Goal: Task Accomplishment & Management: Manage account settings

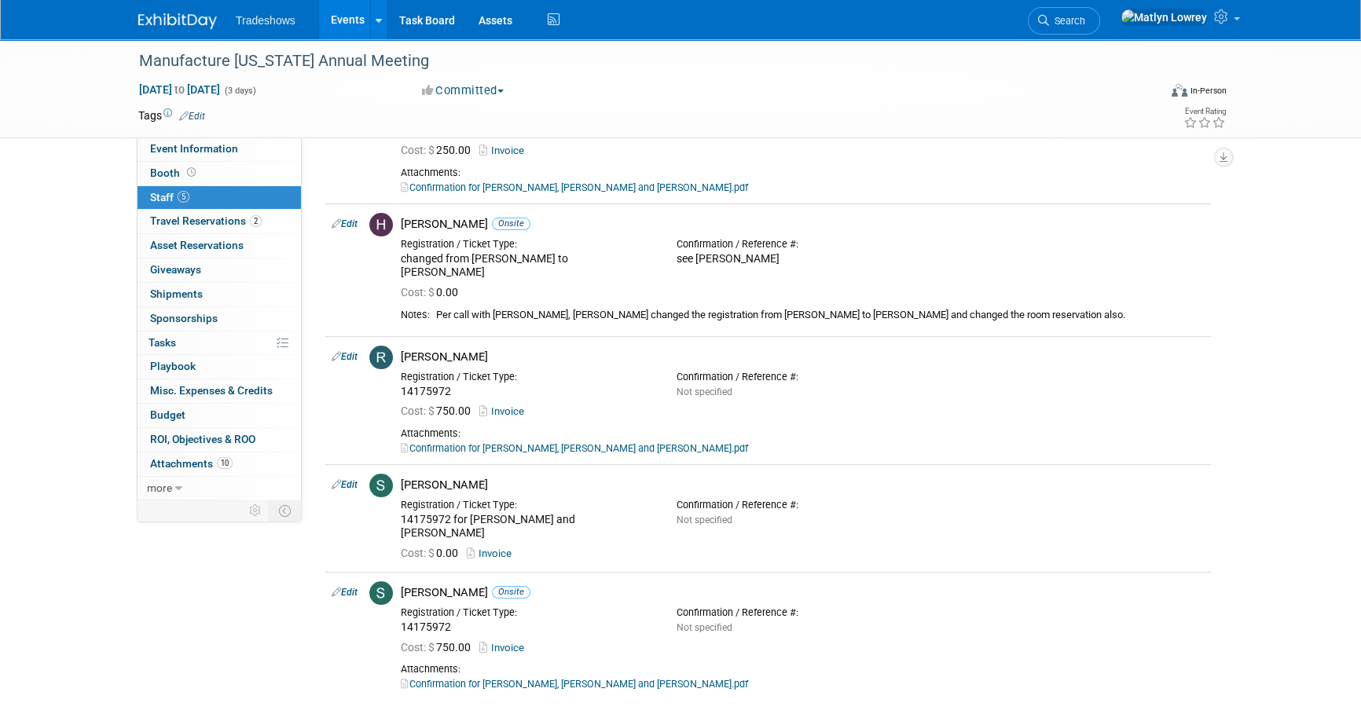
click at [337, 17] on link "Events" at bounding box center [347, 19] width 57 height 39
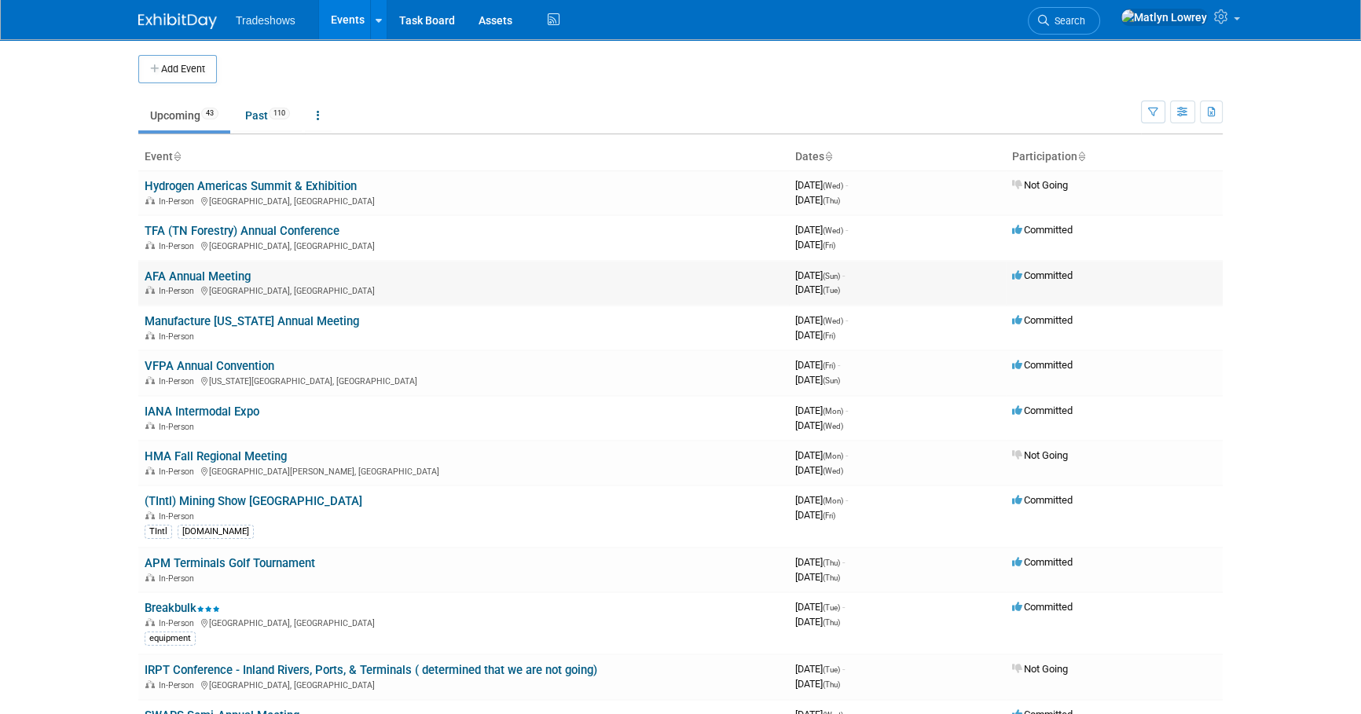
click at [174, 269] on link "AFA Annual Meeting" at bounding box center [198, 276] width 106 height 14
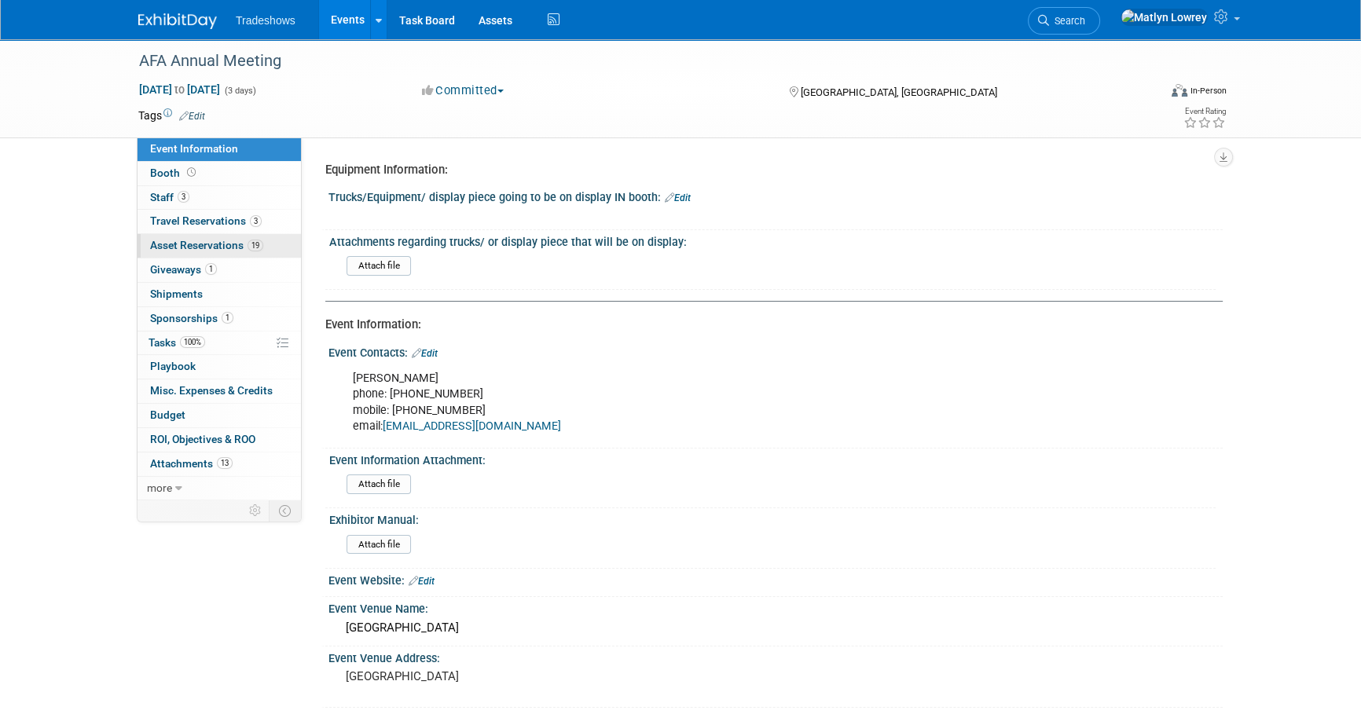
click at [209, 240] on span "Asset Reservations 19" at bounding box center [206, 245] width 113 height 13
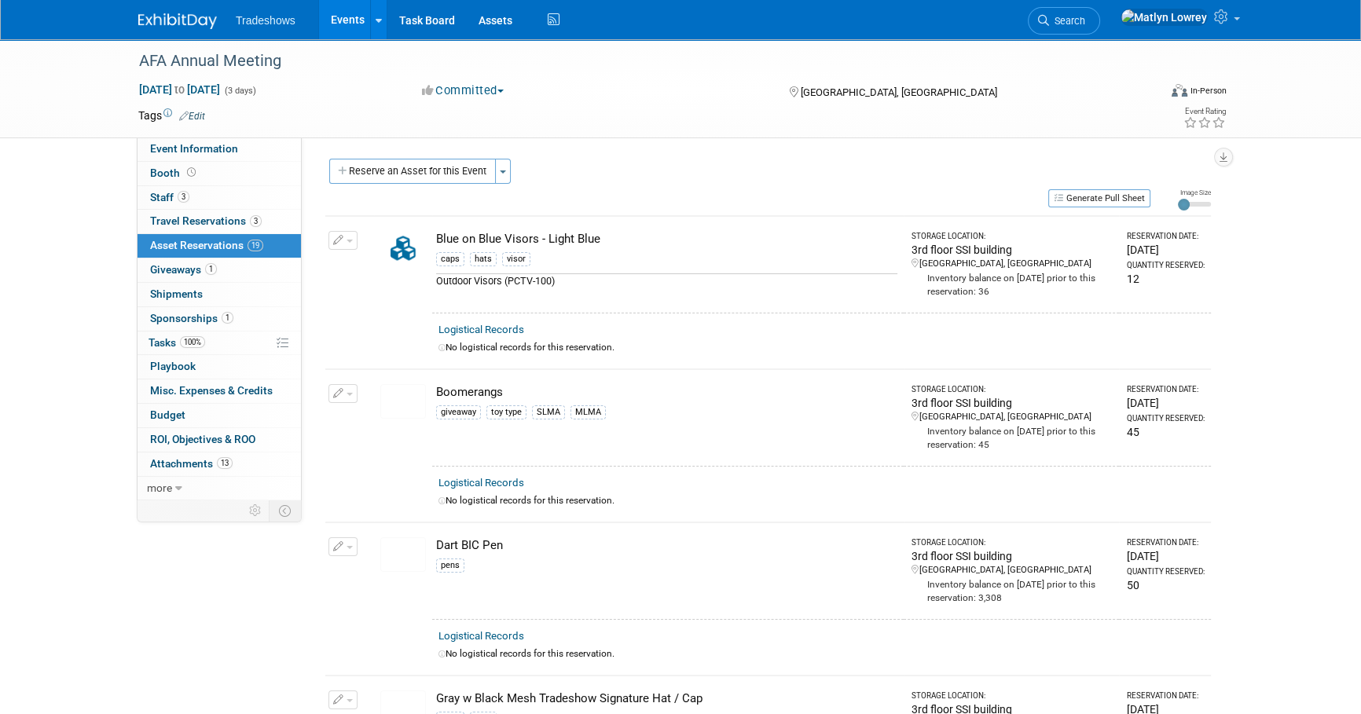
click at [346, 234] on button "button" at bounding box center [342, 240] width 29 height 19
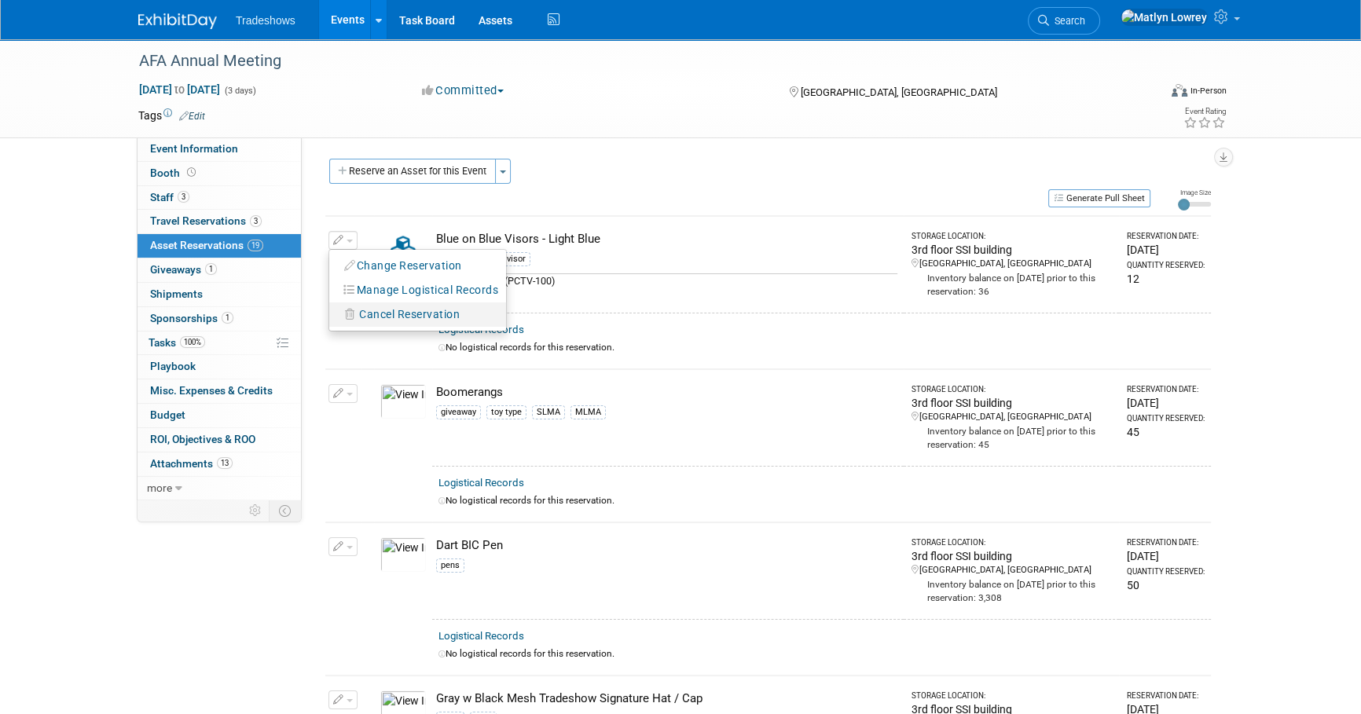
click at [398, 308] on span "Cancel Reservation" at bounding box center [409, 314] width 101 height 13
click at [537, 327] on link "Yes" at bounding box center [525, 327] width 46 height 25
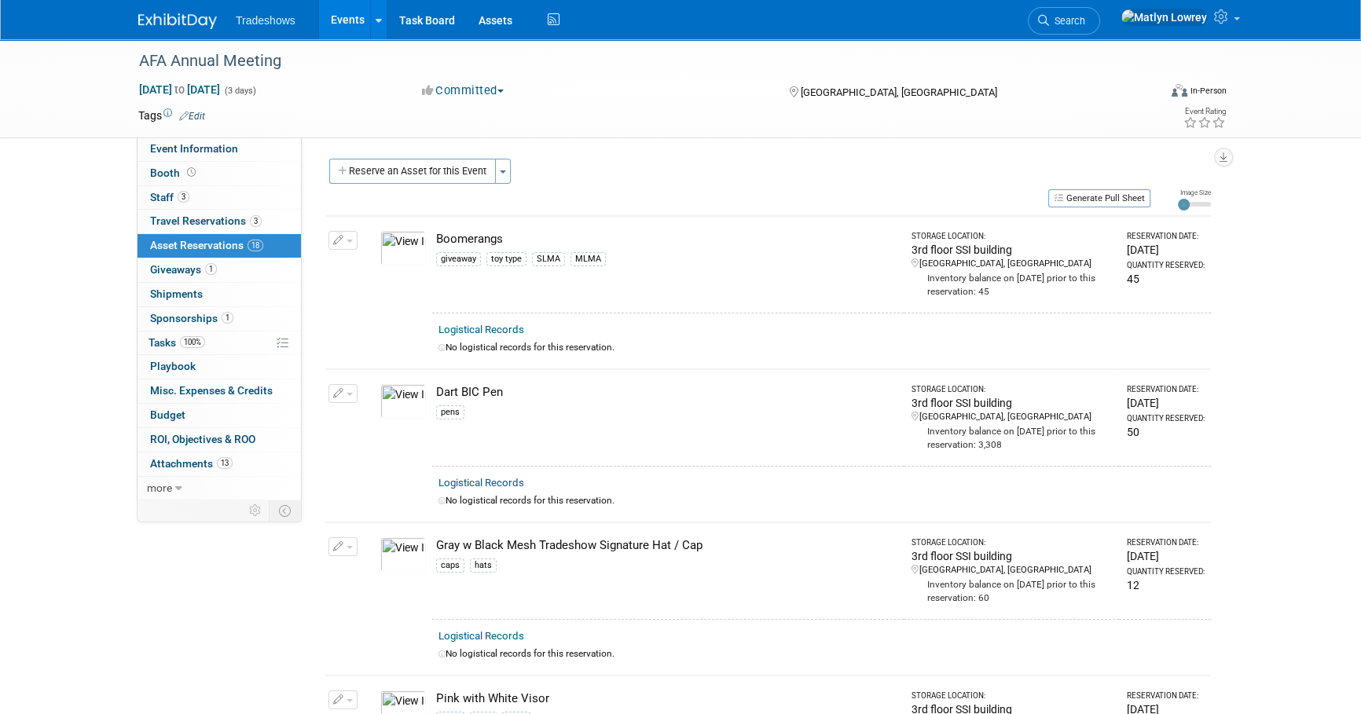
click at [341, 233] on button "button" at bounding box center [342, 240] width 29 height 19
click at [375, 315] on span "Cancel Reservation" at bounding box center [409, 314] width 101 height 13
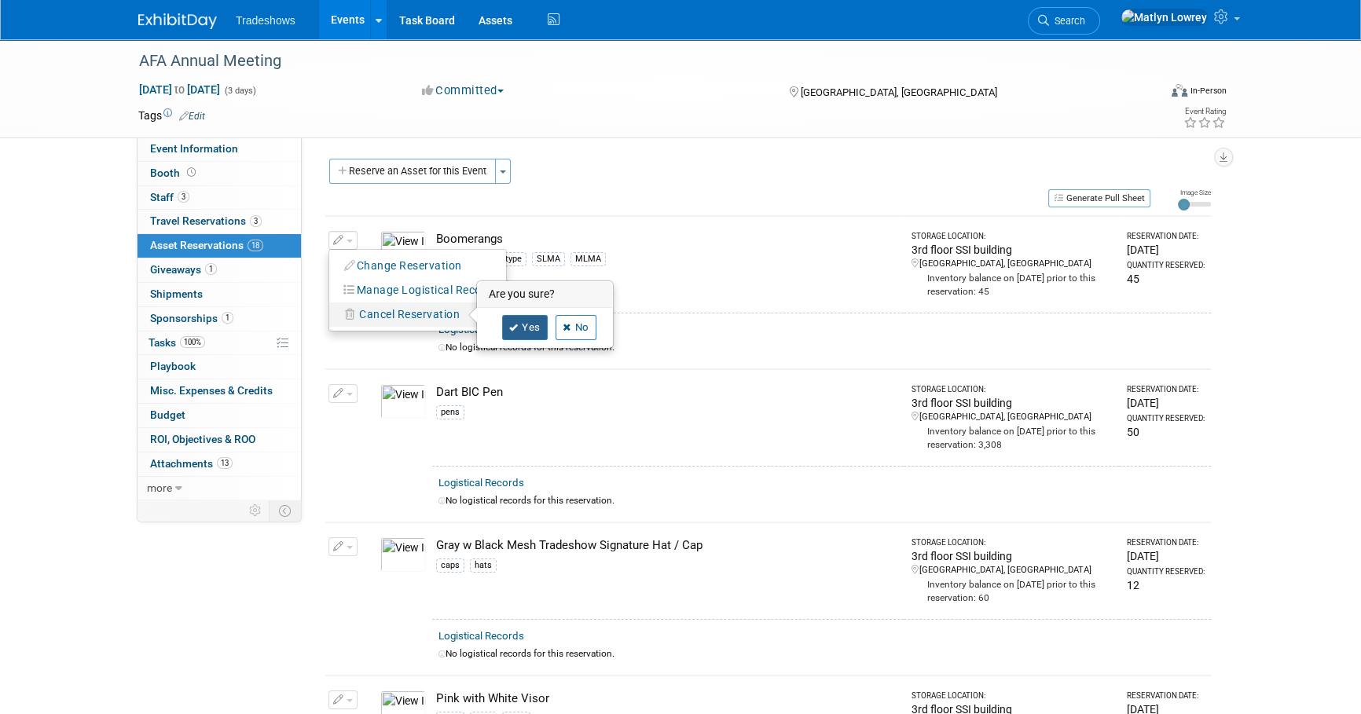
click at [519, 328] on link "Yes" at bounding box center [525, 327] width 46 height 25
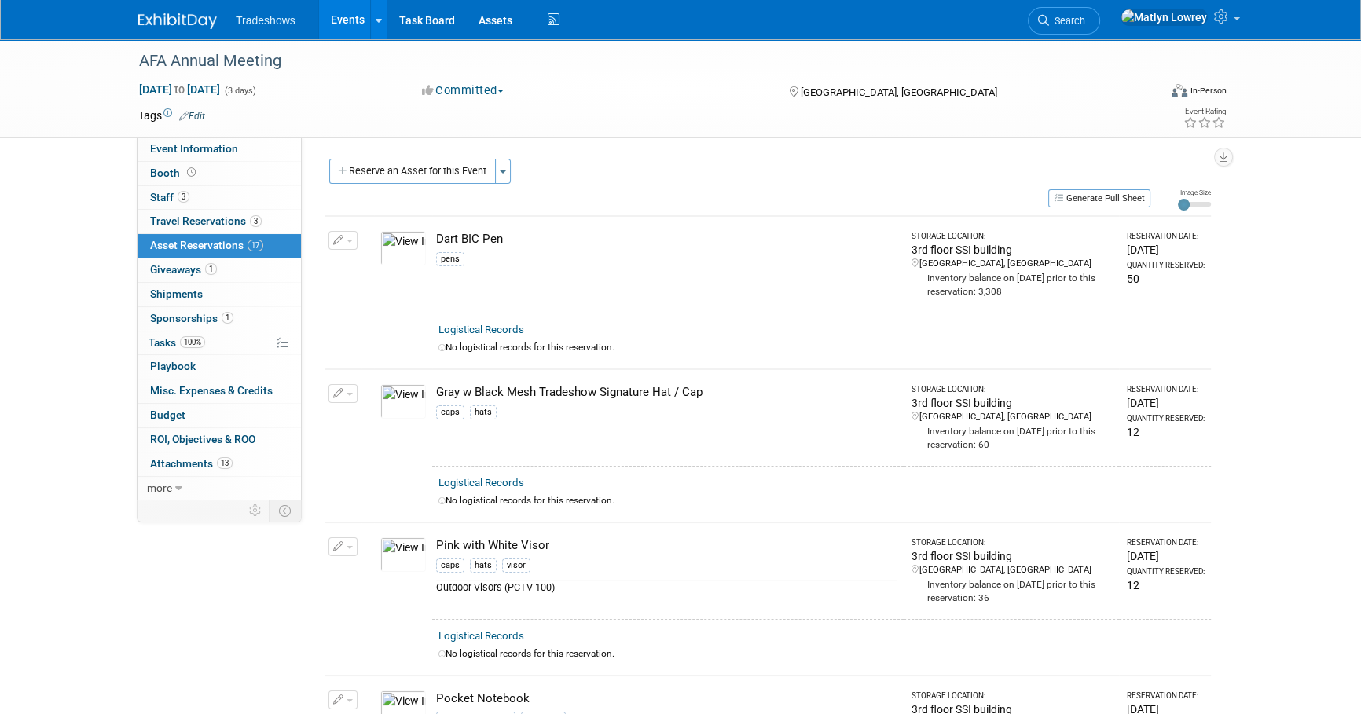
scroll to position [71, 0]
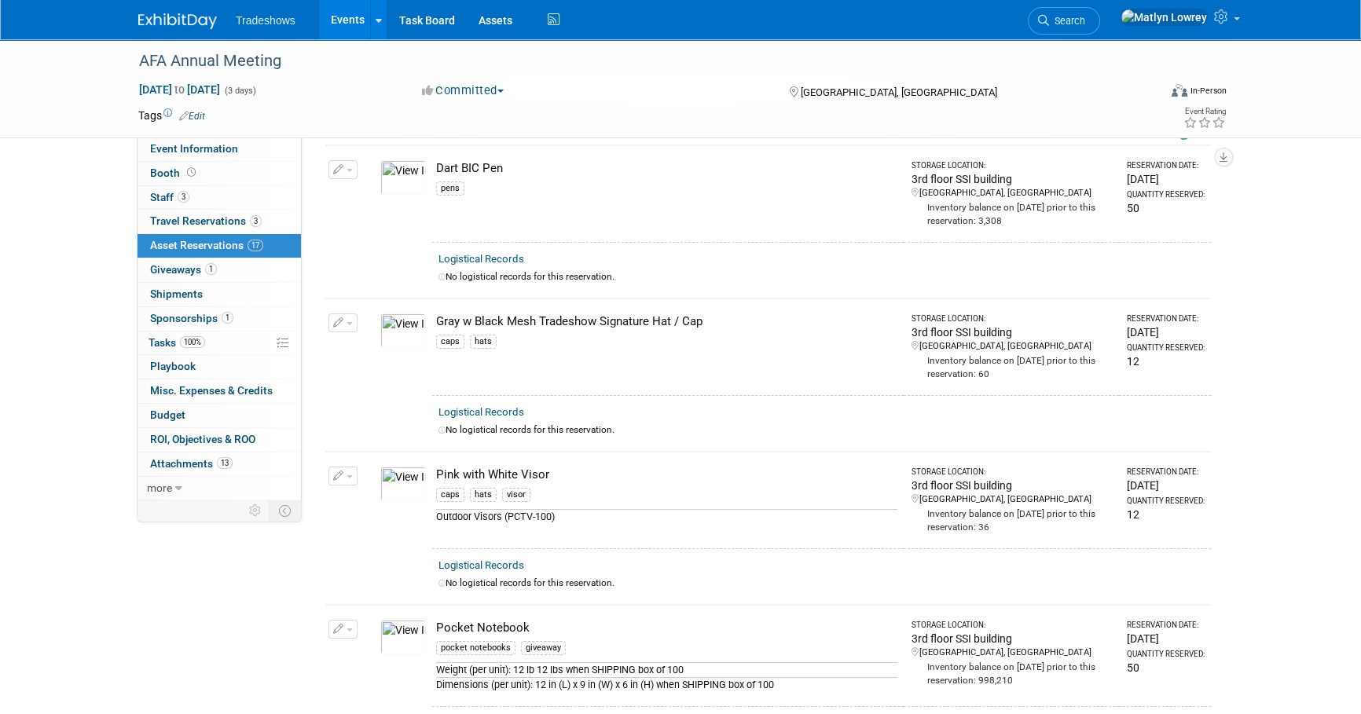
click at [328, 321] on button "button" at bounding box center [342, 322] width 29 height 19
click at [372, 387] on button "Cancel Reservation" at bounding box center [402, 397] width 130 height 21
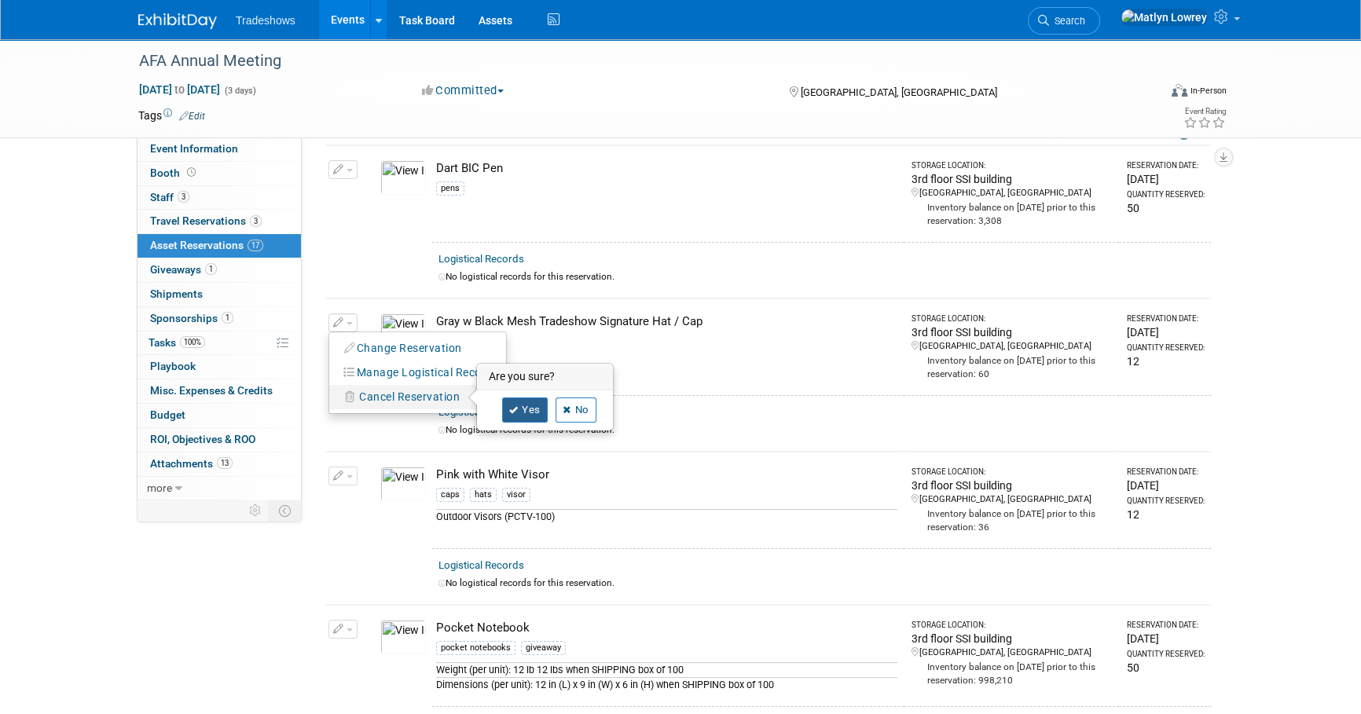
click at [526, 416] on link "Yes" at bounding box center [525, 410] width 46 height 25
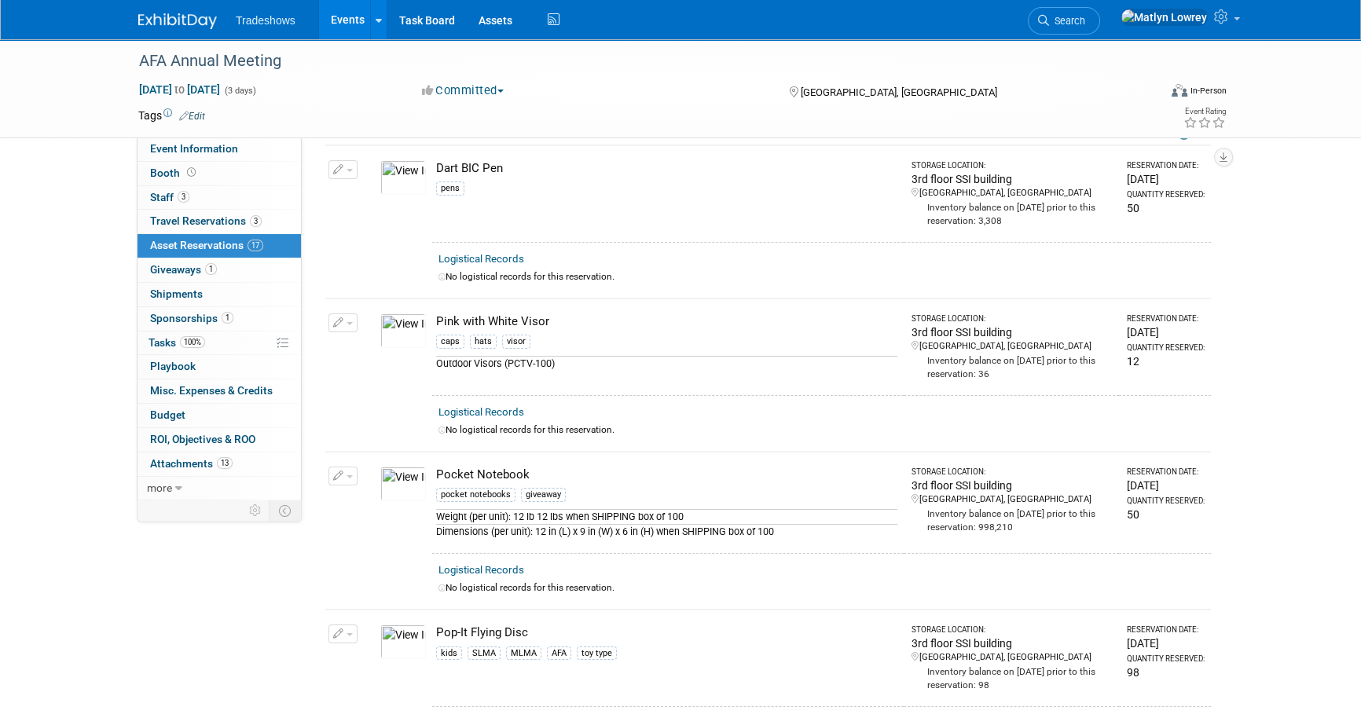
scroll to position [142, 0]
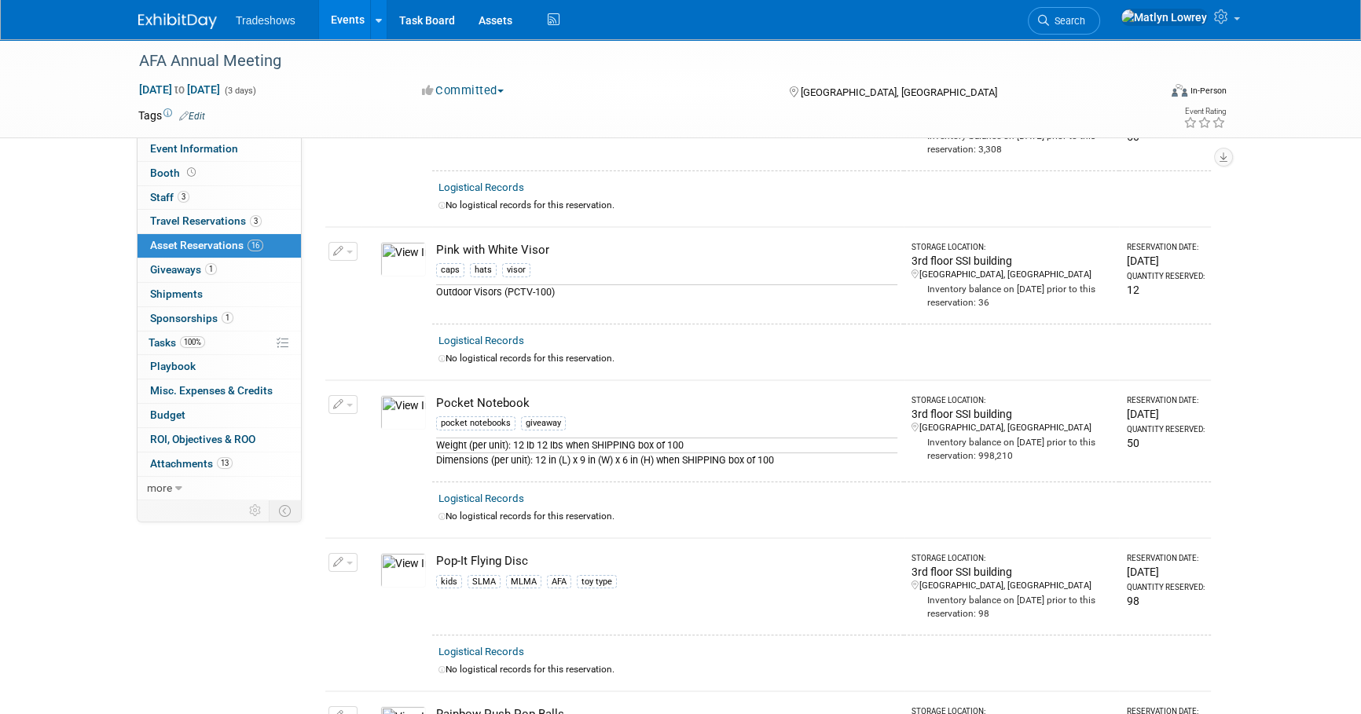
click at [344, 248] on button "button" at bounding box center [342, 251] width 29 height 19
click at [366, 319] on span "Cancel Reservation" at bounding box center [409, 325] width 101 height 13
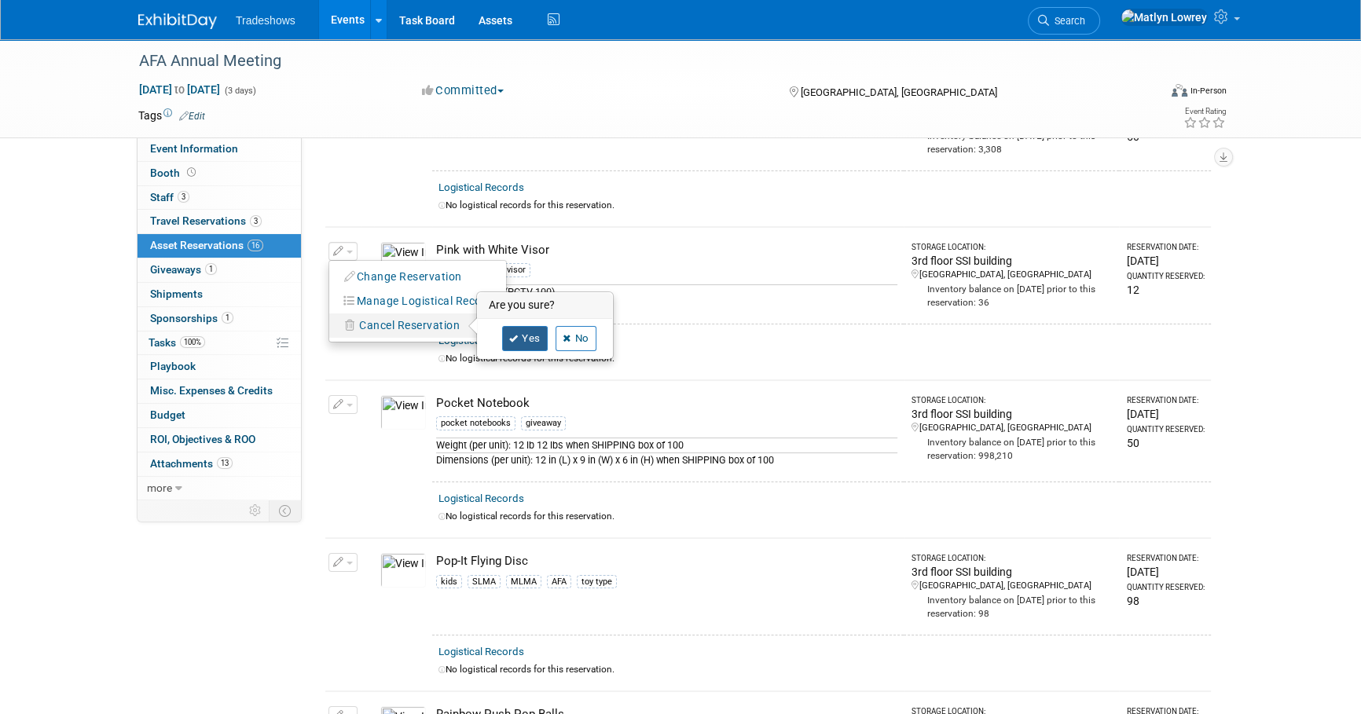
click at [537, 331] on link "Yes" at bounding box center [525, 338] width 46 height 25
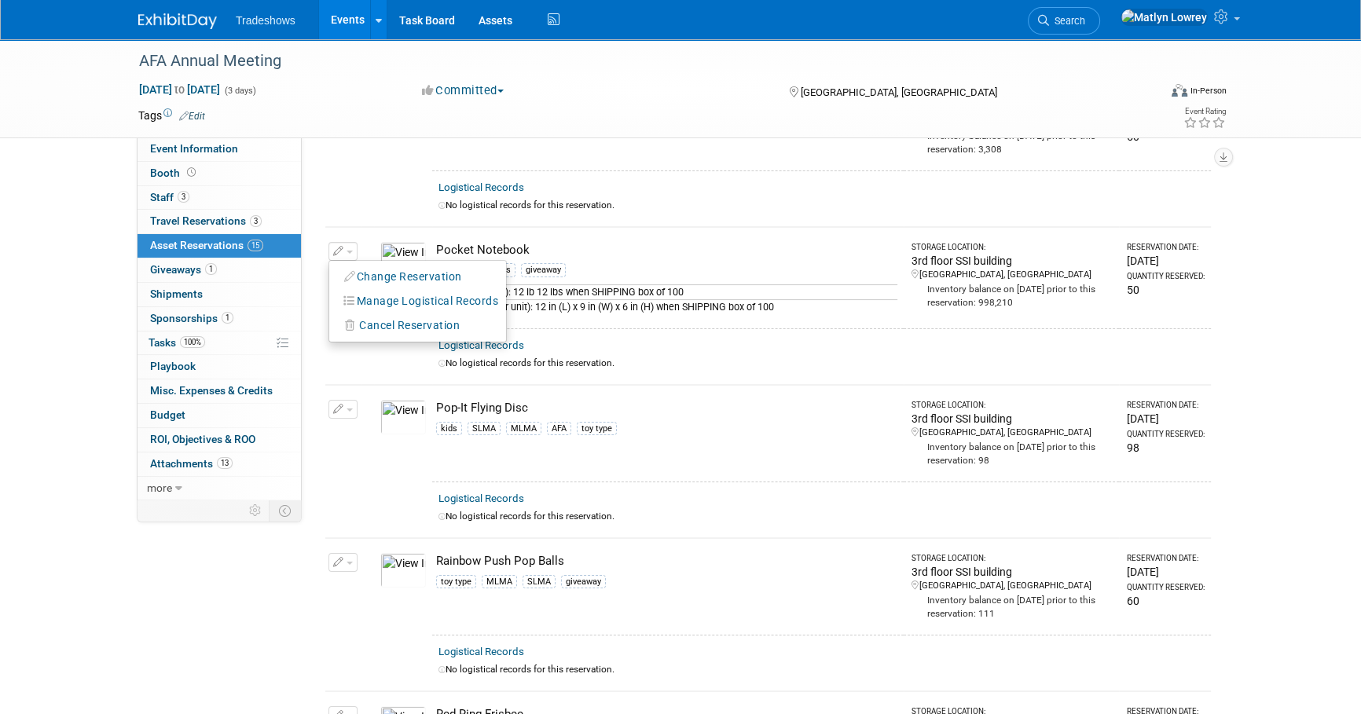
drag, startPoint x: 449, startPoint y: 416, endPoint x: 450, endPoint y: 405, distance: 11.1
click at [449, 420] on div "kids SLMA MLMA AFA toy type" at bounding box center [666, 431] width 461 height 23
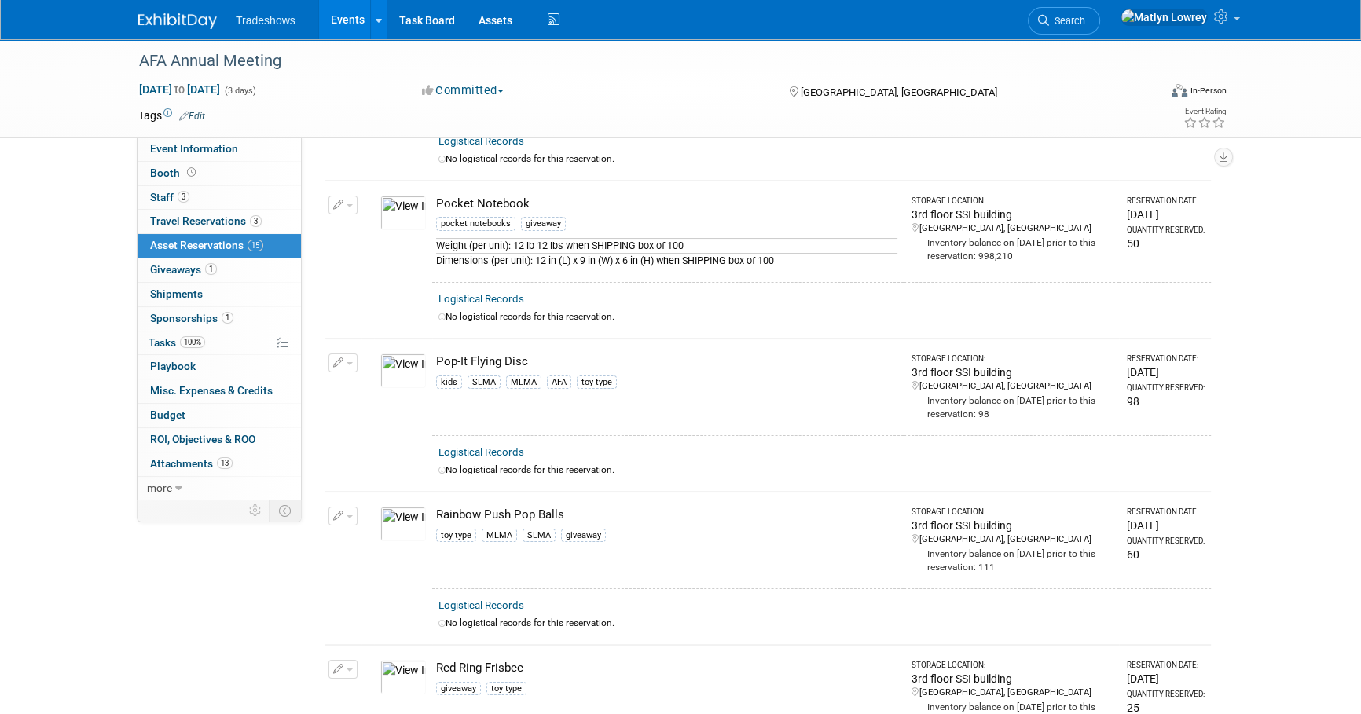
scroll to position [214, 0]
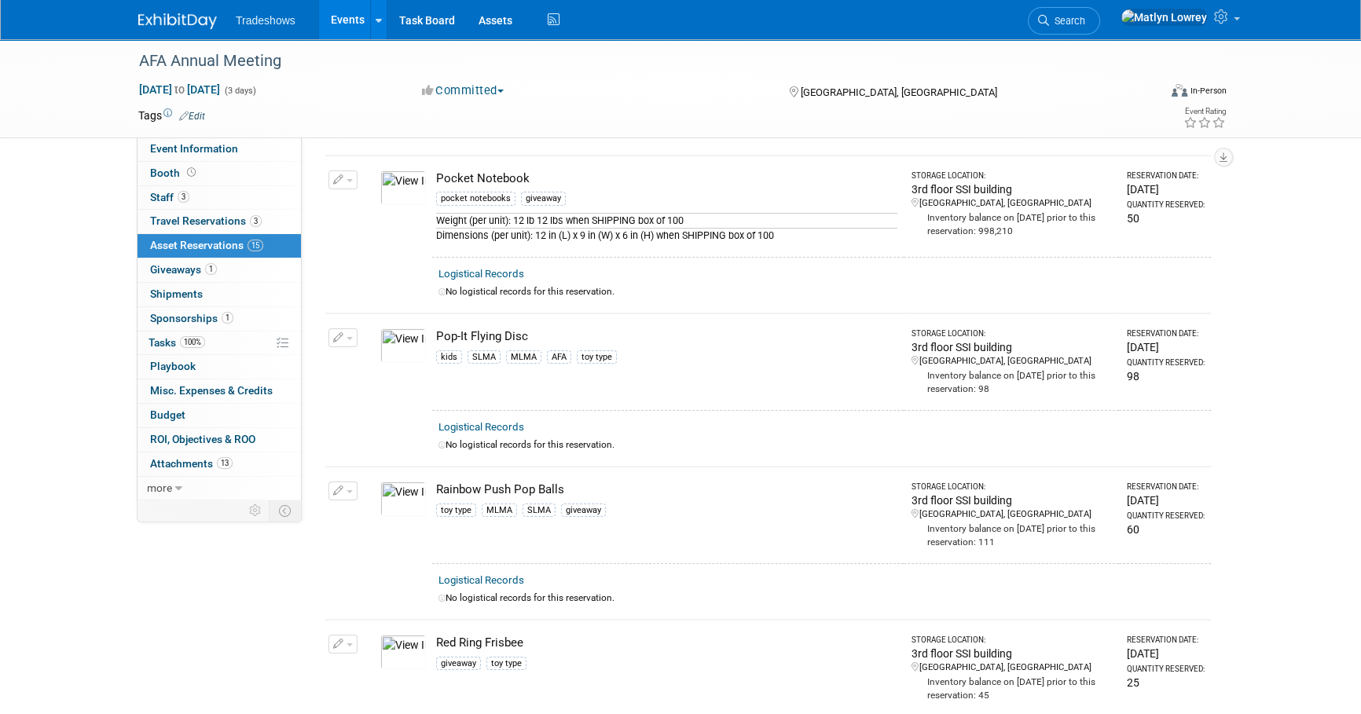
click at [349, 337] on span "button" at bounding box center [349, 338] width 6 height 3
click at [368, 405] on span "Cancel Reservation" at bounding box center [409, 411] width 101 height 13
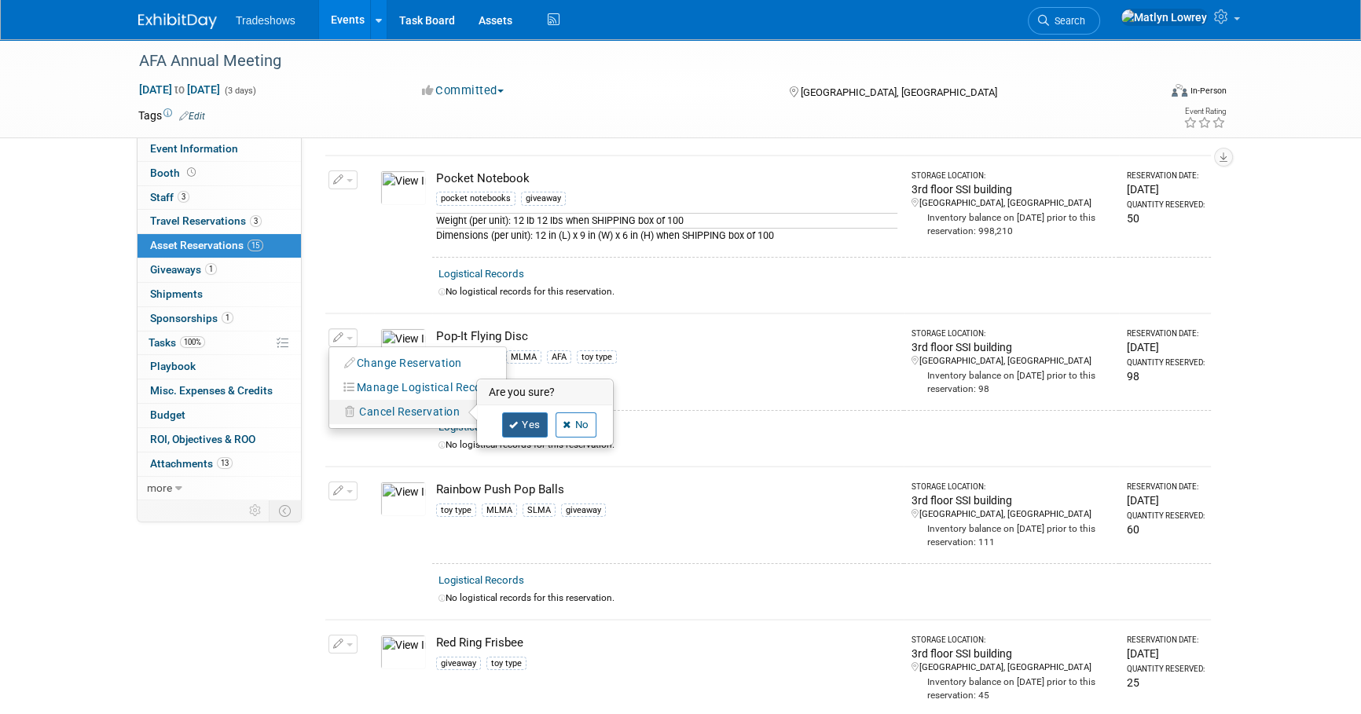
click at [513, 421] on icon at bounding box center [513, 425] width 9 height 9
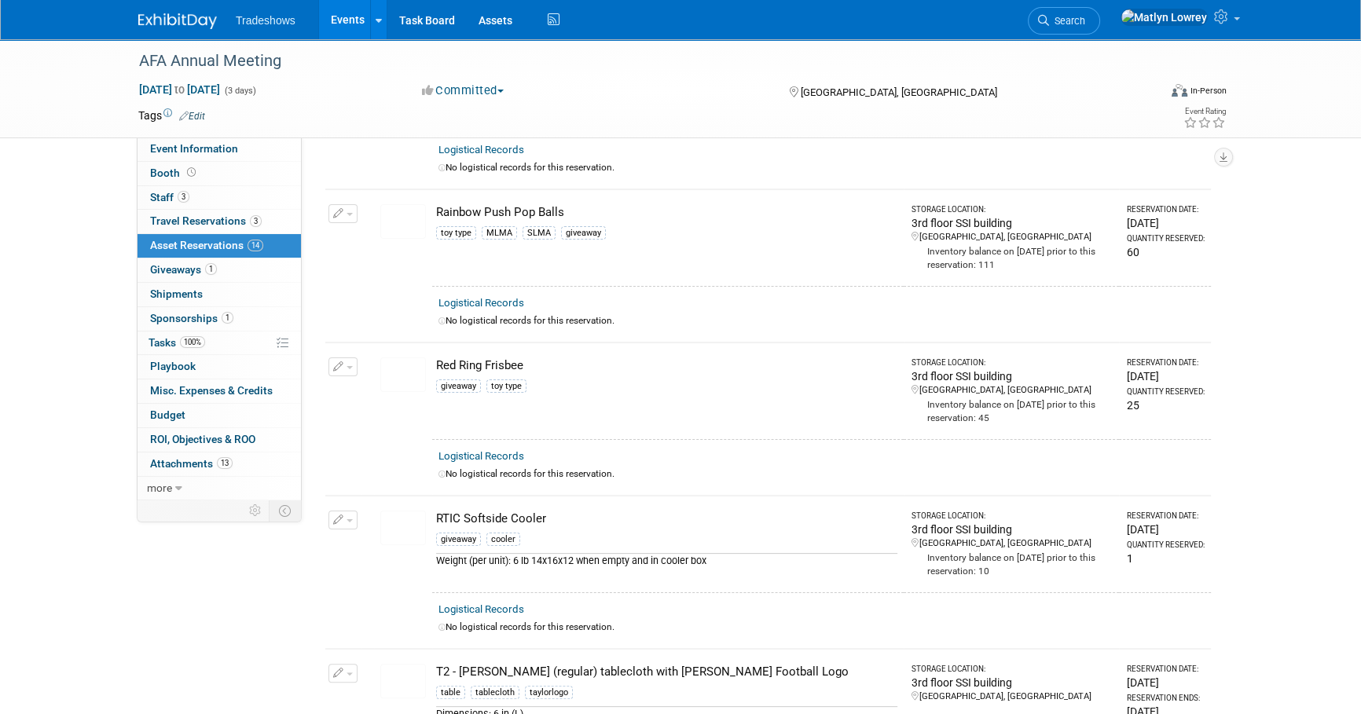
scroll to position [357, 0]
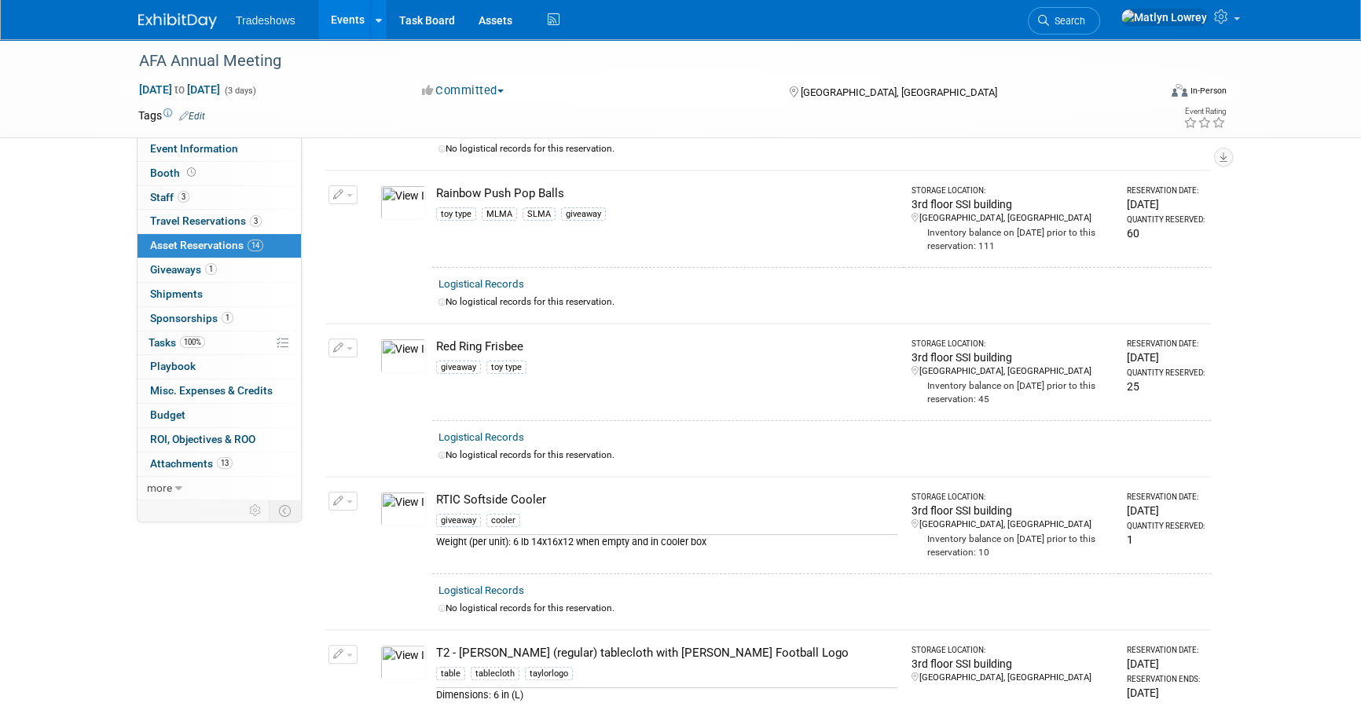
click at [340, 196] on button "button" at bounding box center [342, 194] width 29 height 19
click at [376, 270] on span "Cancel Reservation" at bounding box center [409, 268] width 101 height 13
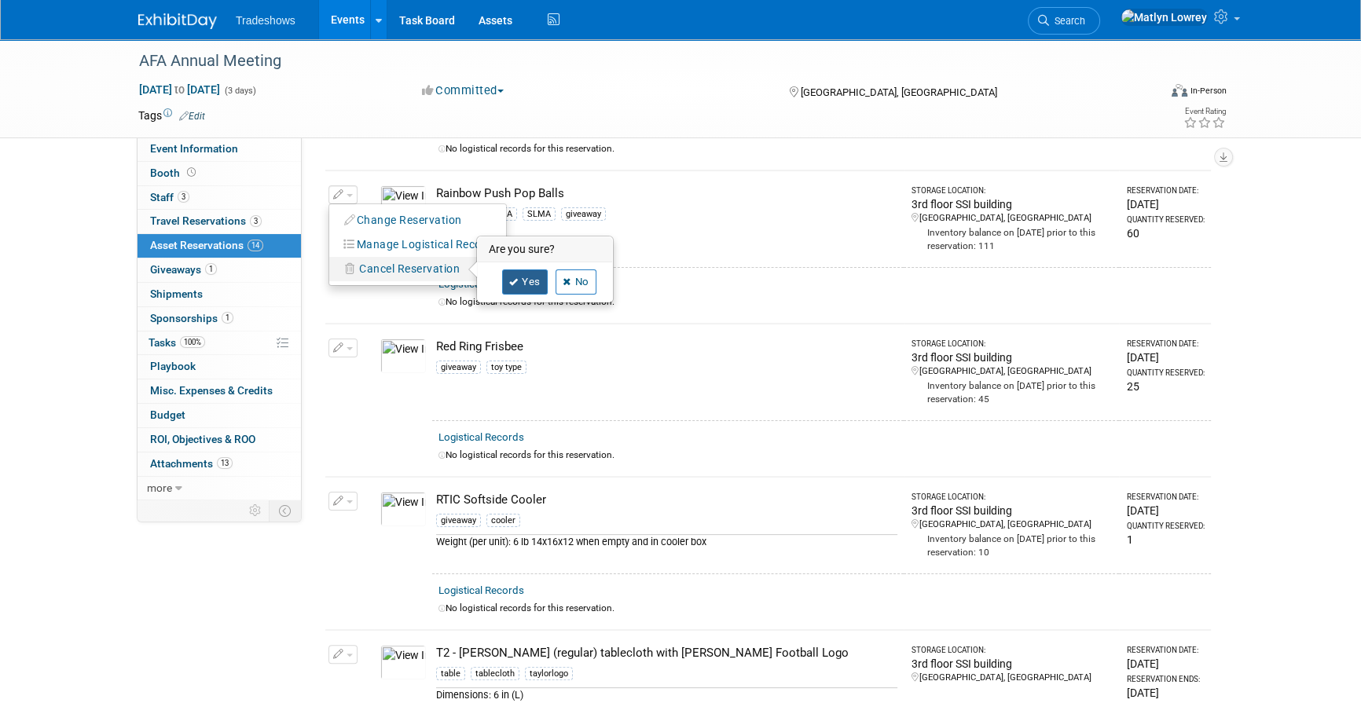
click at [521, 284] on link "Yes" at bounding box center [525, 281] width 46 height 25
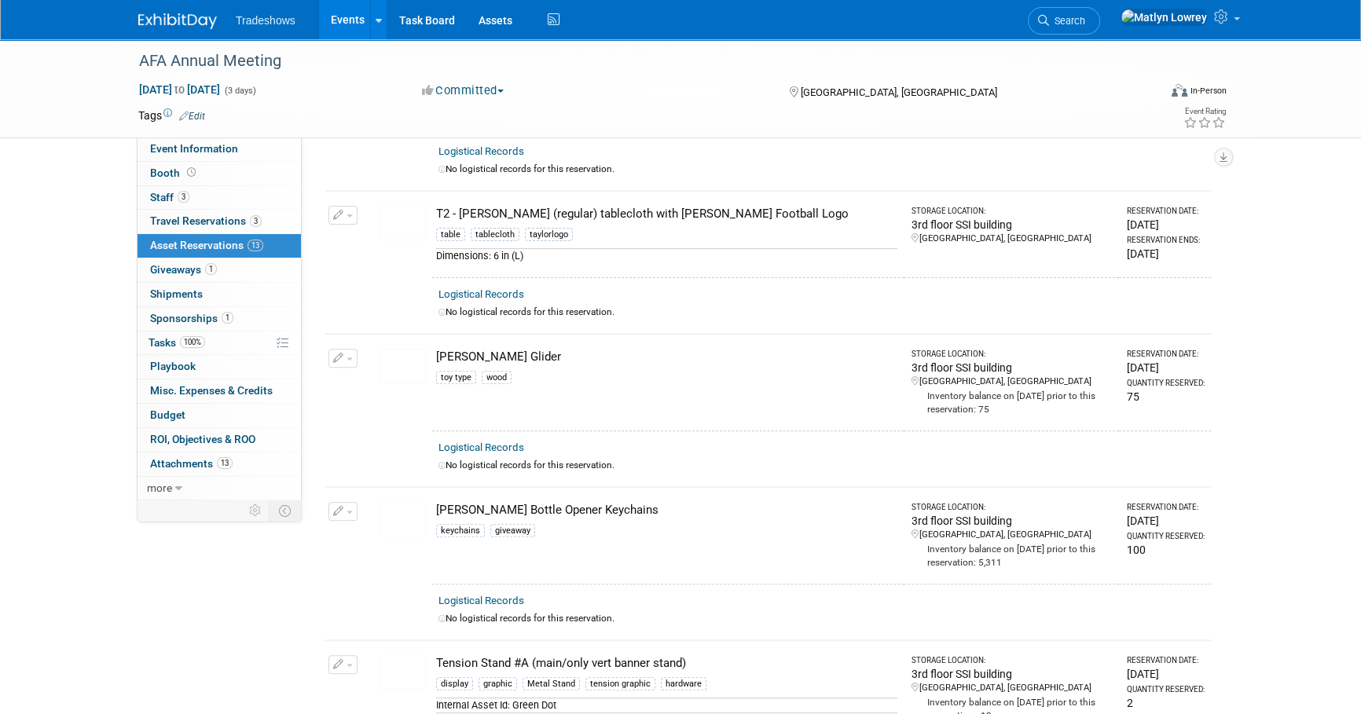
scroll to position [714, 0]
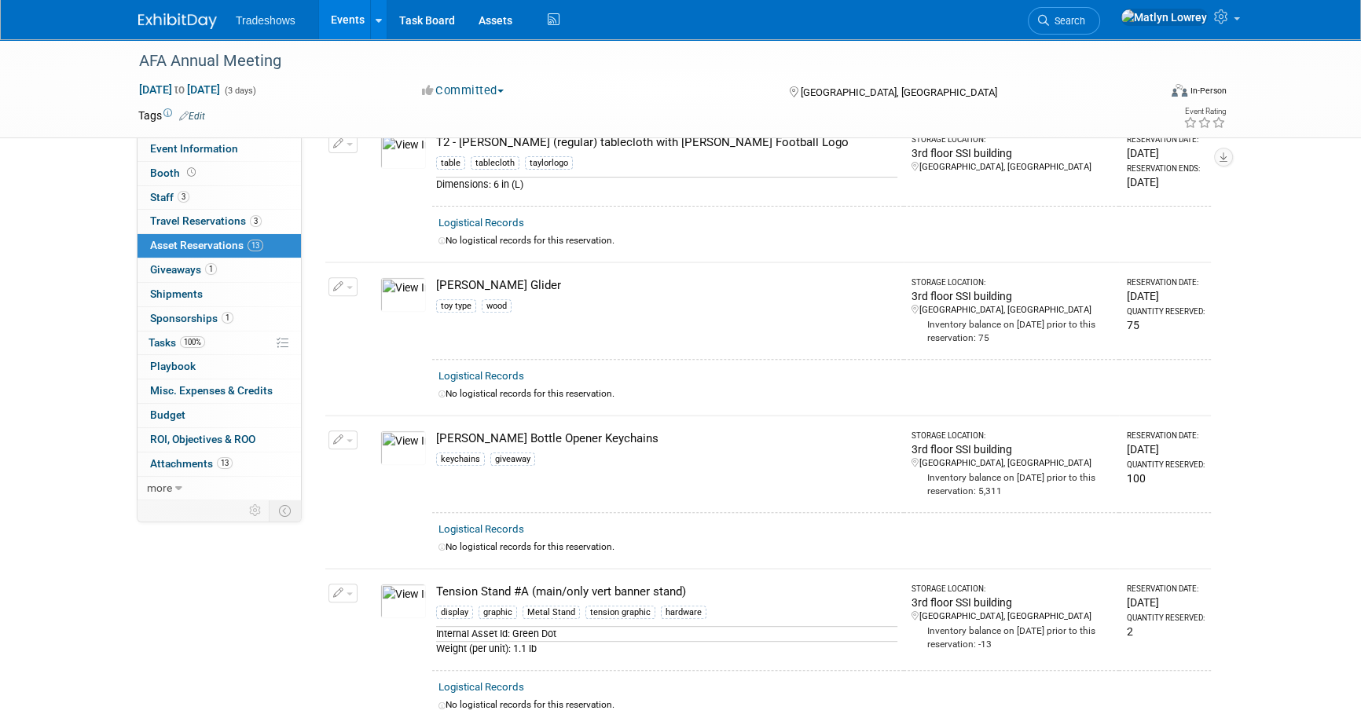
click at [343, 277] on button "button" at bounding box center [342, 286] width 29 height 19
click at [379, 312] on button "Change Reservation" at bounding box center [403, 312] width 133 height 21
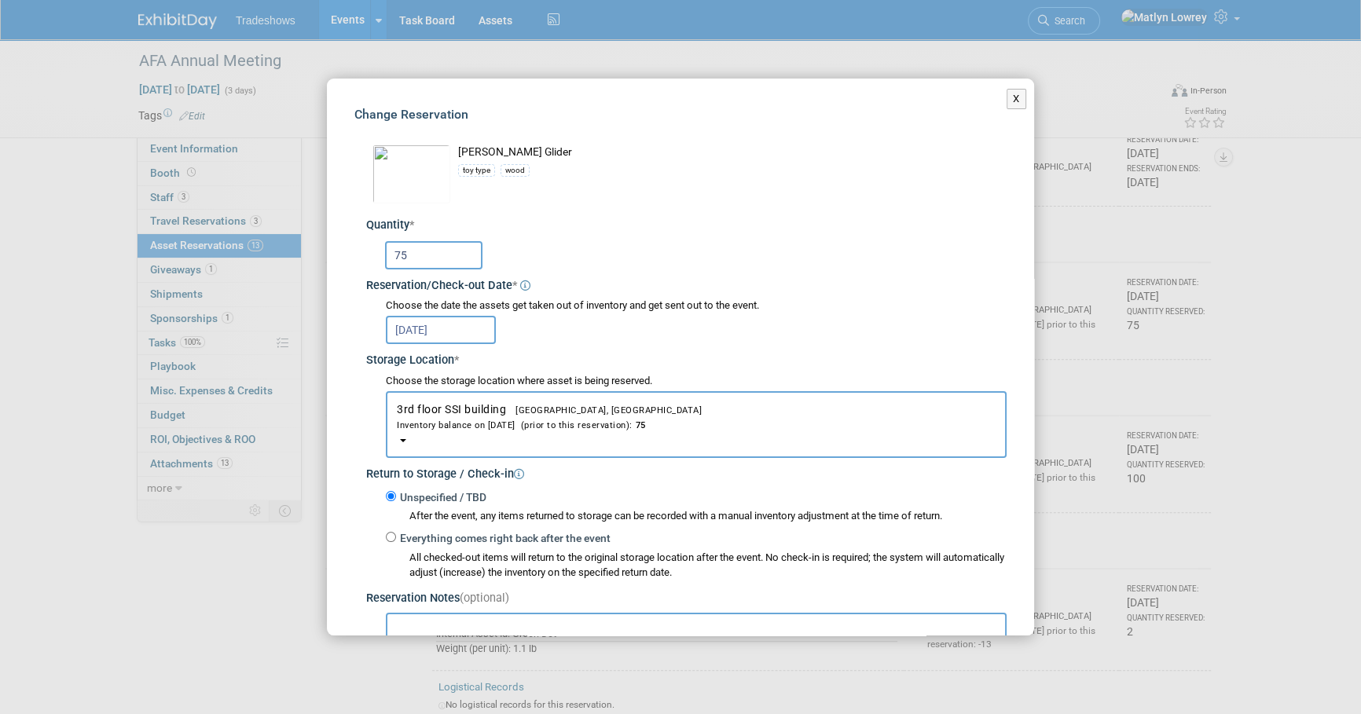
click at [426, 258] on input "75" at bounding box center [433, 255] width 97 height 28
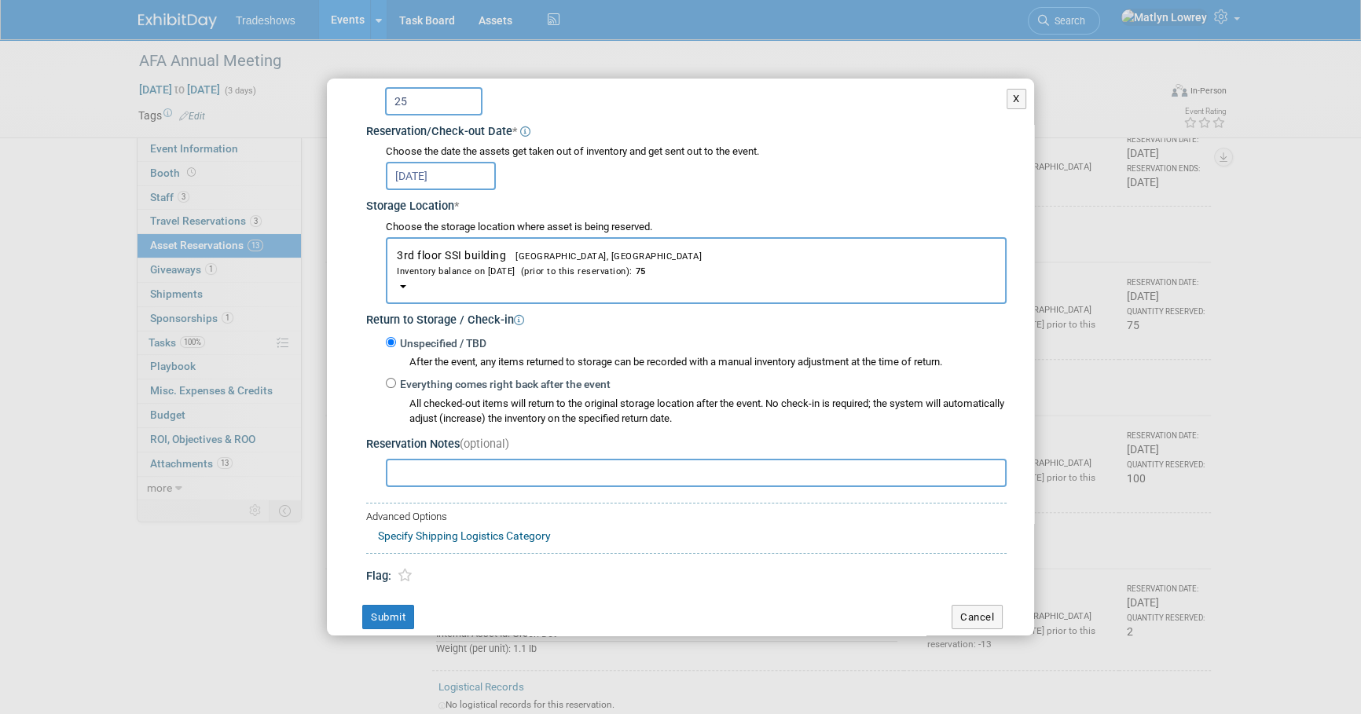
scroll to position [174, 0]
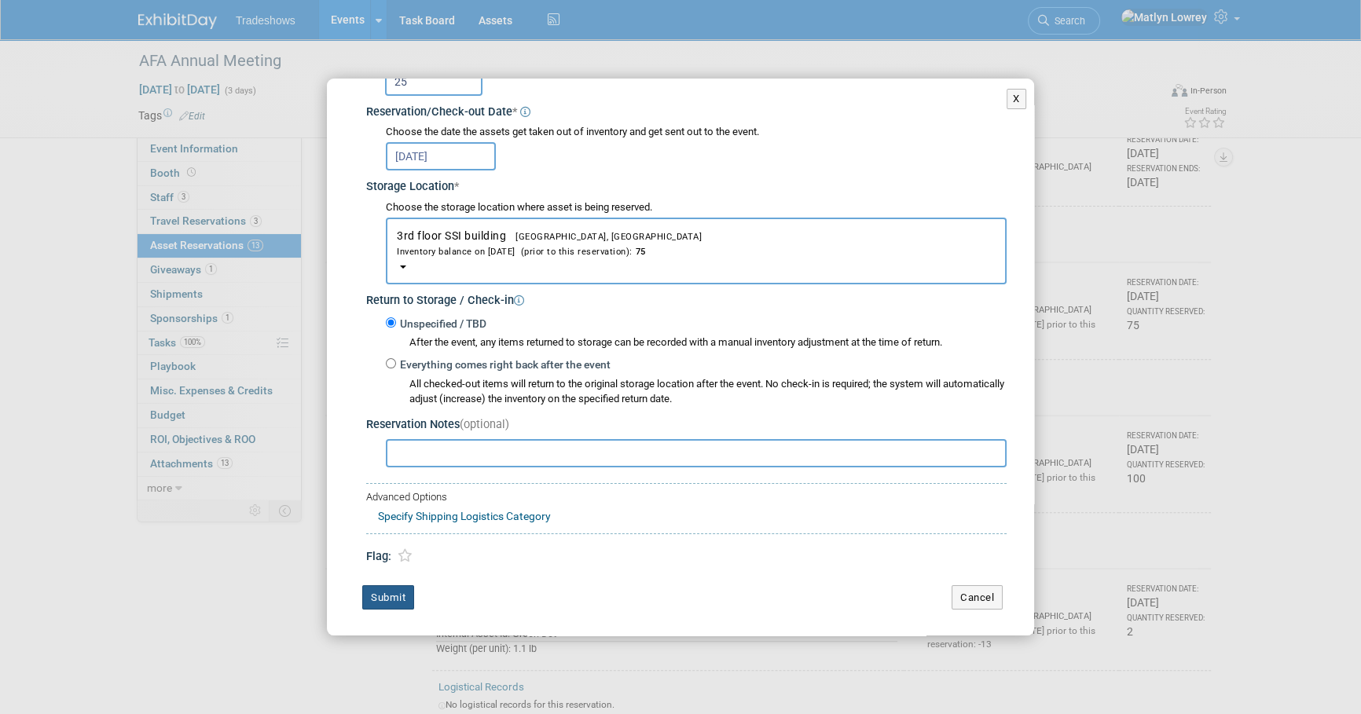
type input "25"
click at [402, 604] on button "Submit" at bounding box center [388, 597] width 52 height 25
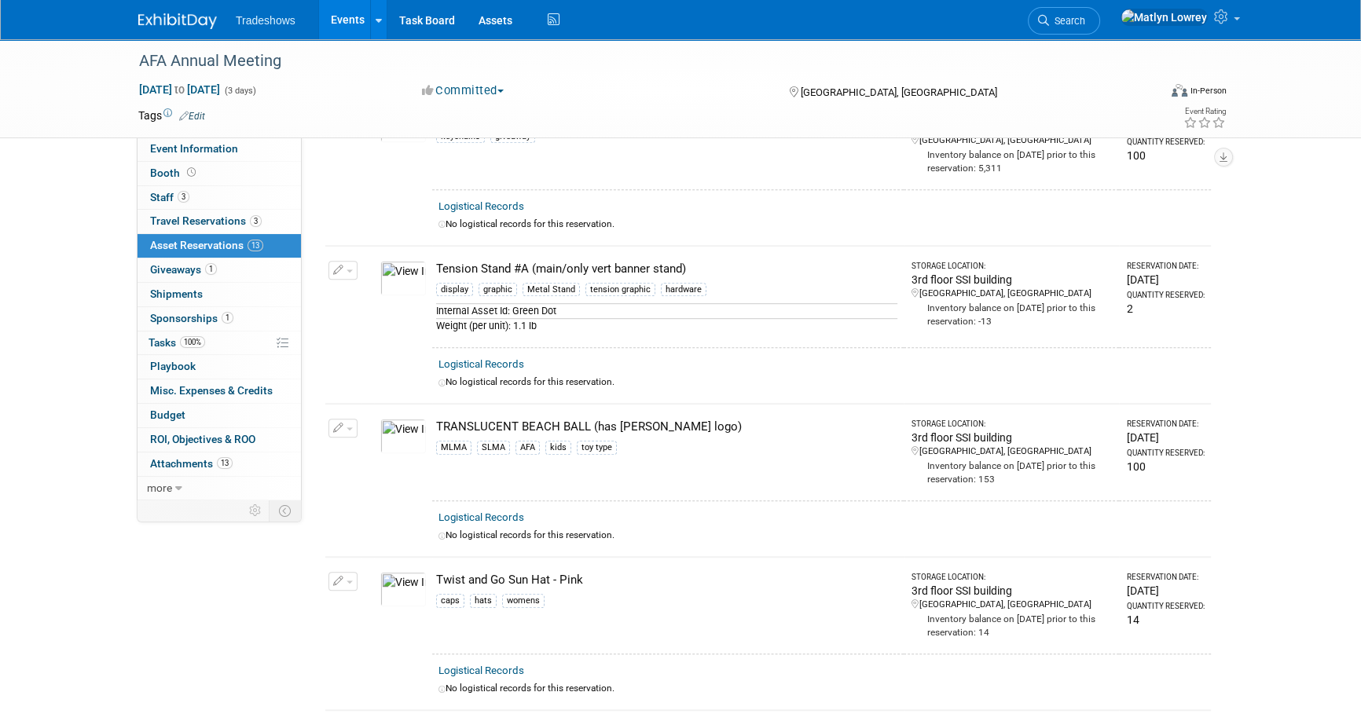
scroll to position [1071, 0]
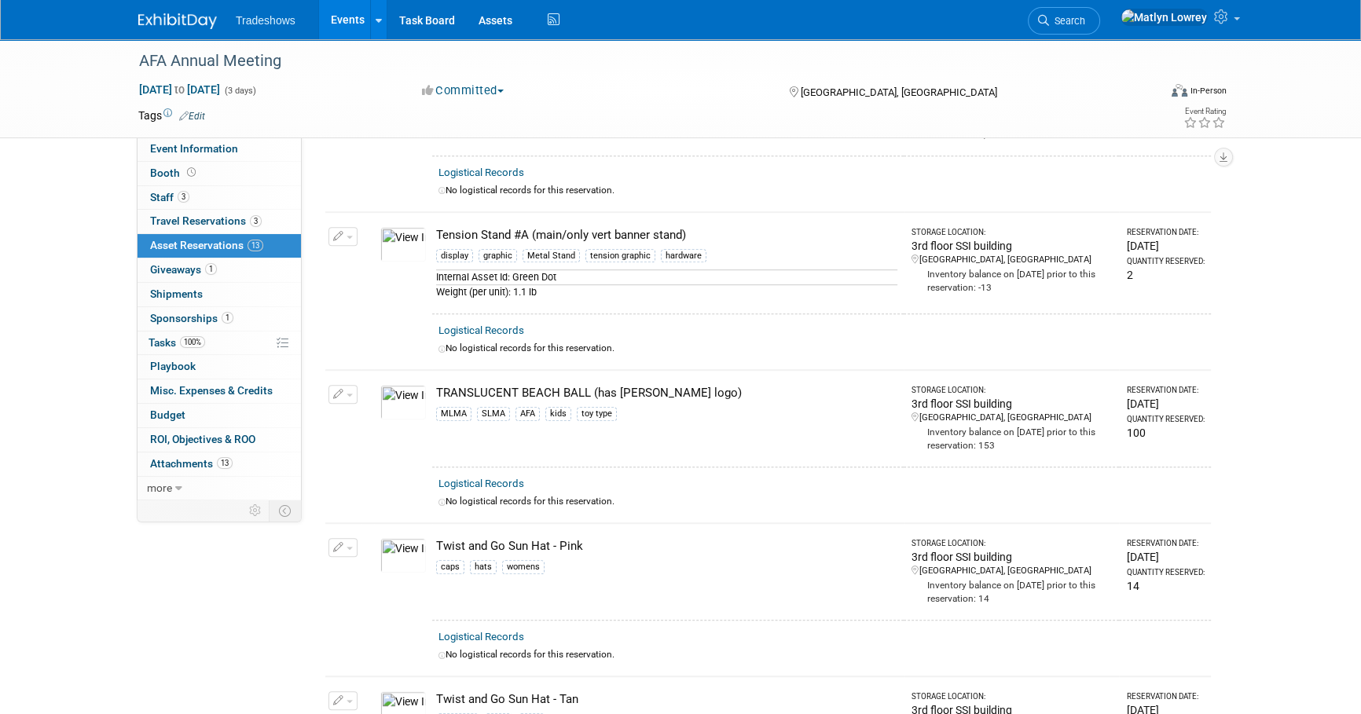
click at [337, 390] on icon "button" at bounding box center [338, 395] width 11 height 10
click at [359, 409] on button "Change Reservation" at bounding box center [403, 419] width 133 height 21
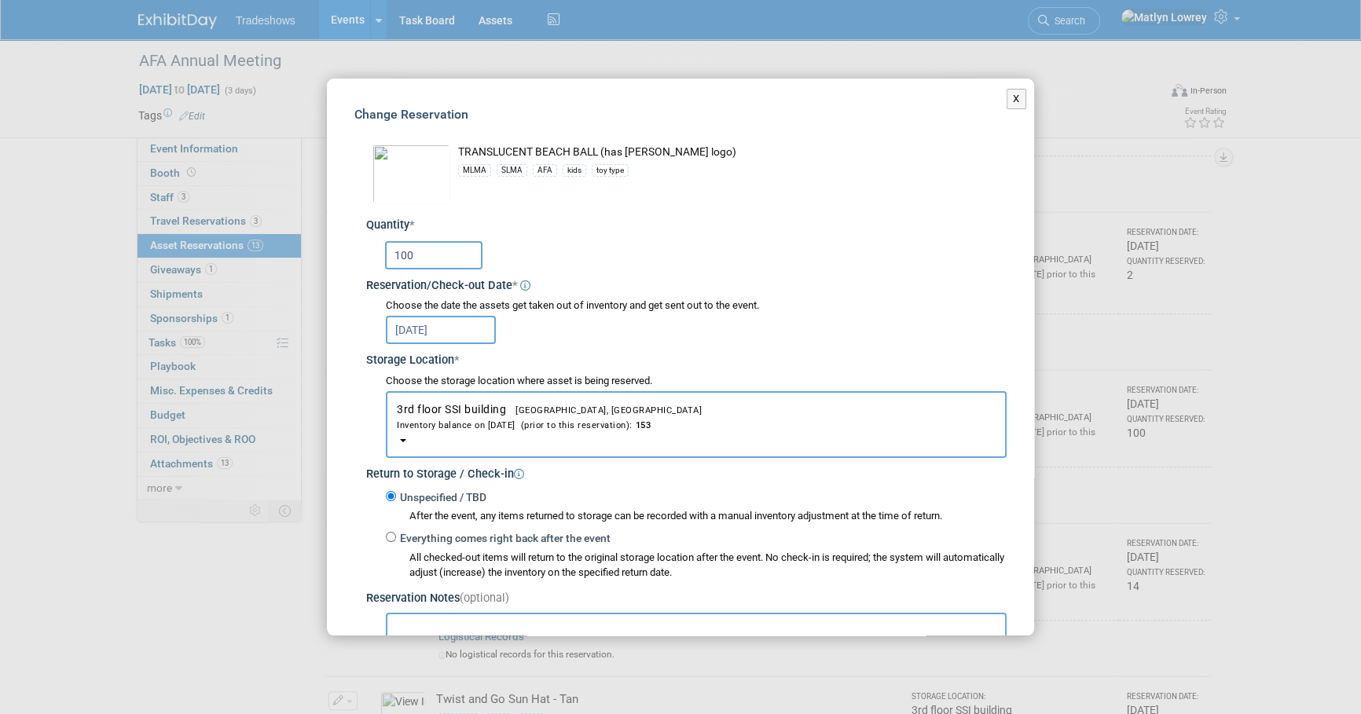
click at [454, 267] on input "100" at bounding box center [433, 255] width 97 height 28
click at [454, 266] on input "100" at bounding box center [433, 255] width 97 height 28
type input "25"
click at [595, 342] on div "[DATE]" at bounding box center [696, 328] width 621 height 31
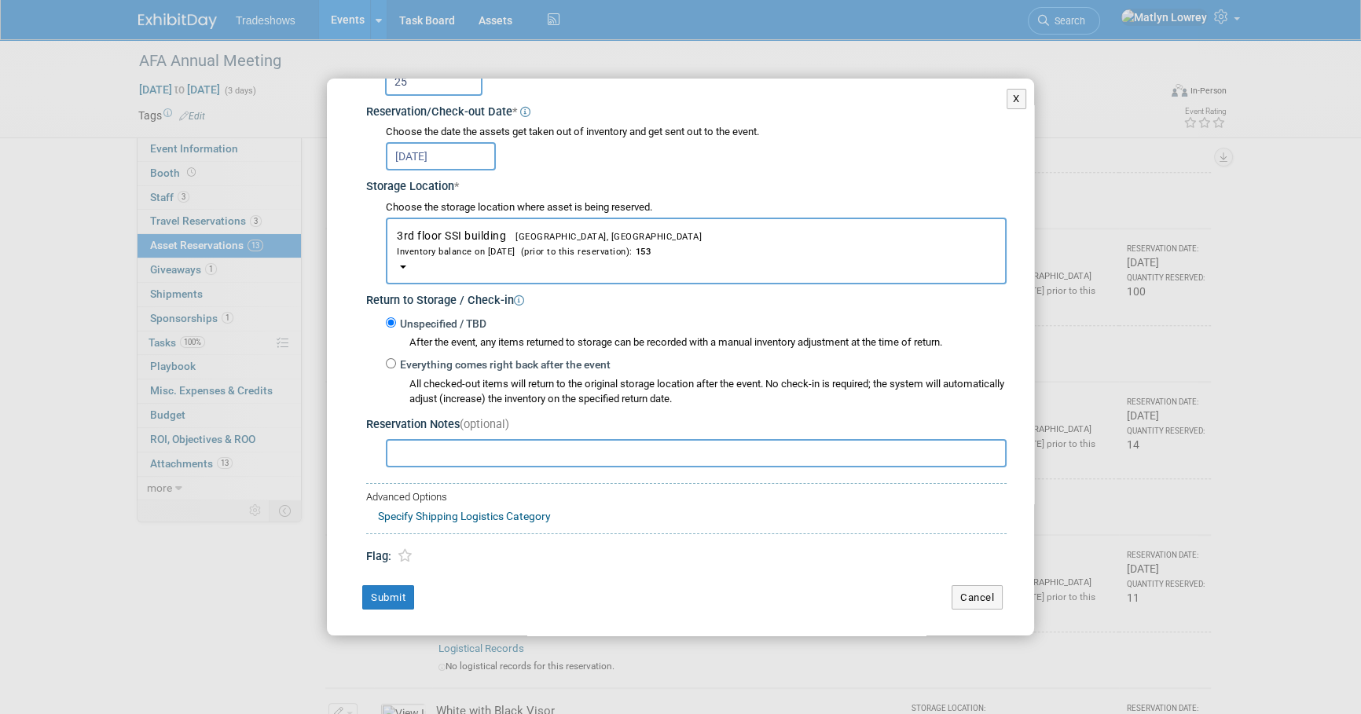
scroll to position [1214, 0]
click at [383, 592] on button "Submit" at bounding box center [388, 597] width 52 height 25
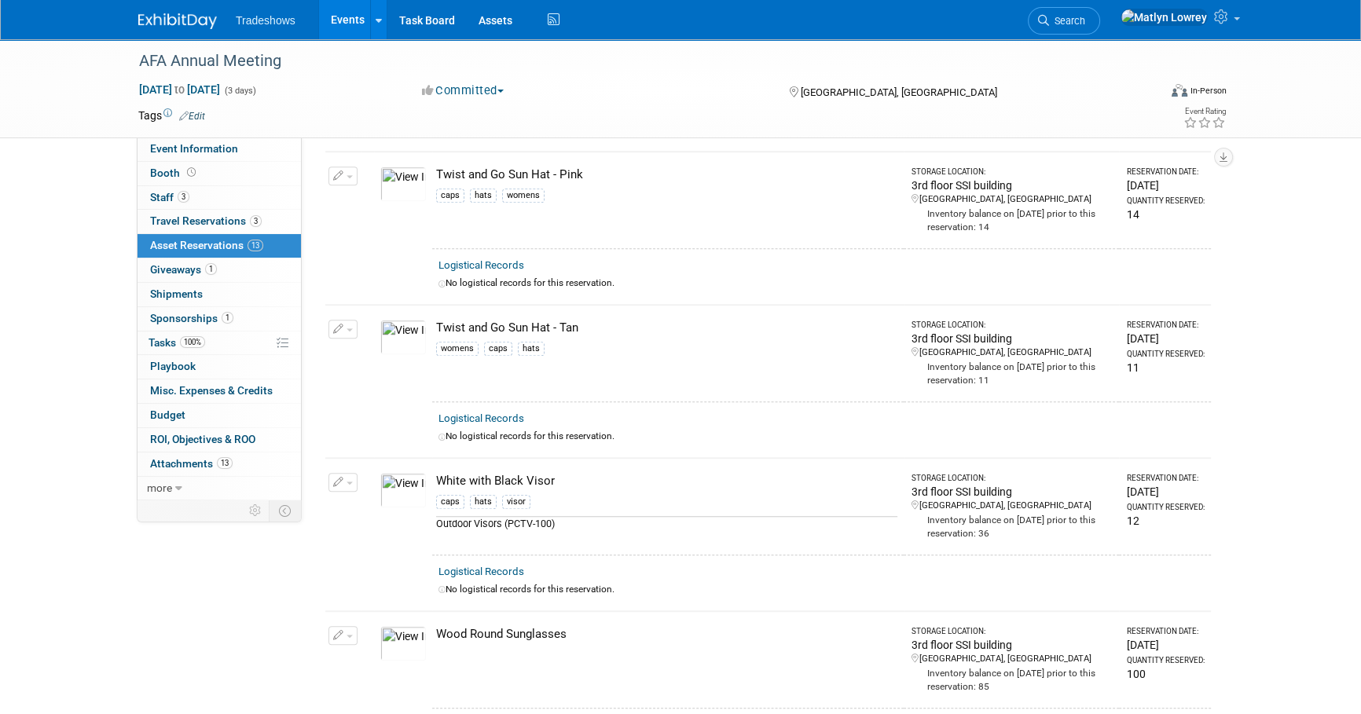
scroll to position [1571, 0]
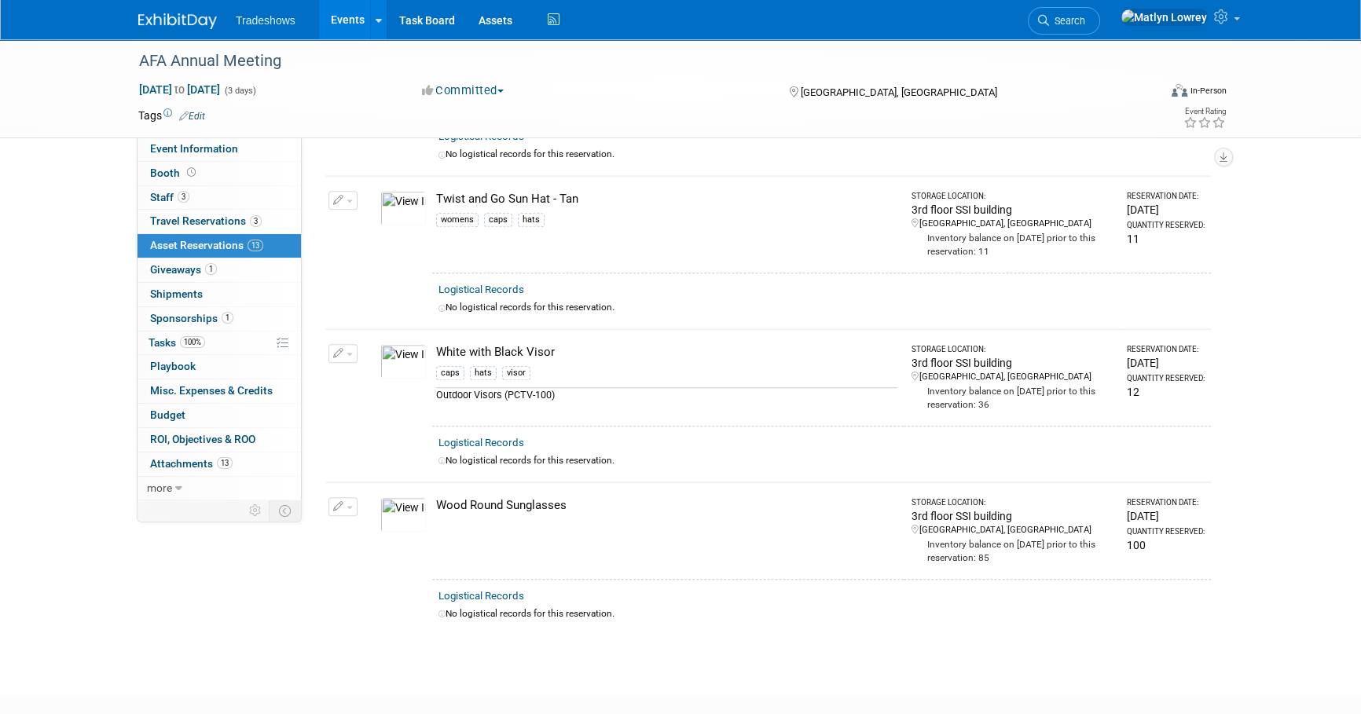
click at [344, 344] on button "button" at bounding box center [342, 353] width 29 height 19
click at [379, 425] on button "Cancel Reservation" at bounding box center [402, 427] width 130 height 21
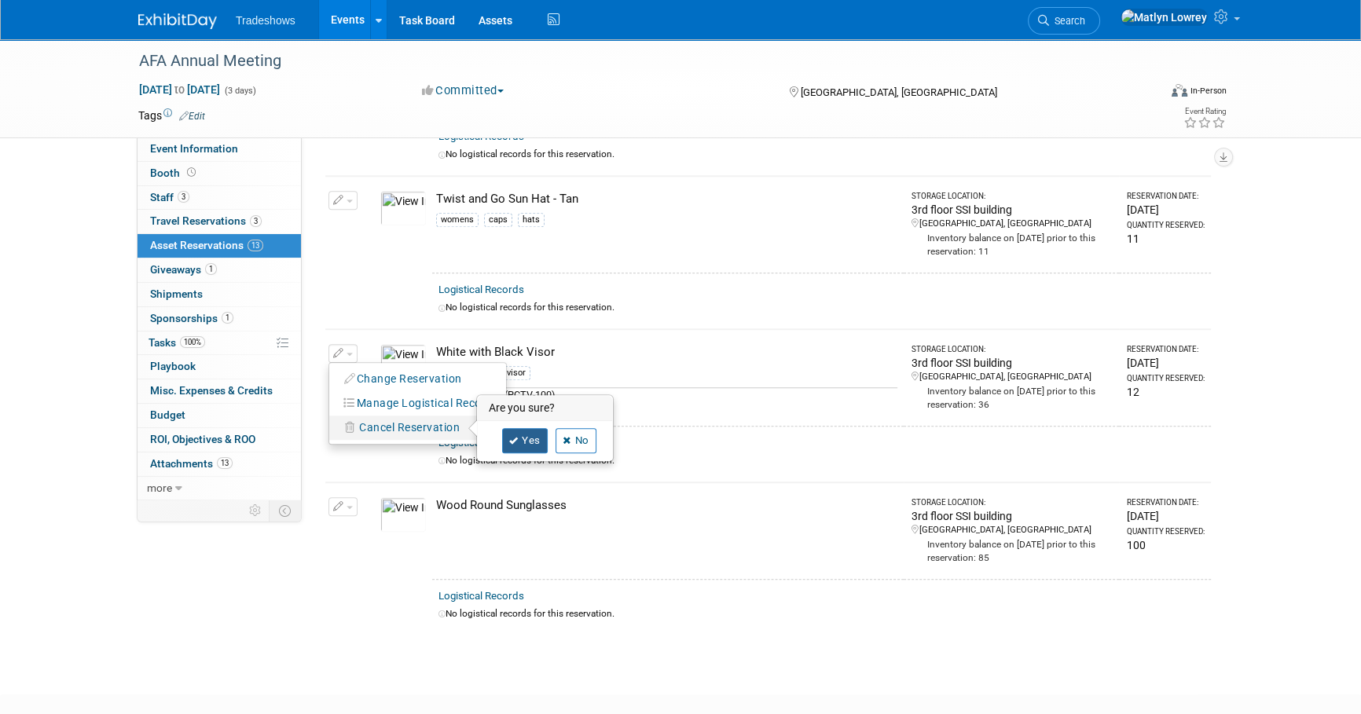
click at [524, 428] on link "Yes" at bounding box center [525, 440] width 46 height 25
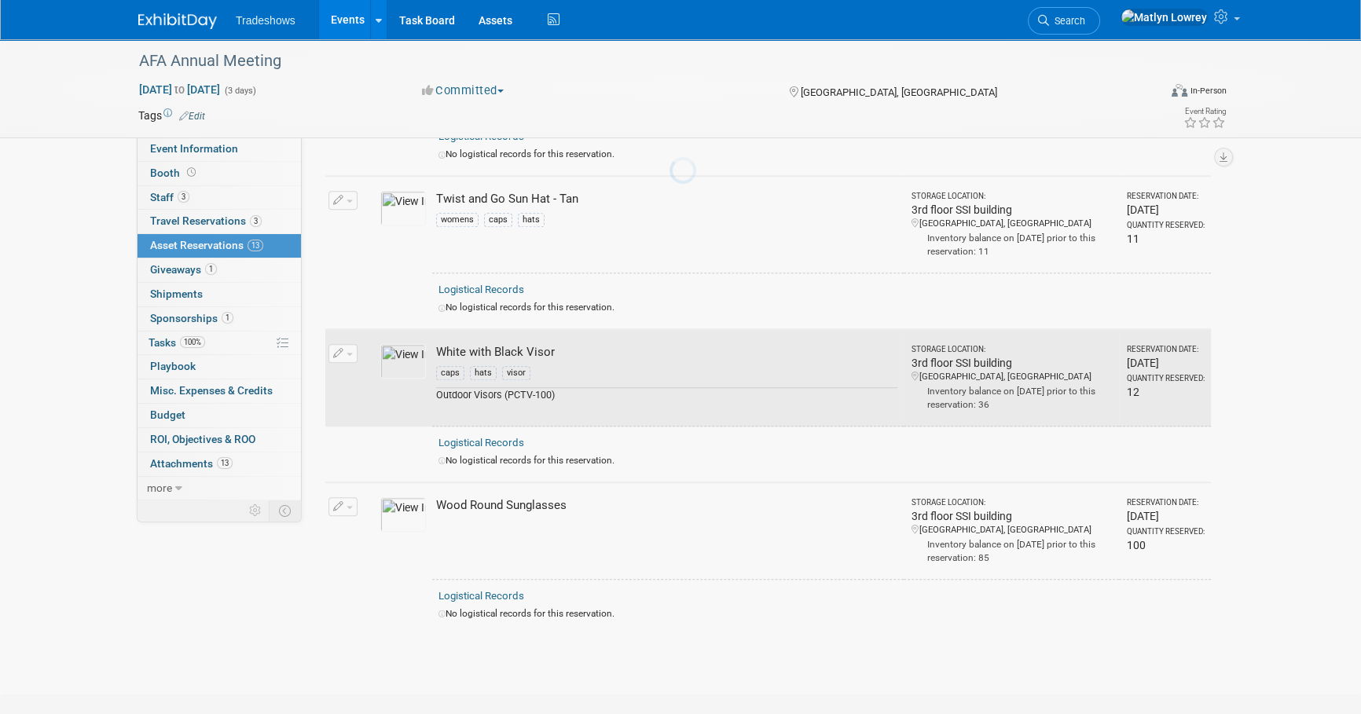
scroll to position [1496, 0]
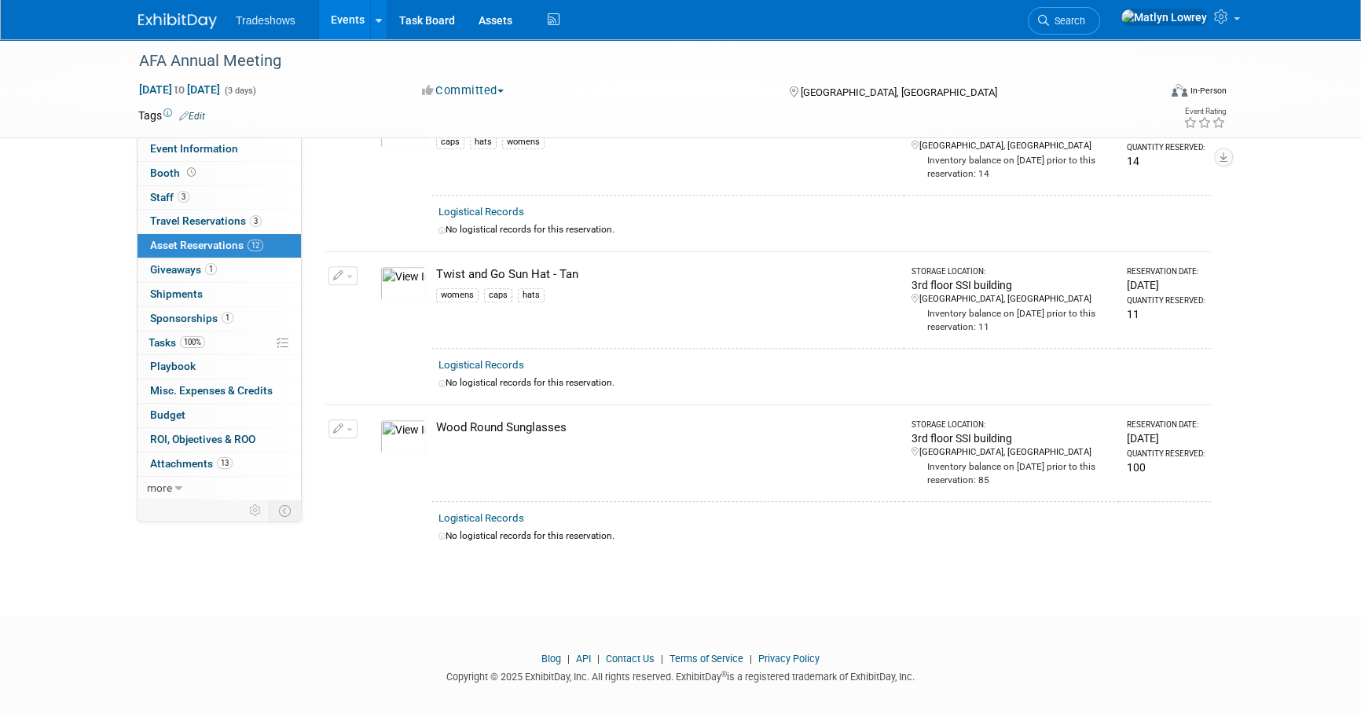
click at [346, 428] on span "button" at bounding box center [349, 429] width 6 height 3
click at [412, 446] on button "Change Reservation" at bounding box center [403, 454] width 133 height 21
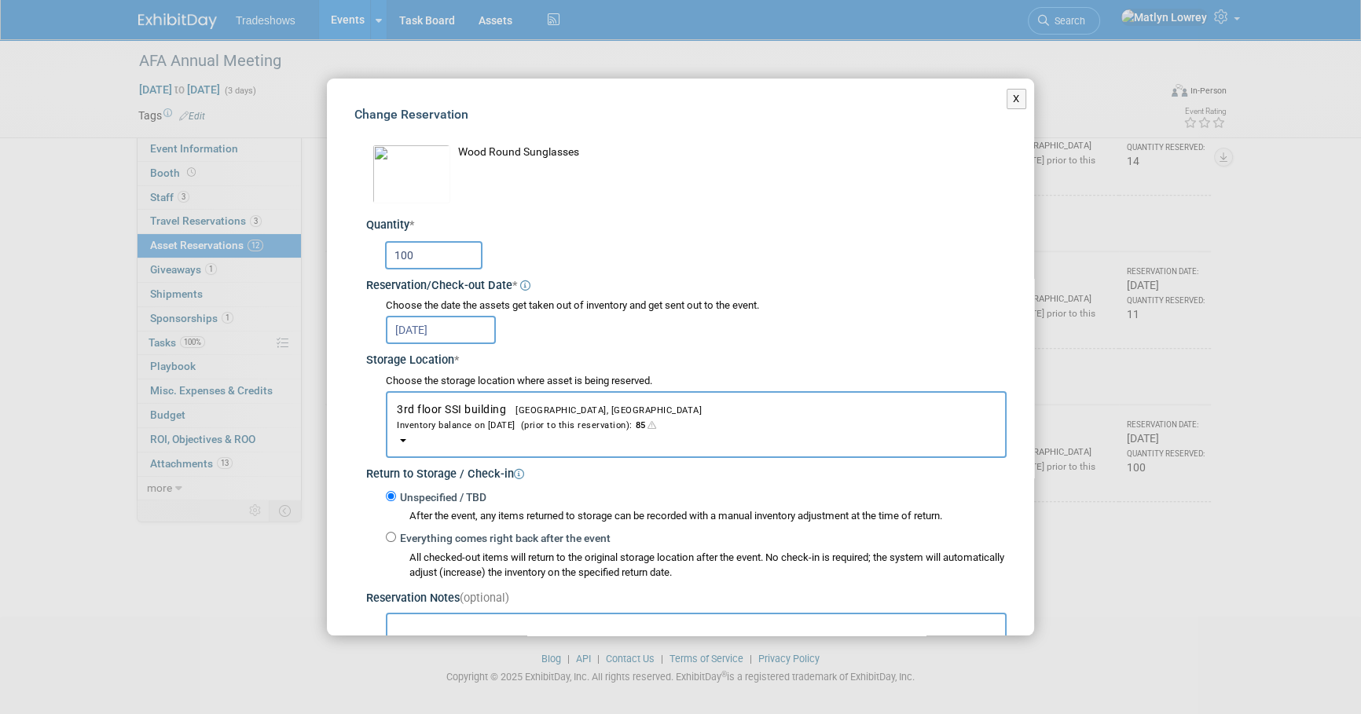
click at [430, 256] on input "100" at bounding box center [433, 255] width 97 height 28
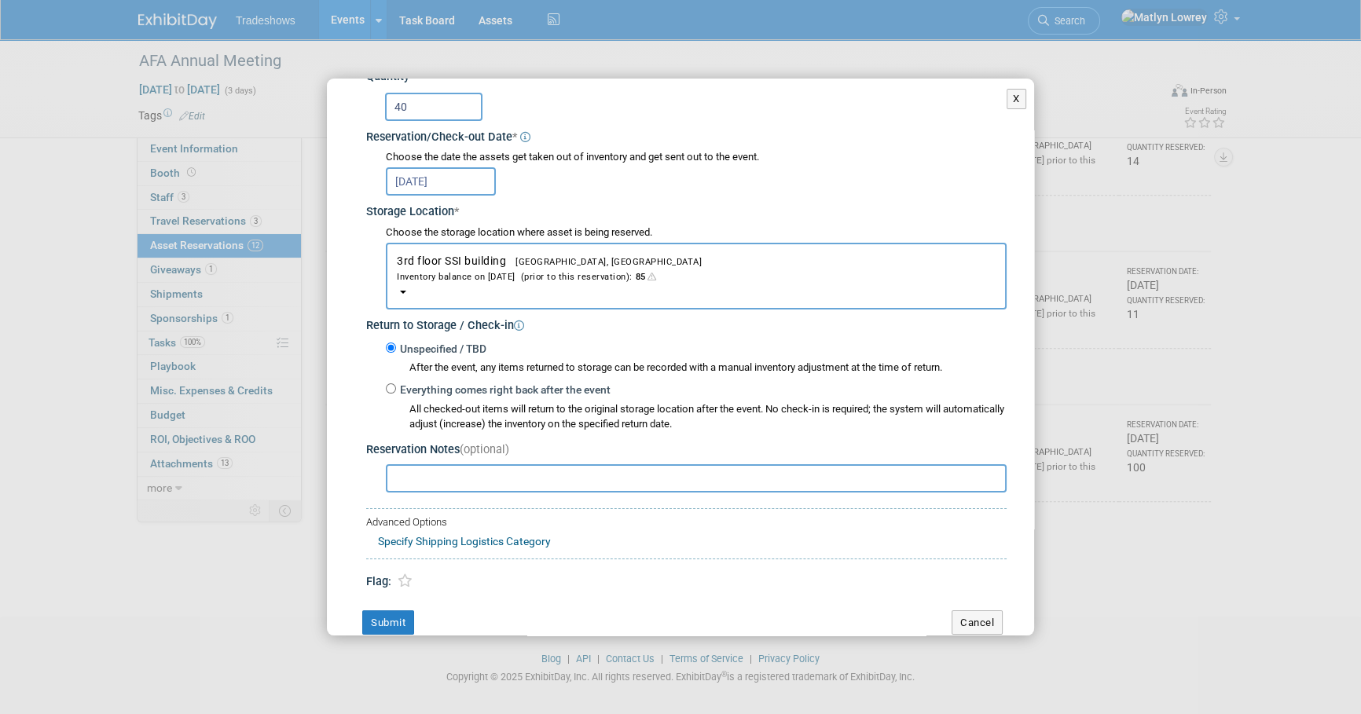
scroll to position [174, 0]
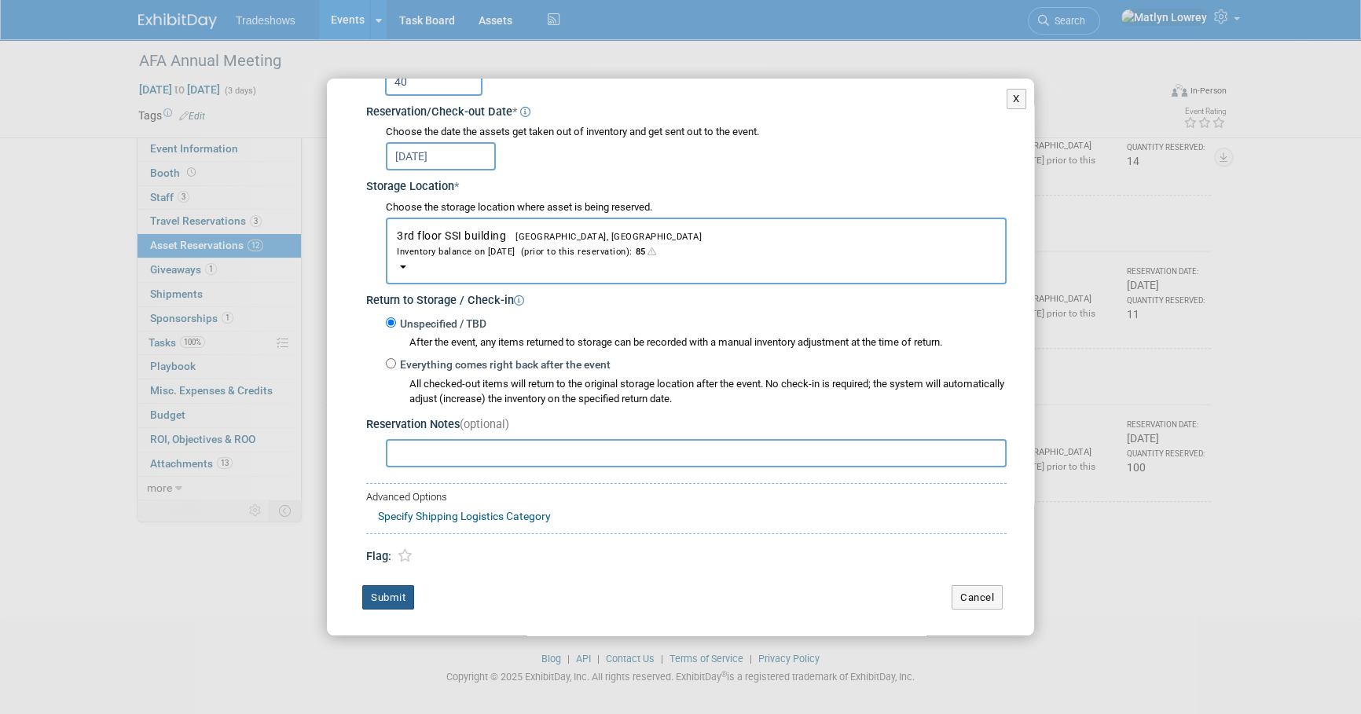
type input "40"
click at [385, 590] on button "Submit" at bounding box center [388, 597] width 52 height 25
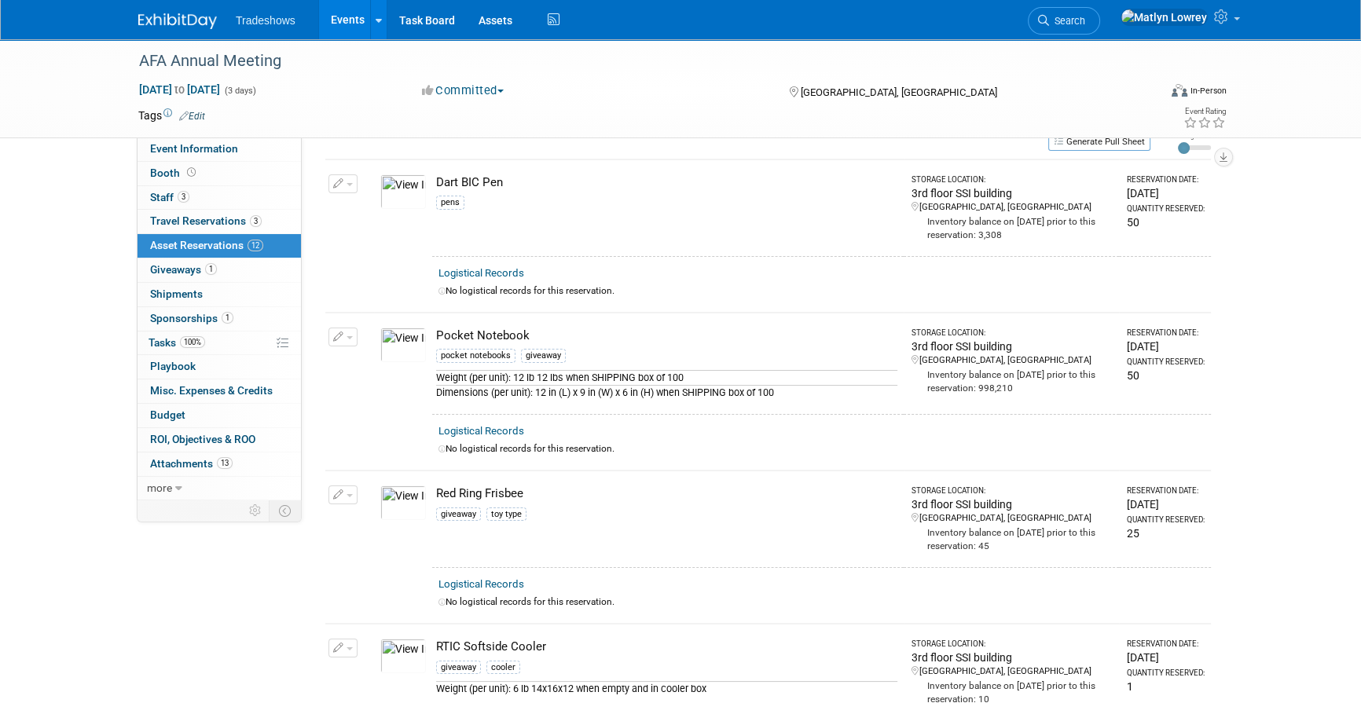
scroll to position [0, 0]
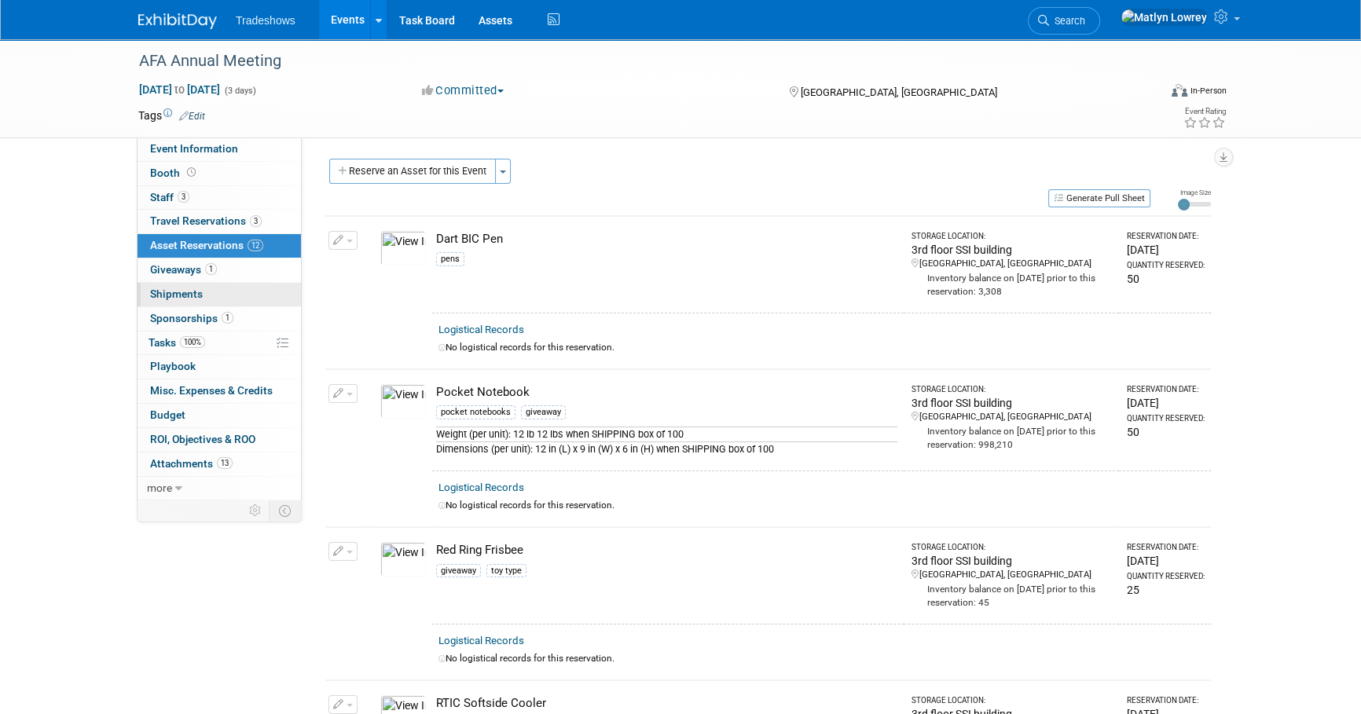
click at [278, 283] on link "0 Shipments 0" at bounding box center [218, 295] width 163 height 24
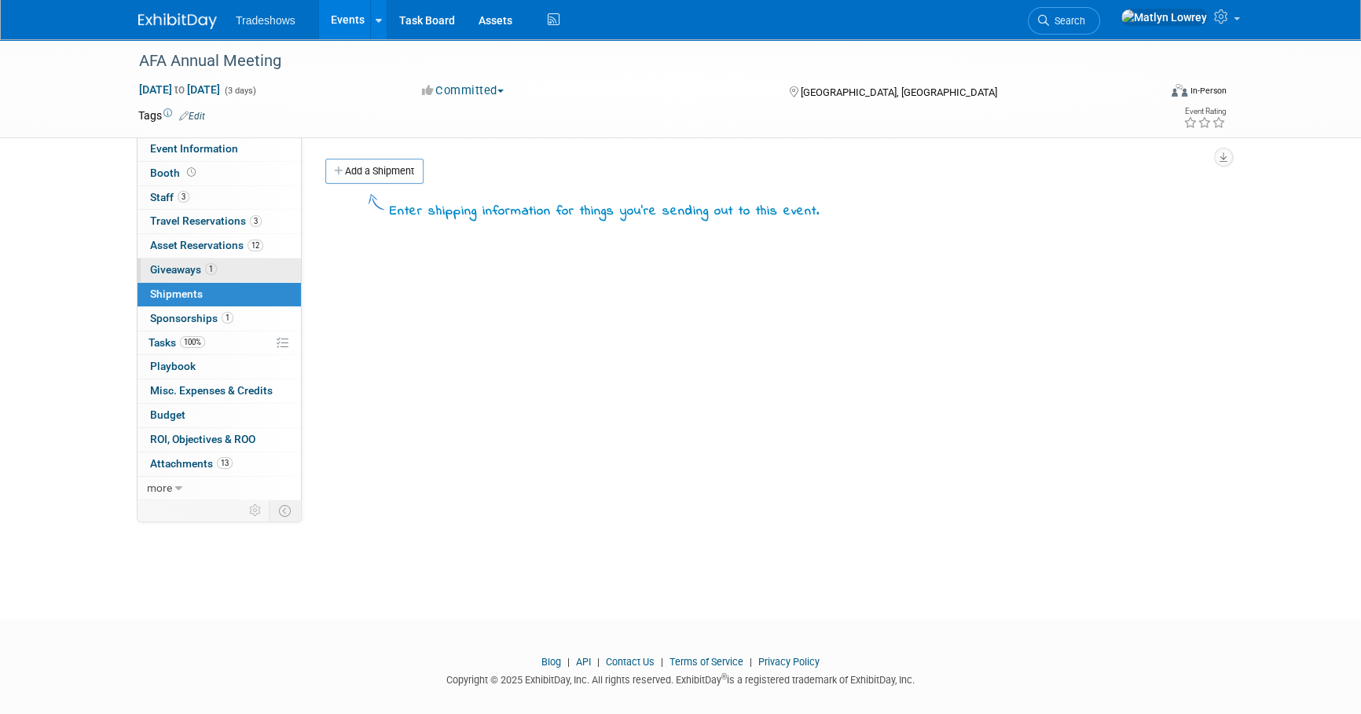
click at [267, 266] on link "1 Giveaways 1" at bounding box center [218, 270] width 163 height 24
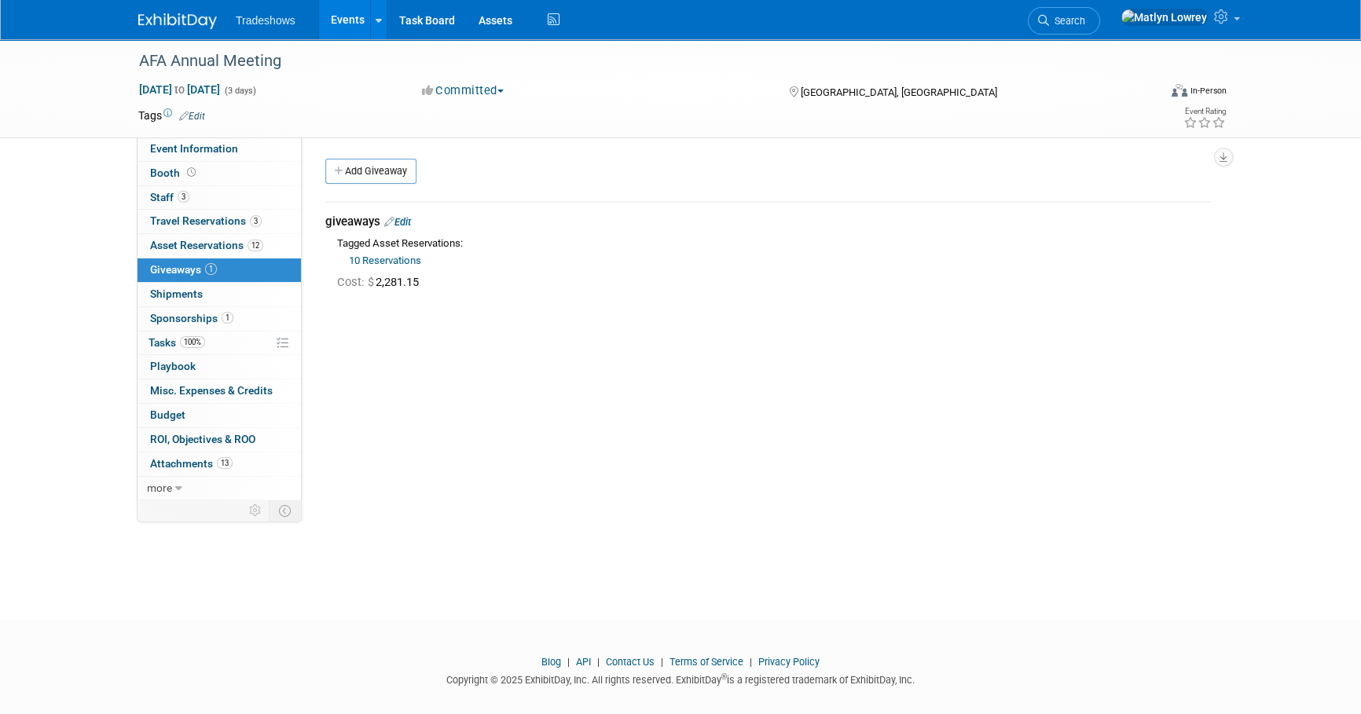
click at [408, 217] on link "Edit" at bounding box center [397, 222] width 27 height 12
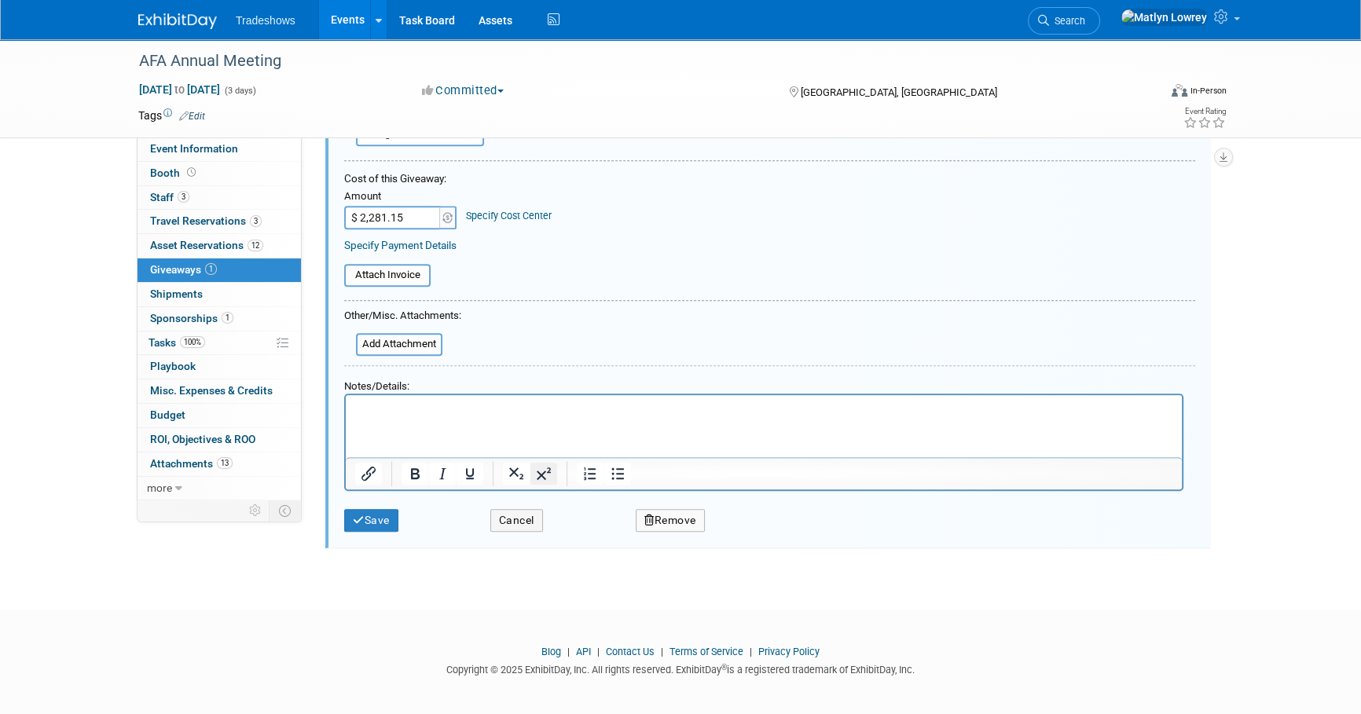
scroll to position [974, 0]
click at [687, 514] on button "Remove" at bounding box center [670, 518] width 69 height 23
click at [756, 525] on link "Yes" at bounding box center [759, 531] width 46 height 25
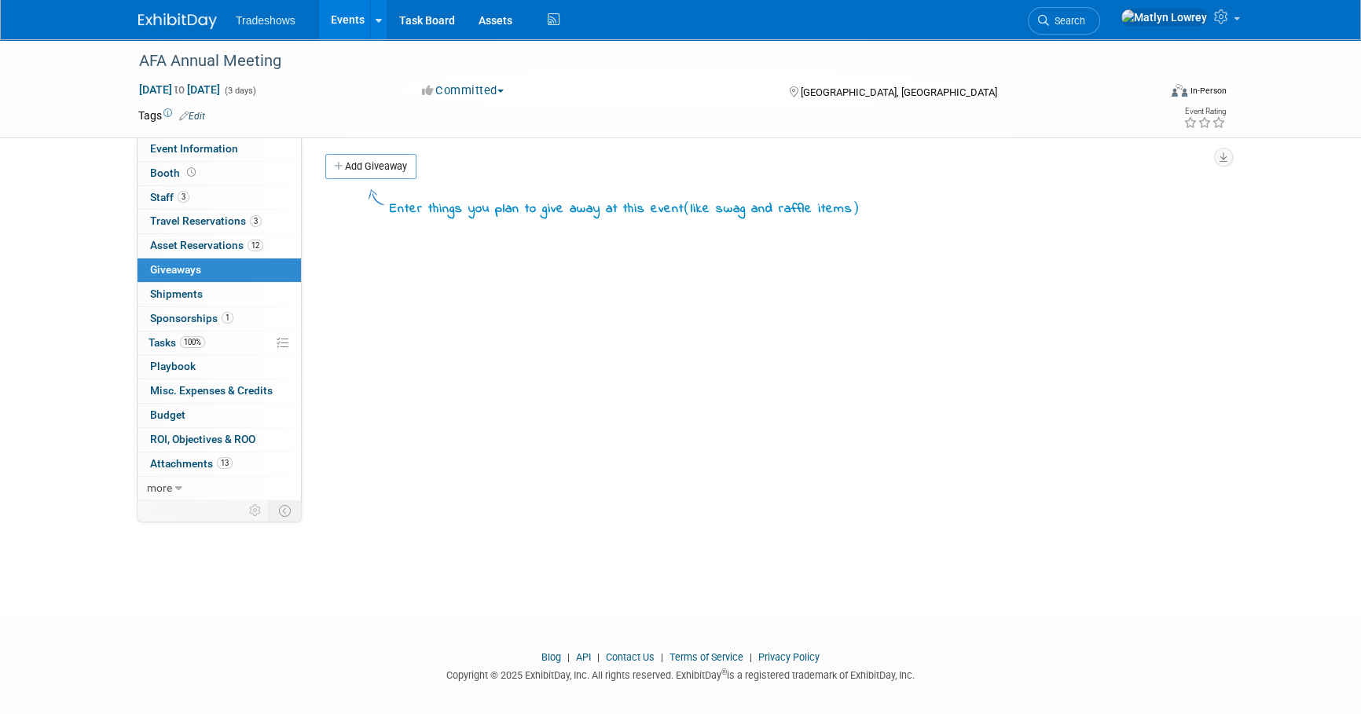
scroll to position [0, 0]
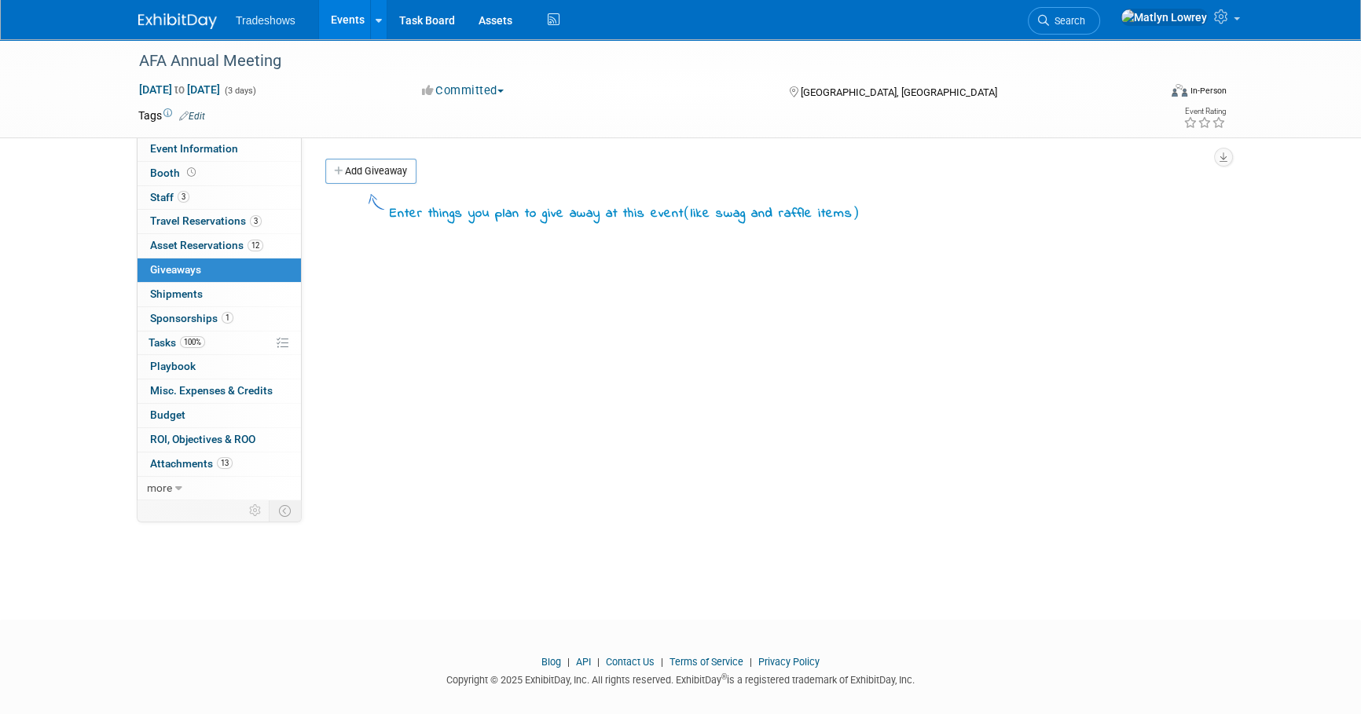
click at [361, 180] on link "Add Giveaway" at bounding box center [370, 171] width 91 height 25
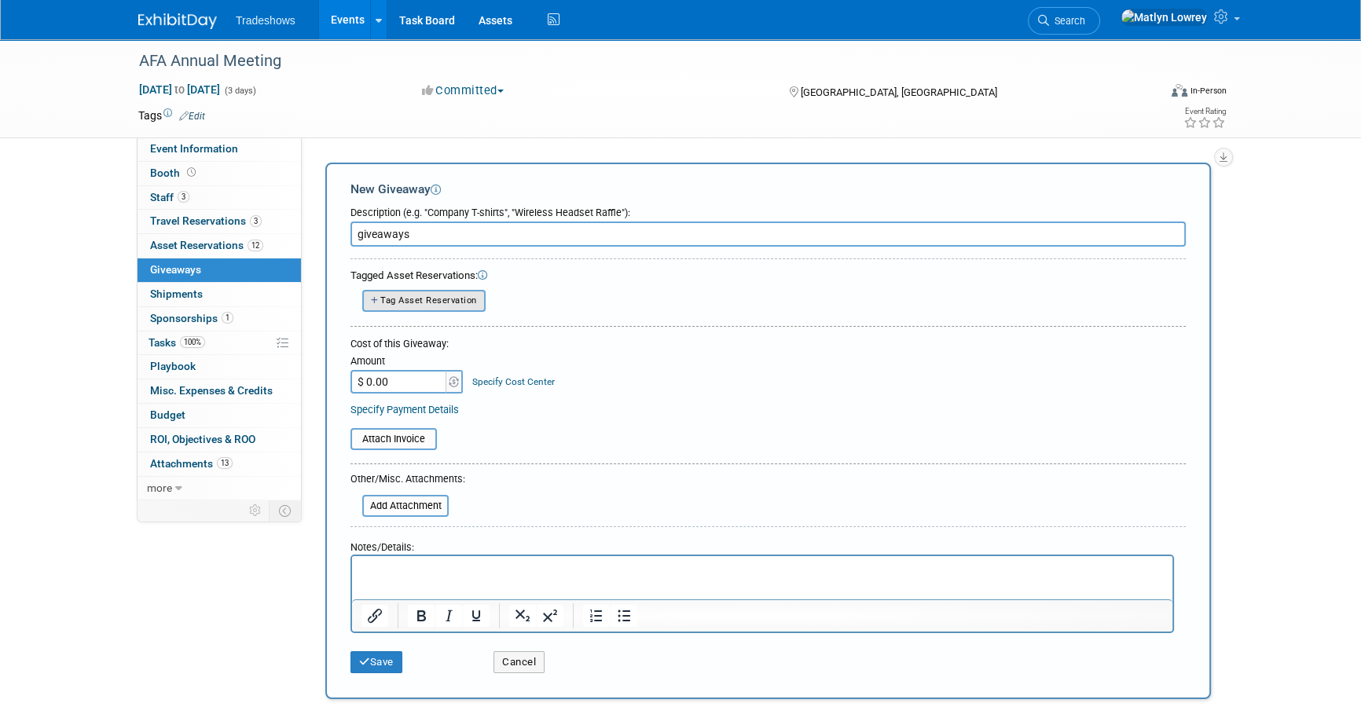
type input "giveaways"
click at [456, 292] on button "Tag Asset Reservation" at bounding box center [423, 300] width 123 height 21
select select
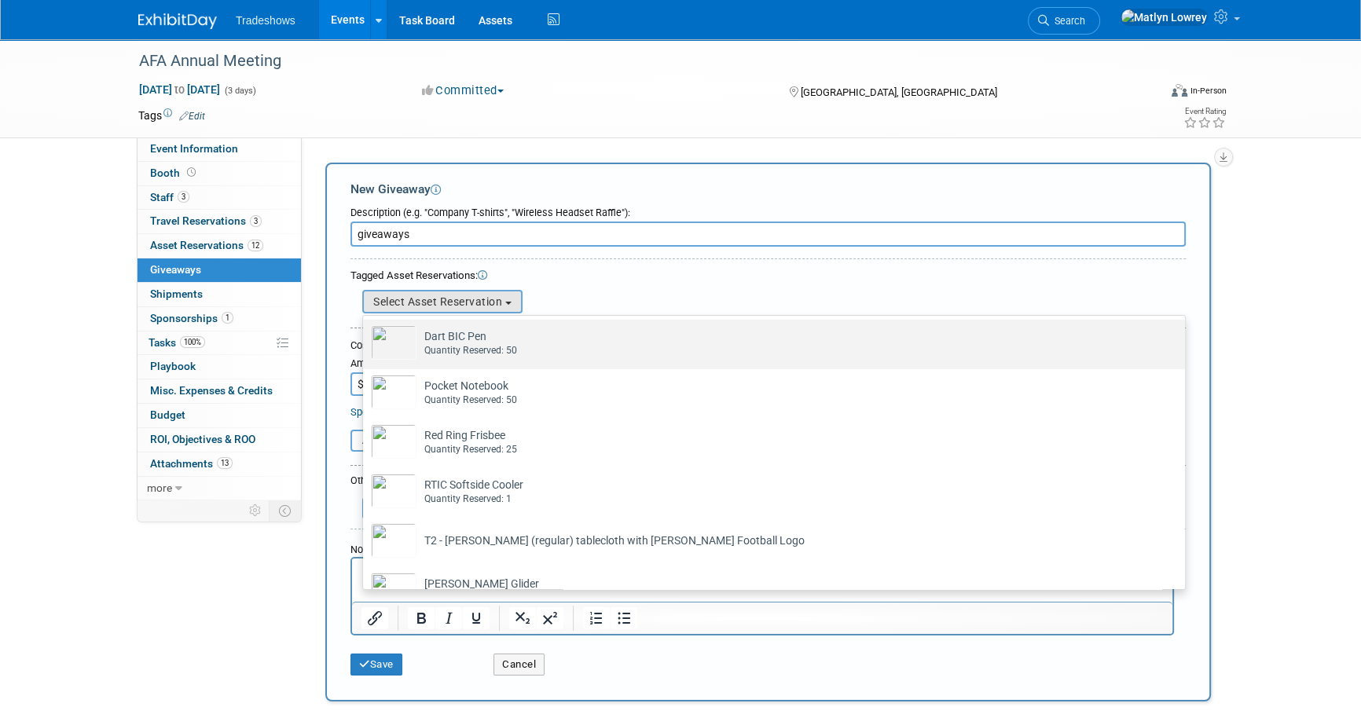
click at [428, 332] on td "Dart BIC Pen Already tagged in this giveaway Quantity Reserved: 50" at bounding box center [784, 342] width 737 height 35
click at [365, 332] on input "Dart BIC Pen Already tagged in this giveaway Quantity Reserved: 50" at bounding box center [360, 333] width 10 height 10
select select "2_11584277"
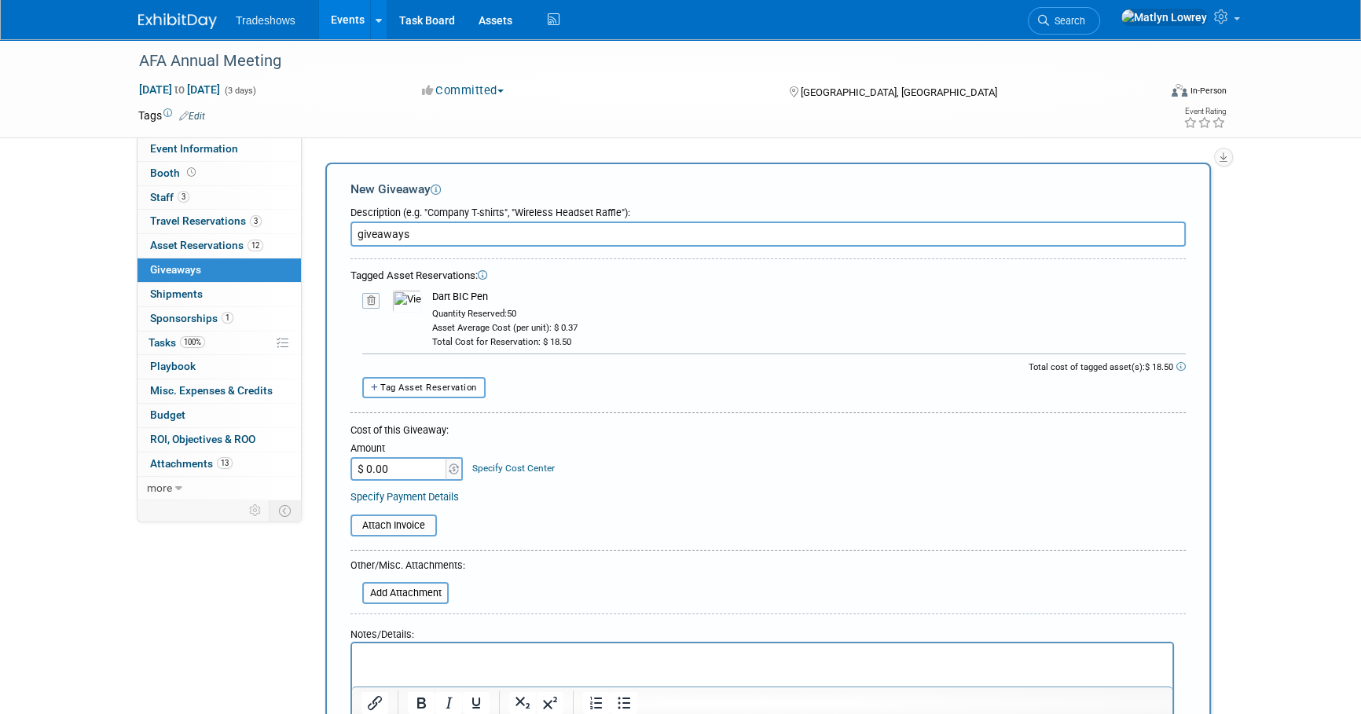
click at [416, 383] on span "Tag Asset Reservation" at bounding box center [428, 388] width 97 height 10
select select
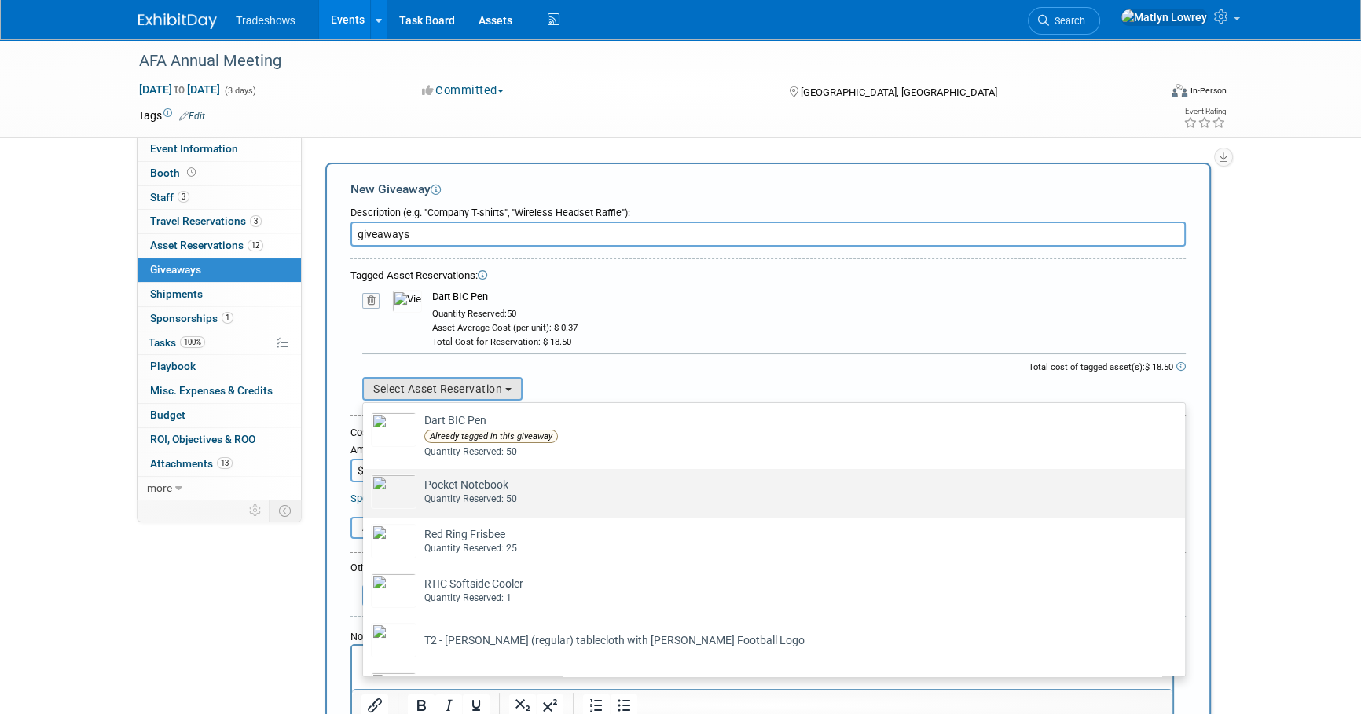
click at [428, 495] on div "Quantity Reserved: 50" at bounding box center [788, 499] width 729 height 13
click at [365, 488] on input "Pocket Notebook Already tagged in this giveaway Quantity Reserved: 50" at bounding box center [360, 483] width 10 height 10
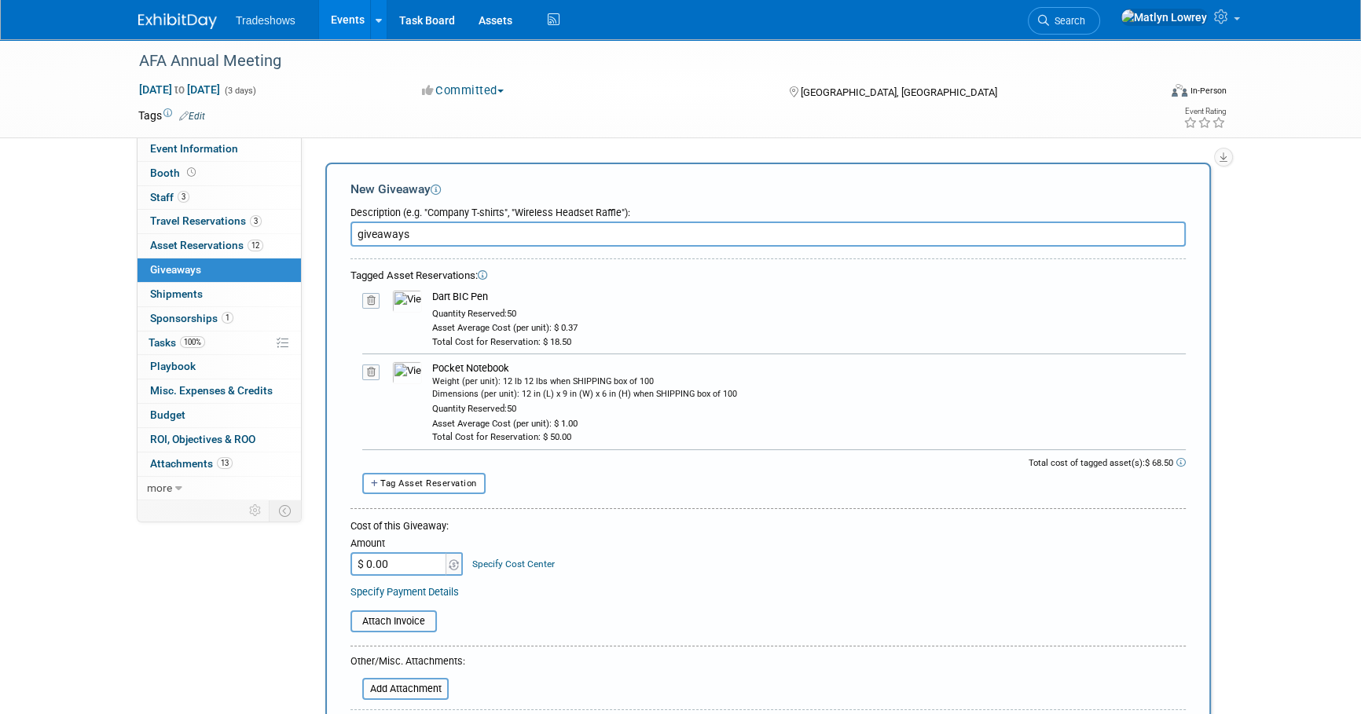
click at [418, 461] on div "Total cost of tagged asset(s): $ 68.50" at bounding box center [767, 465] width 835 height 16
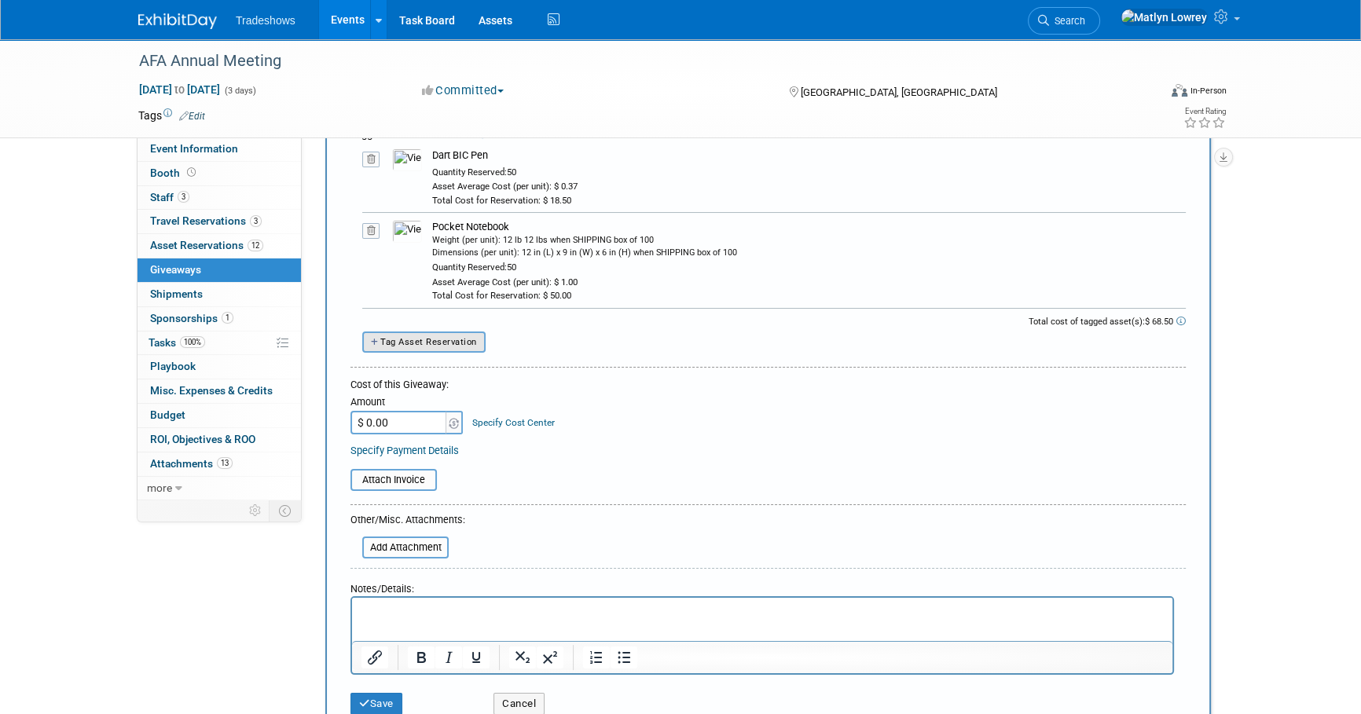
scroll to position [142, 0]
click at [392, 336] on span "Tag Asset Reservation" at bounding box center [428, 341] width 97 height 10
select select
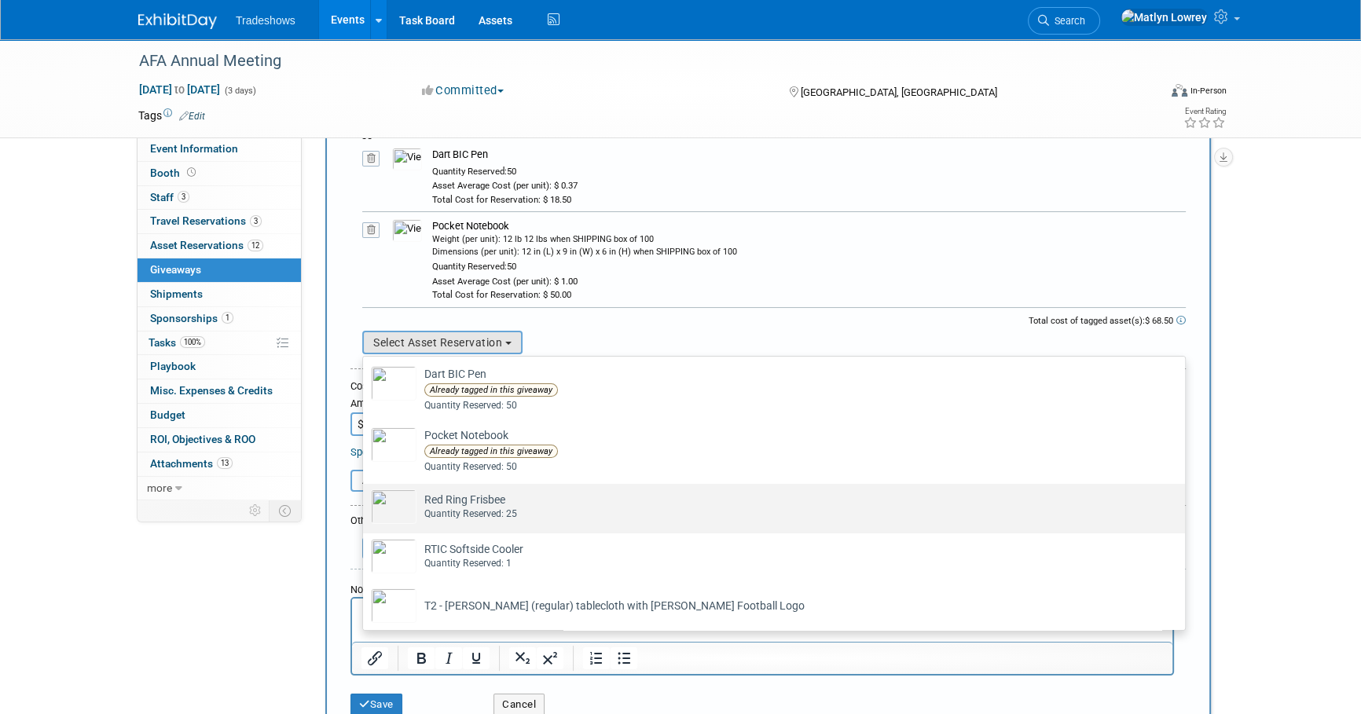
click at [428, 497] on td "Red Ring Frisbee Already tagged in this giveaway Quantity Reserved: 25" at bounding box center [784, 506] width 737 height 35
click at [365, 497] on input "Red Ring Frisbee Already tagged in this giveaway Quantity Reserved: 25" at bounding box center [360, 498] width 10 height 10
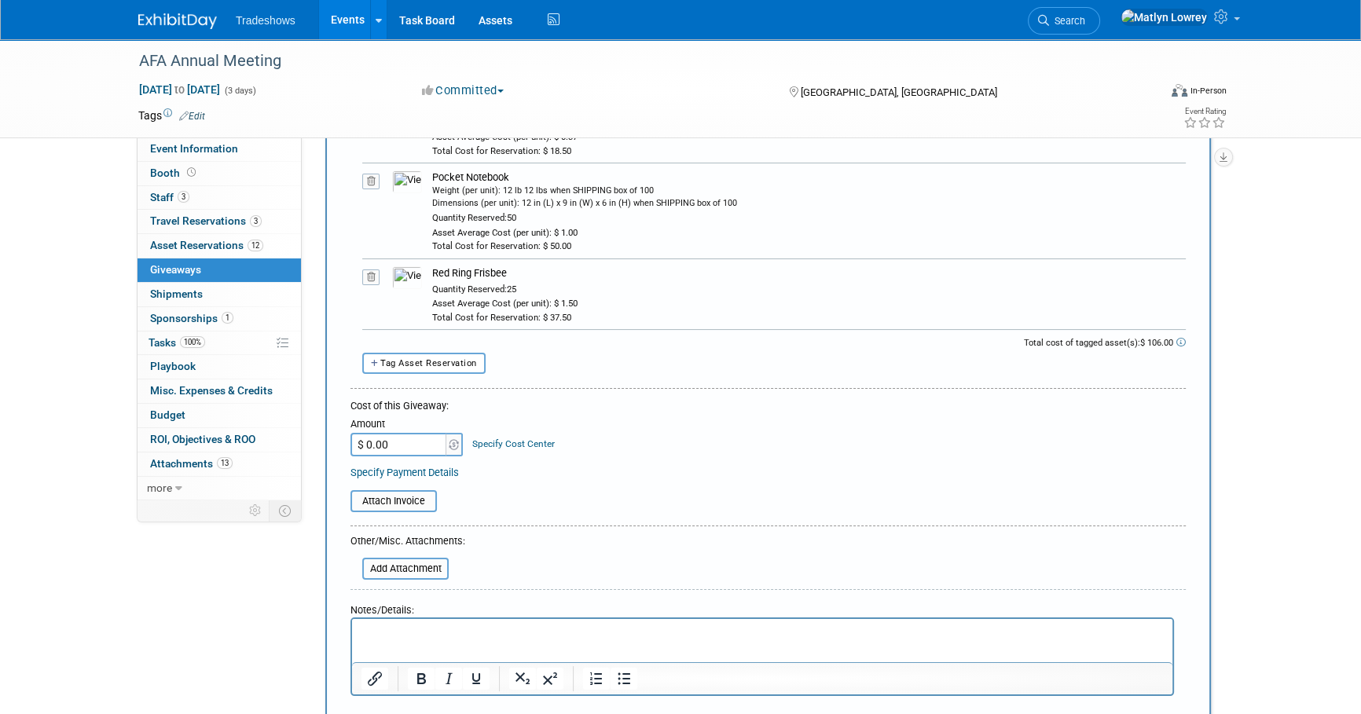
scroll to position [285, 0]
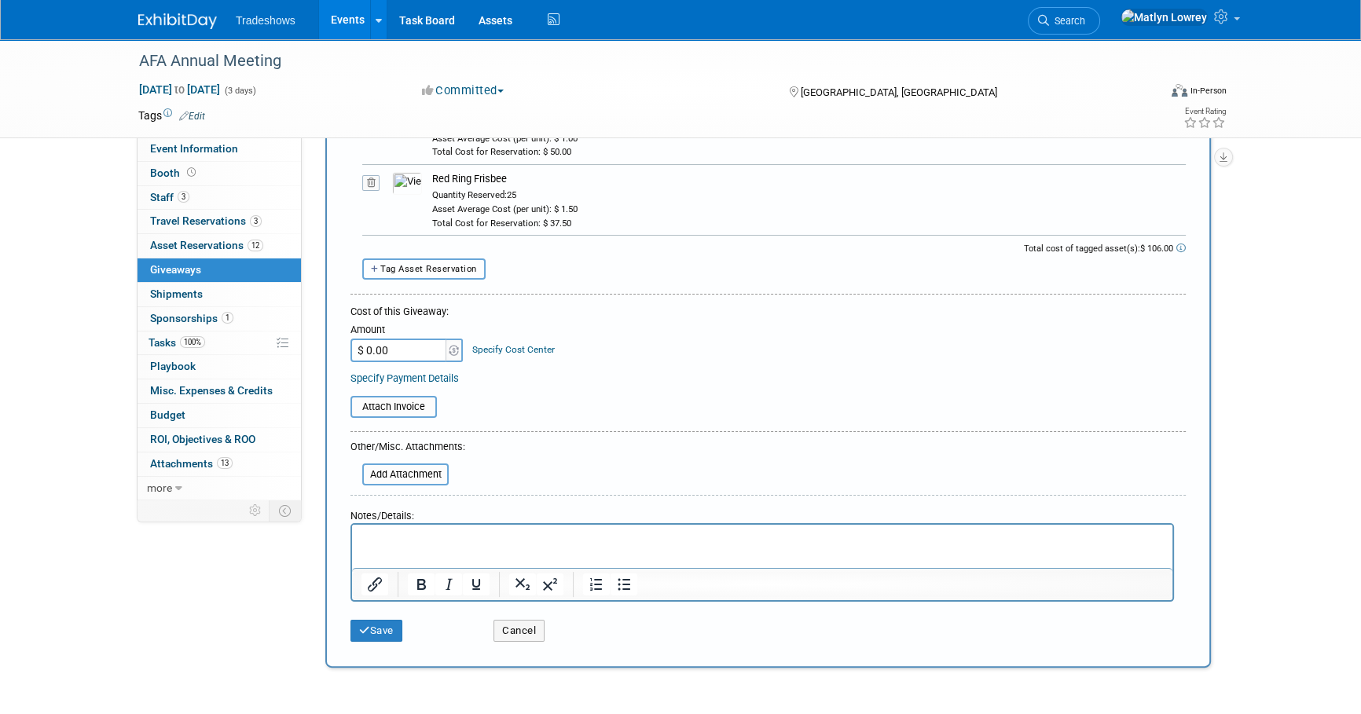
click at [430, 264] on span "Tag Asset Reservation" at bounding box center [428, 269] width 97 height 10
select select
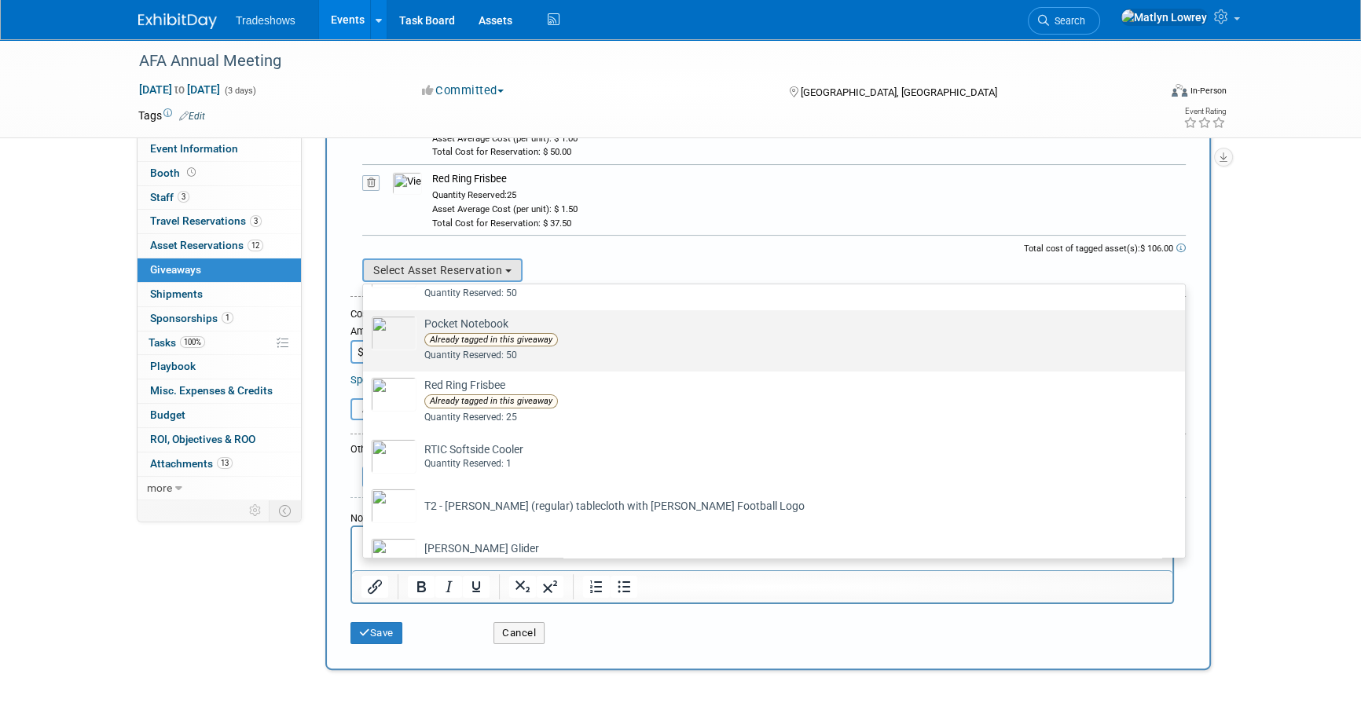
scroll to position [71, 0]
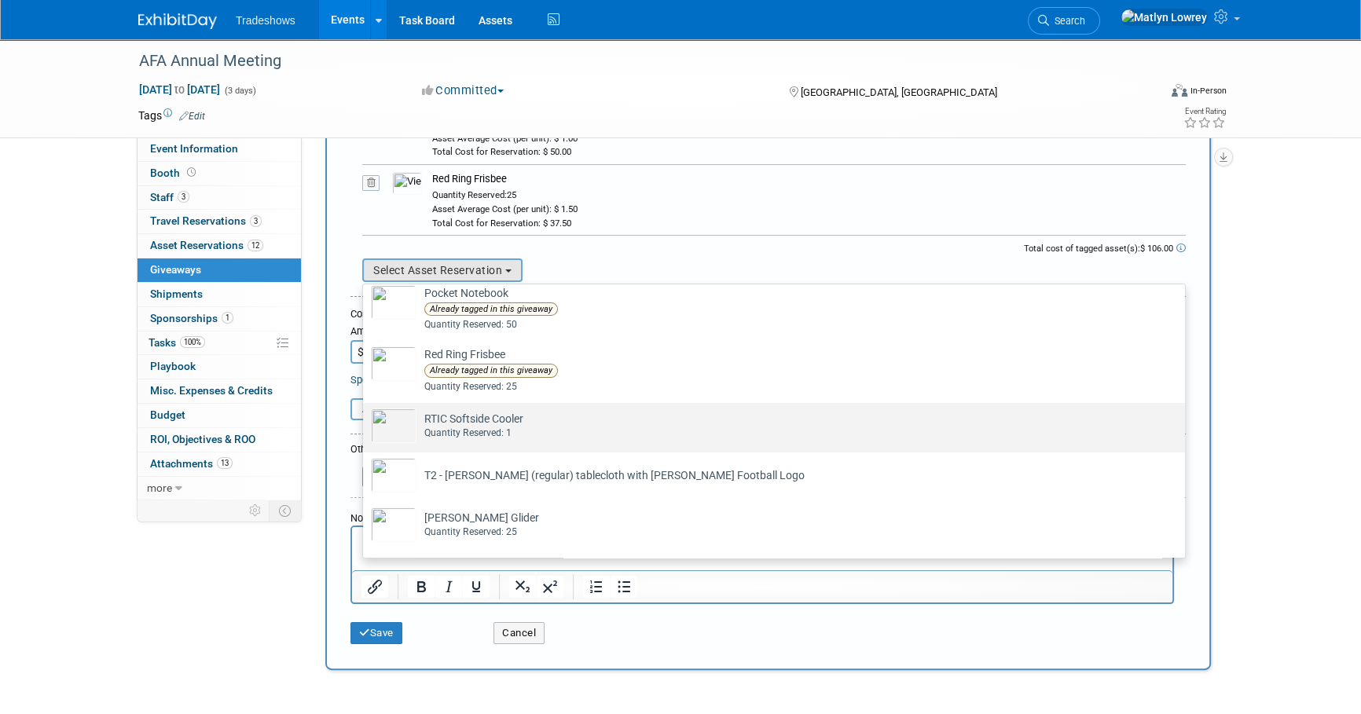
click at [449, 418] on td "RTIC Softside Cooler Already tagged in this giveaway Quantity Reserved: 1" at bounding box center [784, 426] width 737 height 35
click at [365, 418] on input "RTIC Softside Cooler Already tagged in this giveaway Quantity Reserved: 1" at bounding box center [360, 417] width 10 height 10
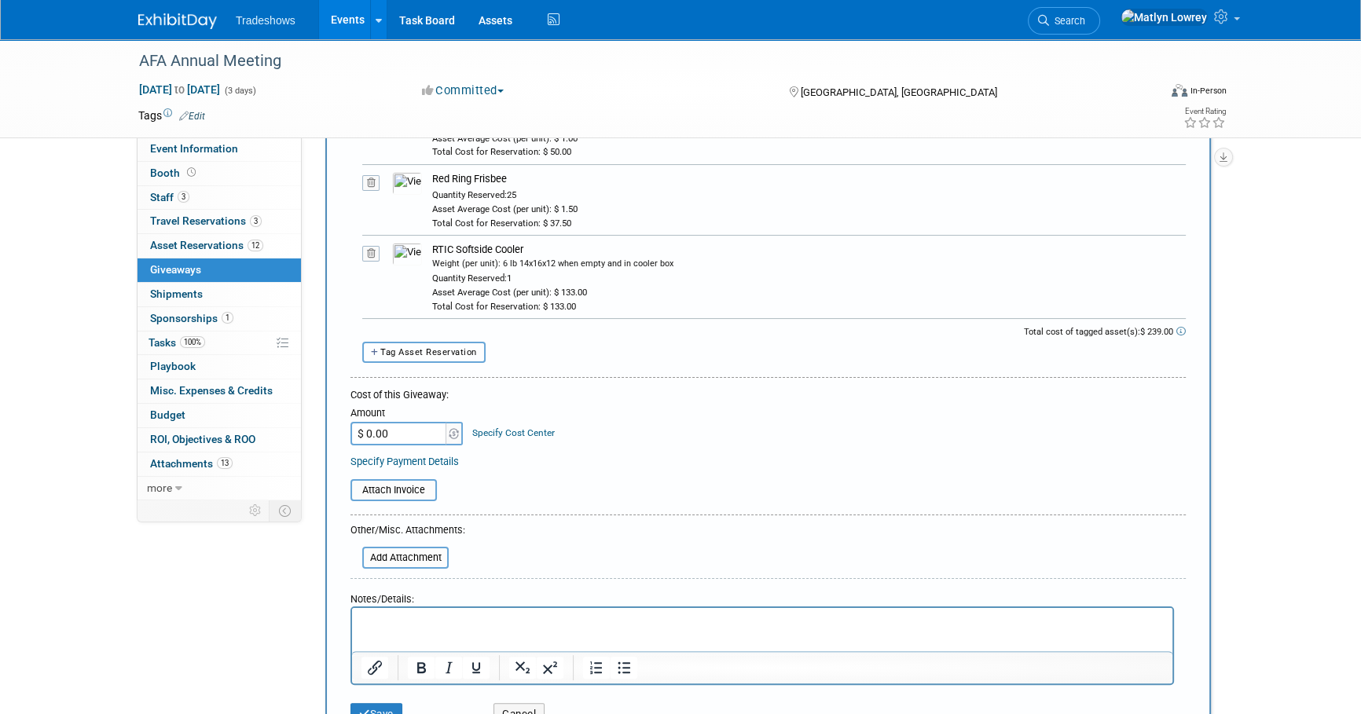
click at [441, 350] on span "Tag Asset Reservation" at bounding box center [428, 352] width 97 height 10
select select
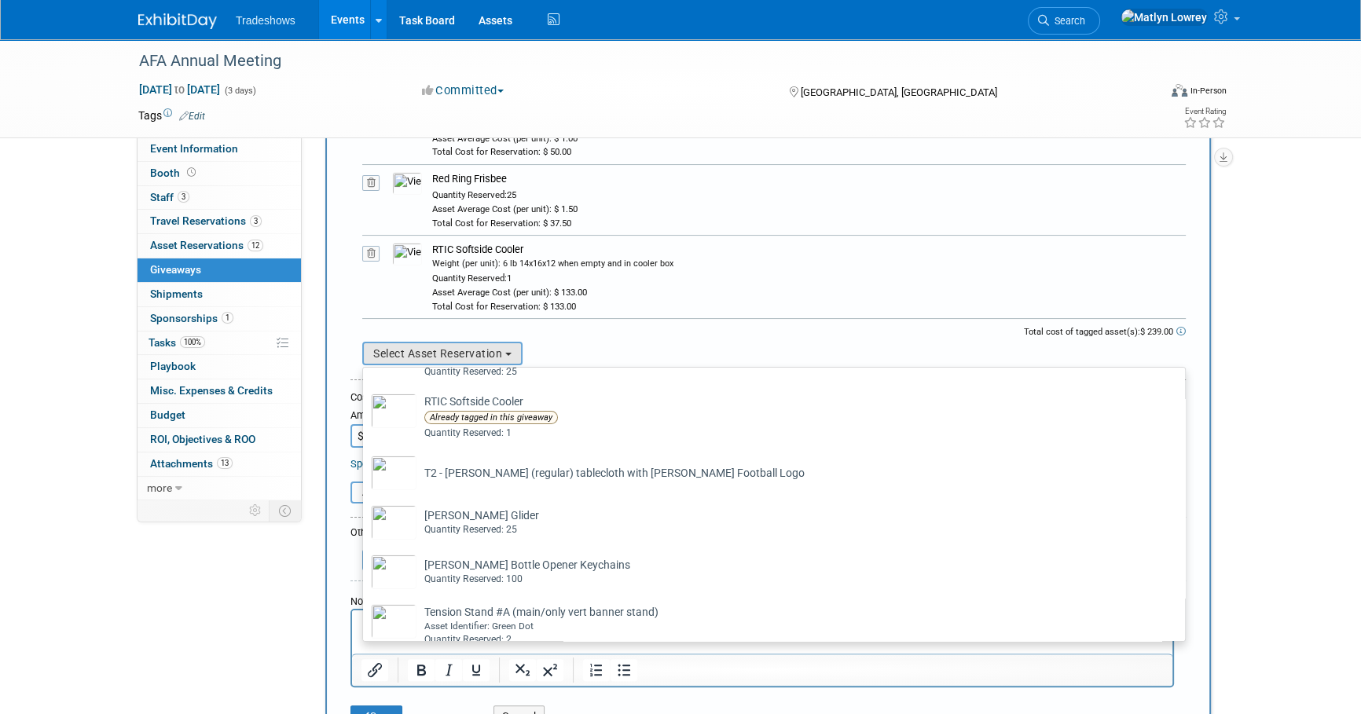
scroll to position [214, 0]
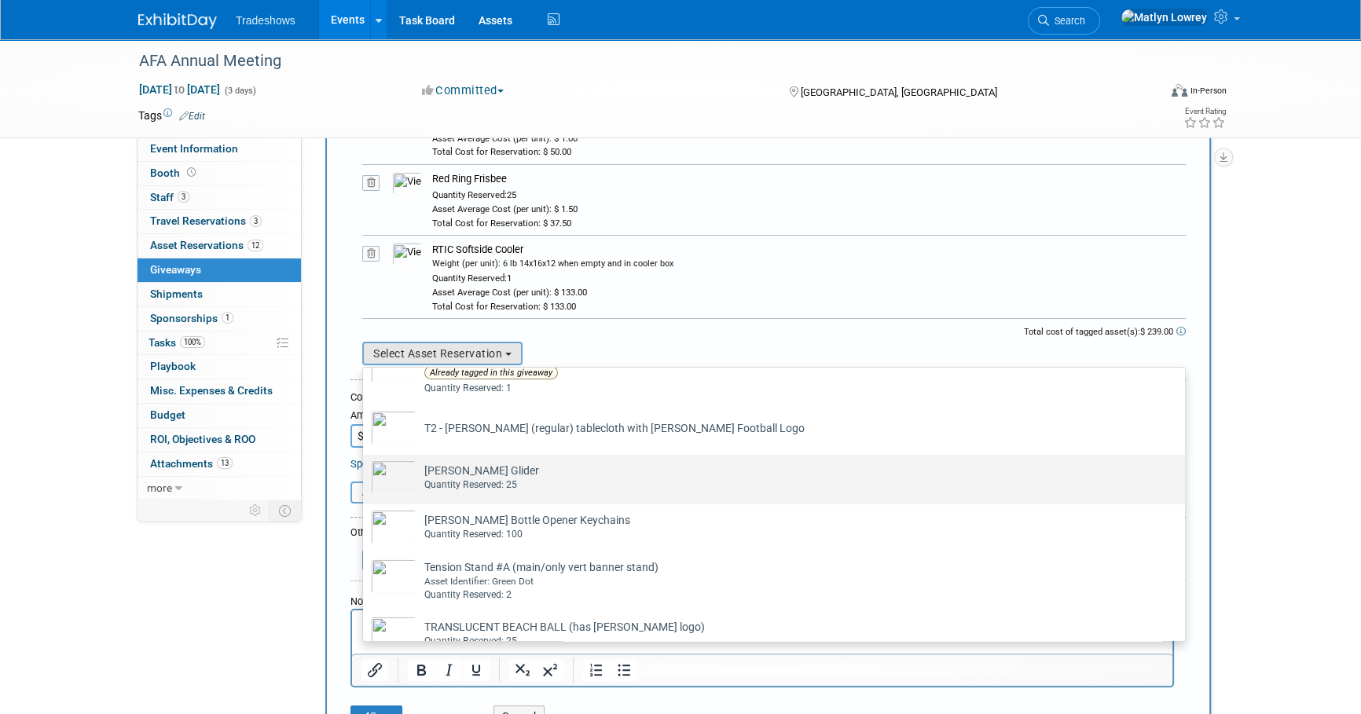
click at [441, 479] on div "Quantity Reserved: 25" at bounding box center [788, 484] width 729 height 13
click at [365, 474] on input "Taylor Balsa Glider Already tagged in this giveaway Quantity Reserved: 25" at bounding box center [360, 469] width 10 height 10
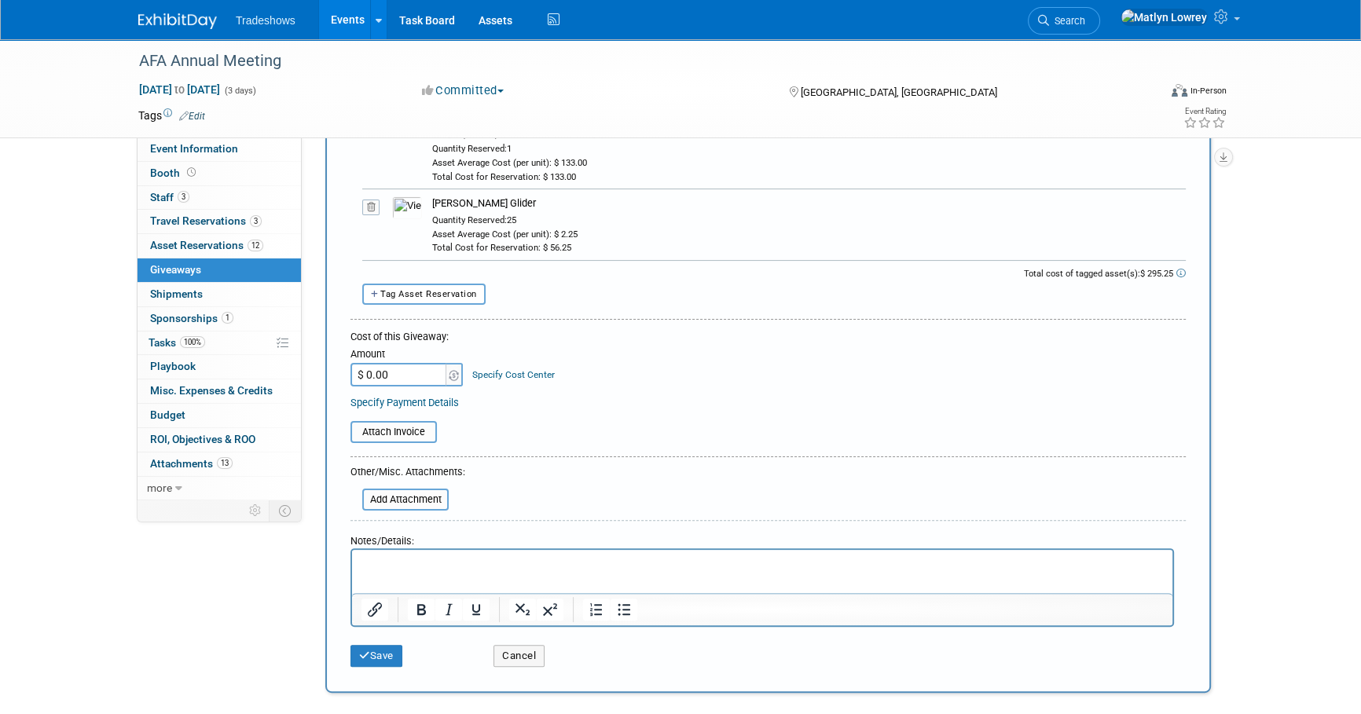
scroll to position [428, 0]
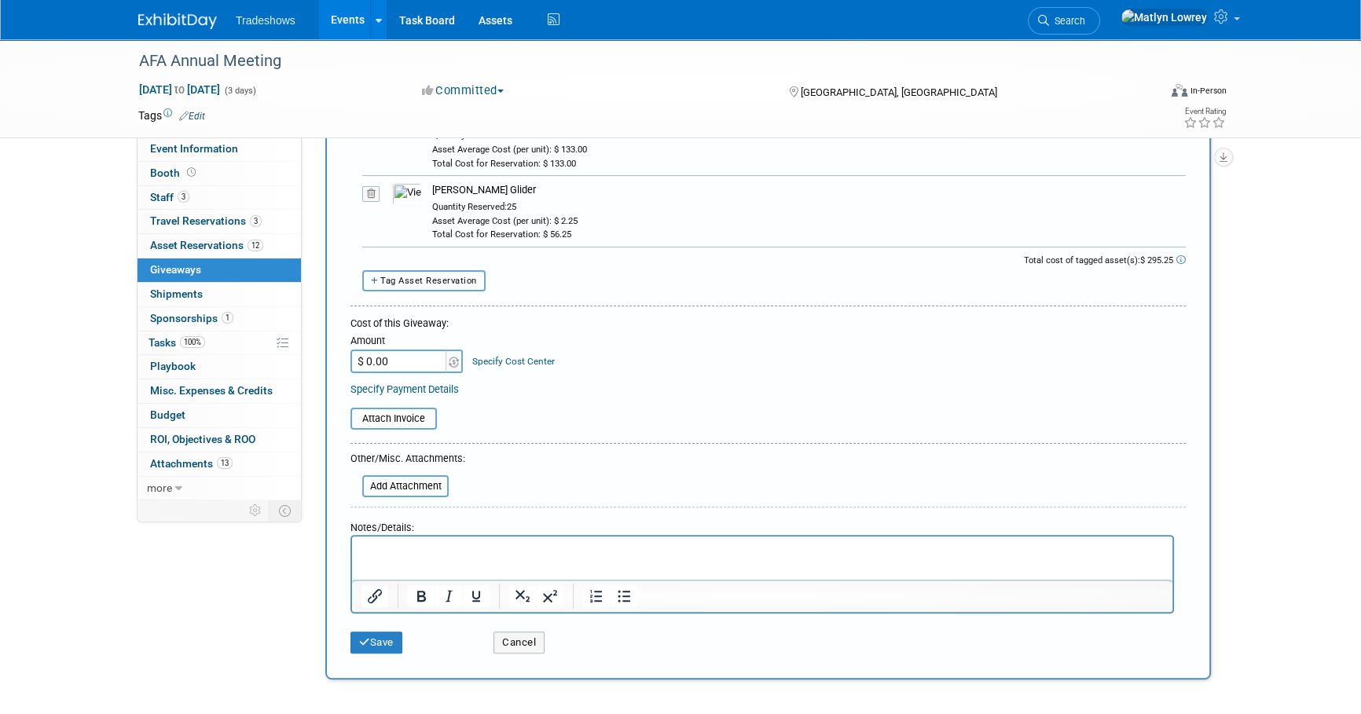
click at [448, 283] on span "Tag Asset Reservation" at bounding box center [428, 281] width 97 height 10
select select
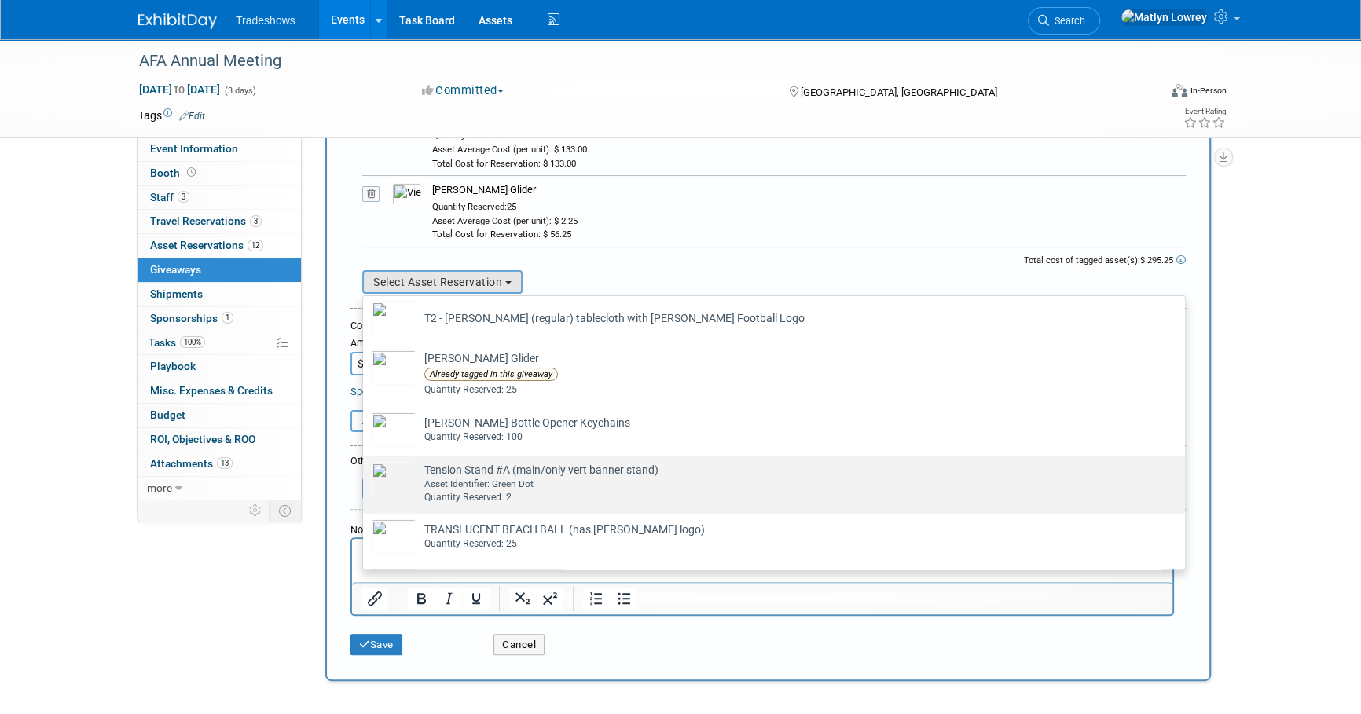
scroll to position [285, 0]
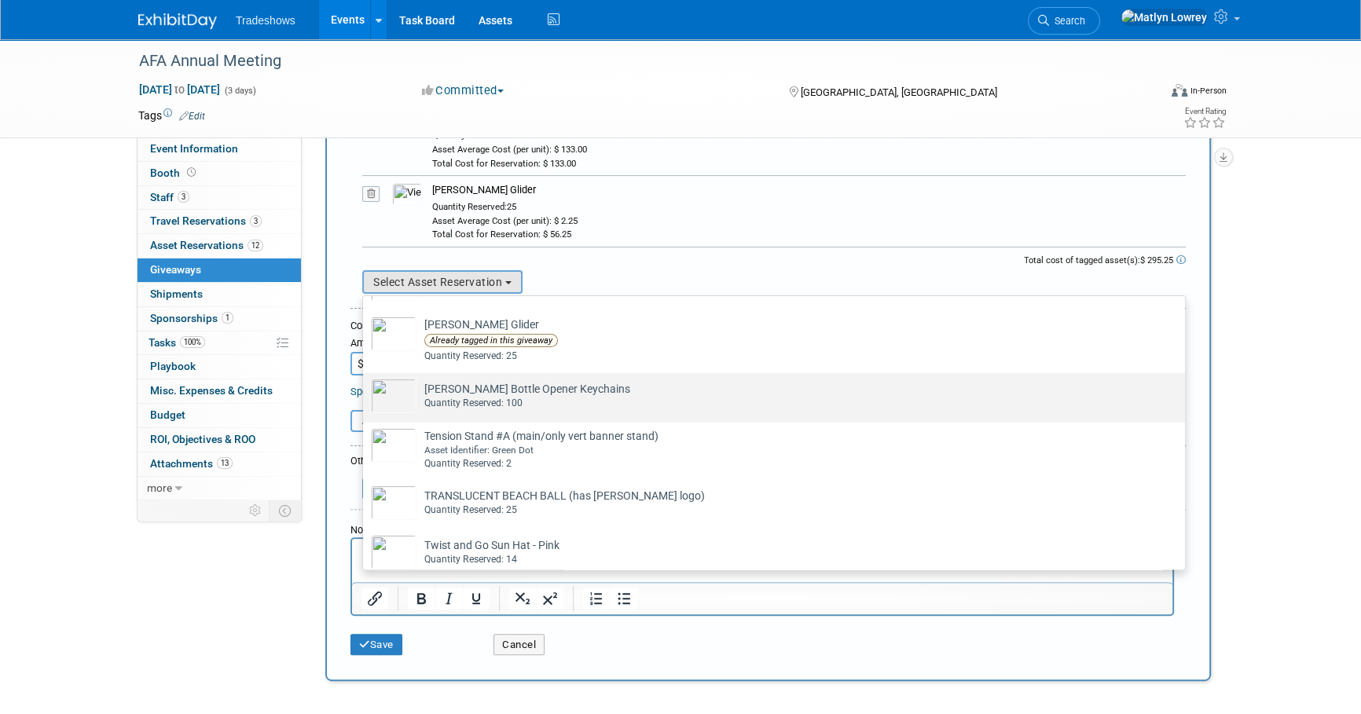
click at [464, 407] on div "Quantity Reserved: 100" at bounding box center [788, 403] width 729 height 13
click at [365, 392] on input "Taylor Bottle Opener Keychains Already tagged in this giveaway Quantity Reserve…" at bounding box center [360, 387] width 10 height 10
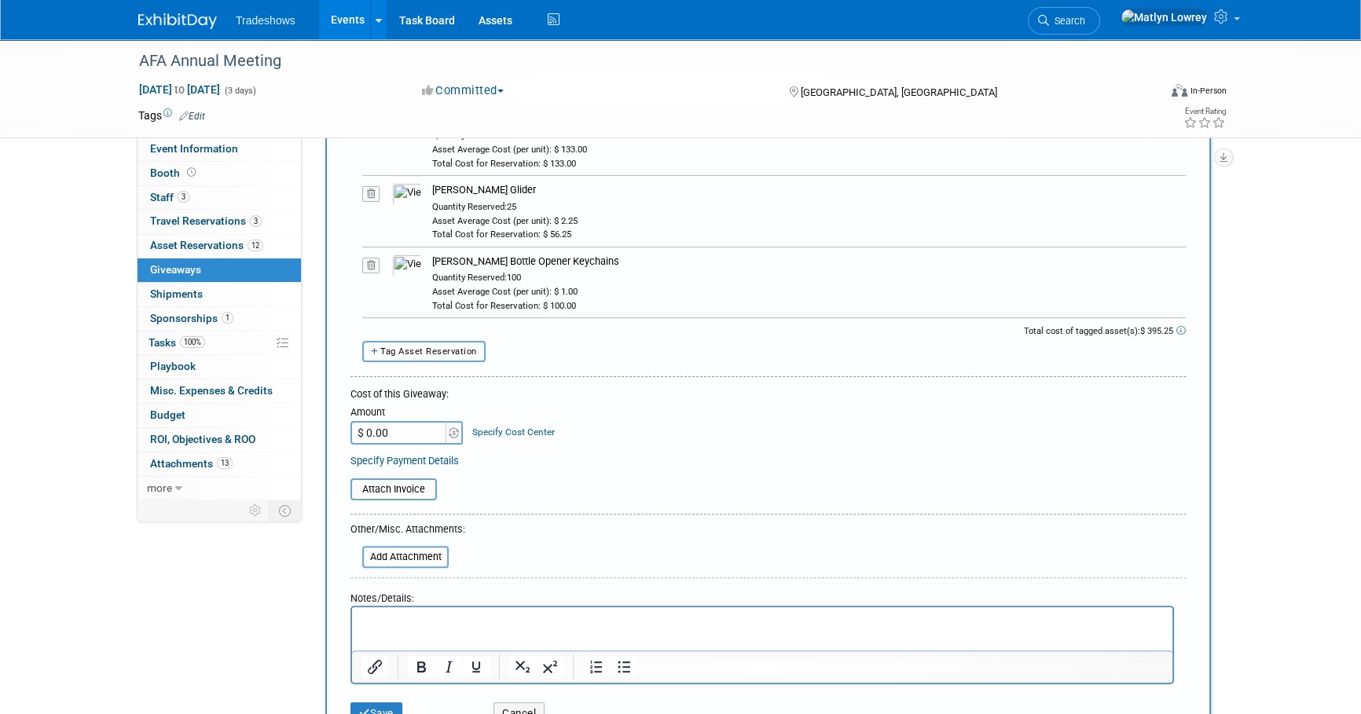
click at [416, 352] on span "Tag Asset Reservation" at bounding box center [428, 351] width 97 height 10
select select
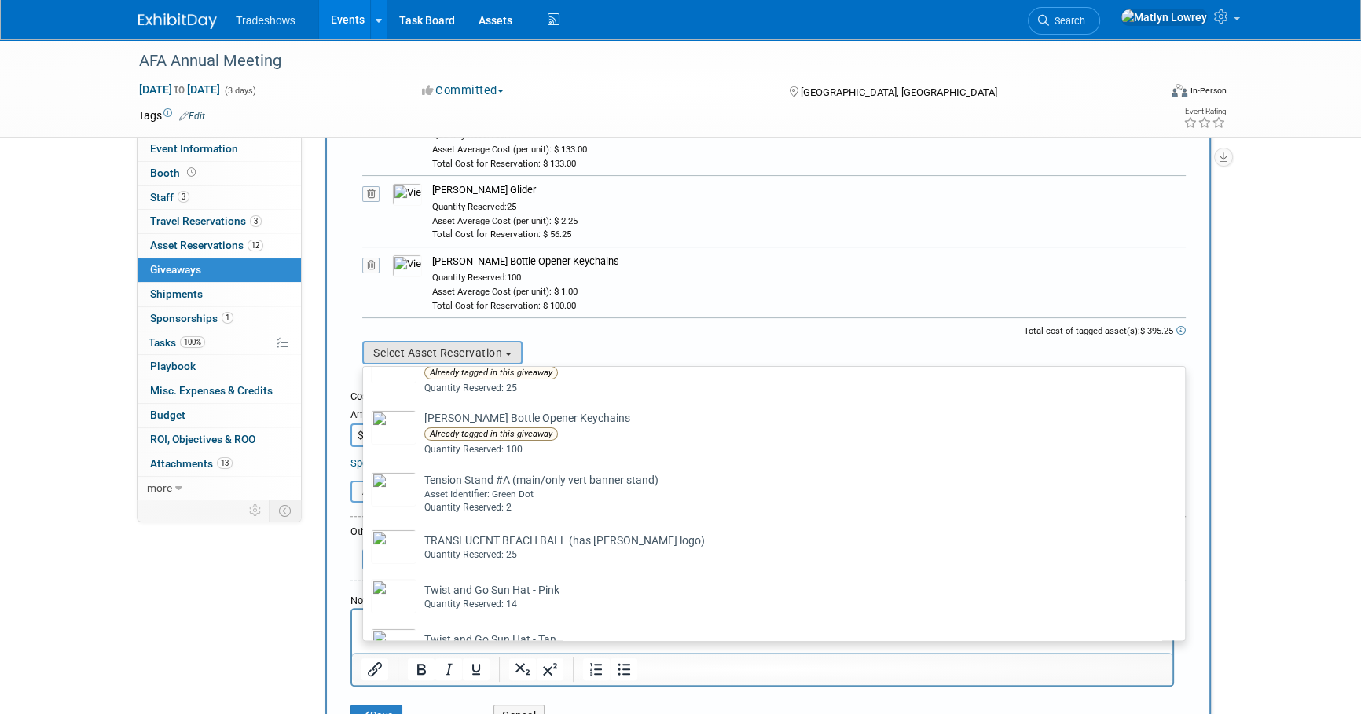
scroll to position [357, 0]
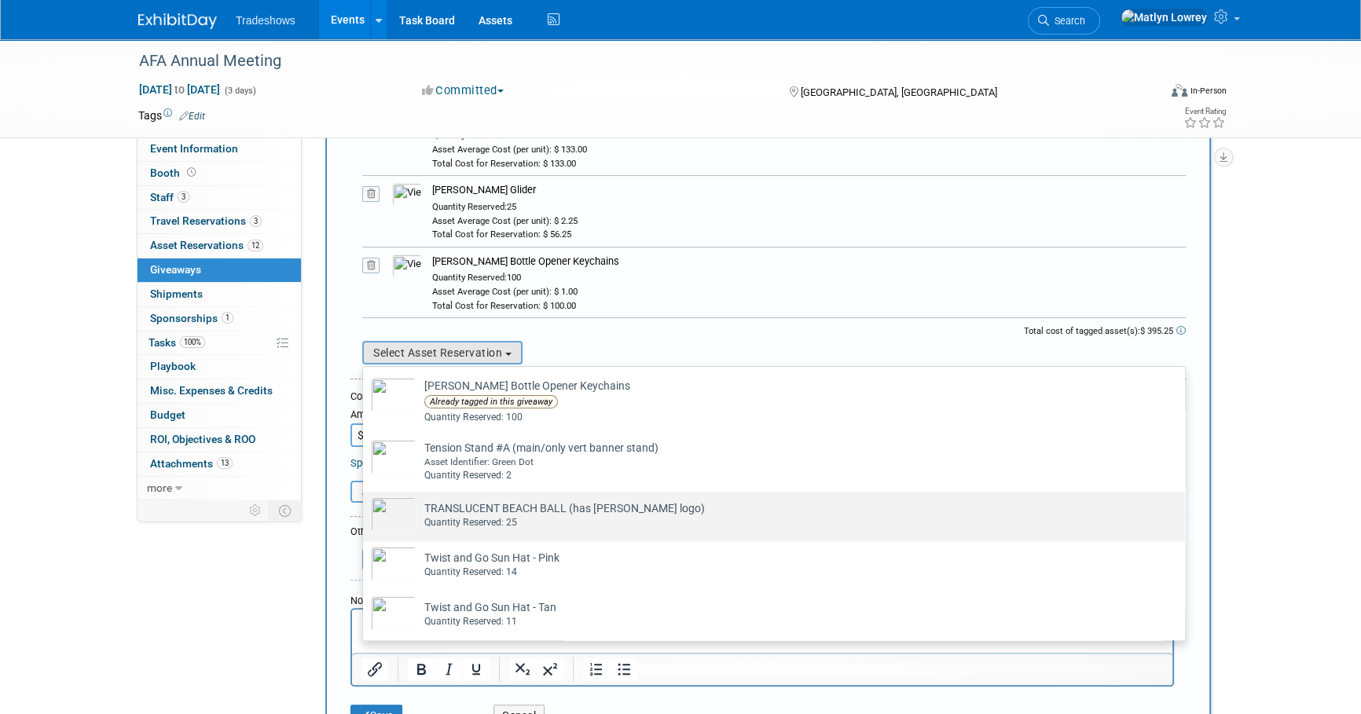
click at [452, 503] on td "TRANSLUCENT BEACH BALL (has Taylor logo) Already tagged in this giveaway Quanti…" at bounding box center [784, 514] width 737 height 35
click at [365, 503] on input "TRANSLUCENT BEACH BALL (has Taylor logo) Already tagged in this giveaway Quanti…" at bounding box center [360, 505] width 10 height 10
select select "2_11584286"
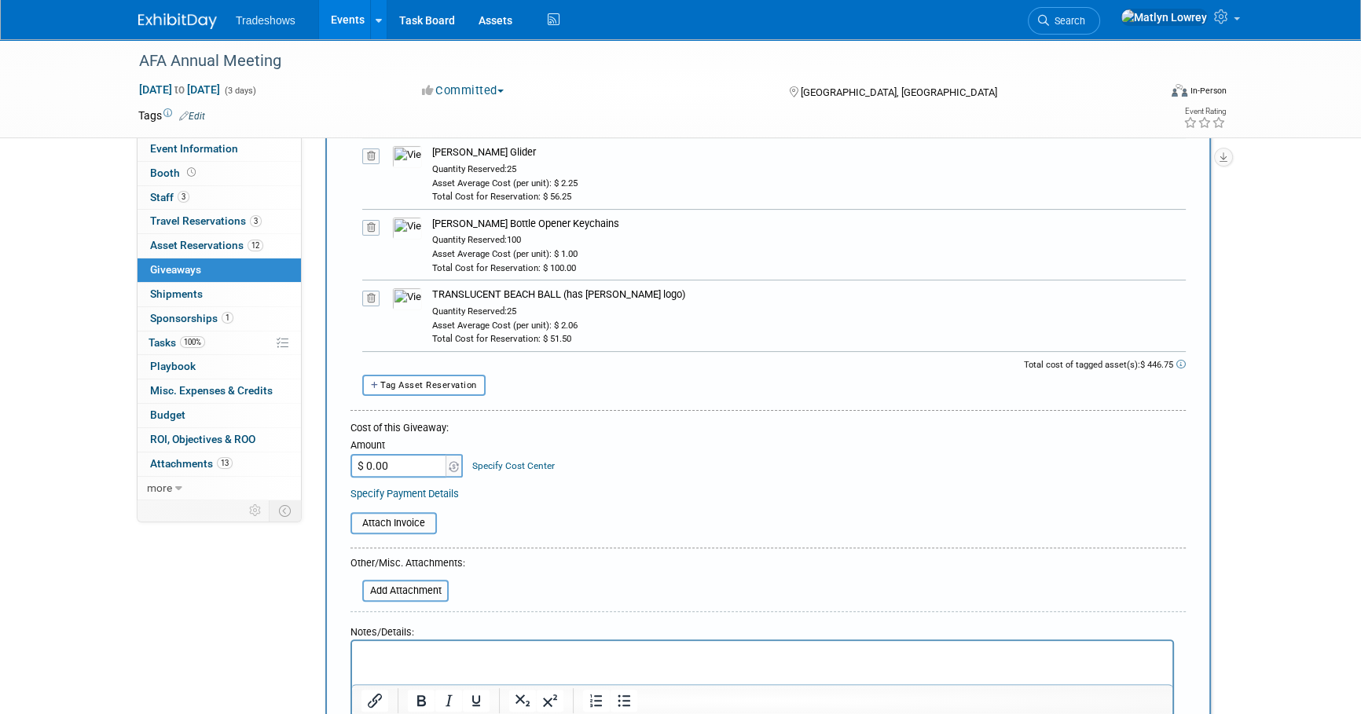
scroll to position [500, 0]
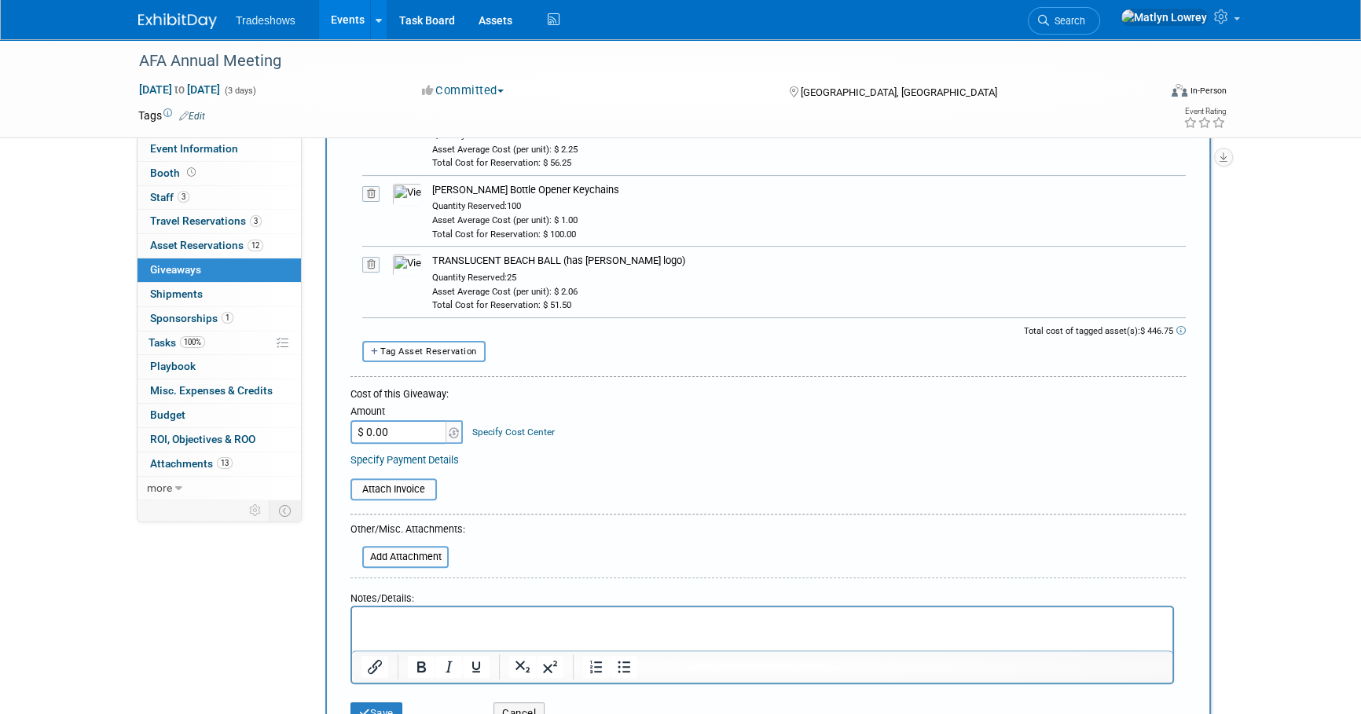
click at [424, 350] on span "Tag Asset Reservation" at bounding box center [428, 351] width 97 height 10
select select
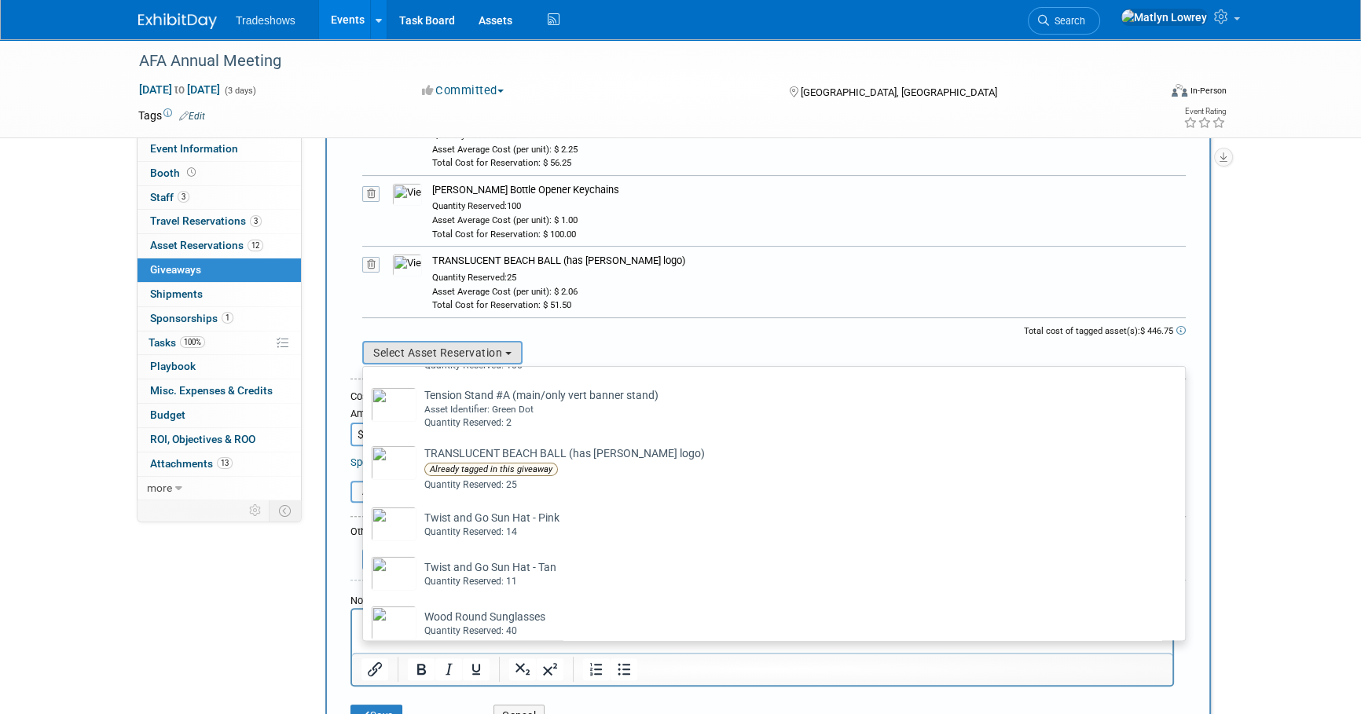
scroll to position [424, 0]
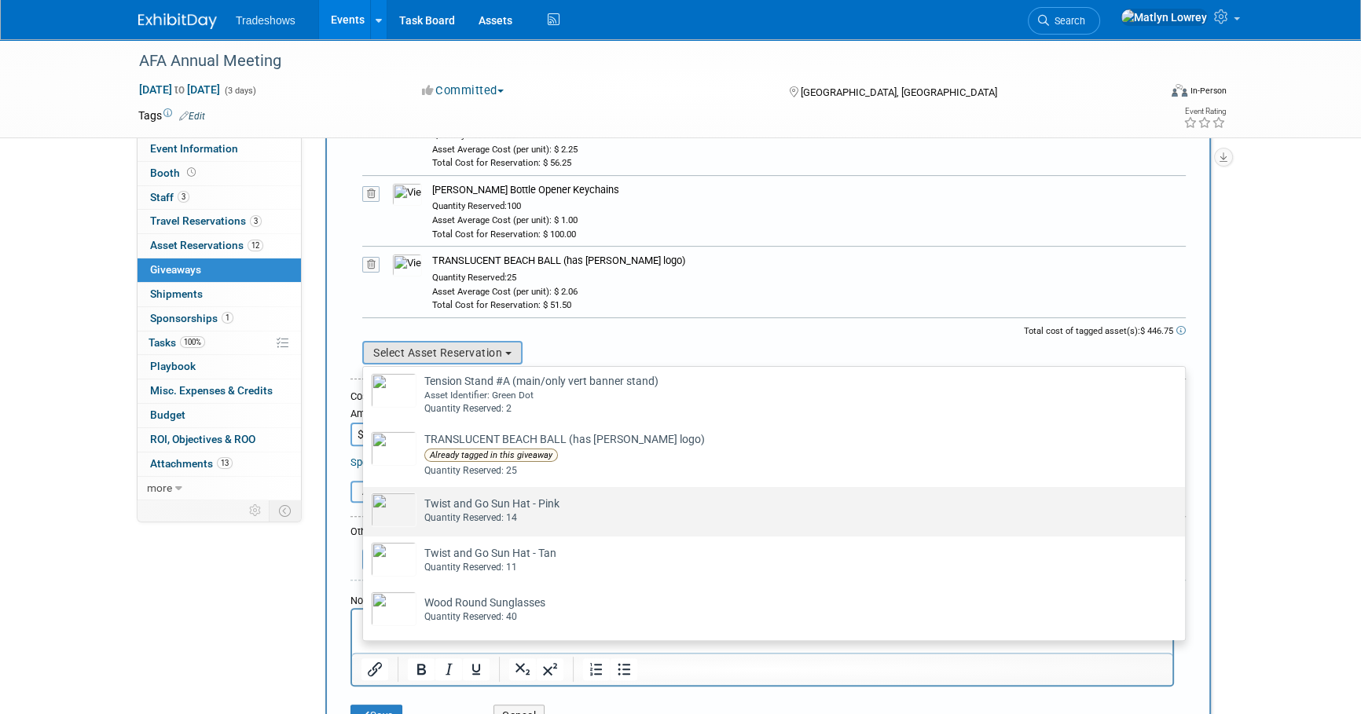
click at [453, 506] on td "Twist and Go Sun Hat - Pink Already tagged in this giveaway Quantity Reserved: …" at bounding box center [784, 510] width 737 height 35
click at [365, 506] on input "Twist and Go Sun Hat - Pink Already tagged in this giveaway Quantity Reserved: …" at bounding box center [360, 501] width 10 height 10
select select "2_11584287"
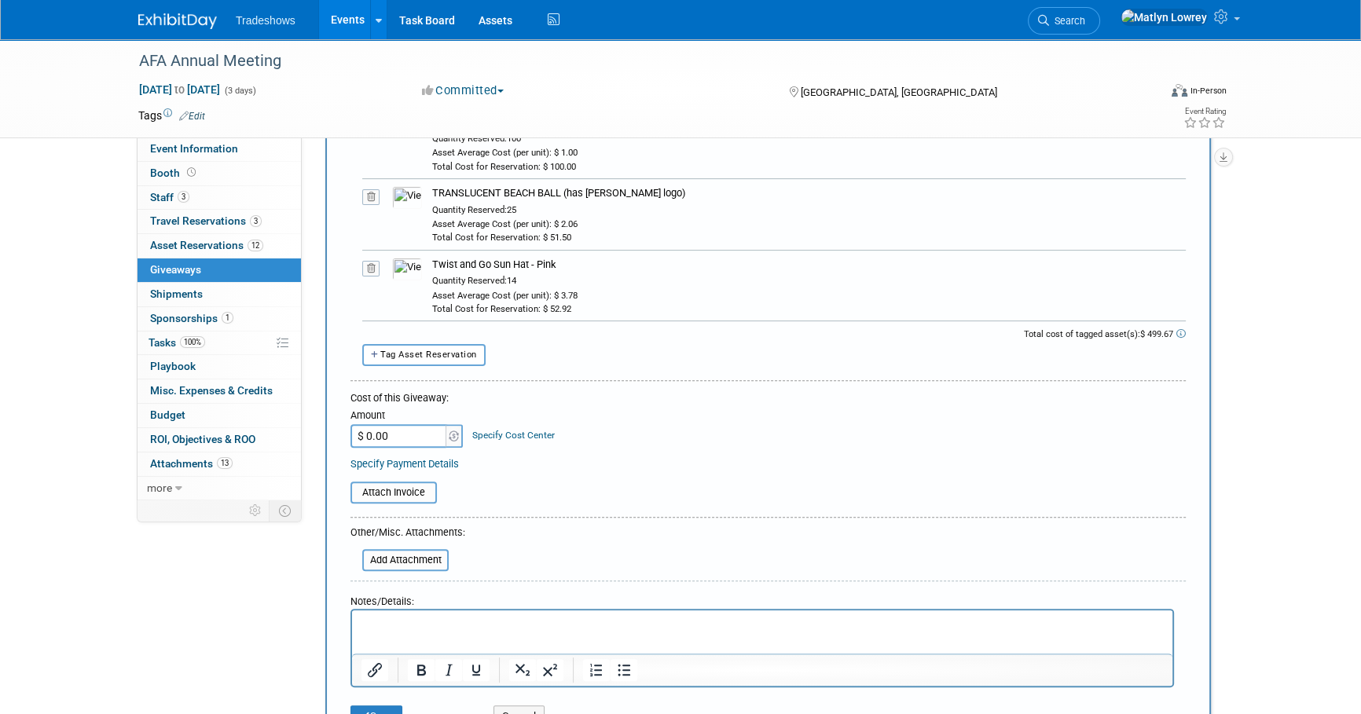
scroll to position [571, 0]
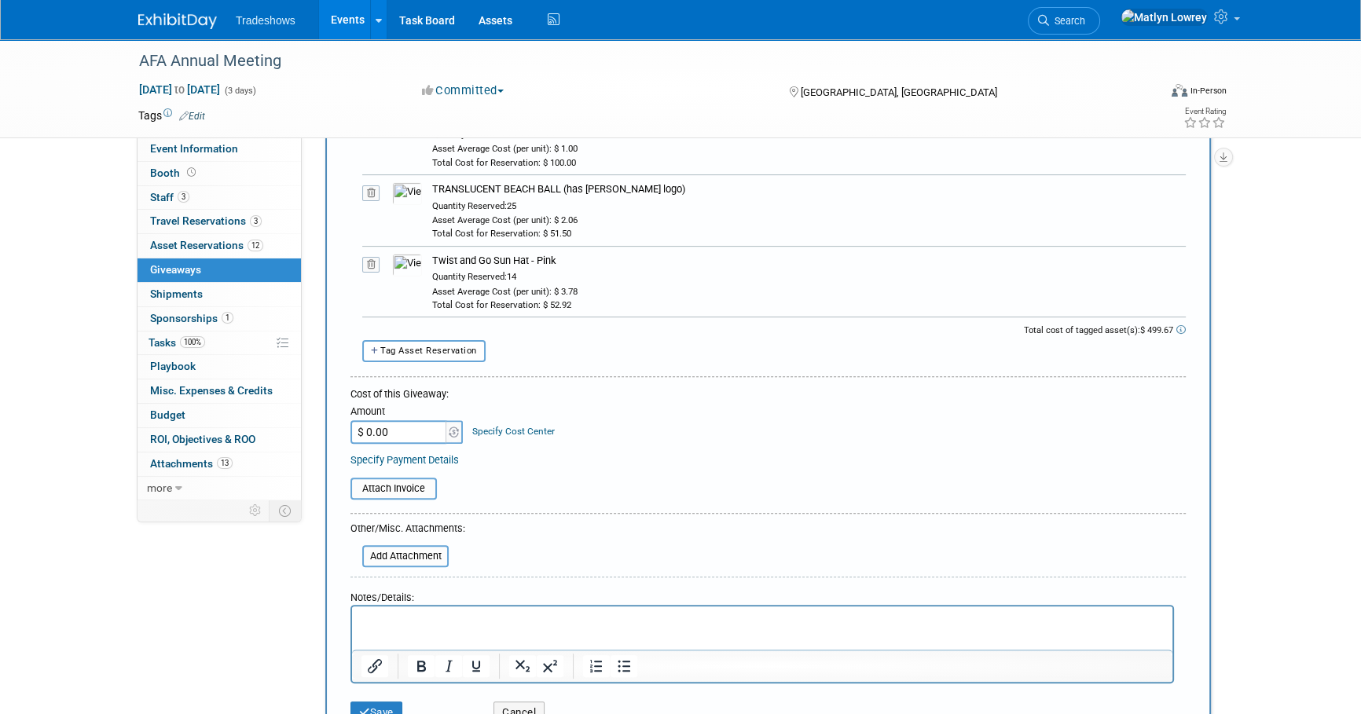
click at [429, 362] on form "Description (e.g. "Company T-shirts", "Wireless Headset Raffle"): giveaways Tag…" at bounding box center [767, 180] width 835 height 1104
click at [428, 357] on button "Tag Asset Reservation" at bounding box center [423, 350] width 123 height 21
select select
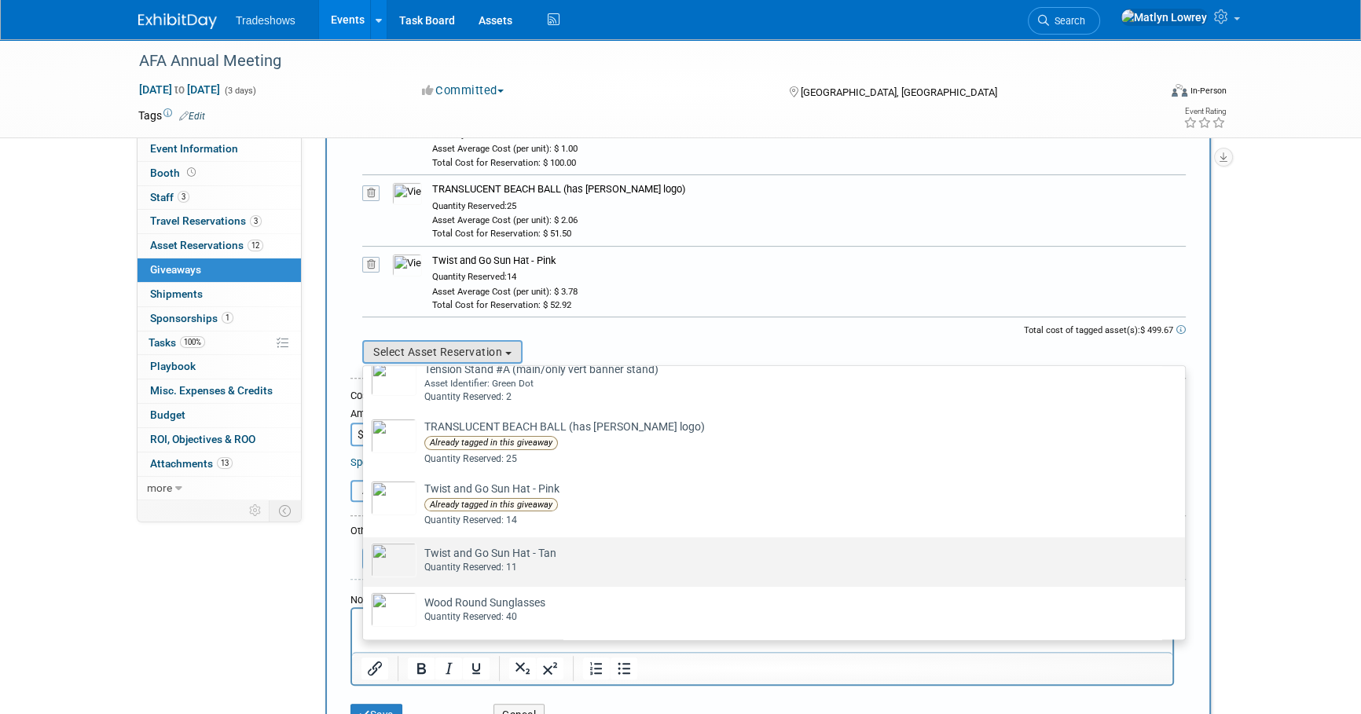
scroll to position [437, 0]
click at [498, 551] on td "Twist and Go Sun Hat - Tan Already tagged in this giveaway Quantity Reserved: 11" at bounding box center [784, 560] width 737 height 35
click at [365, 551] on input "Twist and Go Sun Hat - Tan Already tagged in this giveaway Quantity Reserved: 11" at bounding box center [360, 551] width 10 height 10
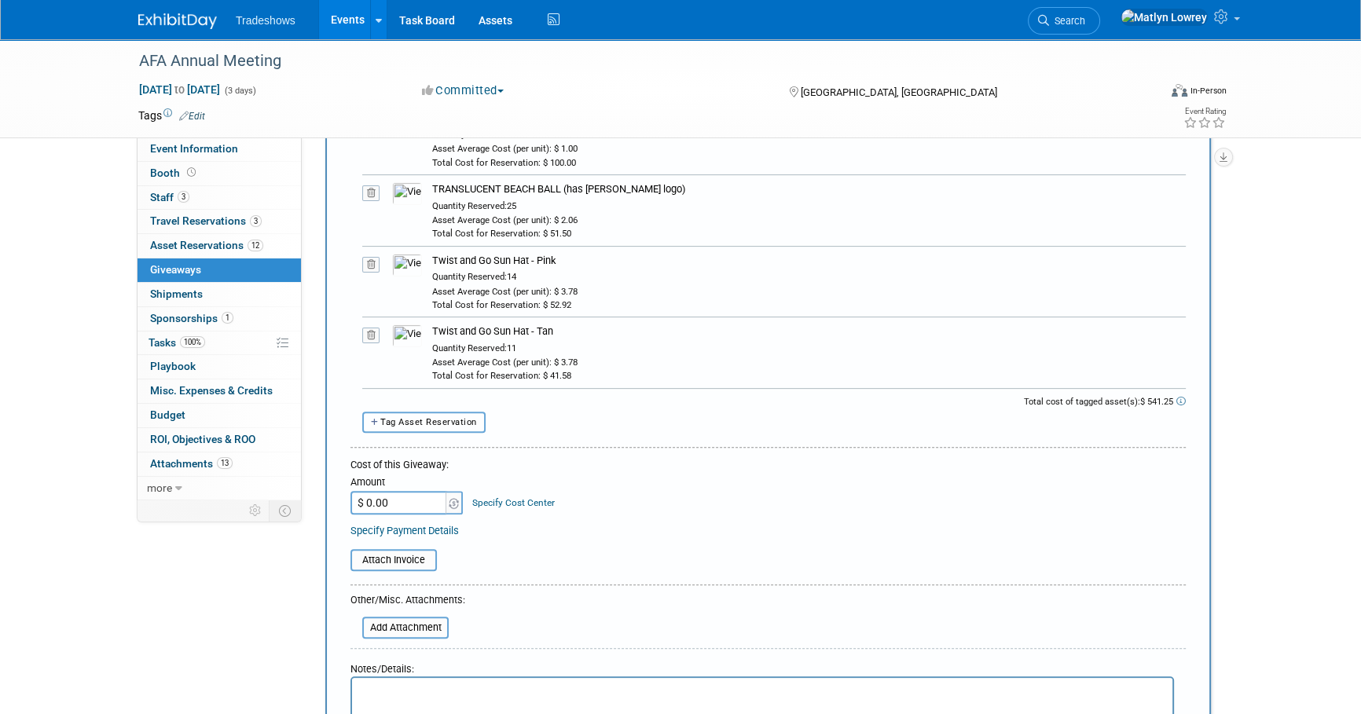
click at [456, 418] on span "Tag Asset Reservation" at bounding box center [428, 422] width 97 height 10
select select
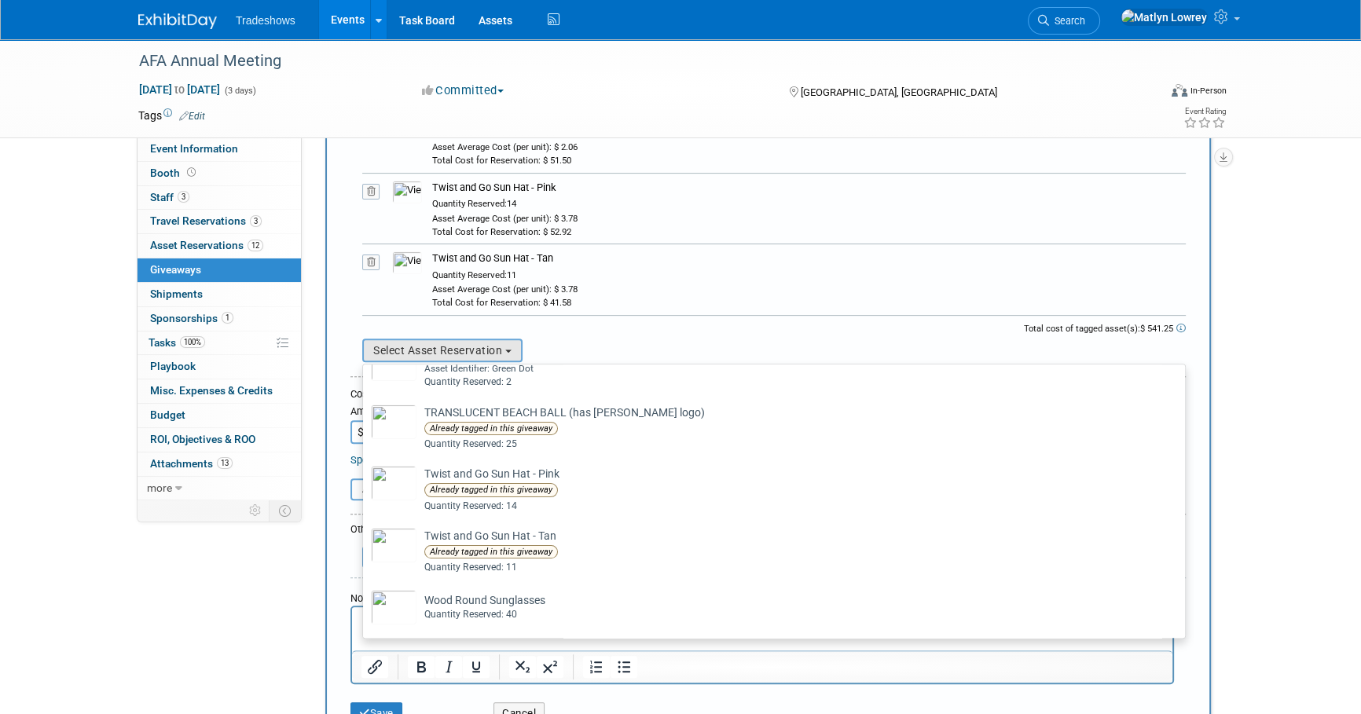
scroll to position [786, 0]
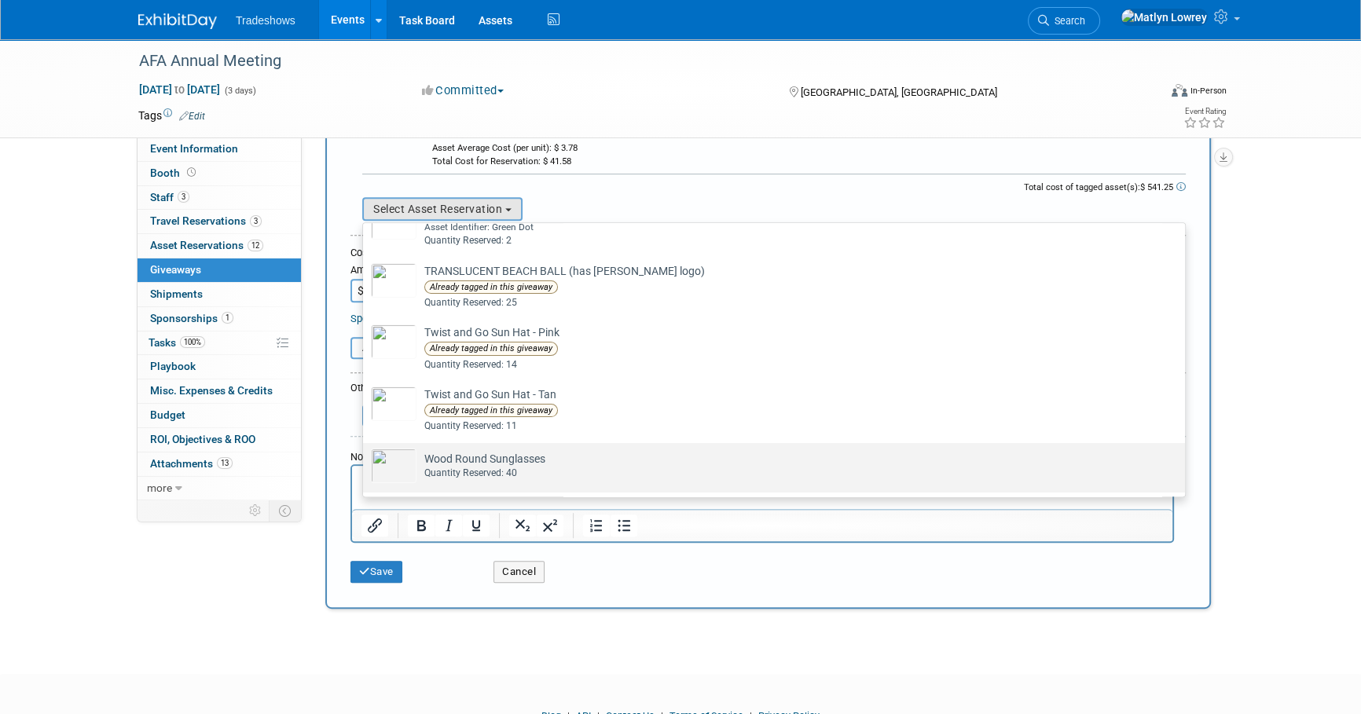
click at [406, 469] on img at bounding box center [394, 466] width 46 height 35
click at [365, 462] on input "Wood Round Sunglasses Already tagged in this giveaway Quantity Reserved: 40" at bounding box center [360, 457] width 10 height 10
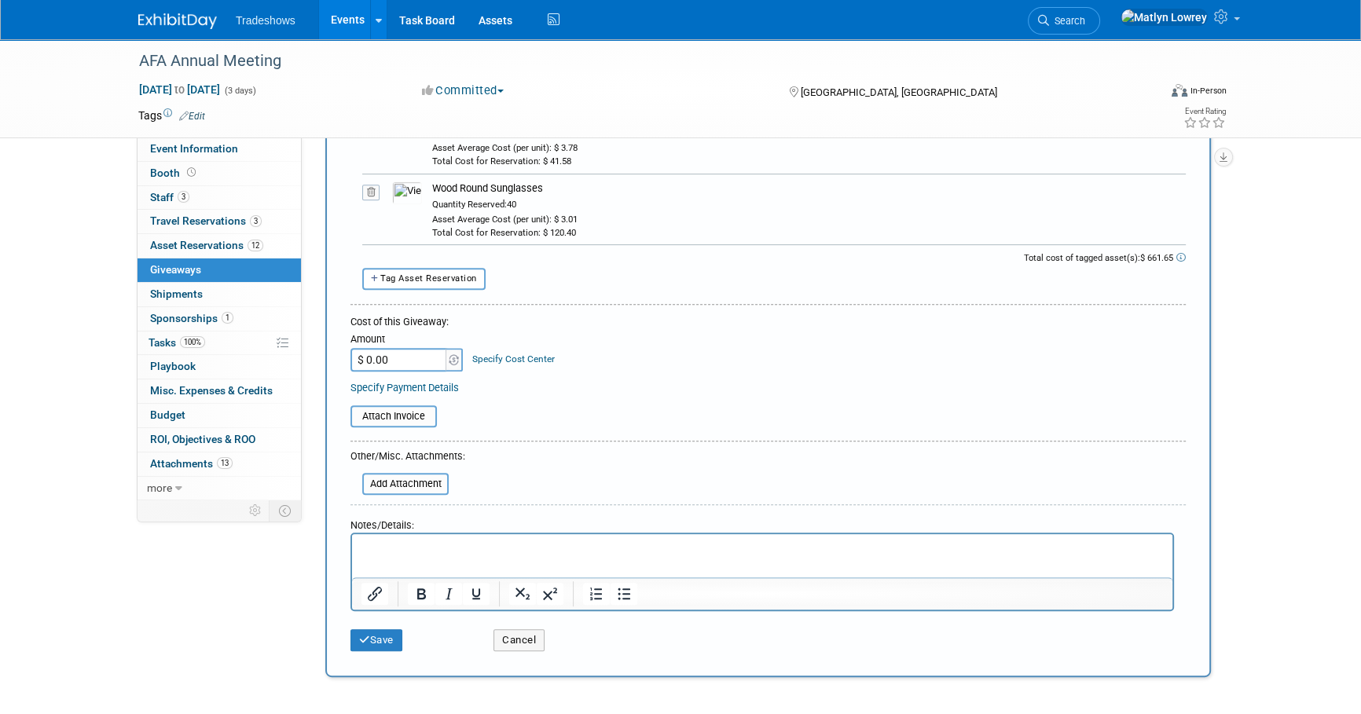
click at [410, 357] on input "$ 0.00" at bounding box center [399, 360] width 98 height 24
type input "$ 661.65"
click at [572, 412] on table "Attach Invoice" at bounding box center [767, 418] width 835 height 27
click at [381, 639] on button "Save" at bounding box center [376, 640] width 52 height 22
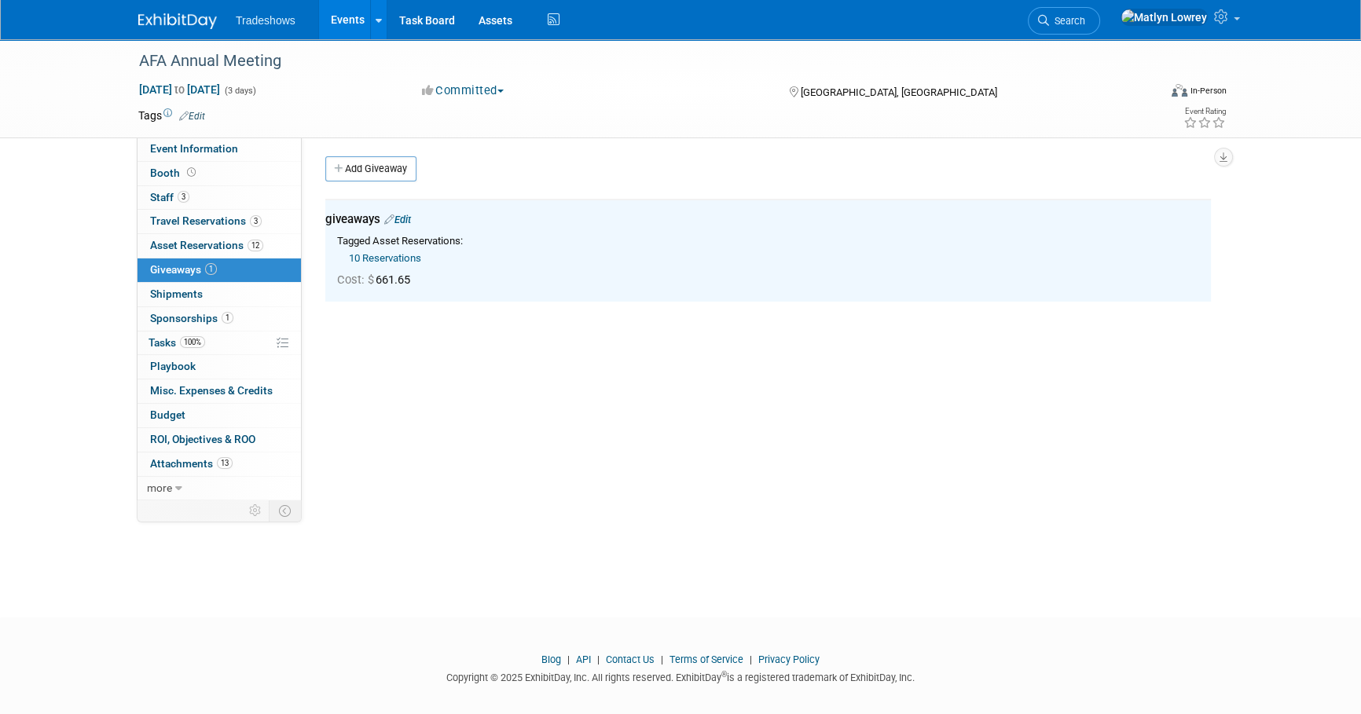
scroll to position [0, 0]
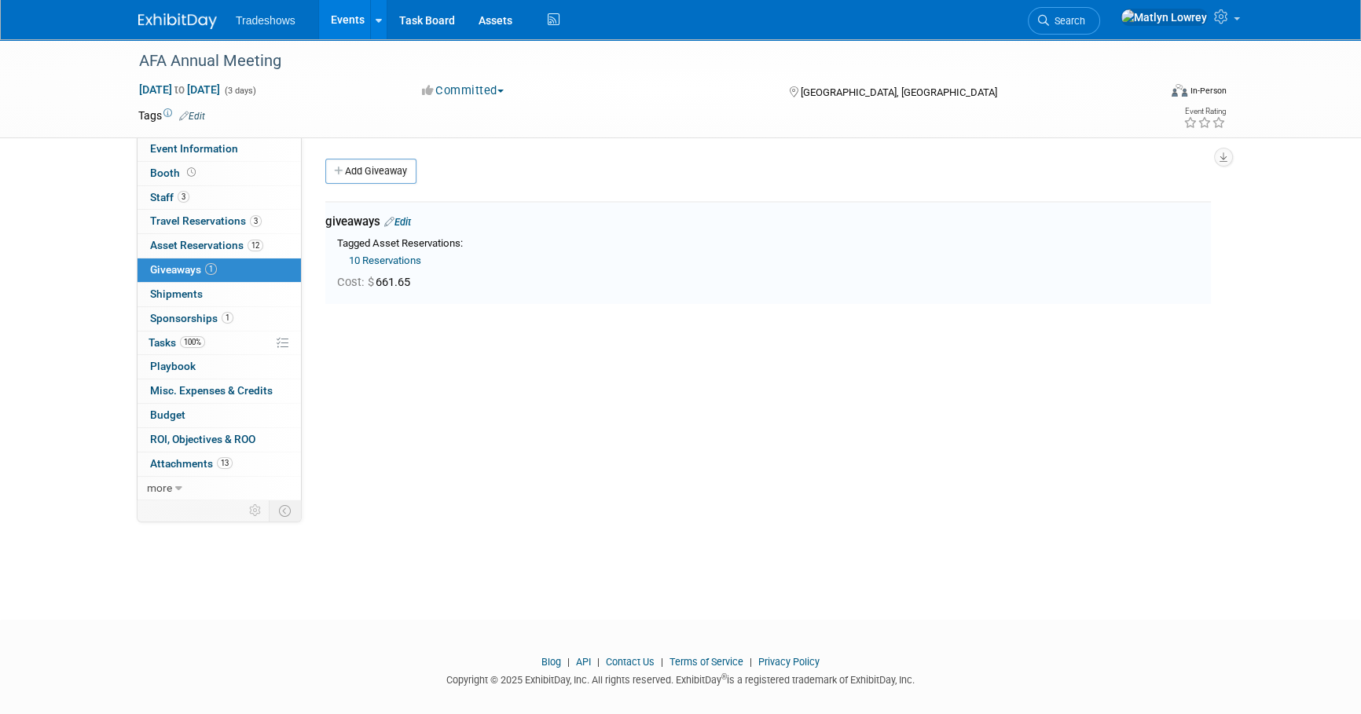
click at [343, 18] on link "Events" at bounding box center [347, 19] width 57 height 39
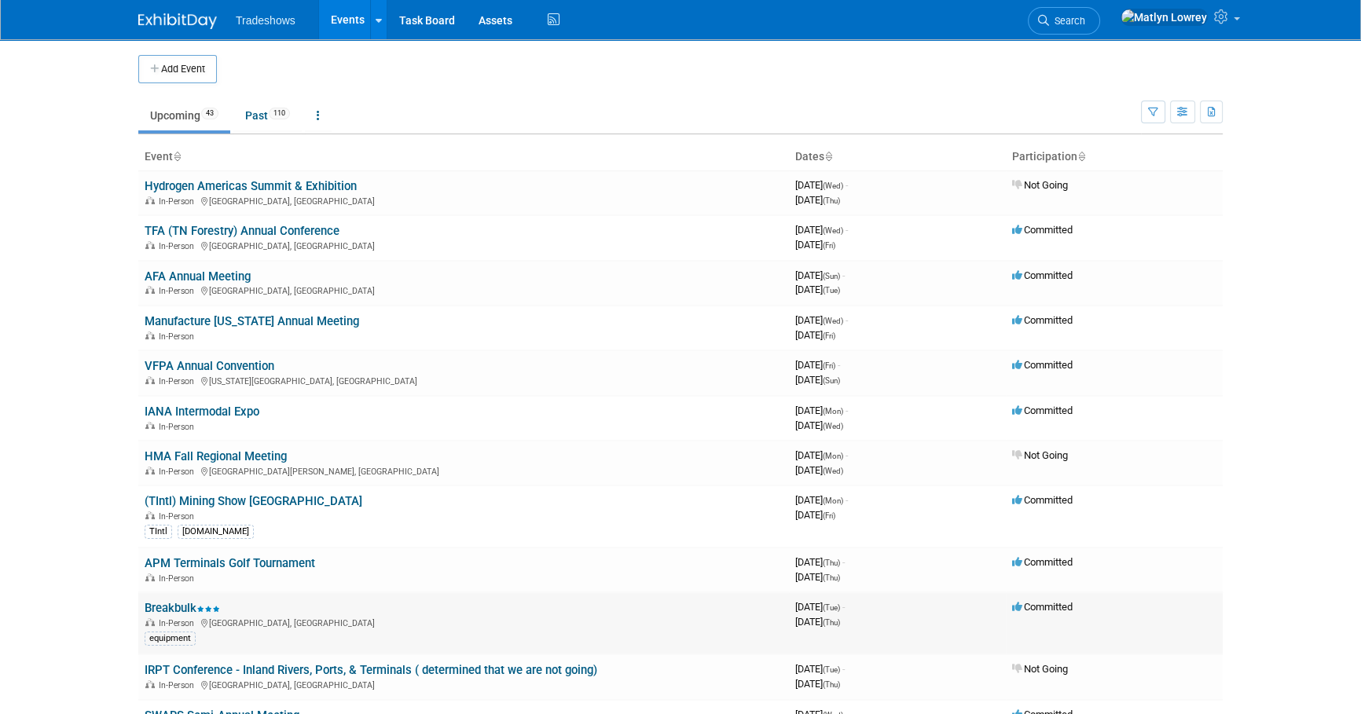
click at [176, 603] on link "Breakbulk" at bounding box center [182, 608] width 75 height 14
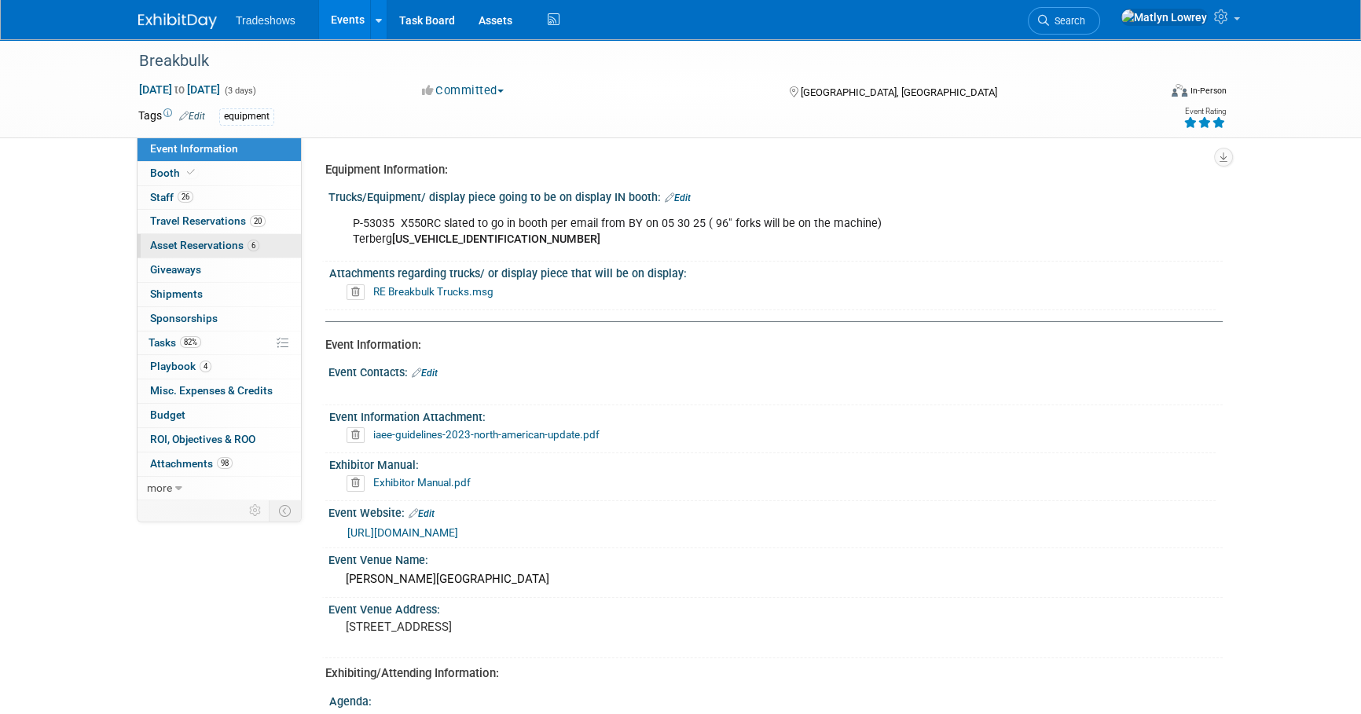
click at [200, 244] on span "Asset Reservations 6" at bounding box center [204, 245] width 109 height 13
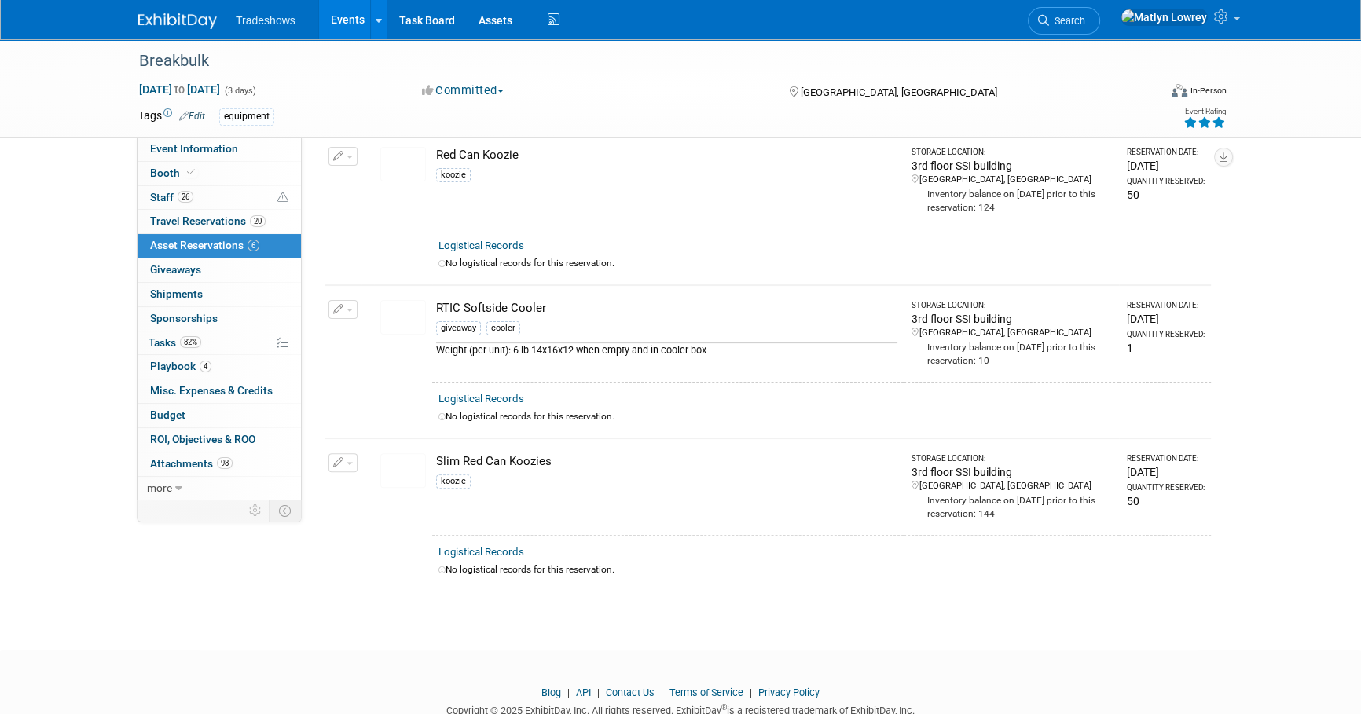
scroll to position [511, 0]
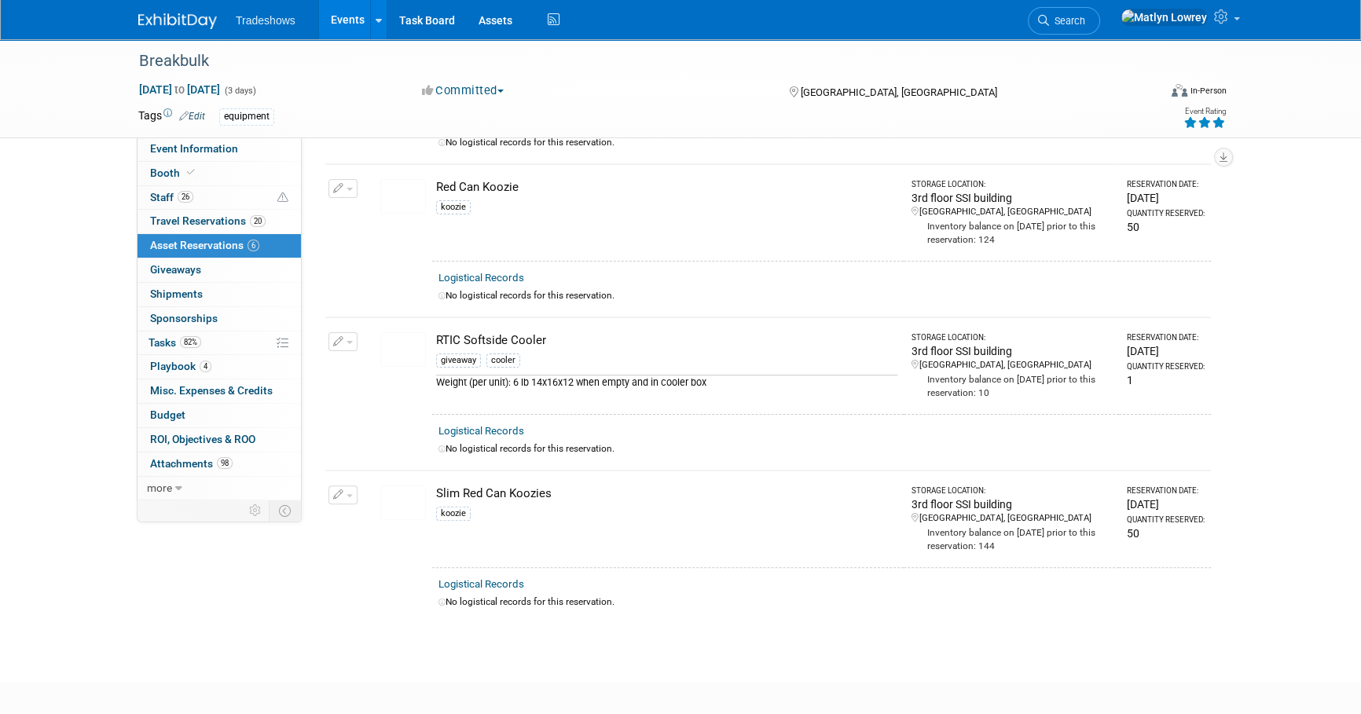
click at [347, 493] on button "button" at bounding box center [342, 495] width 29 height 19
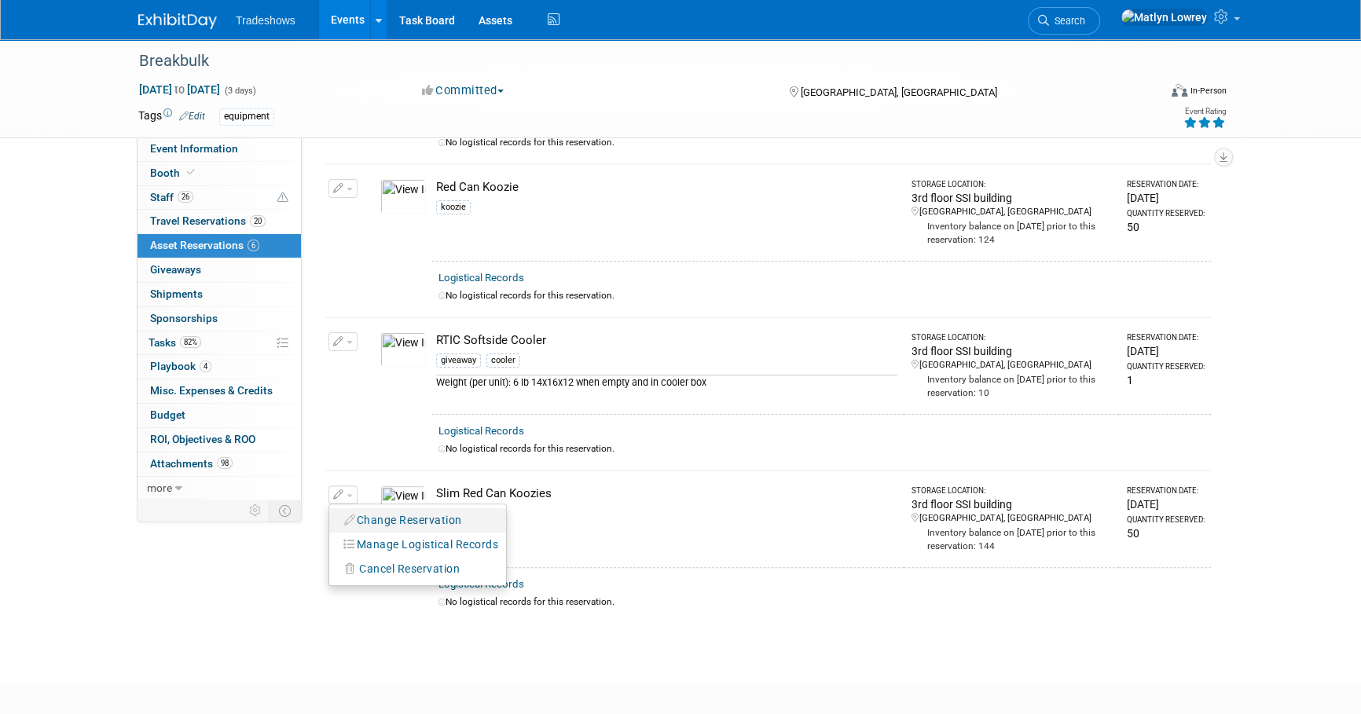
click at [367, 514] on button "Change Reservation" at bounding box center [403, 520] width 133 height 21
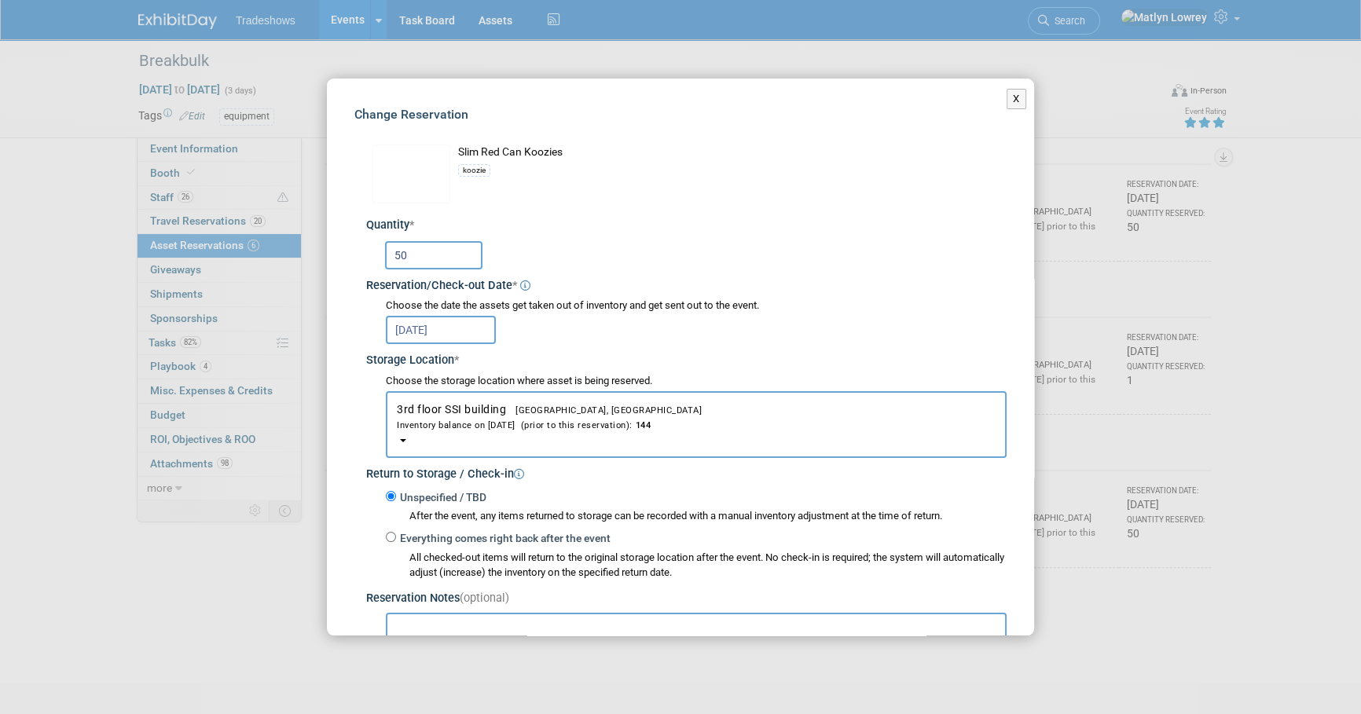
click at [423, 266] on input "50" at bounding box center [433, 255] width 97 height 28
click at [423, 264] on input "50" at bounding box center [433, 255] width 97 height 28
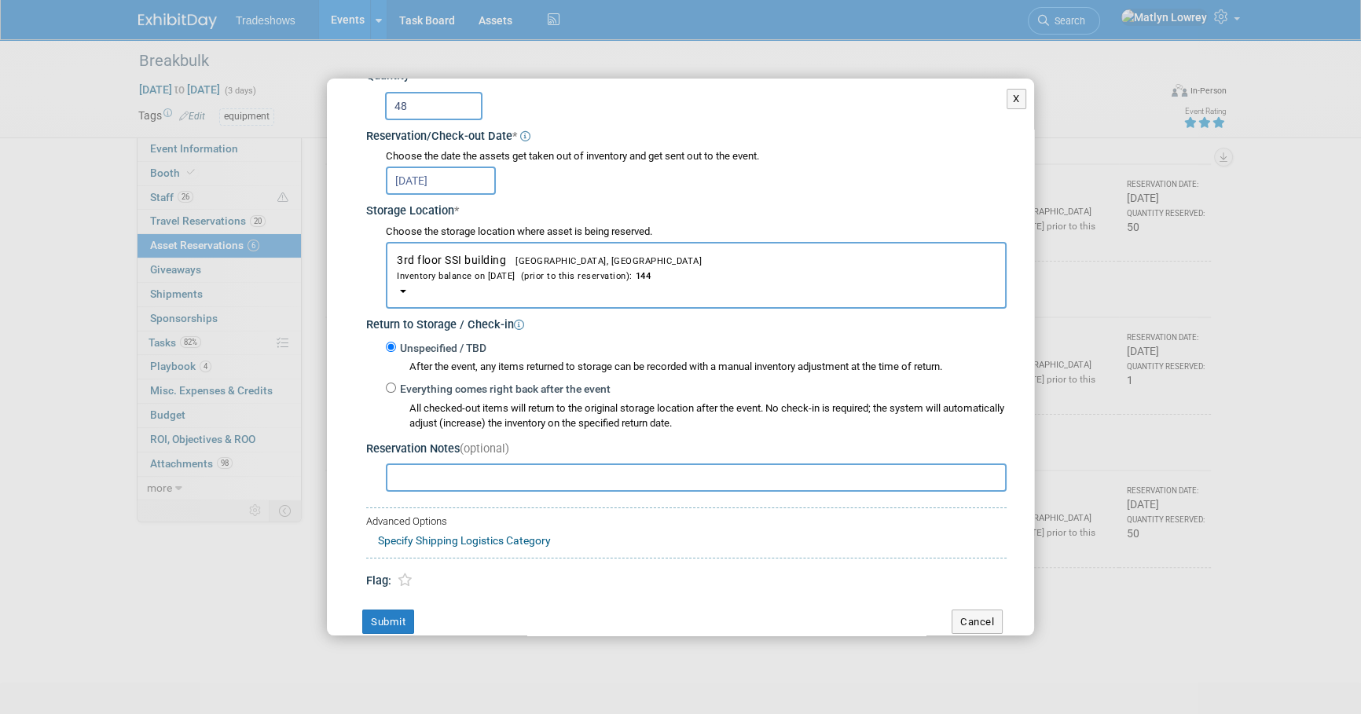
scroll to position [174, 0]
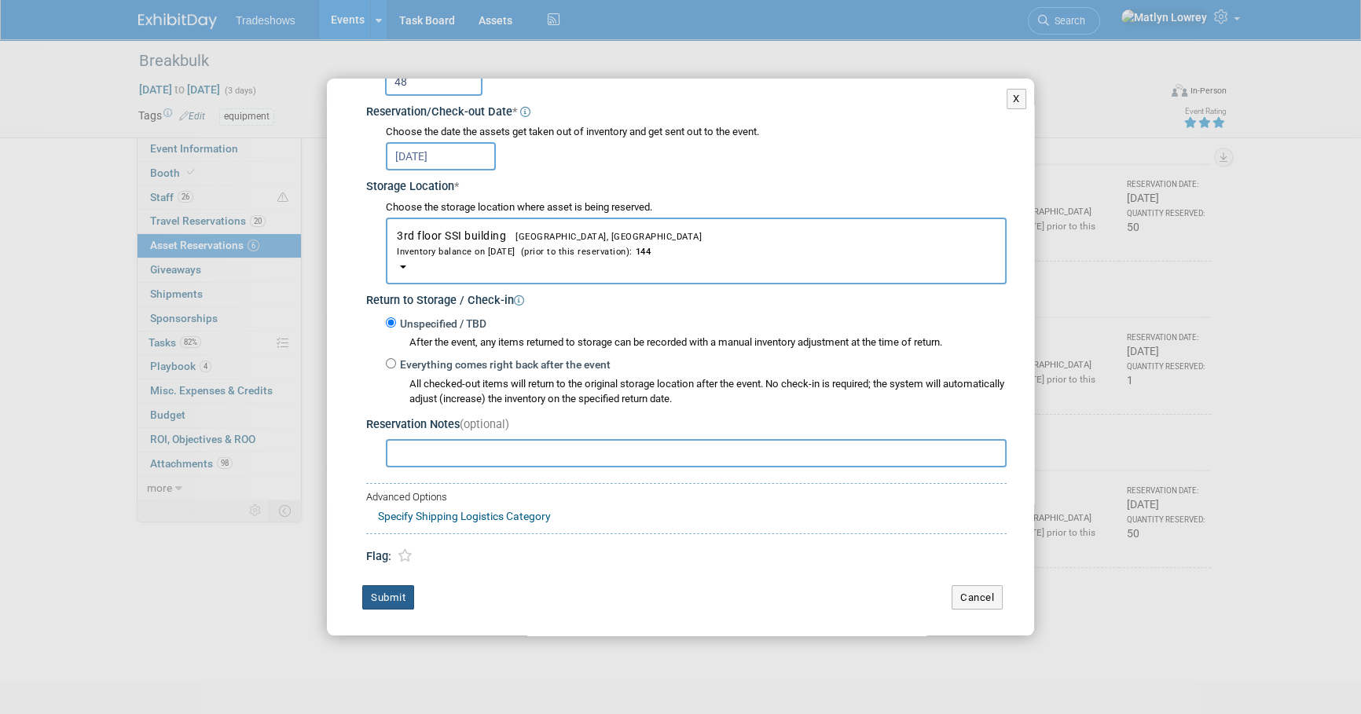
type input "48"
click at [395, 590] on button "Submit" at bounding box center [388, 597] width 52 height 25
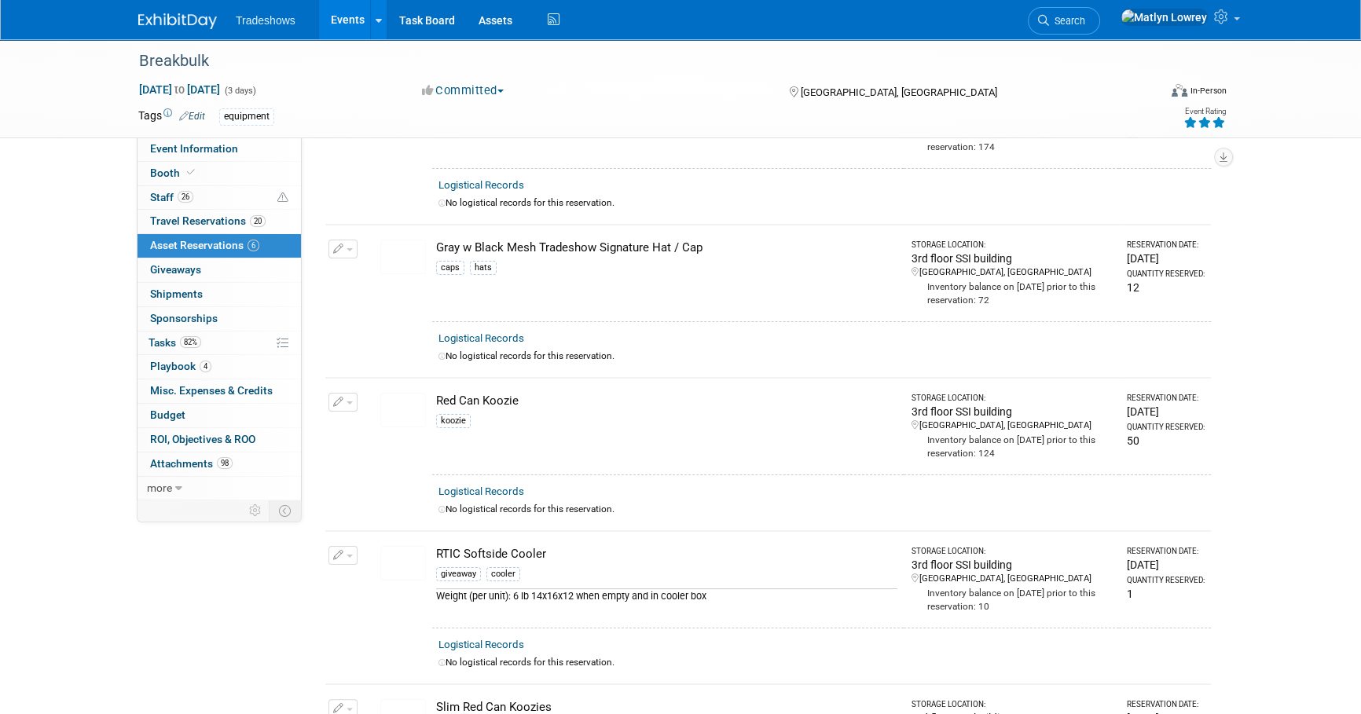
scroll to position [226, 0]
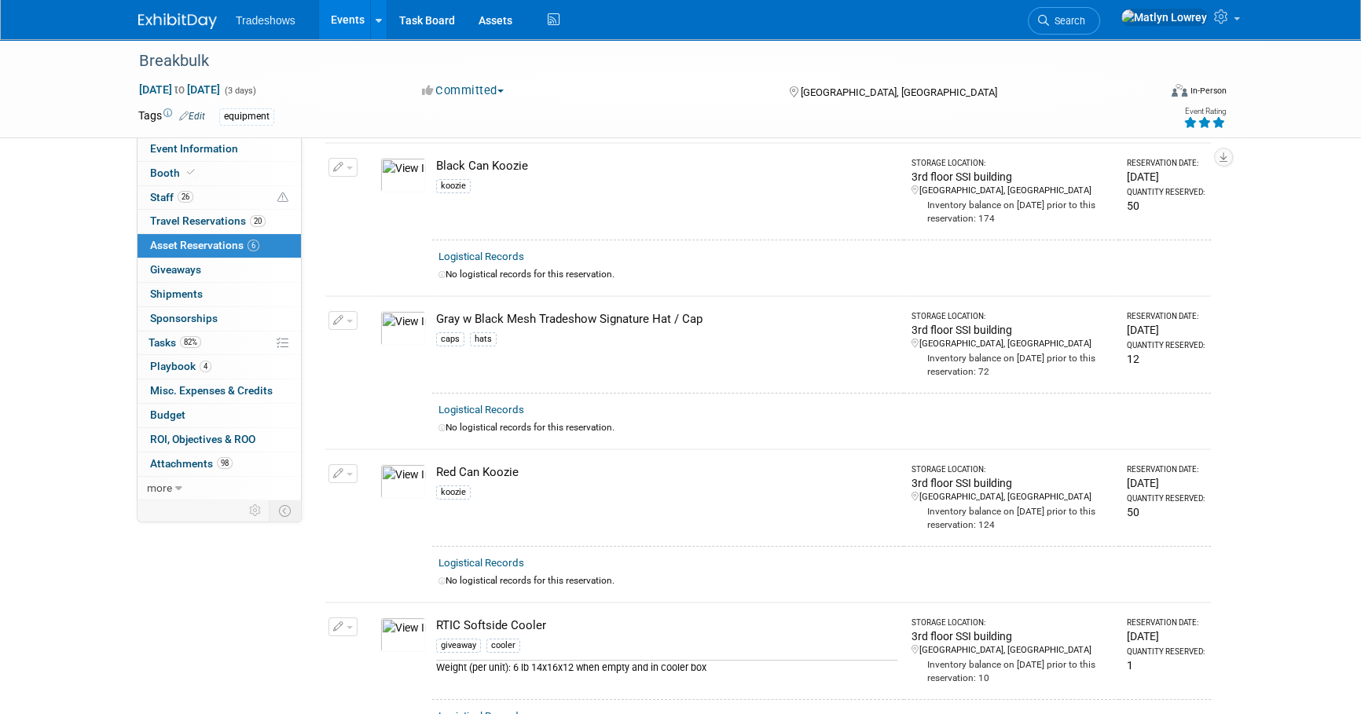
click at [346, 472] on button "button" at bounding box center [342, 473] width 29 height 19
click at [376, 491] on button "Change Reservation" at bounding box center [403, 499] width 133 height 21
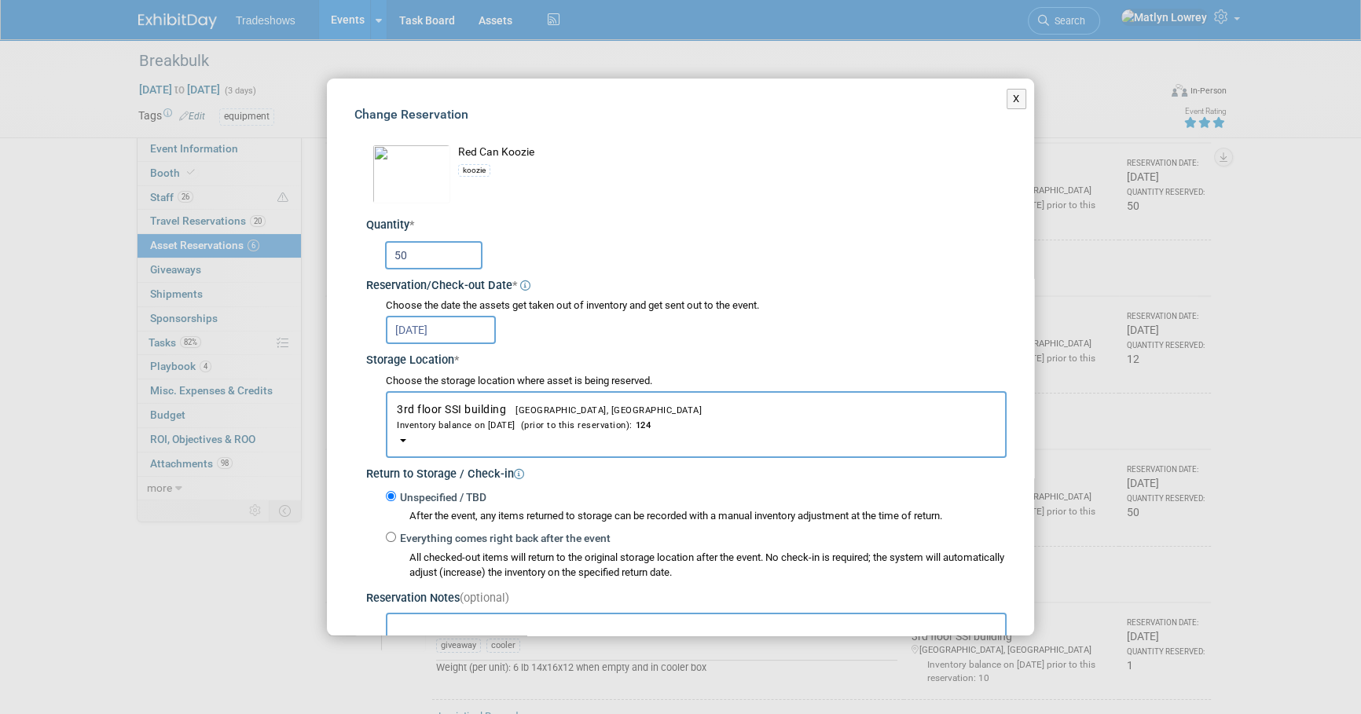
click at [427, 249] on input "50" at bounding box center [433, 255] width 97 height 28
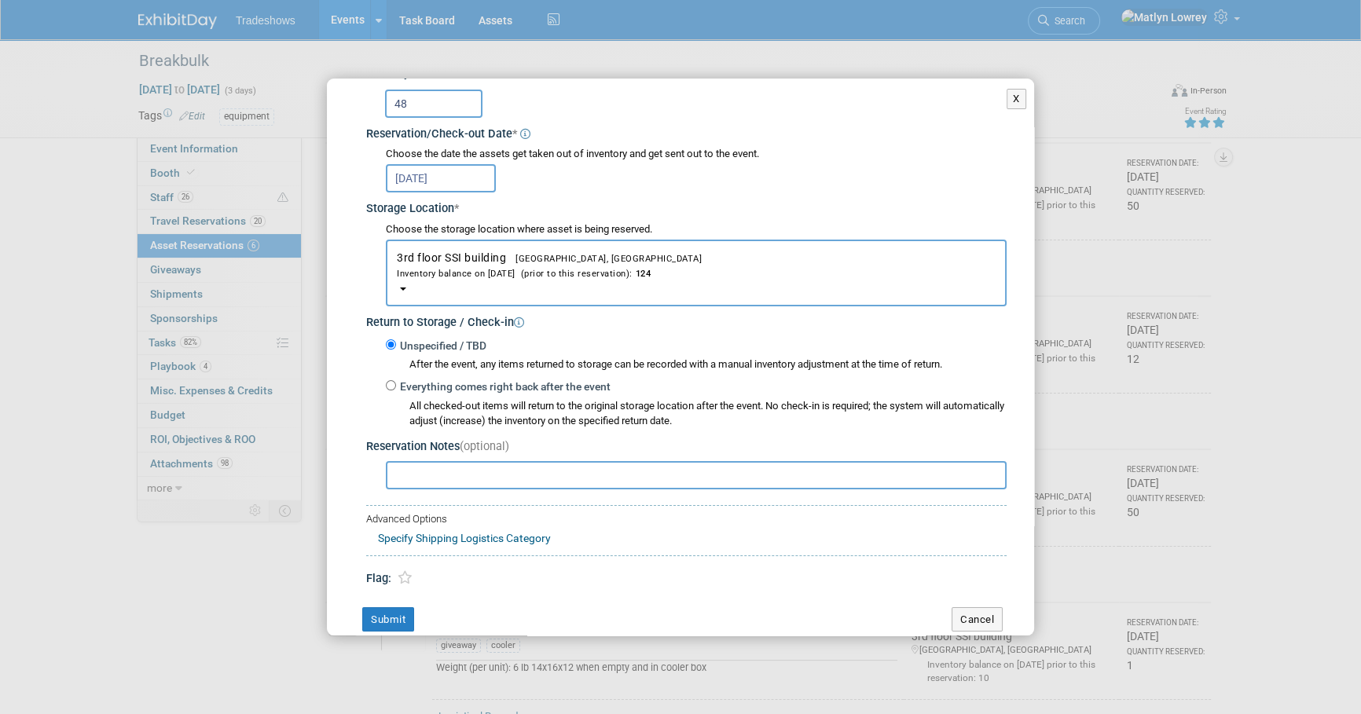
scroll to position [174, 0]
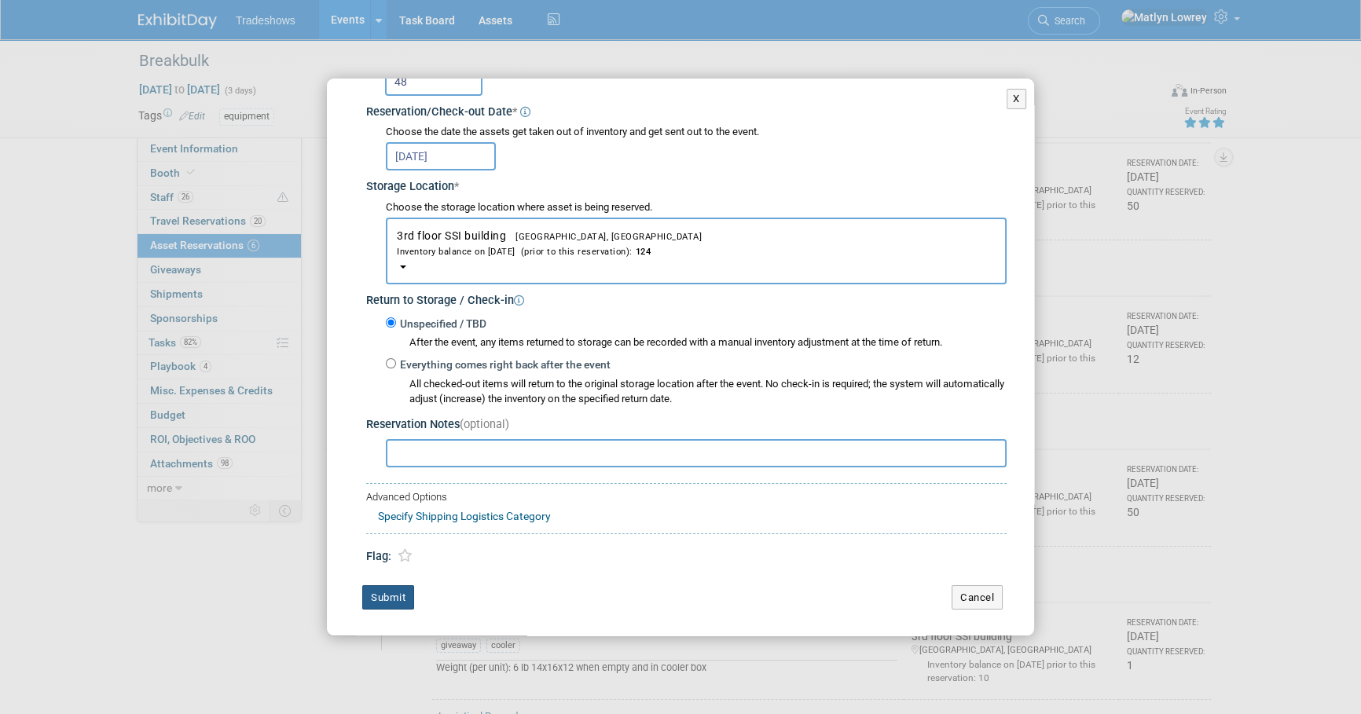
type input "48"
click at [394, 596] on button "Submit" at bounding box center [388, 597] width 52 height 25
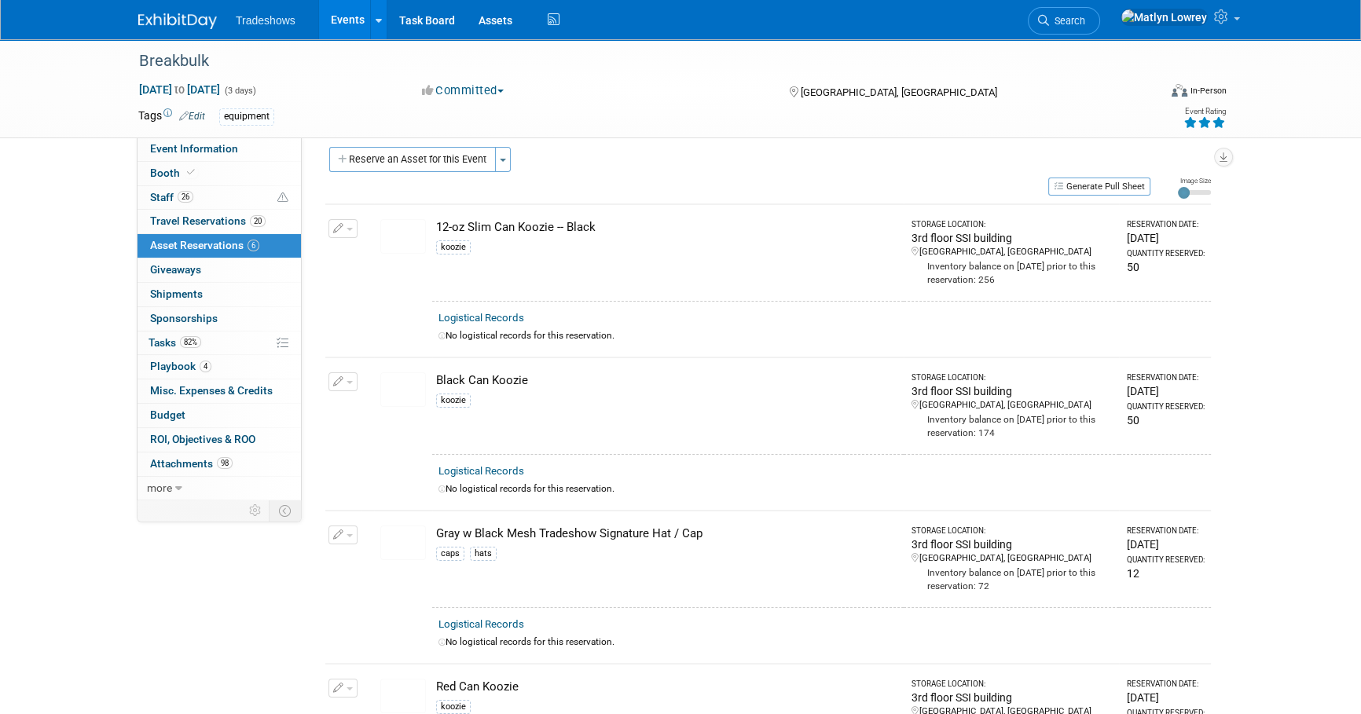
scroll to position [0, 0]
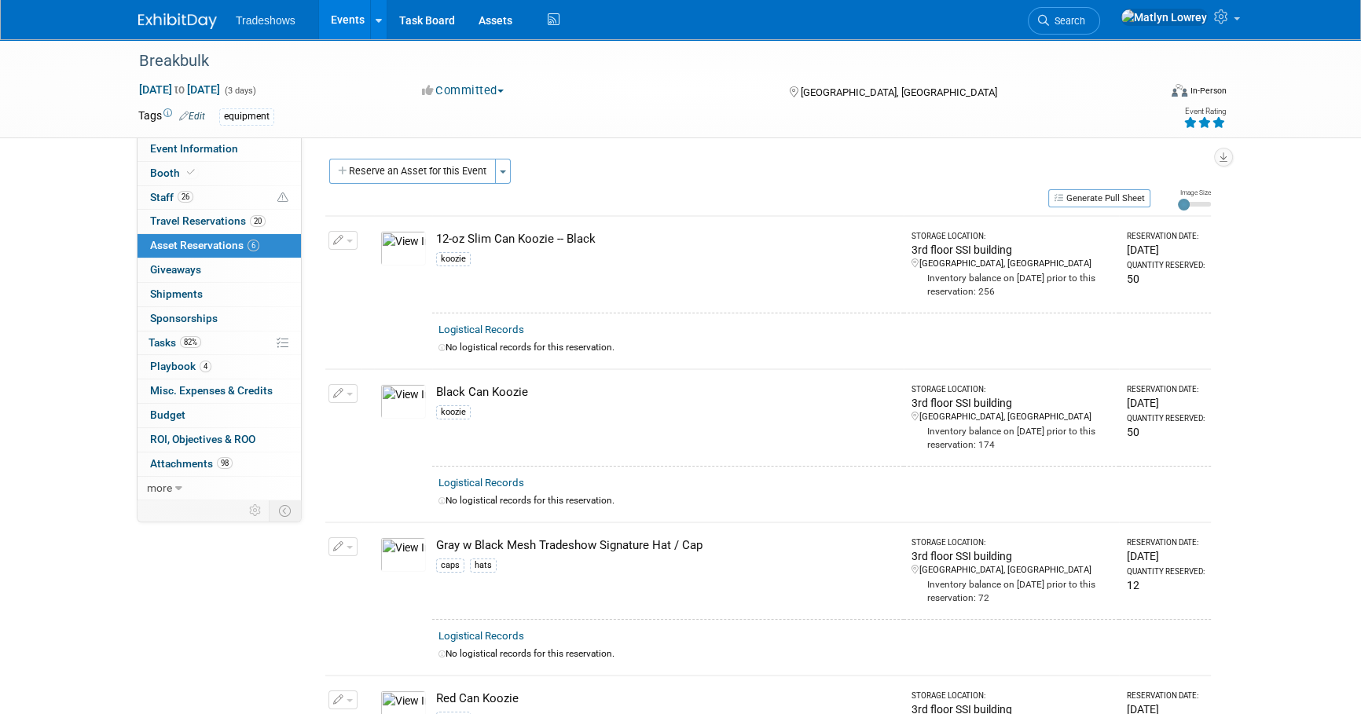
click at [339, 389] on icon "button" at bounding box center [338, 394] width 11 height 10
click at [381, 420] on button "Change Reservation" at bounding box center [403, 419] width 133 height 21
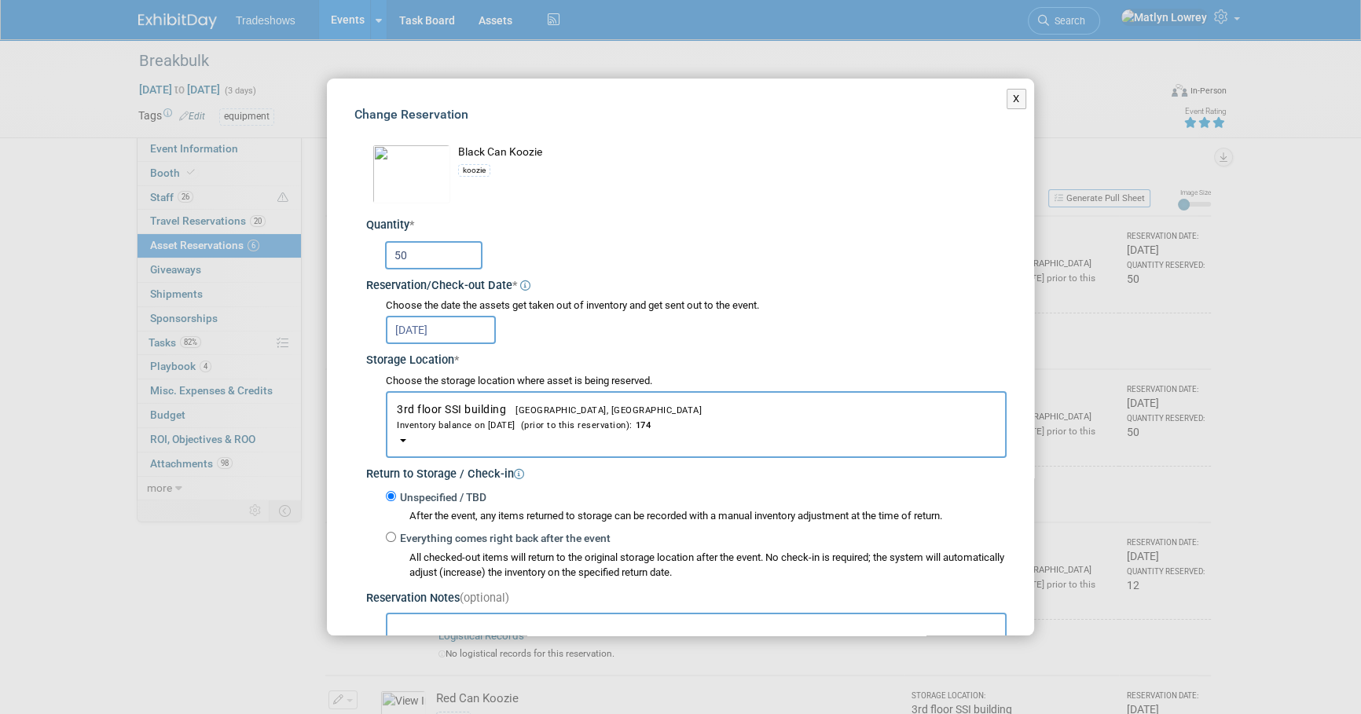
click at [441, 265] on input "50" at bounding box center [433, 255] width 97 height 28
click at [441, 264] on input "50" at bounding box center [433, 255] width 97 height 28
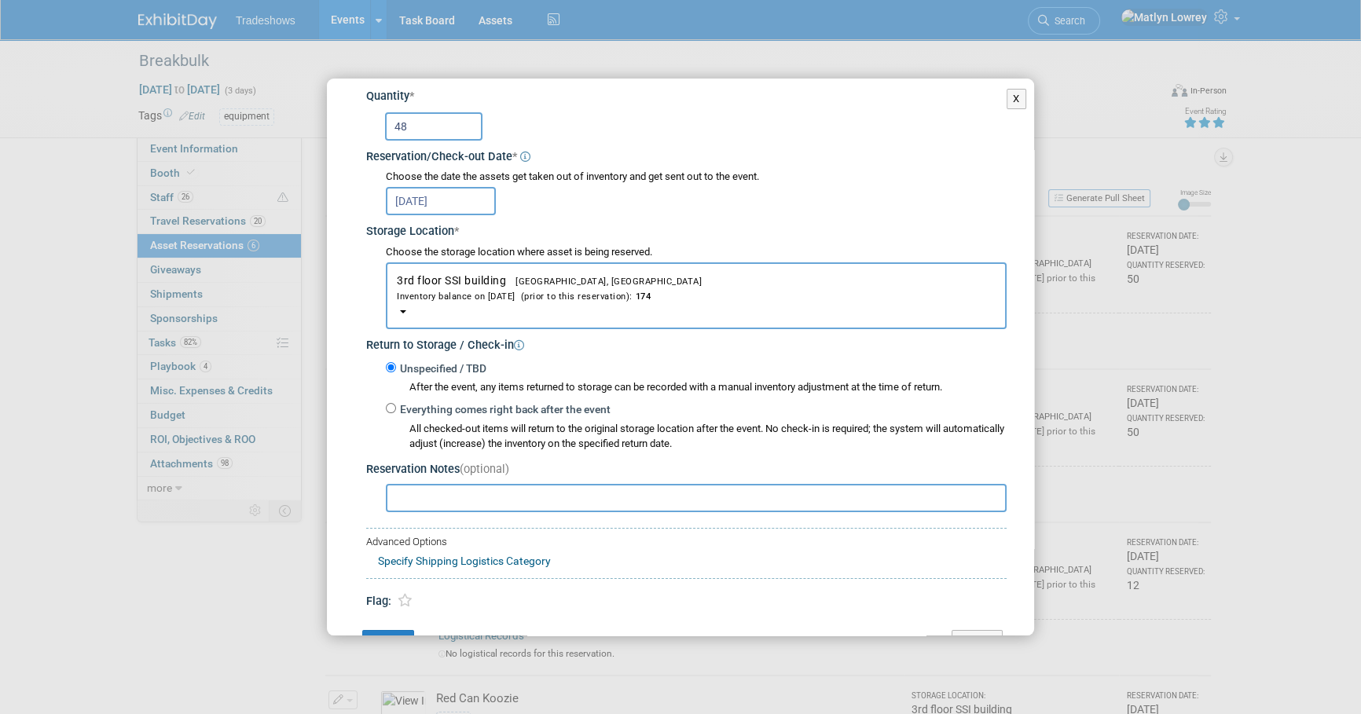
scroll to position [174, 0]
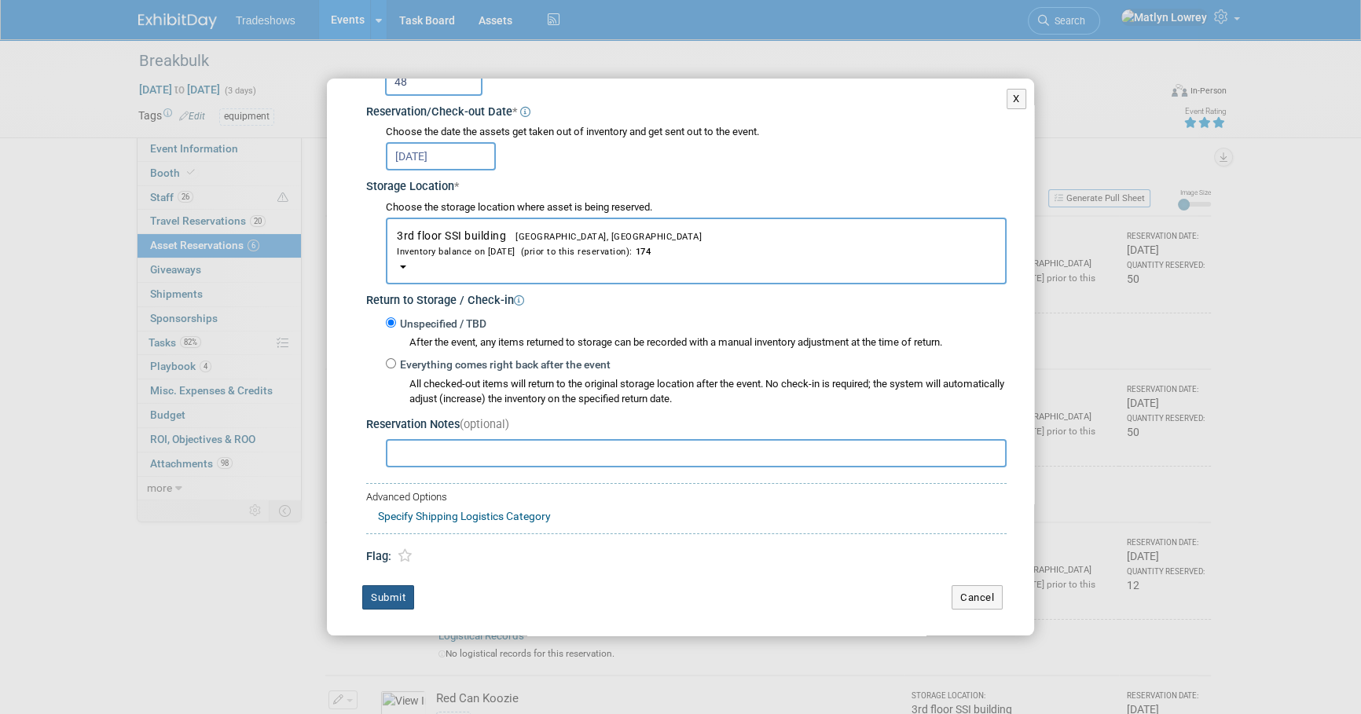
type input "48"
drag, startPoint x: 394, startPoint y: 600, endPoint x: 391, endPoint y: 583, distance: 17.6
click at [394, 597] on button "Submit" at bounding box center [388, 597] width 52 height 25
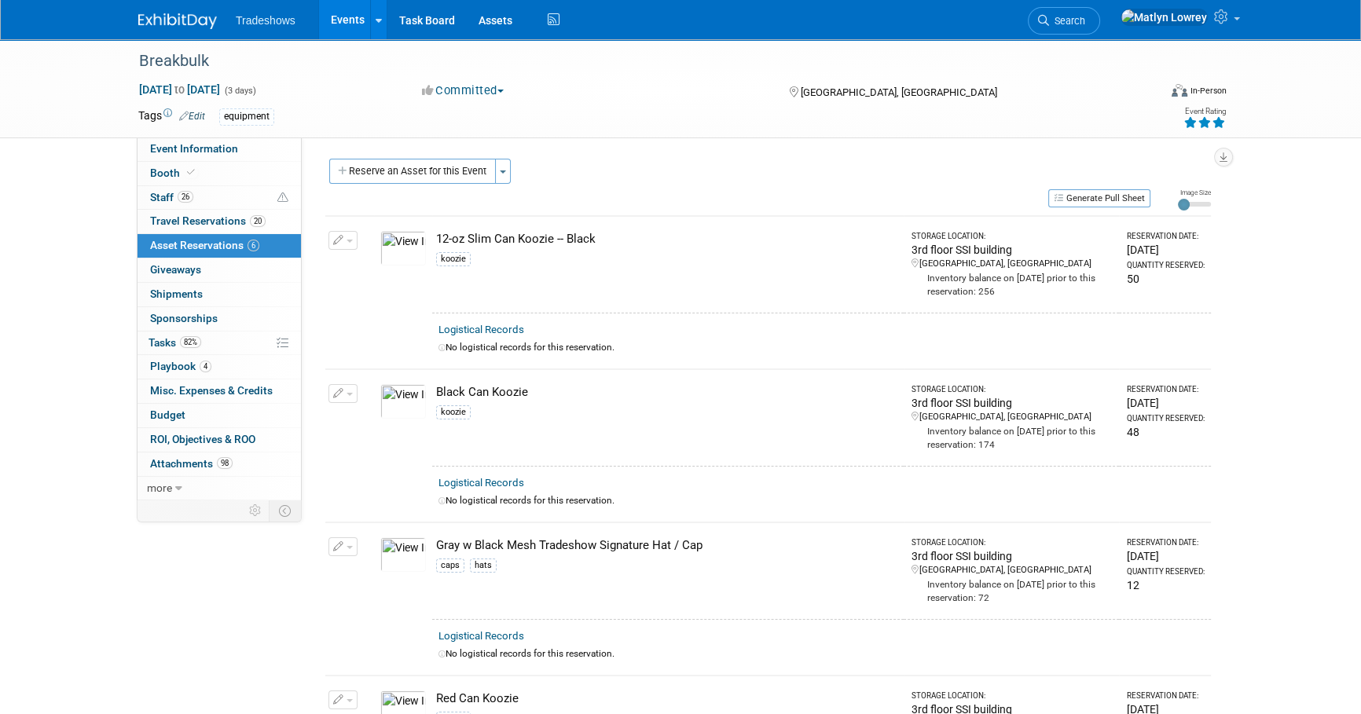
click at [337, 238] on icon "button" at bounding box center [338, 241] width 11 height 10
click at [365, 260] on button "Change Reservation" at bounding box center [403, 265] width 133 height 21
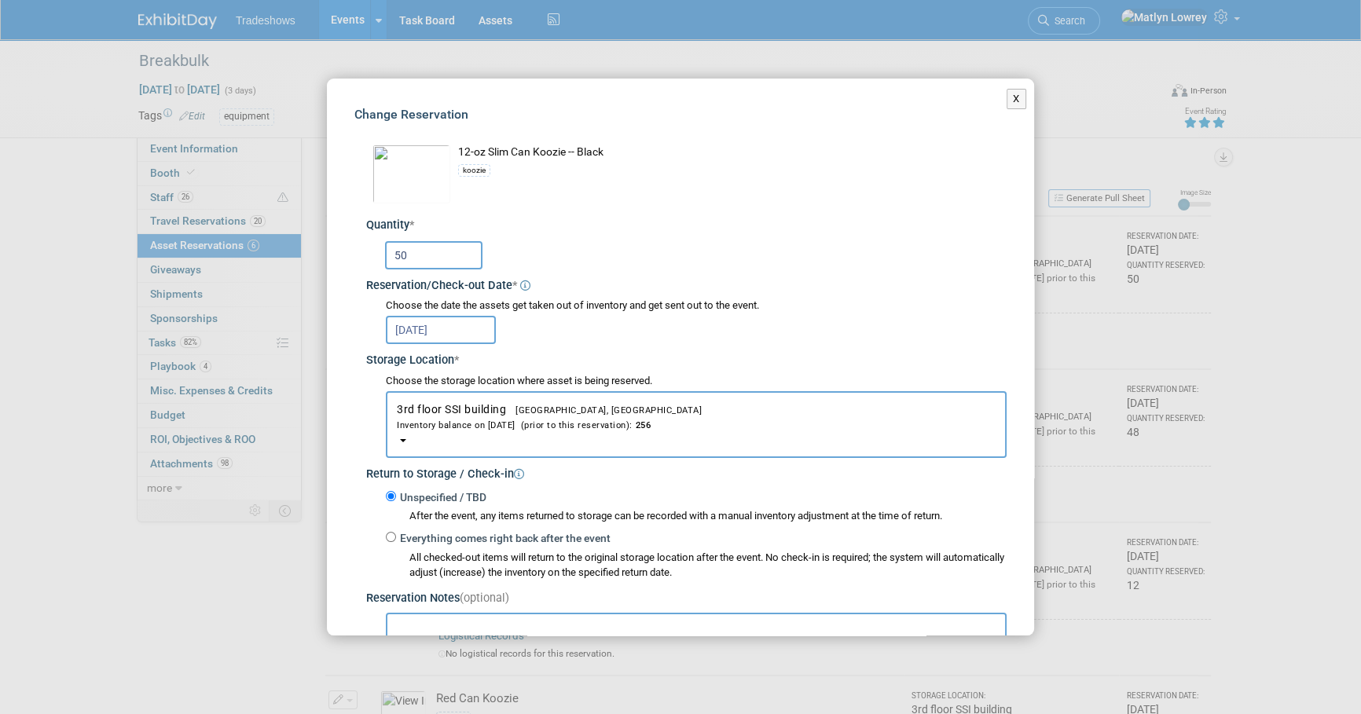
click at [515, 151] on div "12-oz Slim Can Koozie -- Black" at bounding box center [732, 153] width 548 height 16
click at [435, 258] on input "50" at bounding box center [433, 255] width 97 height 28
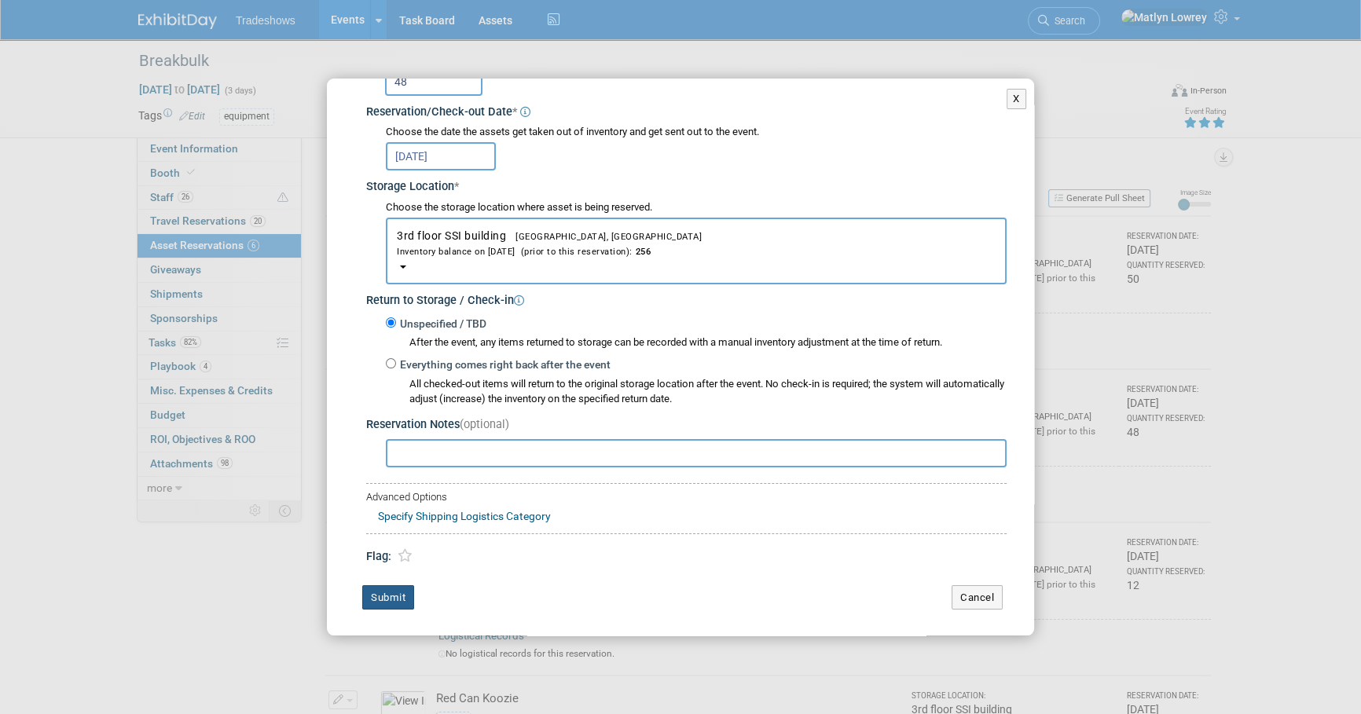
type input "48"
click at [393, 602] on button "Submit" at bounding box center [388, 597] width 52 height 25
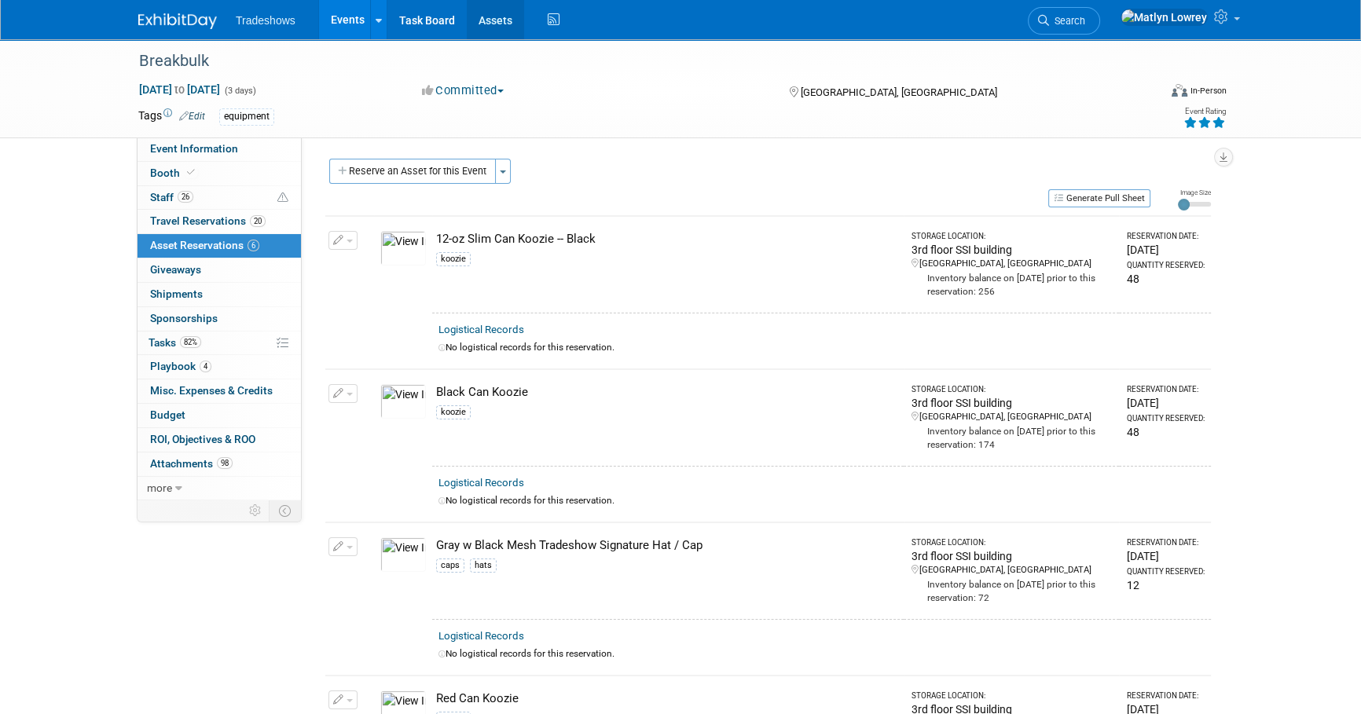
click at [490, 16] on link "Assets" at bounding box center [495, 19] width 57 height 39
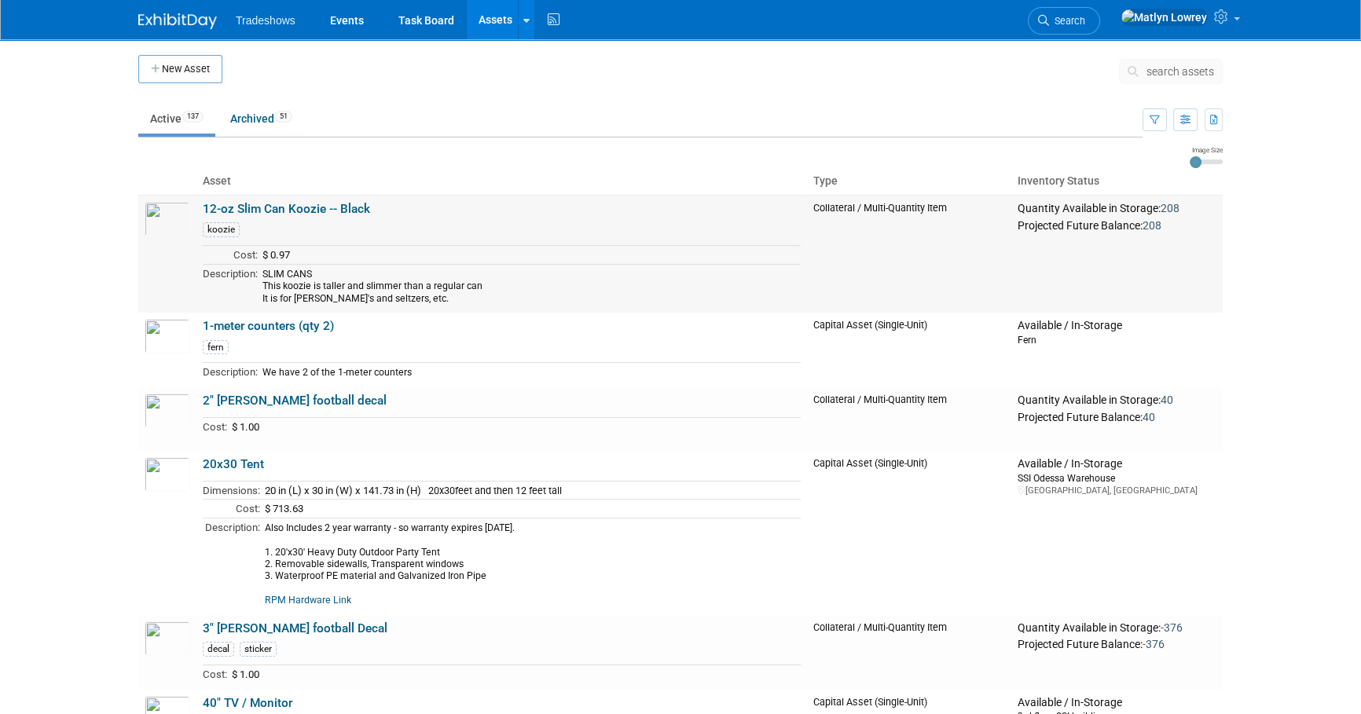
click at [306, 207] on link "12-oz Slim Can Koozie -- Black" at bounding box center [286, 209] width 167 height 14
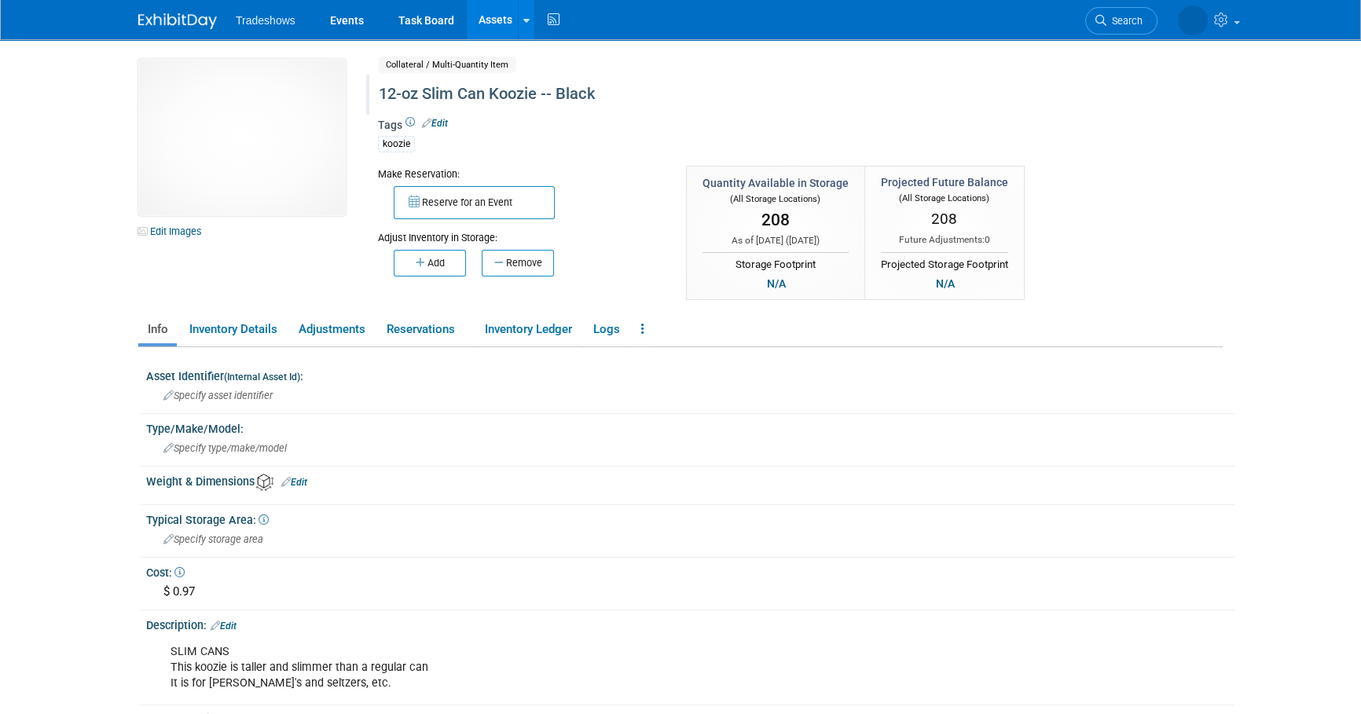
click at [488, 93] on div "12-oz Slim Can Koozie -- Black" at bounding box center [733, 94] width 720 height 28
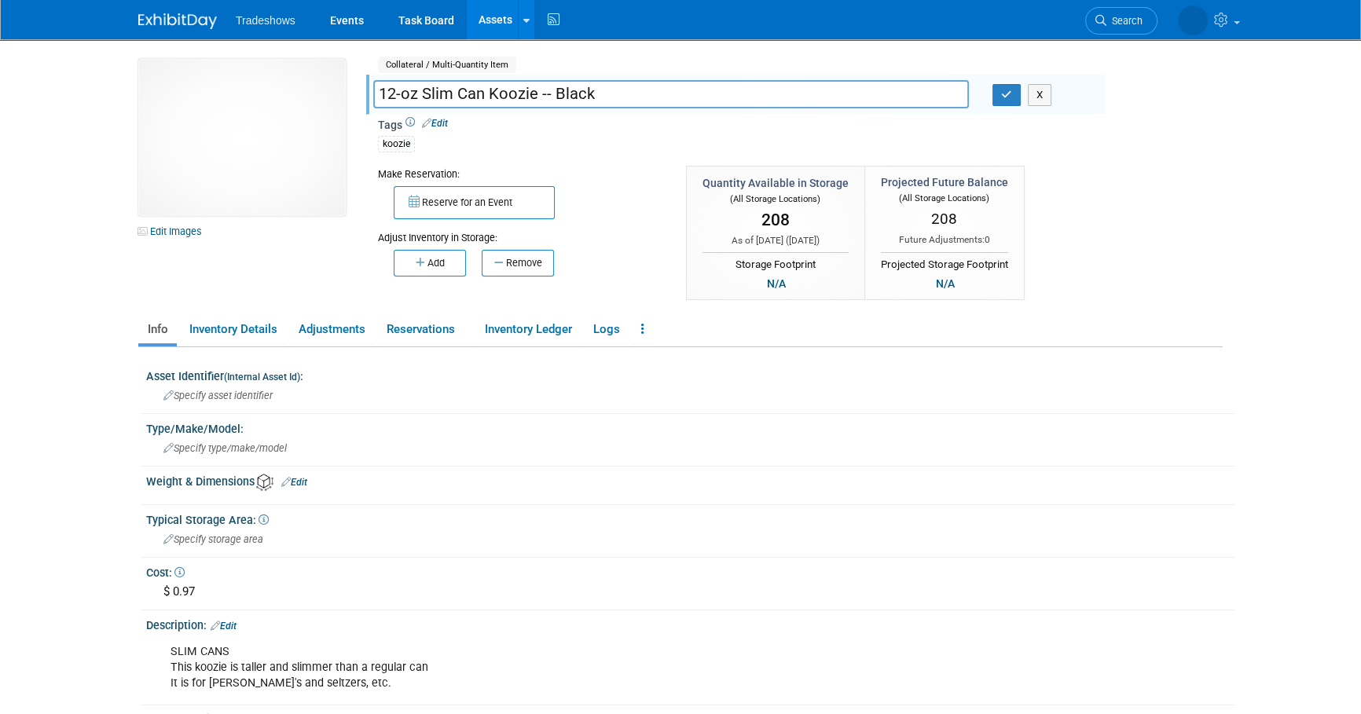
click at [488, 93] on input "12-oz Slim Can Koozie -- Black" at bounding box center [671, 93] width 596 height 27
click at [405, 93] on input "12-oz Slim Can Koozie -- Black" at bounding box center [671, 93] width 596 height 27
drag, startPoint x: 415, startPoint y: 93, endPoint x: 377, endPoint y: 95, distance: 37.7
click at [377, 95] on input "12-oz Slim Can Koozie -- Black" at bounding box center [671, 93] width 596 height 27
type input "Slim Can Koozie -- Black"
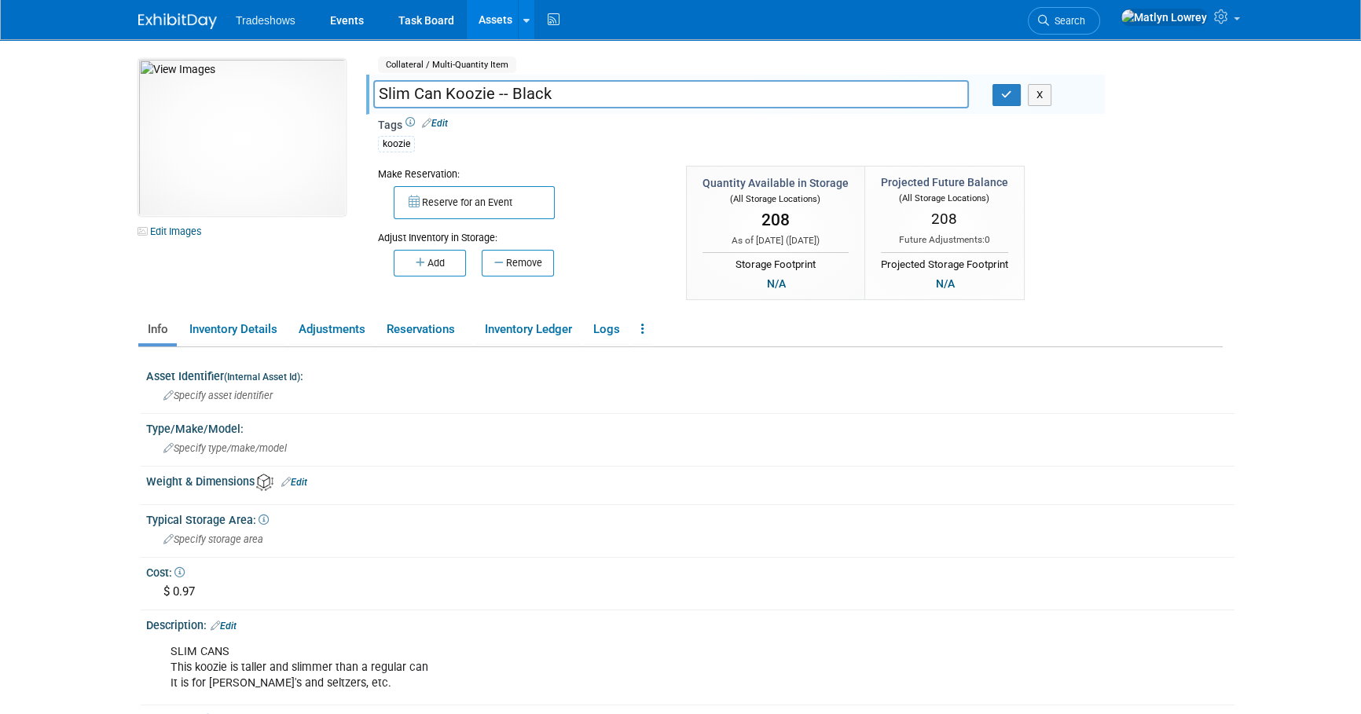
click at [607, 92] on input "Slim Can Koozie -- Black" at bounding box center [671, 93] width 596 height 27
paste input "12-oz"
type input "Slim Can Koozie -- Black 12-oz"
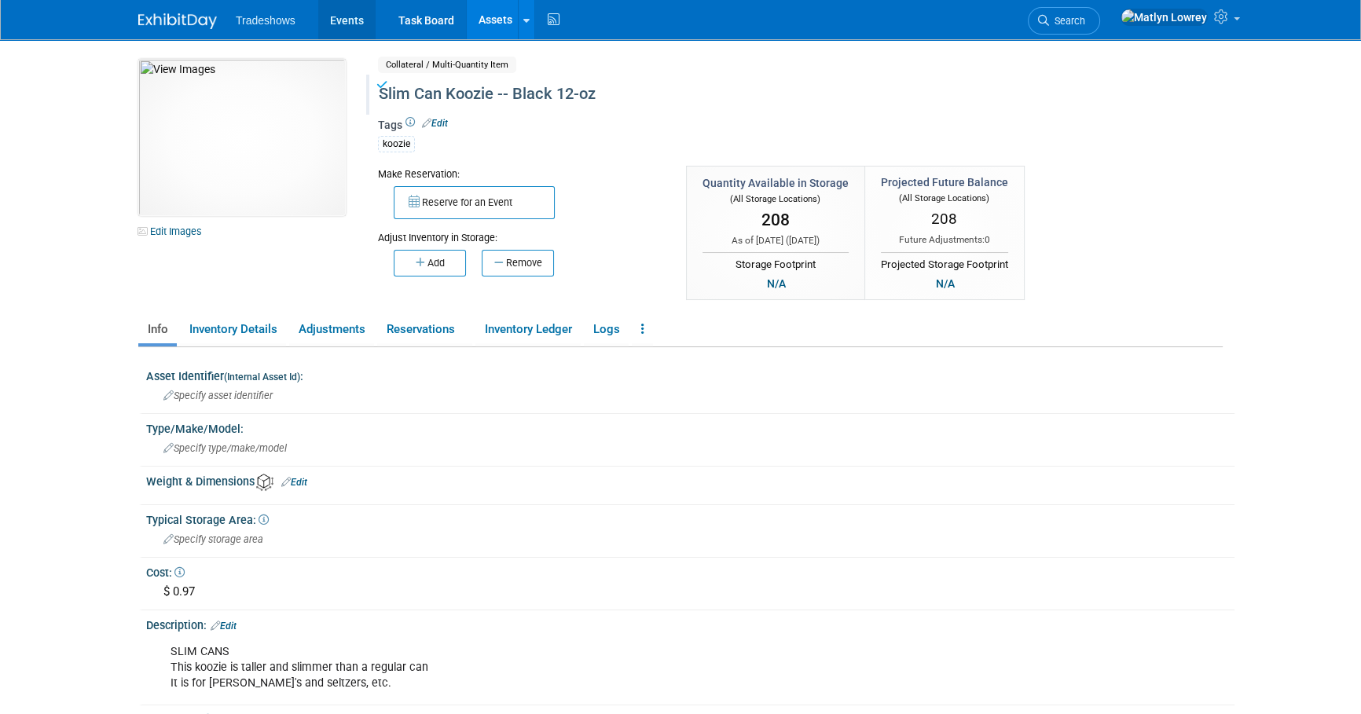
click at [360, 21] on link "Events" at bounding box center [346, 19] width 57 height 39
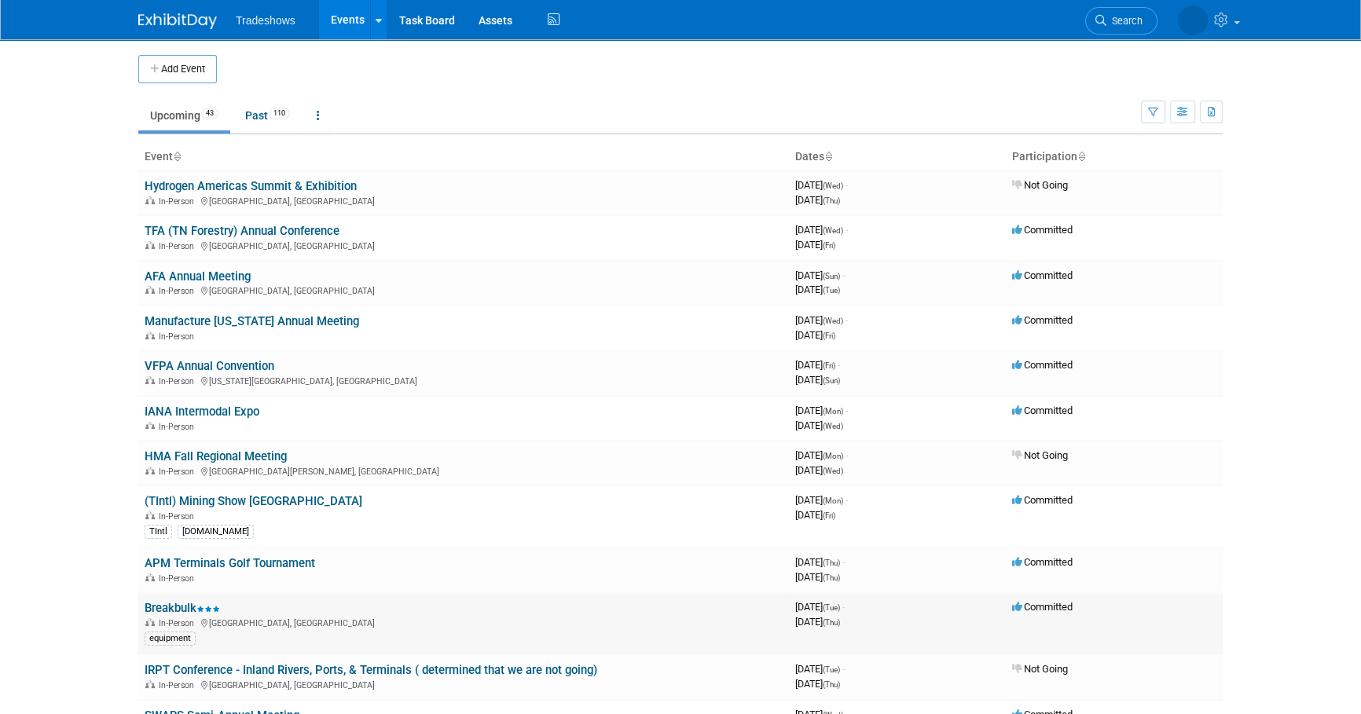
click at [164, 603] on link "Breakbulk" at bounding box center [182, 608] width 75 height 14
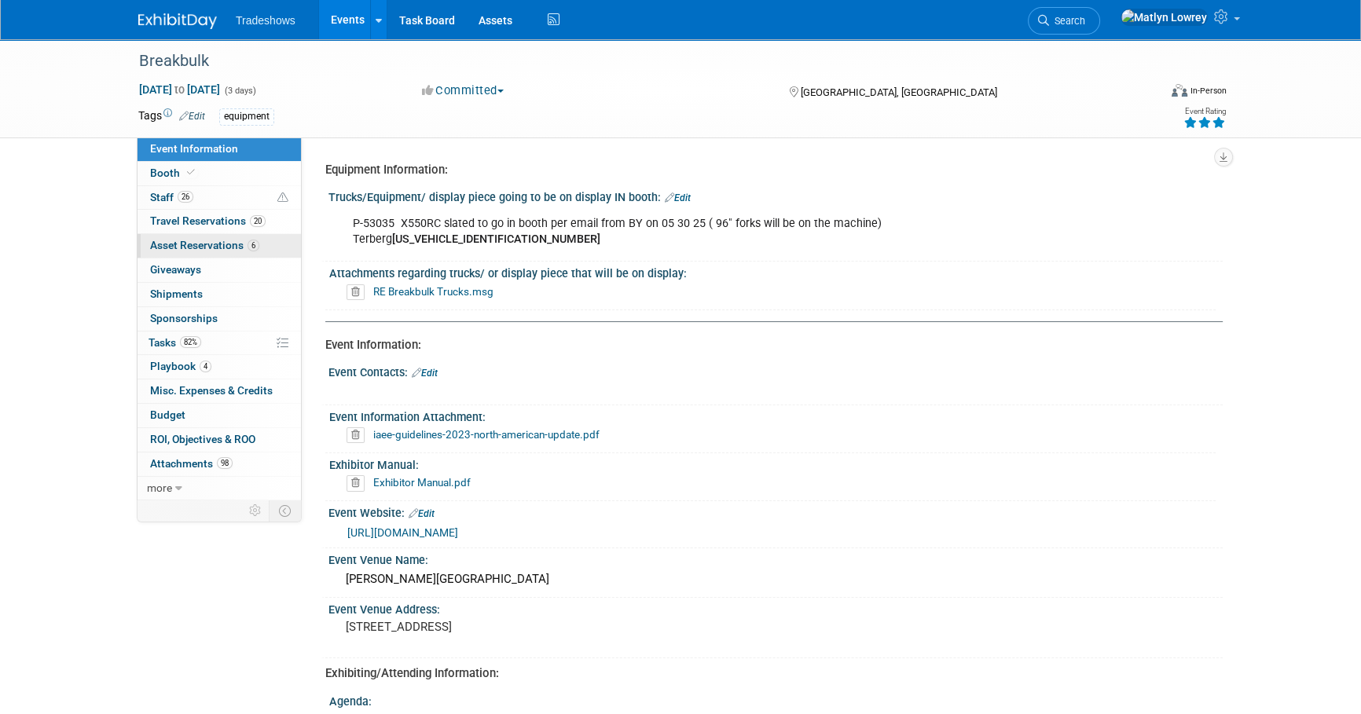
click at [227, 247] on span "Asset Reservations 6" at bounding box center [204, 245] width 109 height 13
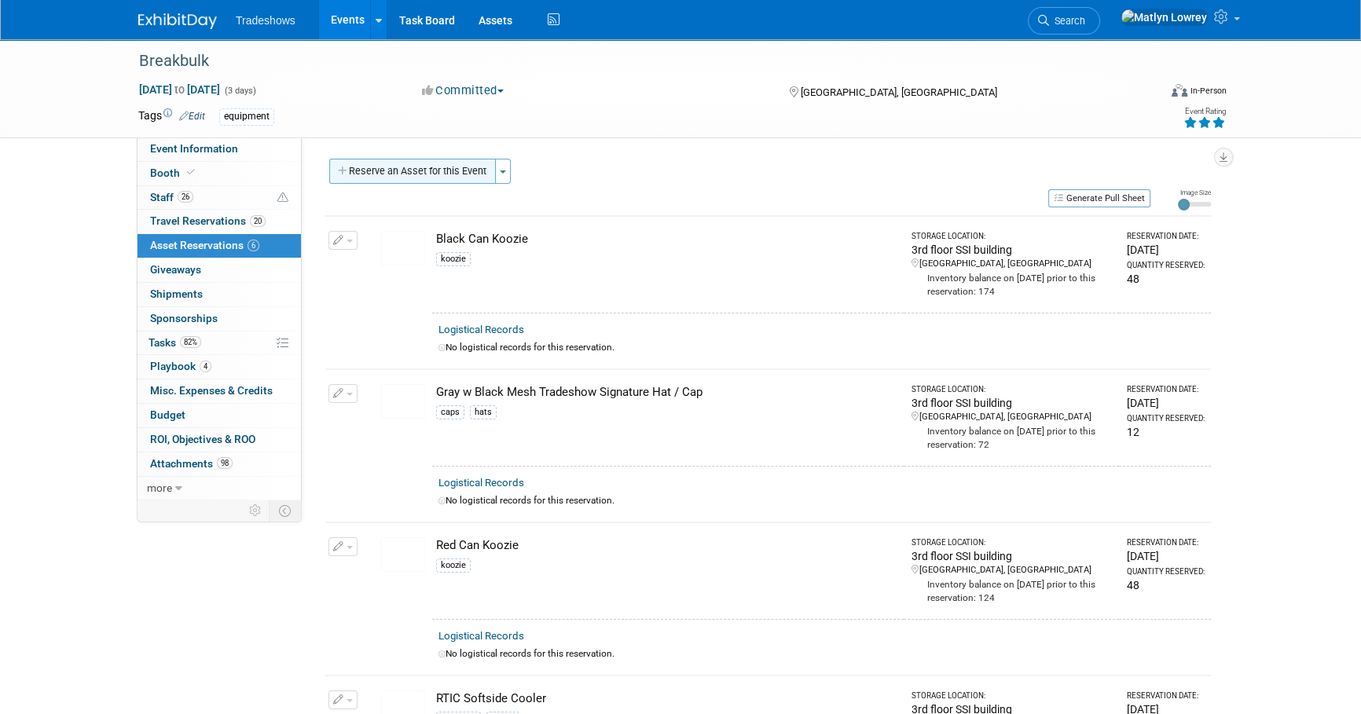
click at [416, 175] on button "Reserve an Asset for this Event" at bounding box center [412, 171] width 167 height 25
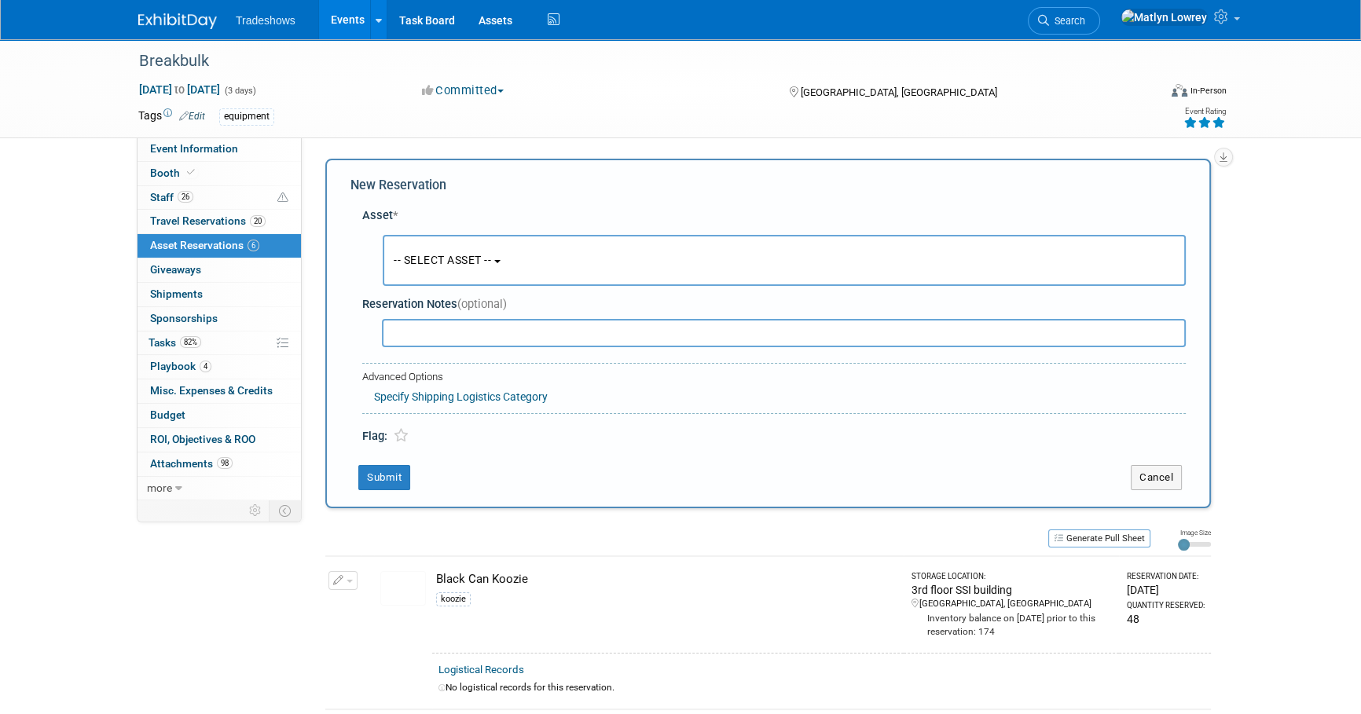
scroll to position [15, 0]
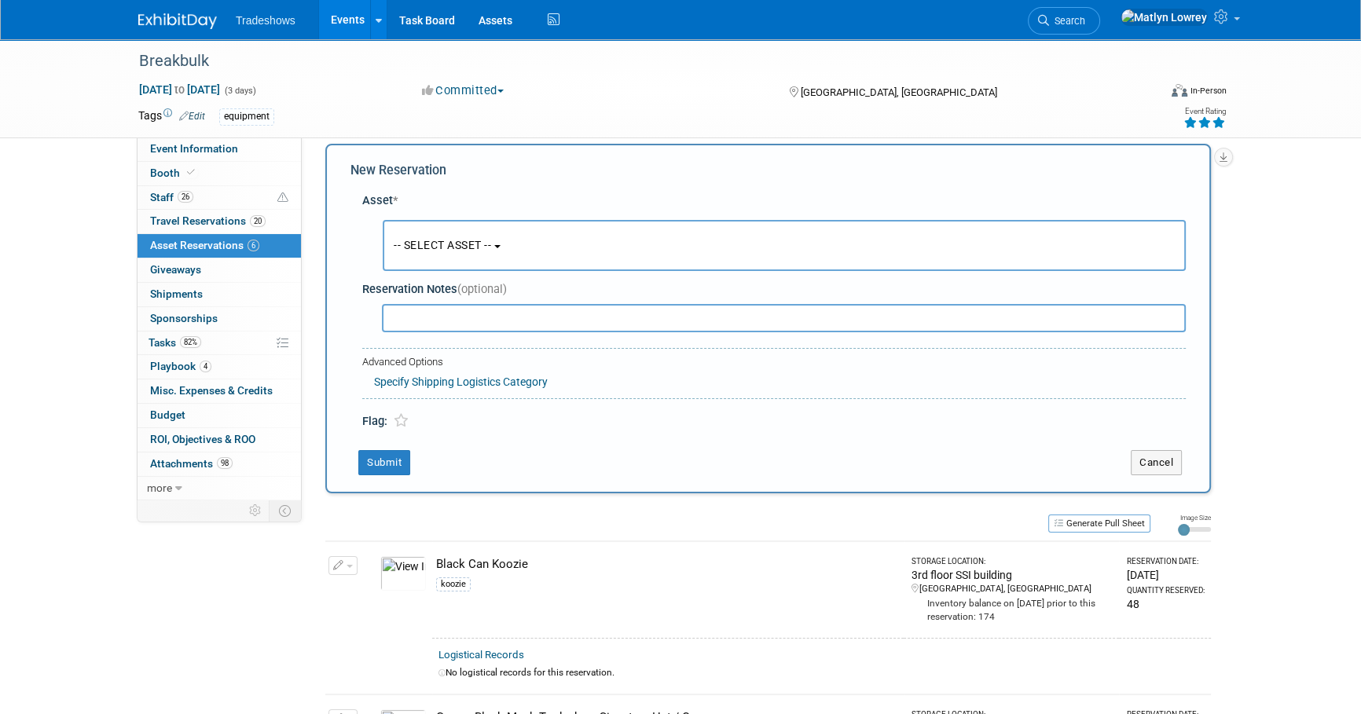
click at [420, 240] on span "-- SELECT ASSET --" at bounding box center [442, 245] width 97 height 13
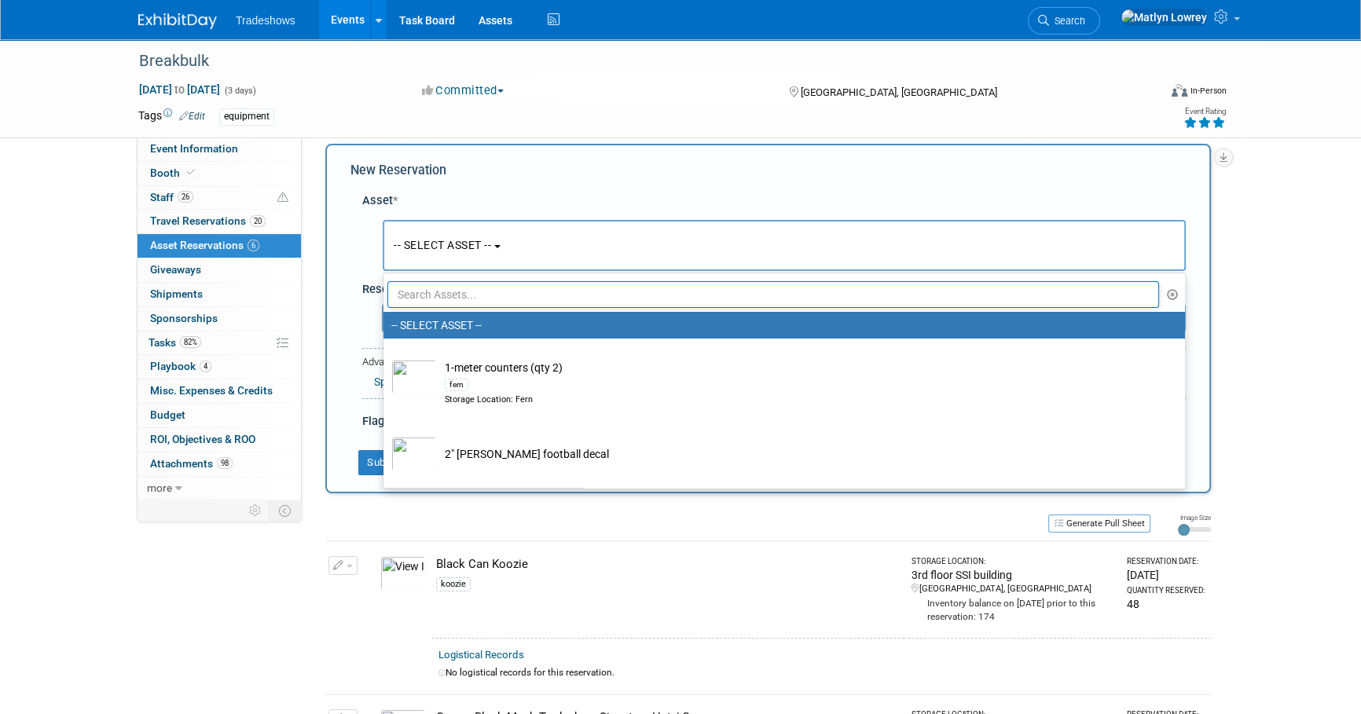
click at [453, 299] on input "text" at bounding box center [772, 294] width 771 height 27
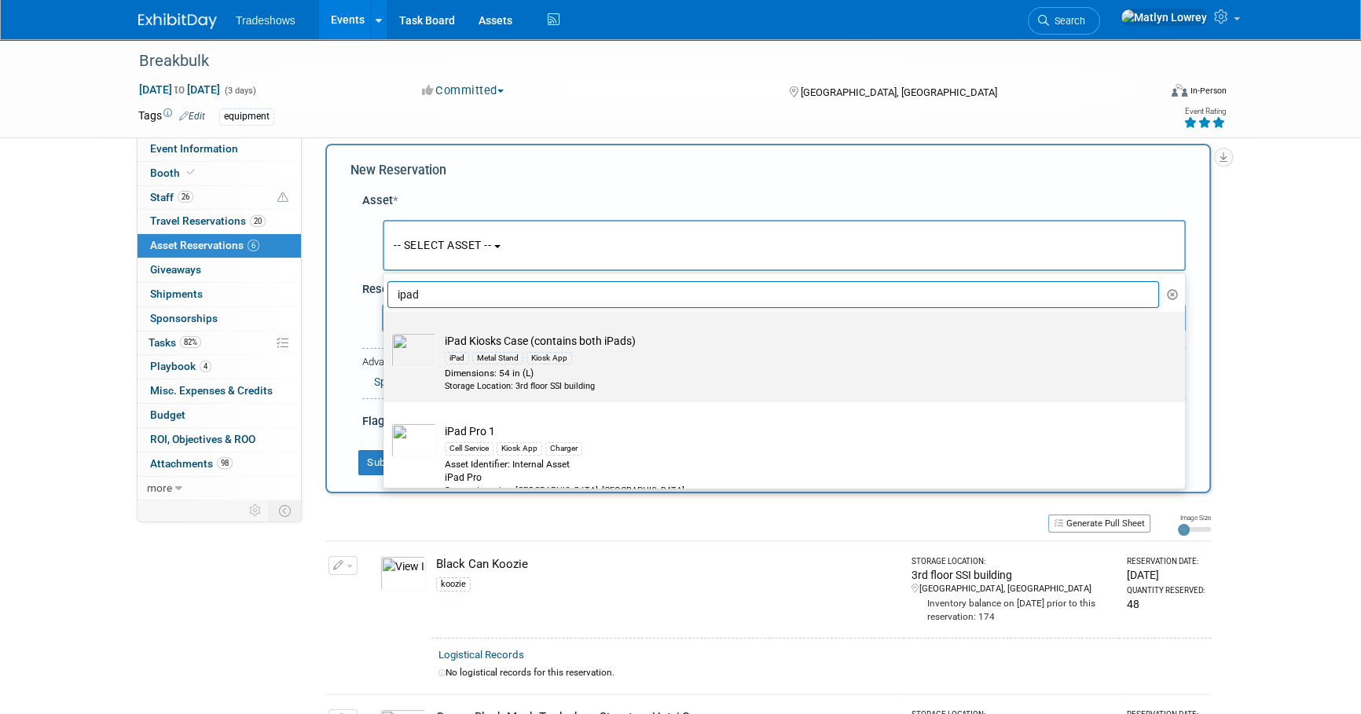
type input "ipad"
click at [486, 368] on div "Dimensions: 54 in (L)" at bounding box center [799, 373] width 709 height 13
click at [386, 331] on input "iPad Kiosks Case (contains both iPads) iPad Metal Stand Kiosk App Dimensions: 5…" at bounding box center [381, 326] width 10 height 10
select select "10720406"
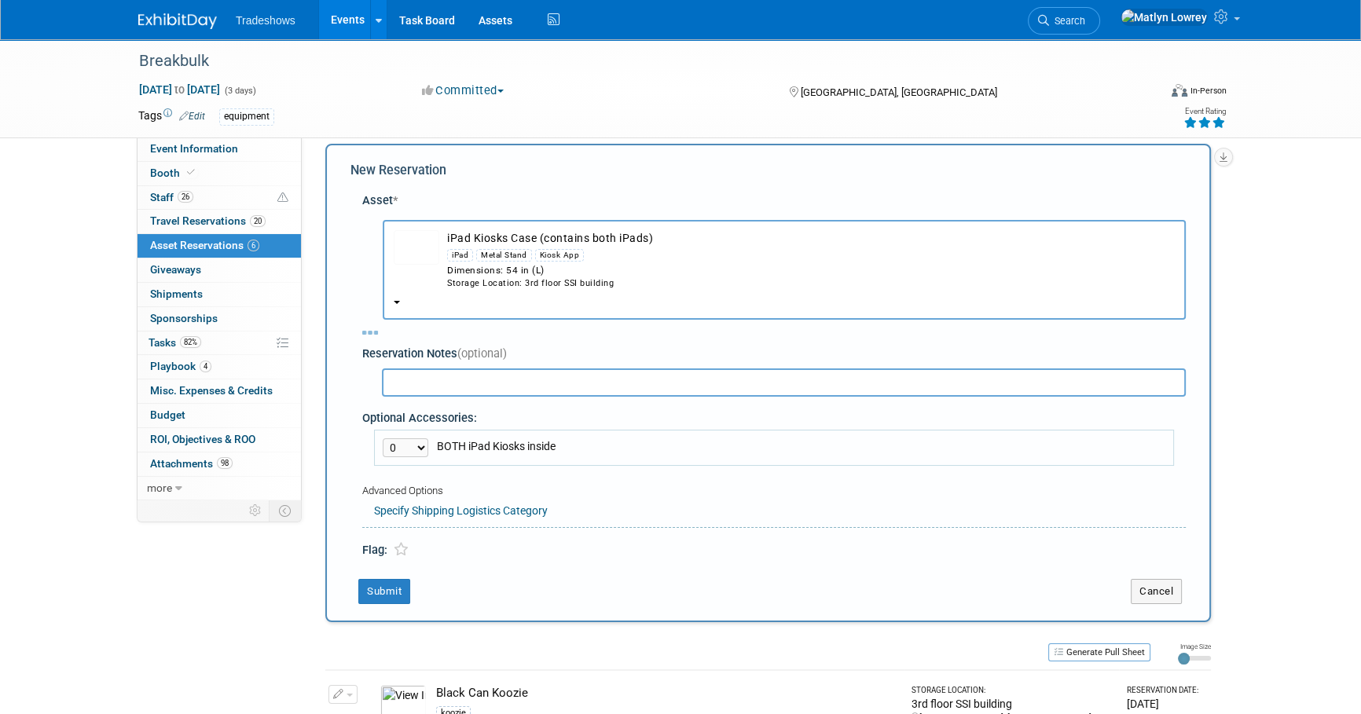
select select "8"
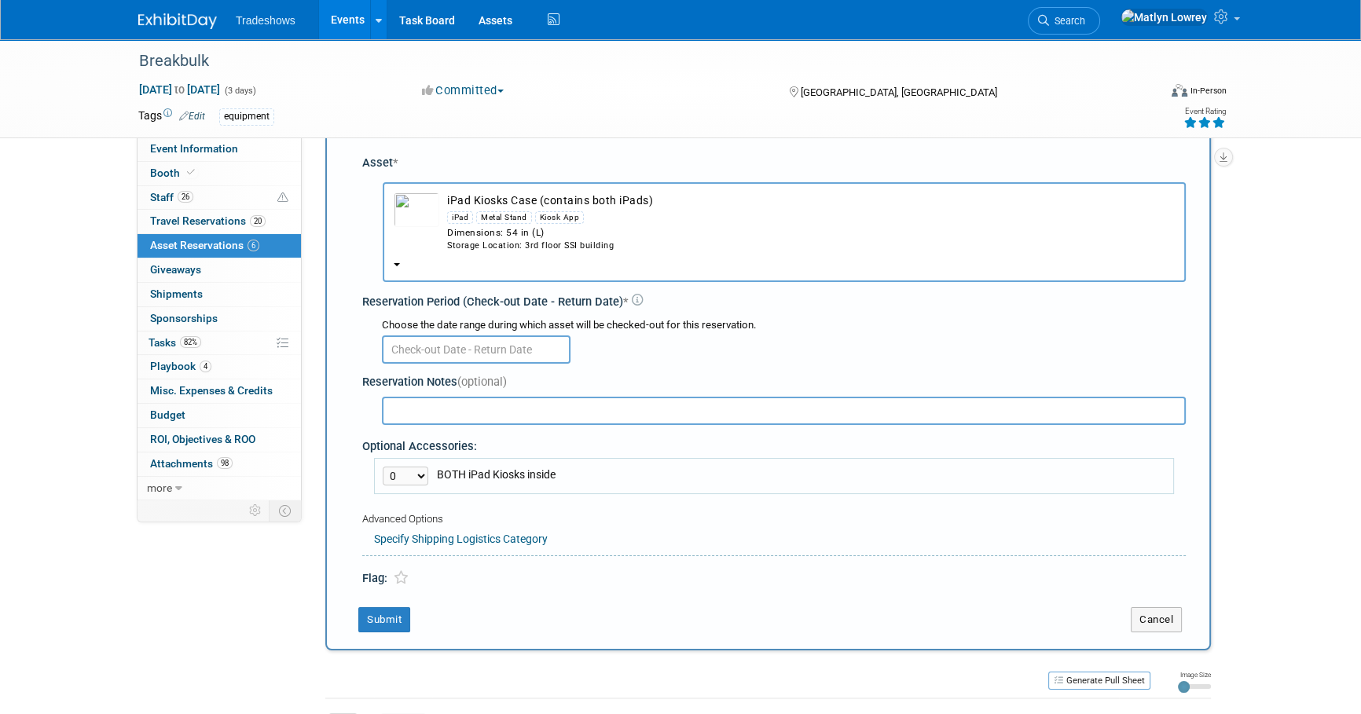
scroll to position [86, 0]
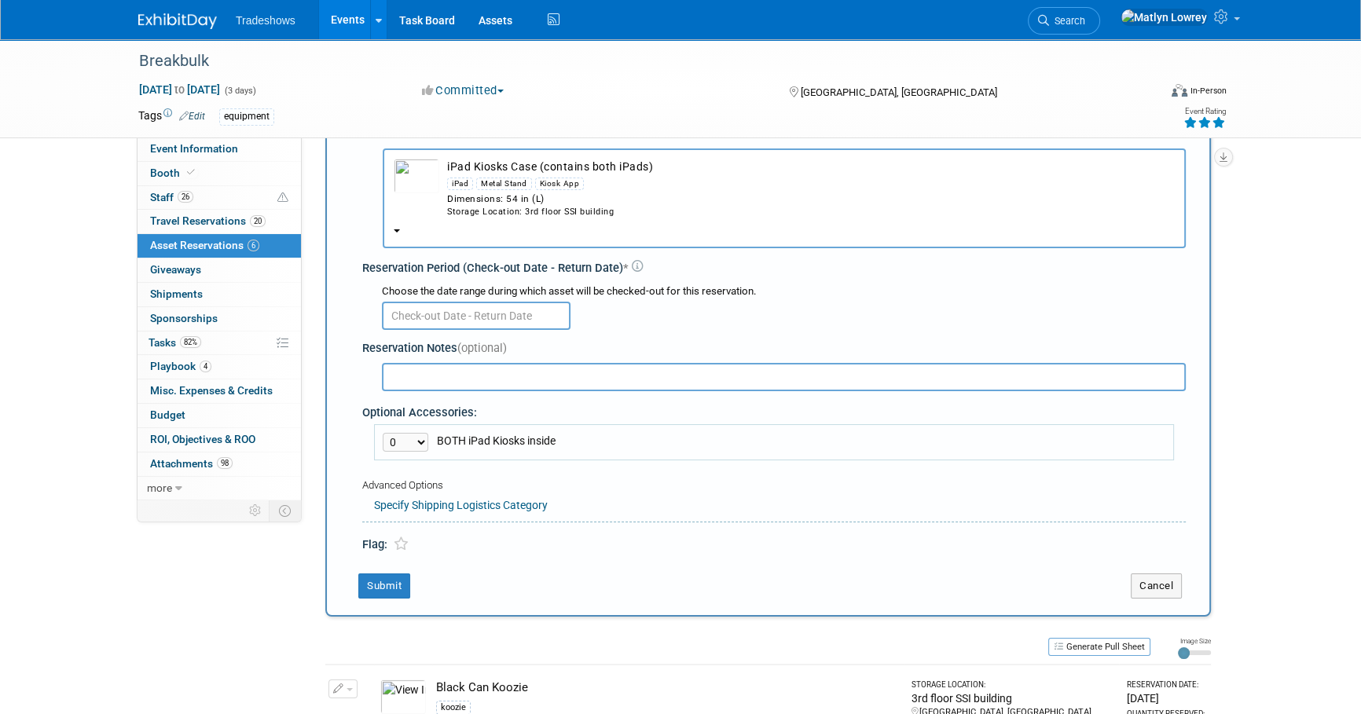
click at [440, 314] on input "text" at bounding box center [476, 316] width 189 height 28
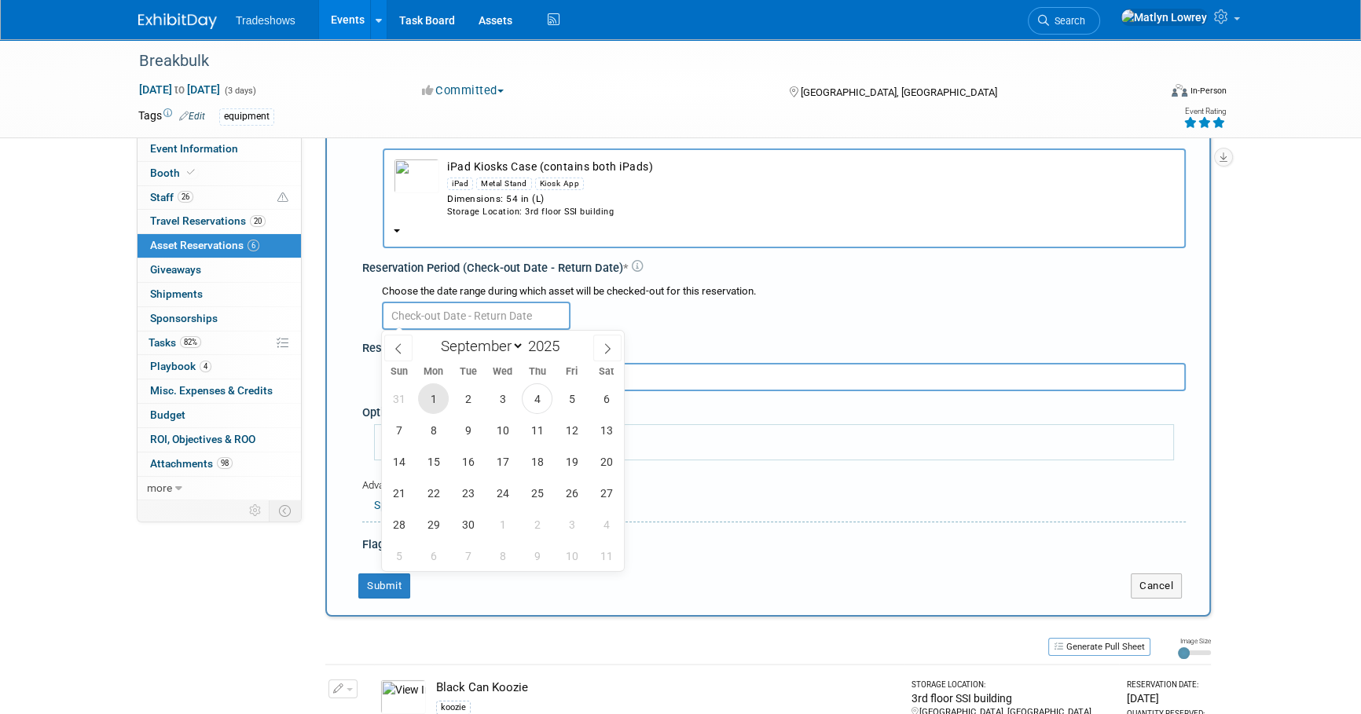
click at [439, 397] on span "1" at bounding box center [433, 398] width 31 height 31
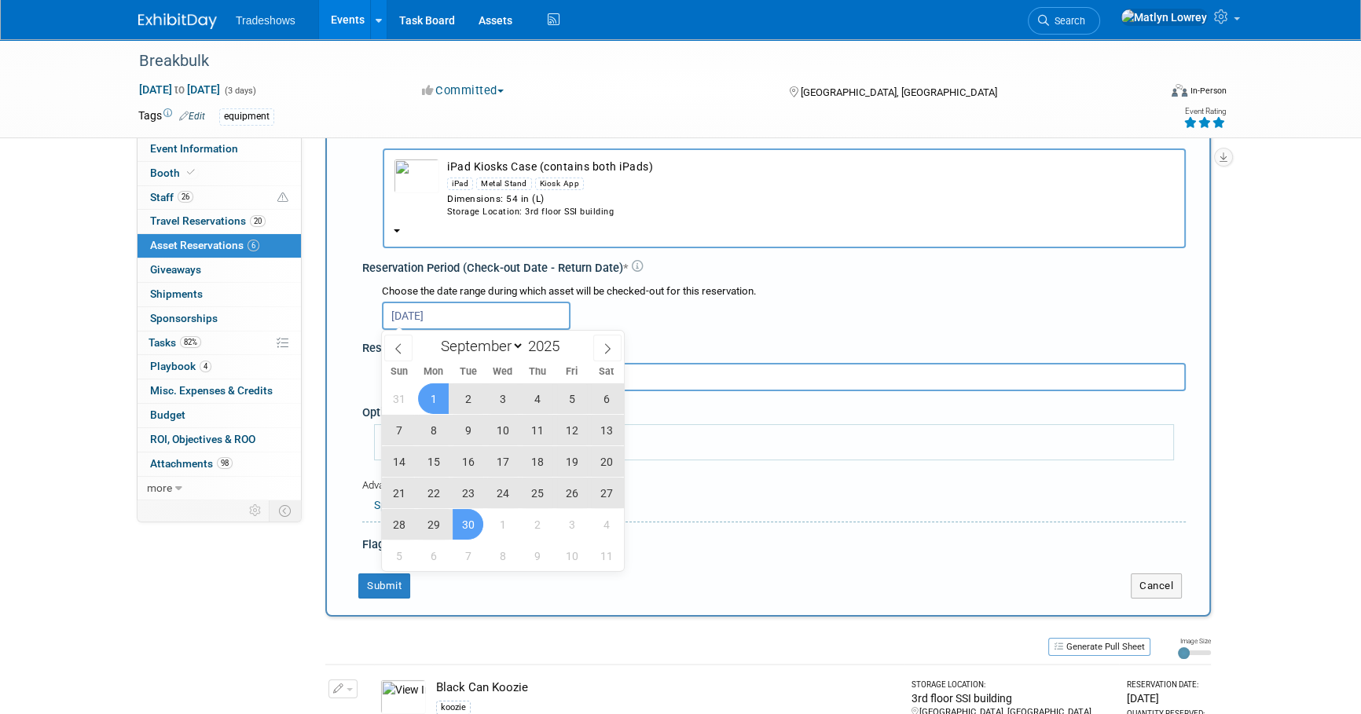
click at [467, 533] on span "30" at bounding box center [468, 524] width 31 height 31
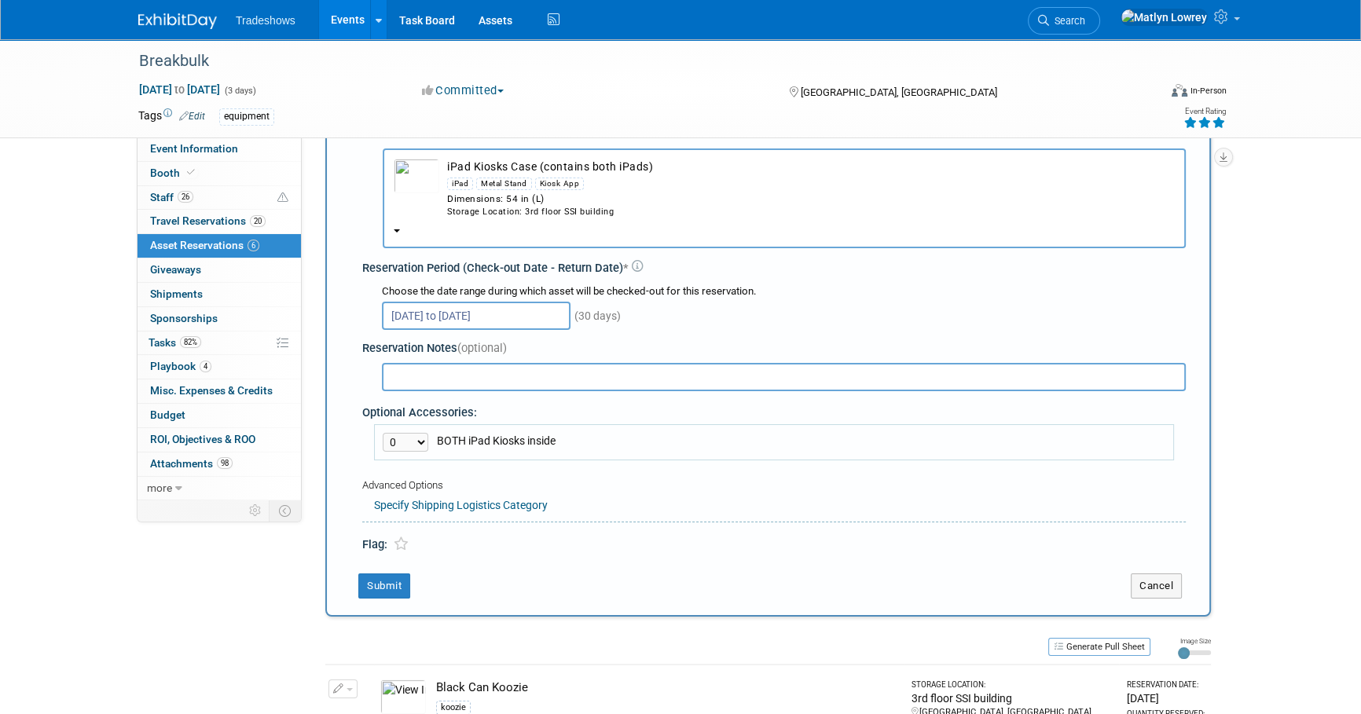
click at [464, 315] on input "[DATE] to [DATE]" at bounding box center [476, 316] width 189 height 28
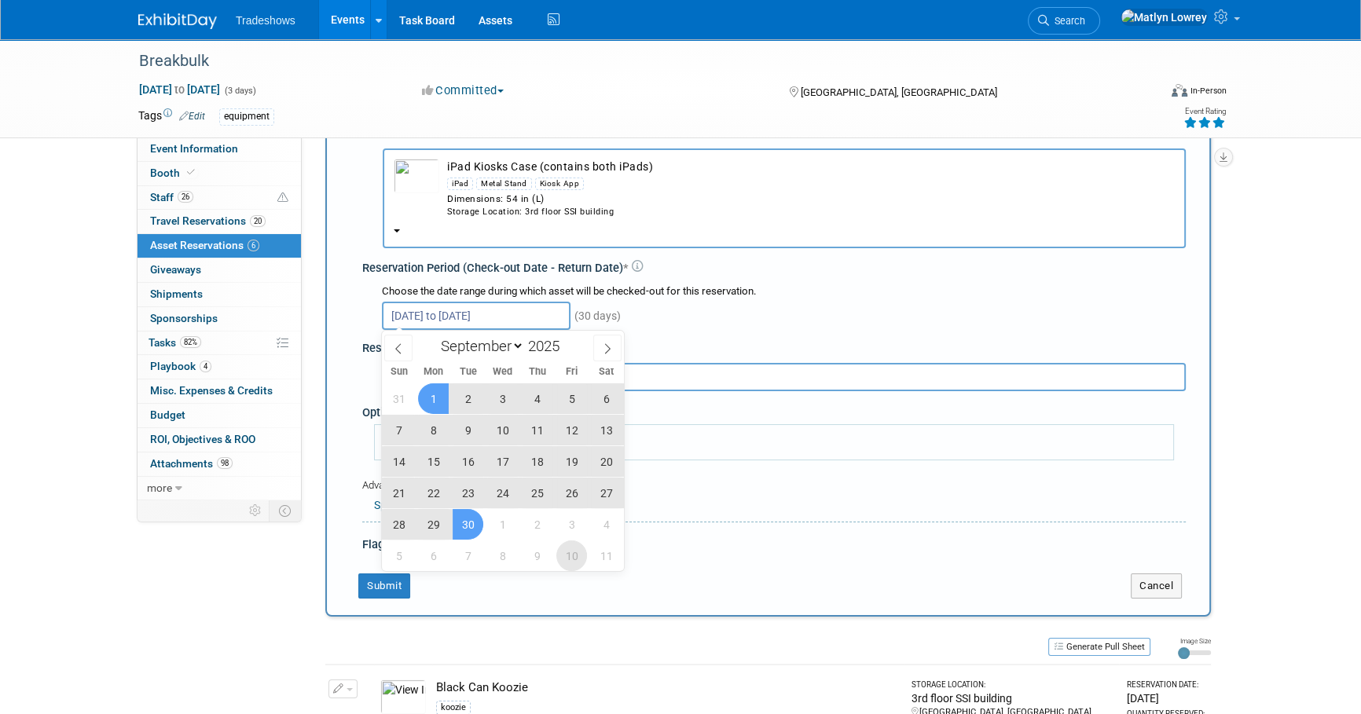
click at [580, 558] on span "10" at bounding box center [571, 556] width 31 height 31
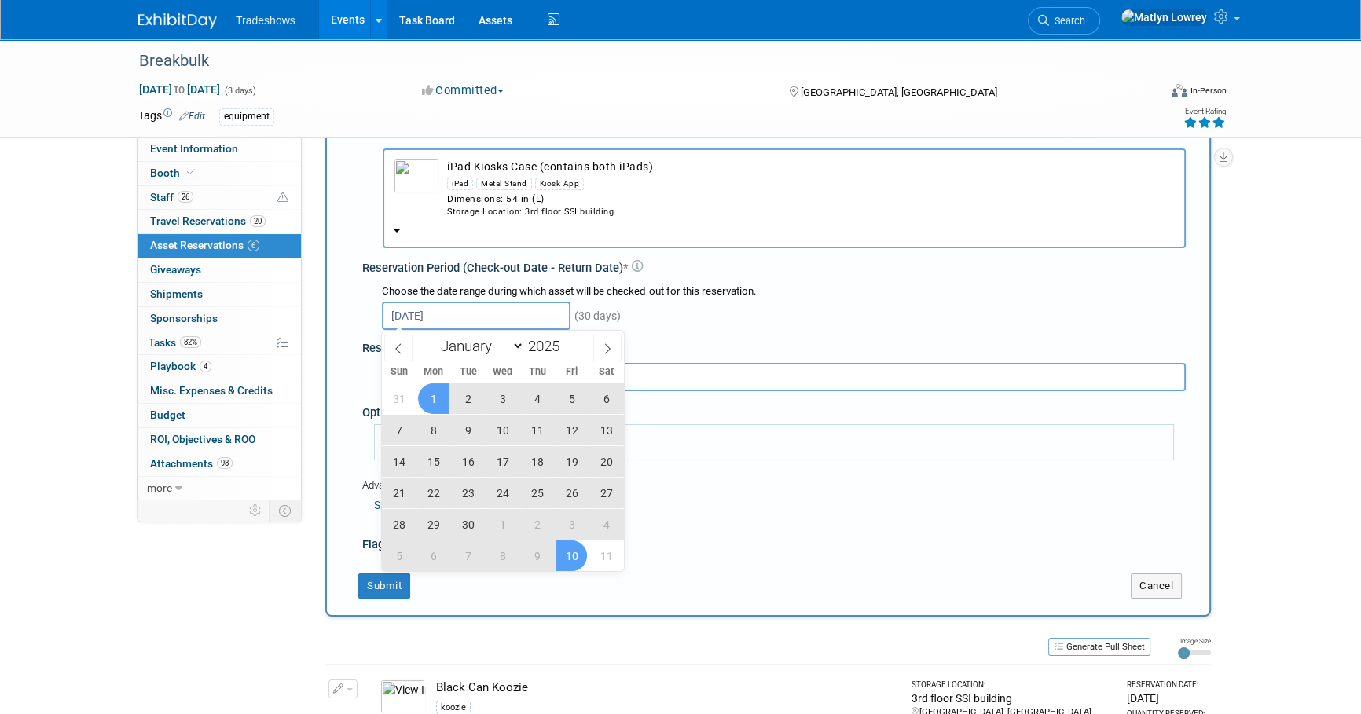
click at [434, 395] on span "1" at bounding box center [433, 398] width 31 height 31
type input "[DATE] to [DATE]"
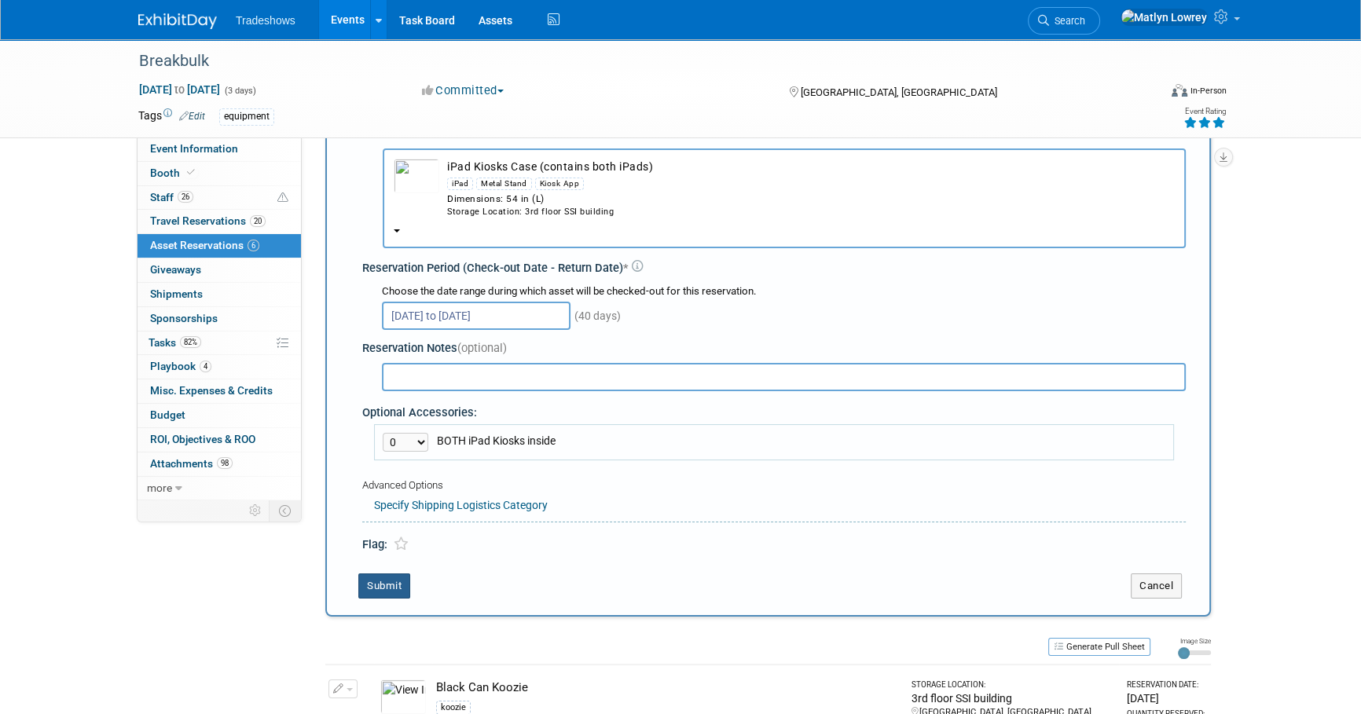
click at [393, 583] on button "Submit" at bounding box center [384, 586] width 52 height 25
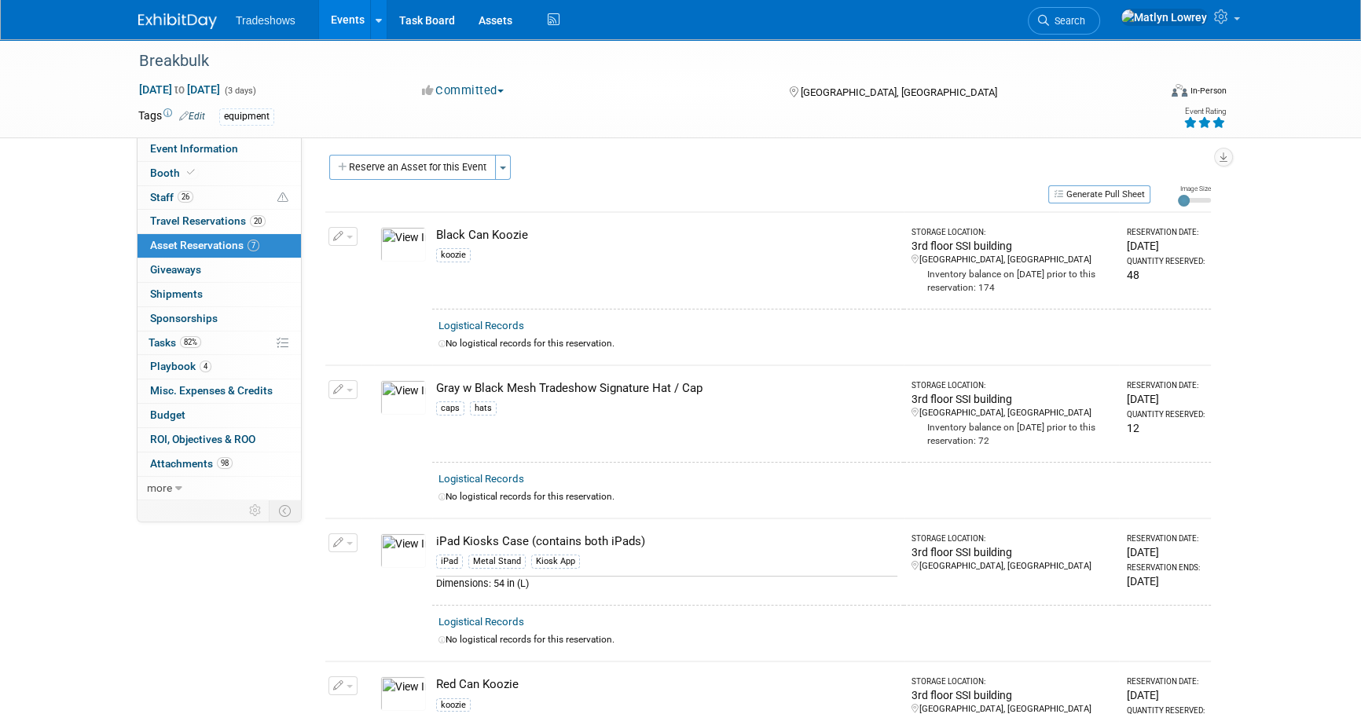
scroll to position [0, 0]
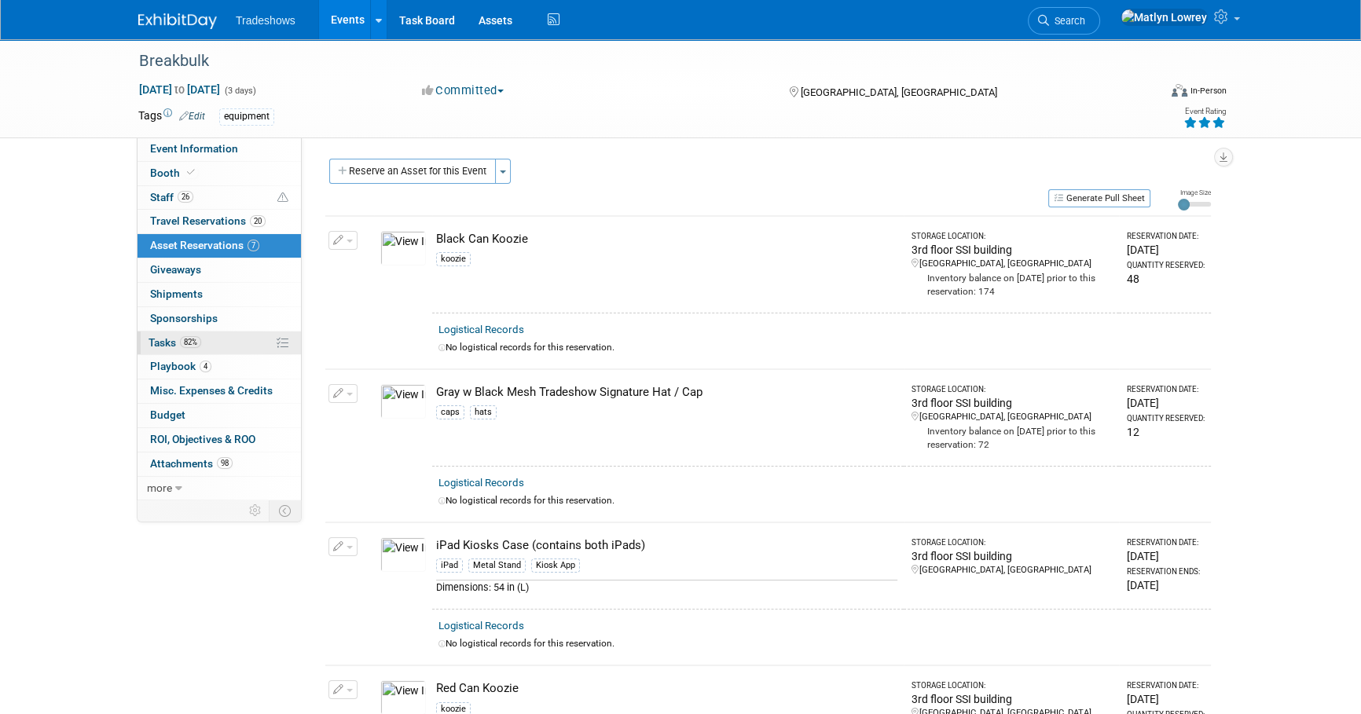
click at [237, 340] on link "82% Tasks 82%" at bounding box center [218, 344] width 163 height 24
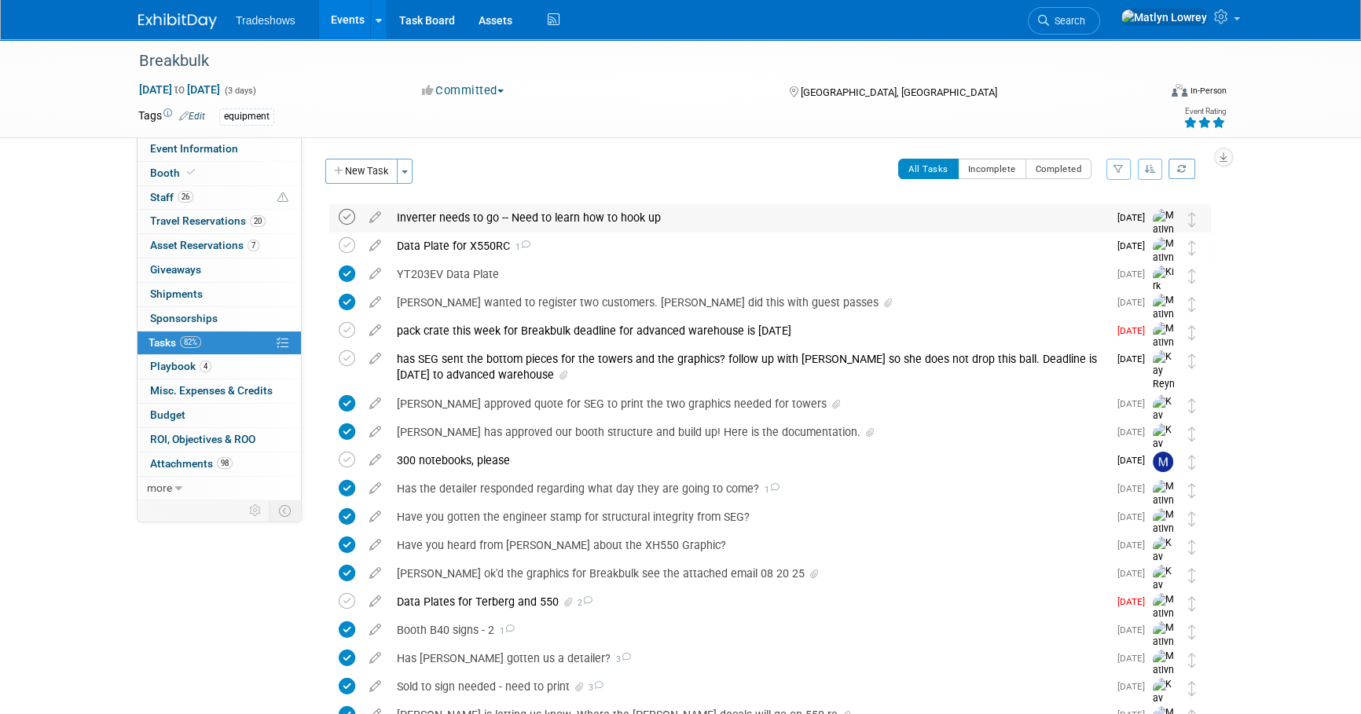
click at [353, 215] on icon at bounding box center [347, 217] width 16 height 16
click at [348, 330] on icon at bounding box center [347, 330] width 16 height 16
click at [349, 457] on icon at bounding box center [347, 460] width 16 height 16
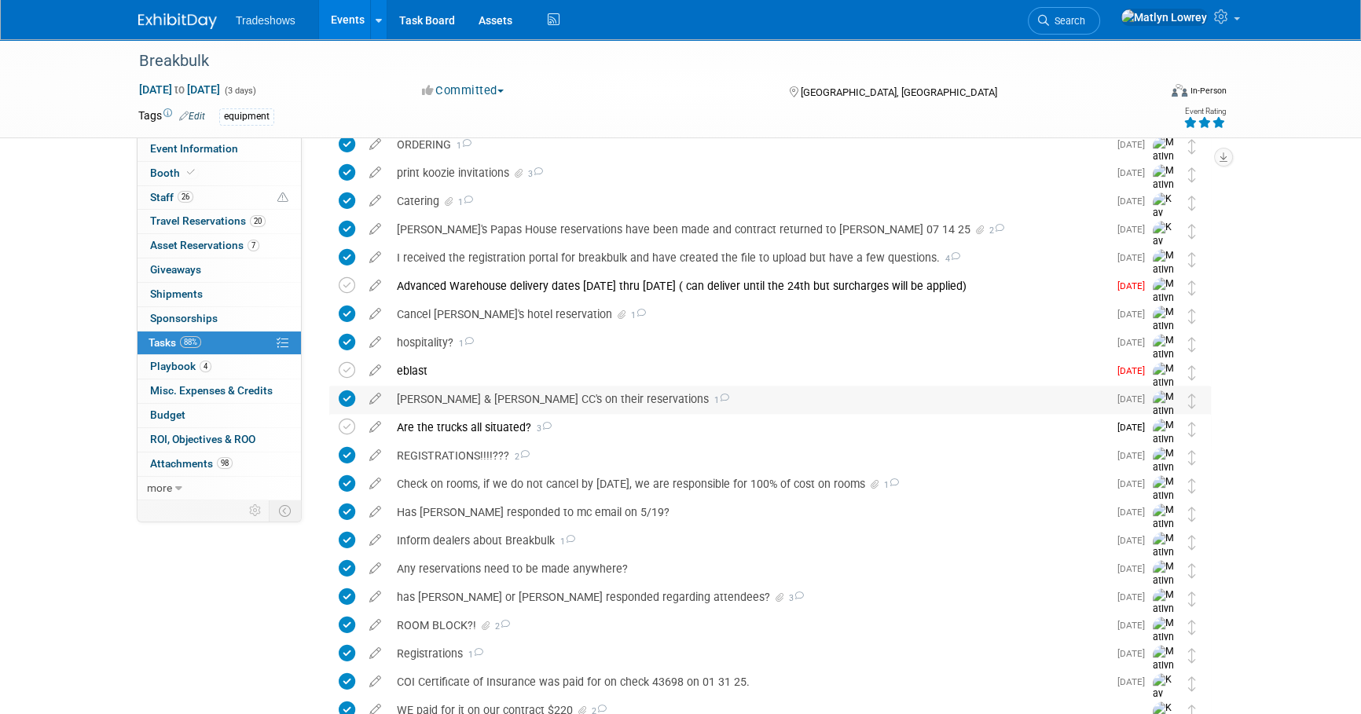
scroll to position [856, 0]
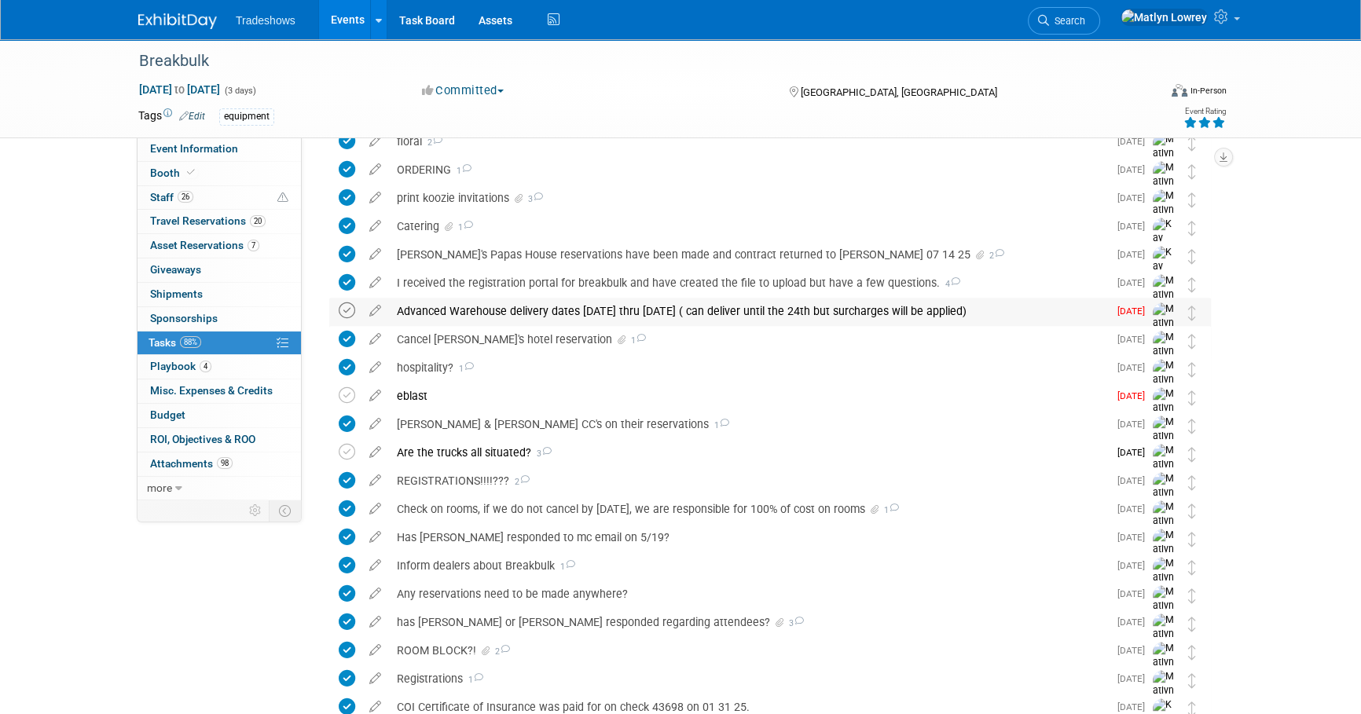
click at [349, 309] on icon at bounding box center [347, 310] width 16 height 16
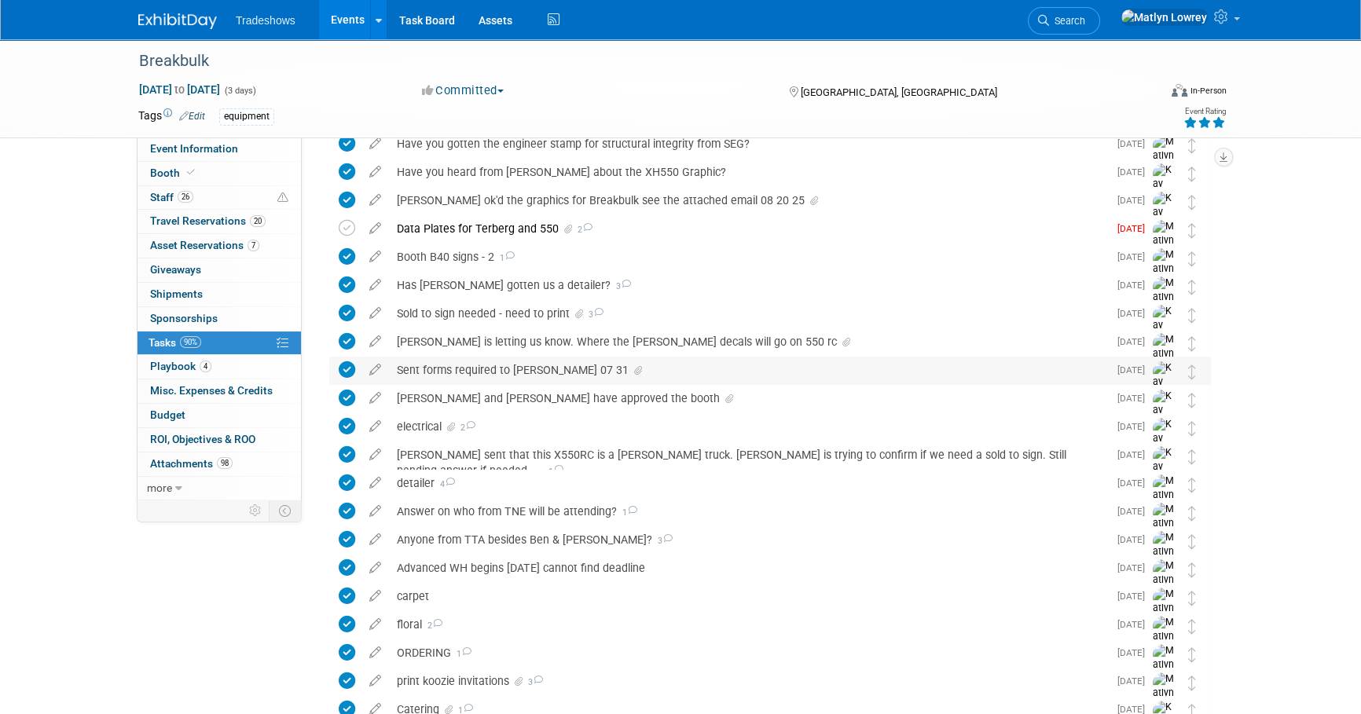
scroll to position [0, 0]
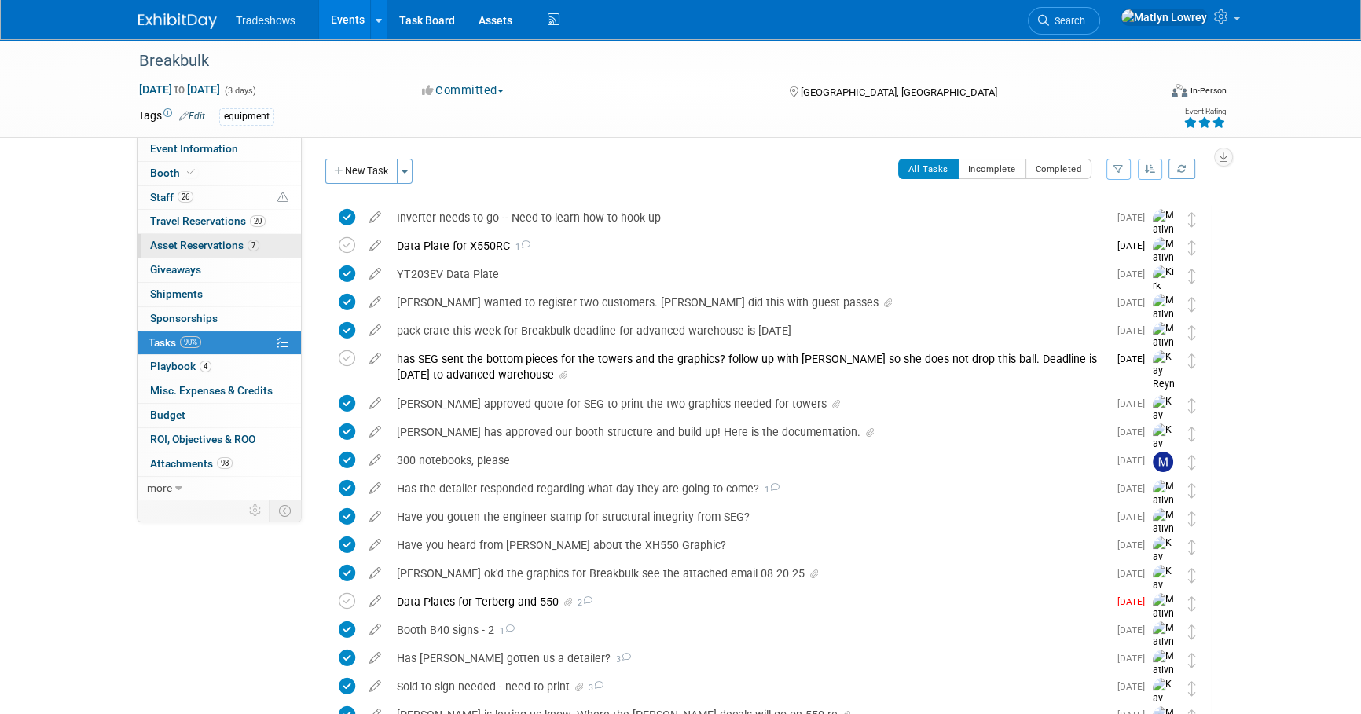
click at [196, 241] on span "Asset Reservations 7" at bounding box center [204, 245] width 109 height 13
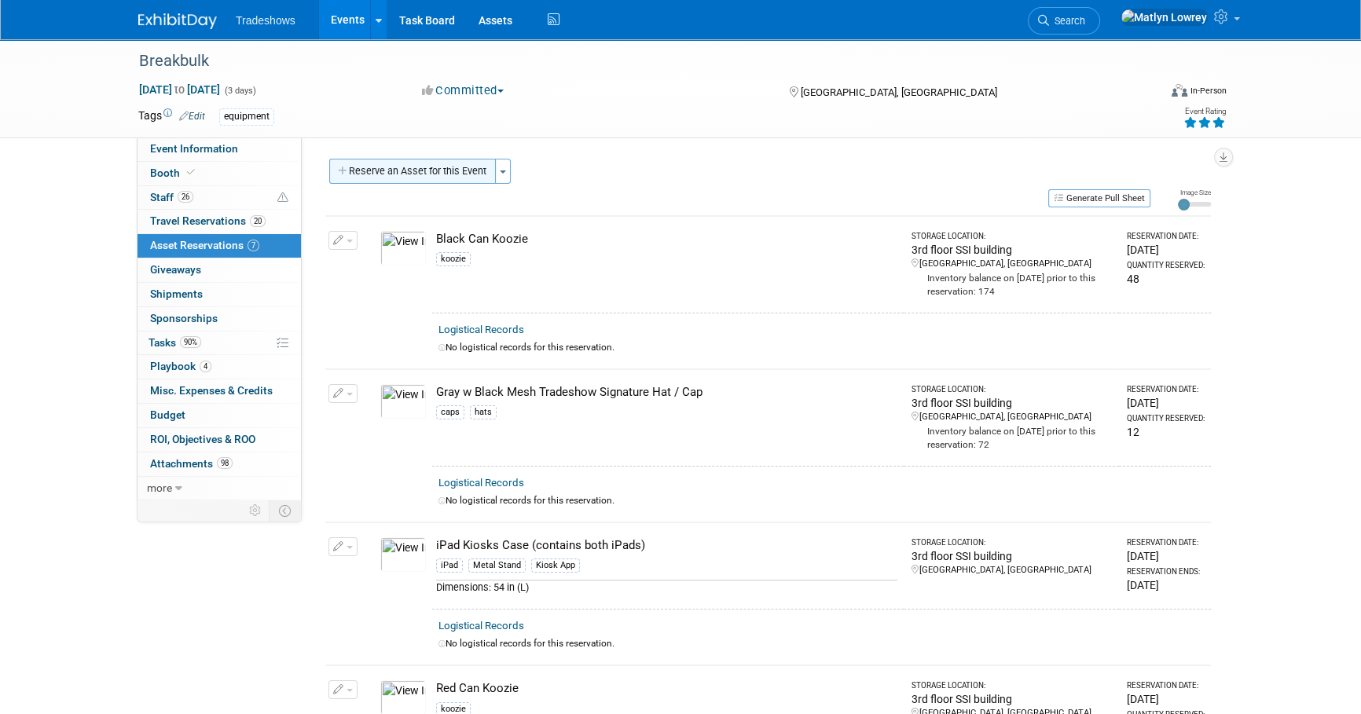
click at [464, 167] on button "Reserve an Asset for this Event" at bounding box center [412, 171] width 167 height 25
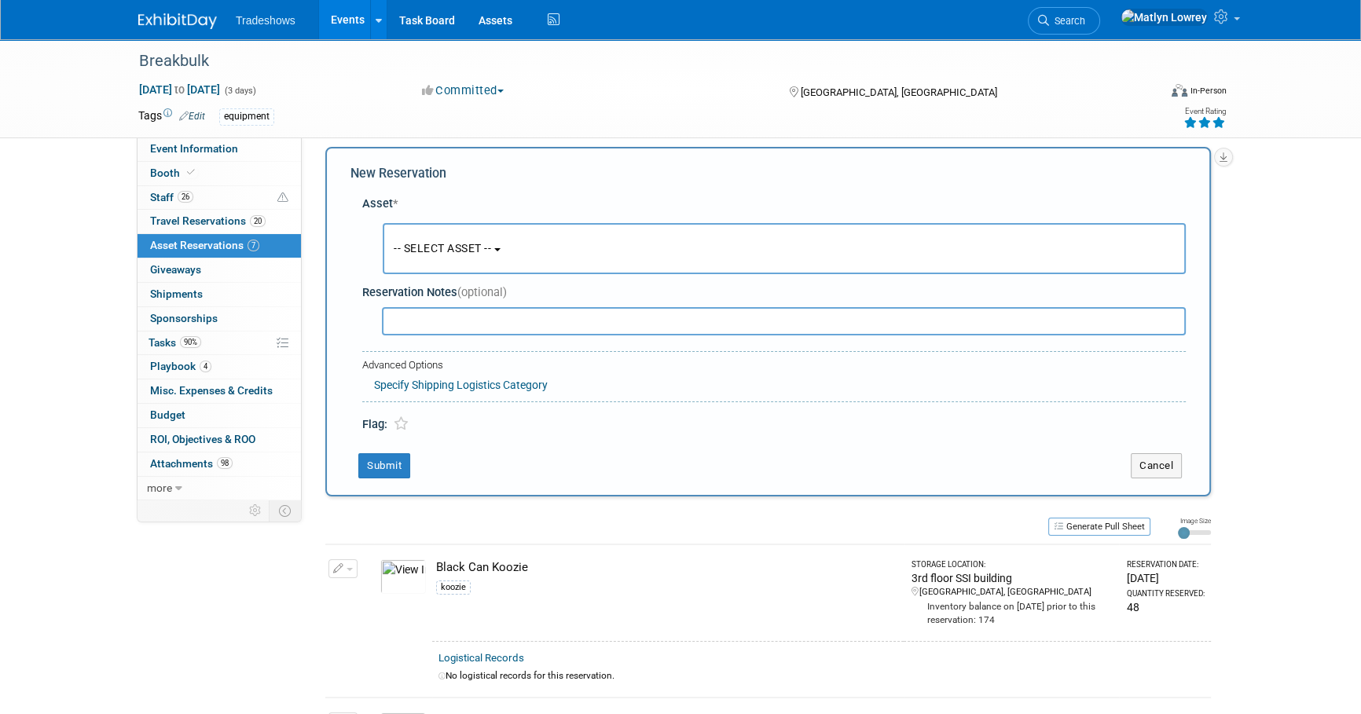
scroll to position [15, 0]
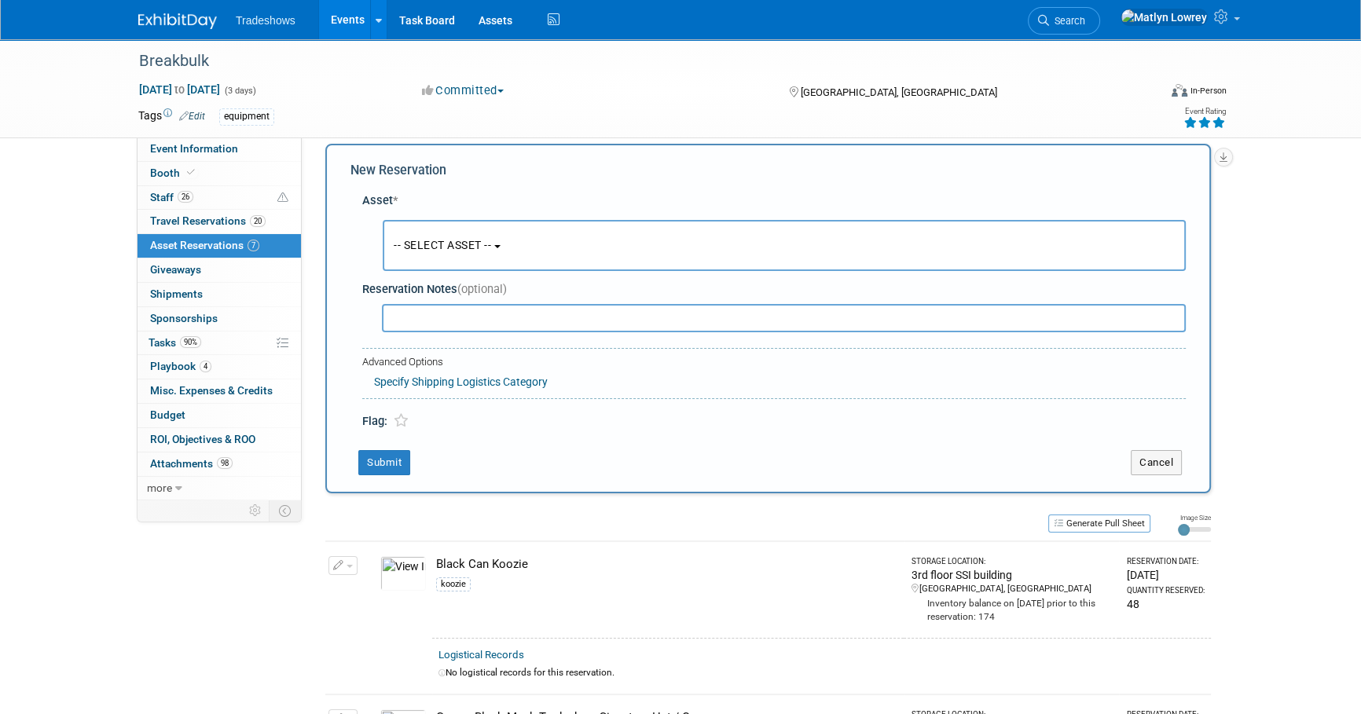
click at [473, 262] on button "-- SELECT ASSET --" at bounding box center [784, 245] width 803 height 51
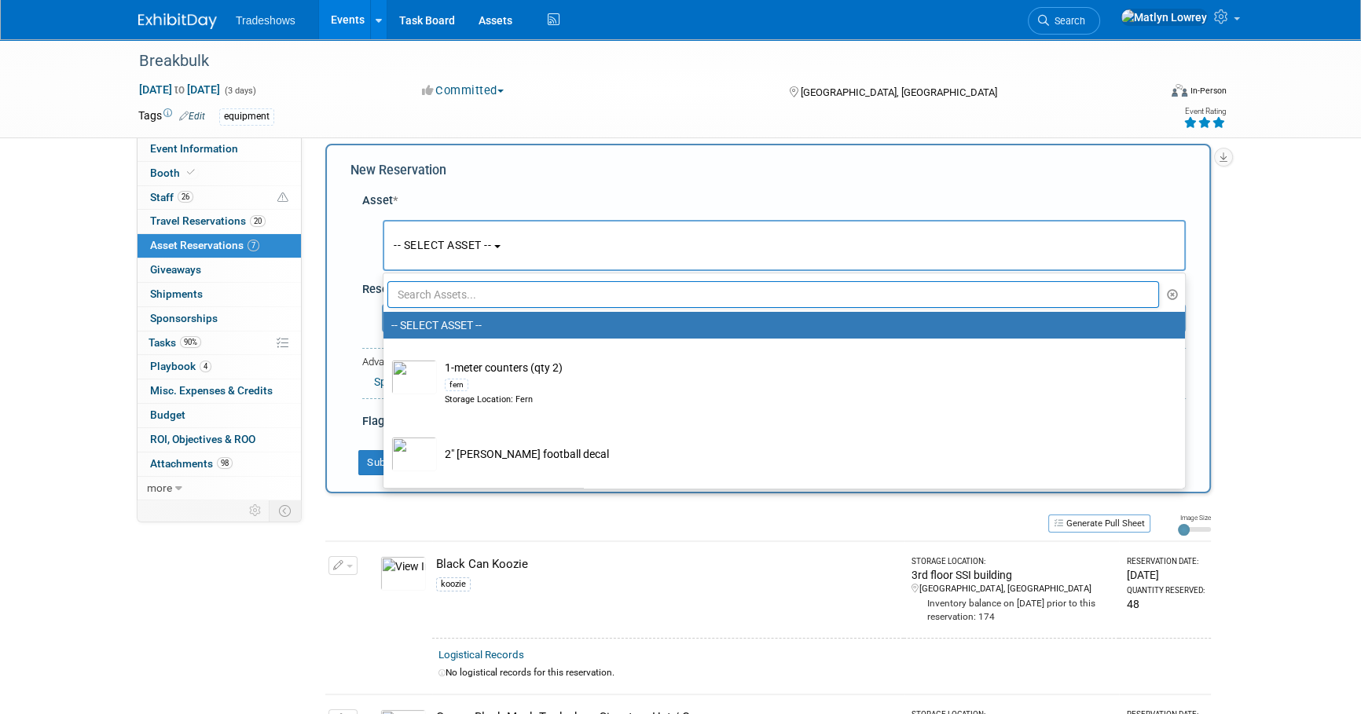
click at [467, 288] on input "text" at bounding box center [772, 294] width 771 height 27
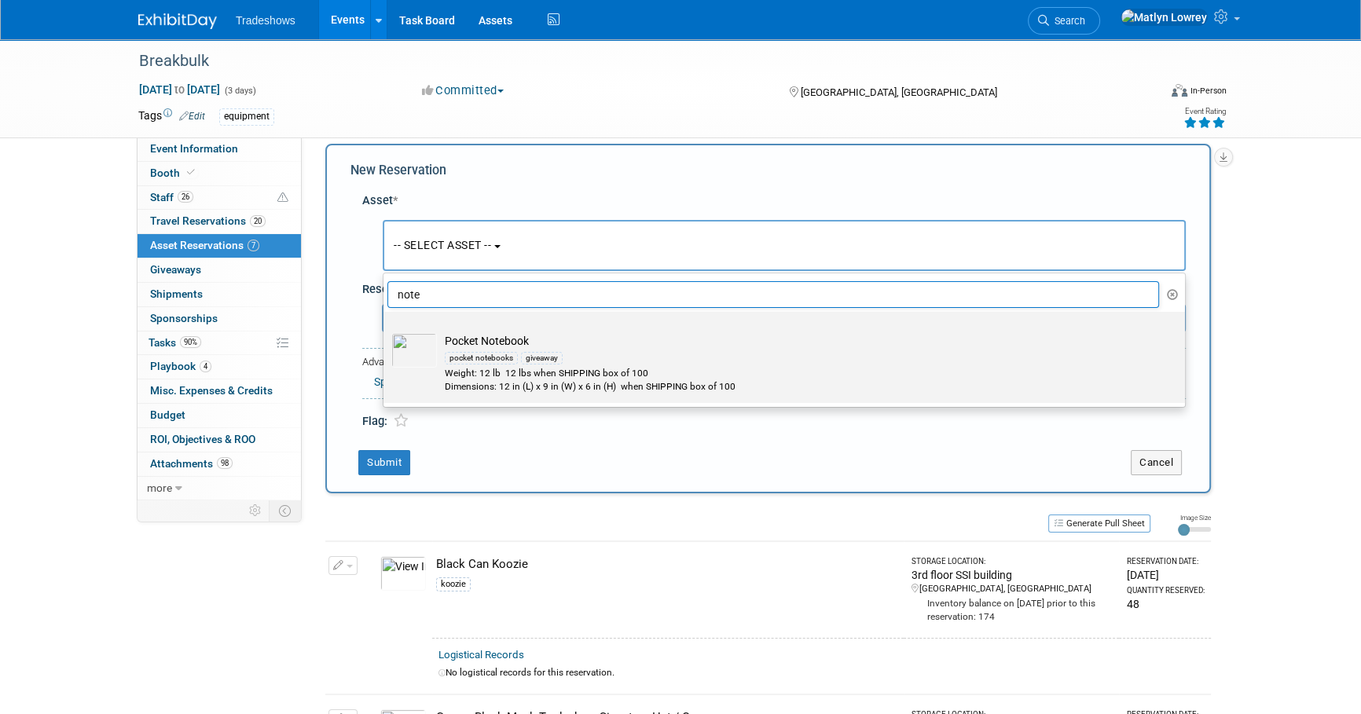
type input "note"
click at [487, 349] on div "pocket notebooks giveaway" at bounding box center [799, 358] width 709 height 18
click at [386, 331] on input "Pocket Notebook pocket notebooks giveaway Weight: 12 lb 12 lbs when SHIPPING bo…" at bounding box center [381, 326] width 10 height 10
select select "10722753"
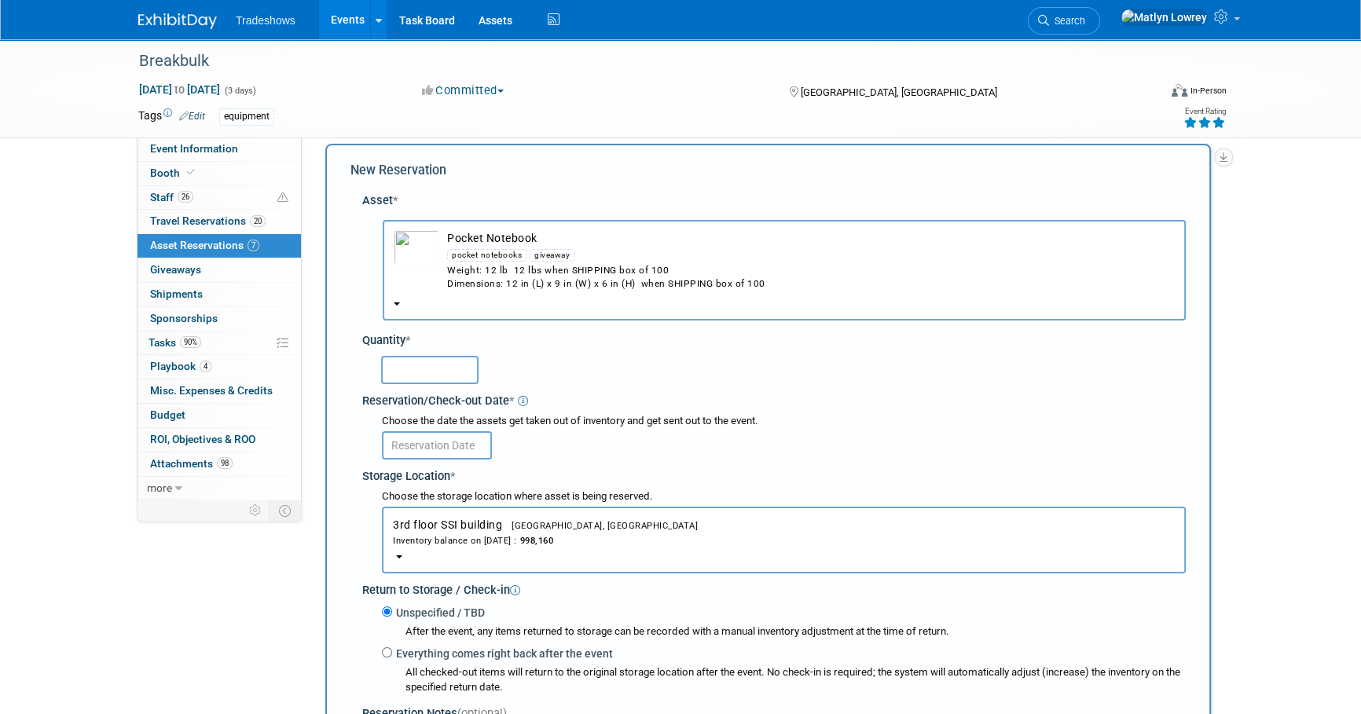
click at [444, 368] on input "text" at bounding box center [429, 370] width 97 height 28
type input "300"
click at [447, 437] on input "text" at bounding box center [437, 445] width 110 height 28
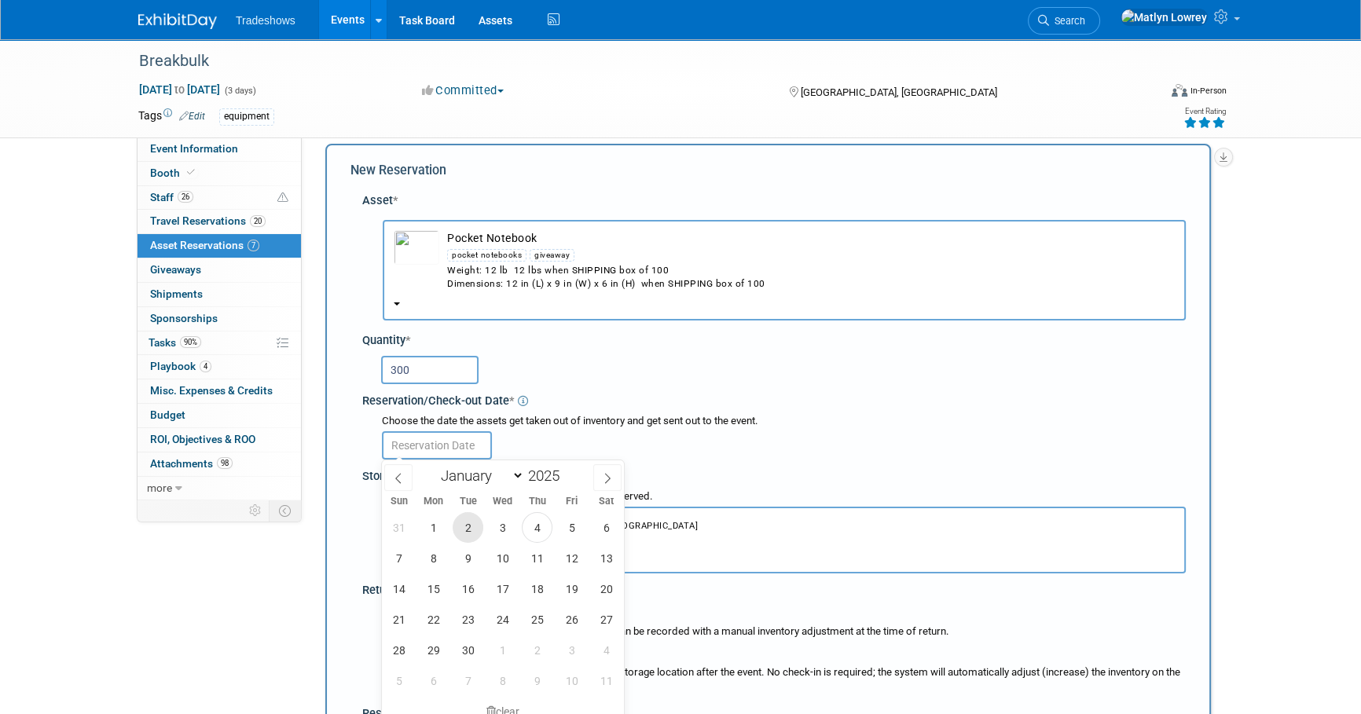
click at [453, 528] on span "2" at bounding box center [468, 527] width 31 height 31
type input "[DATE]"
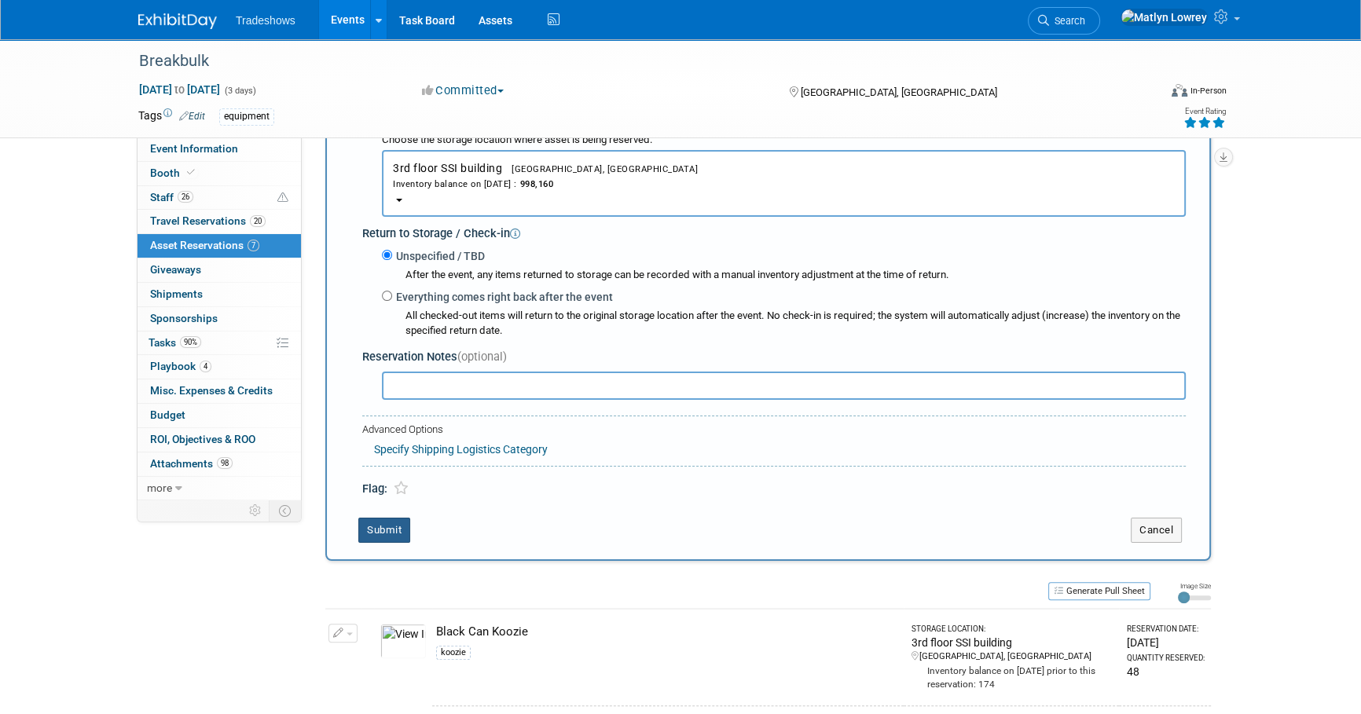
click at [378, 531] on button "Submit" at bounding box center [384, 530] width 52 height 25
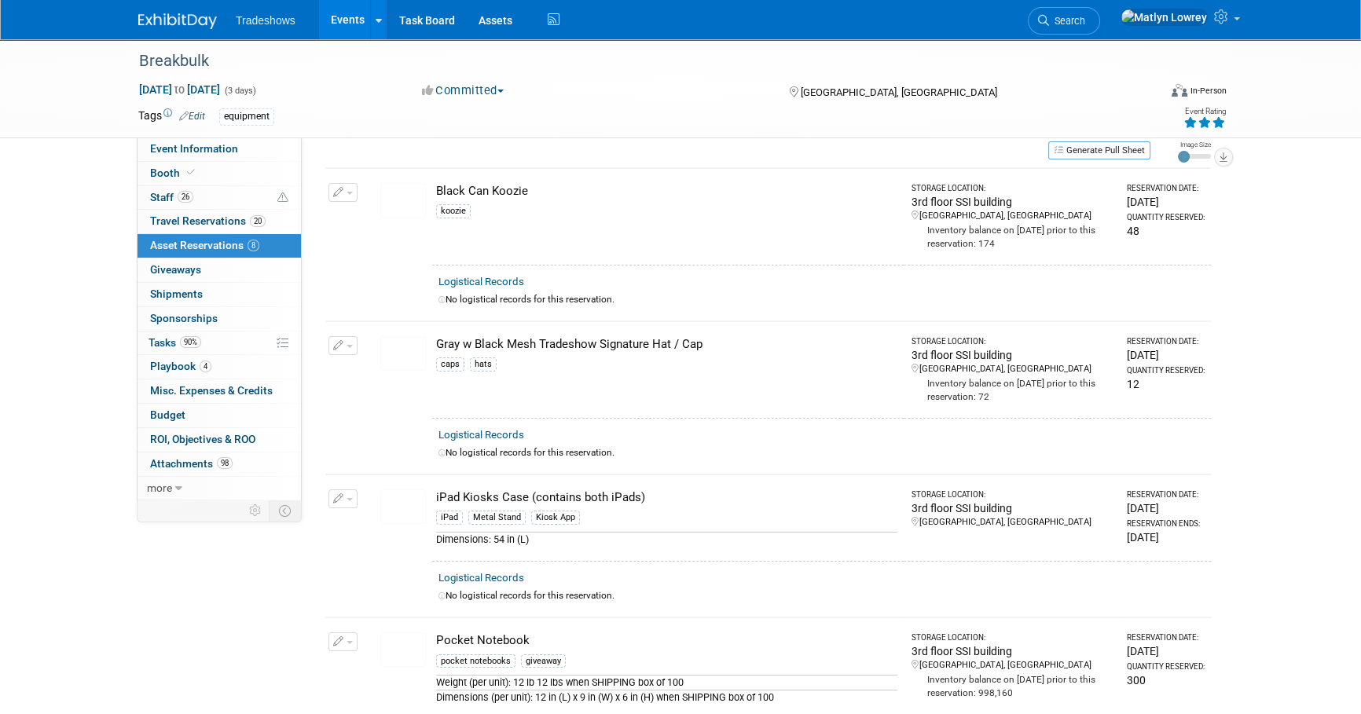
scroll to position [0, 0]
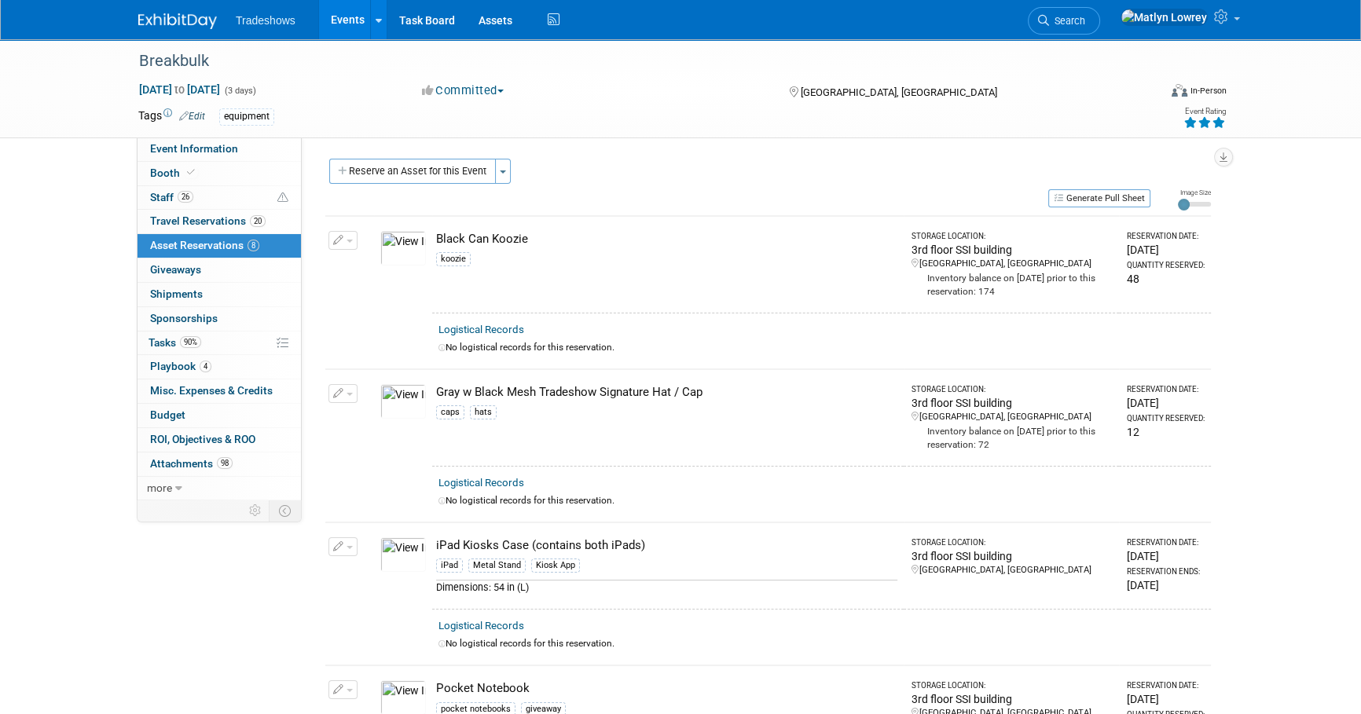
click at [349, 393] on span "button" at bounding box center [349, 394] width 6 height 3
click at [366, 417] on button "Change Reservation" at bounding box center [403, 419] width 133 height 21
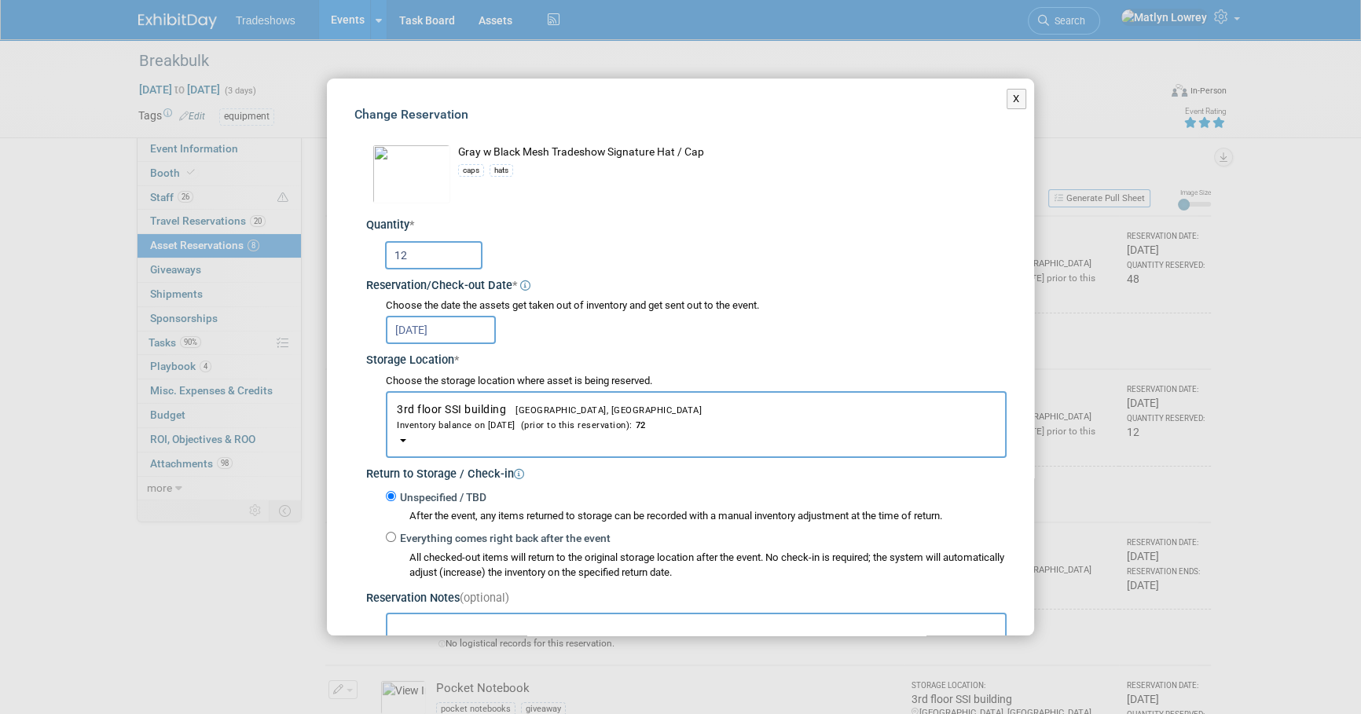
click at [430, 259] on input "12" at bounding box center [433, 255] width 97 height 28
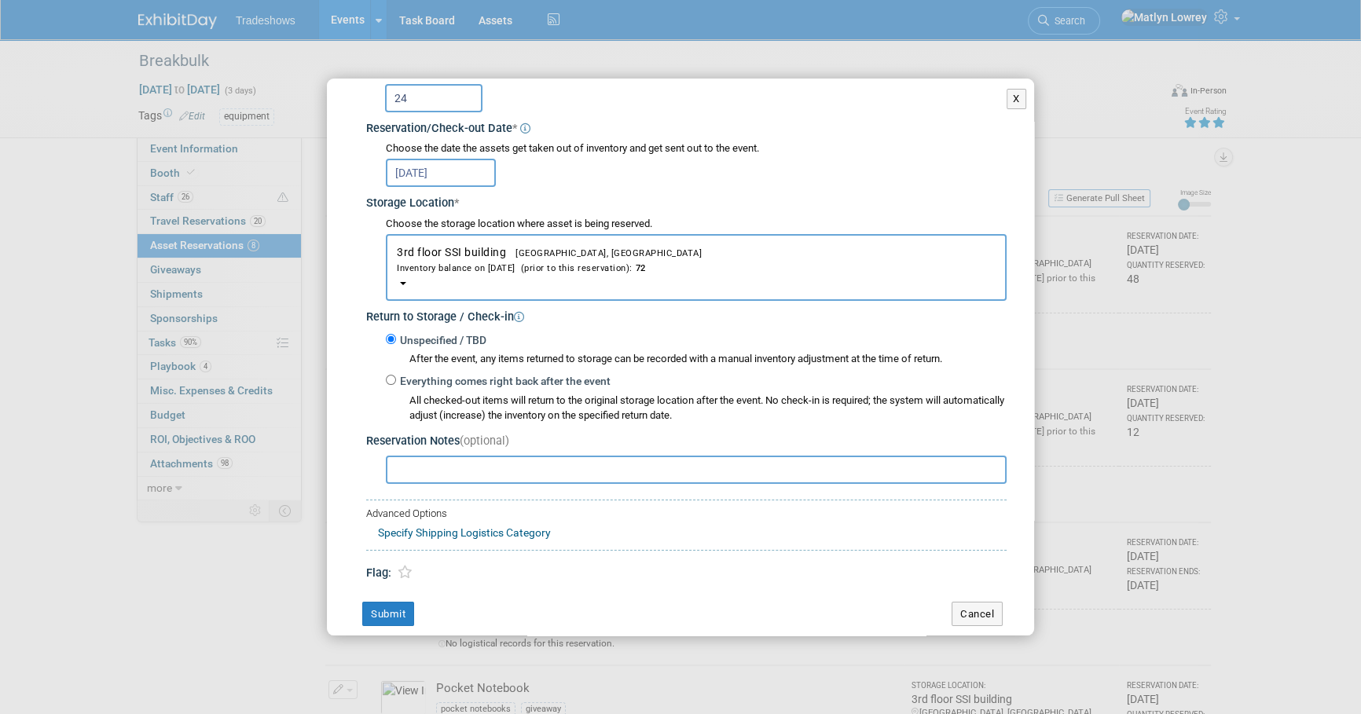
scroll to position [174, 0]
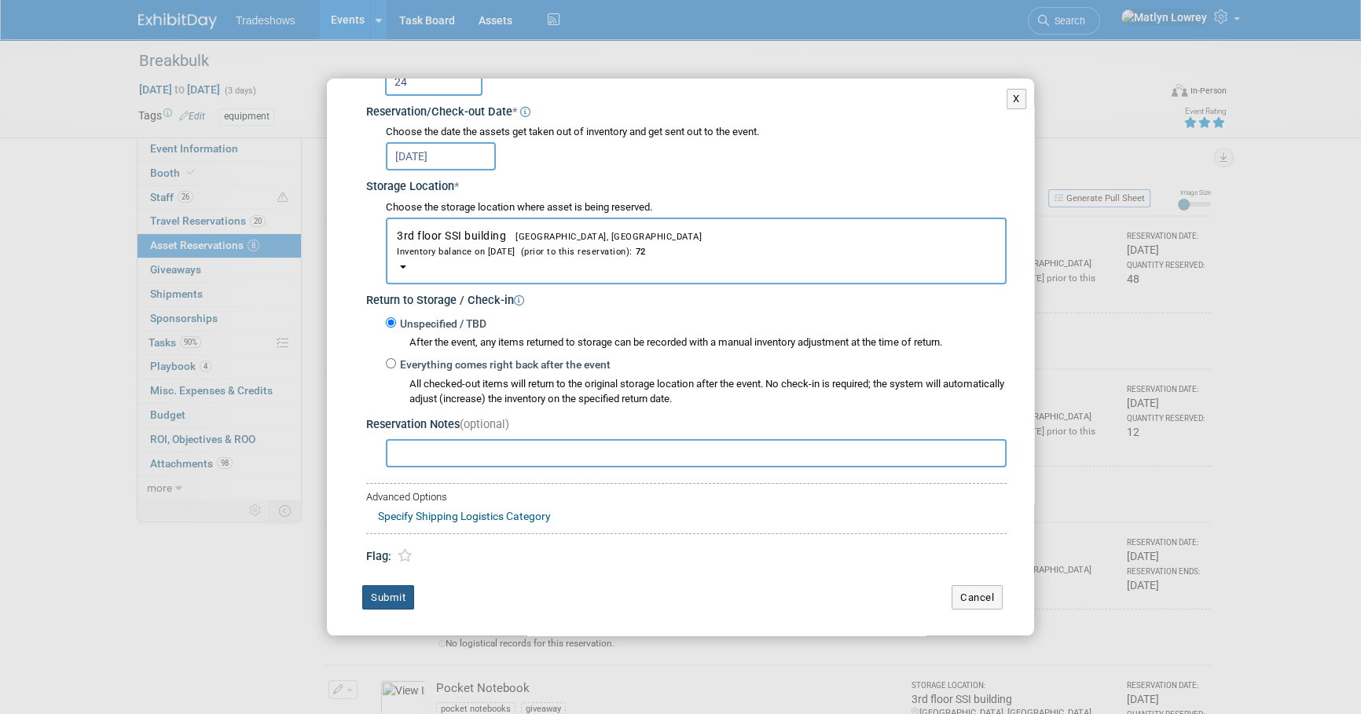
type input "24"
click at [376, 600] on button "Submit" at bounding box center [388, 597] width 52 height 25
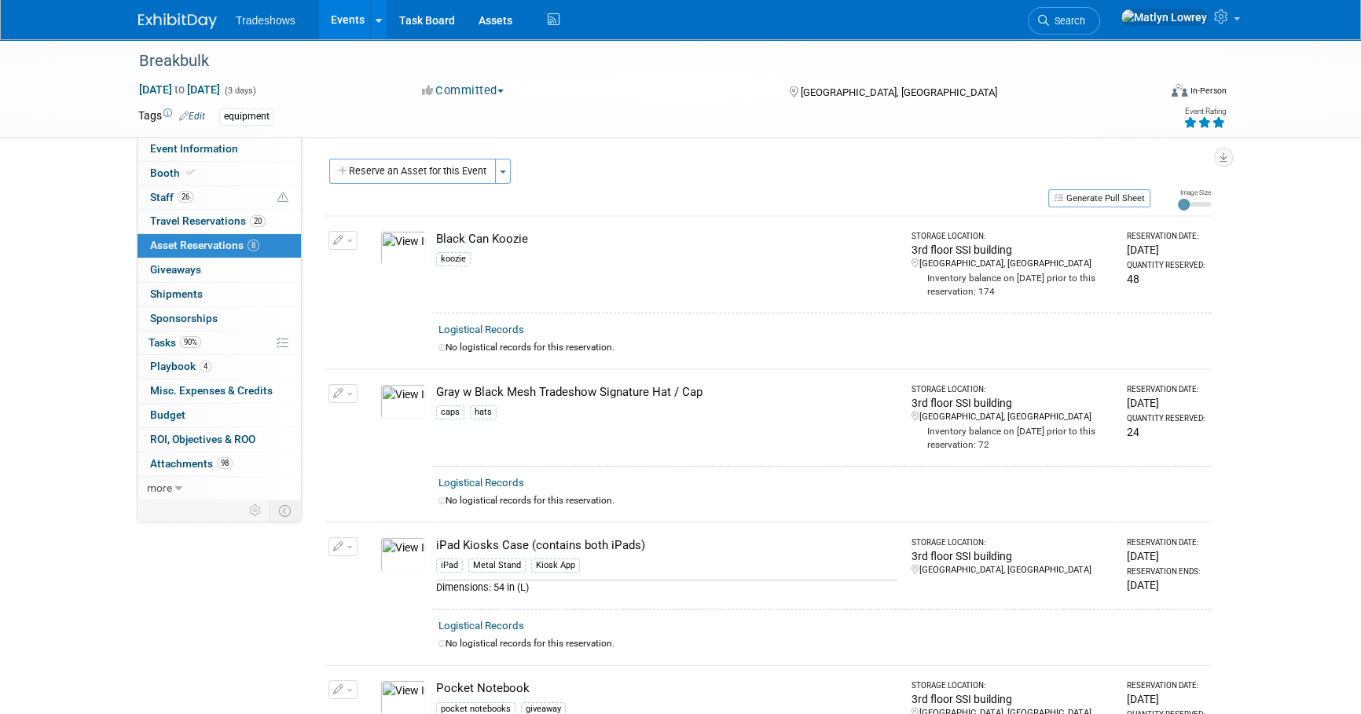
click at [431, 173] on button "Reserve an Asset for this Event" at bounding box center [412, 171] width 167 height 25
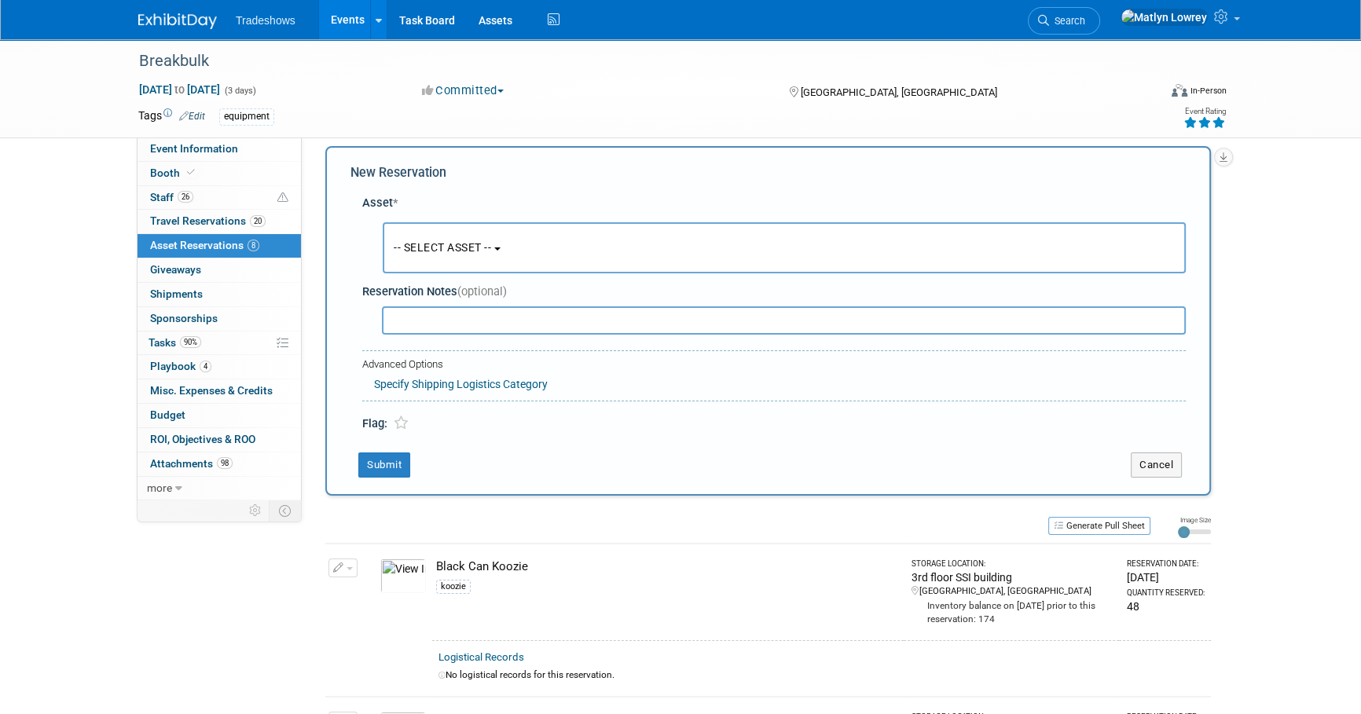
scroll to position [15, 0]
click at [446, 227] on button "-- SELECT ASSET --" at bounding box center [784, 245] width 803 height 51
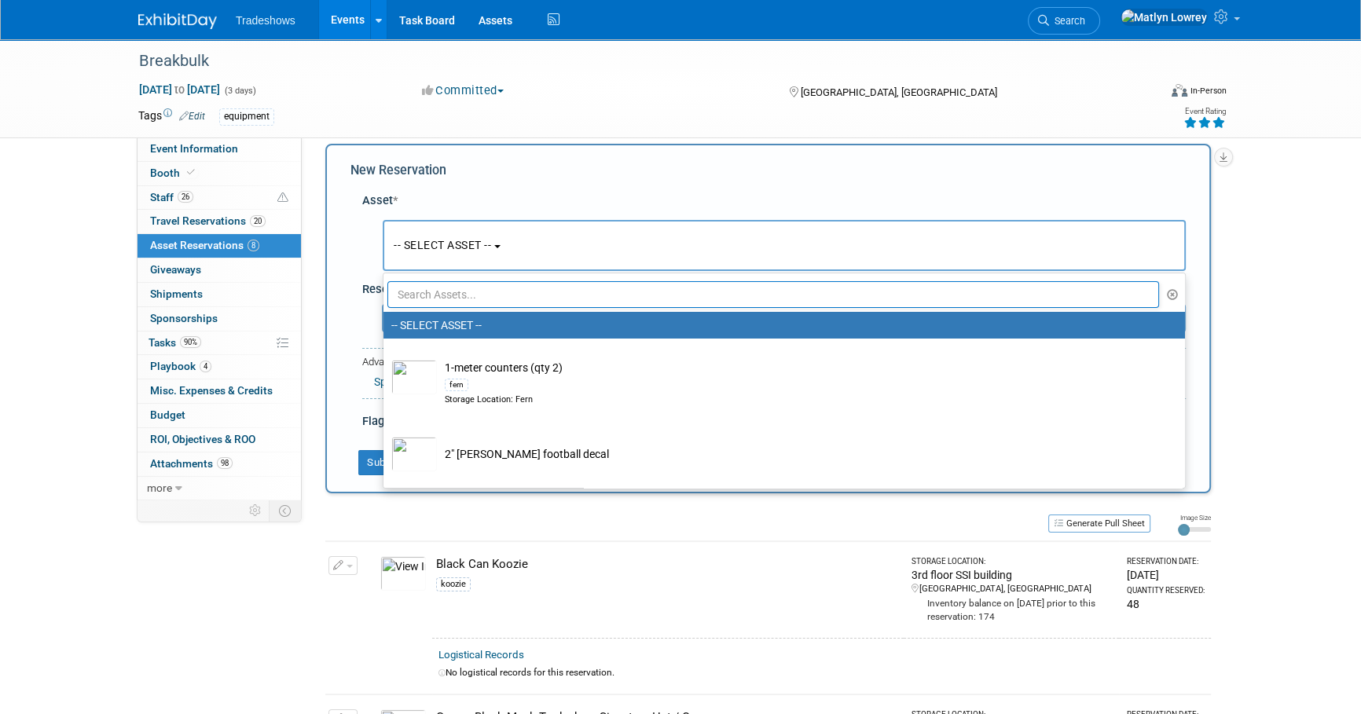
click at [452, 301] on input "text" at bounding box center [772, 294] width 771 height 27
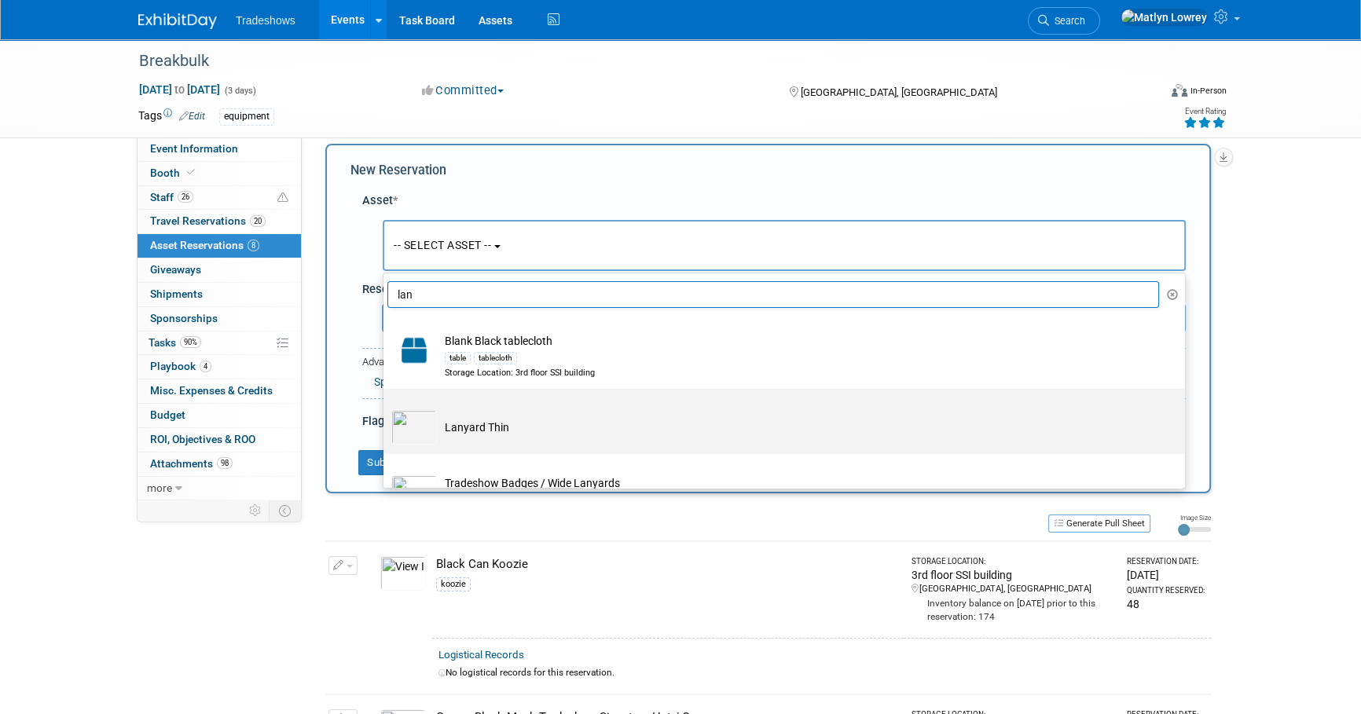
scroll to position [35, 0]
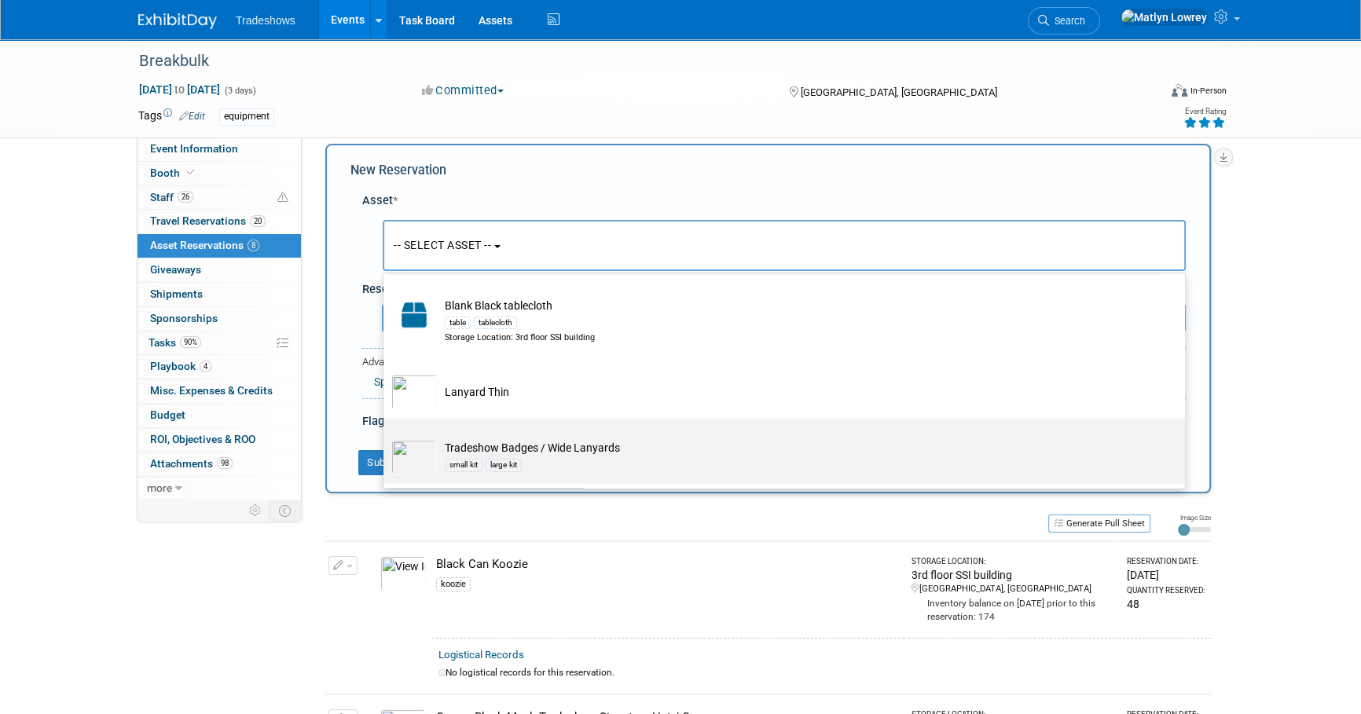
type input "lan"
click at [493, 452] on td "Tradeshow Badges / Wide Lanyards small kit large kit" at bounding box center [795, 457] width 716 height 35
click at [386, 438] on input "Tradeshow Badges / Wide Lanyards small kit large kit" at bounding box center [381, 432] width 10 height 10
select select "10718474"
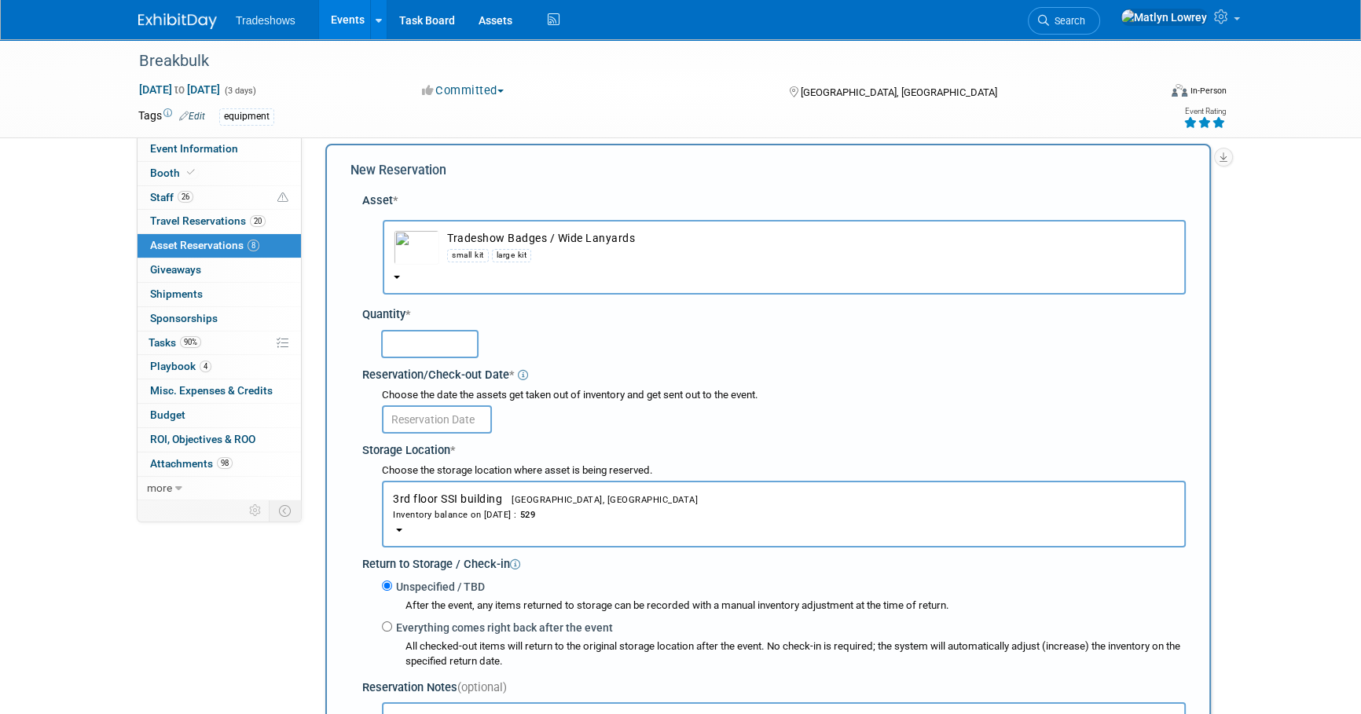
click at [453, 349] on input "text" at bounding box center [429, 344] width 97 height 28
type input "50"
click at [475, 422] on input "text" at bounding box center [437, 419] width 110 height 28
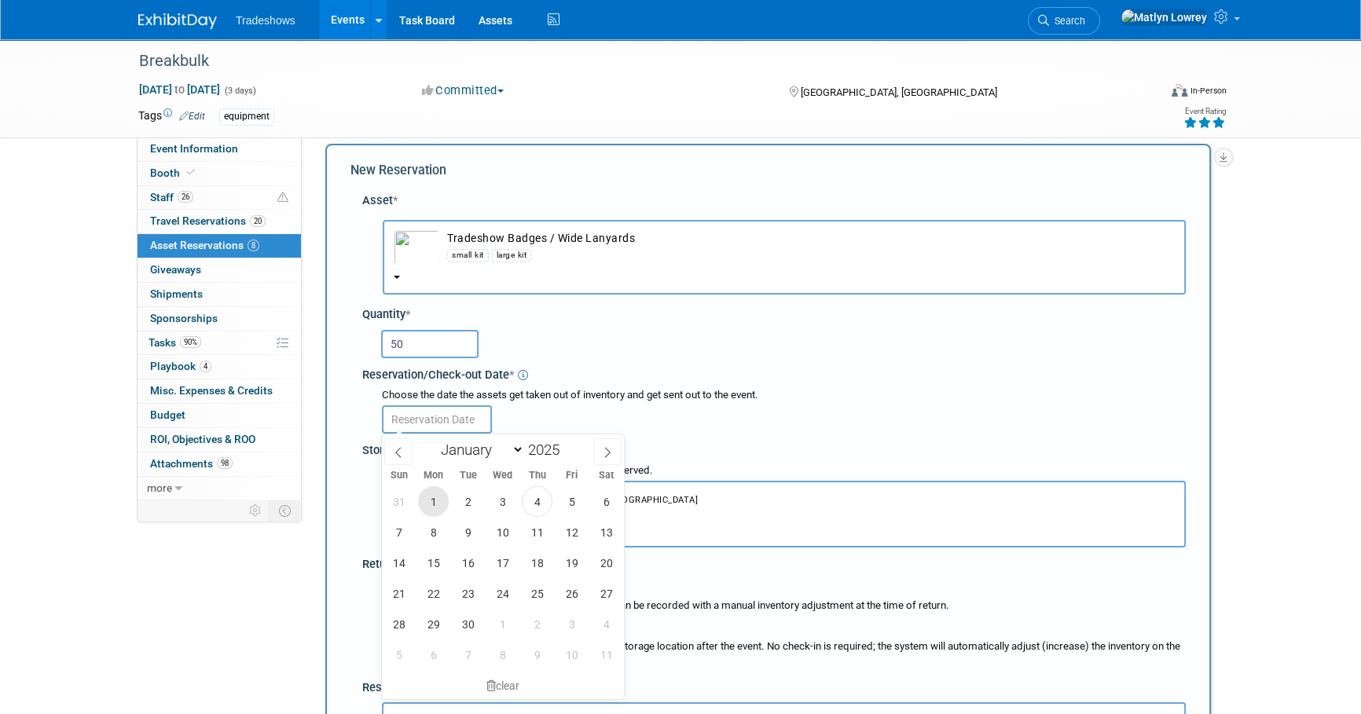
click at [439, 511] on span "1" at bounding box center [433, 501] width 31 height 31
type input "[DATE]"
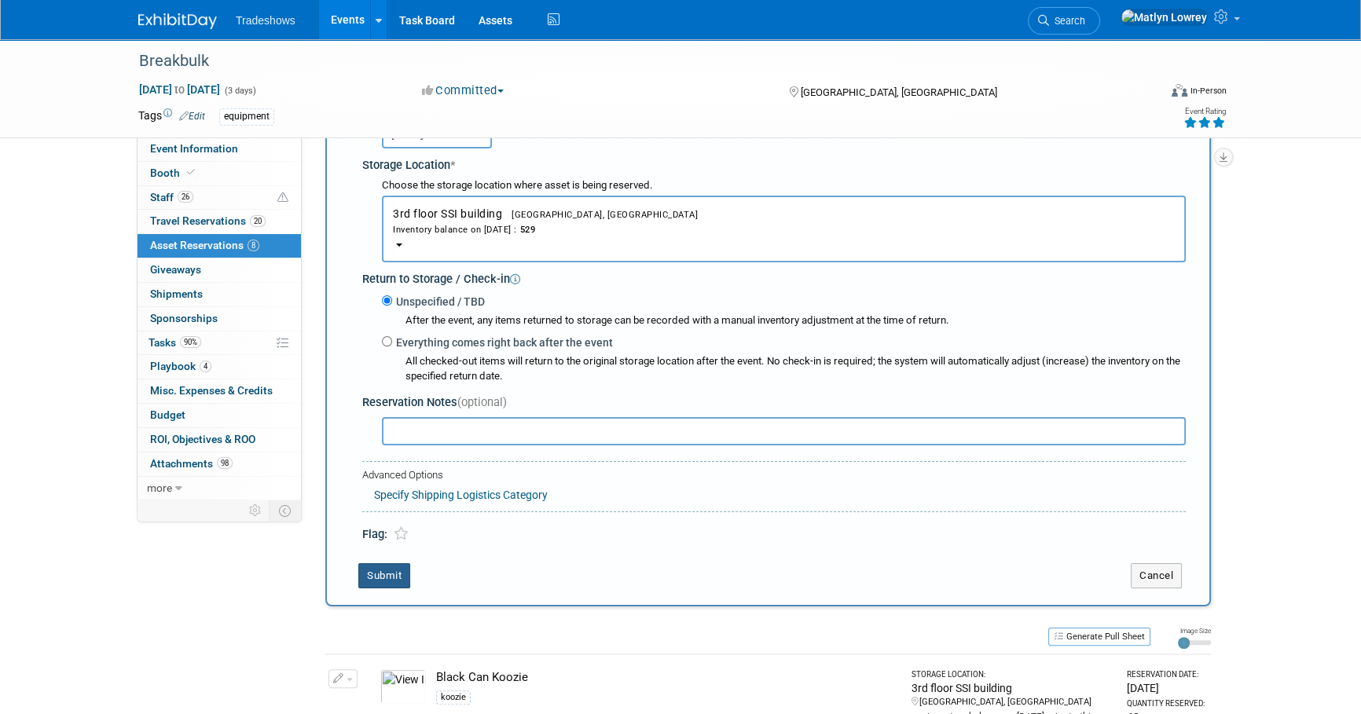
click at [386, 566] on button "Submit" at bounding box center [384, 575] width 52 height 25
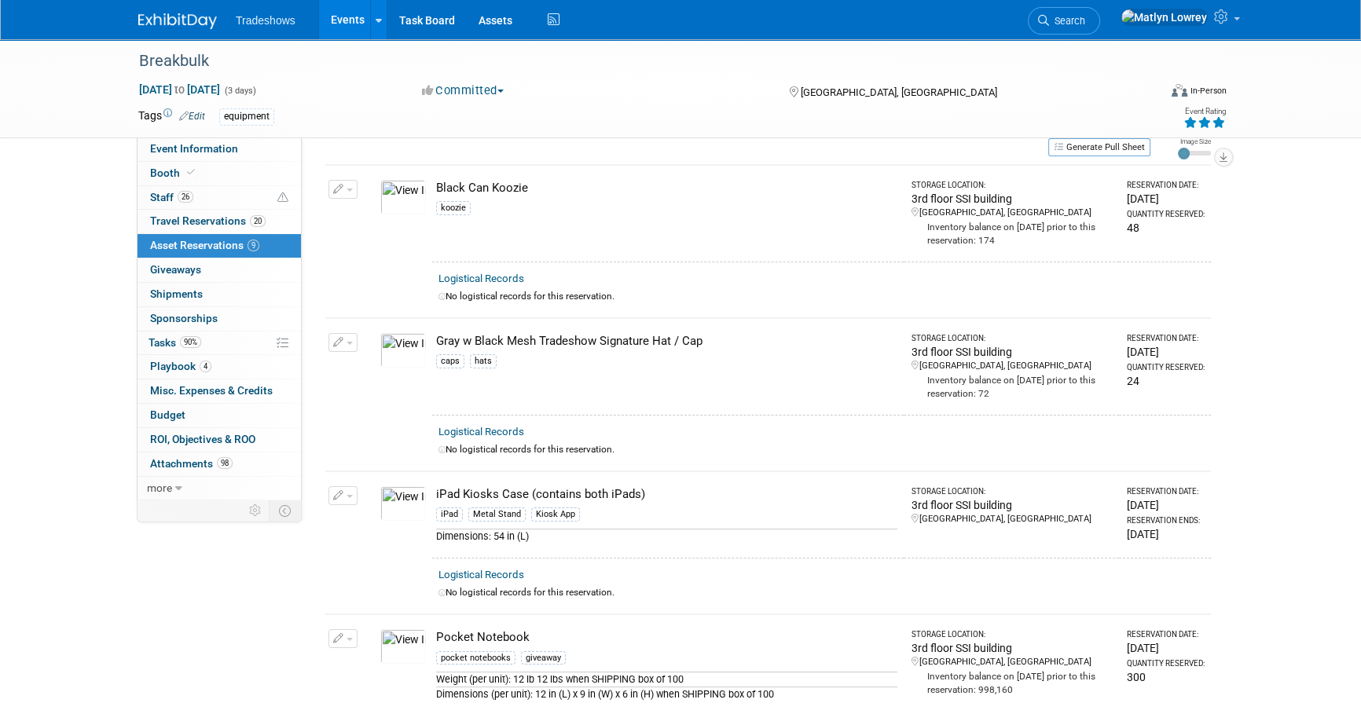
scroll to position [0, 0]
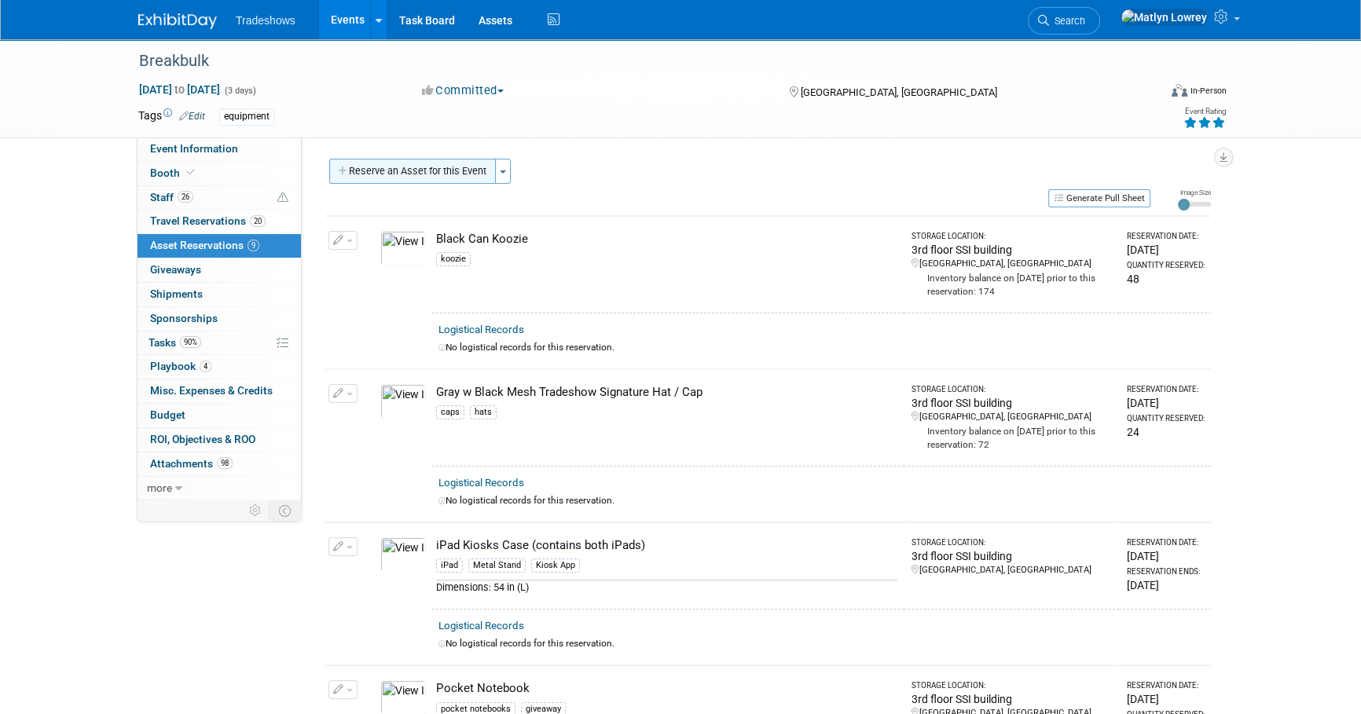
click at [432, 171] on button "Reserve an Asset for this Event" at bounding box center [412, 171] width 167 height 25
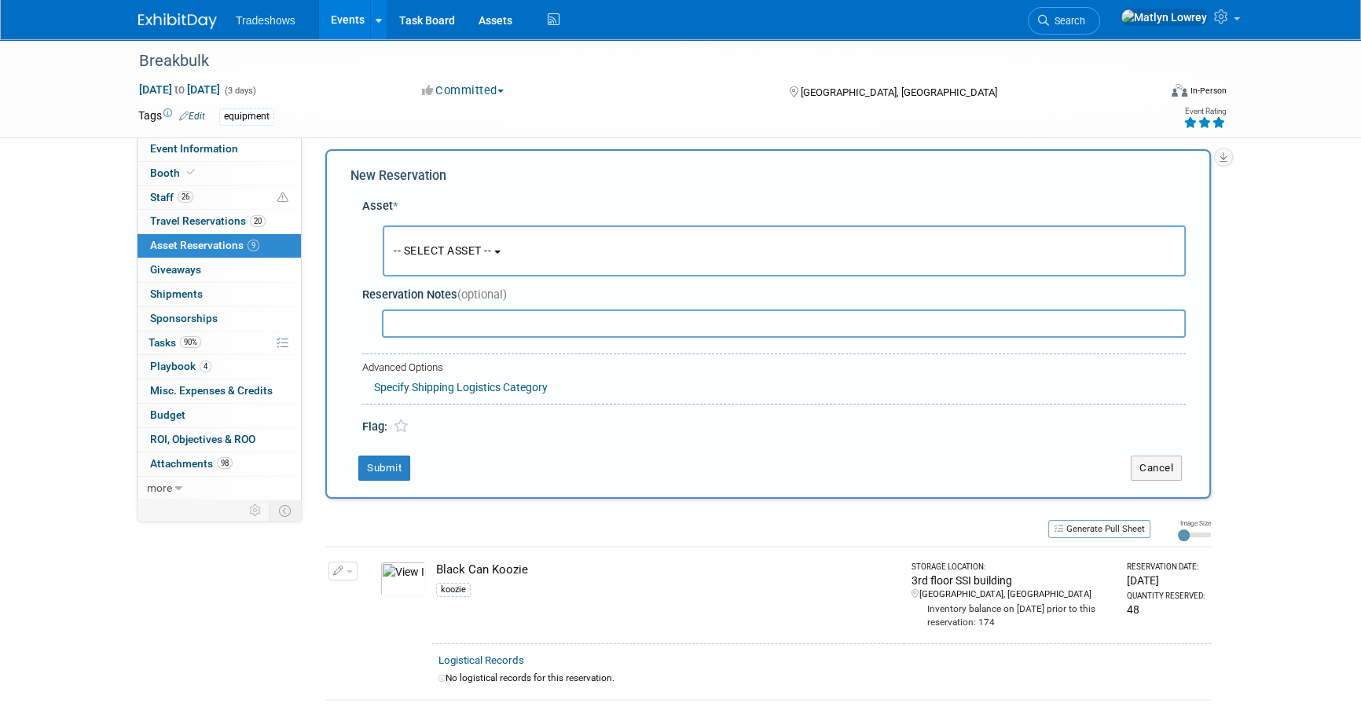
scroll to position [15, 0]
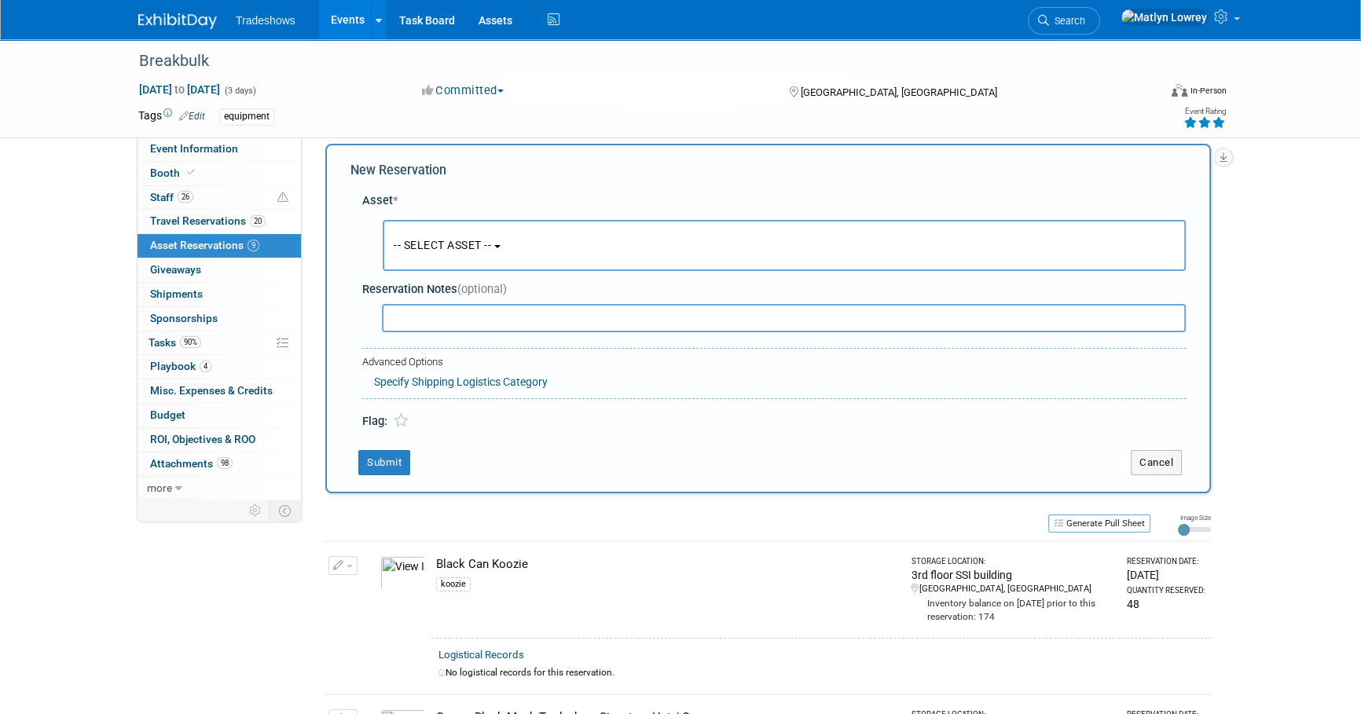
click at [460, 254] on button "-- SELECT ASSET --" at bounding box center [784, 245] width 803 height 51
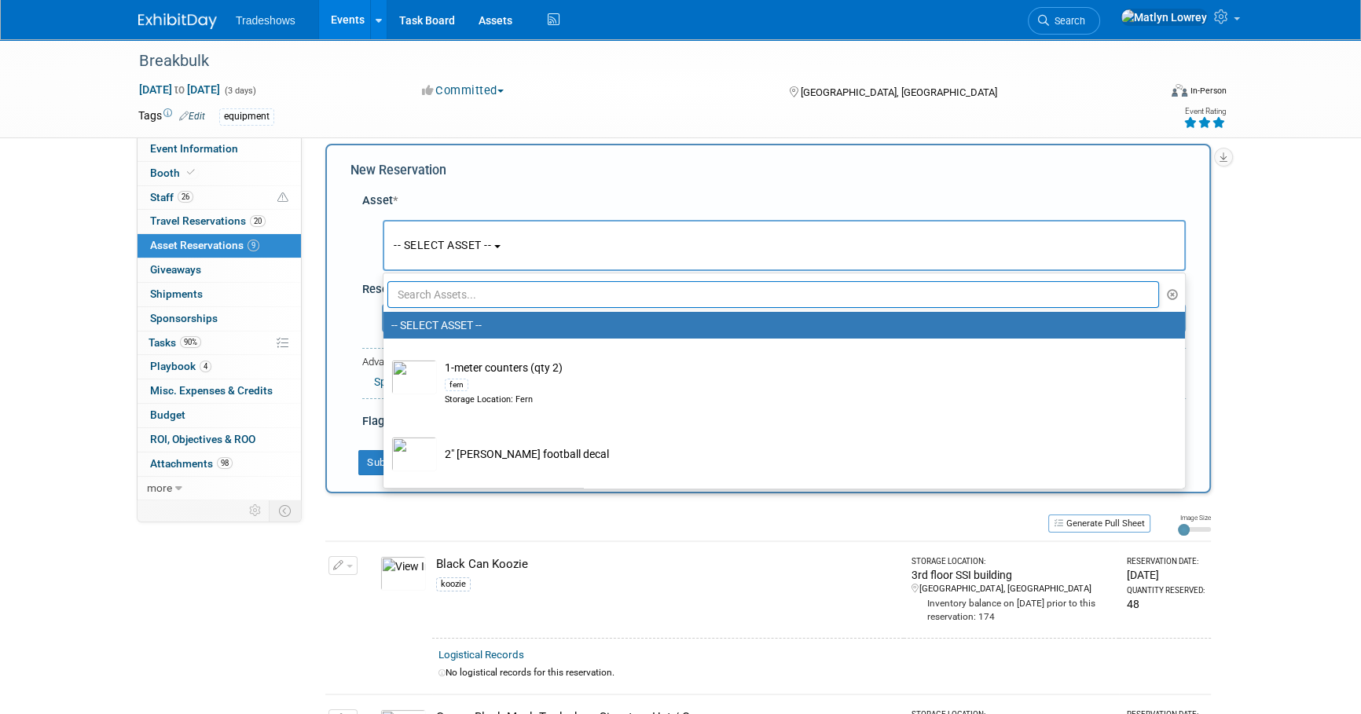
click at [467, 295] on input "text" at bounding box center [772, 294] width 771 height 27
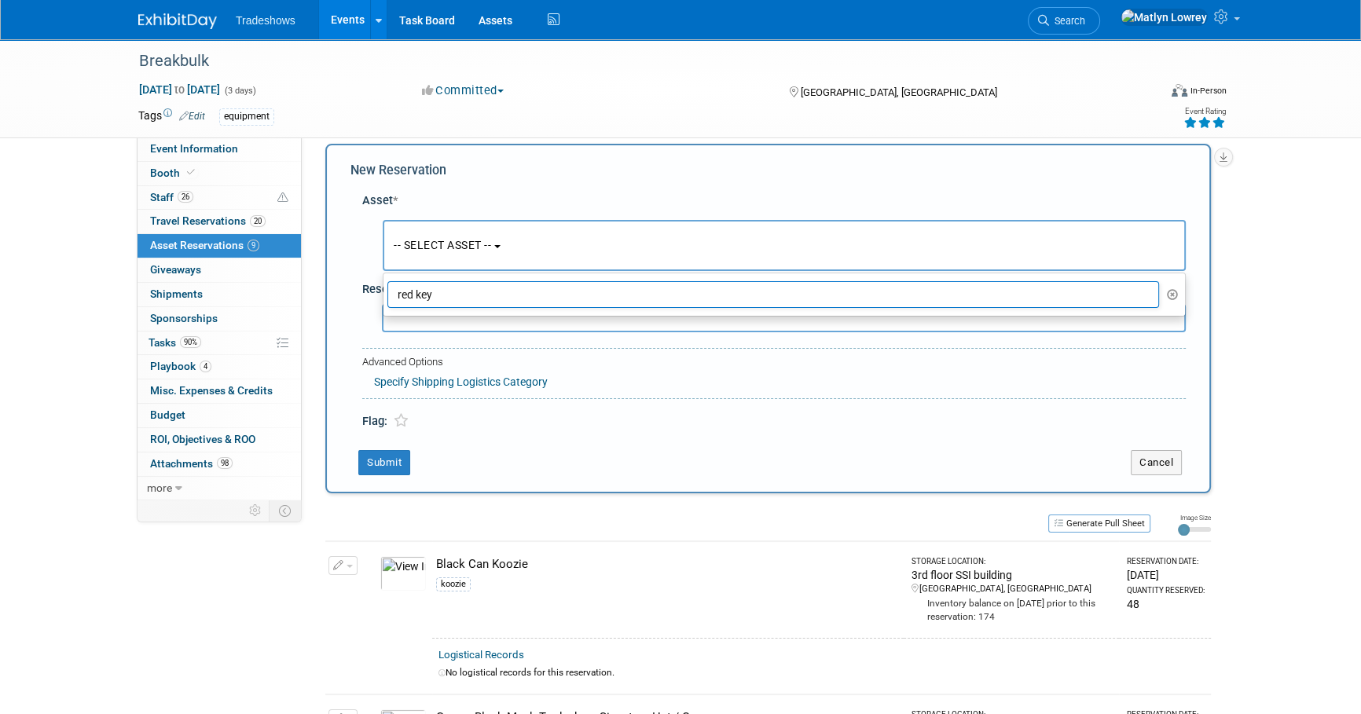
click at [471, 290] on input "red key" at bounding box center [772, 294] width 771 height 27
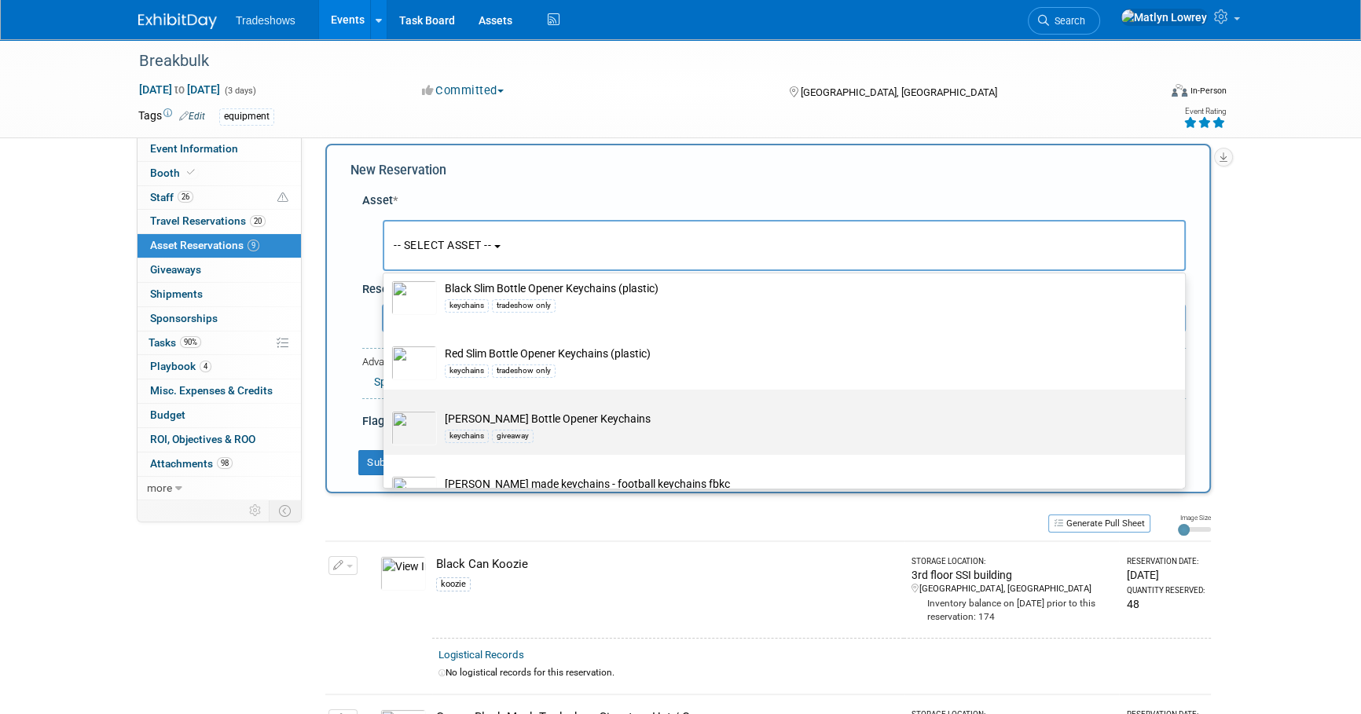
scroll to position [142, 0]
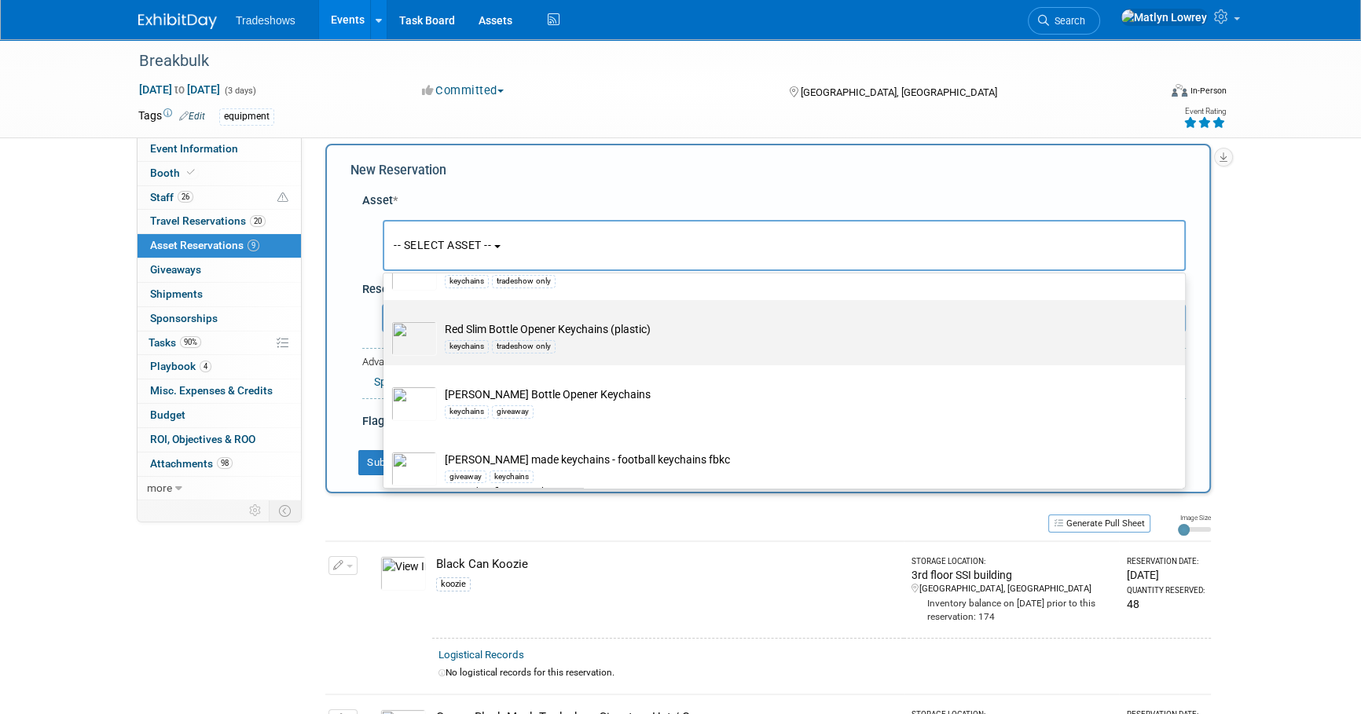
type input "keych"
click at [508, 358] on label "Red Slim Bottle Opener Keychains (plastic) keychains tradeshow only" at bounding box center [780, 332] width 778 height 59
click at [386, 319] on input "Red Slim Bottle Opener Keychains (plastic) keychains tradeshow only" at bounding box center [381, 314] width 10 height 10
select select "10721971"
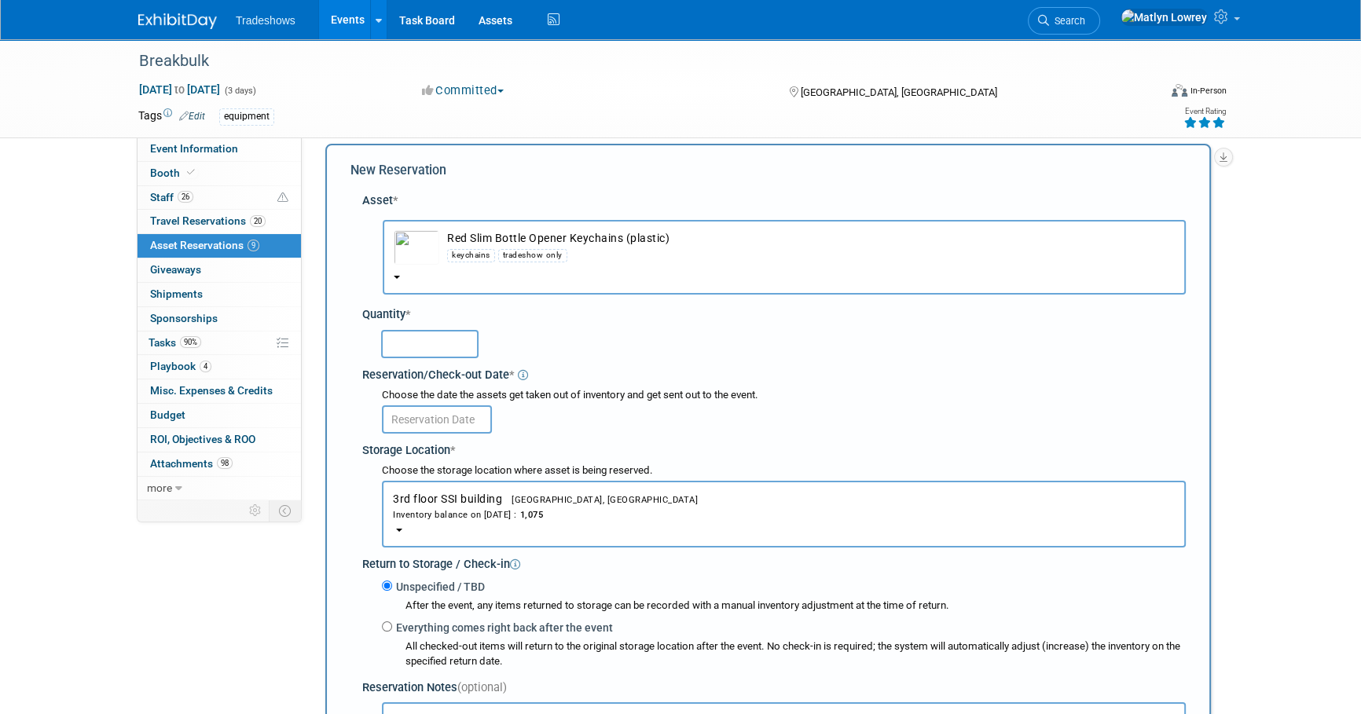
click at [427, 341] on input "text" at bounding box center [429, 344] width 97 height 28
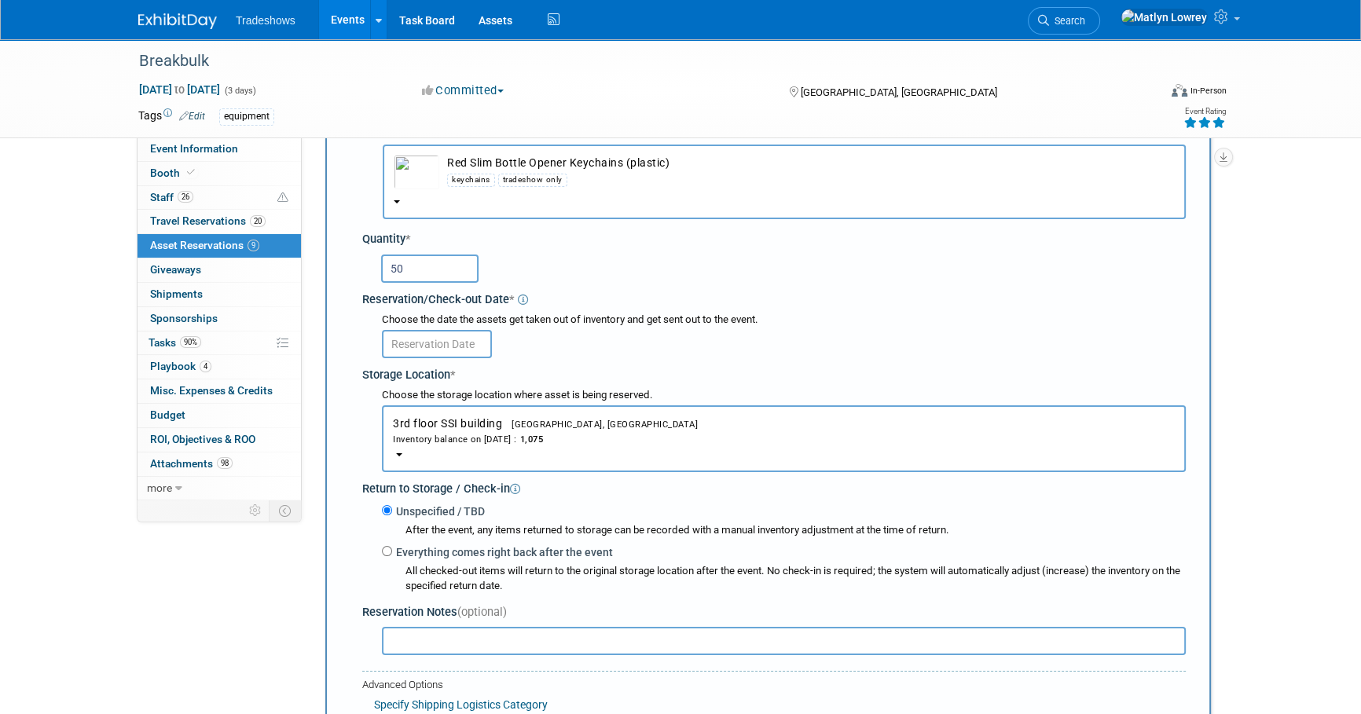
scroll to position [157, 0]
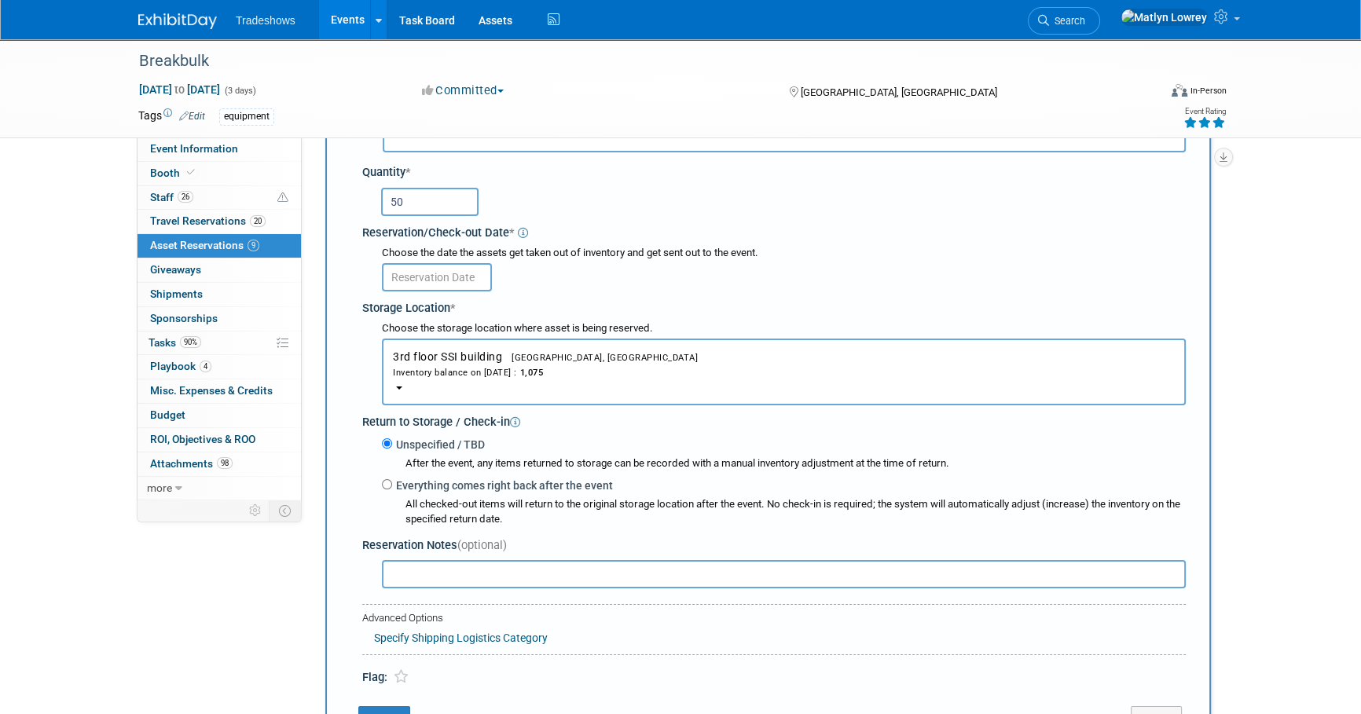
type input "50"
click at [417, 267] on input "text" at bounding box center [437, 277] width 110 height 28
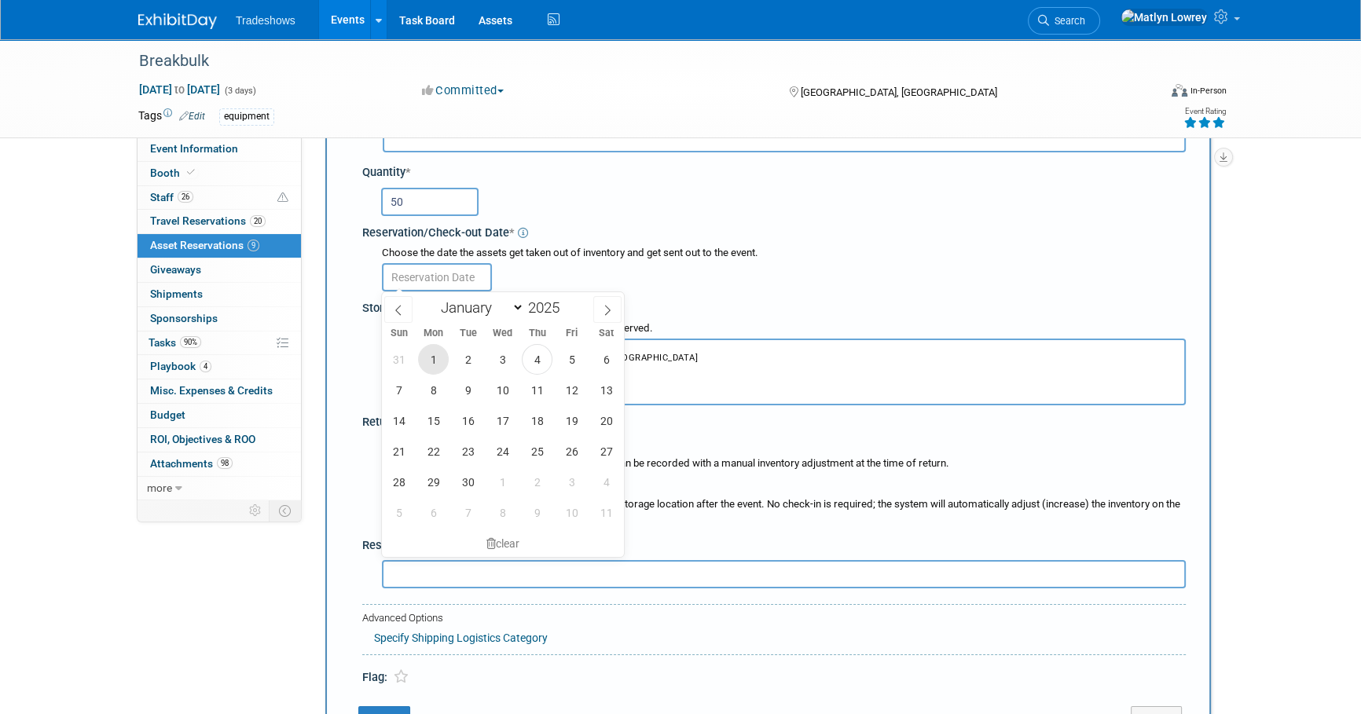
click at [441, 358] on span "1" at bounding box center [433, 359] width 31 height 31
type input "[DATE]"
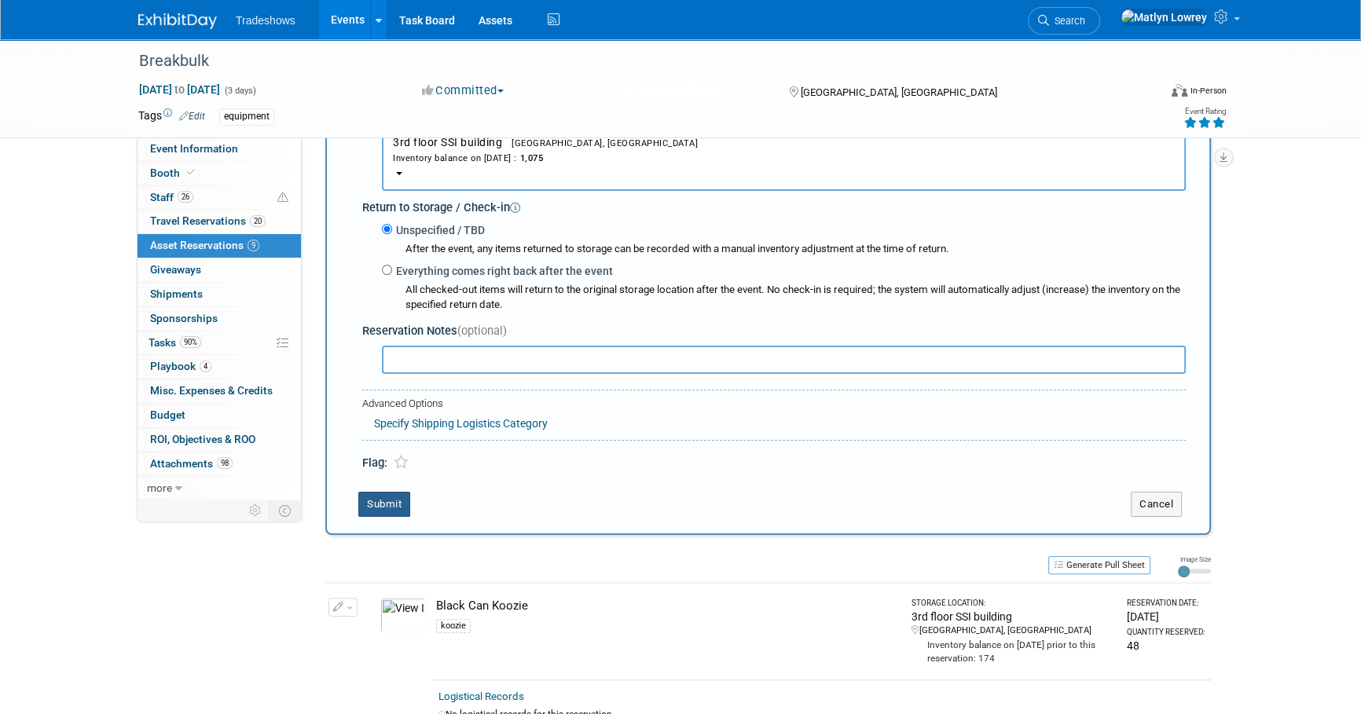
click at [400, 502] on button "Submit" at bounding box center [384, 504] width 52 height 25
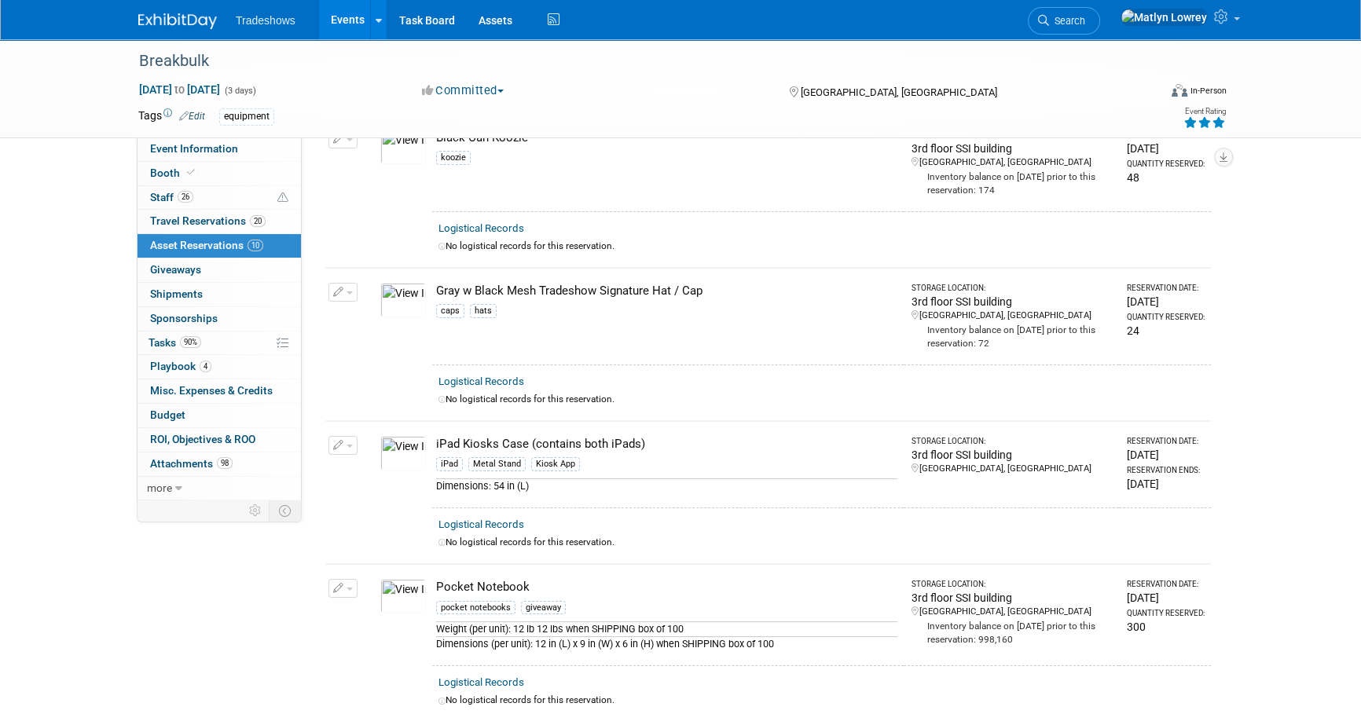
scroll to position [0, 0]
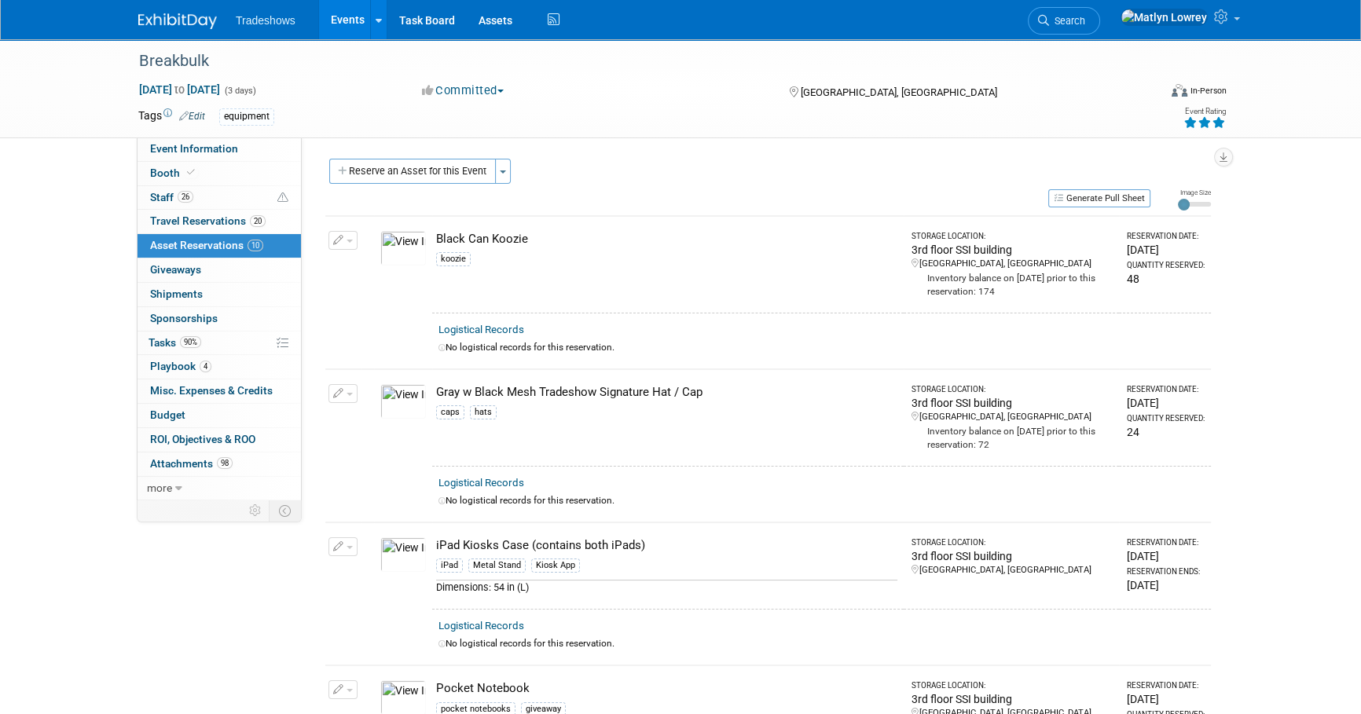
click at [393, 167] on button "Reserve an Asset for this Event" at bounding box center [412, 171] width 167 height 25
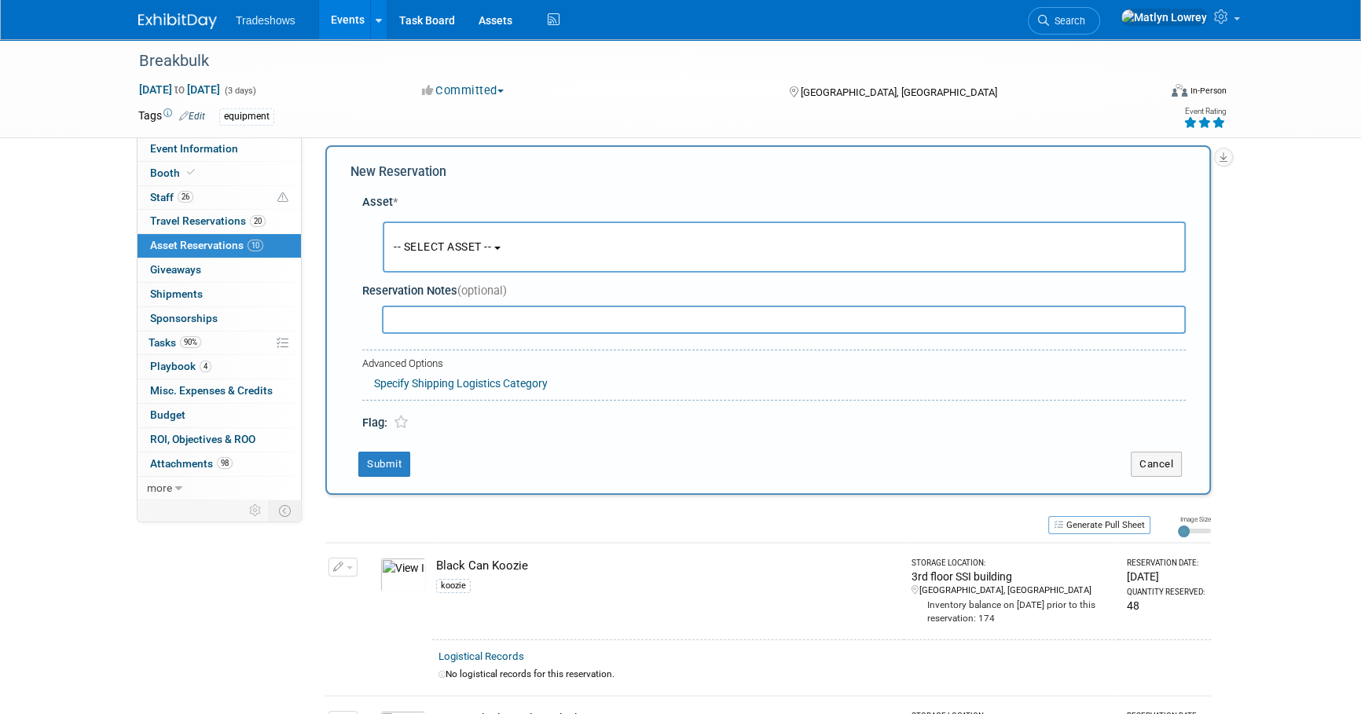
scroll to position [15, 0]
click at [471, 228] on button "-- SELECT ASSET --" at bounding box center [784, 245] width 803 height 51
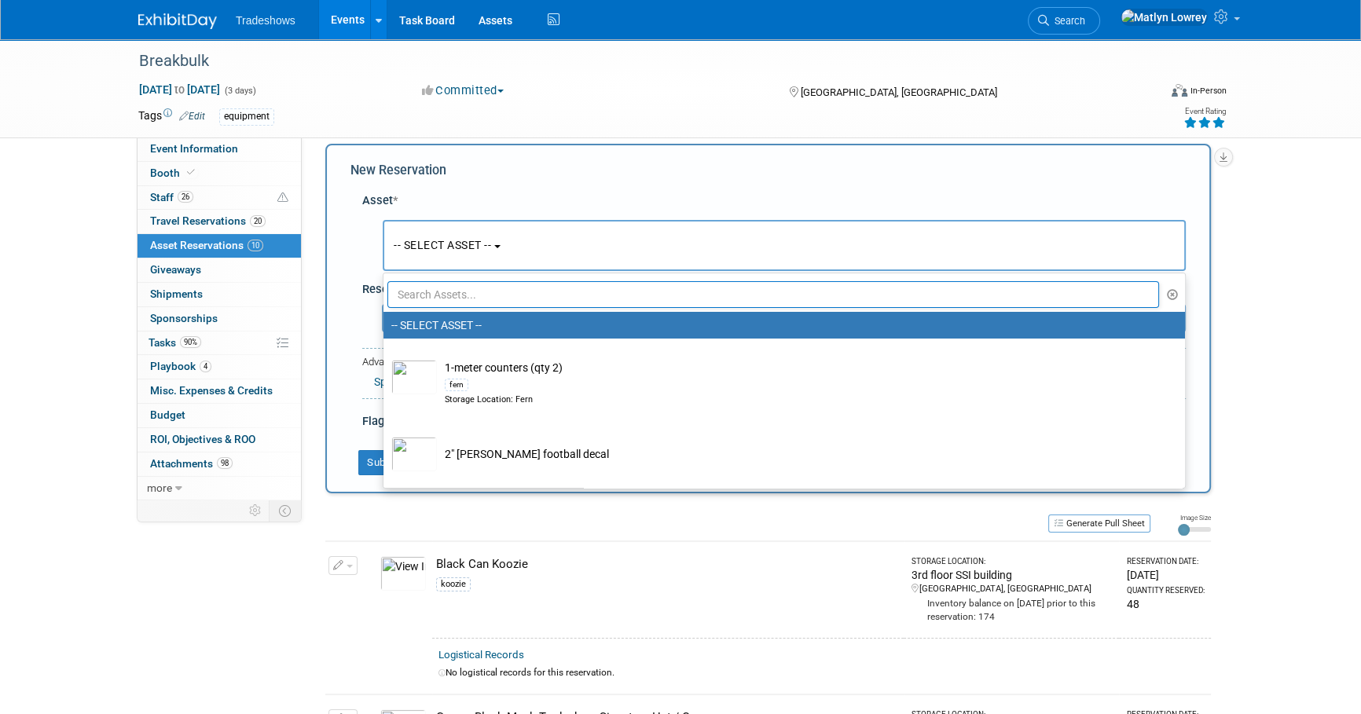
click at [473, 291] on input "text" at bounding box center [772, 294] width 771 height 27
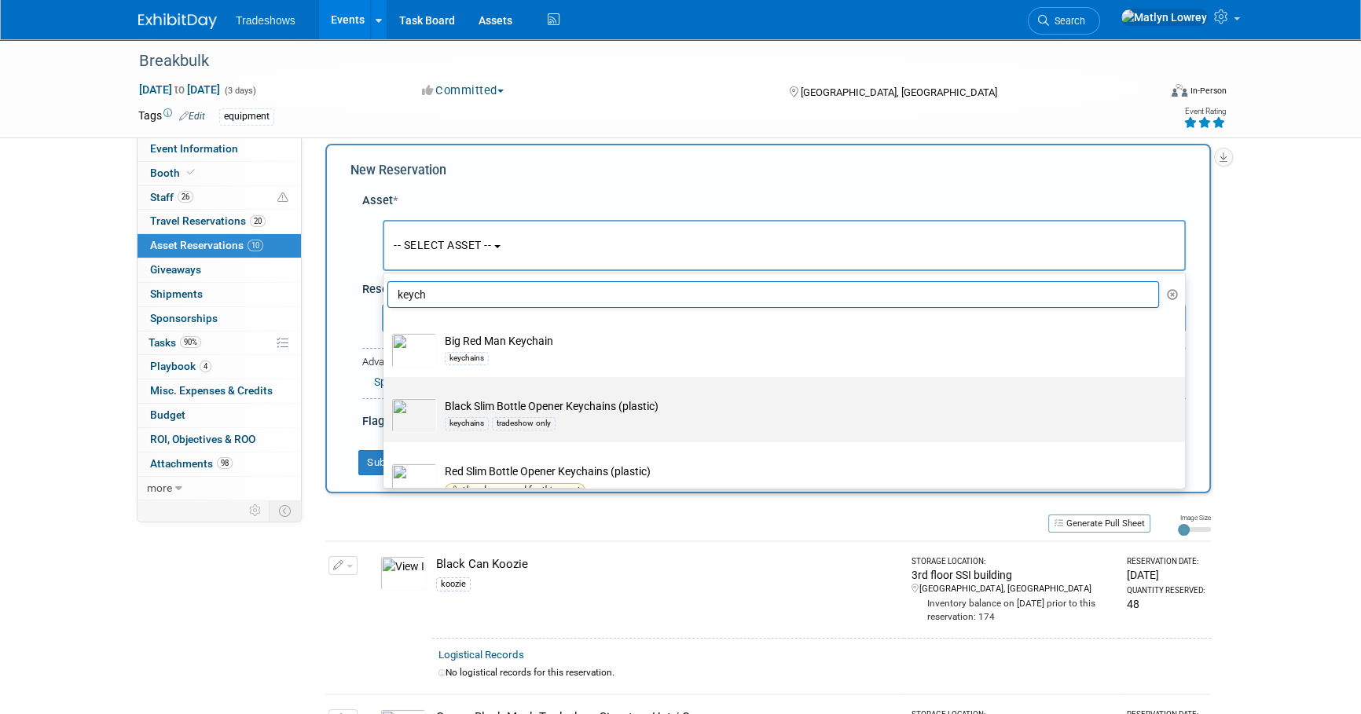
type input "keych"
click at [511, 409] on td "Black Slim Bottle Opener Keychains (plastic) keychains tradeshow only" at bounding box center [795, 415] width 716 height 35
click at [386, 396] on input "Black Slim Bottle Opener Keychains (plastic) keychains tradeshow only" at bounding box center [381, 391] width 10 height 10
select select "10721972"
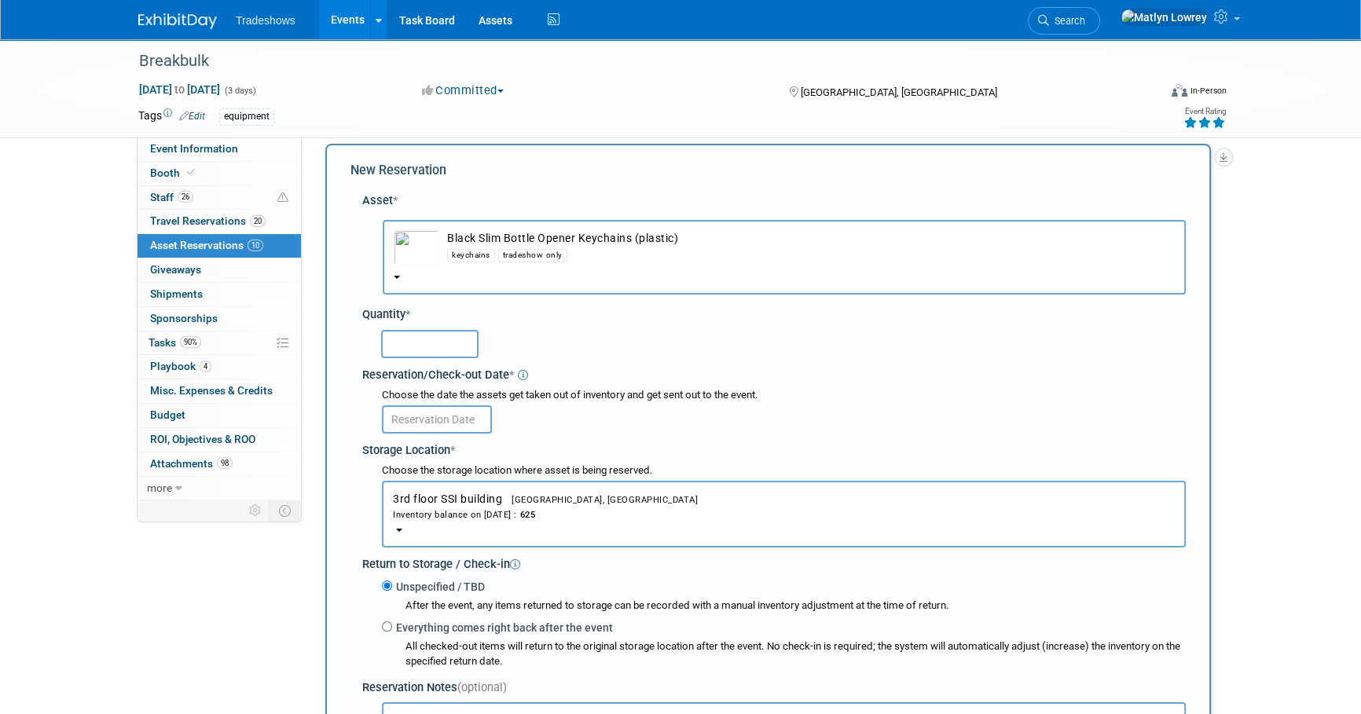
click at [440, 341] on input "text" at bounding box center [429, 344] width 97 height 28
type input "50"
click at [433, 412] on input "text" at bounding box center [437, 419] width 110 height 28
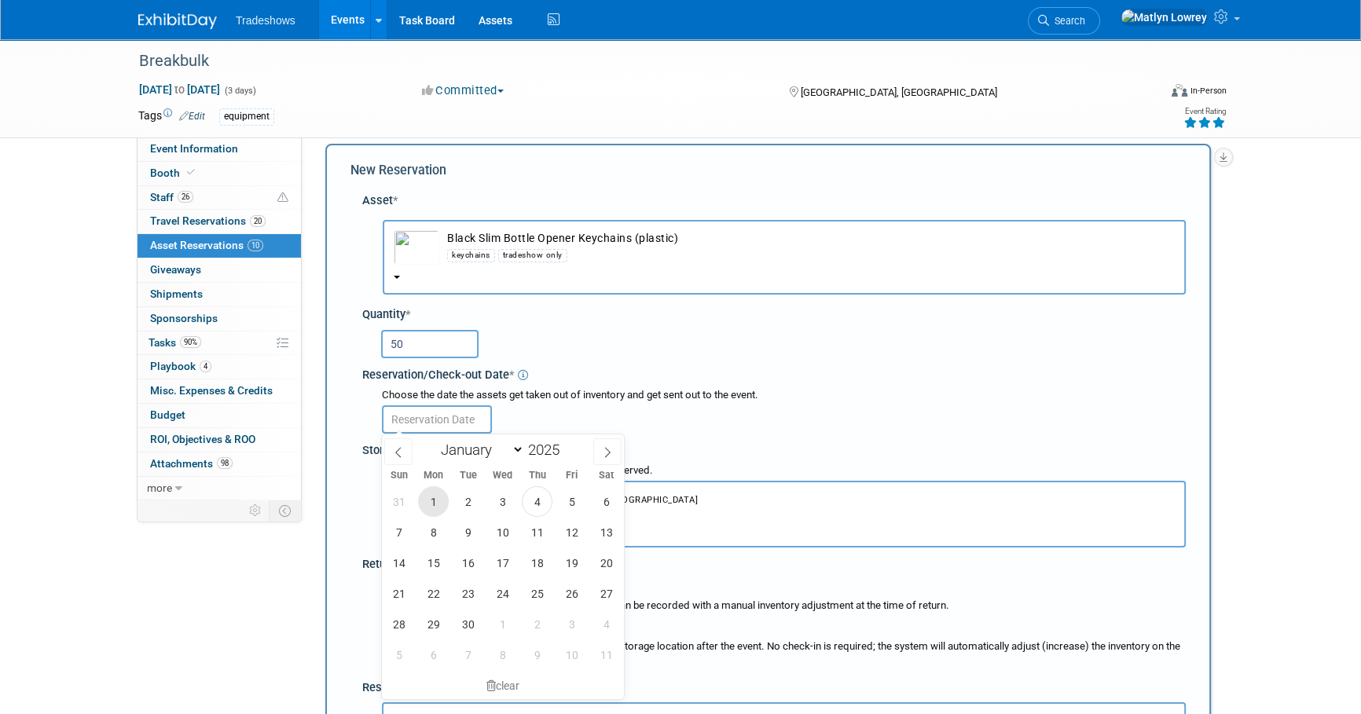
click at [430, 489] on span "1" at bounding box center [433, 501] width 31 height 31
type input "[DATE]"
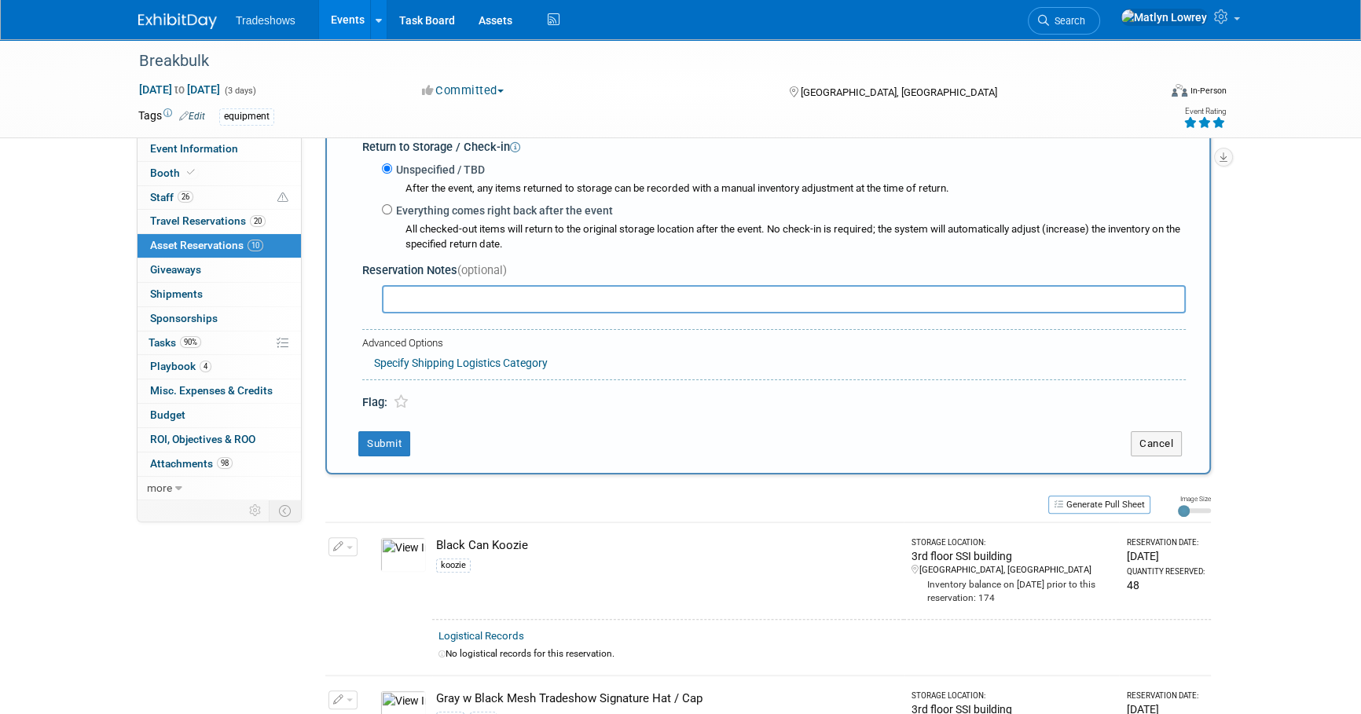
scroll to position [443, 0]
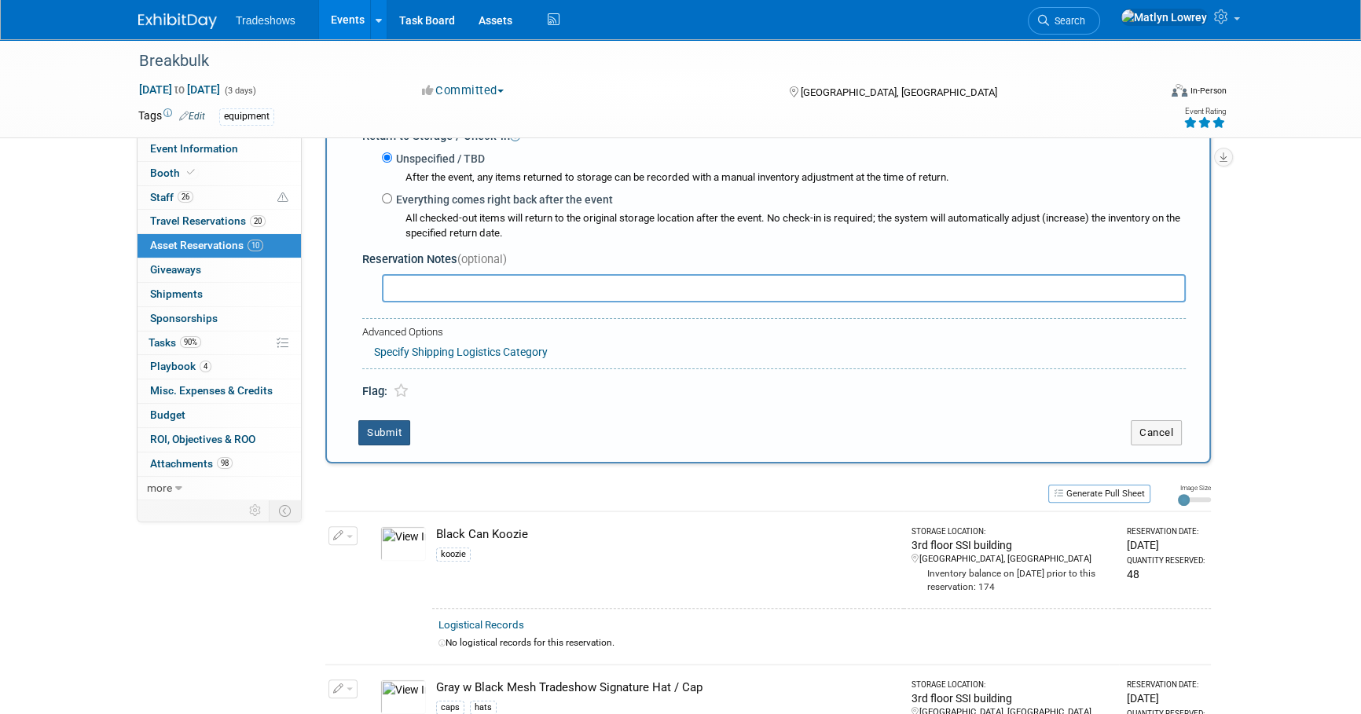
click at [400, 437] on button "Submit" at bounding box center [384, 432] width 52 height 25
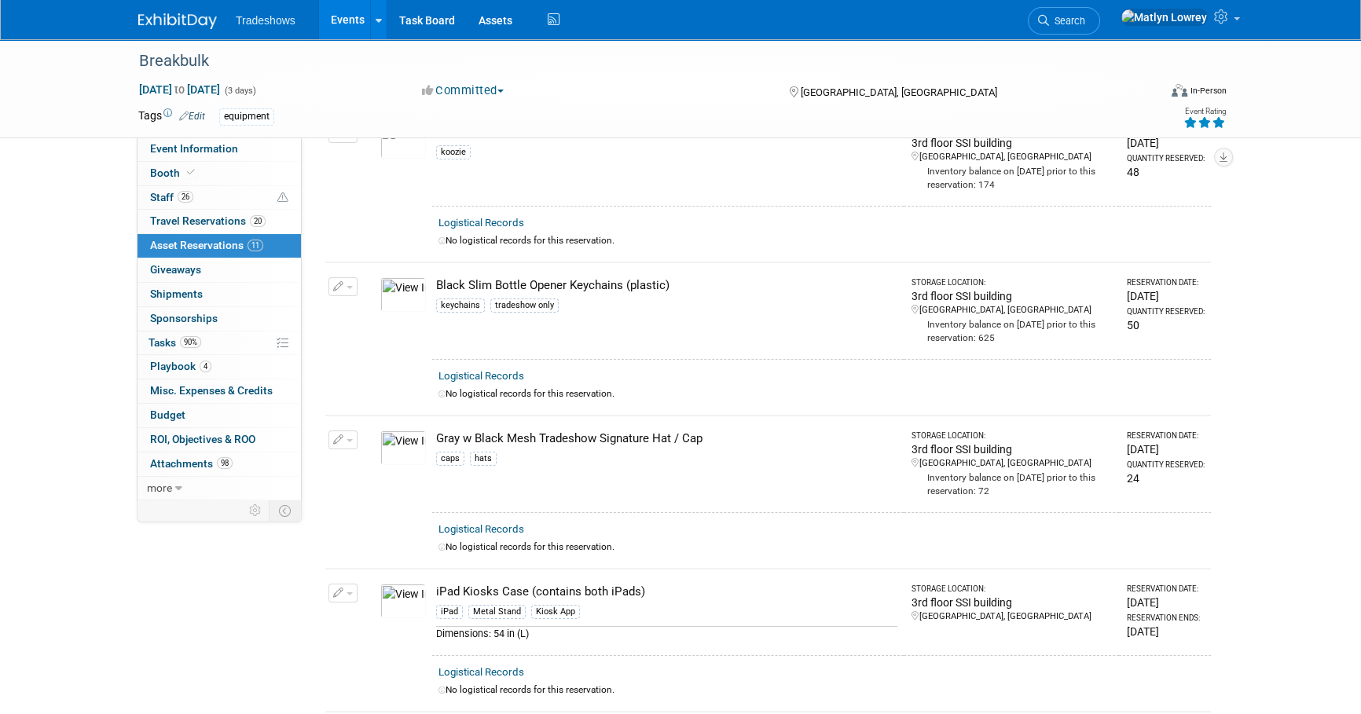
scroll to position [0, 0]
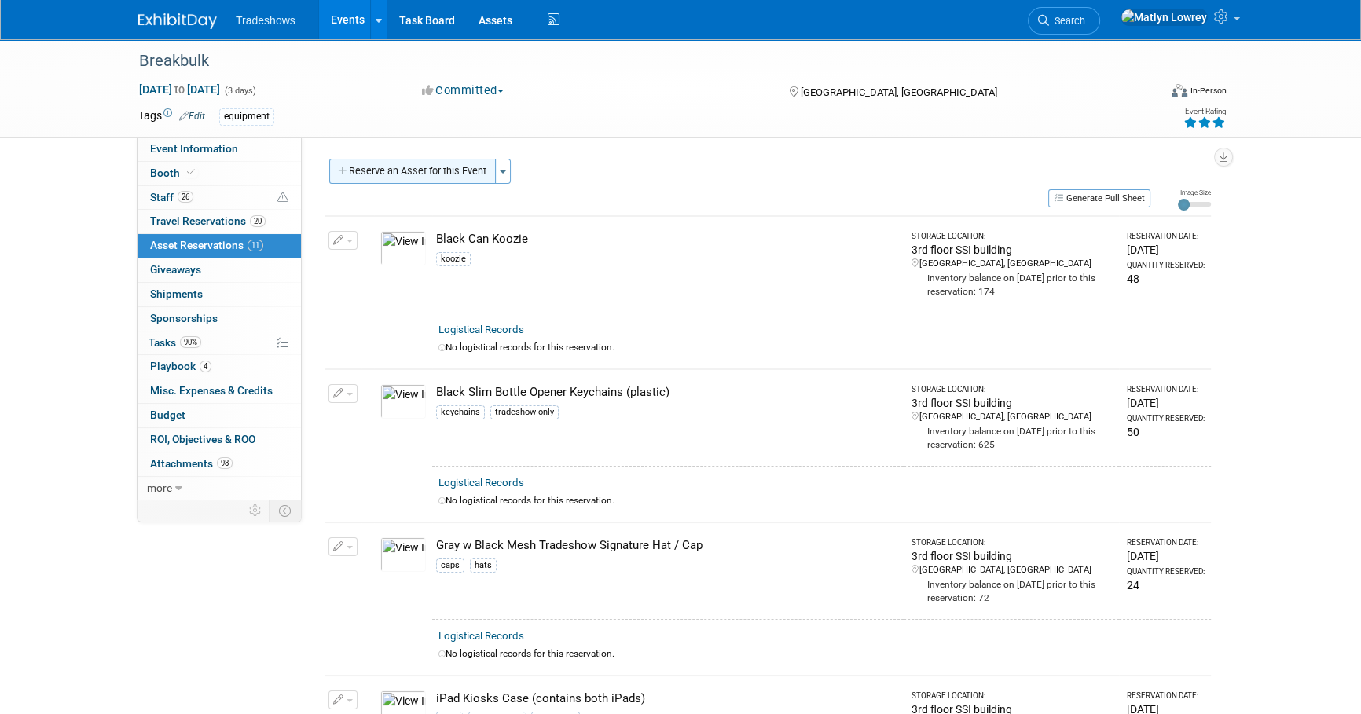
click at [373, 174] on button "Reserve an Asset for this Event" at bounding box center [412, 171] width 167 height 25
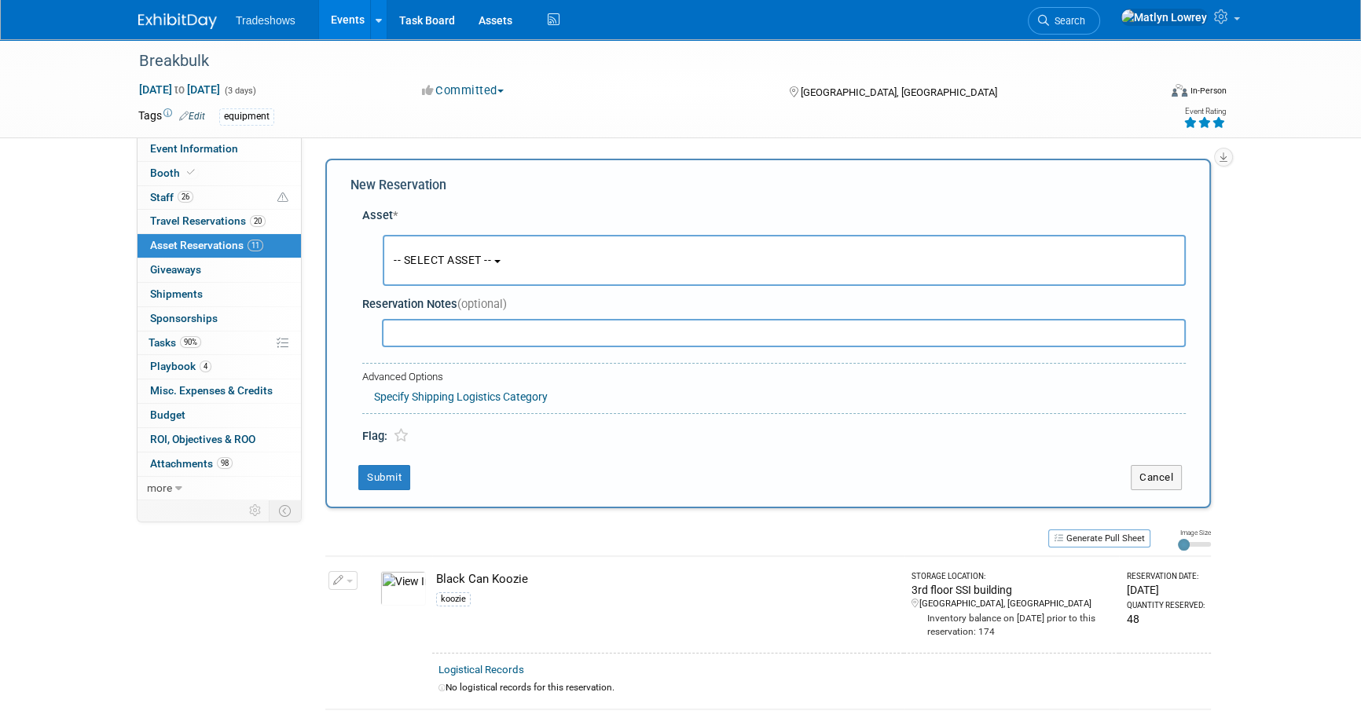
scroll to position [15, 0]
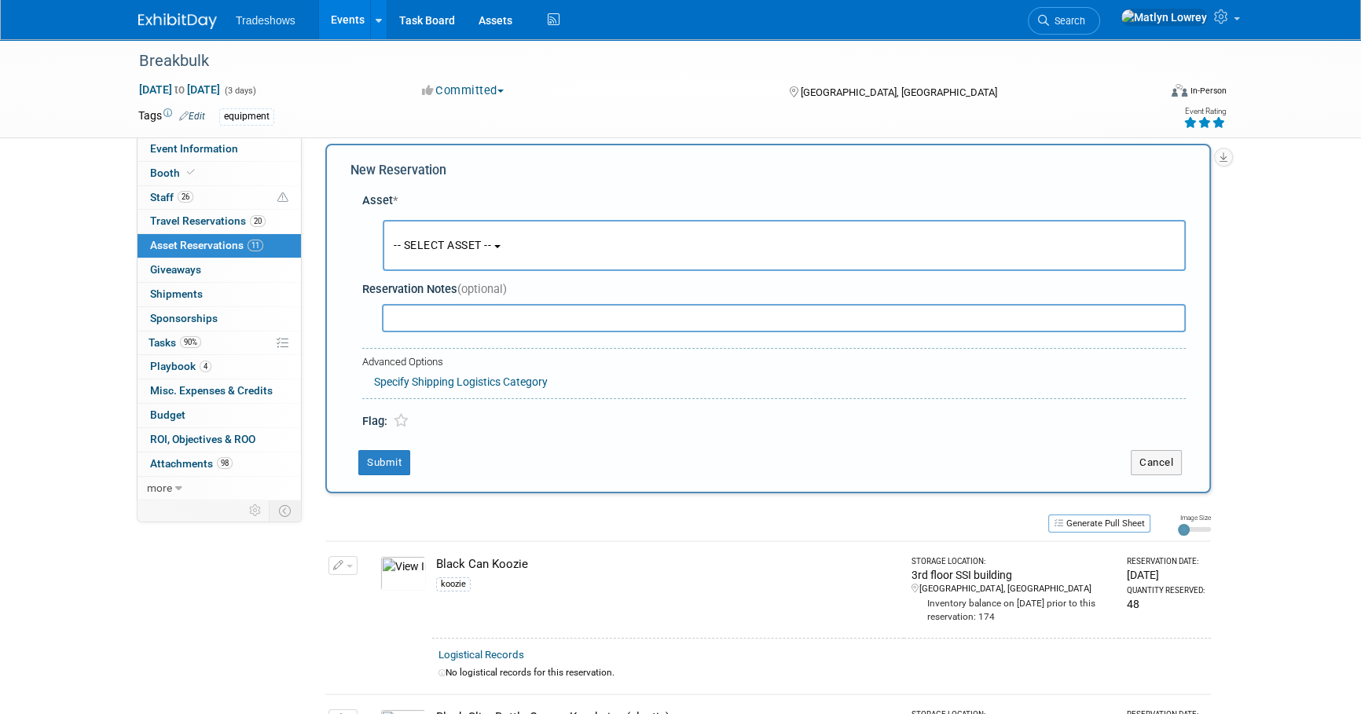
click at [442, 266] on button "-- SELECT ASSET --" at bounding box center [784, 245] width 803 height 51
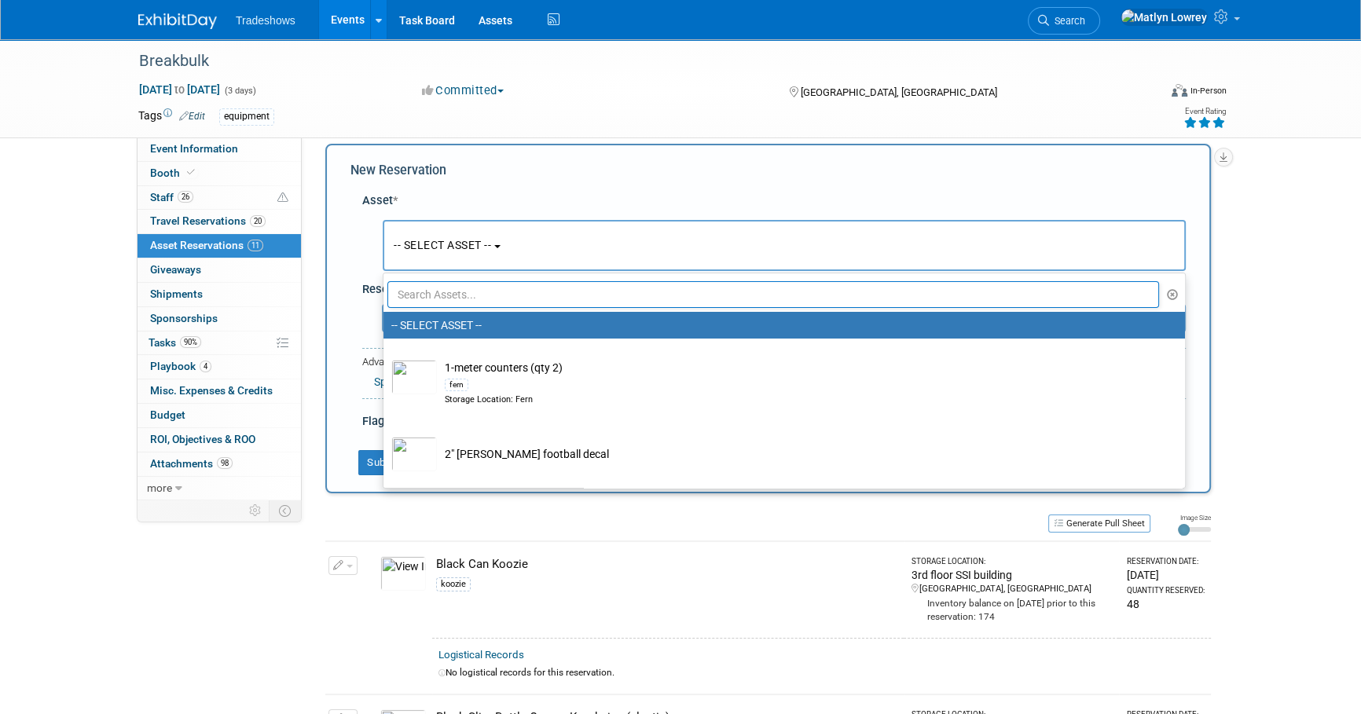
click at [453, 295] on input "text" at bounding box center [772, 294] width 771 height 27
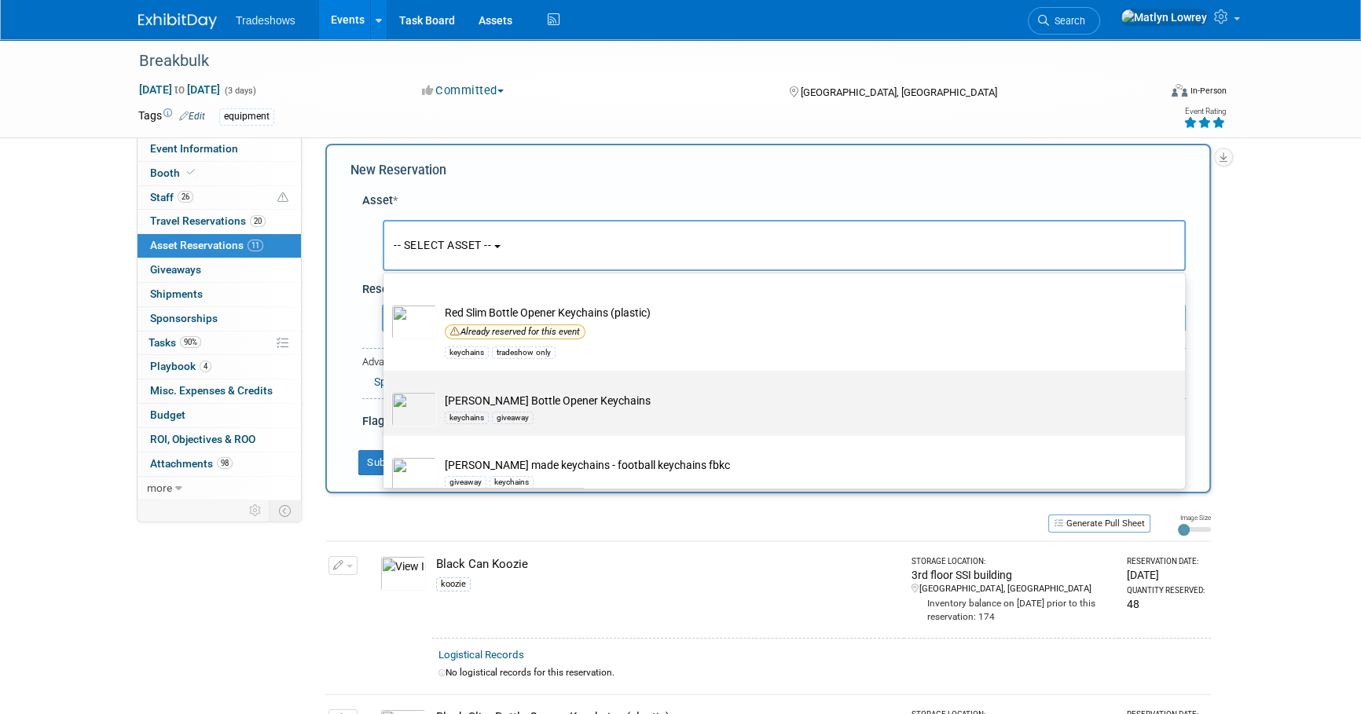
scroll to position [214, 0]
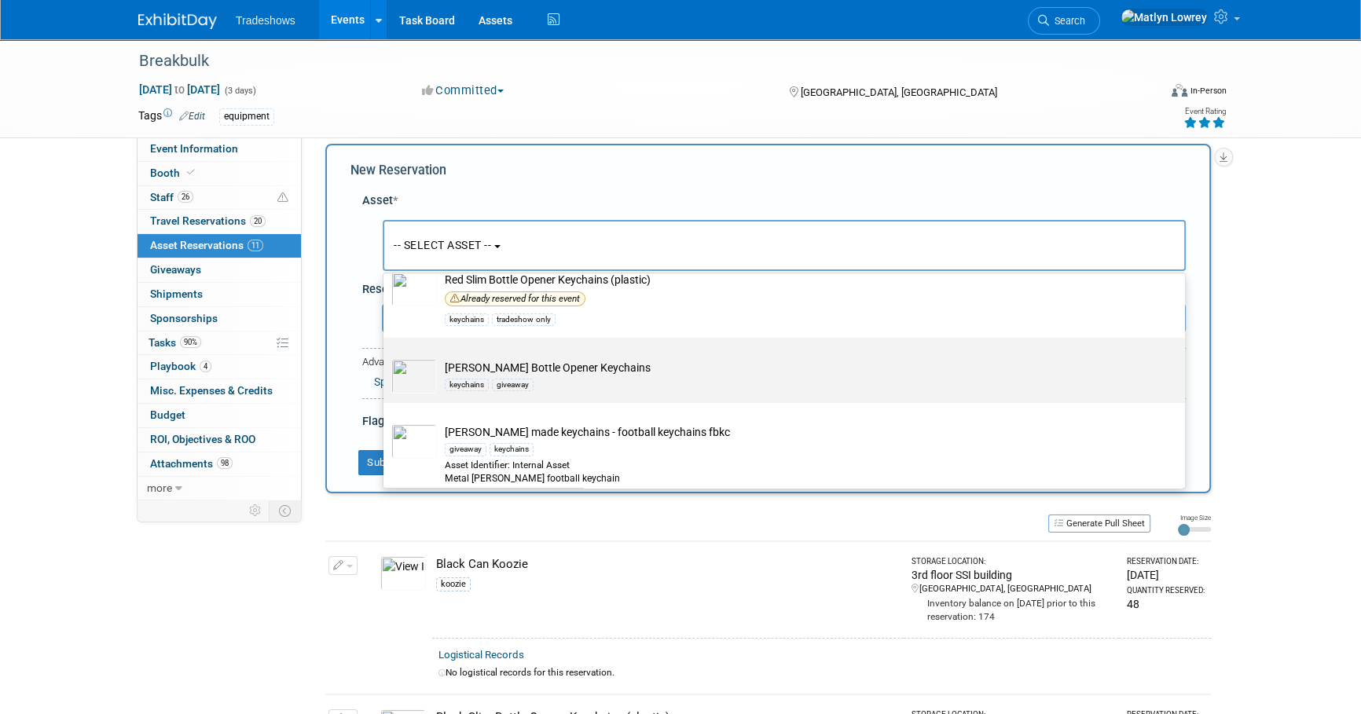
type input "key"
click at [511, 379] on div "giveaway" at bounding box center [513, 385] width 42 height 13
click at [386, 357] on input "[PERSON_NAME] Opener Keychains keychains giveaway" at bounding box center [381, 351] width 10 height 10
select select "10717740"
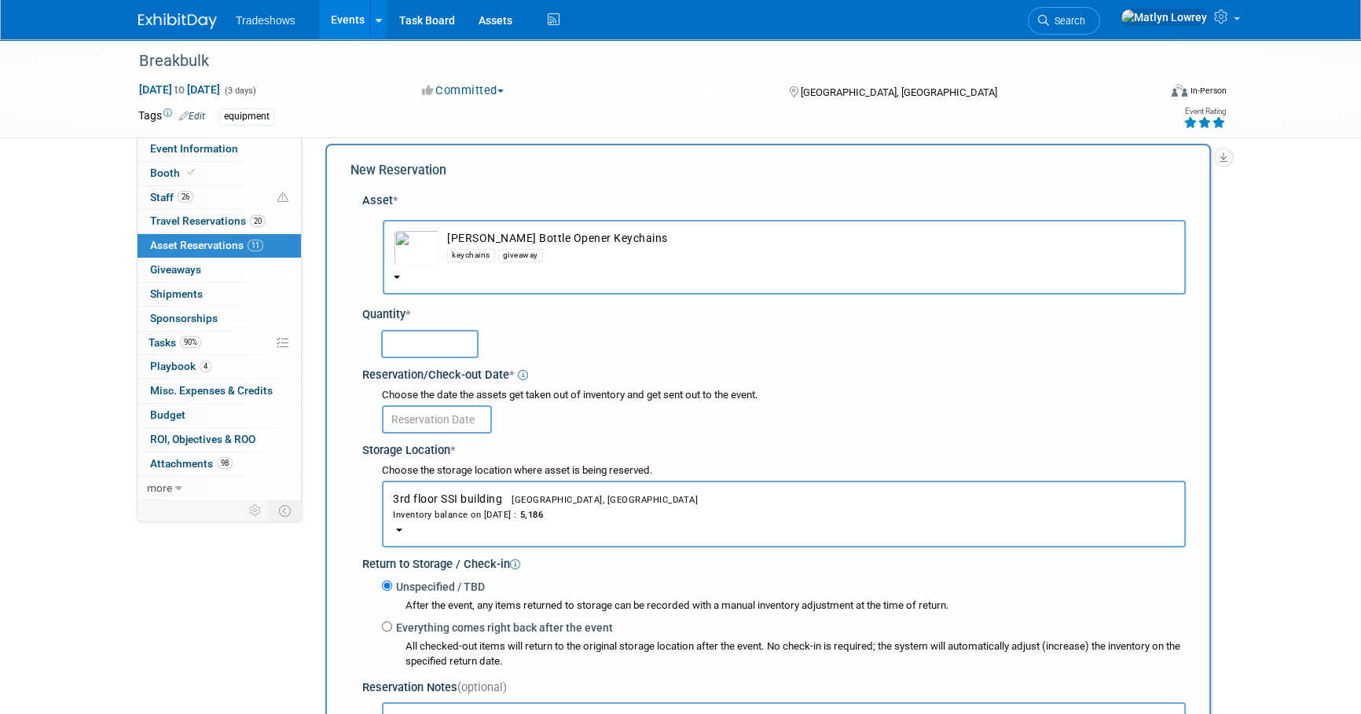
click at [445, 346] on input "text" at bounding box center [429, 344] width 97 height 28
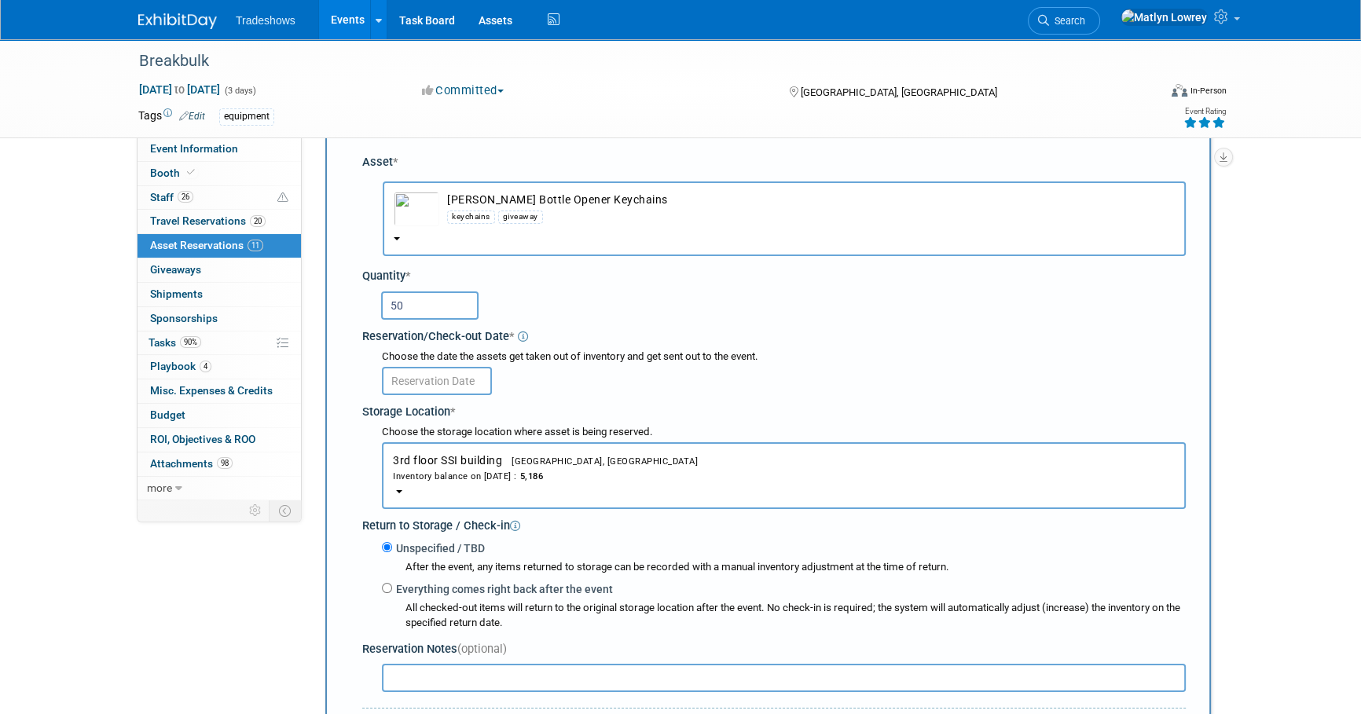
scroll to position [86, 0]
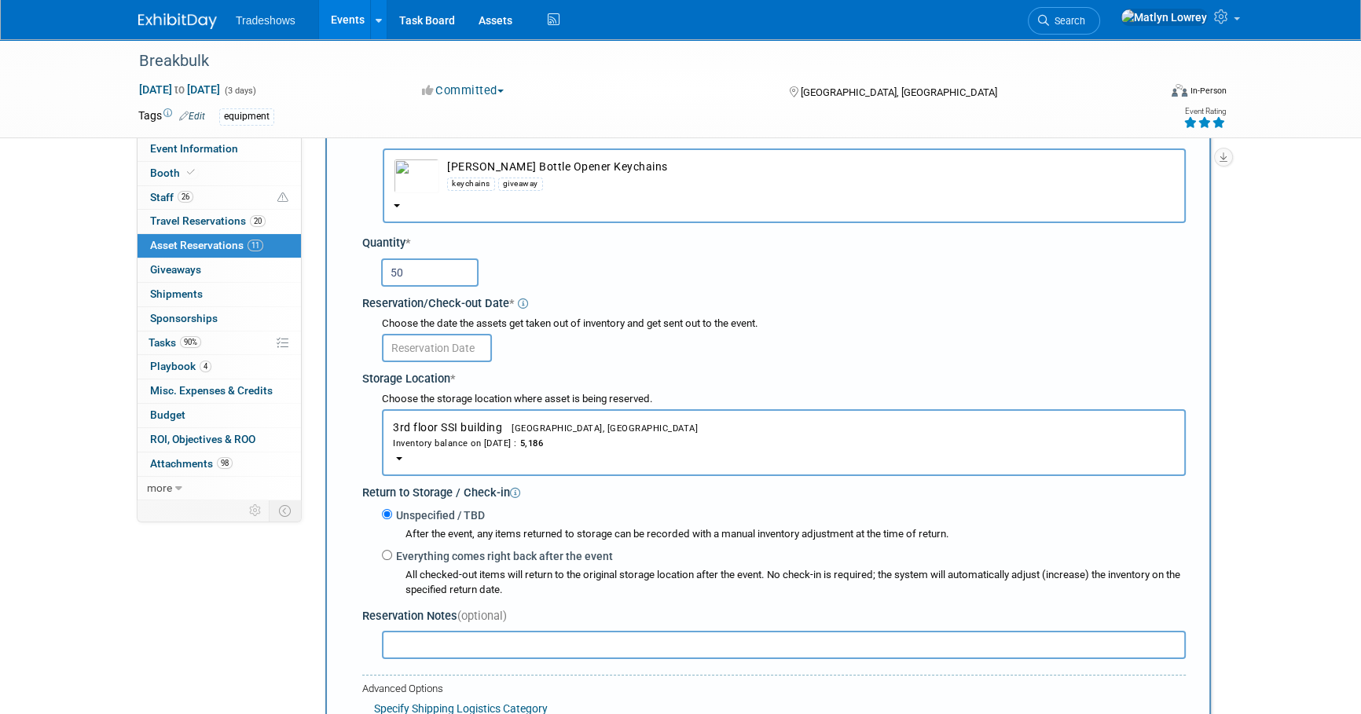
type input "50"
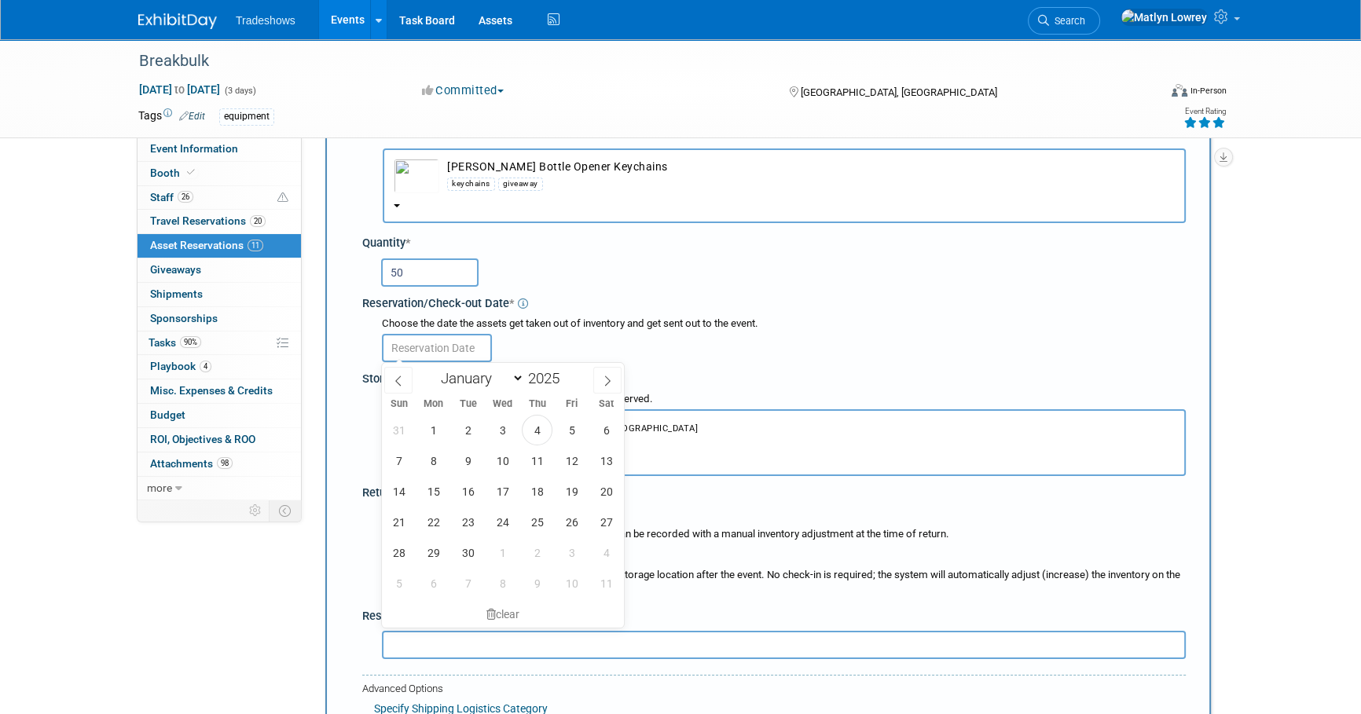
click at [427, 344] on input "text" at bounding box center [437, 348] width 110 height 28
click at [436, 425] on span "1" at bounding box center [433, 430] width 31 height 31
type input "[DATE]"
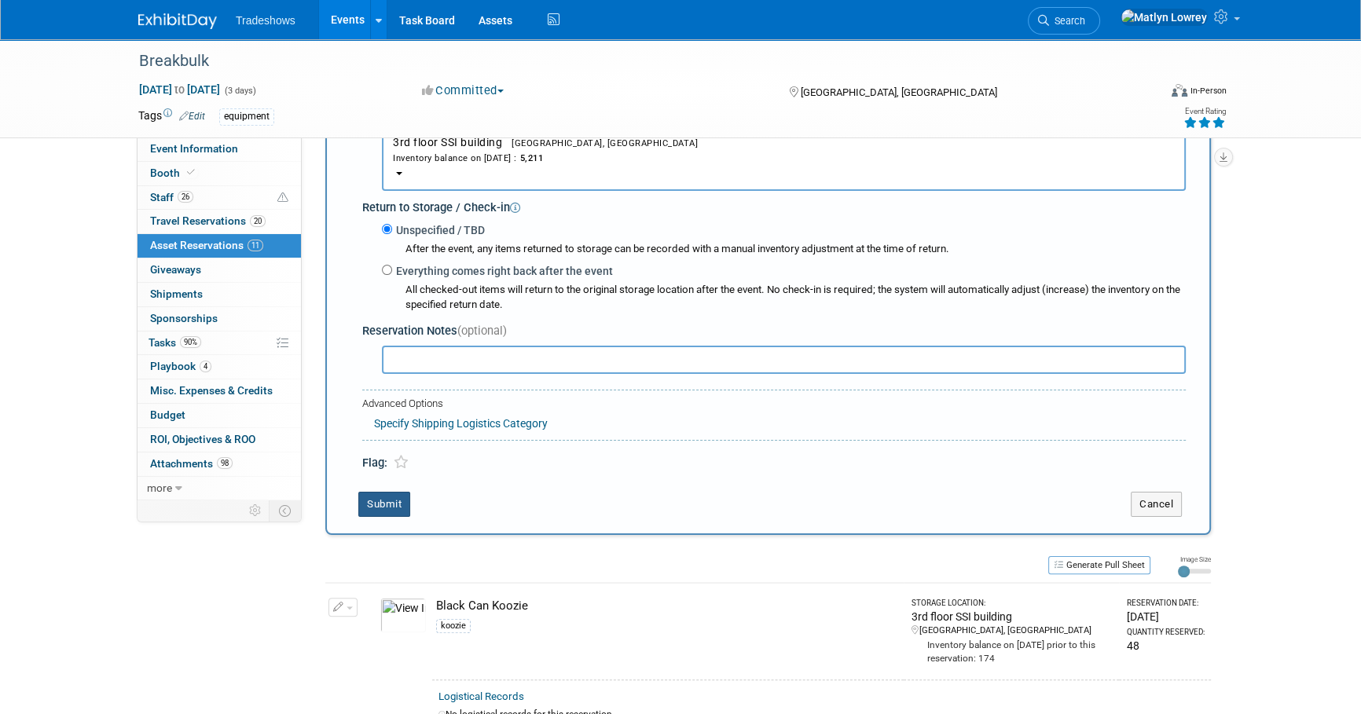
click at [395, 504] on button "Submit" at bounding box center [384, 504] width 52 height 25
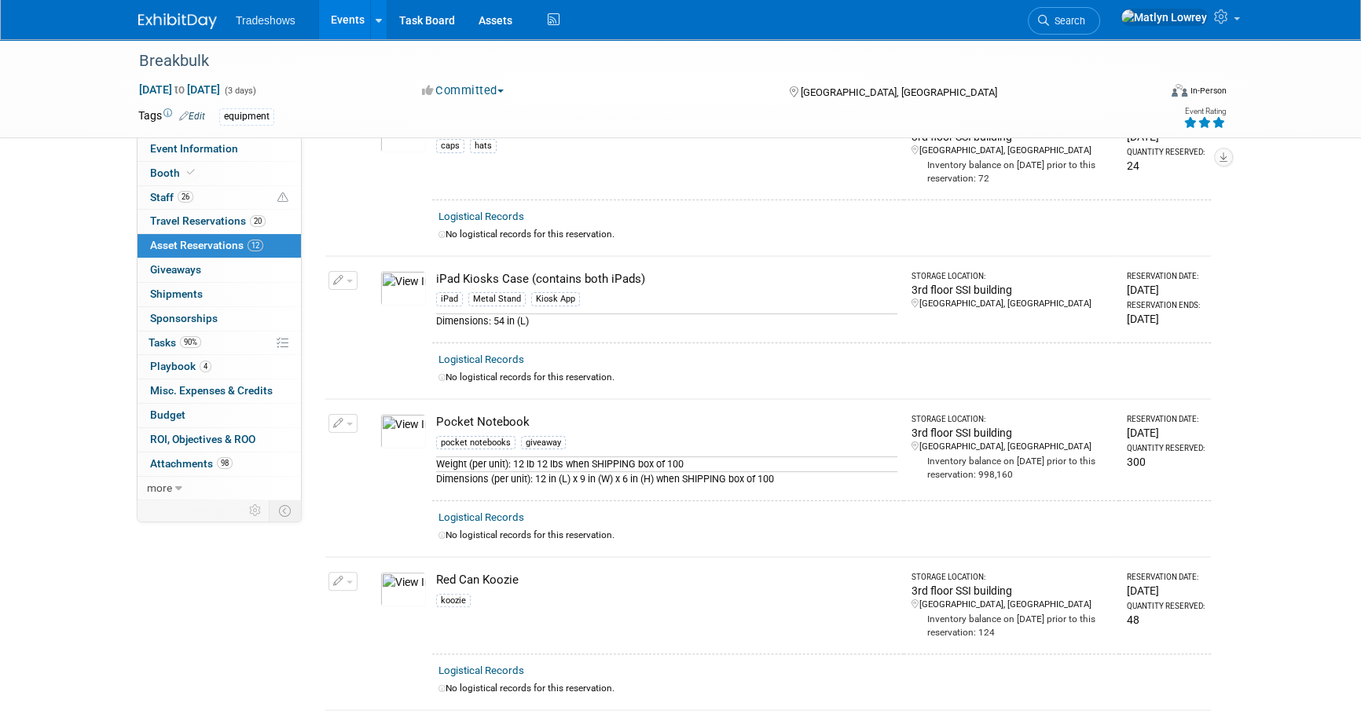
scroll to position [0, 0]
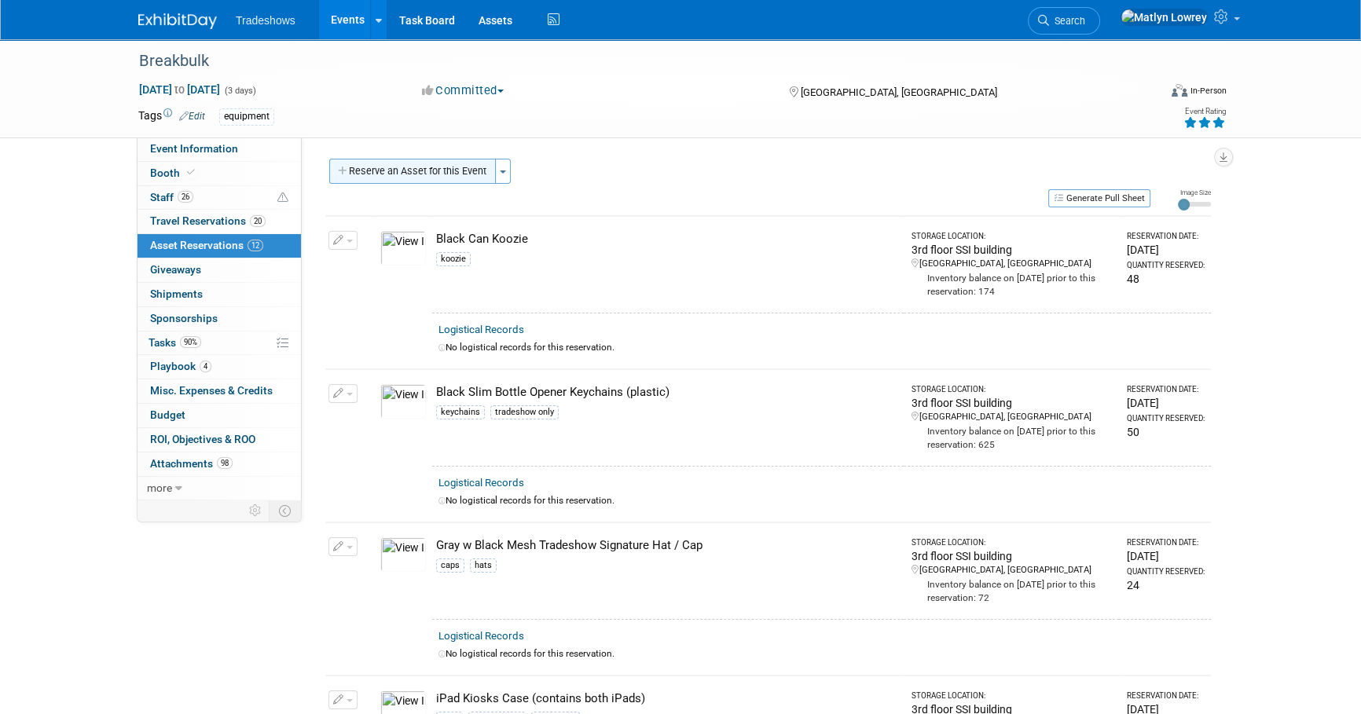
click at [460, 180] on button "Reserve an Asset for this Event" at bounding box center [412, 171] width 167 height 25
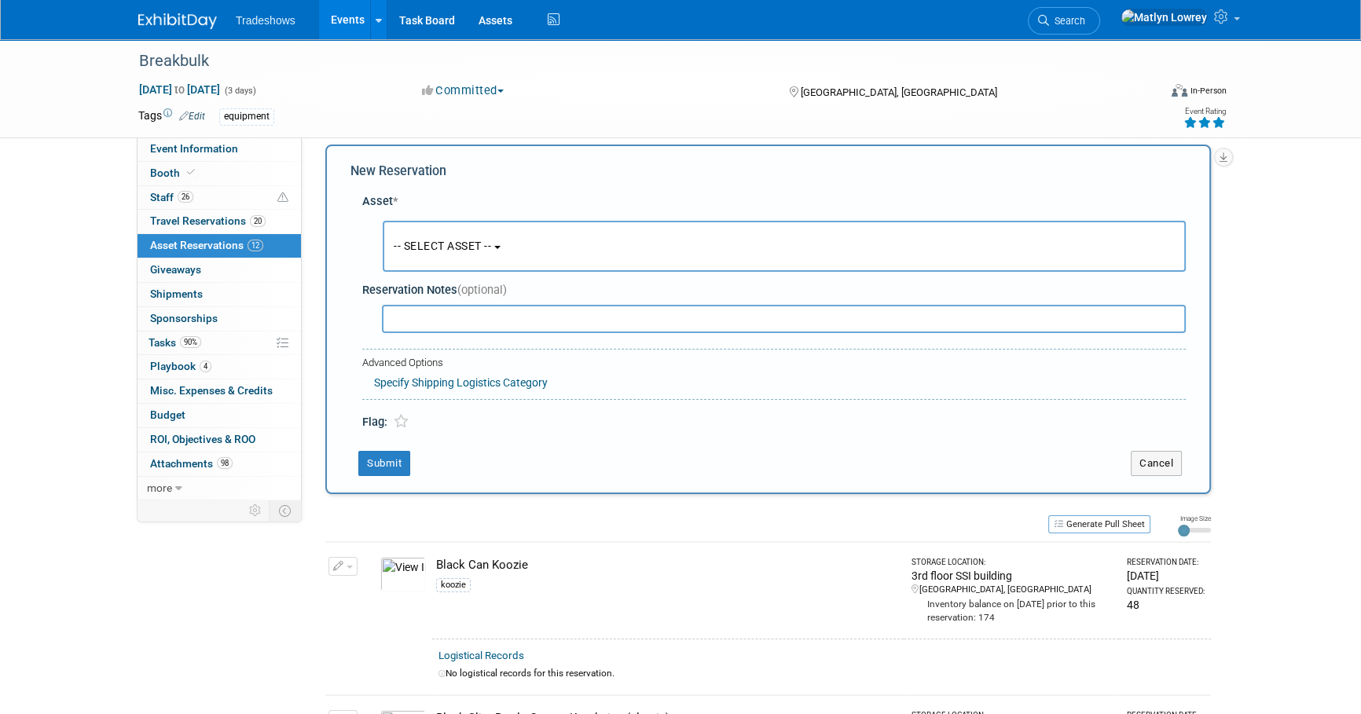
scroll to position [15, 0]
click at [464, 249] on span "-- SELECT ASSET --" at bounding box center [442, 245] width 97 height 13
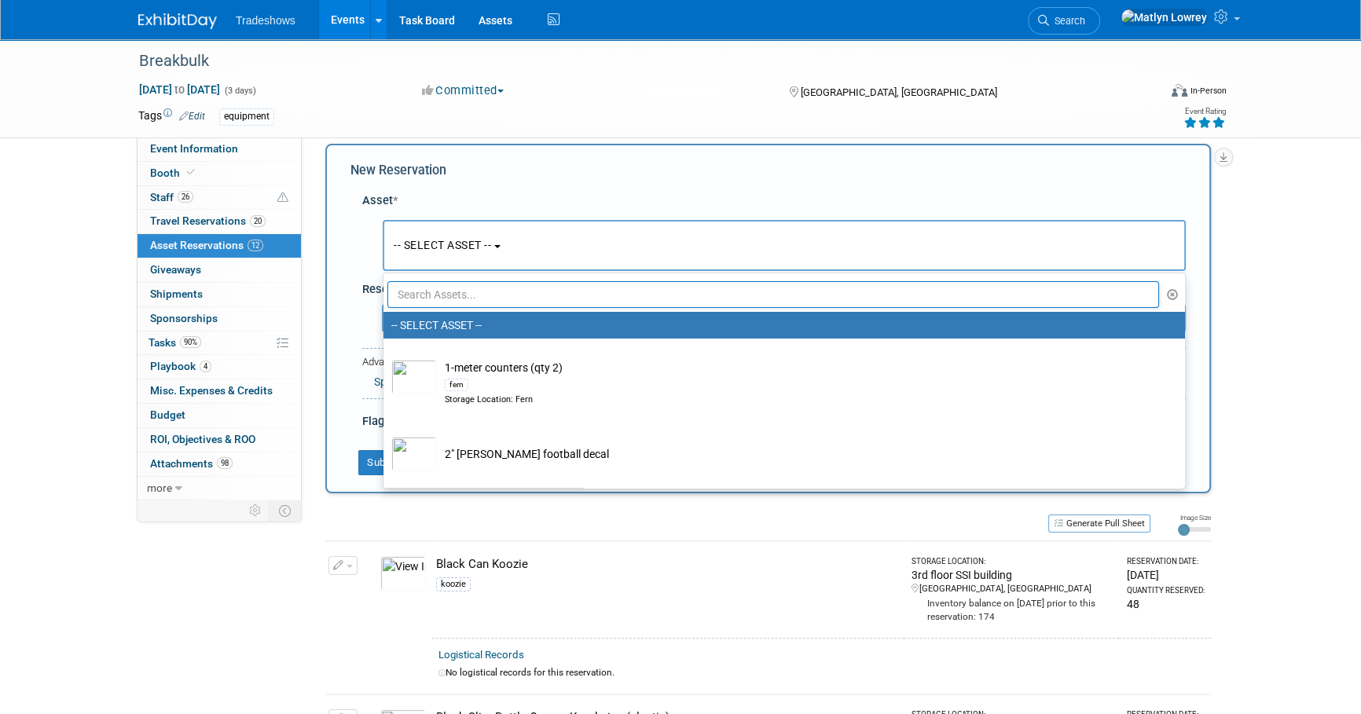
click at [469, 291] on input "text" at bounding box center [772, 294] width 771 height 27
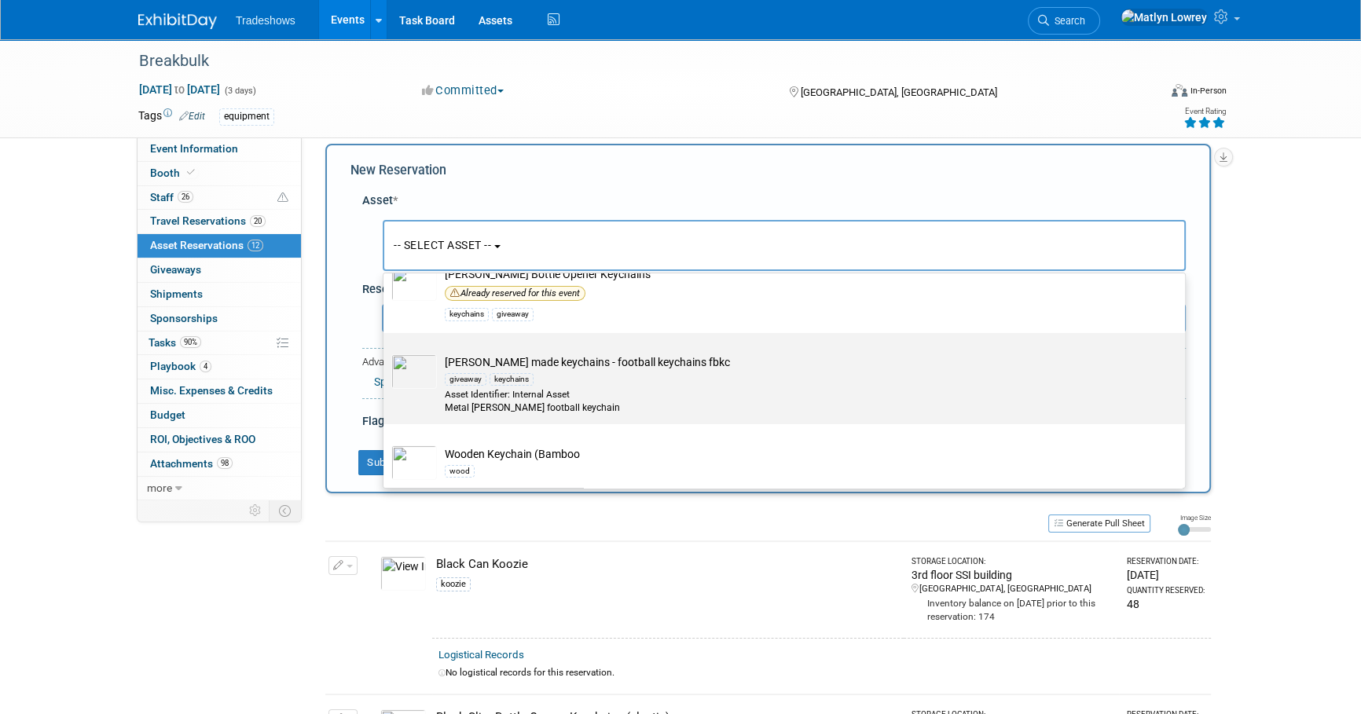
scroll to position [309, 0]
type input "key"
click at [489, 388] on div "Asset Identifier: Internal Asset" at bounding box center [799, 392] width 709 height 13
click at [386, 350] on input "[PERSON_NAME] made keychains - football keychains fbkc giveaway keychains Asset…" at bounding box center [381, 344] width 10 height 10
select select "10717054"
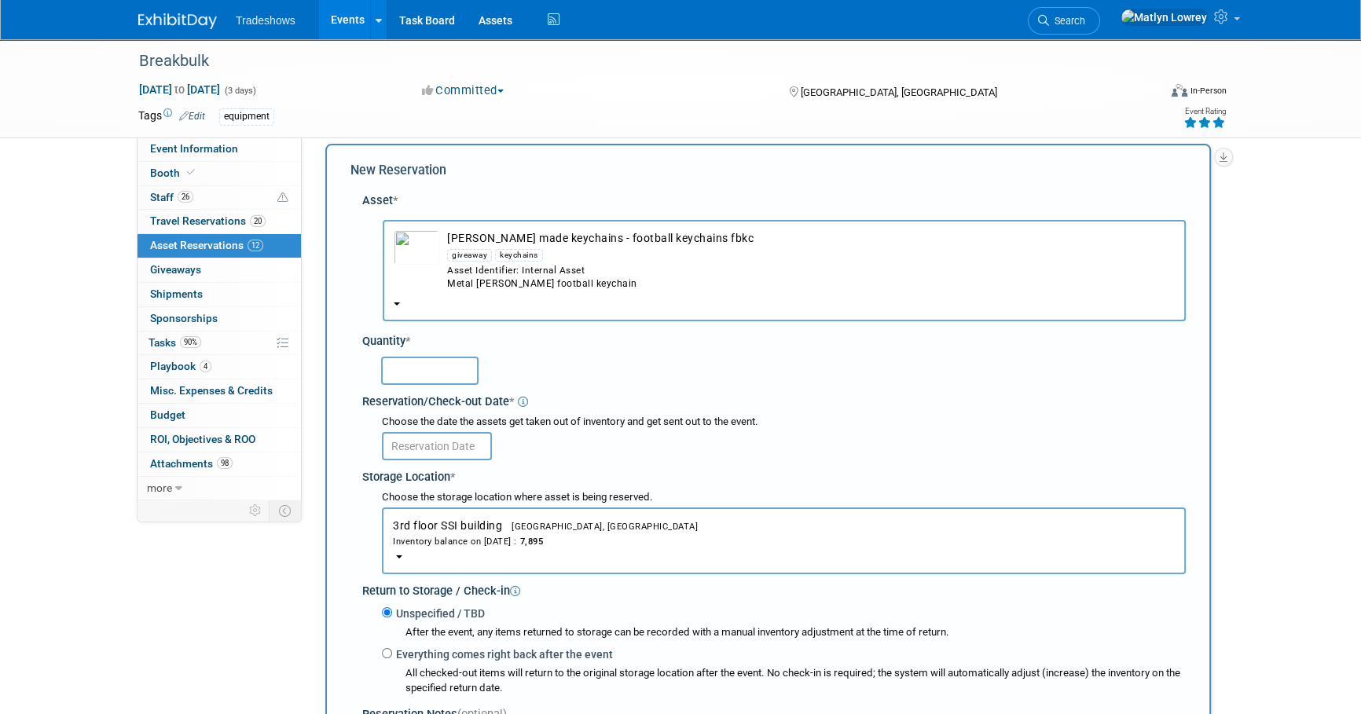
click at [432, 353] on div at bounding box center [777, 370] width 818 height 37
click at [432, 361] on input "text" at bounding box center [429, 371] width 97 height 28
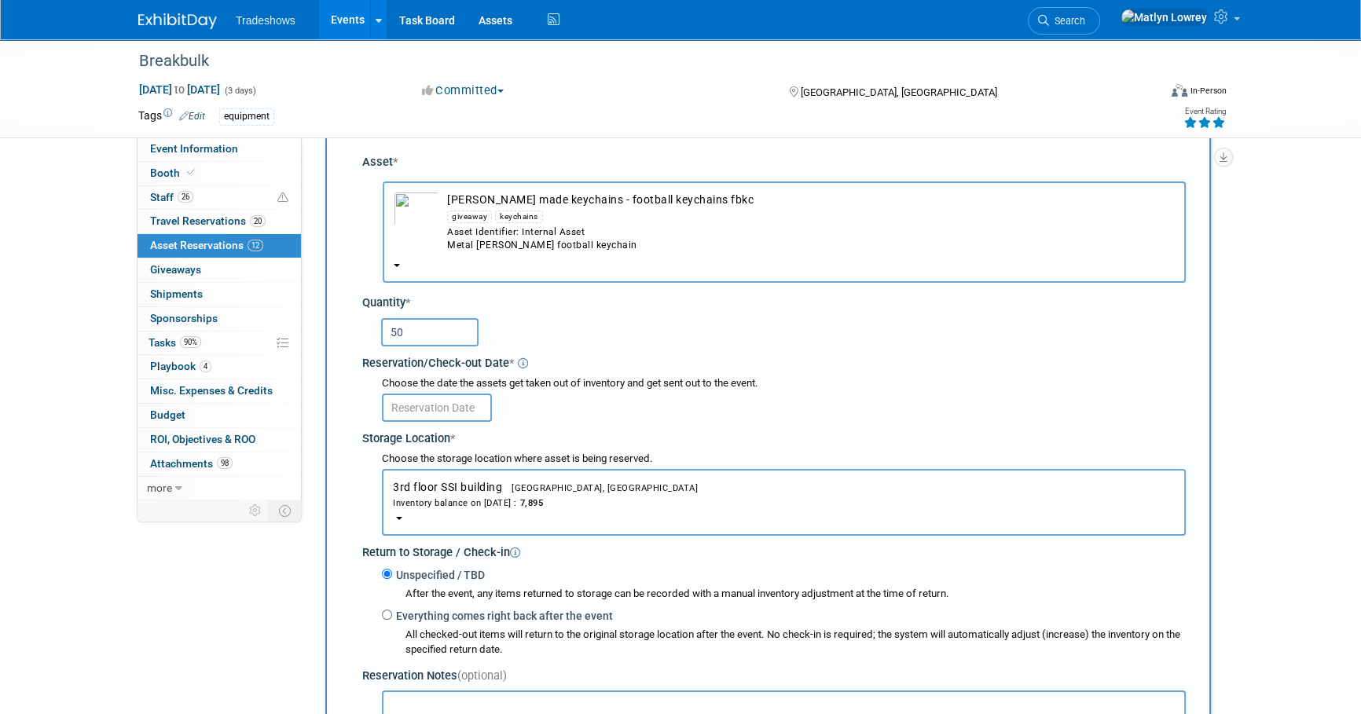
scroll to position [157, 0]
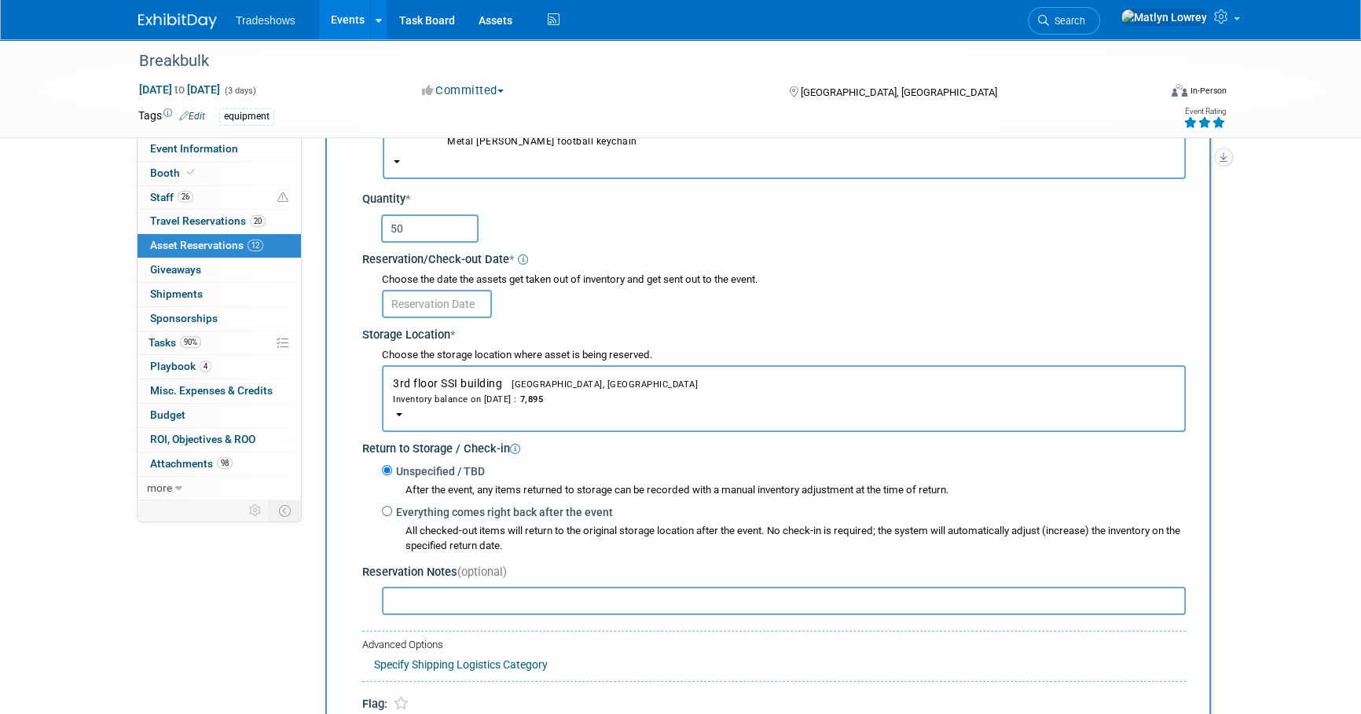
type input "50"
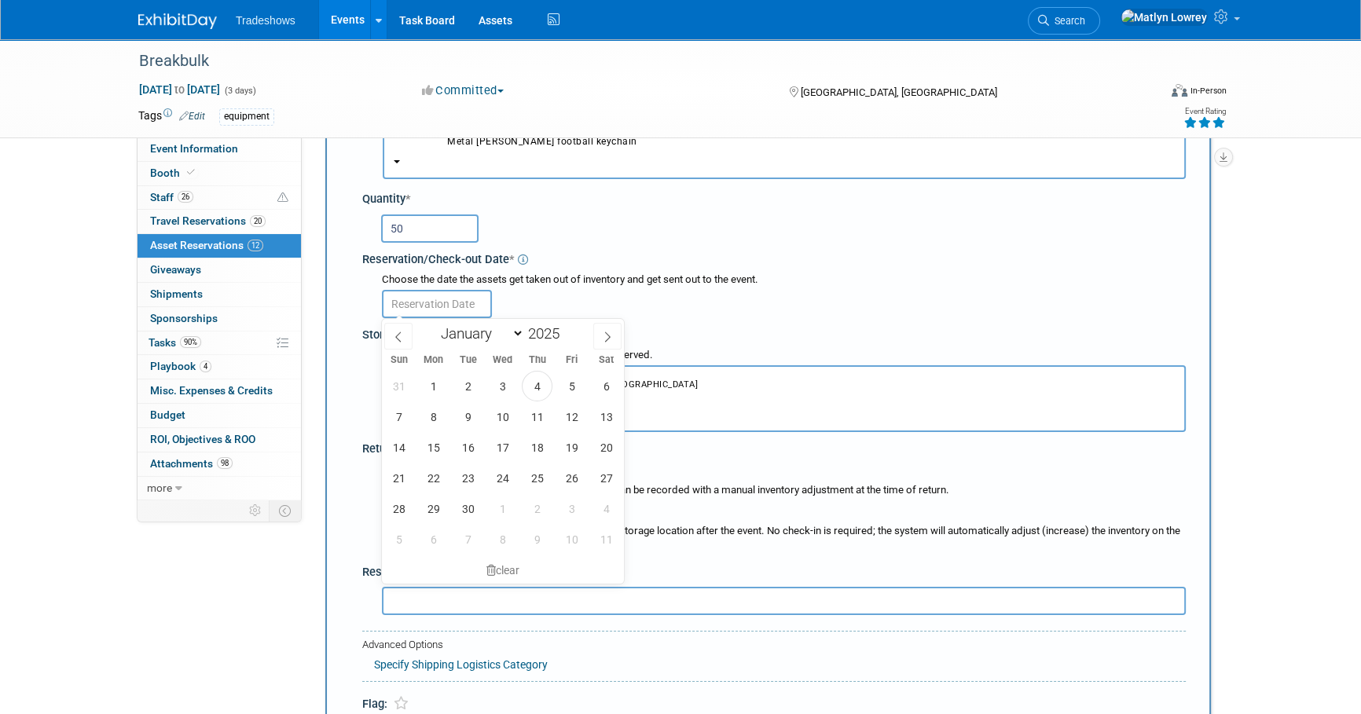
click at [447, 302] on input "text" at bounding box center [437, 304] width 110 height 28
click at [429, 391] on span "1" at bounding box center [433, 386] width 31 height 31
type input "[DATE]"
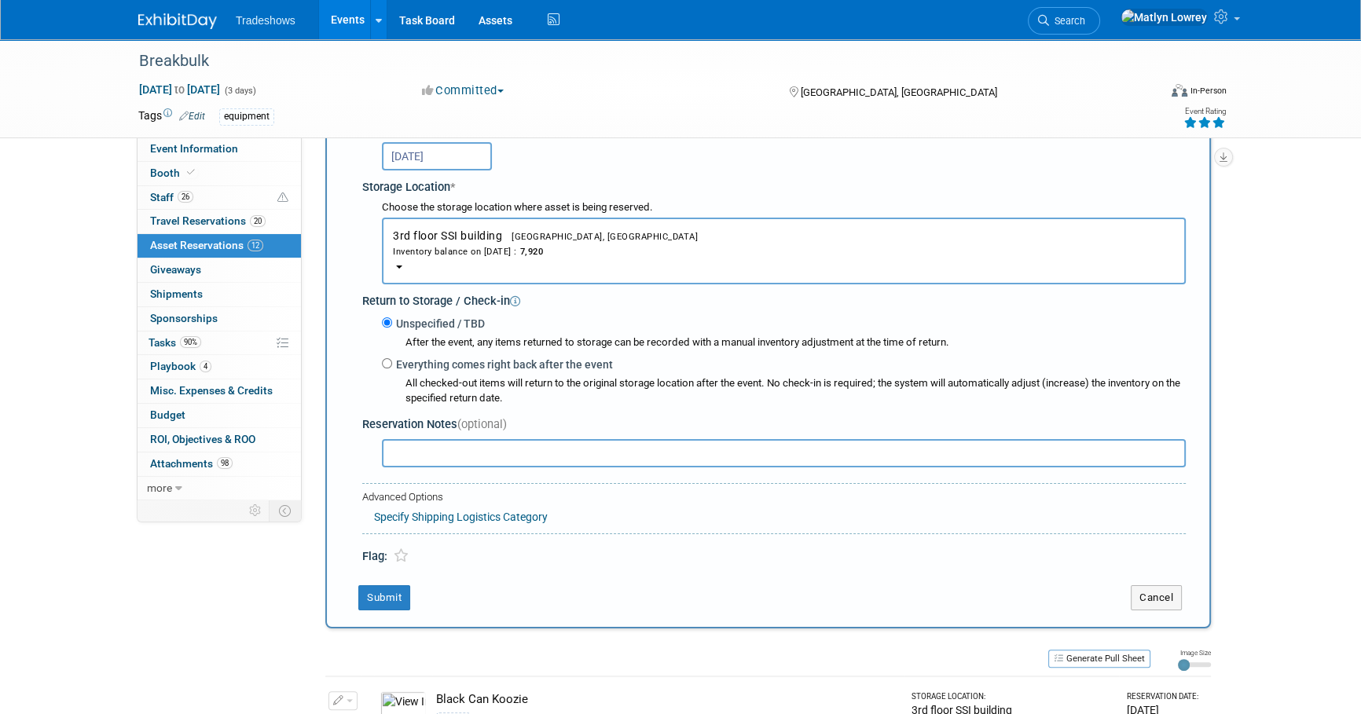
scroll to position [372, 0]
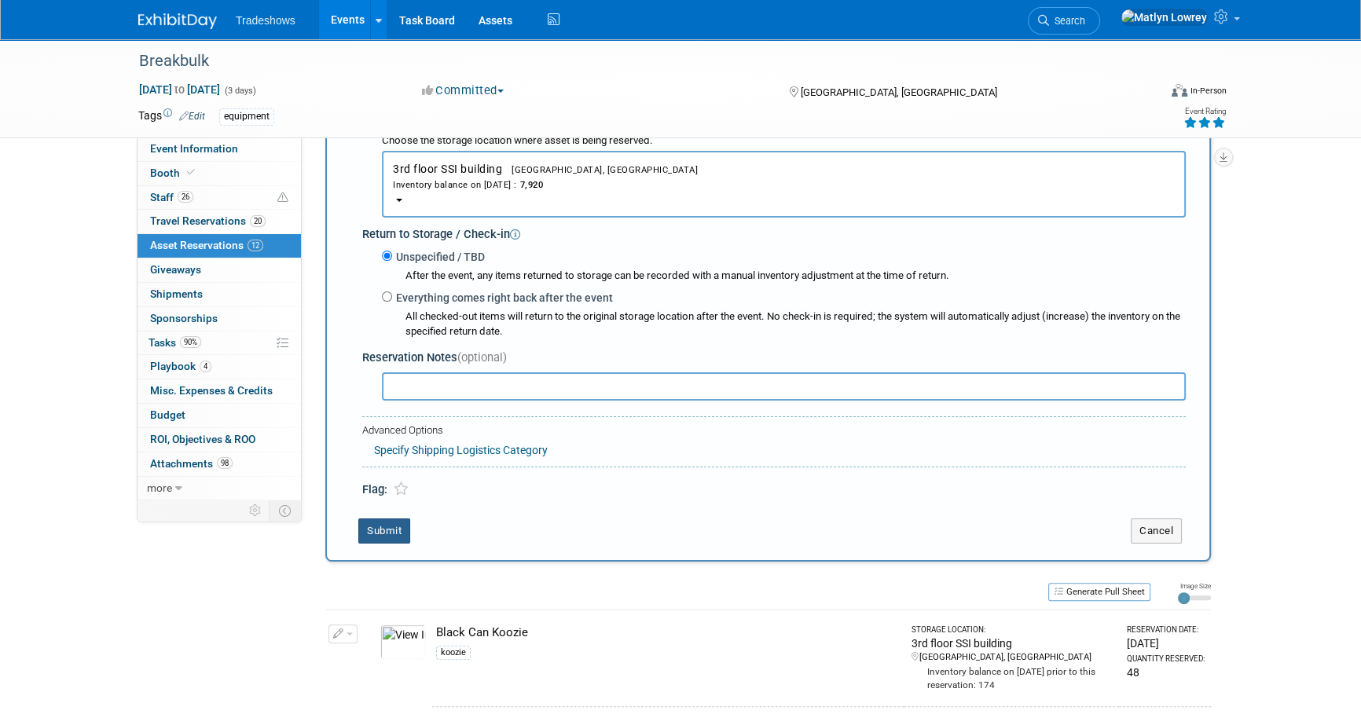
click at [391, 530] on button "Submit" at bounding box center [384, 531] width 52 height 25
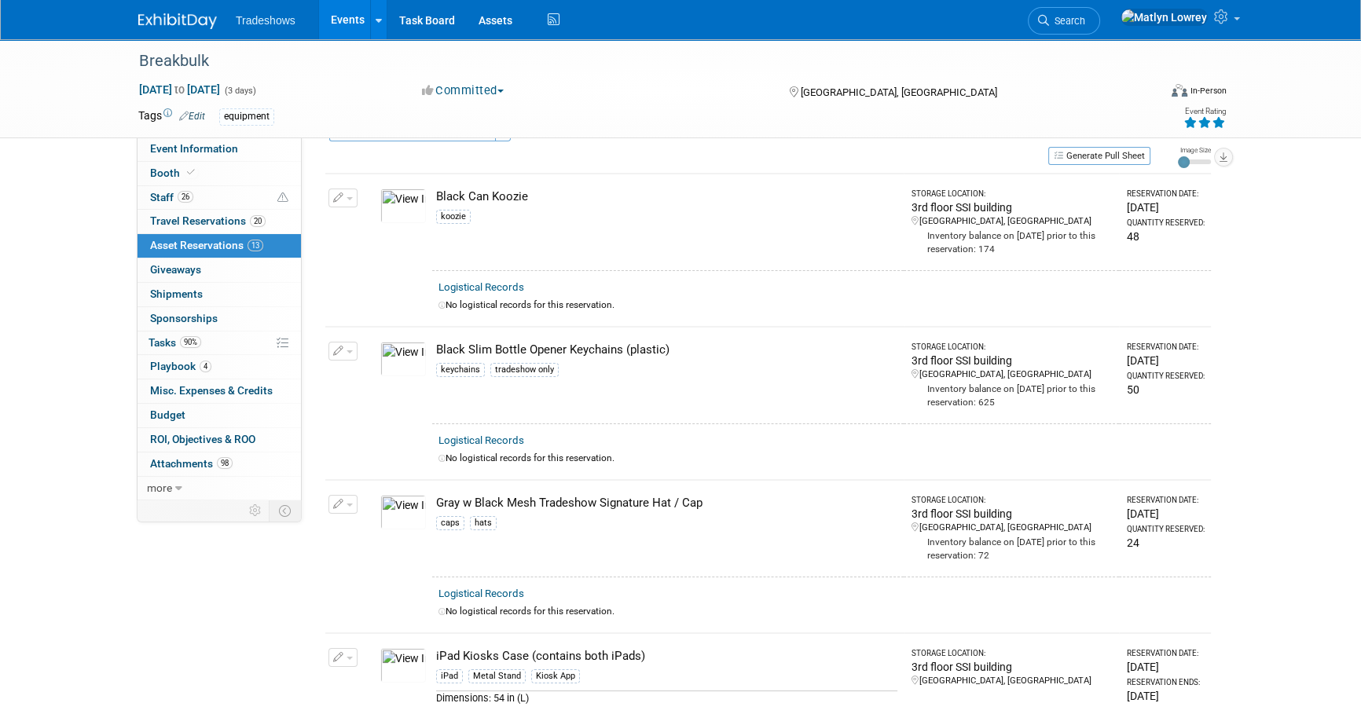
scroll to position [0, 0]
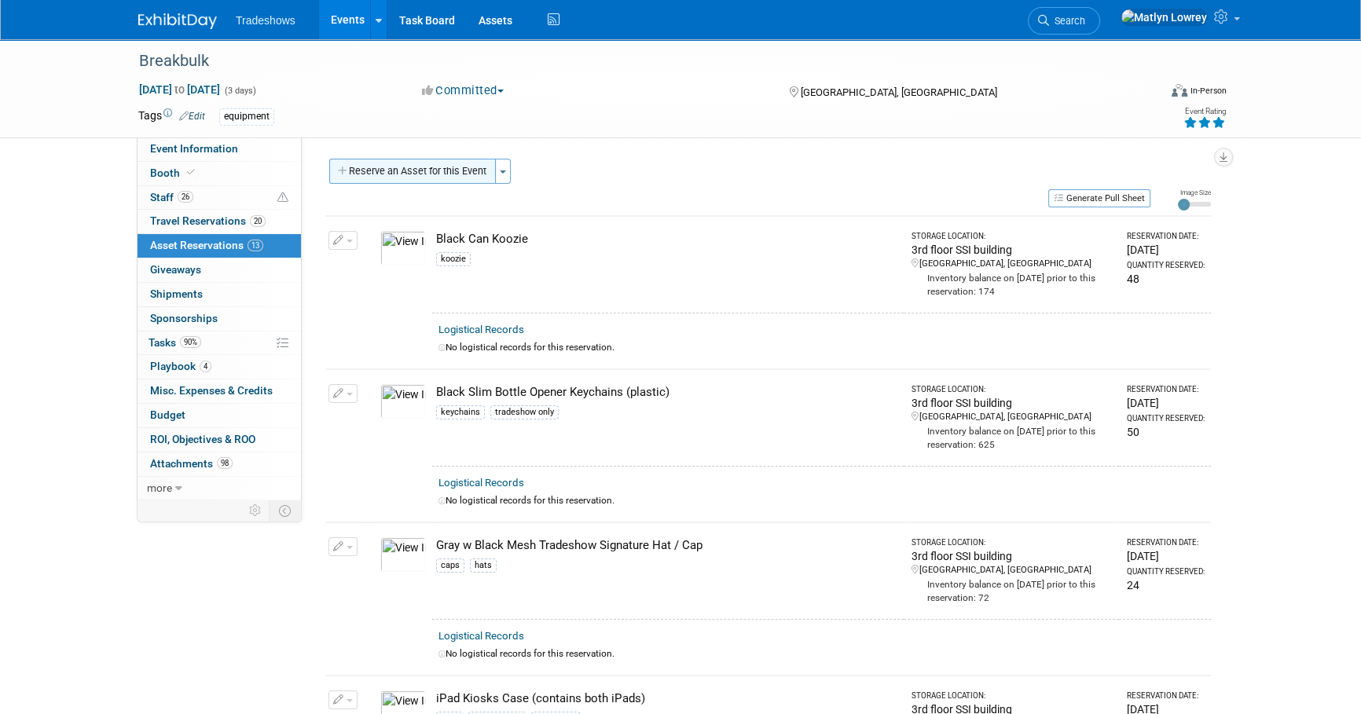
click at [440, 171] on button "Reserve an Asset for this Event" at bounding box center [412, 171] width 167 height 25
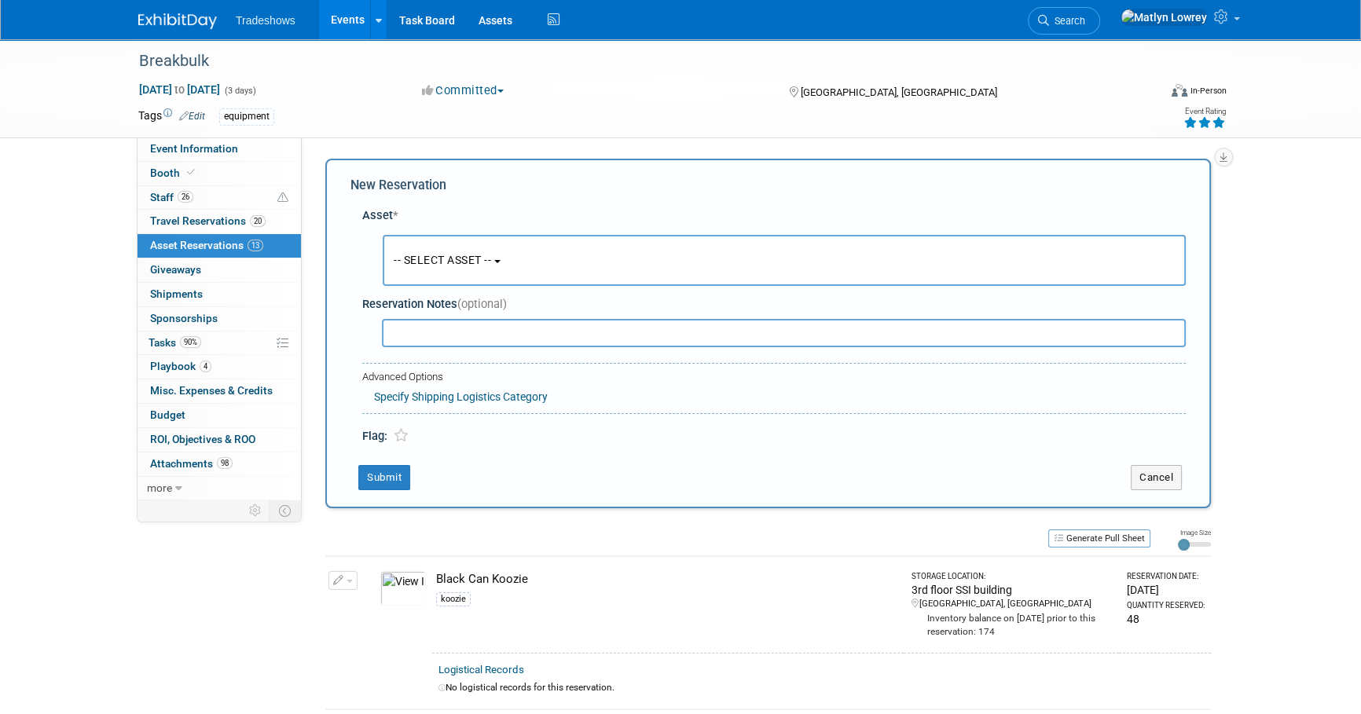
scroll to position [15, 0]
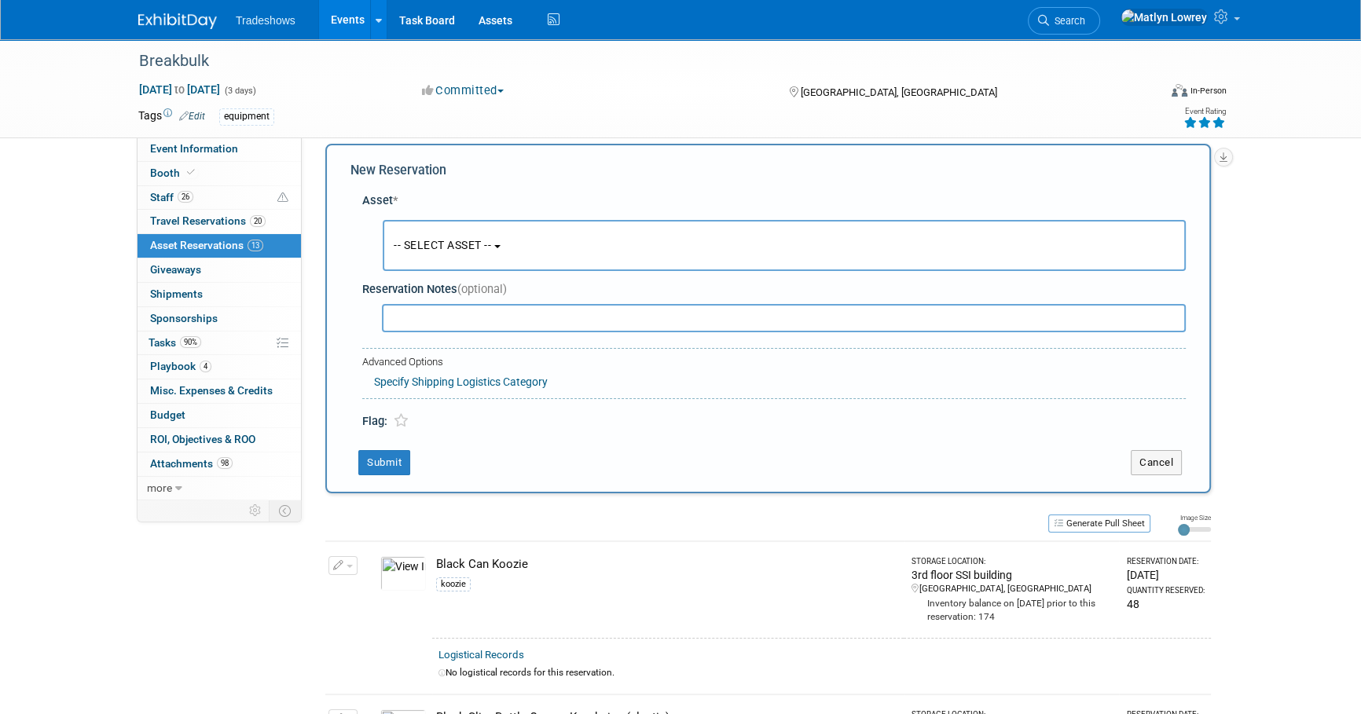
click at [448, 244] on span "-- SELECT ASSET --" at bounding box center [442, 245] width 97 height 13
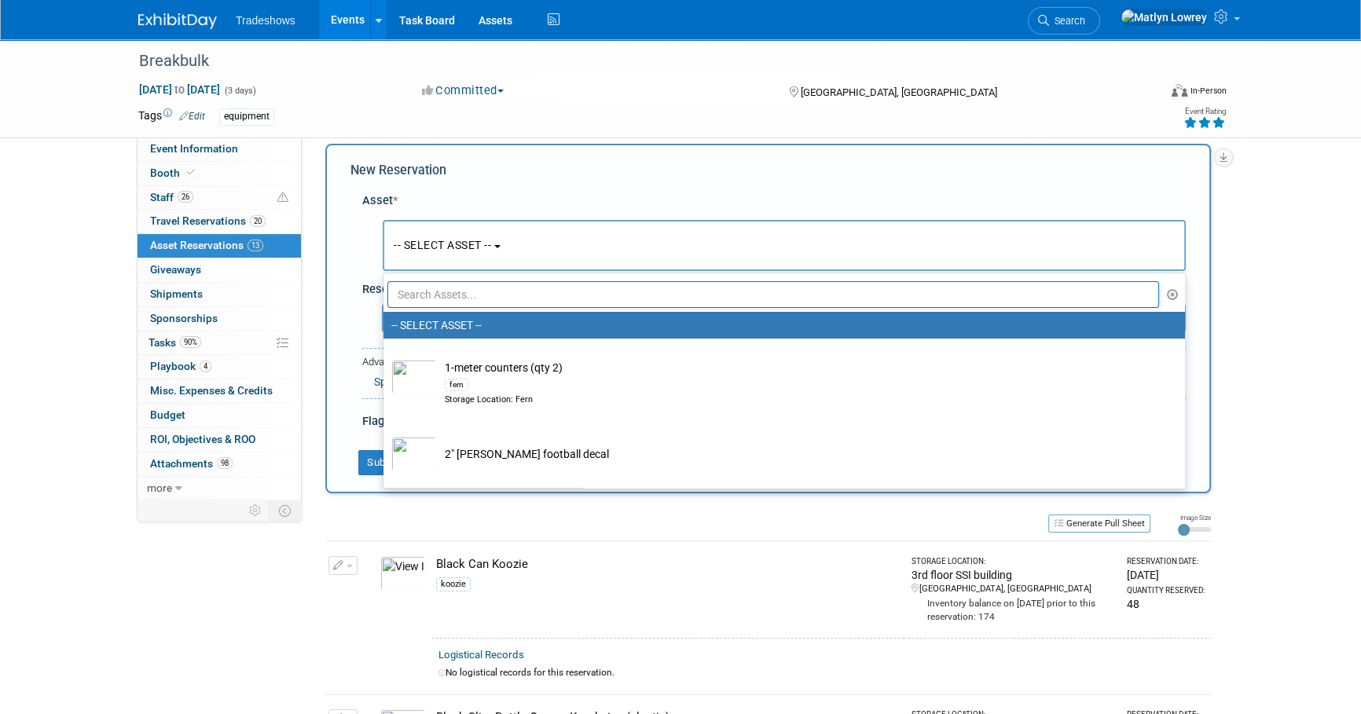
click at [447, 284] on input "text" at bounding box center [772, 294] width 771 height 27
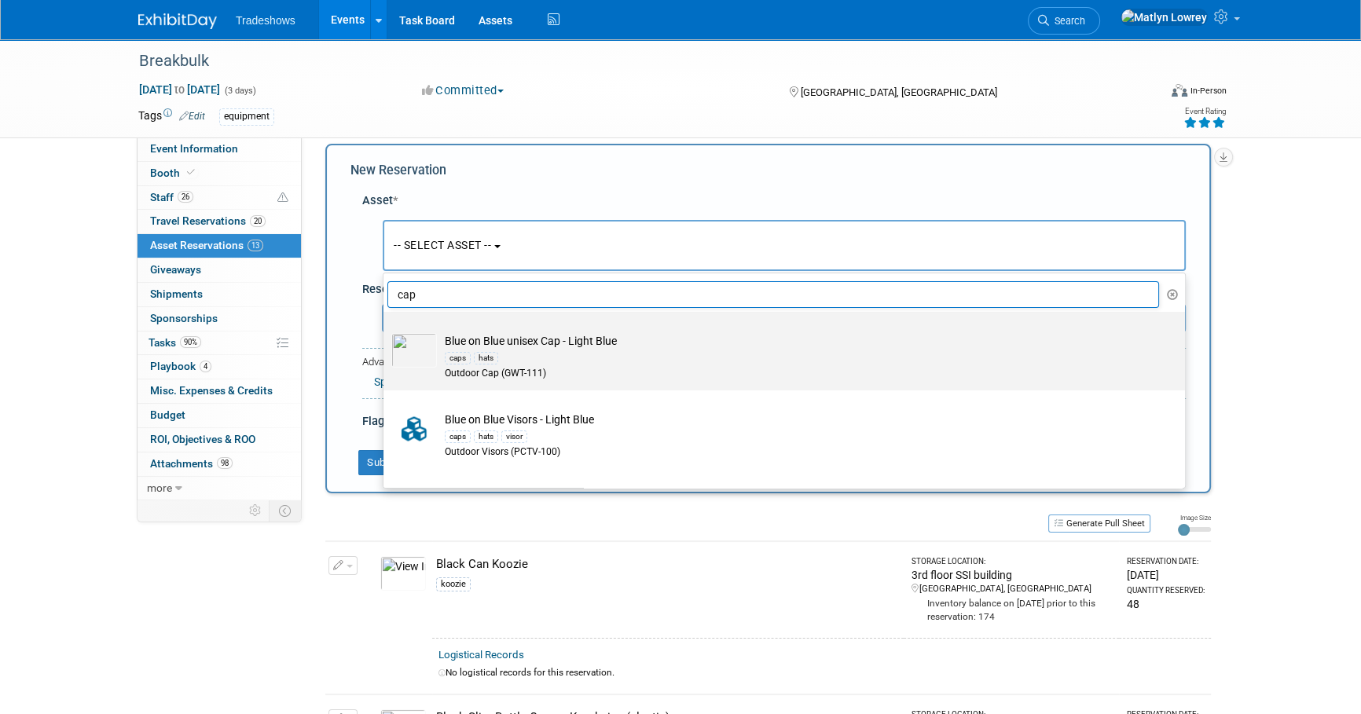
type input "cap"
click at [511, 368] on div "Outdoor Cap (GWT-111)" at bounding box center [799, 373] width 709 height 13
click at [386, 331] on input "Blue on Blue unisex Cap - Light Blue caps hats Outdoor Cap (GWT-111)" at bounding box center [381, 326] width 10 height 10
select select "10725790"
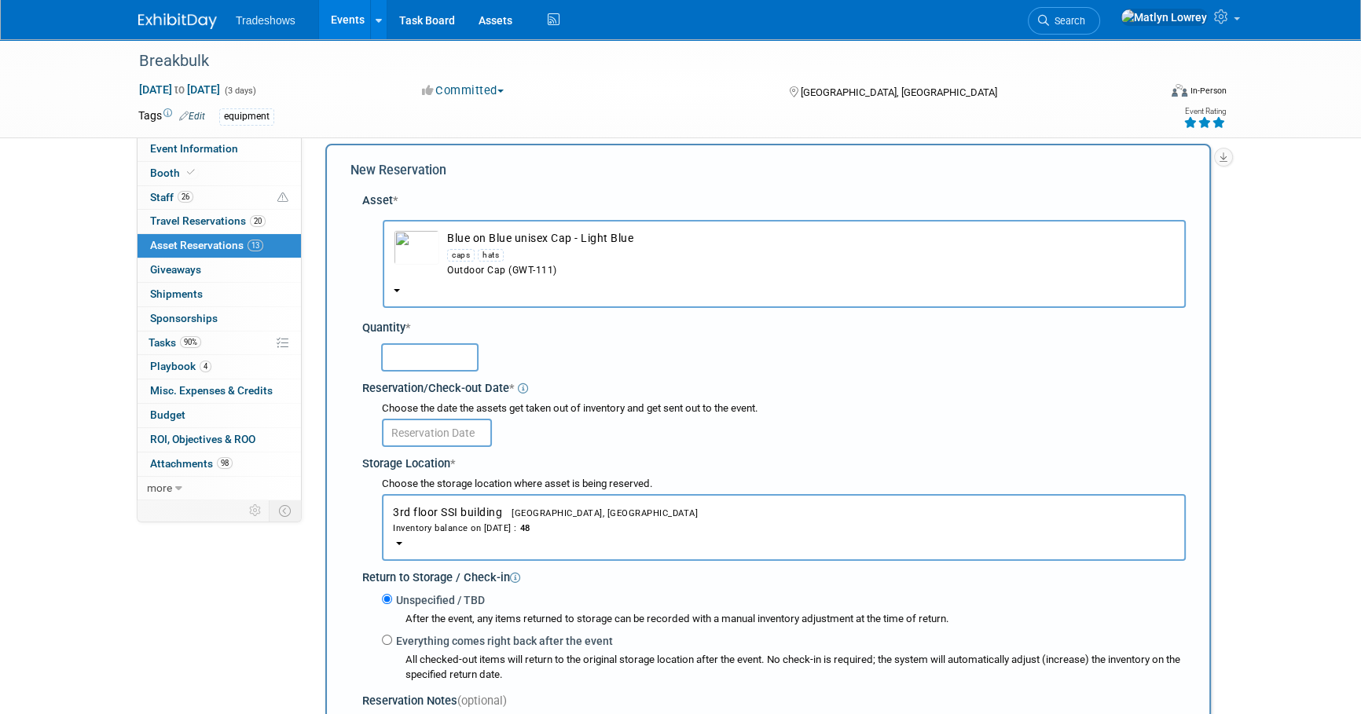
click at [413, 346] on input "text" at bounding box center [429, 357] width 97 height 28
type input "12"
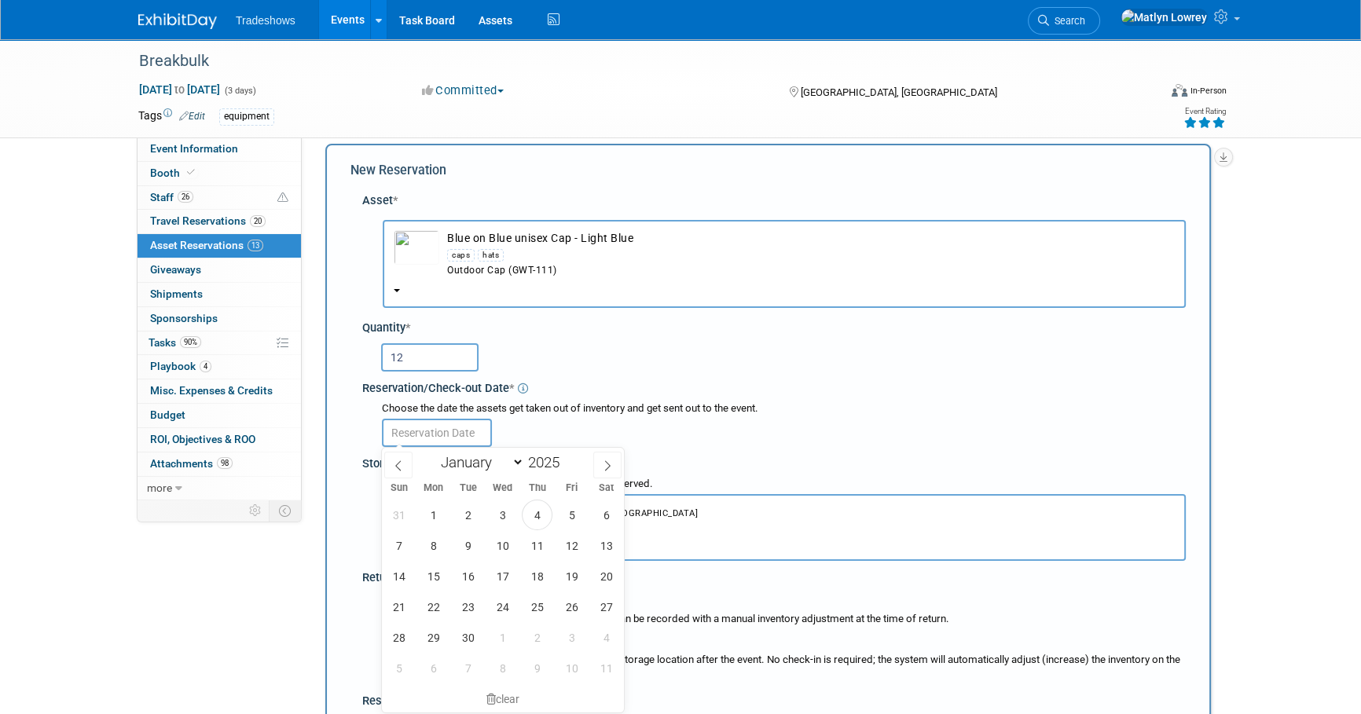
click at [406, 420] on input "text" at bounding box center [437, 433] width 110 height 28
click at [440, 515] on span "1" at bounding box center [433, 515] width 31 height 31
type input "[DATE]"
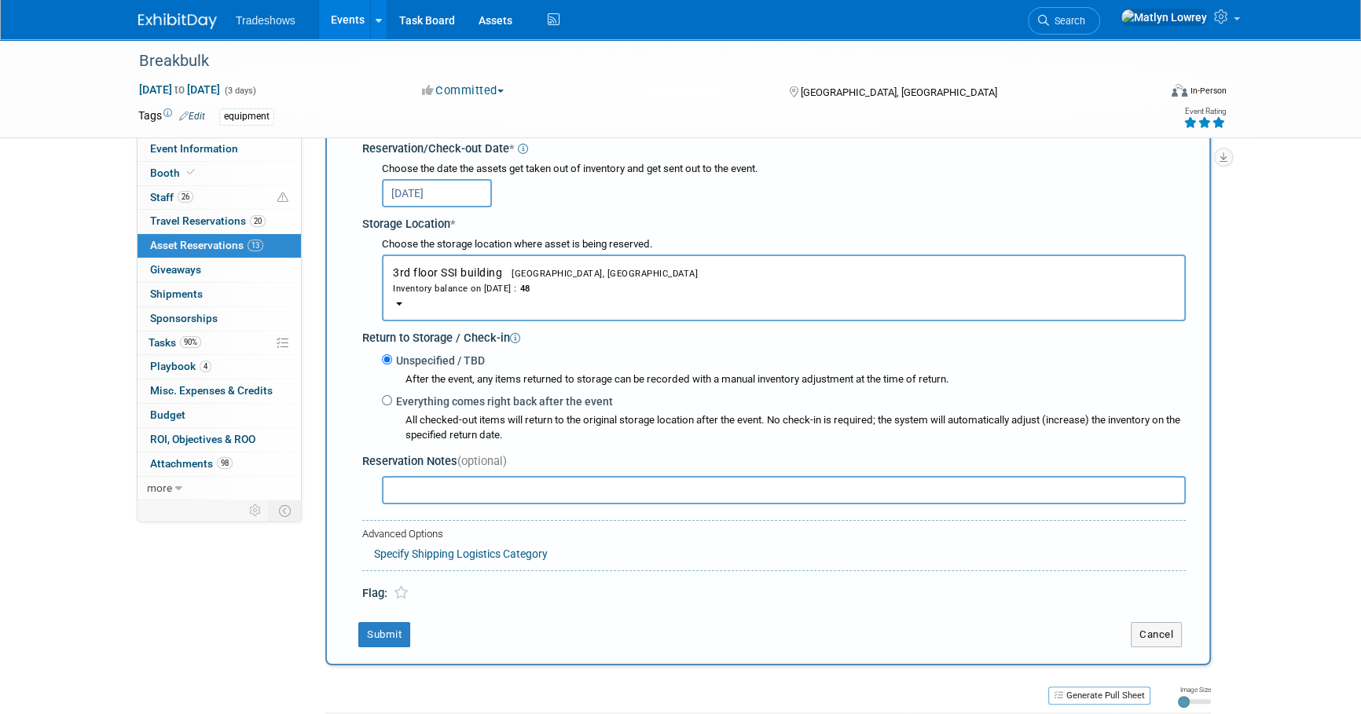
scroll to position [300, 0]
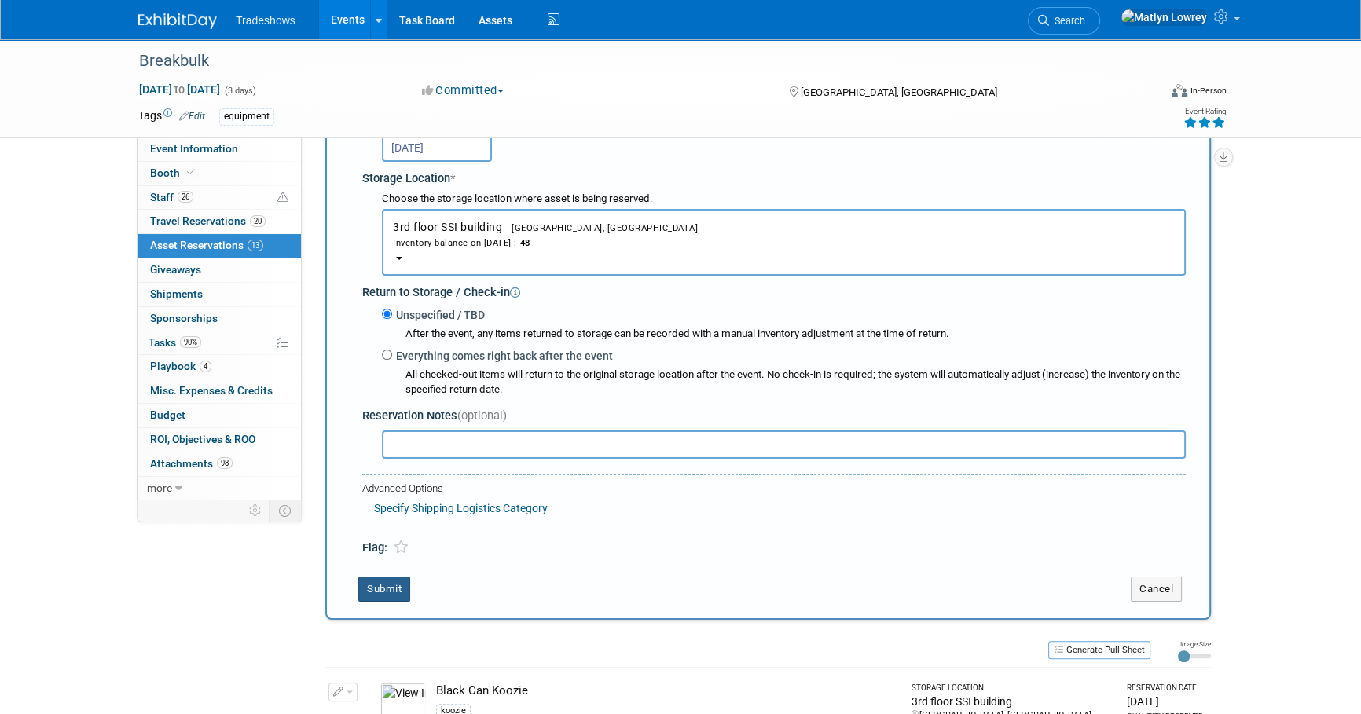
drag, startPoint x: 392, startPoint y: 594, endPoint x: 393, endPoint y: 586, distance: 7.9
click at [392, 592] on button "Submit" at bounding box center [384, 589] width 52 height 25
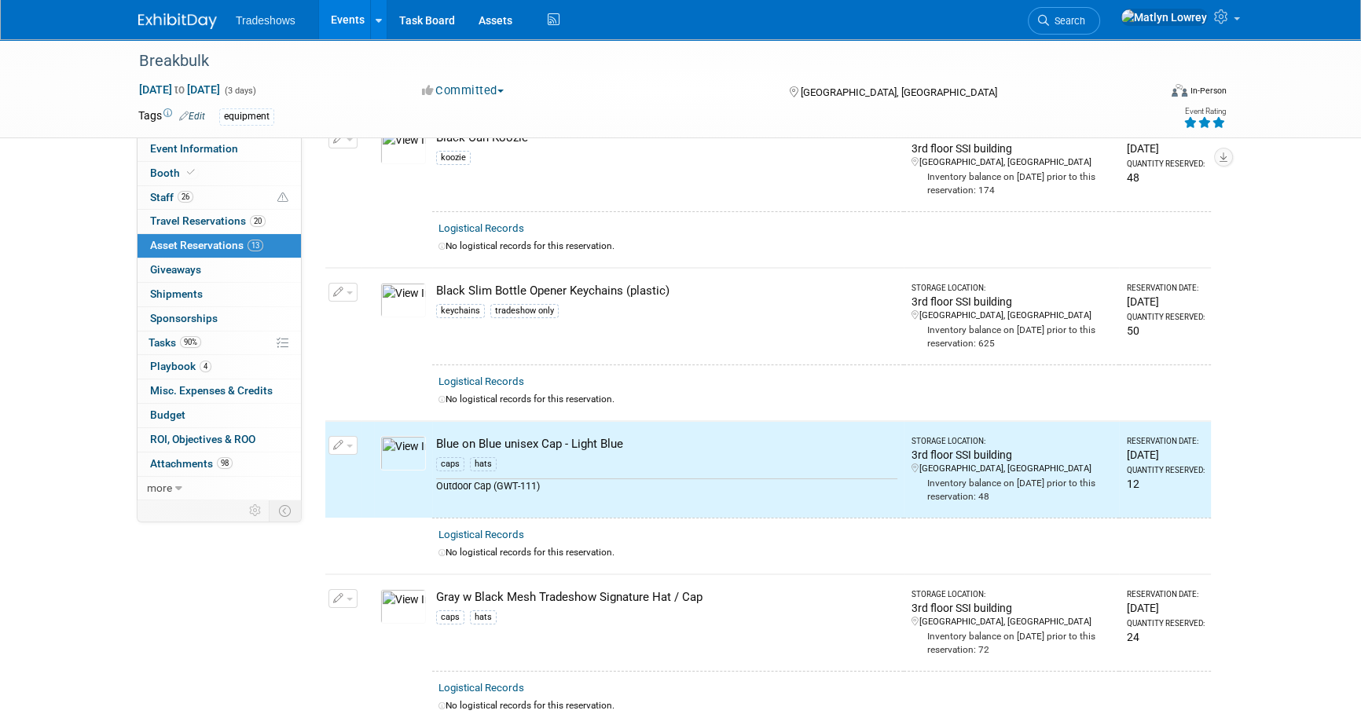
scroll to position [0, 0]
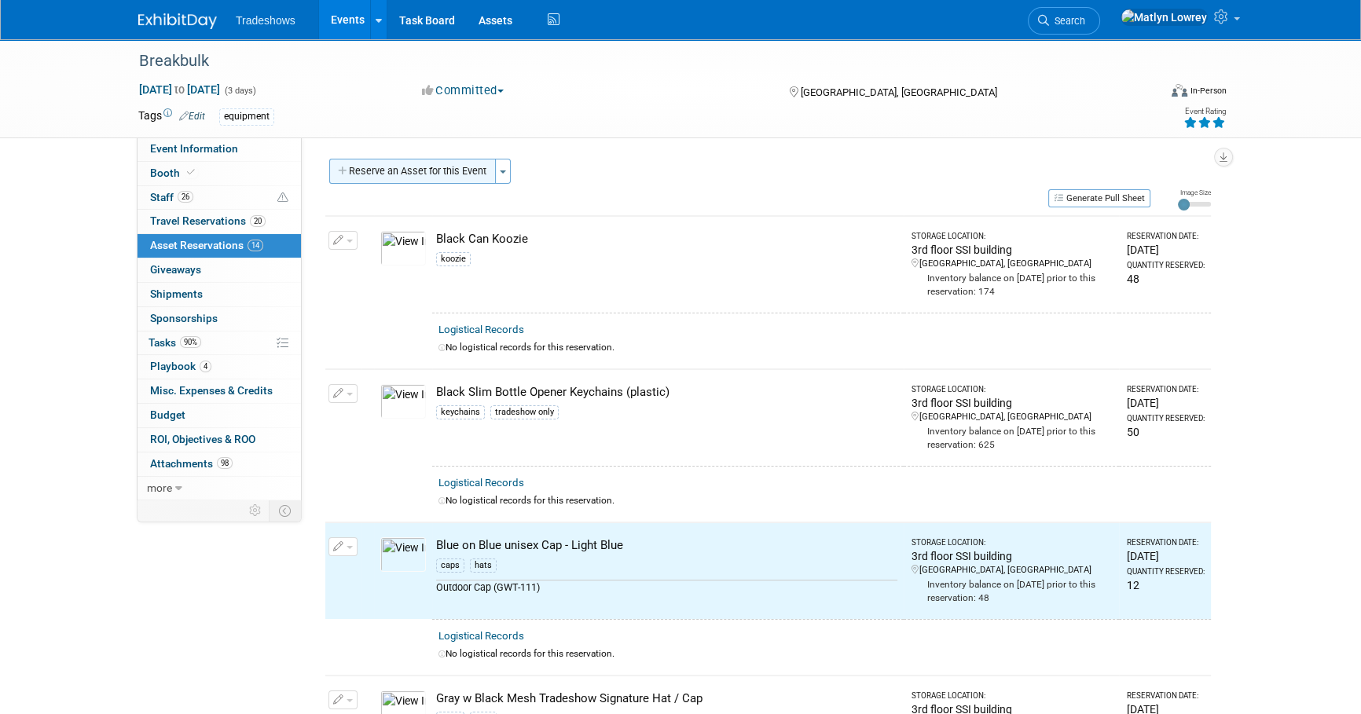
click at [377, 171] on button "Reserve an Asset for this Event" at bounding box center [412, 171] width 167 height 25
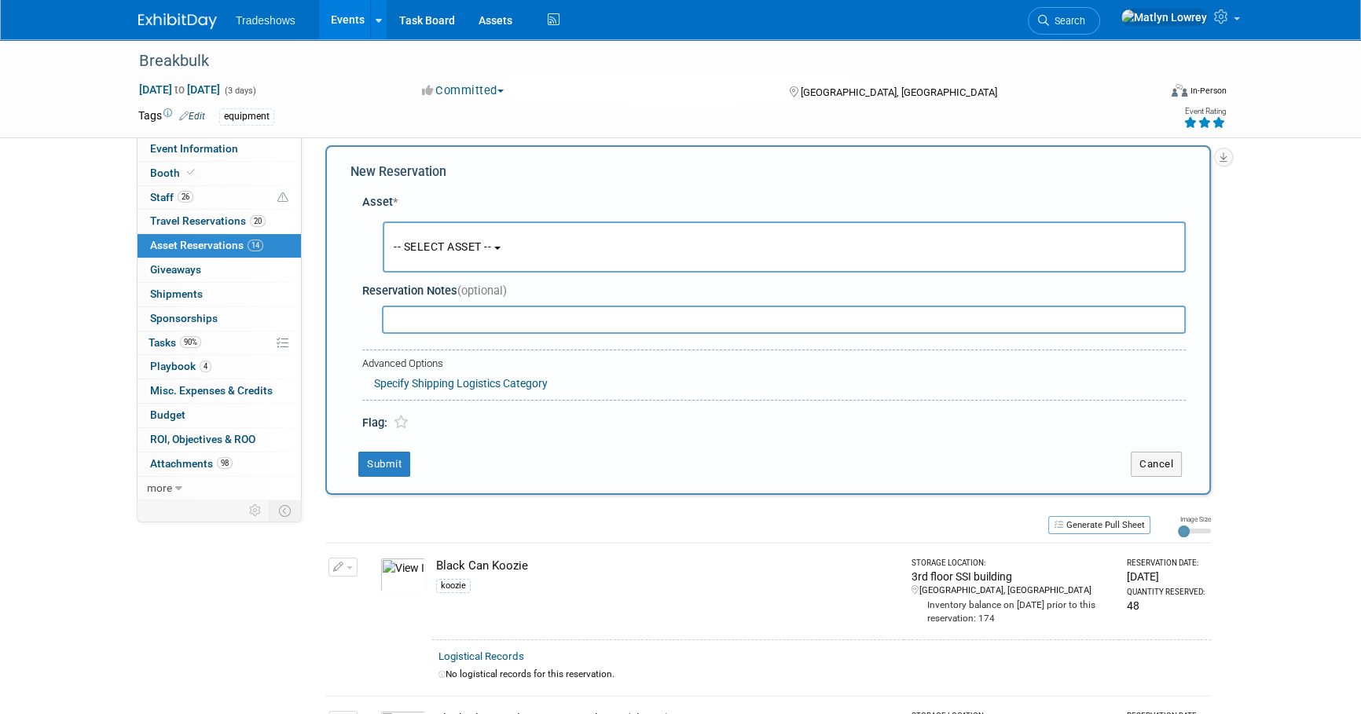
scroll to position [15, 0]
click at [406, 229] on button "-- SELECT ASSET --" at bounding box center [784, 245] width 803 height 51
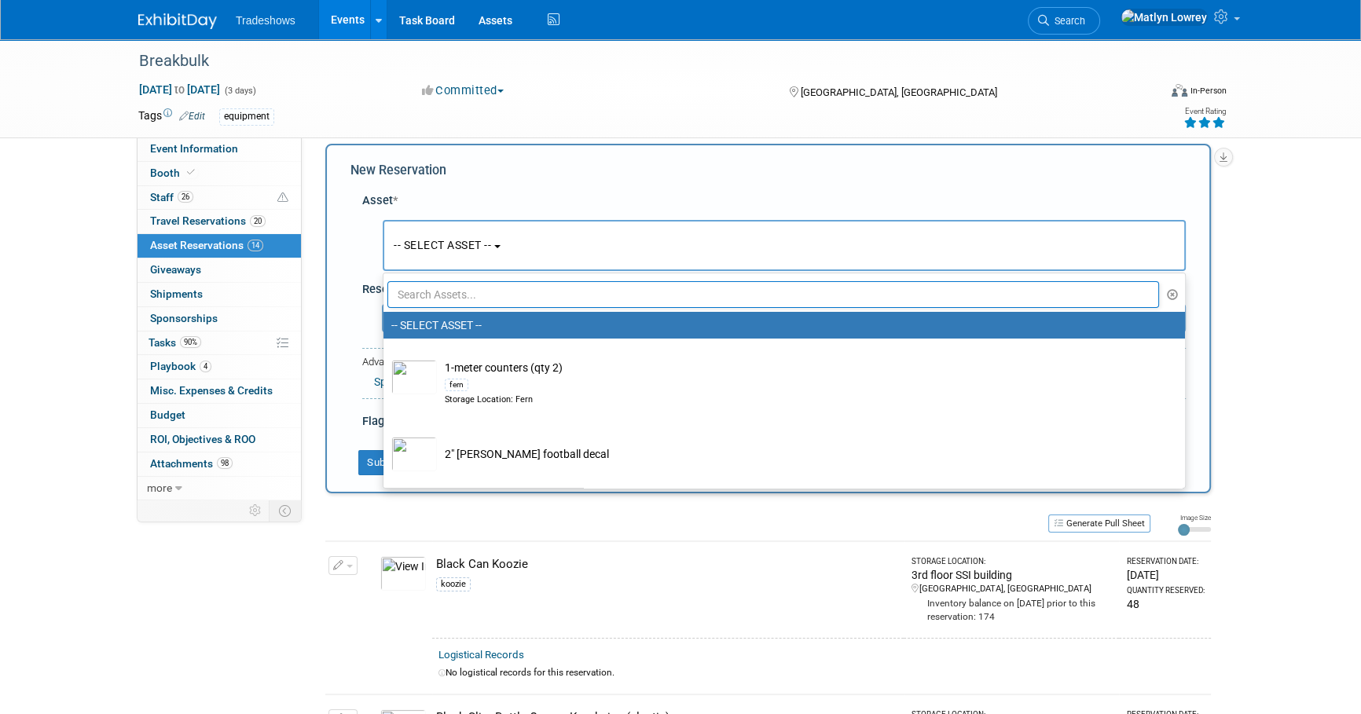
click at [421, 292] on input "text" at bounding box center [772, 294] width 771 height 27
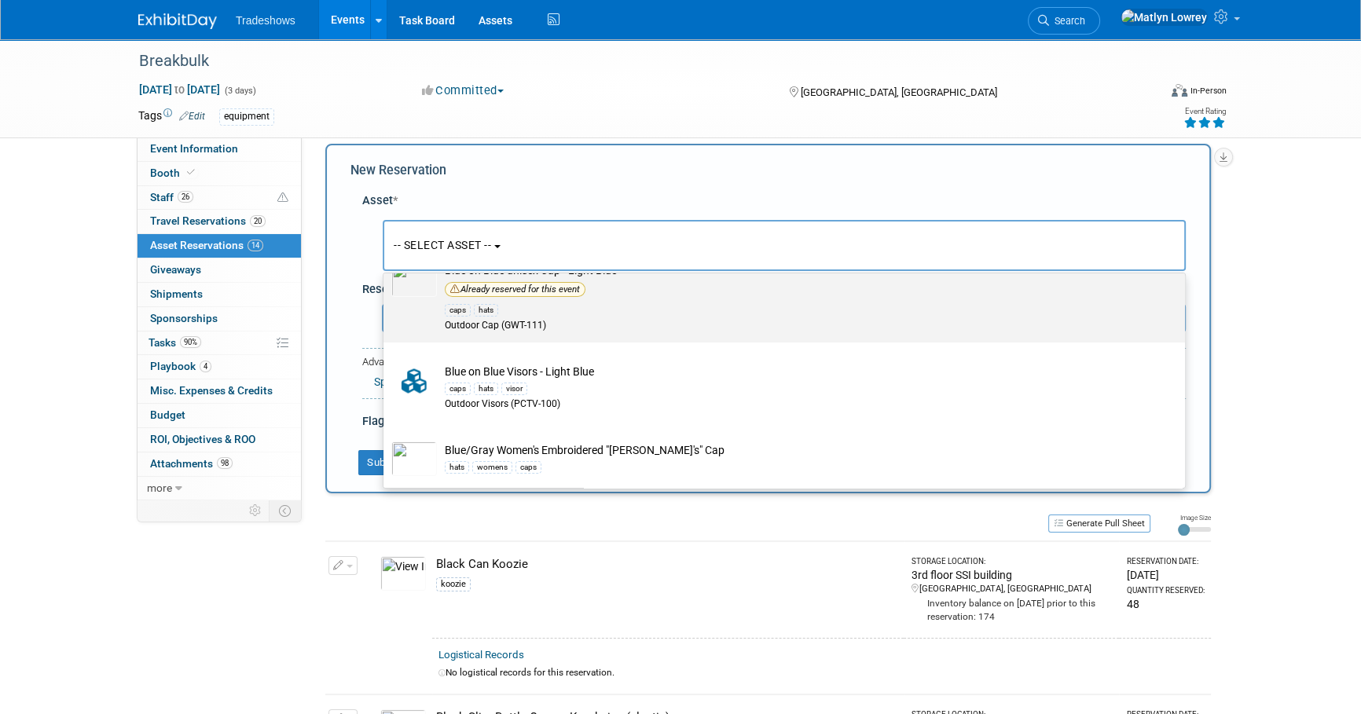
scroll to position [142, 0]
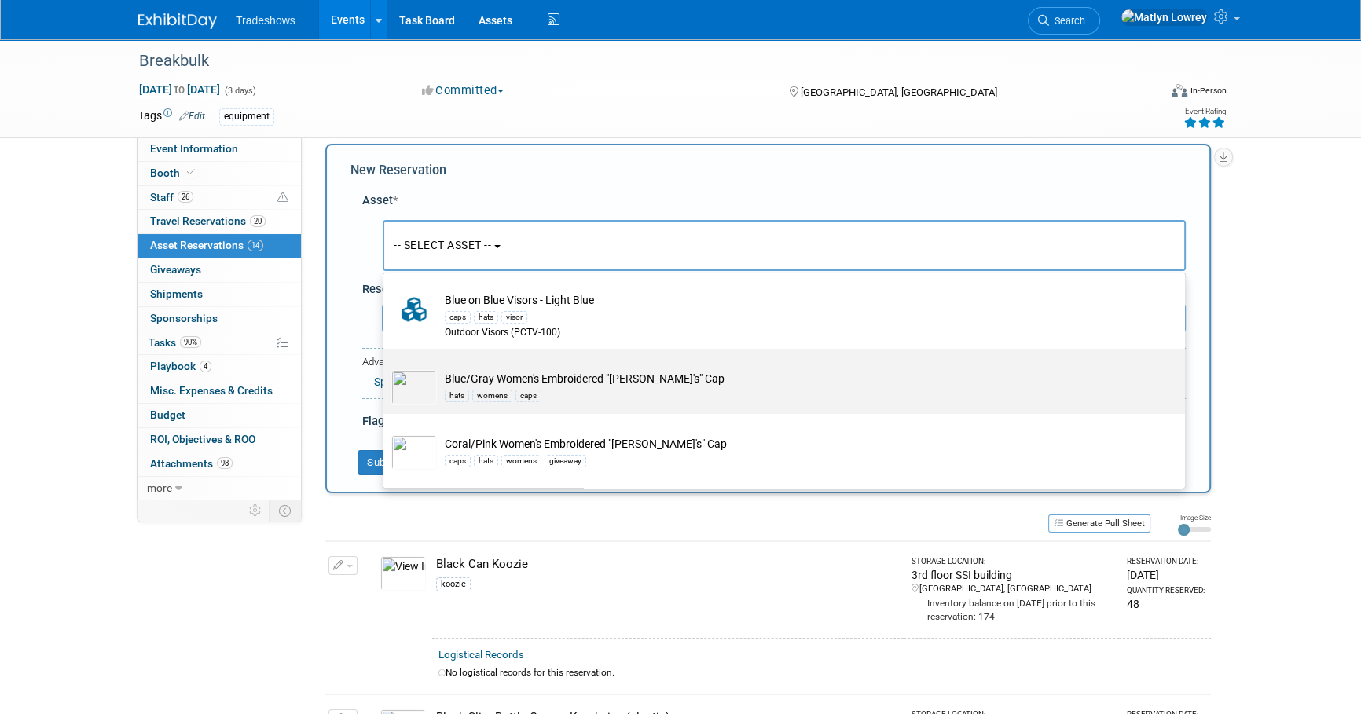
type input "cap"
click at [534, 399] on div "caps" at bounding box center [528, 396] width 26 height 13
click at [386, 368] on input "Blue/Gray Women's Embroidered "[PERSON_NAME]'s" Cap hats womens caps" at bounding box center [381, 362] width 10 height 10
select select "10717384"
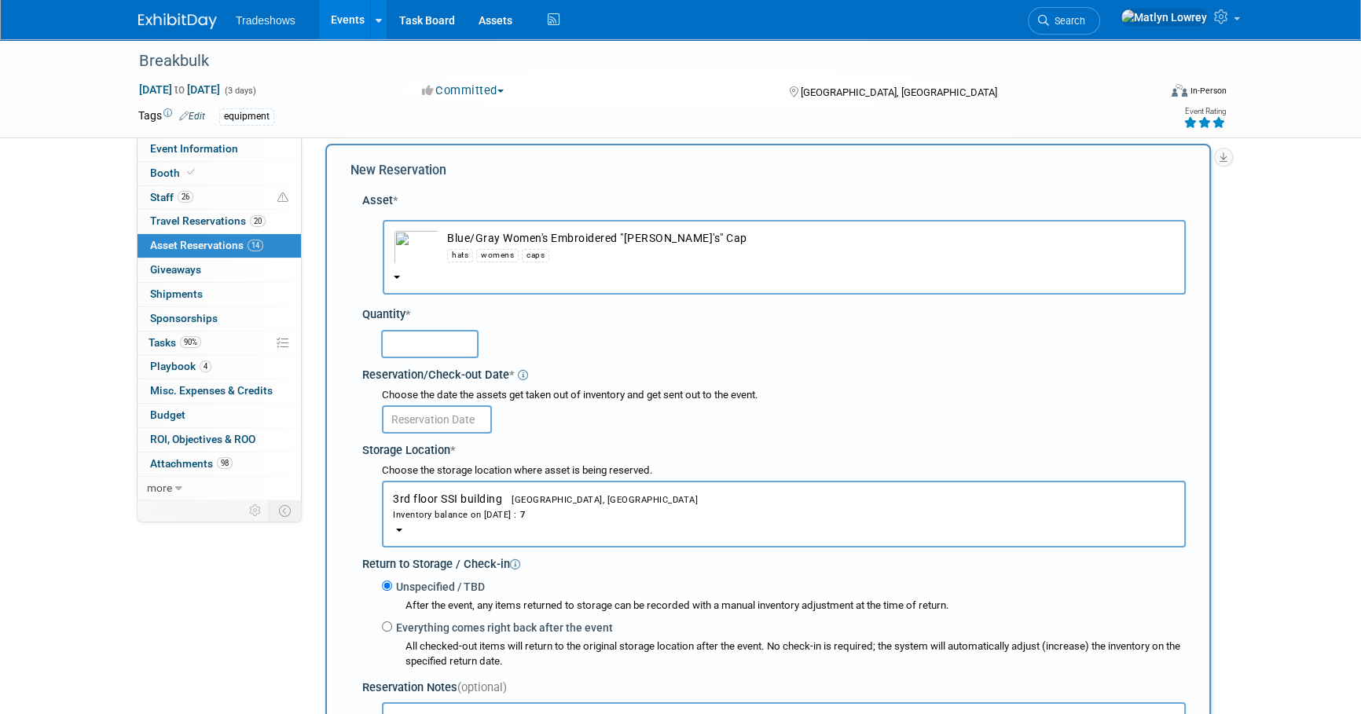
click at [409, 343] on input "text" at bounding box center [429, 344] width 97 height 28
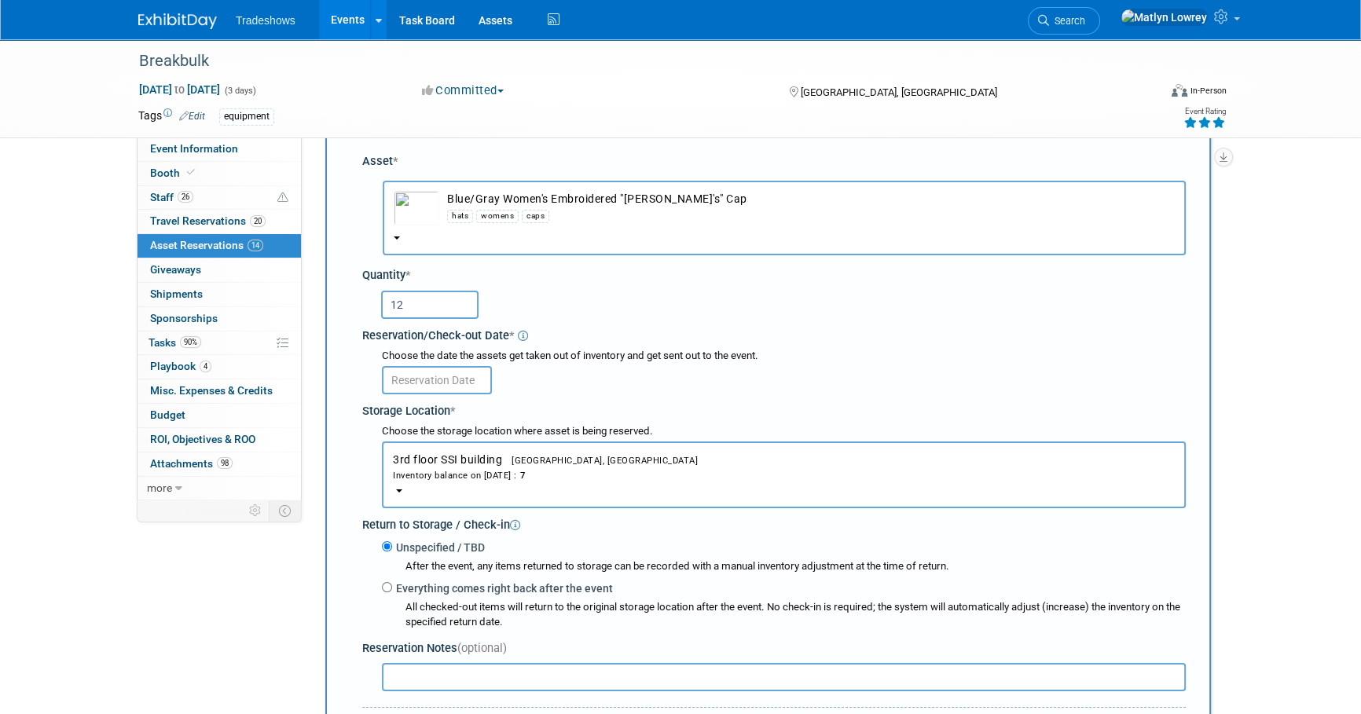
scroll to position [86, 0]
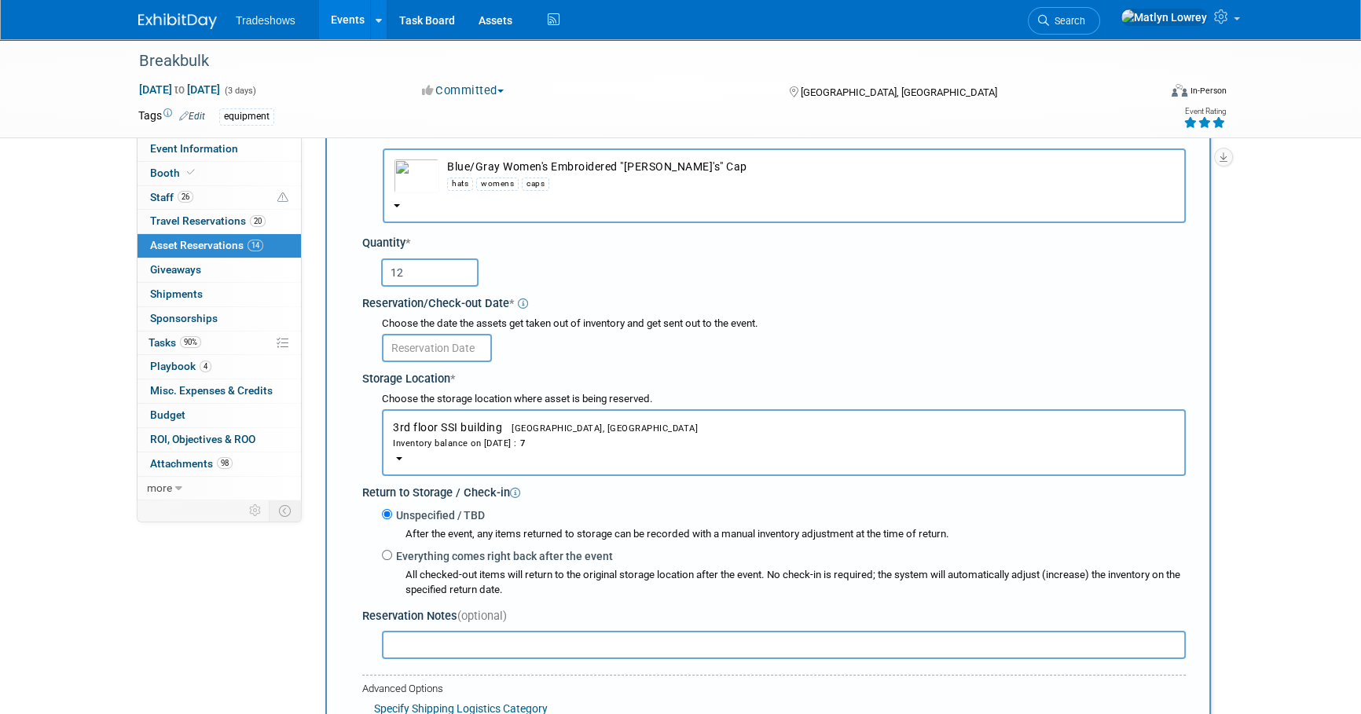
type input "12"
click at [415, 360] on body "Tradeshows Events Add Event Bulk Upload Events Shareable Event Boards Recently …" at bounding box center [680, 271] width 1361 height 714
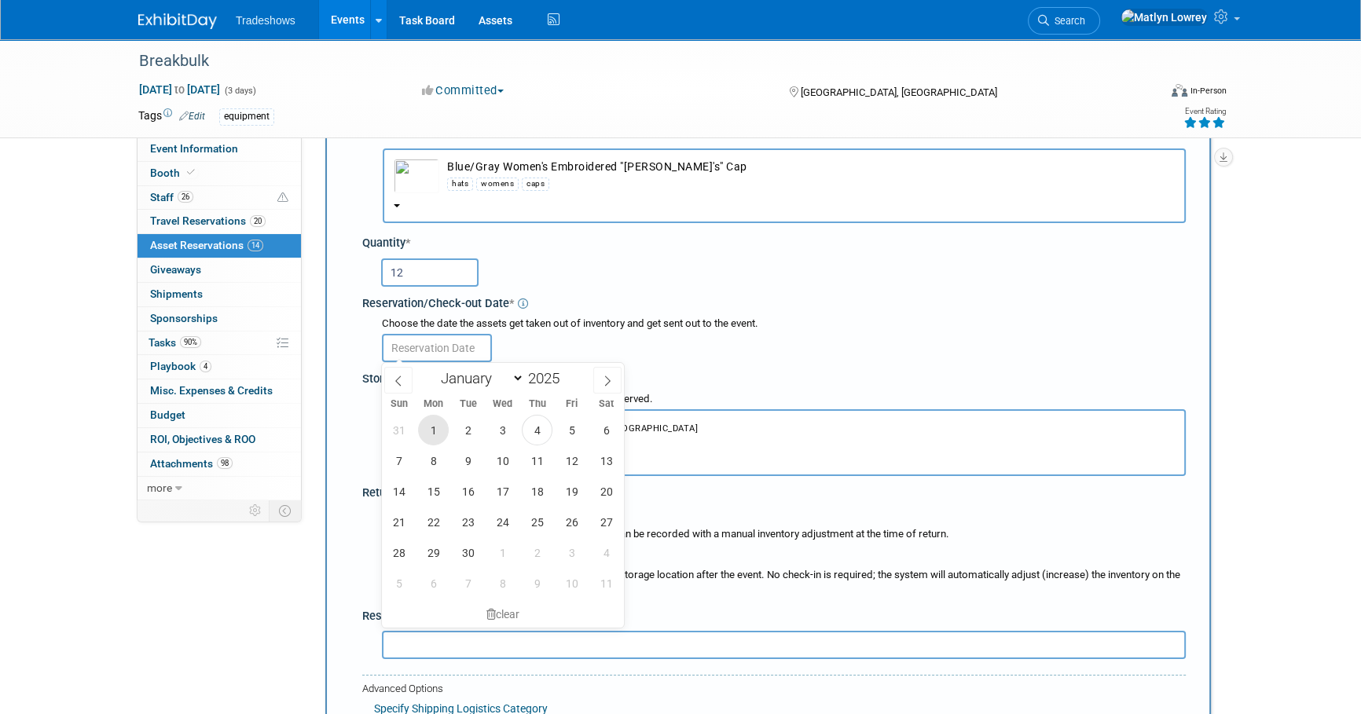
click at [444, 432] on span "1" at bounding box center [433, 430] width 31 height 31
type input "[DATE]"
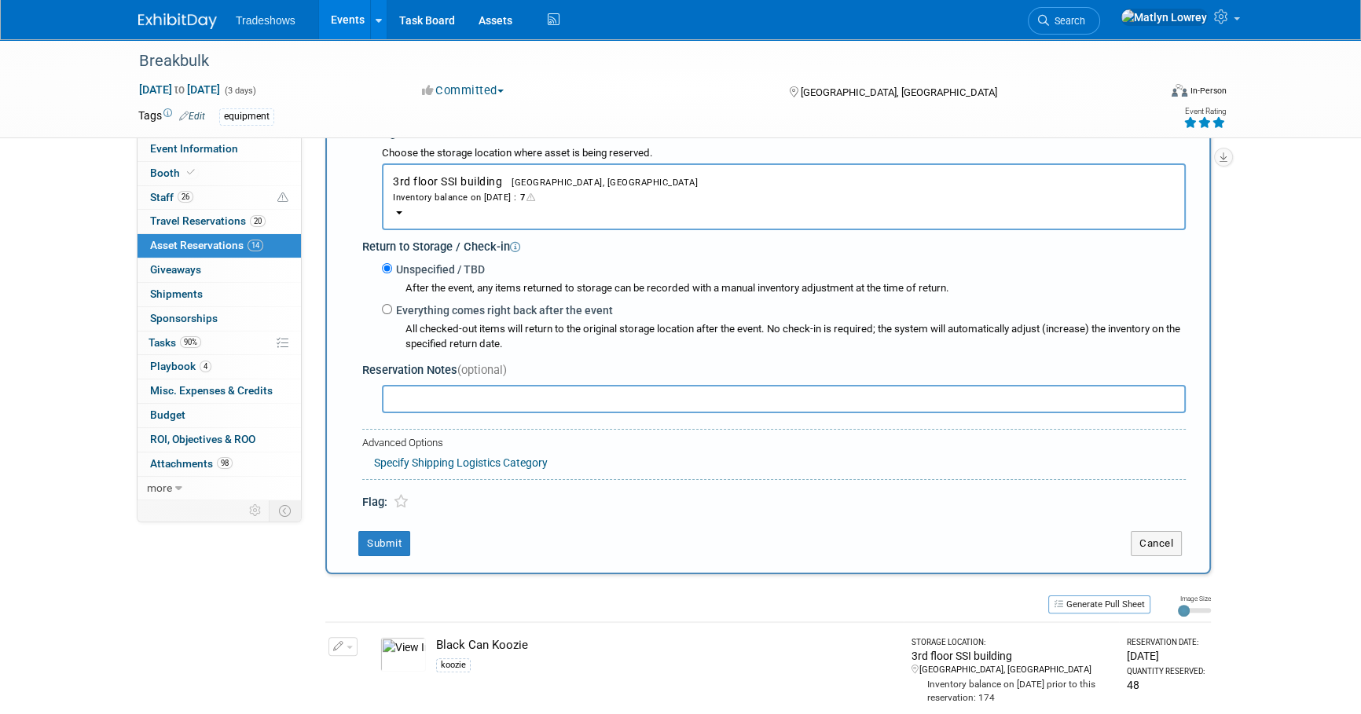
scroll to position [372, 0]
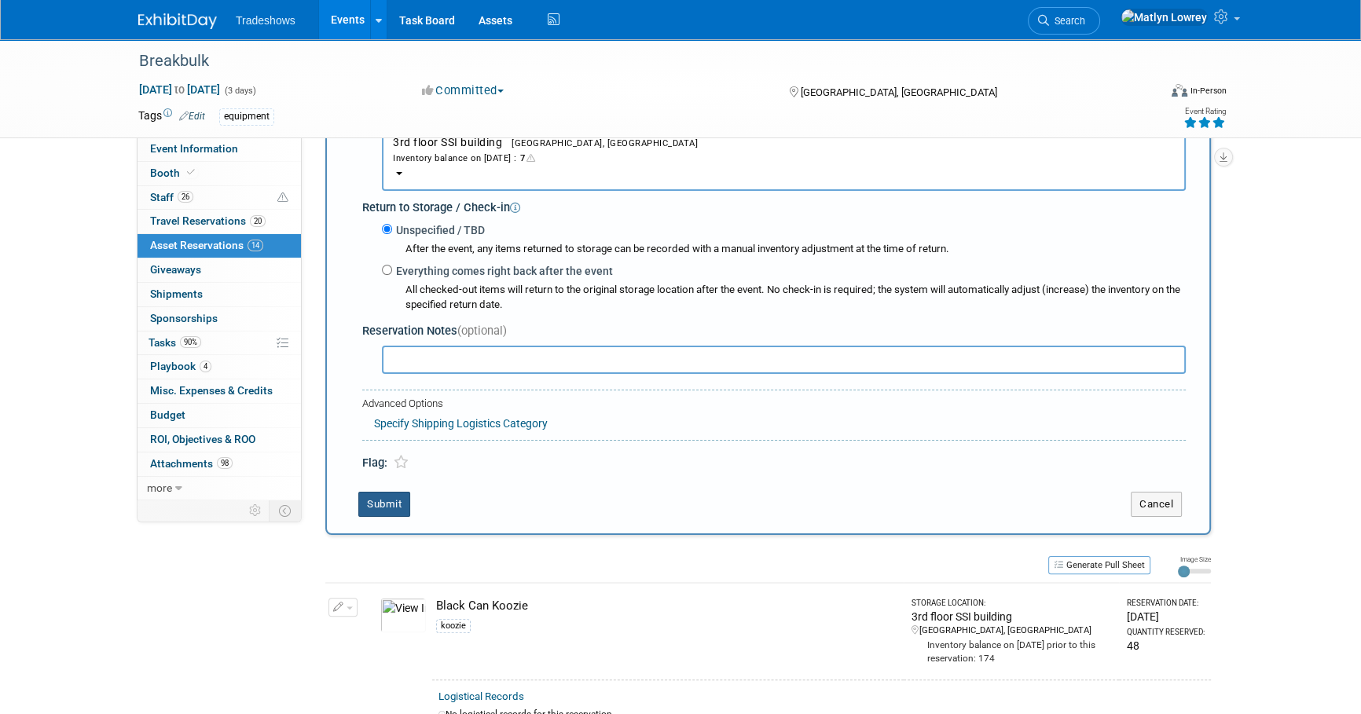
click at [376, 499] on button "Submit" at bounding box center [384, 504] width 52 height 25
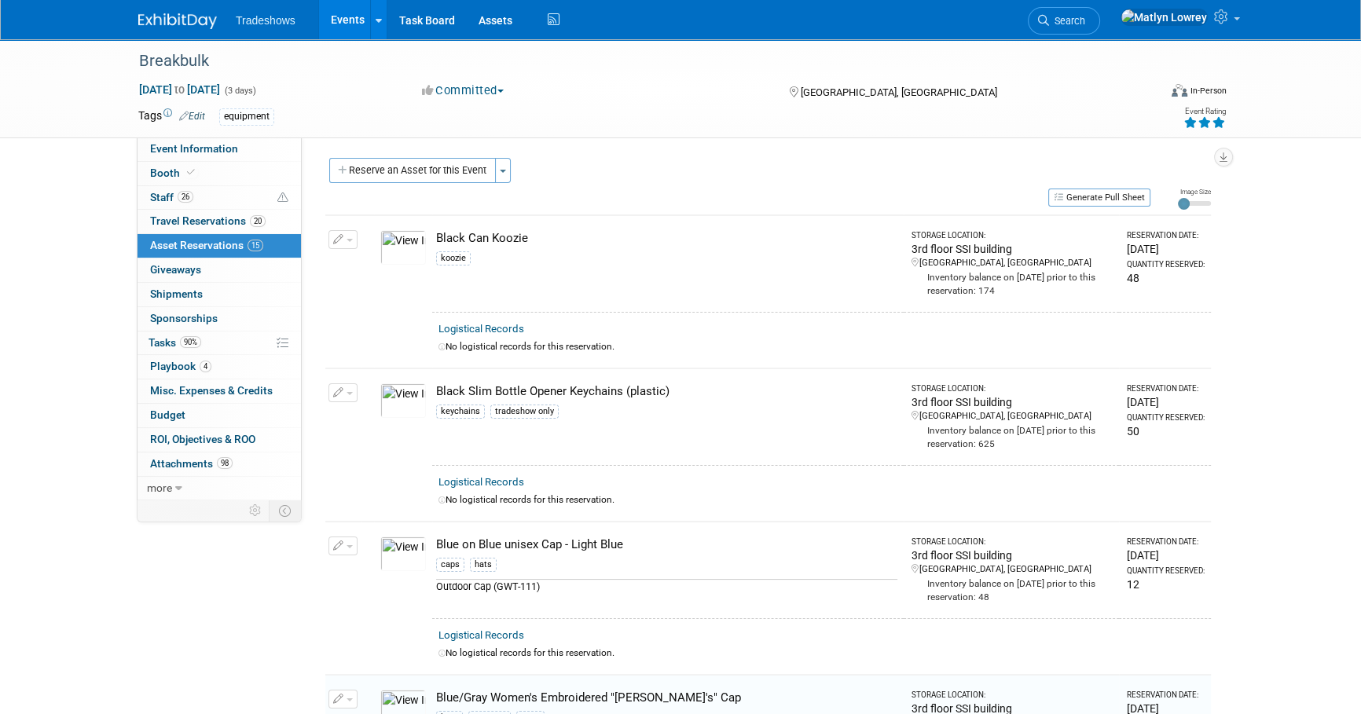
scroll to position [0, 0]
click at [476, 176] on button "Reserve an Asset for this Event" at bounding box center [412, 171] width 167 height 25
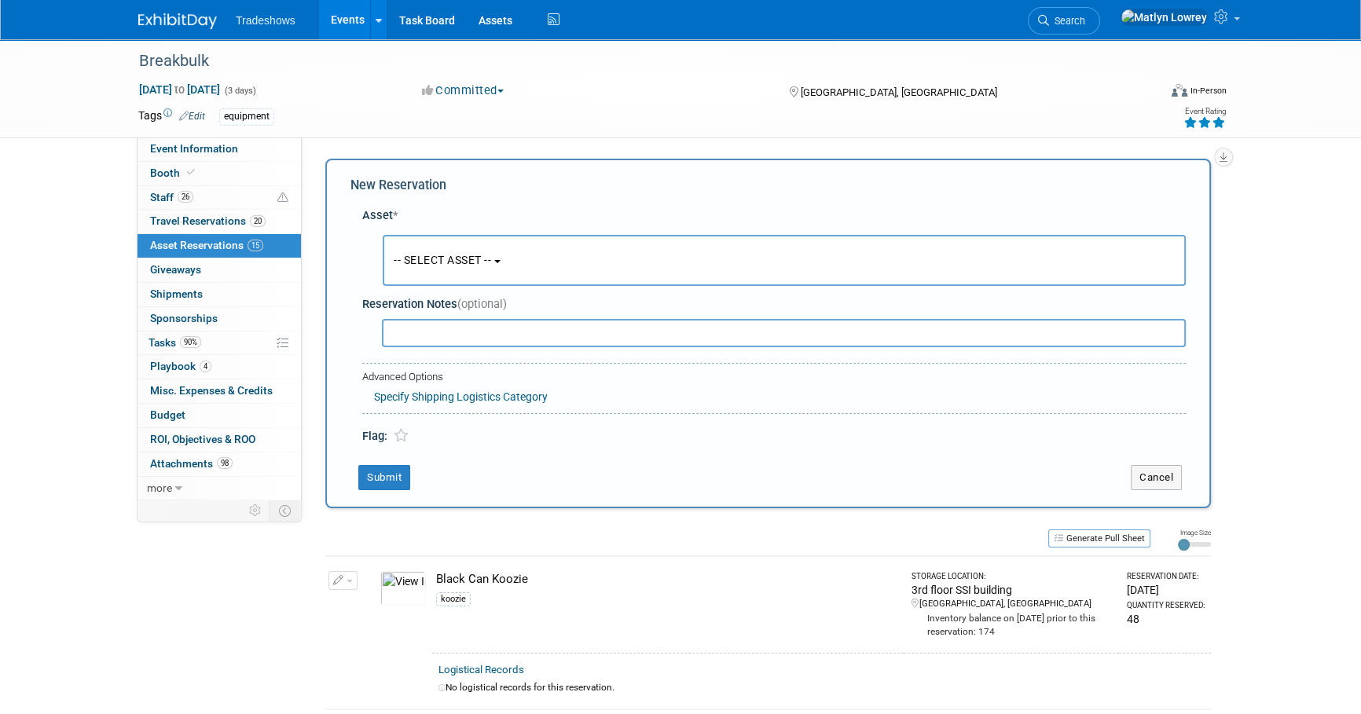
scroll to position [15, 0]
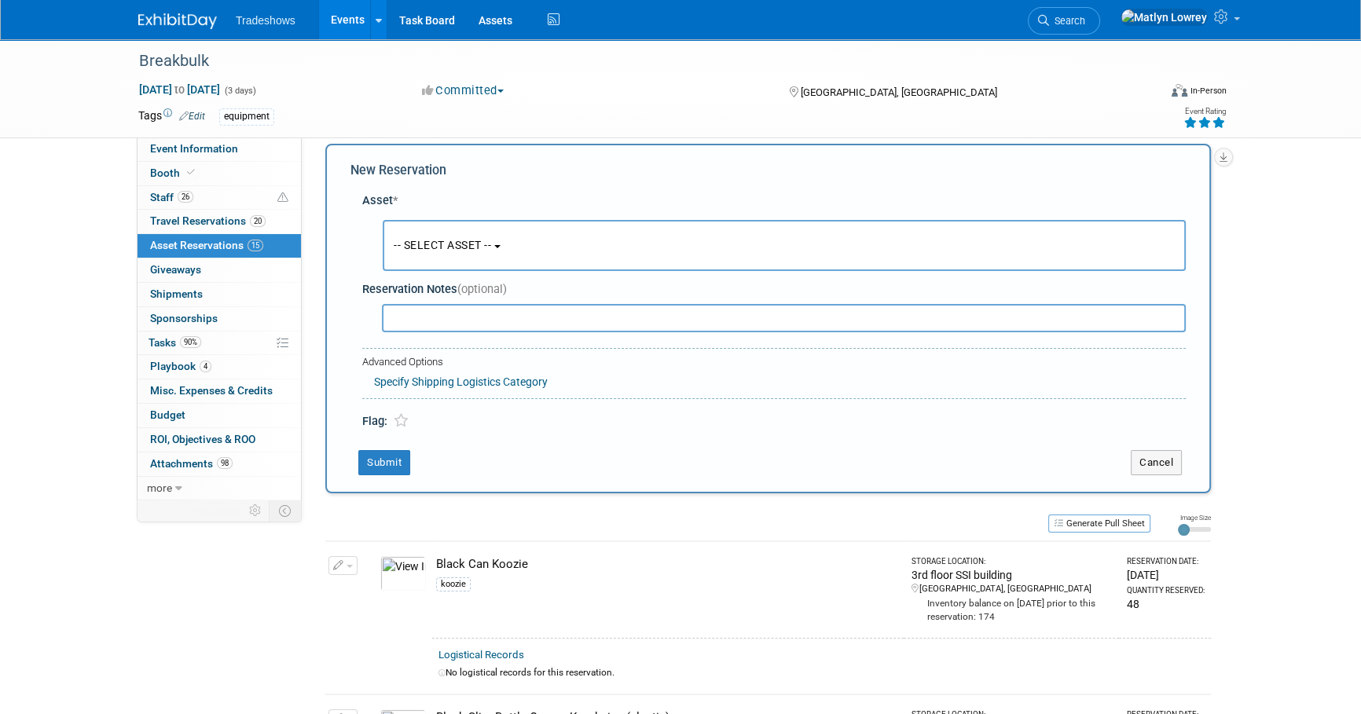
click at [495, 254] on button "-- SELECT ASSET --" at bounding box center [784, 245] width 803 height 51
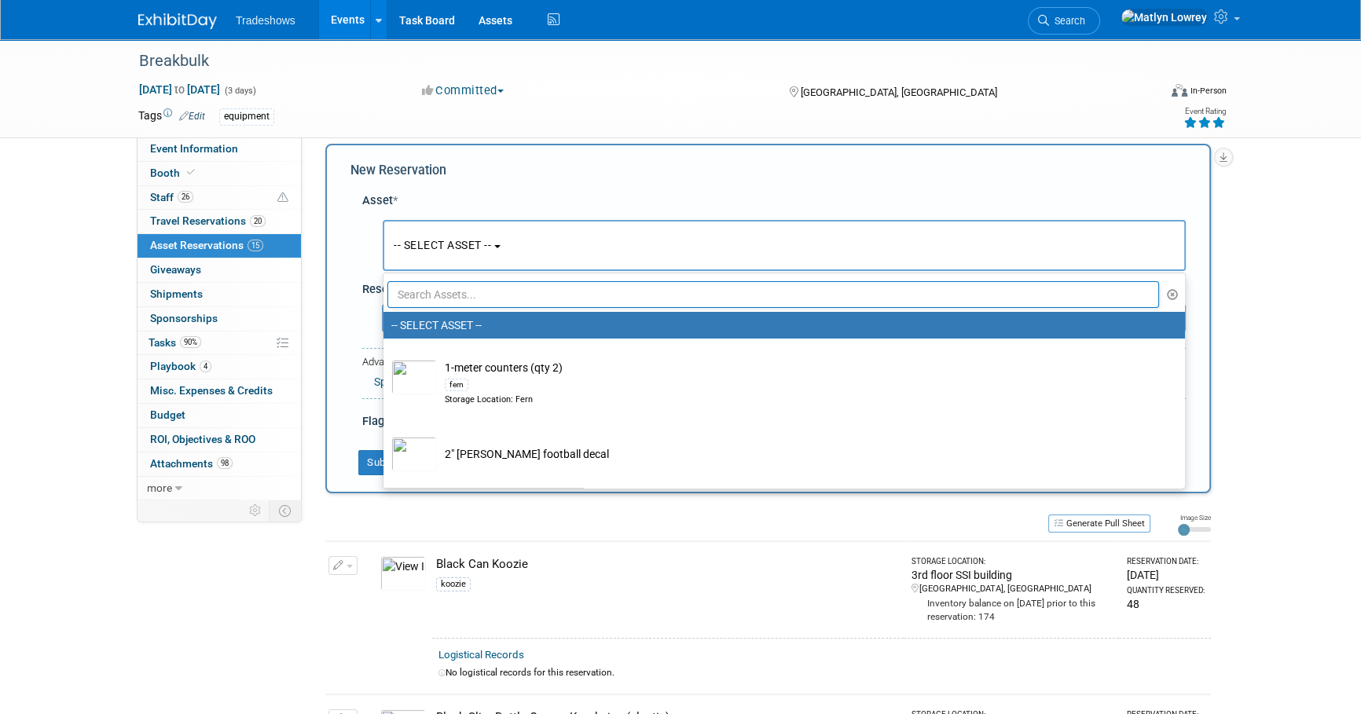
click at [476, 302] on input "text" at bounding box center [772, 294] width 771 height 27
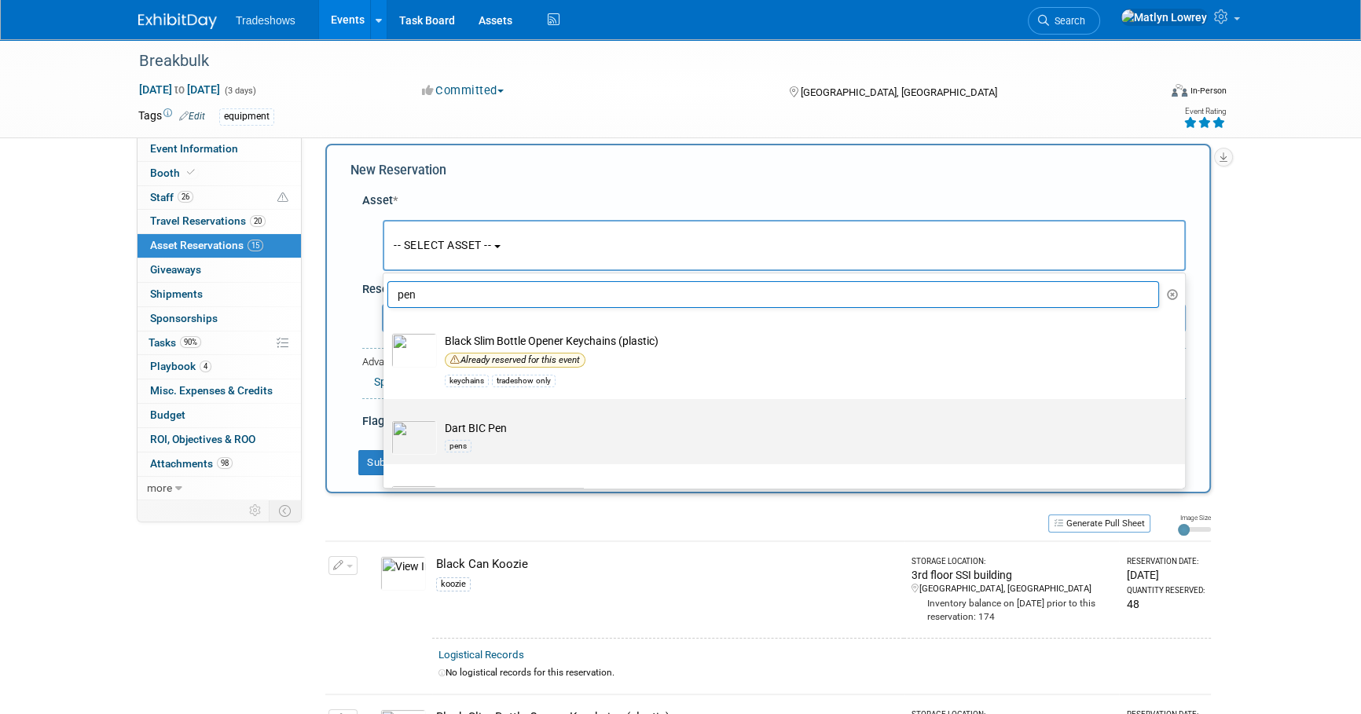
type input "pen"
click at [462, 441] on div "pens" at bounding box center [458, 446] width 27 height 13
click at [386, 418] on input "Dart BIC Pen pens" at bounding box center [381, 413] width 10 height 10
select select "10717741"
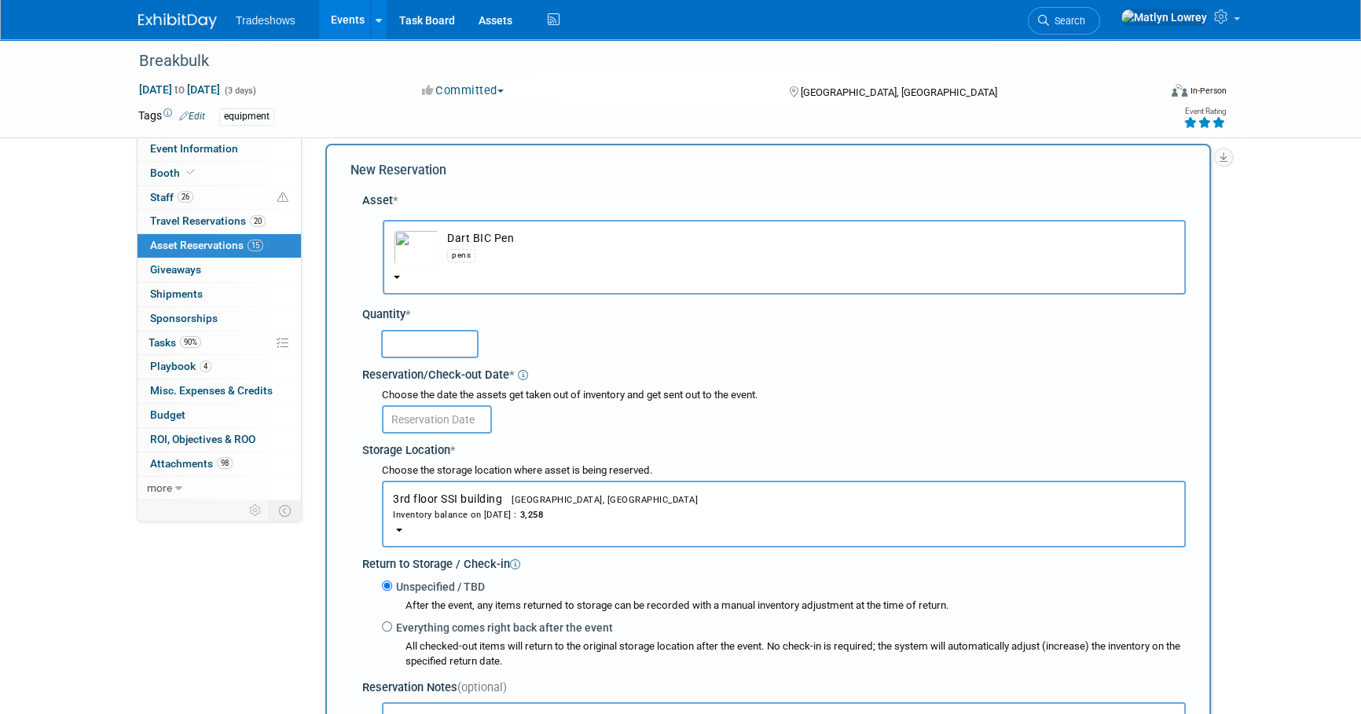
click at [420, 346] on input "text" at bounding box center [429, 344] width 97 height 28
type input "300"
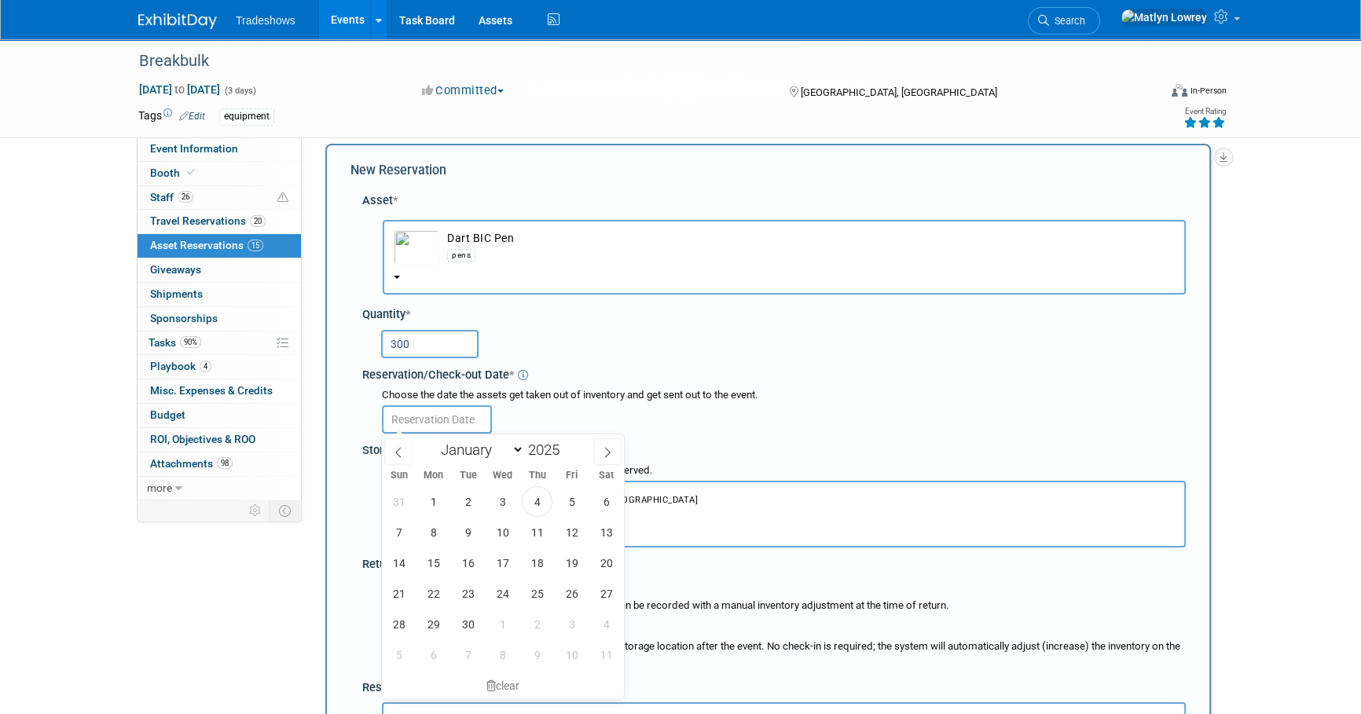
click at [423, 418] on input "text" at bounding box center [437, 419] width 110 height 28
click at [431, 491] on span "1" at bounding box center [433, 501] width 31 height 31
type input "[DATE]"
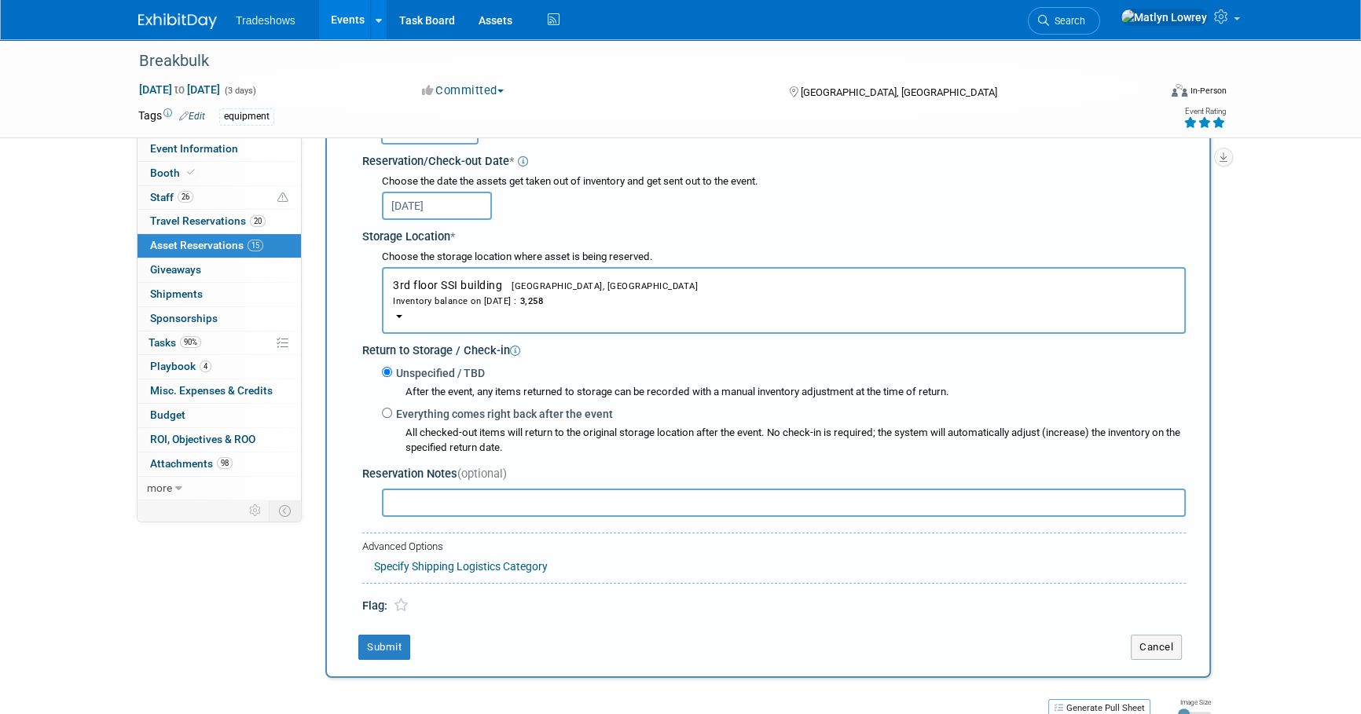
scroll to position [300, 0]
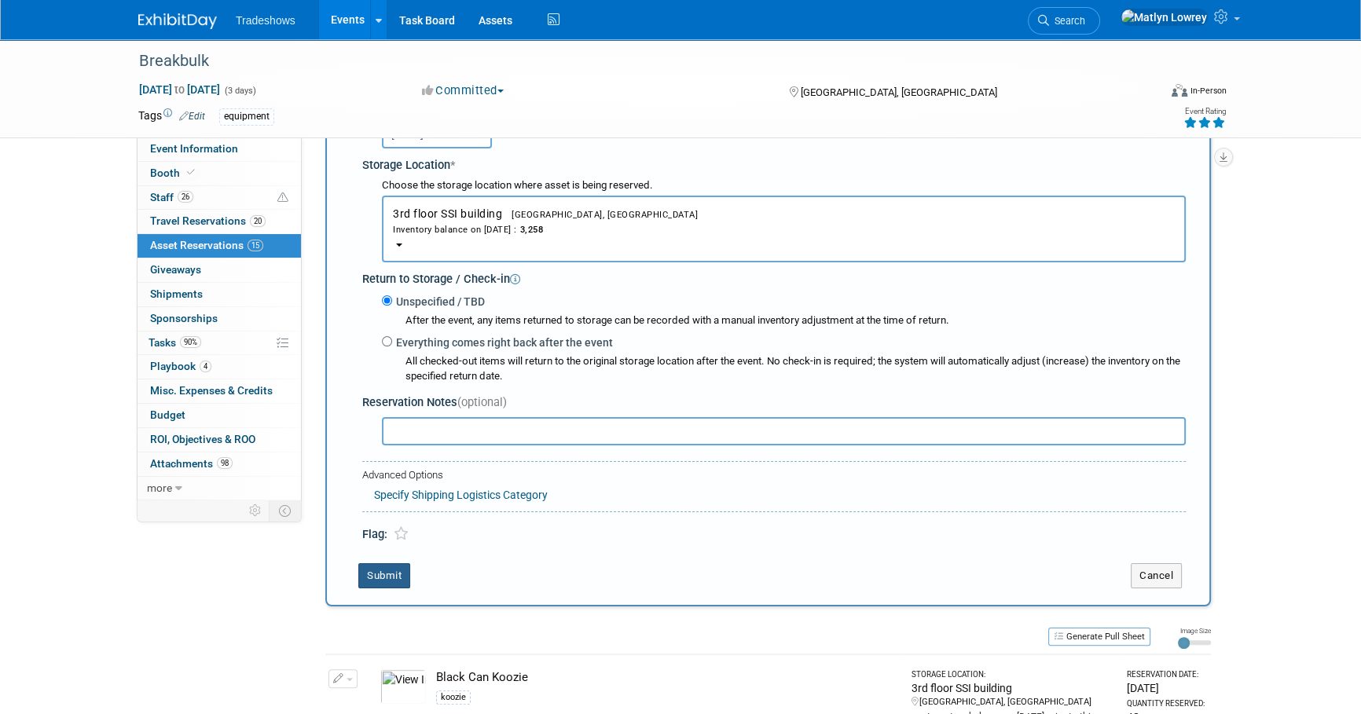
click at [368, 573] on button "Submit" at bounding box center [384, 575] width 52 height 25
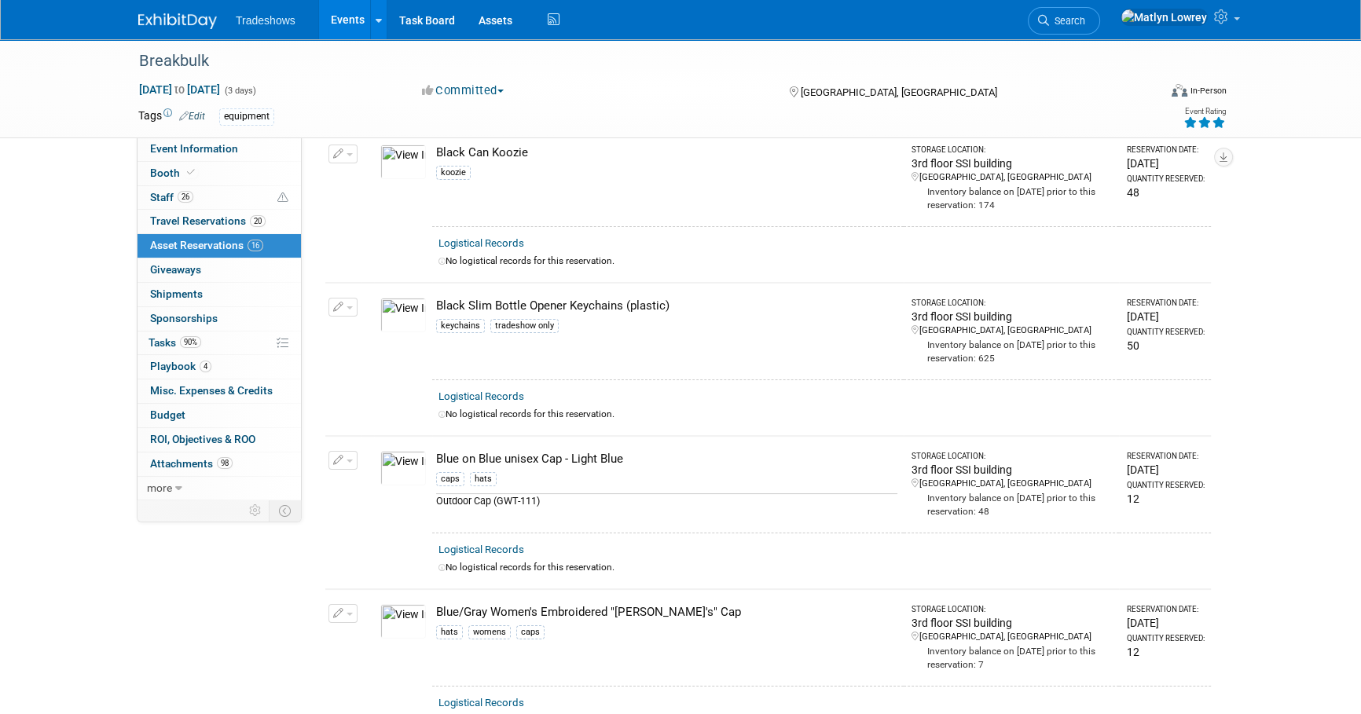
scroll to position [0, 0]
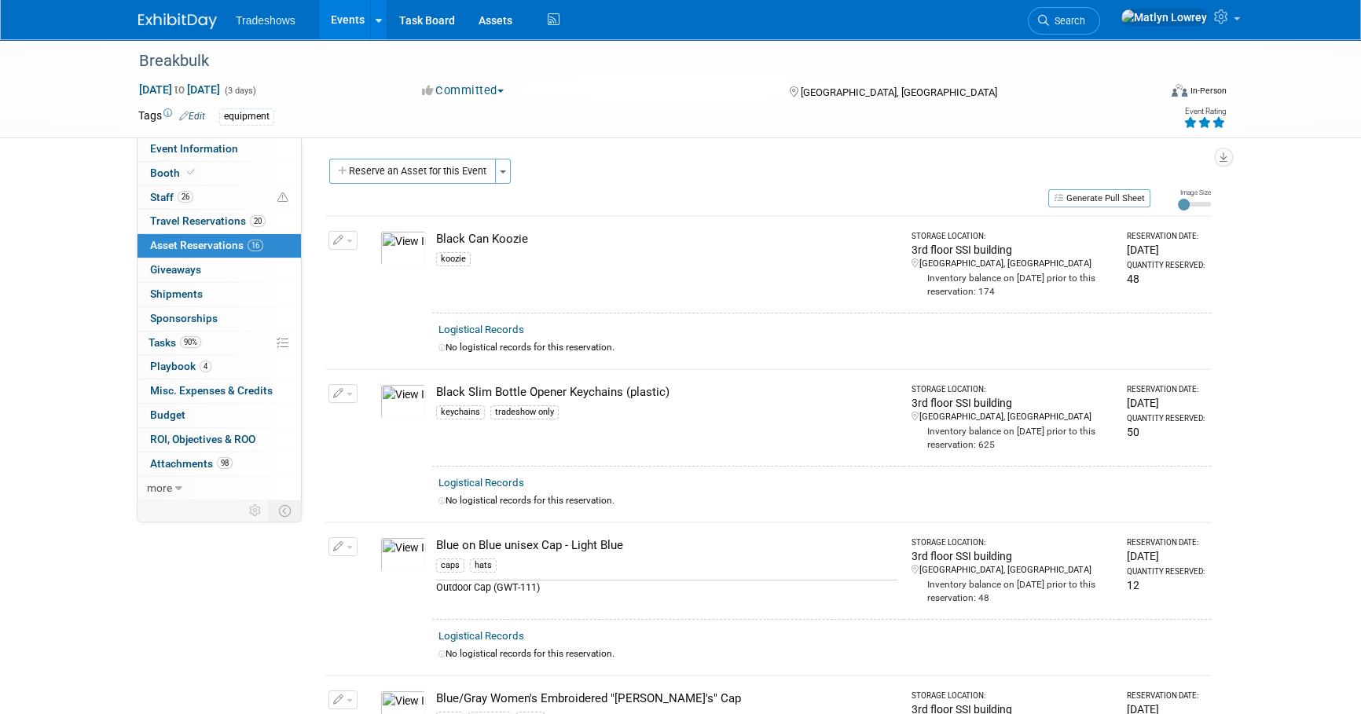
drag, startPoint x: 403, startPoint y: 167, endPoint x: 401, endPoint y: 175, distance: 9.0
click at [401, 166] on button "Reserve an Asset for this Event" at bounding box center [412, 171] width 167 height 25
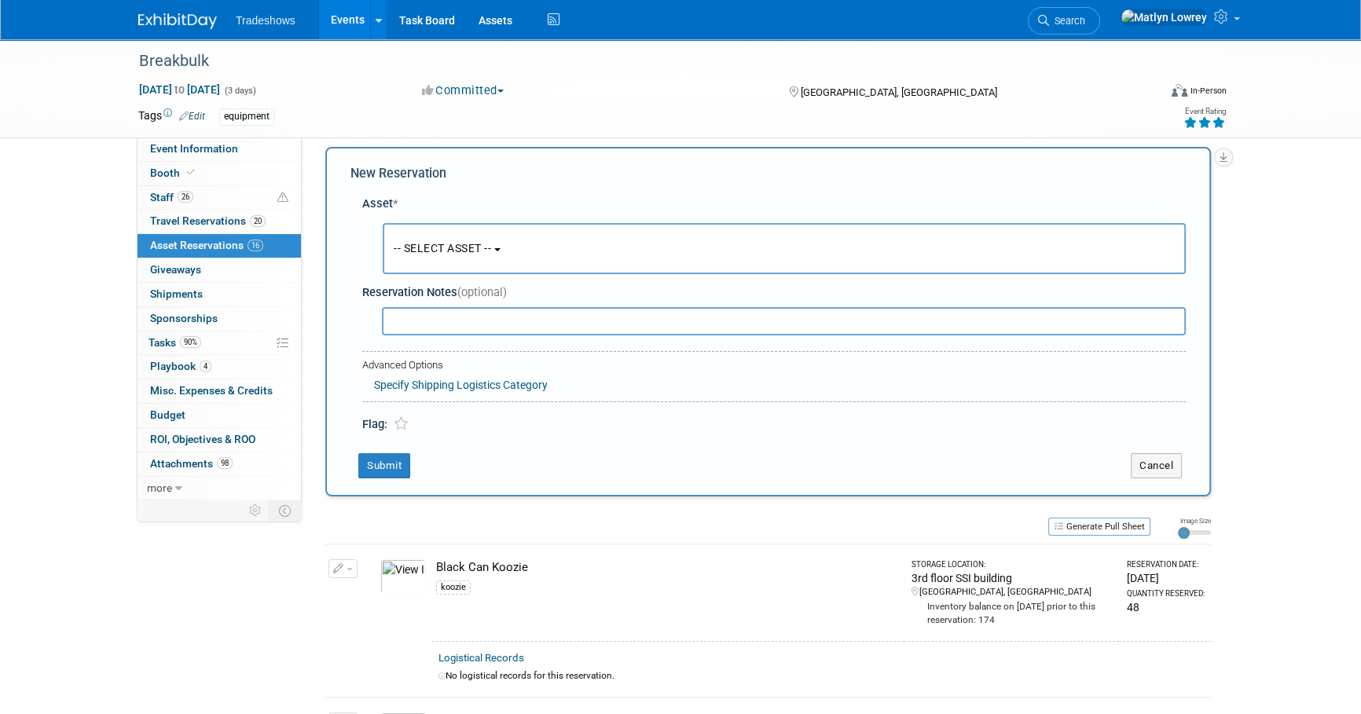
scroll to position [15, 0]
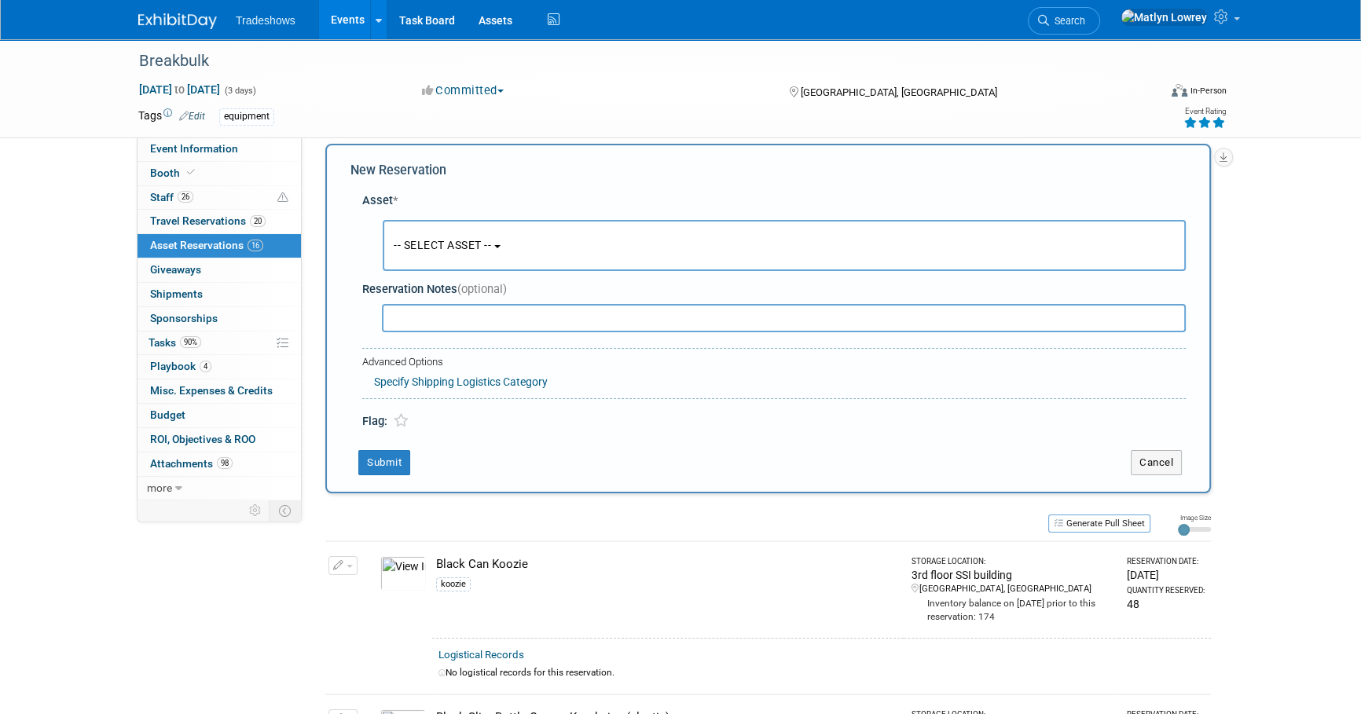
drag, startPoint x: 401, startPoint y: 240, endPoint x: 399, endPoint y: 260, distance: 19.7
click at [401, 240] on span "-- SELECT ASSET --" at bounding box center [442, 245] width 97 height 13
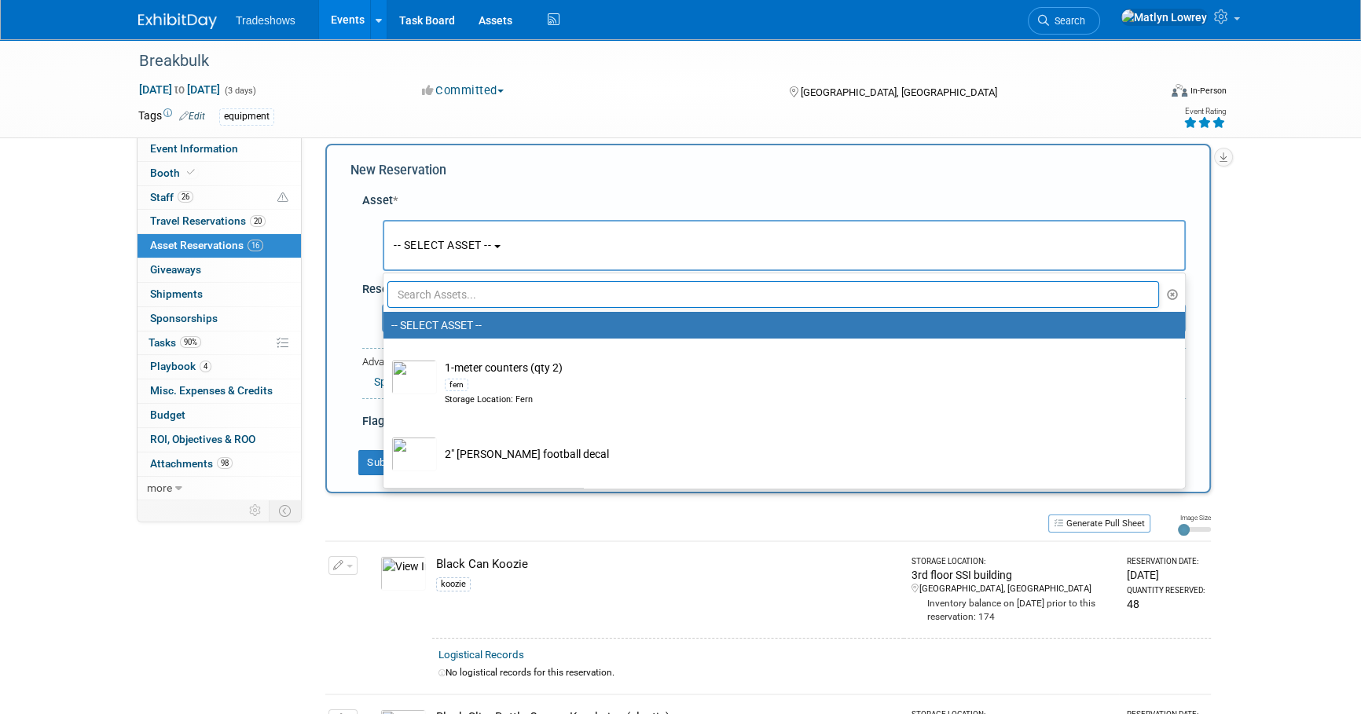
click at [413, 286] on input "text" at bounding box center [772, 294] width 771 height 27
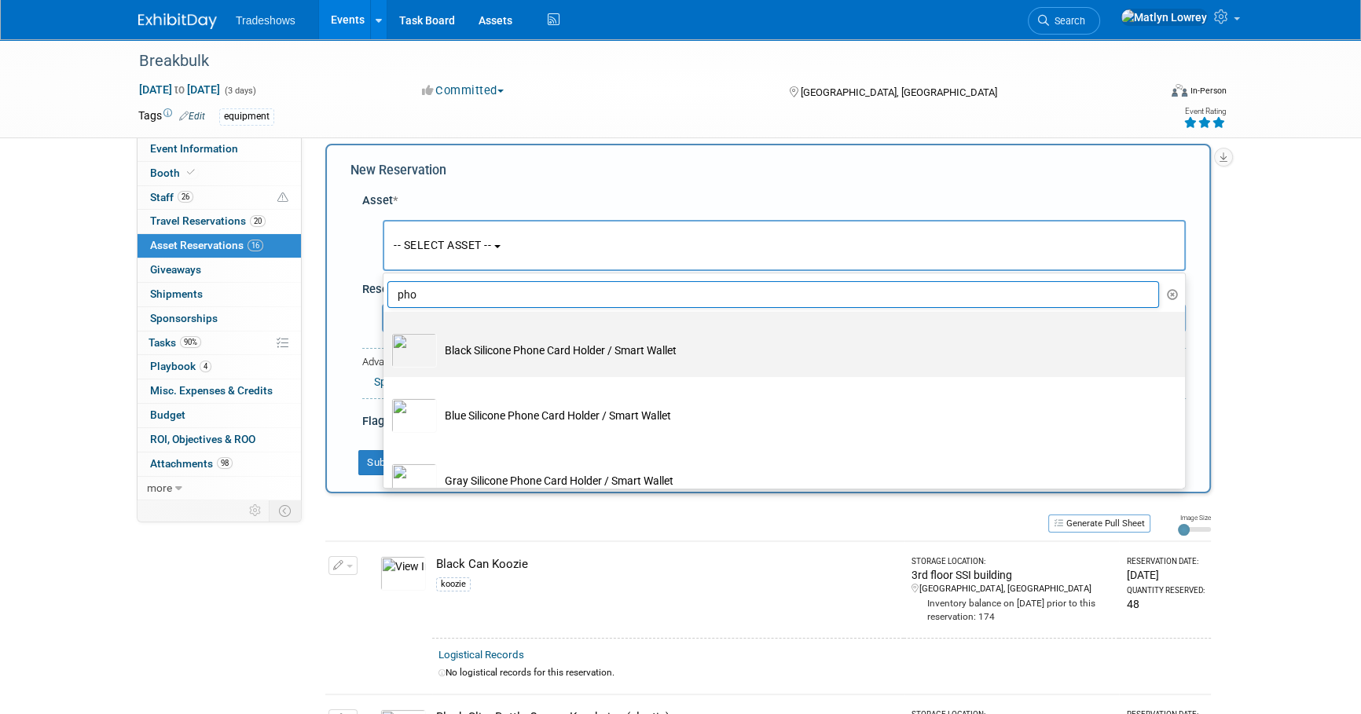
type input "pho"
click at [444, 333] on td "Black Silicone Phone Card Holder / Smart Wallet" at bounding box center [795, 350] width 716 height 35
click at [386, 331] on input "Black Silicone Phone Card Holder / Smart Wallet" at bounding box center [381, 326] width 10 height 10
select select "10721090"
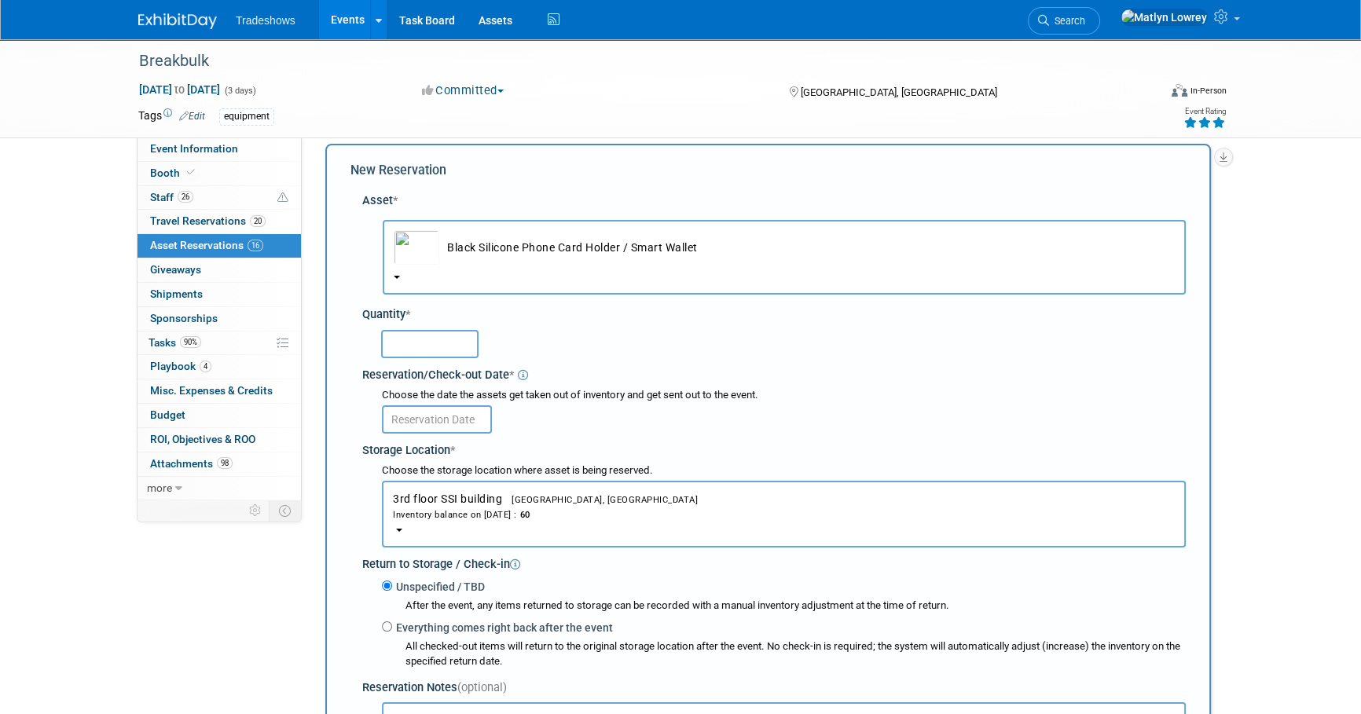
click at [427, 332] on input "text" at bounding box center [429, 344] width 97 height 28
type input "25"
click at [395, 429] on body "Tradeshows Events Add Event Bulk Upload Events Shareable Event Boards Recently …" at bounding box center [680, 342] width 1361 height 714
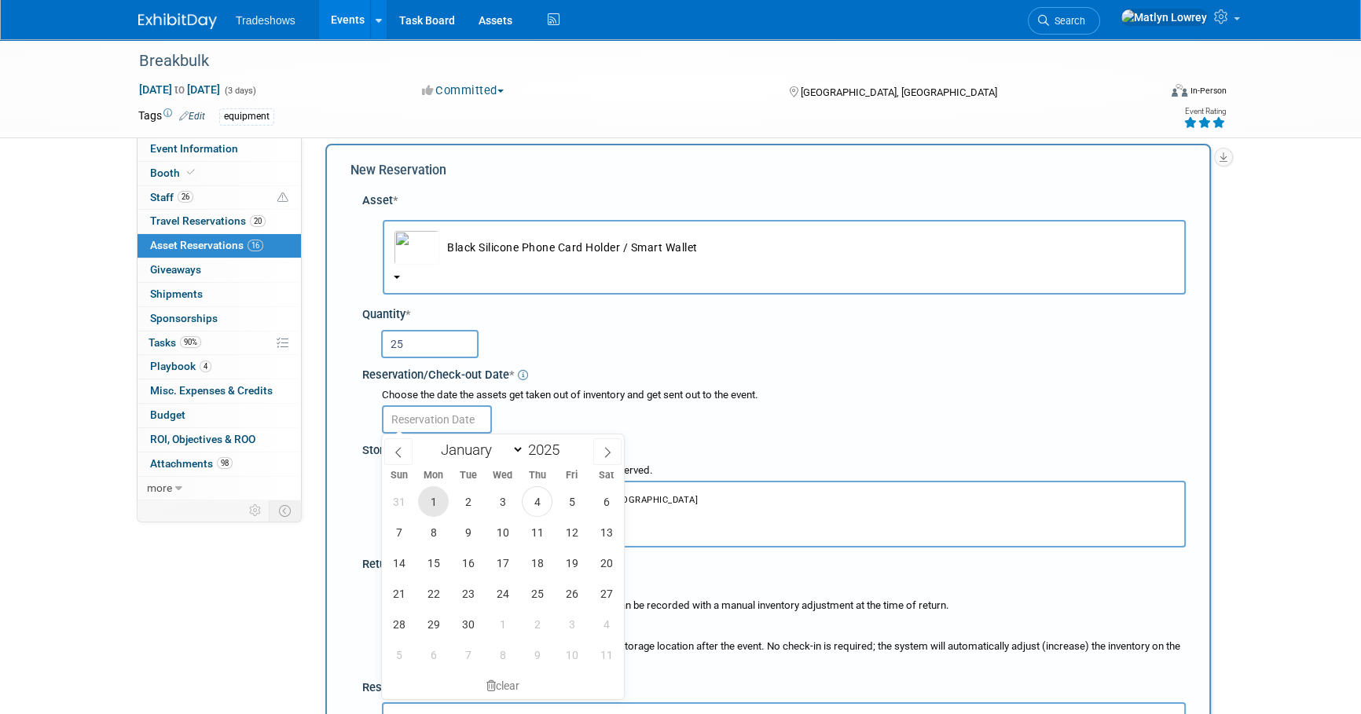
click at [436, 489] on span "1" at bounding box center [433, 501] width 31 height 31
type input "[DATE]"
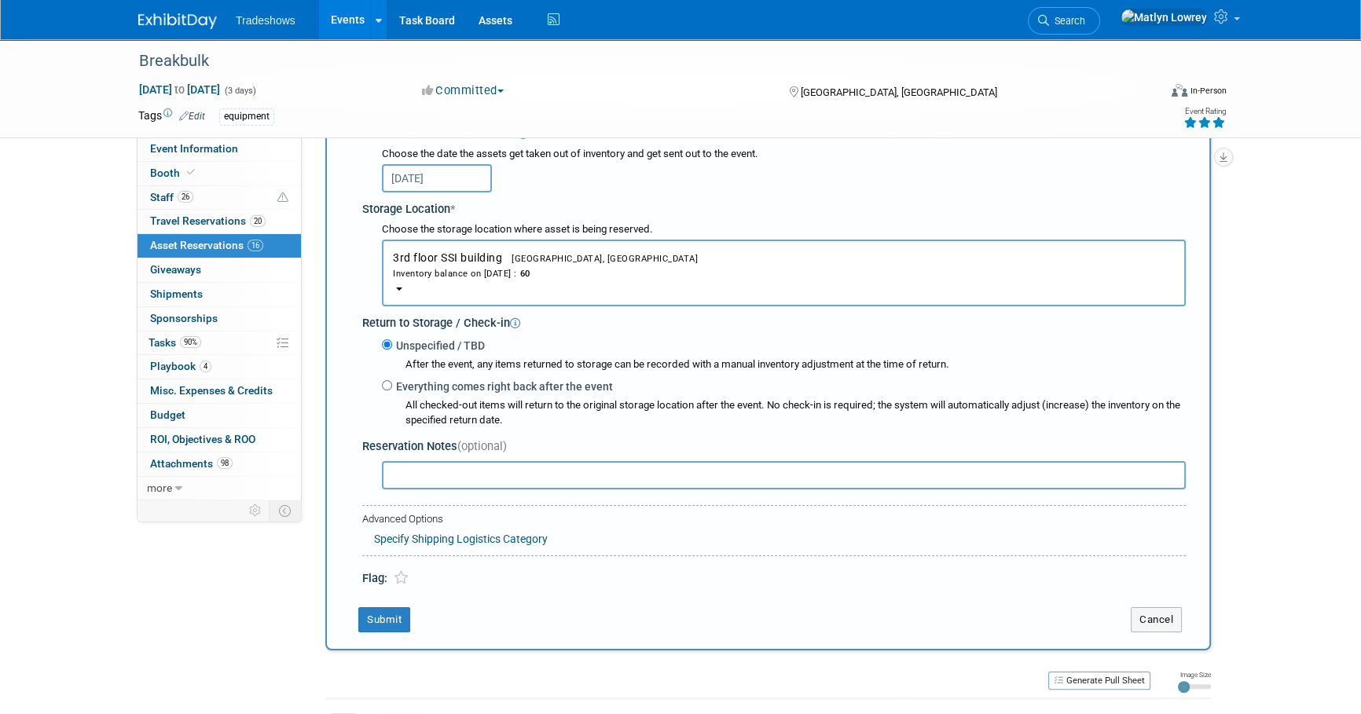
scroll to position [300, 0]
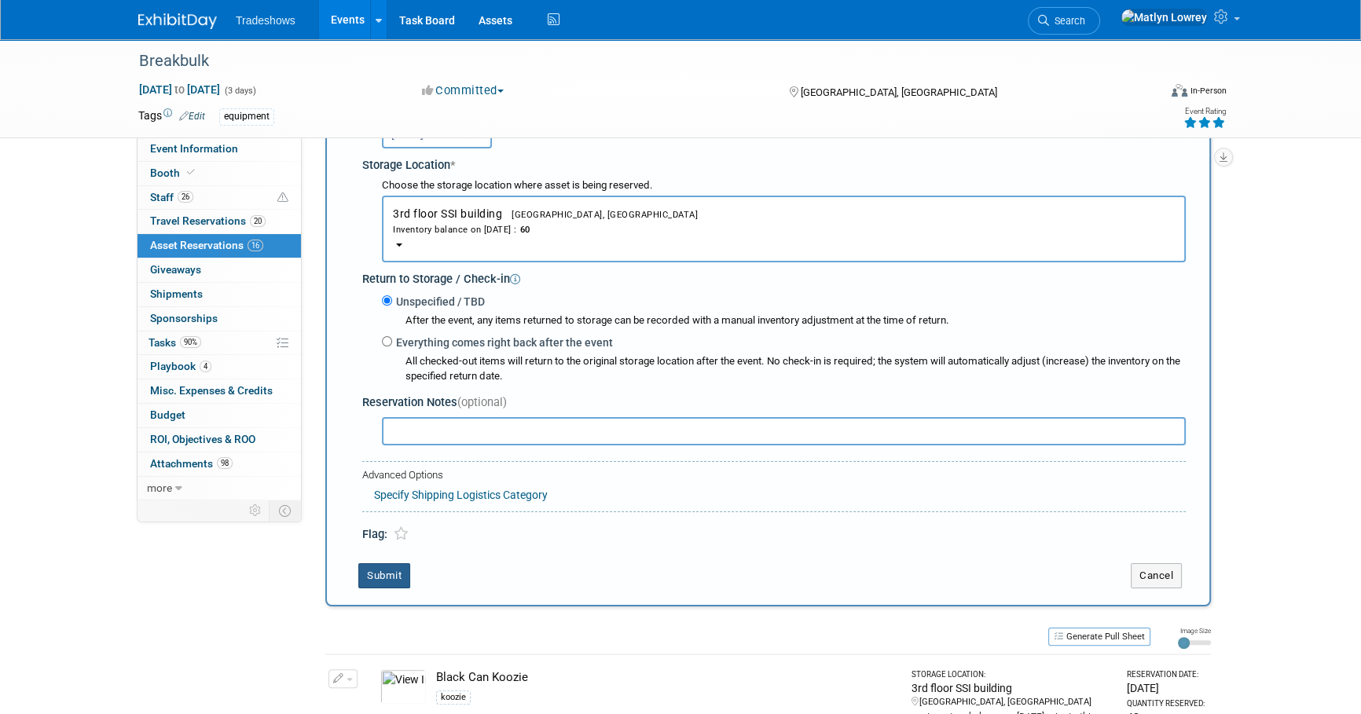
click at [392, 570] on button "Submit" at bounding box center [384, 575] width 52 height 25
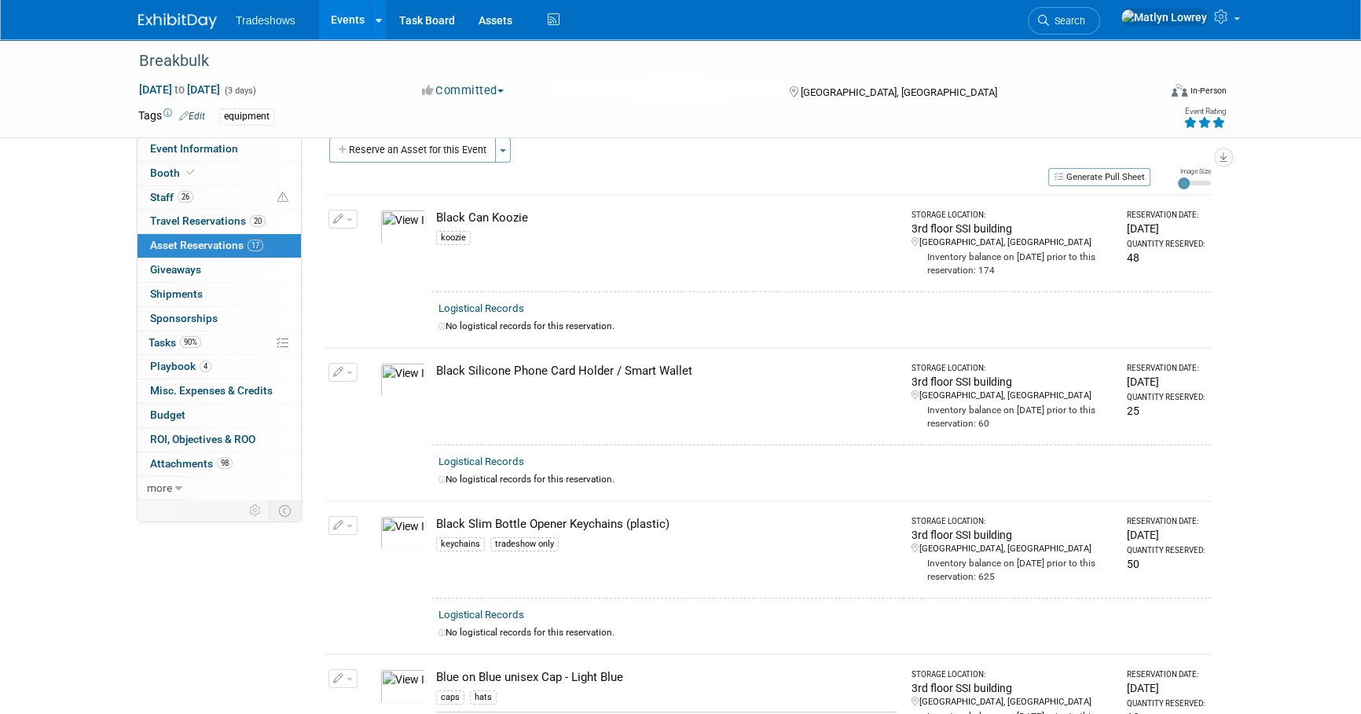
scroll to position [0, 0]
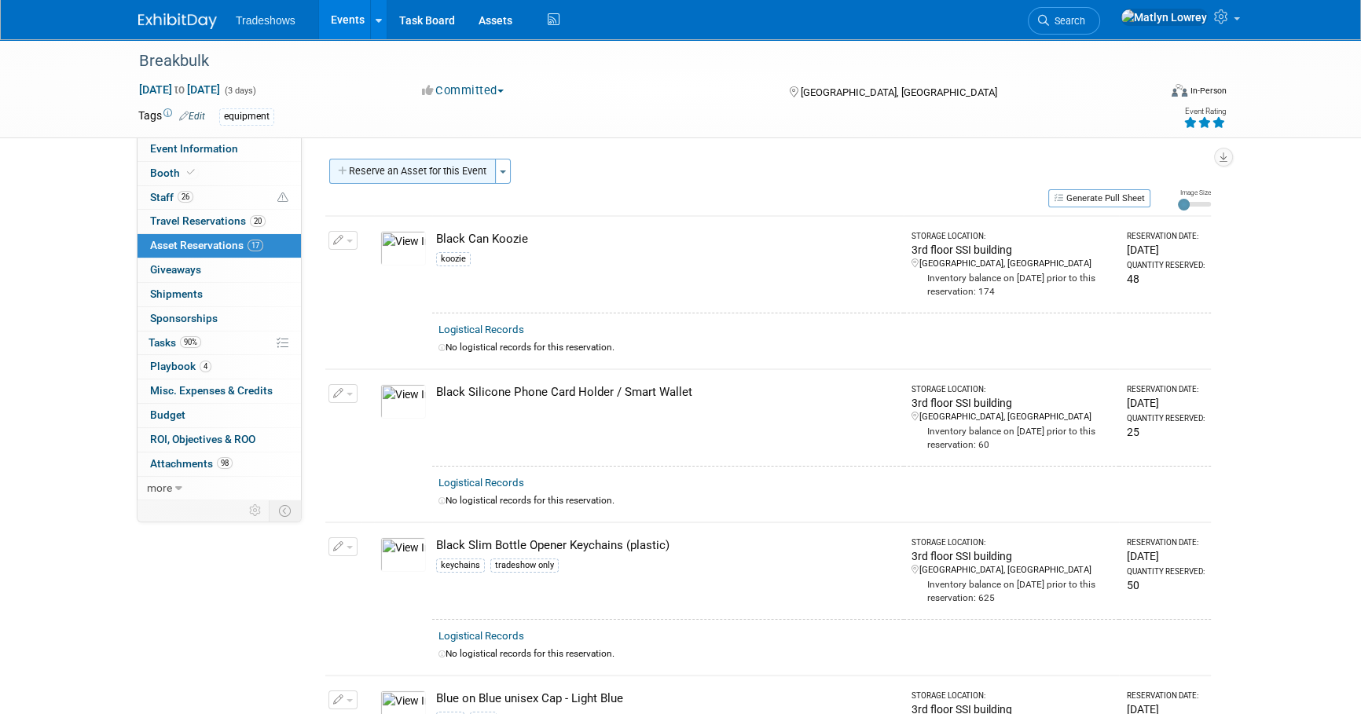
click at [346, 165] on button "Reserve an Asset for this Event" at bounding box center [412, 171] width 167 height 25
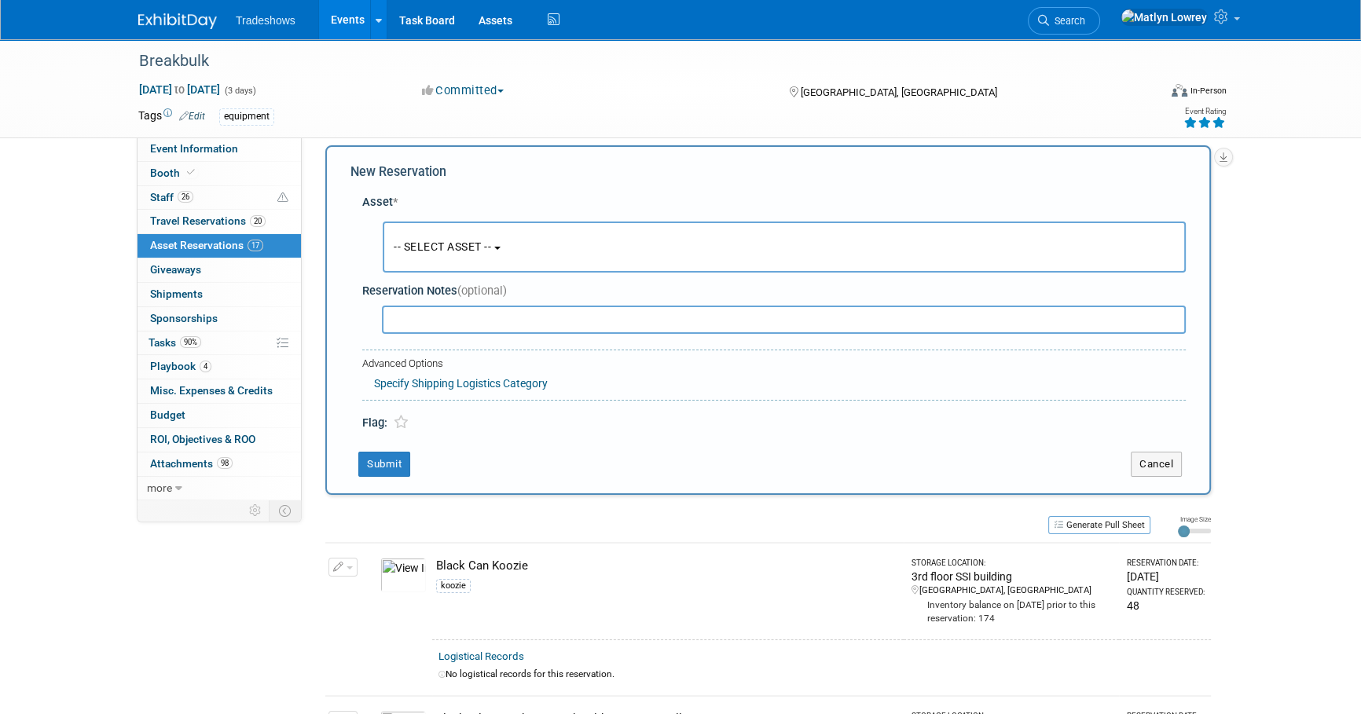
scroll to position [15, 0]
click at [406, 246] on span "-- SELECT ASSET --" at bounding box center [442, 245] width 97 height 13
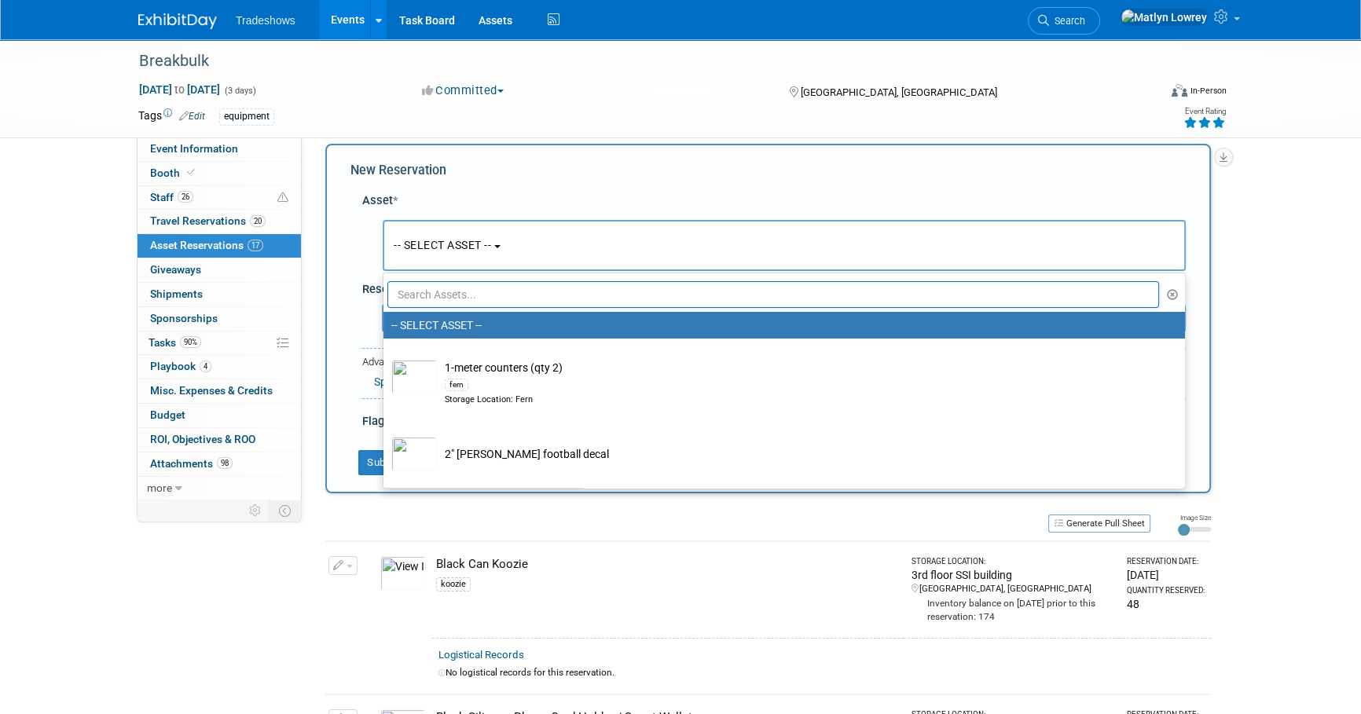
click at [456, 297] on input "text" at bounding box center [772, 294] width 771 height 27
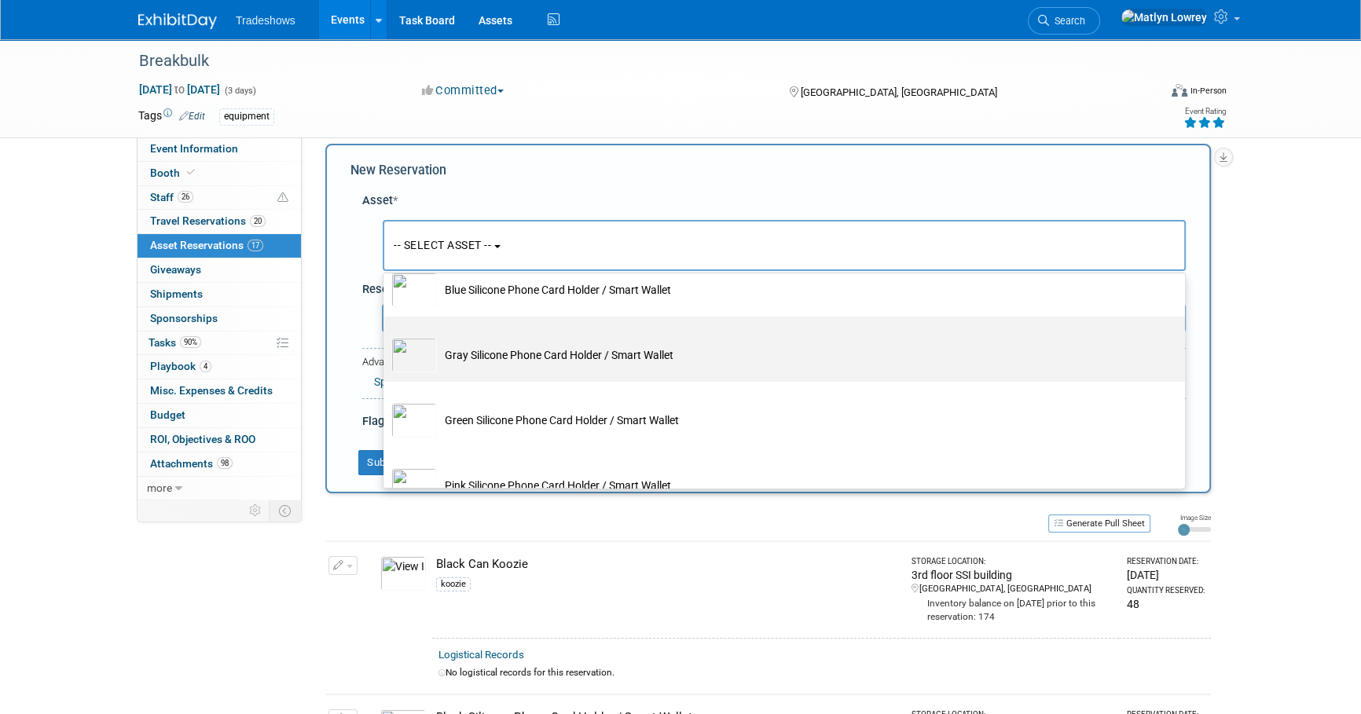
scroll to position [142, 0]
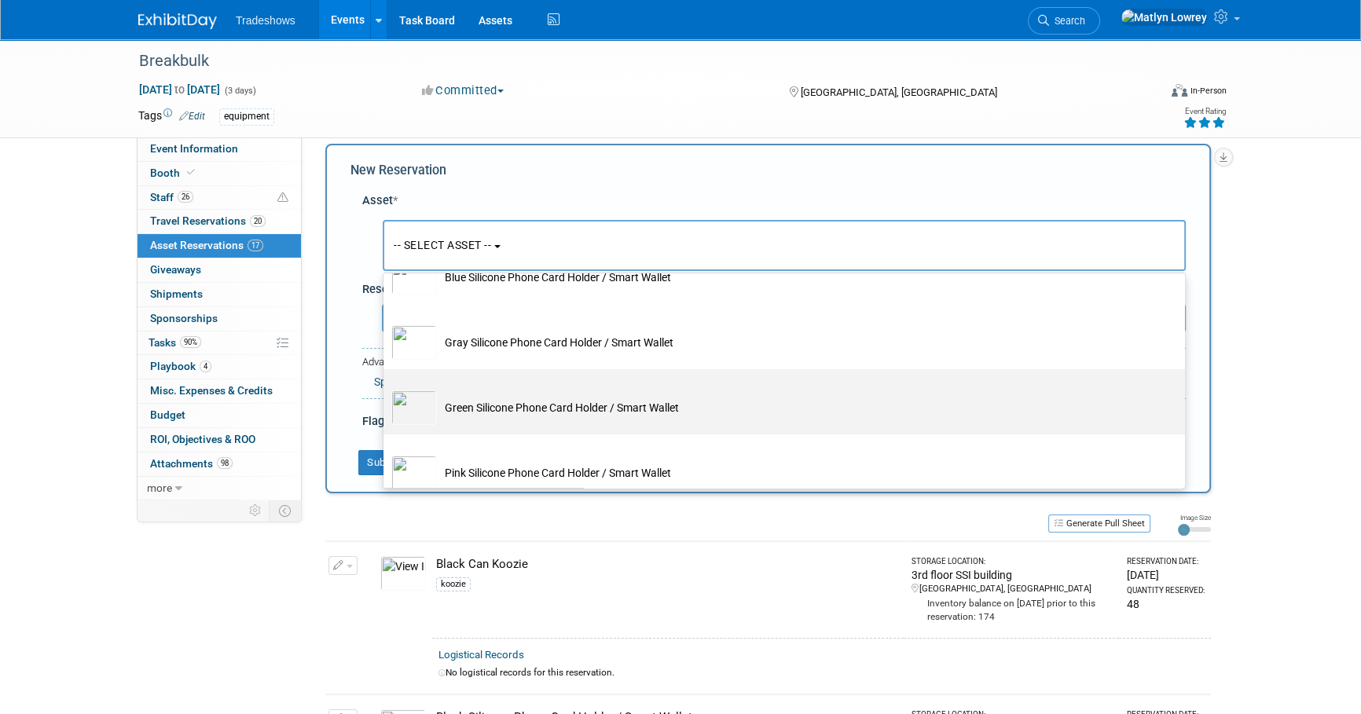
type input "phon"
click at [461, 398] on td "Green Silicone Phone Card Holder / Smart Wallet" at bounding box center [795, 407] width 716 height 35
click at [386, 388] on input "Green Silicone Phone Card Holder / Smart Wallet" at bounding box center [381, 383] width 10 height 10
select select "10721087"
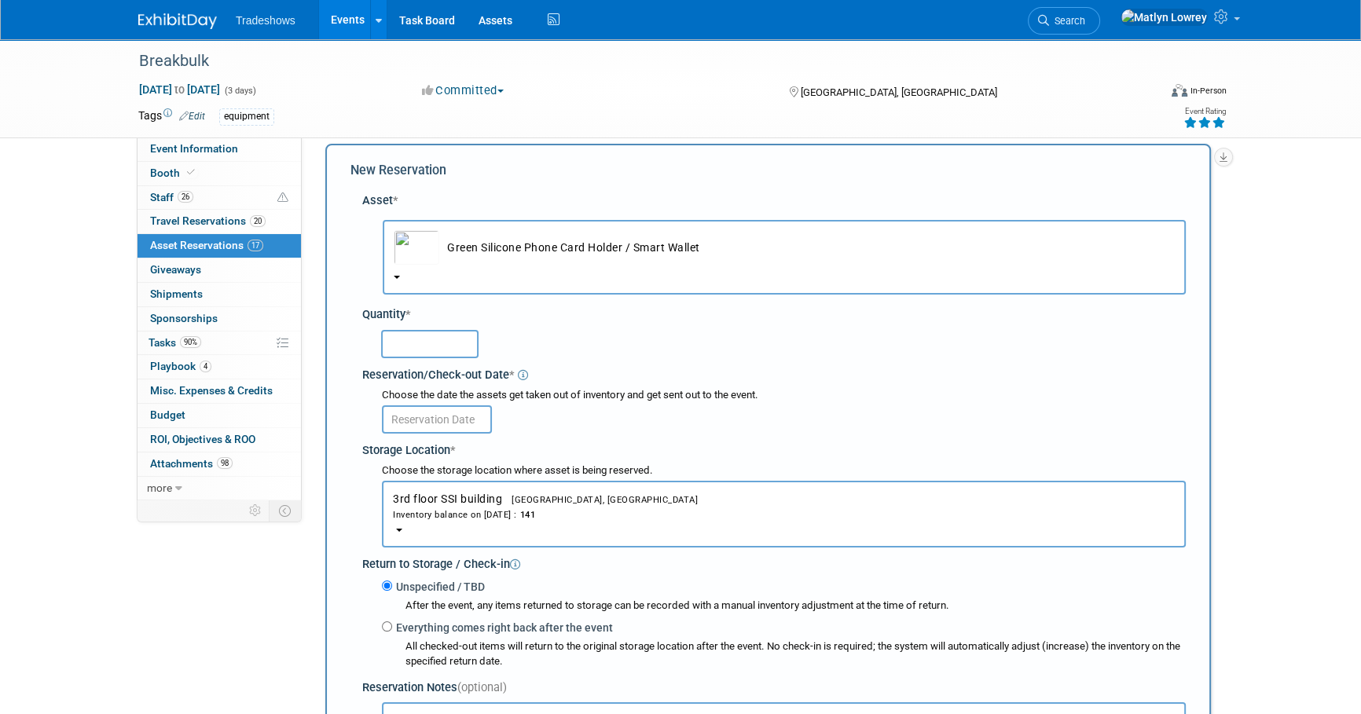
click at [442, 334] on input "text" at bounding box center [429, 344] width 97 height 28
type input "25"
click at [418, 424] on input "text" at bounding box center [437, 419] width 110 height 28
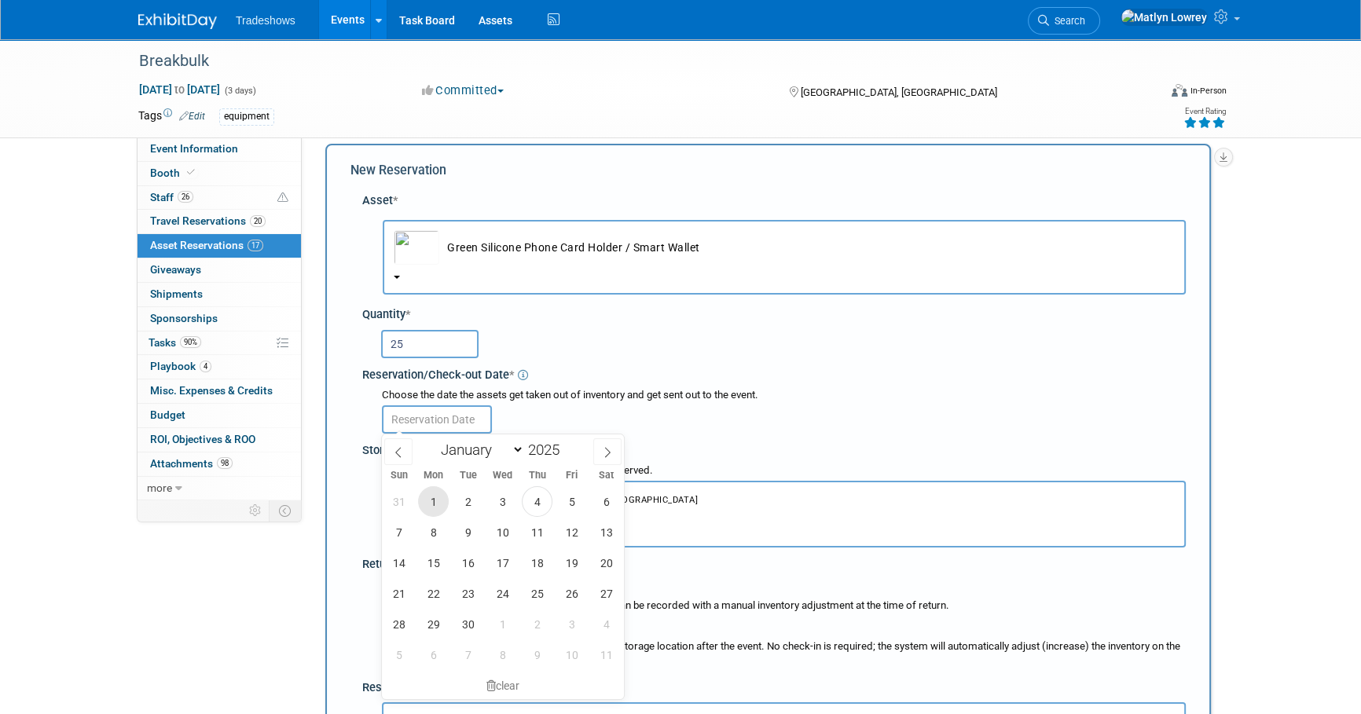
click at [434, 501] on span "1" at bounding box center [433, 501] width 31 height 31
type input "[DATE]"
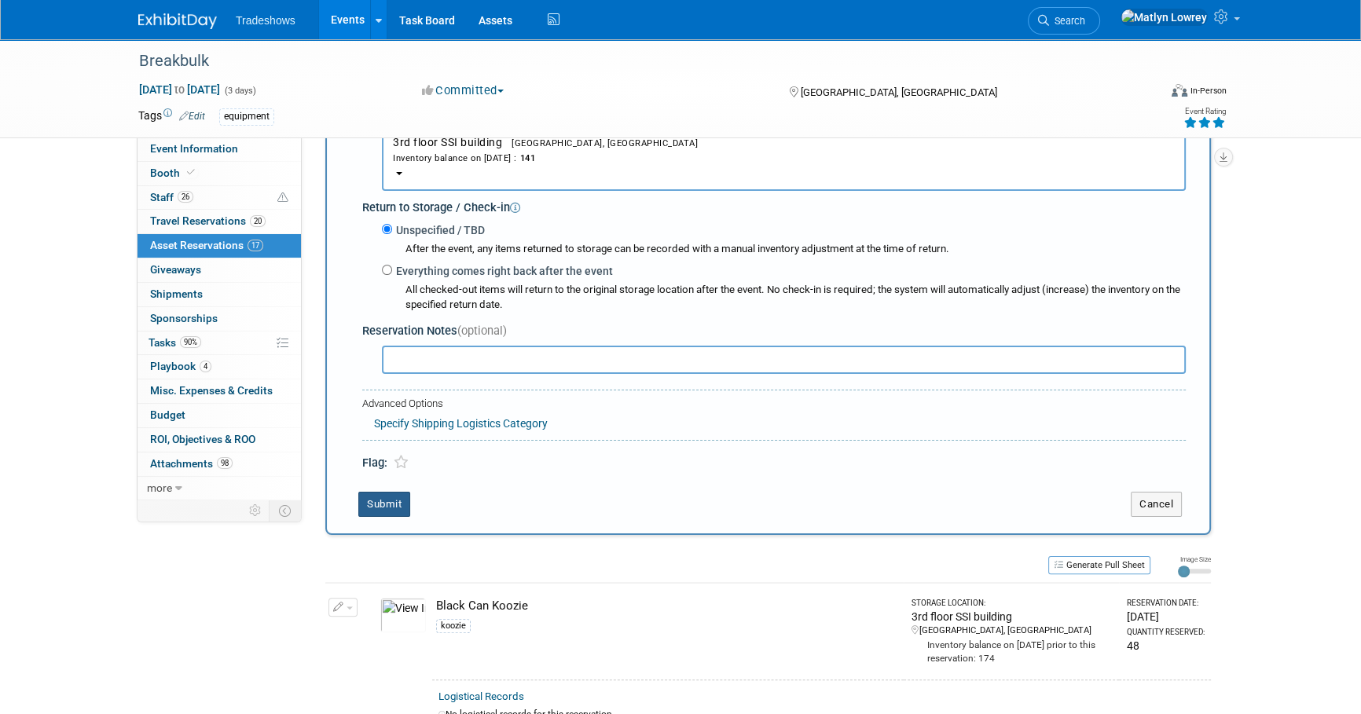
click at [401, 504] on button "Submit" at bounding box center [384, 504] width 52 height 25
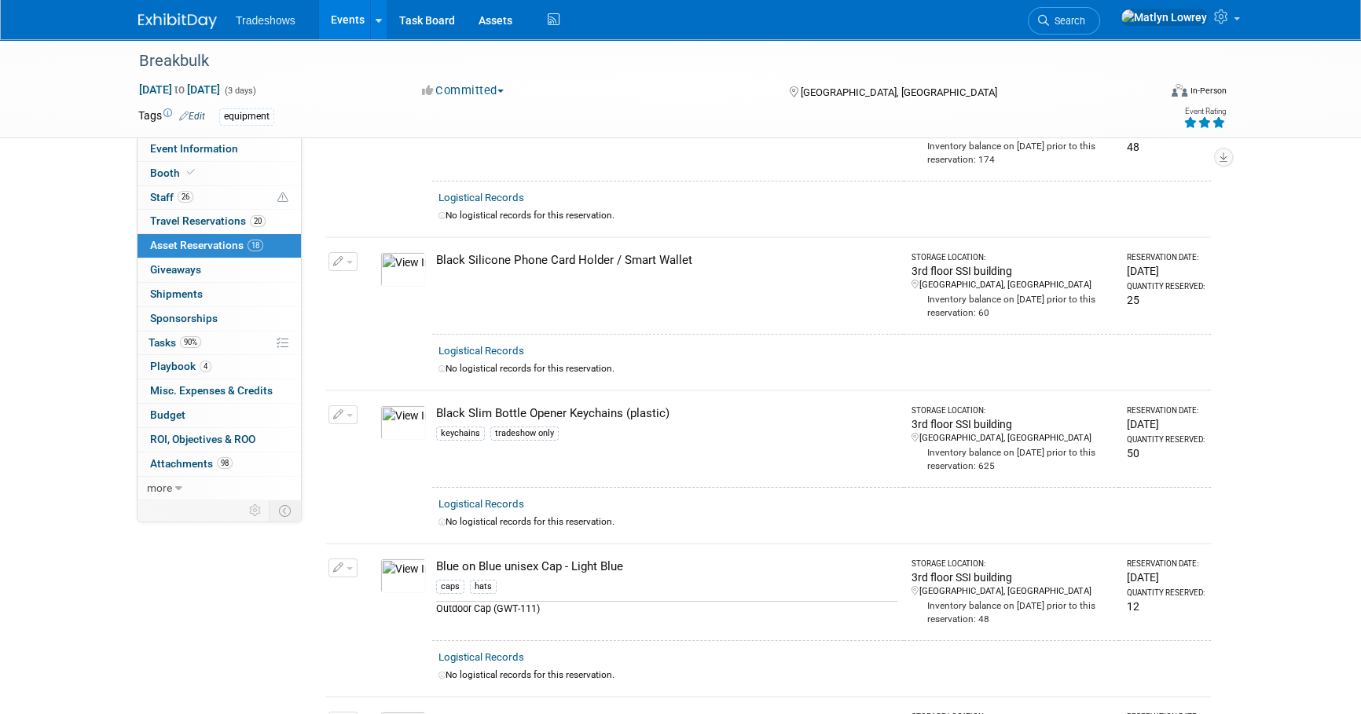
scroll to position [0, 0]
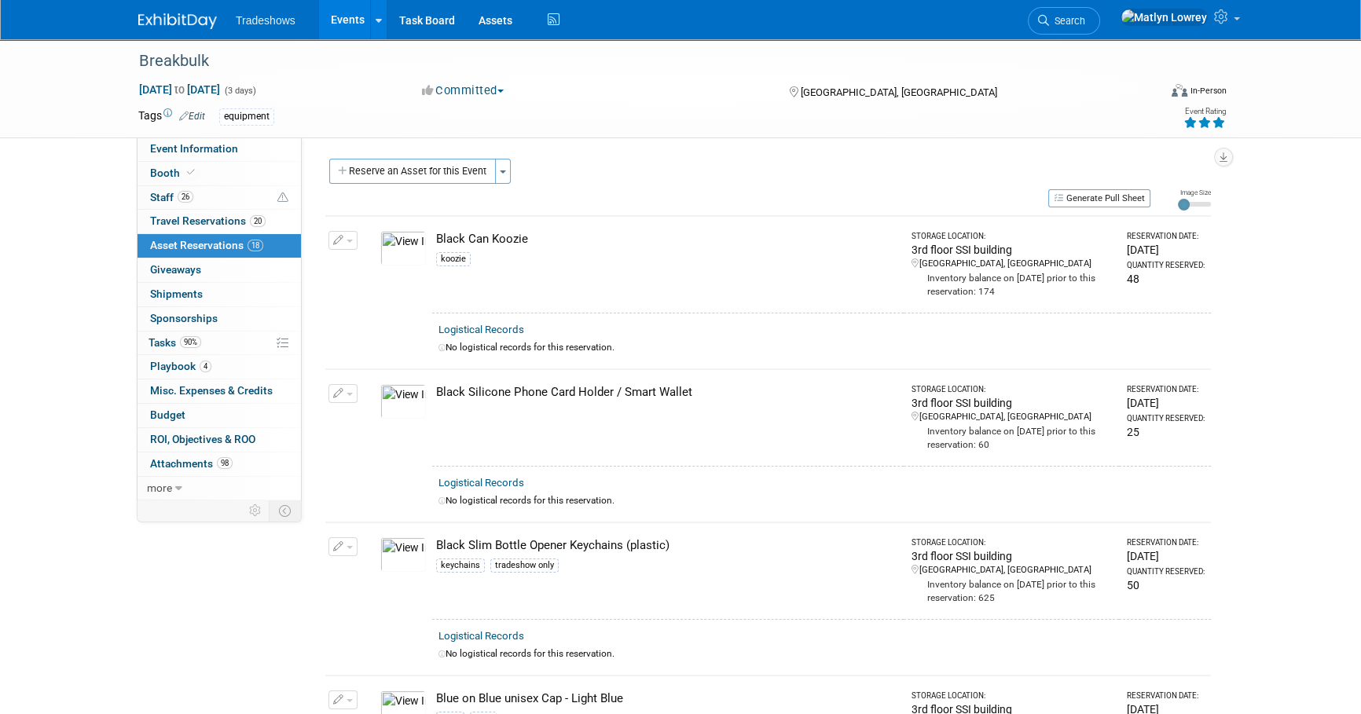
click at [453, 181] on button "Reserve an Asset for this Event" at bounding box center [412, 171] width 167 height 25
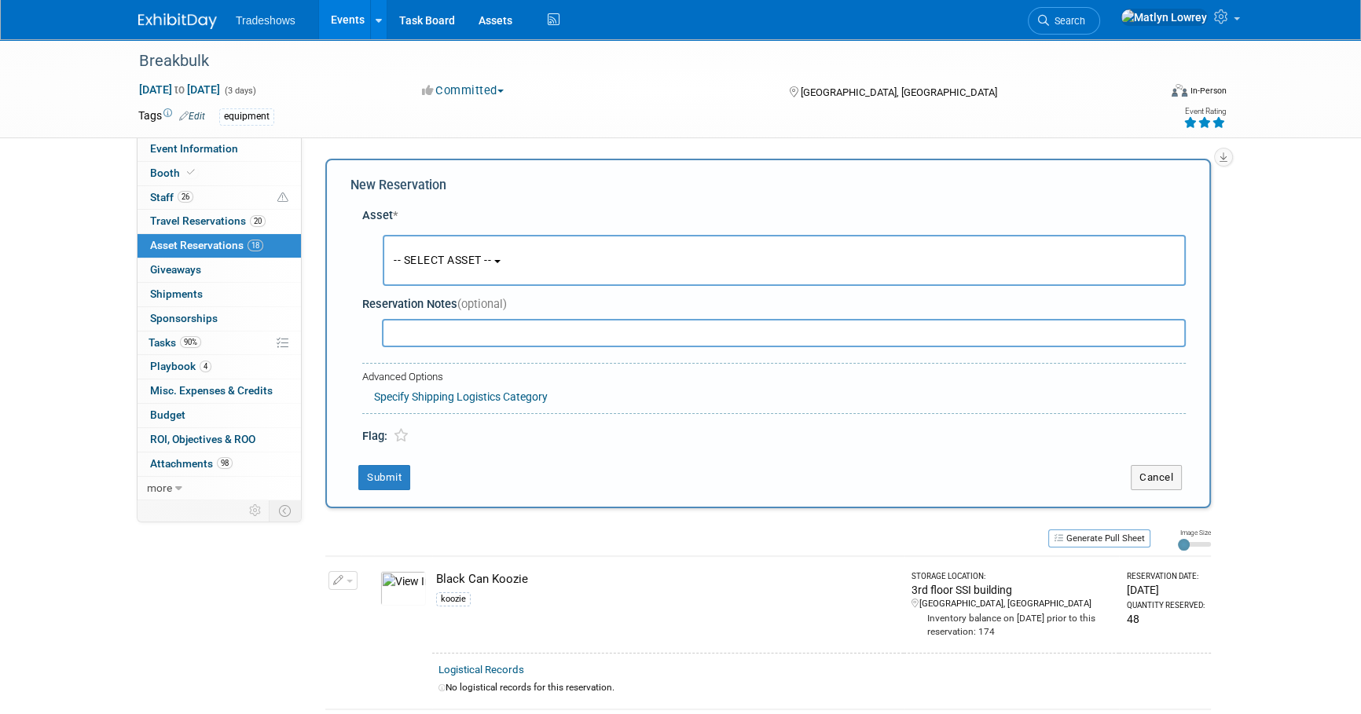
scroll to position [15, 0]
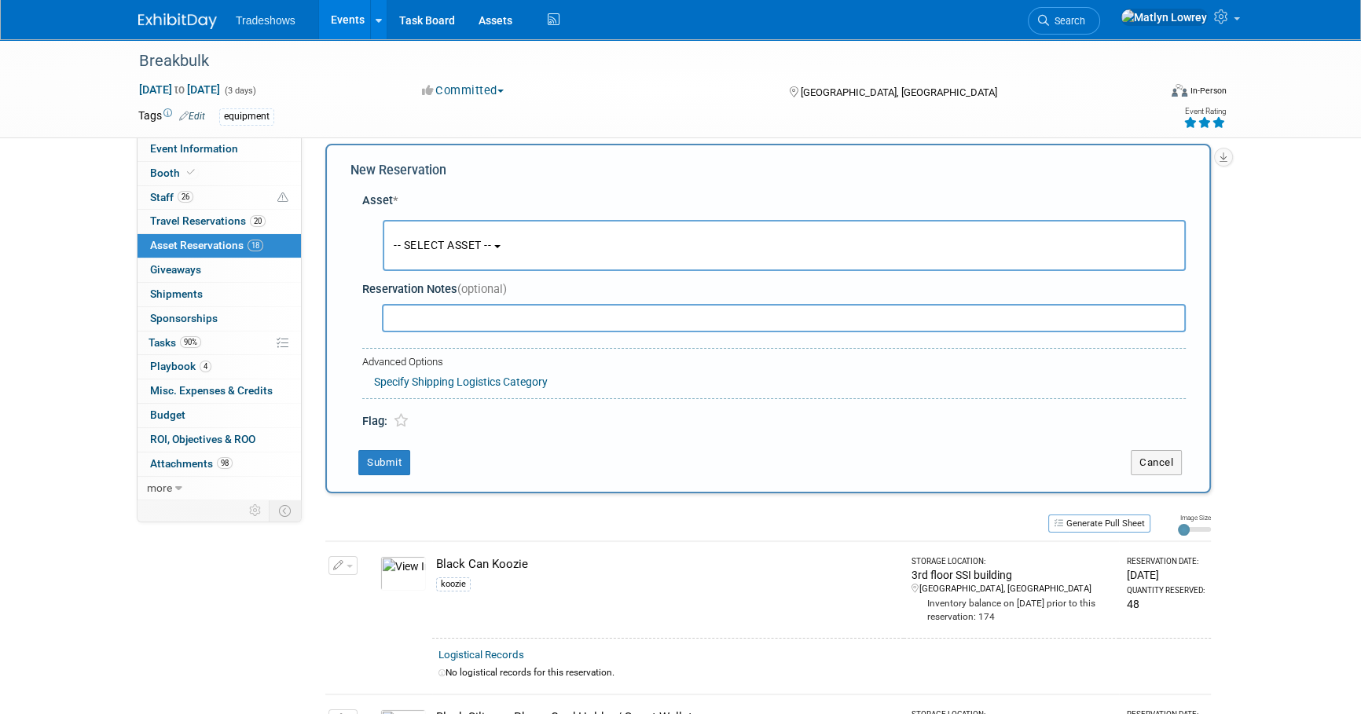
click at [441, 257] on button "-- SELECT ASSET --" at bounding box center [784, 245] width 803 height 51
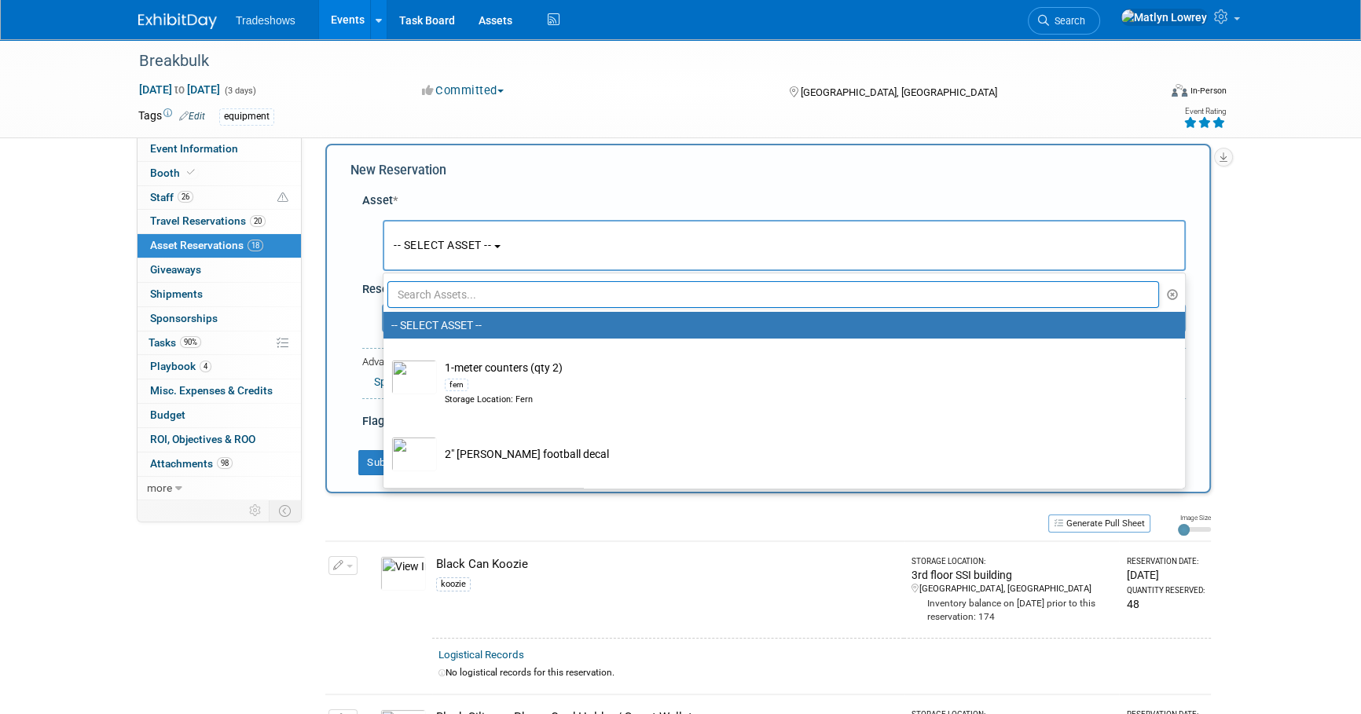
click at [438, 290] on input "text" at bounding box center [772, 294] width 771 height 27
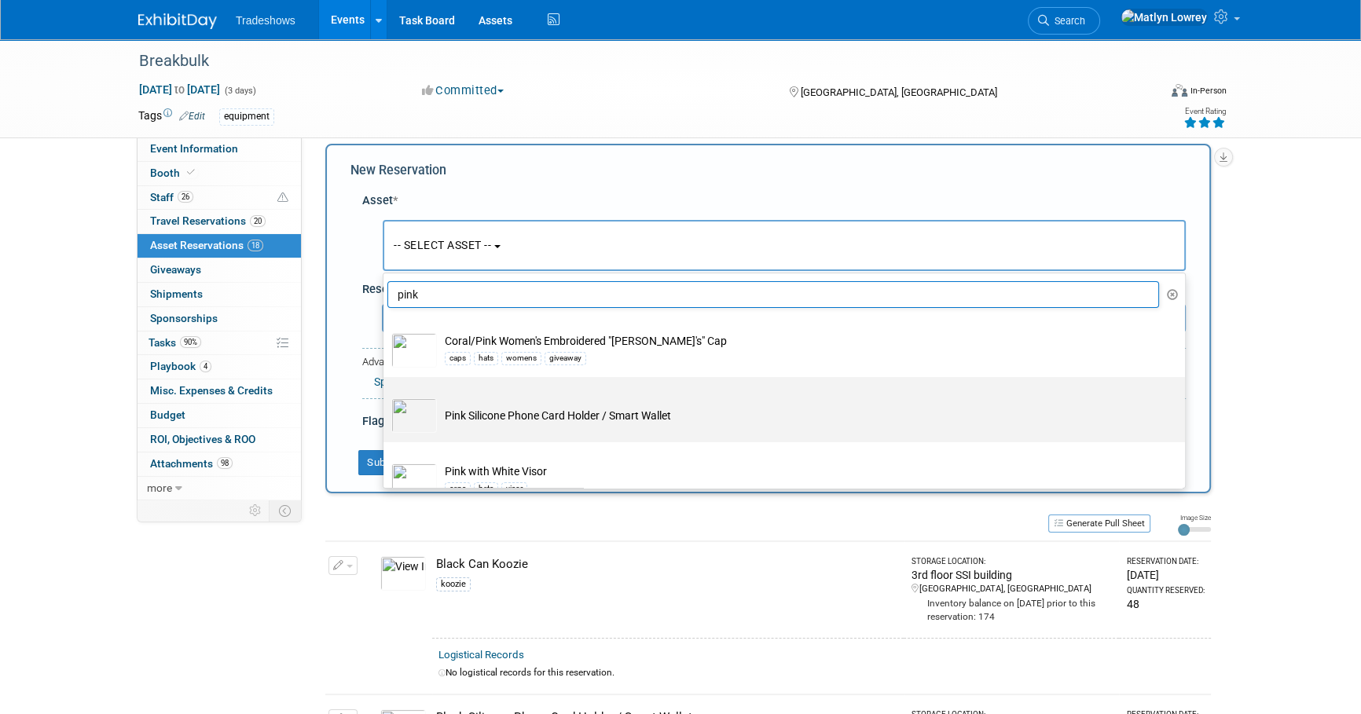
type input "pink"
click at [508, 430] on td "Pink Silicone Phone Card Holder / Smart Wallet" at bounding box center [795, 415] width 716 height 35
click at [386, 396] on input "Pink Silicone Phone Card Holder / Smart Wallet" at bounding box center [381, 391] width 10 height 10
select select "10721085"
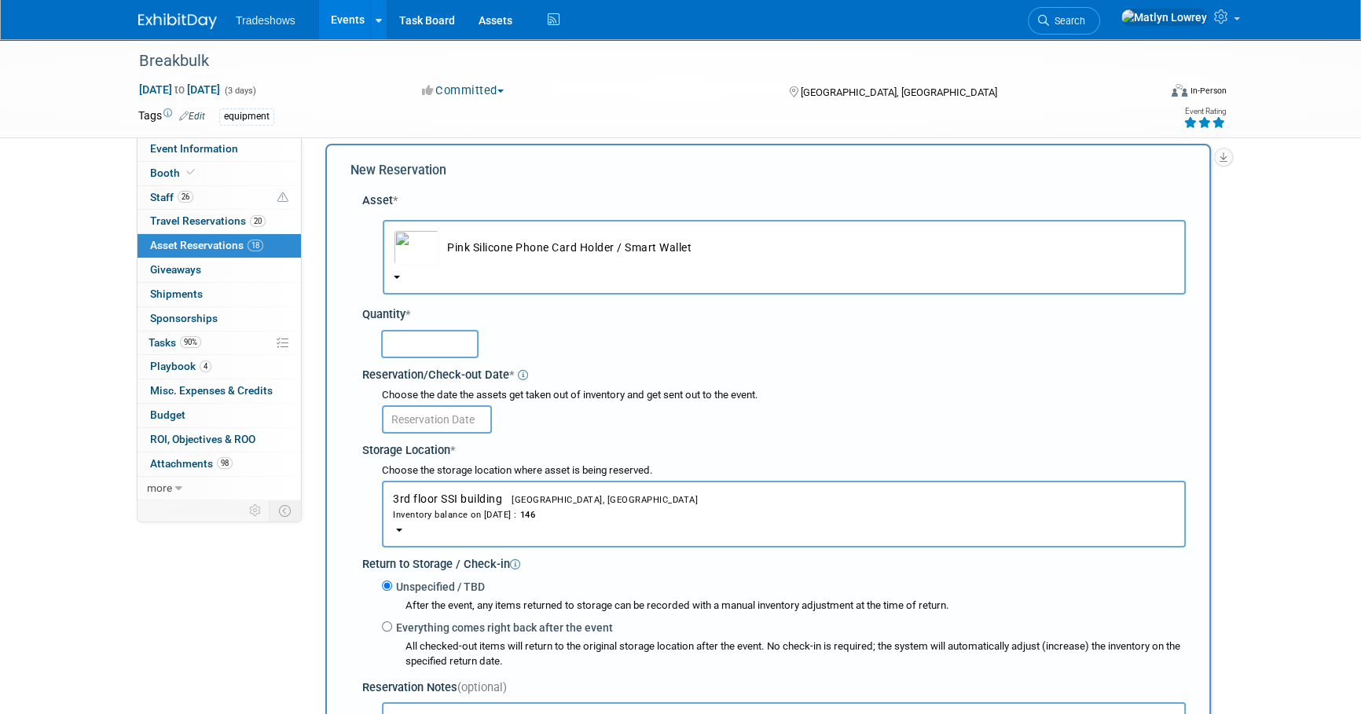
click at [400, 330] on input "text" at bounding box center [429, 344] width 97 height 28
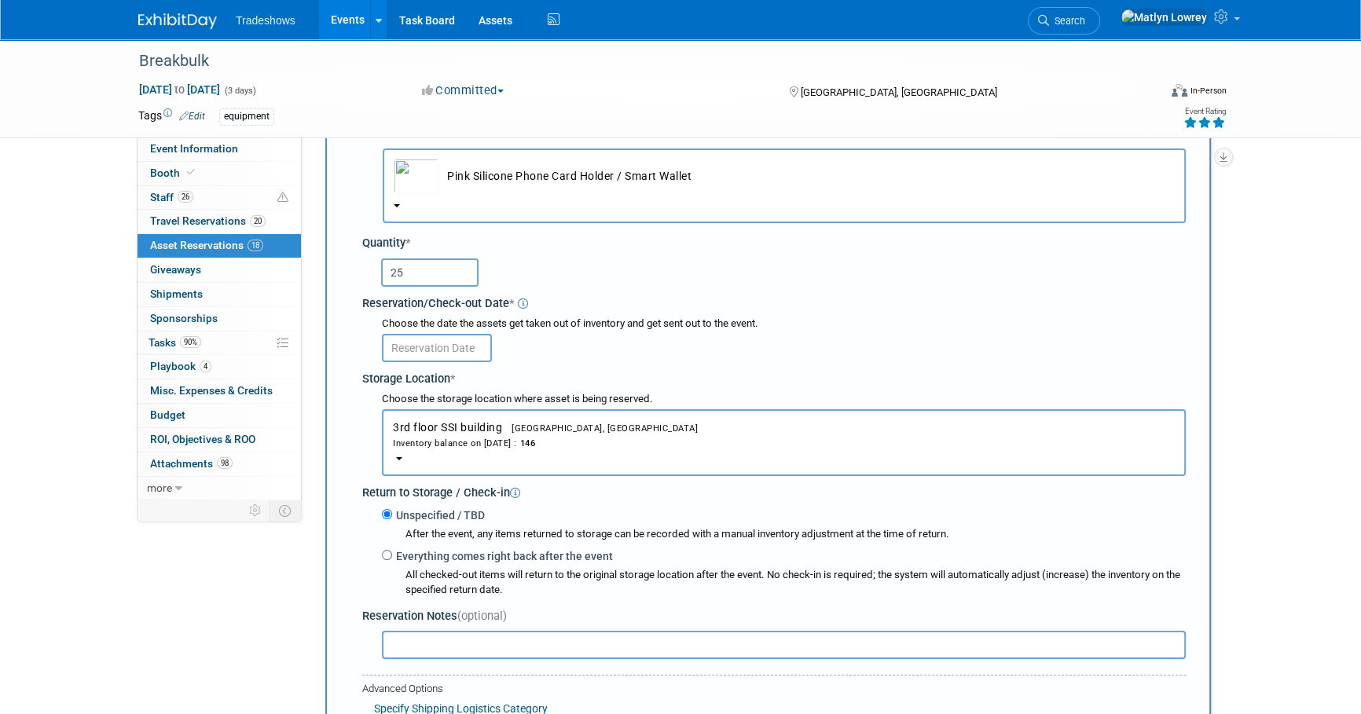
type input "25"
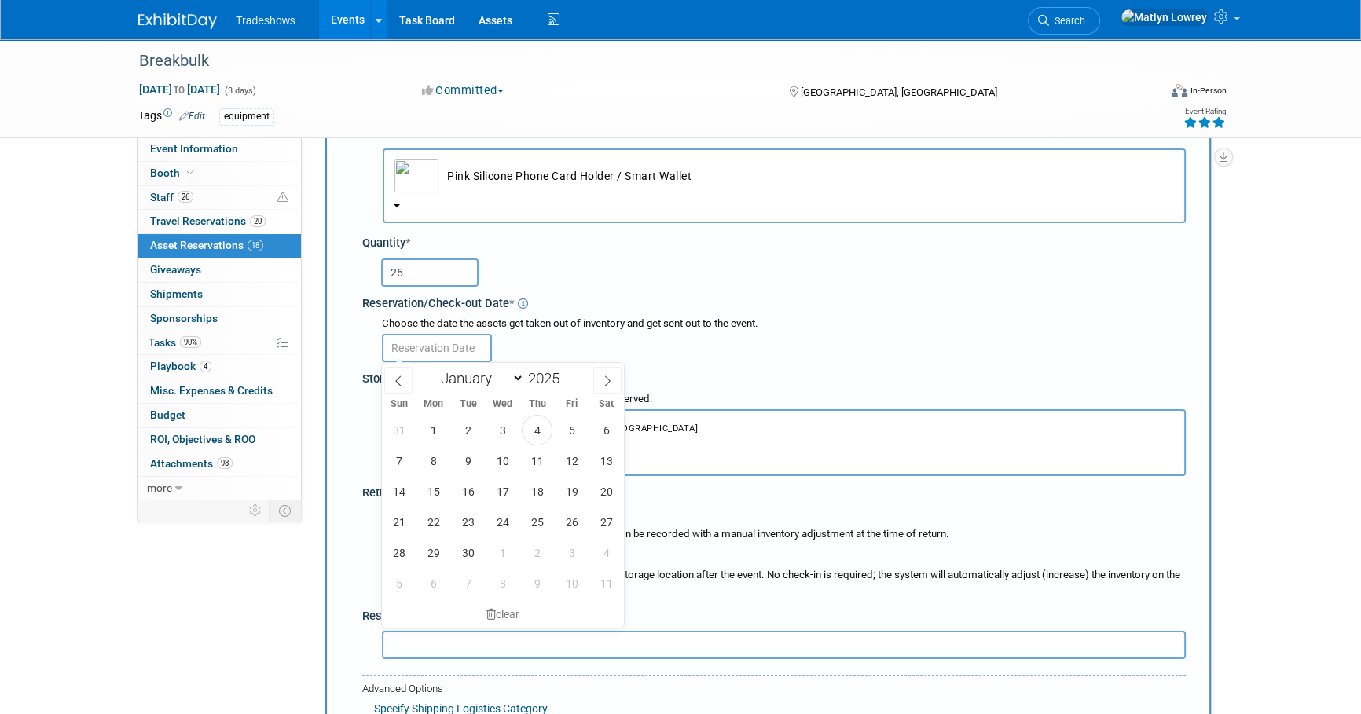
click at [412, 358] on body "Tradeshows Events Add Event Bulk Upload Events Shareable Event Boards Recently …" at bounding box center [680, 271] width 1361 height 714
click at [432, 453] on span "8" at bounding box center [433, 460] width 31 height 31
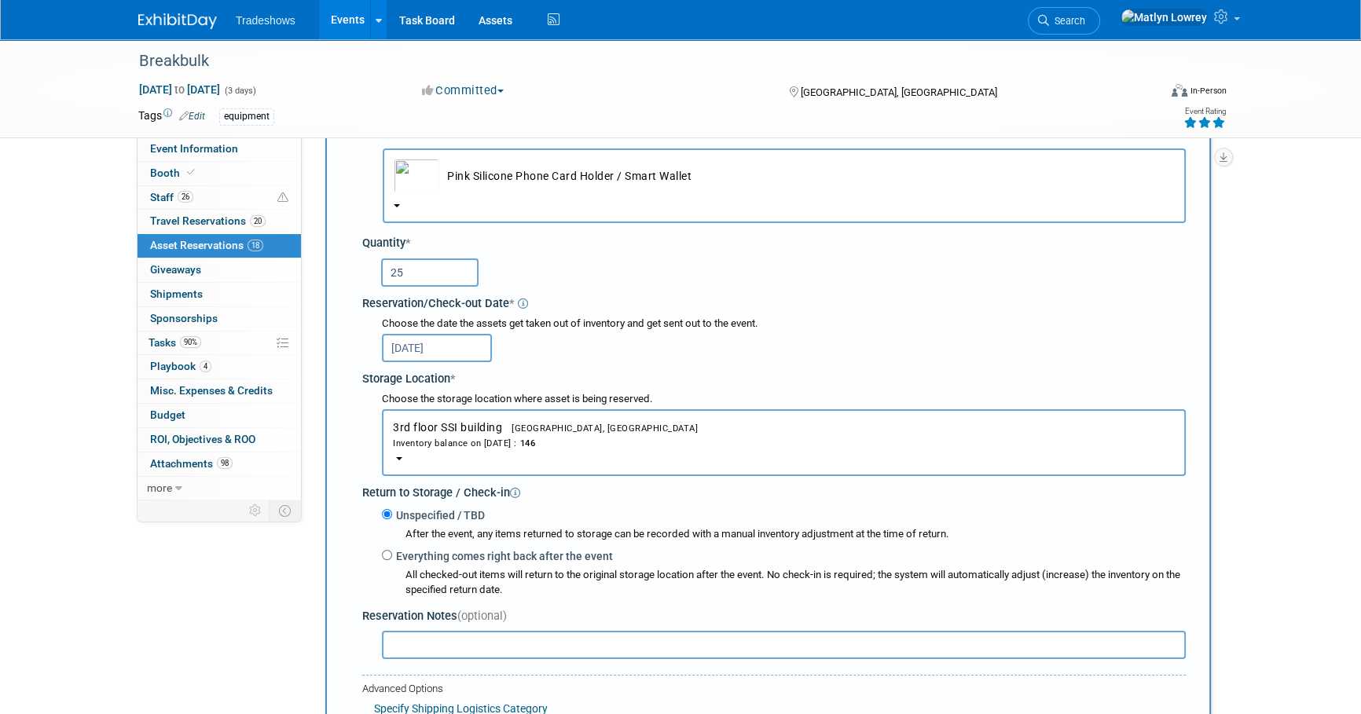
drag, startPoint x: 439, startPoint y: 331, endPoint x: 439, endPoint y: 351, distance: 20.4
click at [439, 332] on div "[DATE]" at bounding box center [784, 347] width 804 height 31
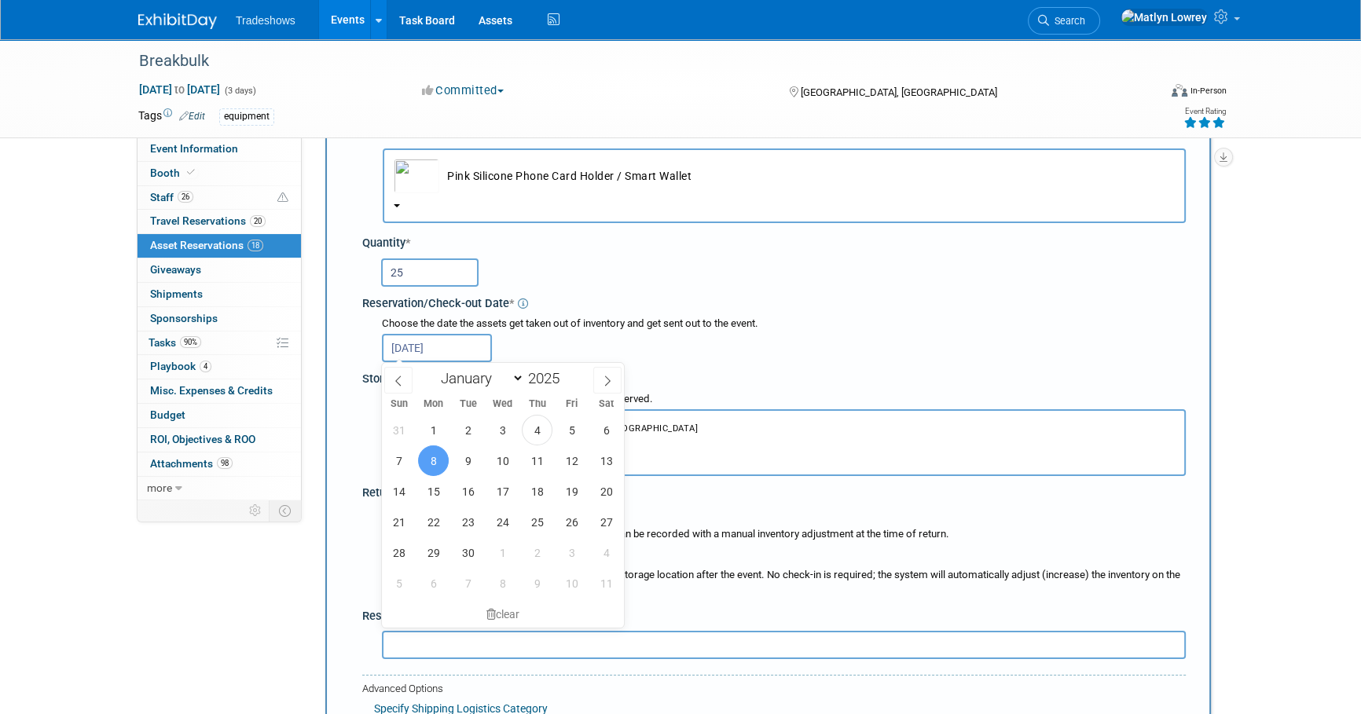
click at [439, 358] on body "Tradeshows Events Add Event Bulk Upload Events Shareable Event Boards Recently …" at bounding box center [680, 271] width 1361 height 714
click at [442, 427] on span "1" at bounding box center [433, 430] width 31 height 31
type input "[DATE]"
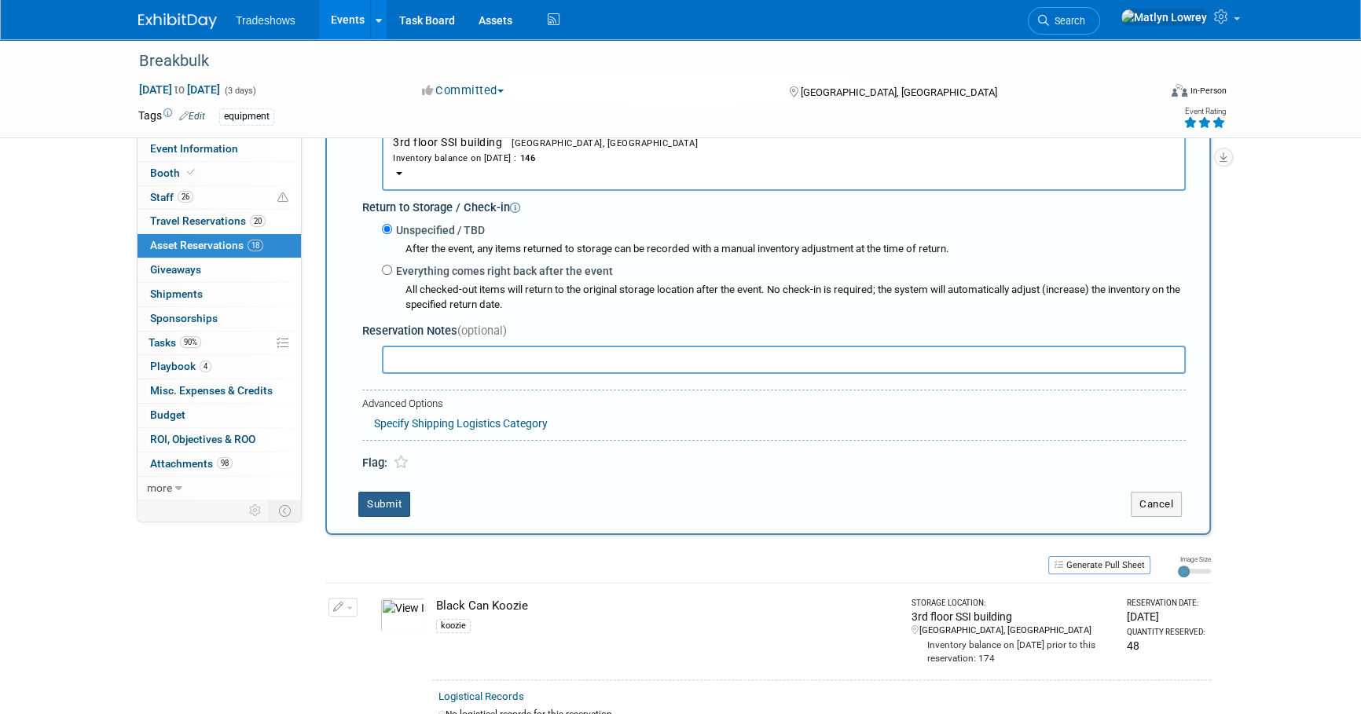
click at [388, 496] on button "Submit" at bounding box center [384, 504] width 52 height 25
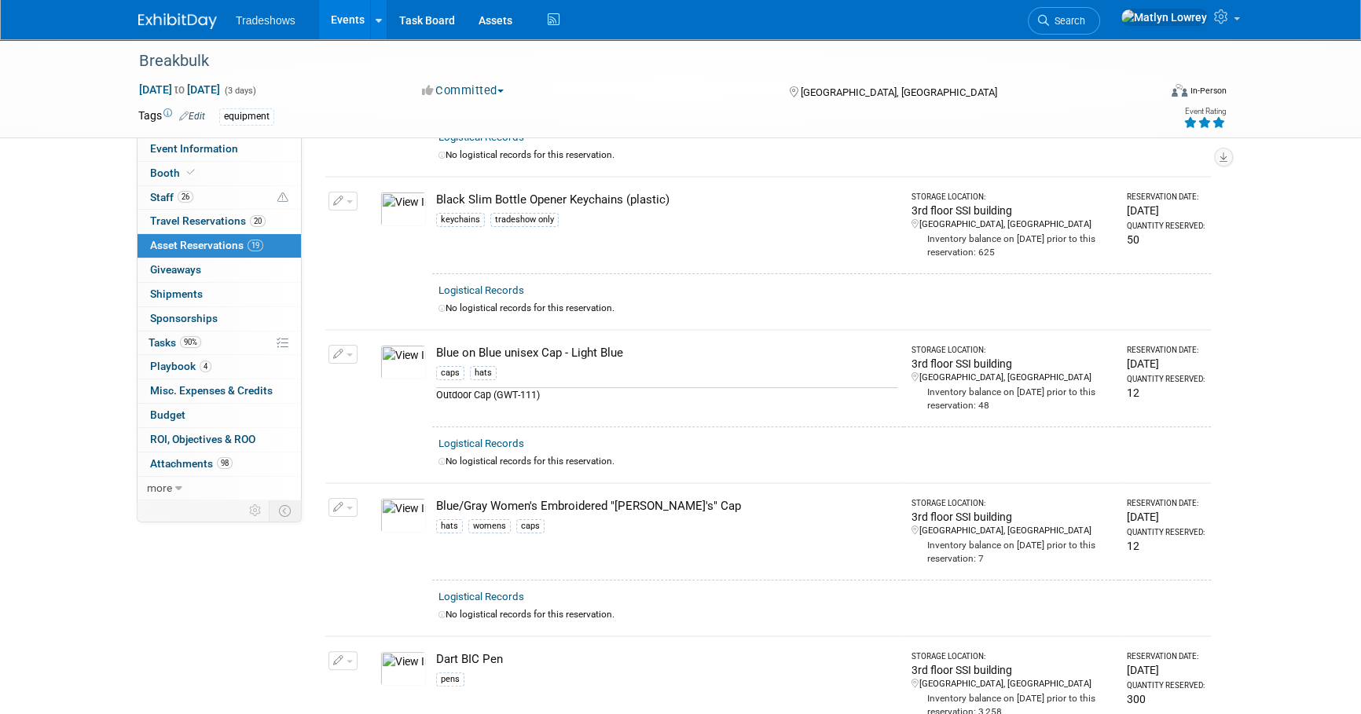
scroll to position [0, 0]
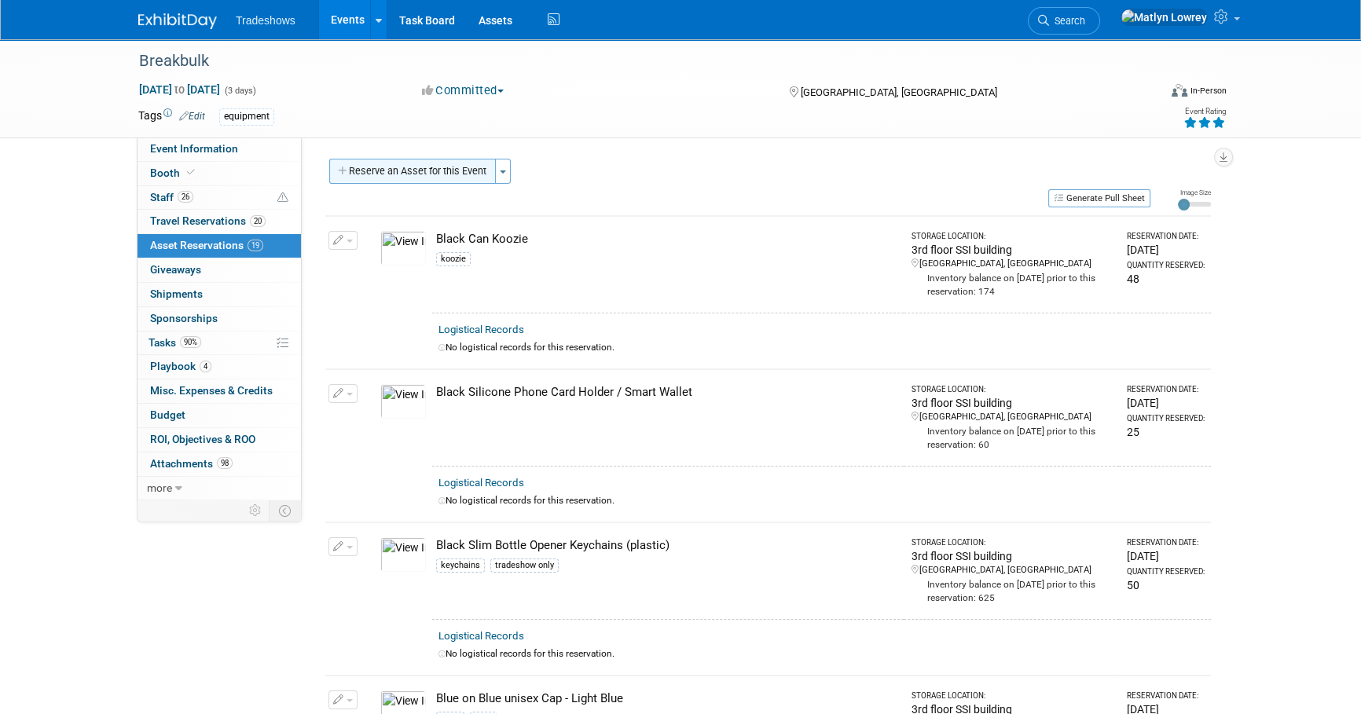
click at [405, 180] on button "Reserve an Asset for this Event" at bounding box center [412, 171] width 167 height 25
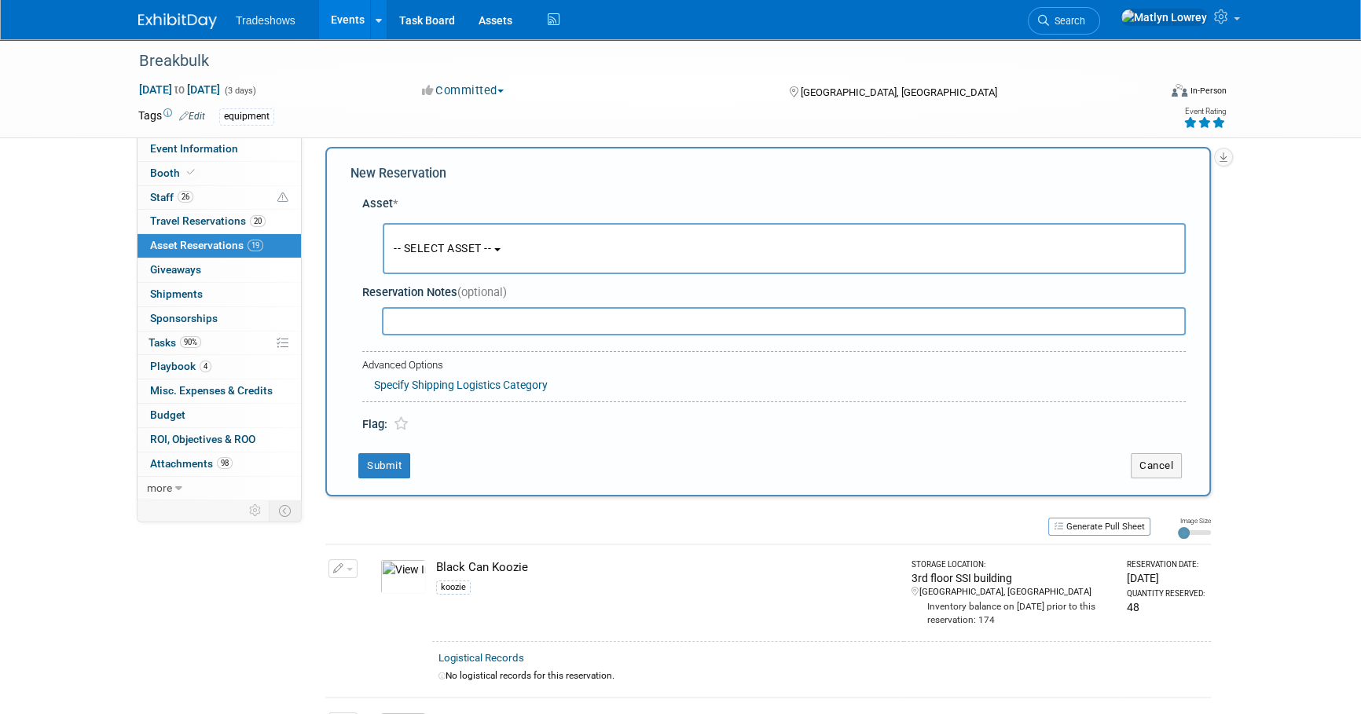
scroll to position [15, 0]
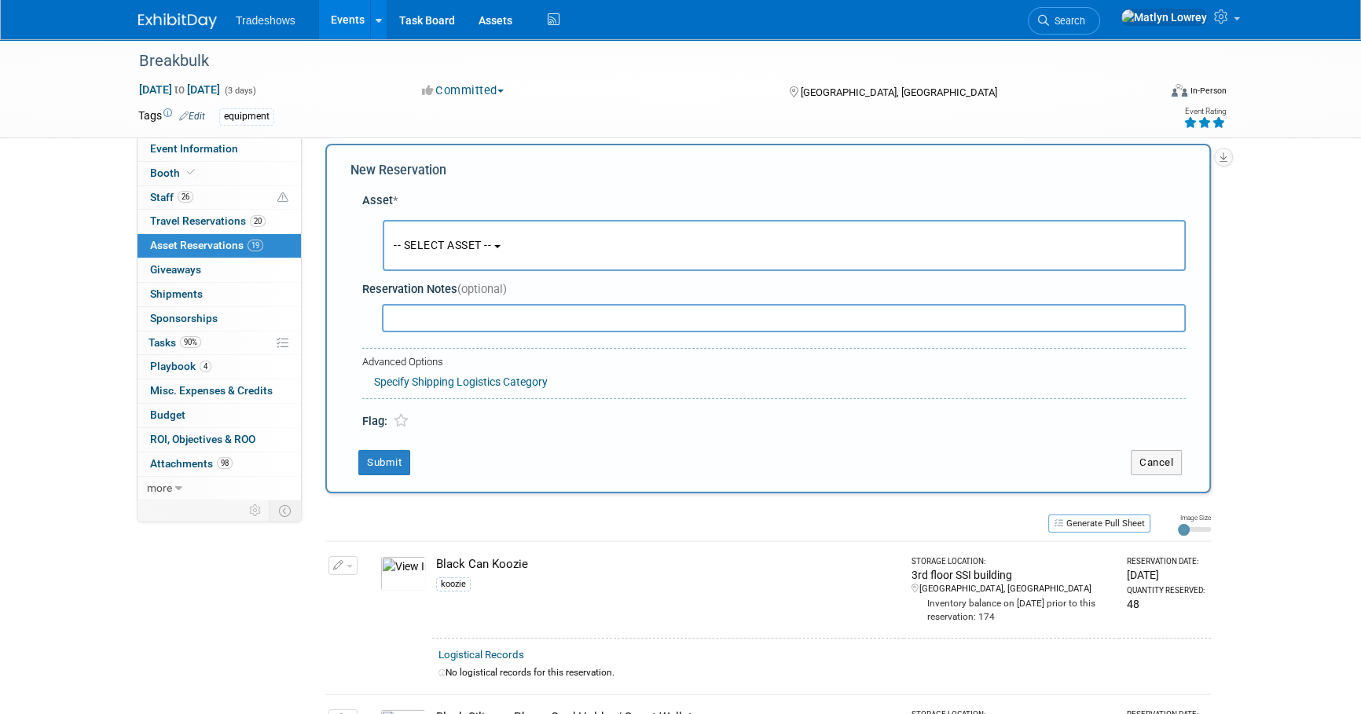
click at [424, 259] on button "-- SELECT ASSET --" at bounding box center [784, 245] width 803 height 51
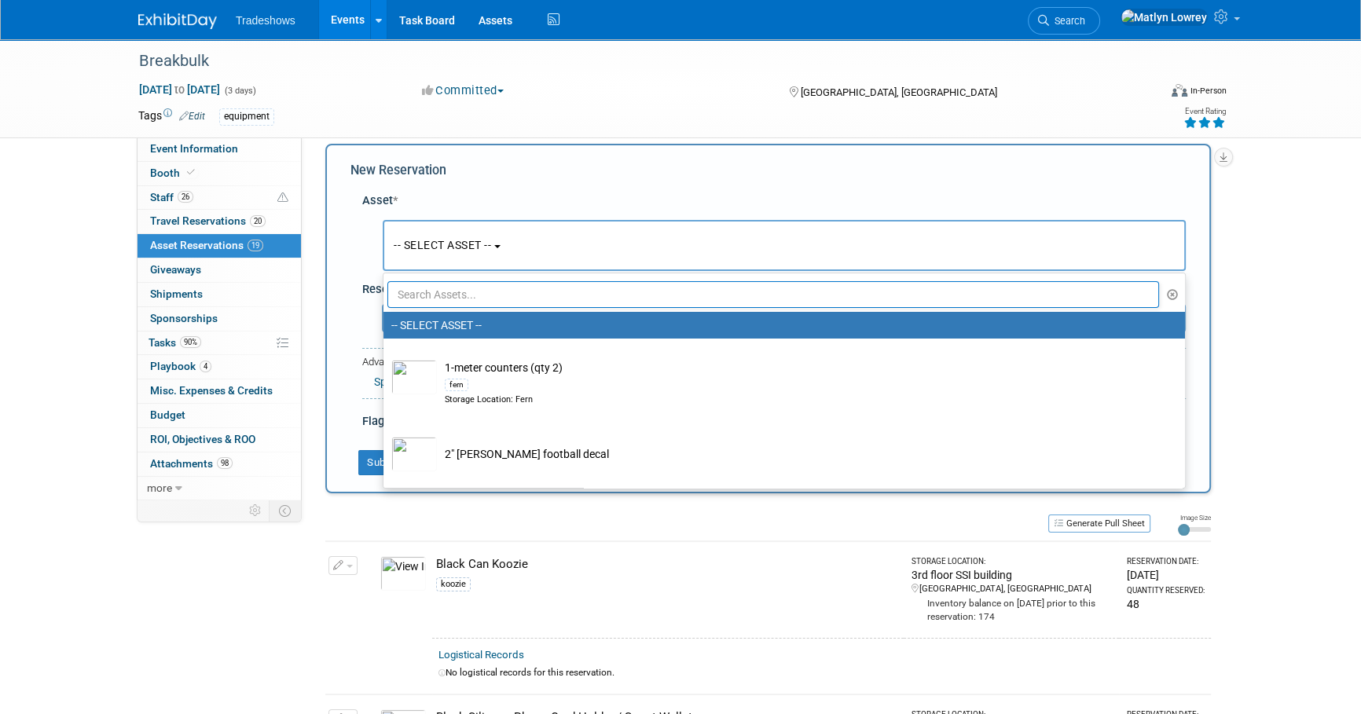
click at [427, 299] on input "text" at bounding box center [772, 294] width 771 height 27
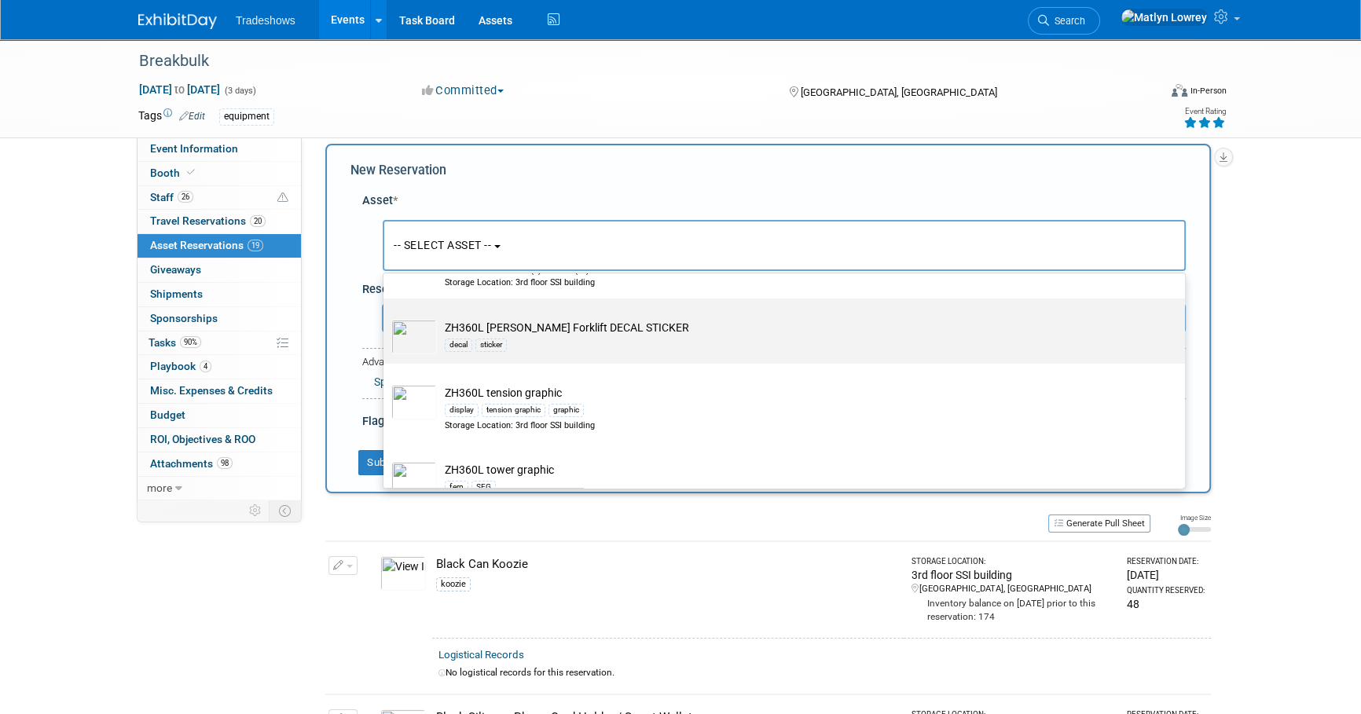
scroll to position [71, 0]
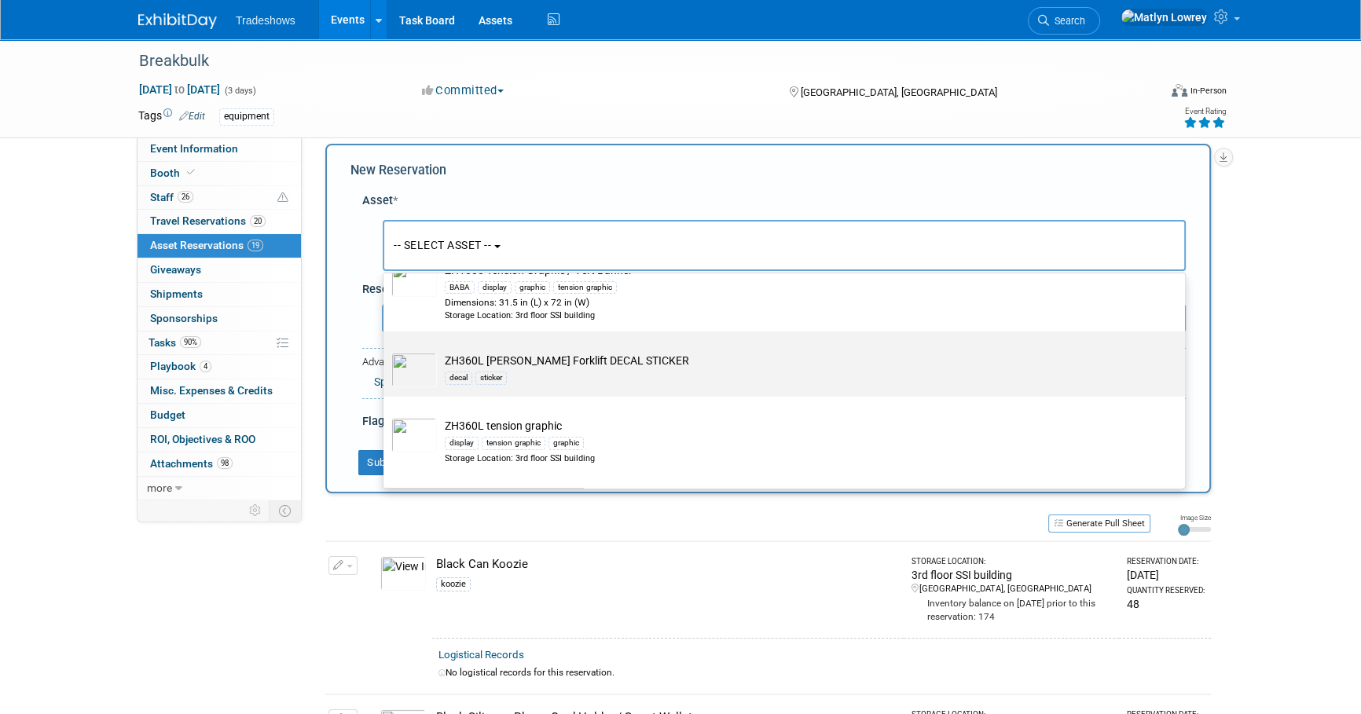
type input "ZH"
click at [471, 376] on div "decal" at bounding box center [458, 378] width 27 height 13
click at [386, 350] on input "ZH360L [PERSON_NAME] Forklift DECAL STICKER decal sticker" at bounding box center [381, 345] width 10 height 10
select select "10727497"
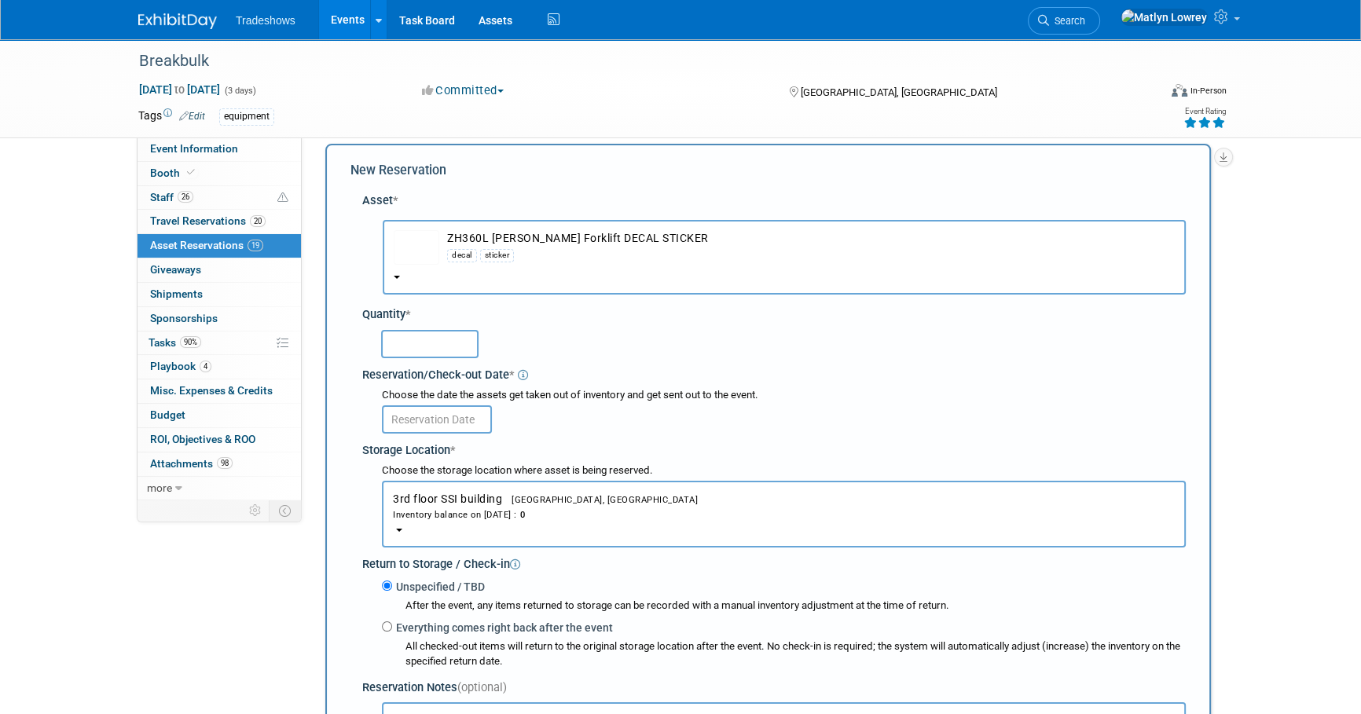
click at [427, 345] on input "text" at bounding box center [429, 344] width 97 height 28
type input "200"
click at [428, 424] on input "text" at bounding box center [437, 419] width 110 height 28
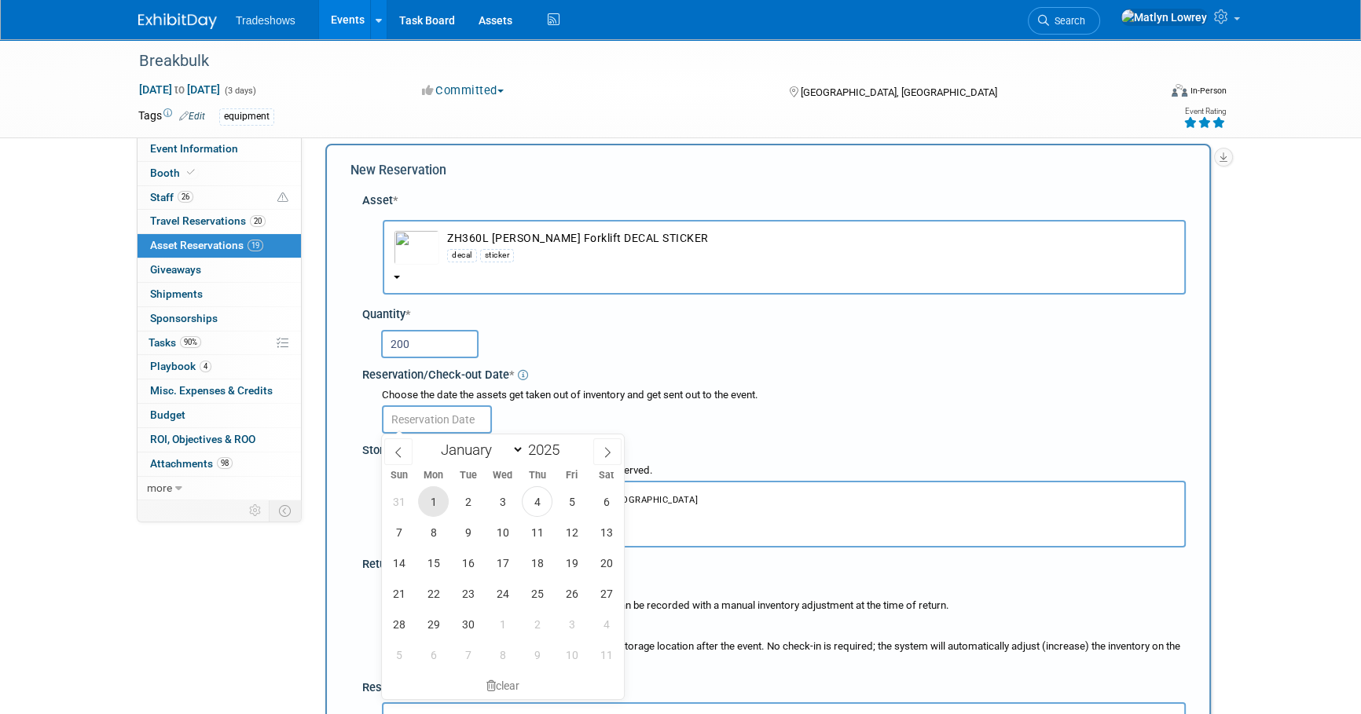
click at [429, 501] on span "1" at bounding box center [433, 501] width 31 height 31
type input "[DATE]"
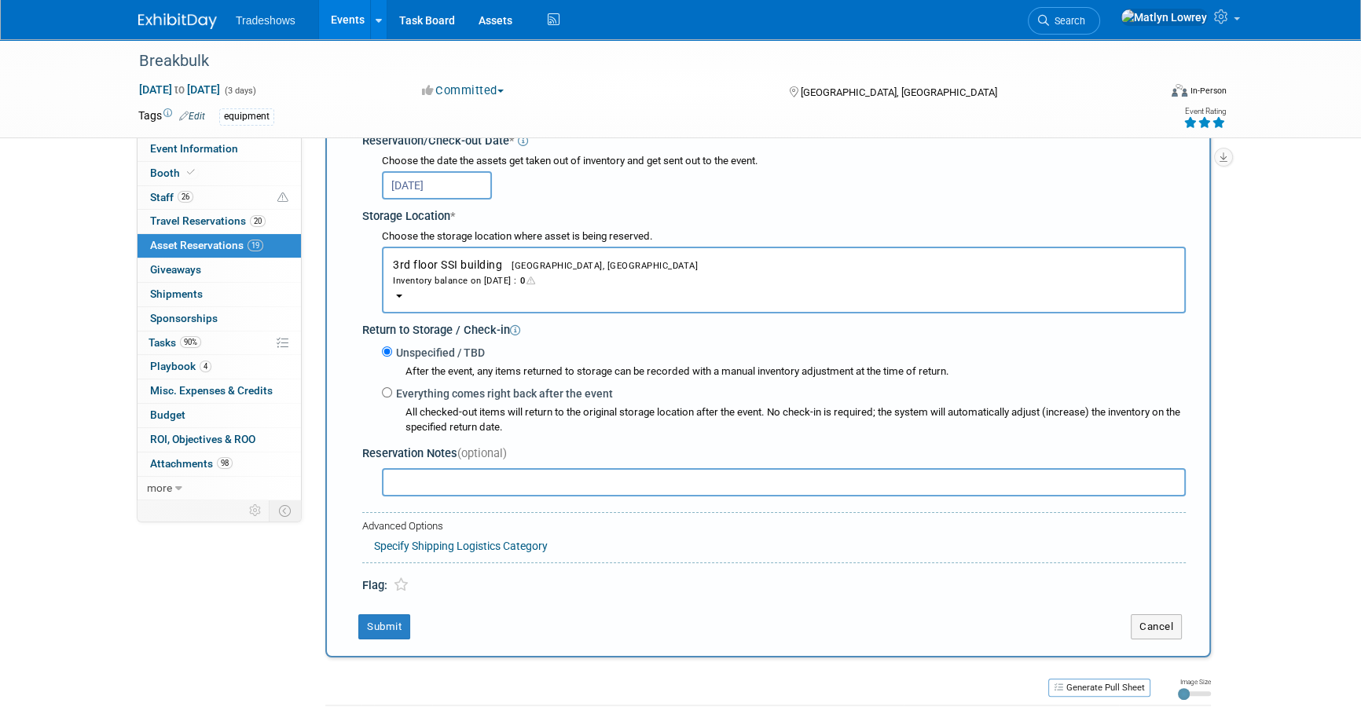
scroll to position [300, 0]
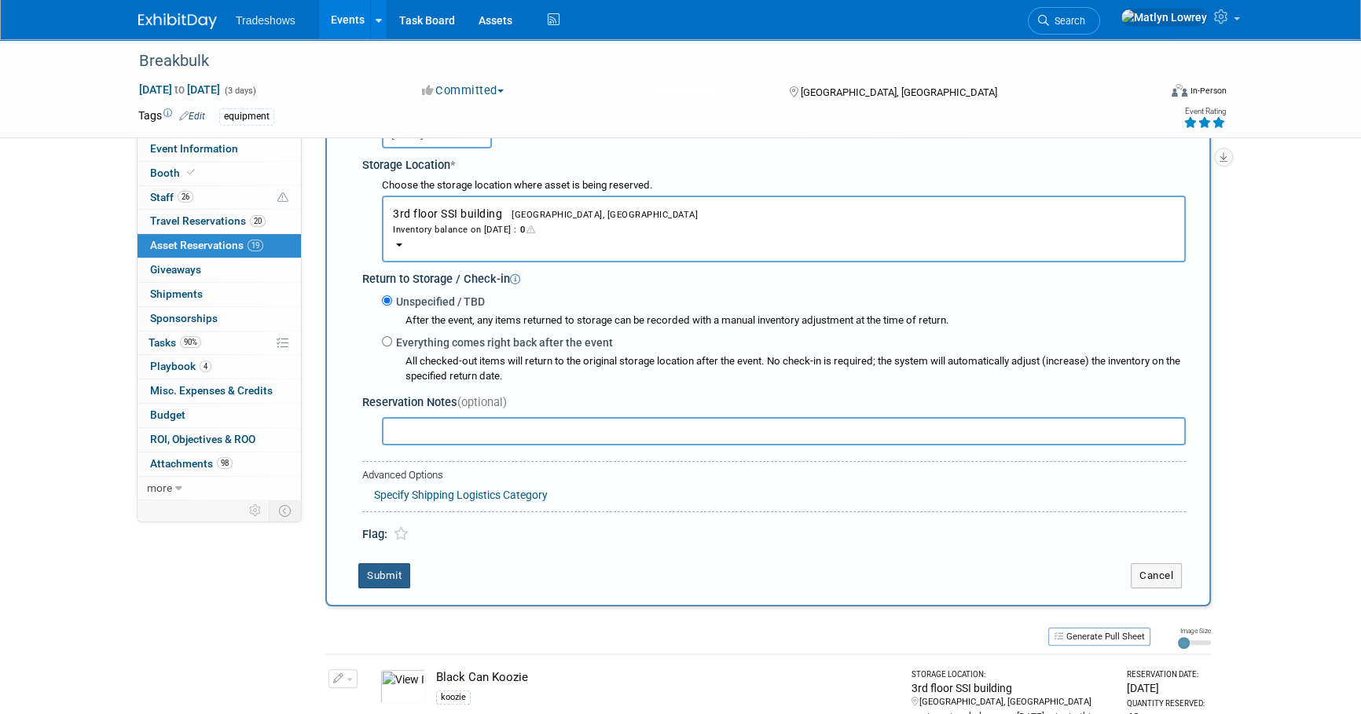
click at [389, 571] on button "Submit" at bounding box center [384, 575] width 52 height 25
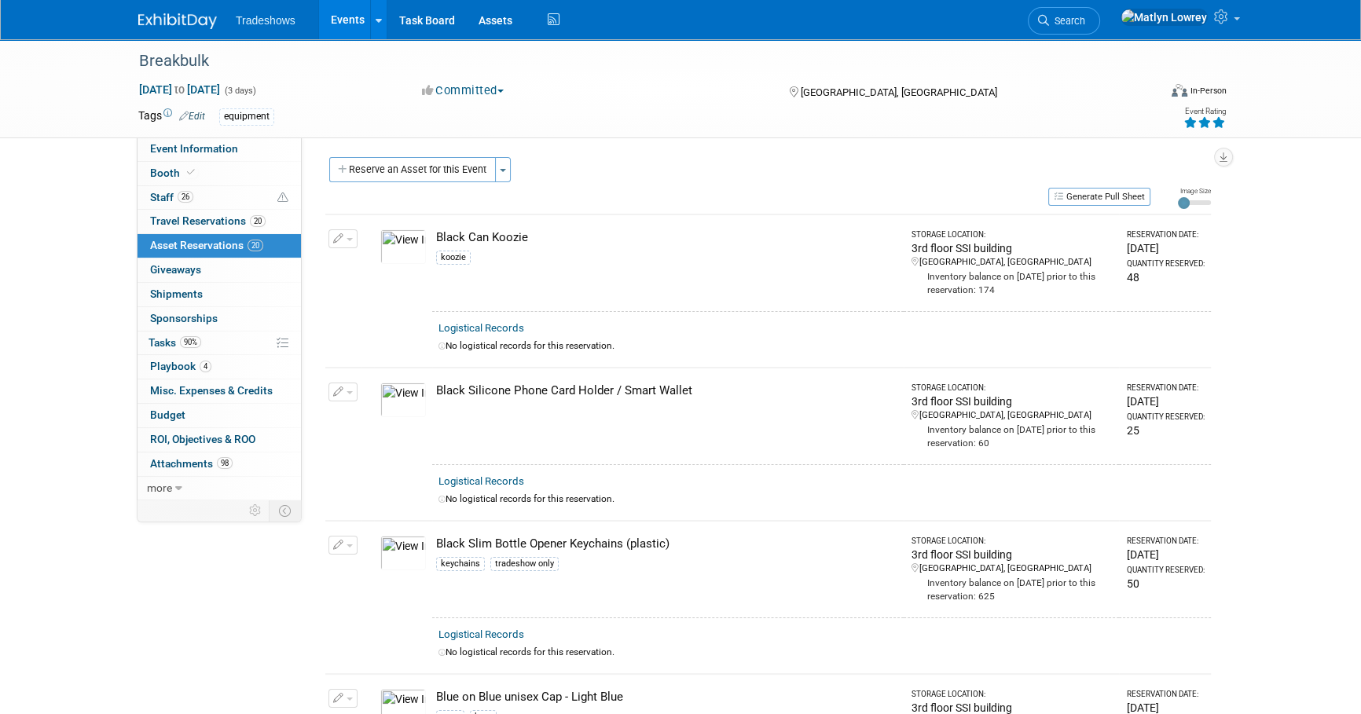
scroll to position [0, 0]
click at [413, 172] on button "Reserve an Asset for this Event" at bounding box center [412, 171] width 167 height 25
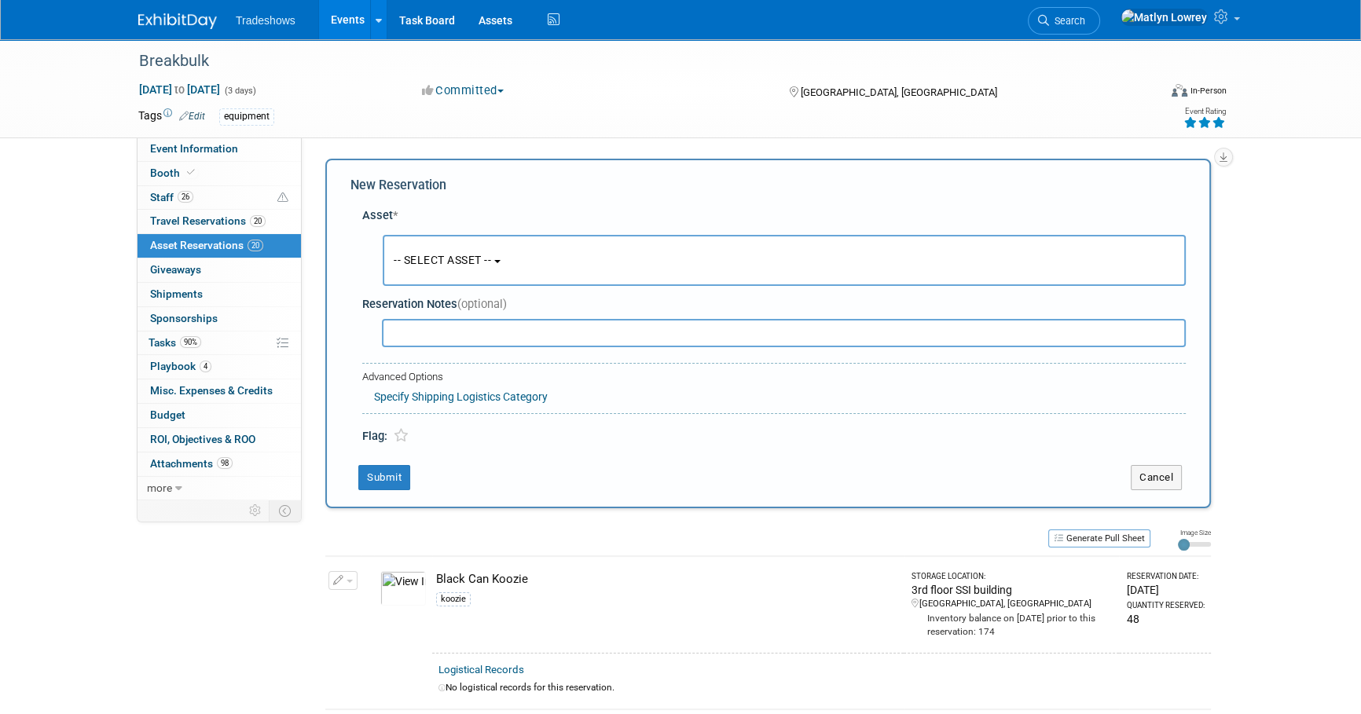
scroll to position [15, 0]
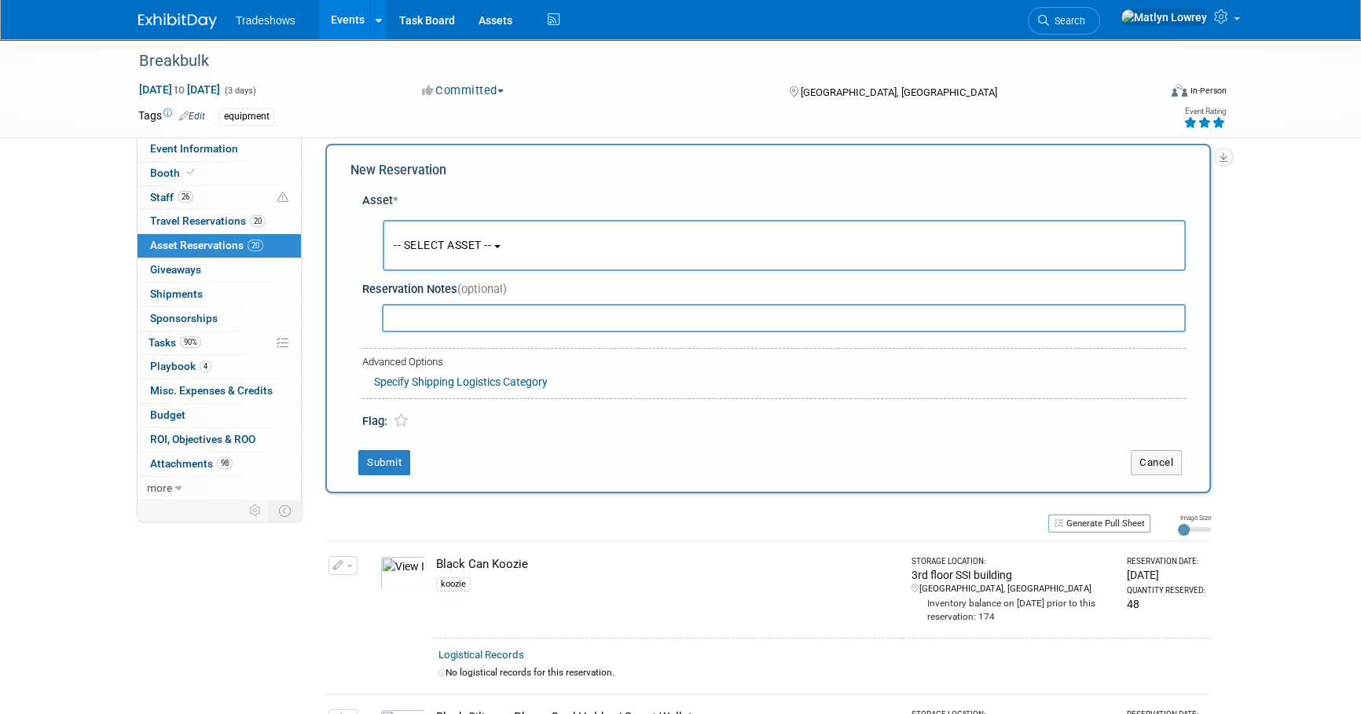
click at [431, 250] on span "-- SELECT ASSET --" at bounding box center [442, 245] width 97 height 13
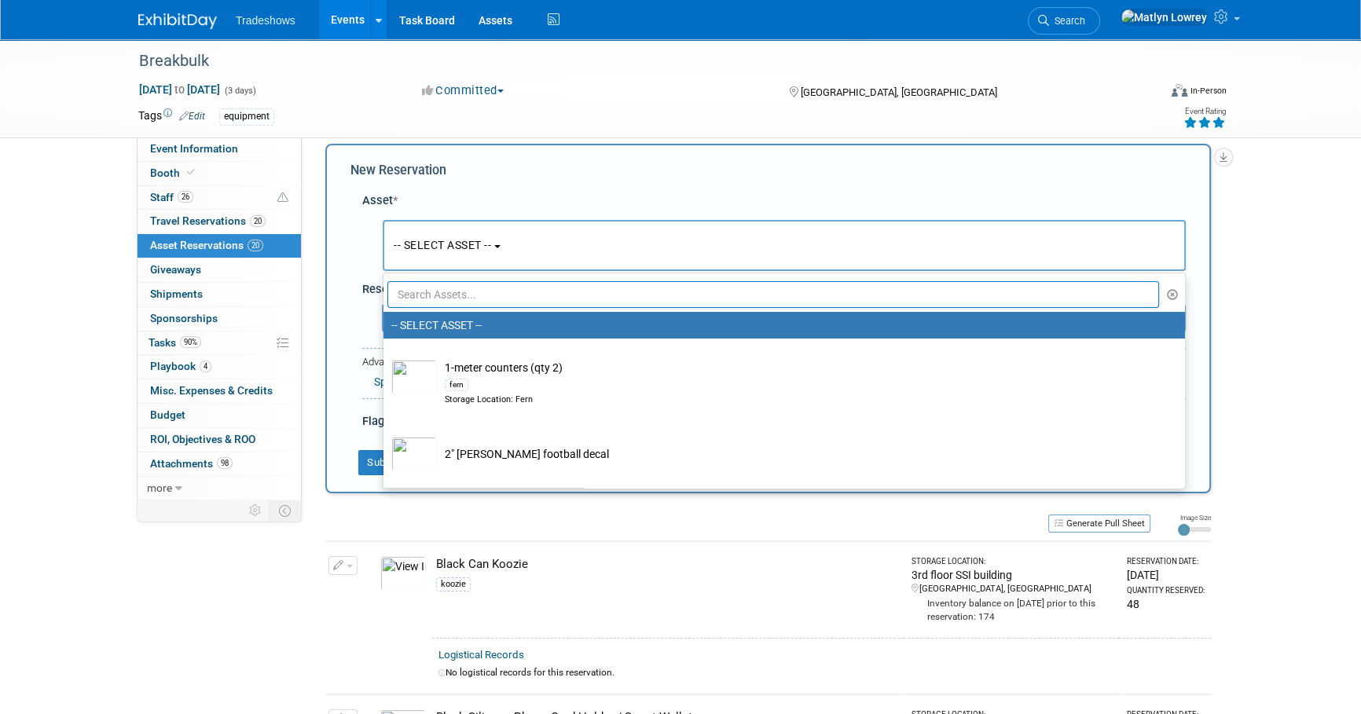
drag, startPoint x: 438, startPoint y: 299, endPoint x: 427, endPoint y: 290, distance: 14.0
click at [437, 299] on input "text" at bounding box center [772, 294] width 771 height 27
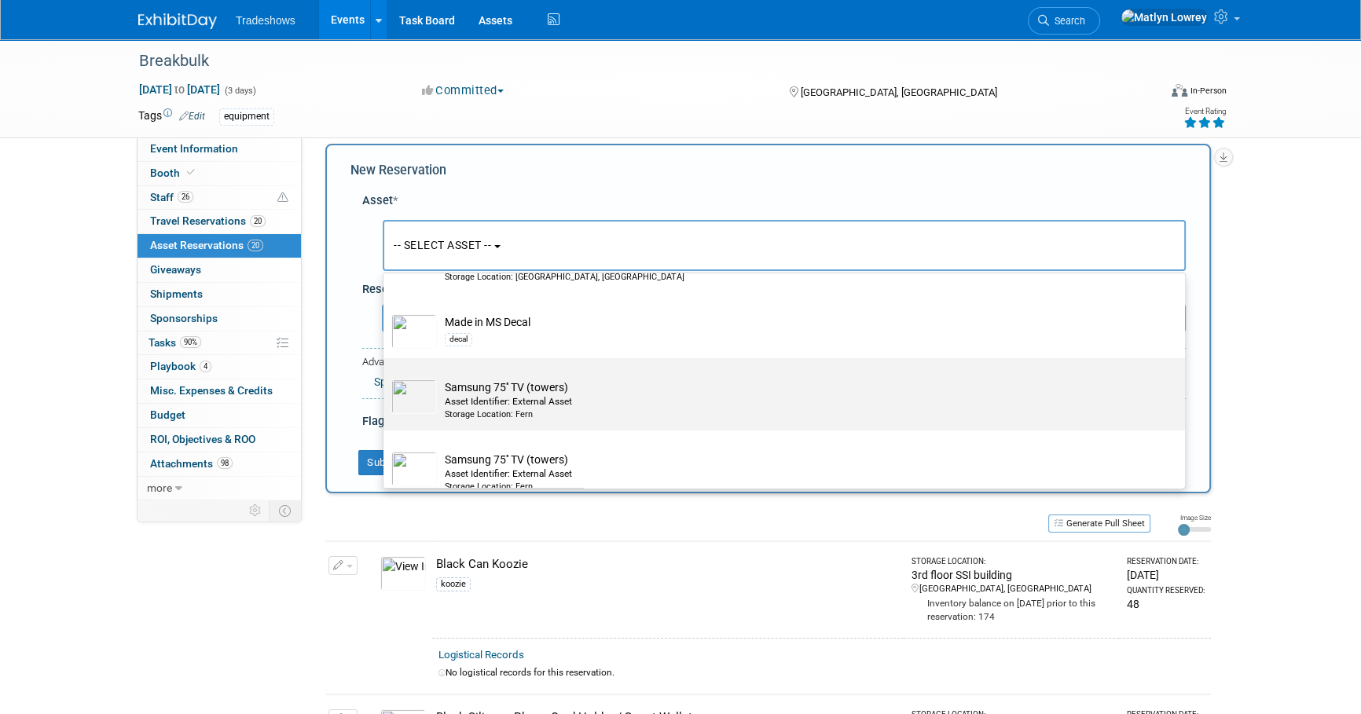
scroll to position [357, 0]
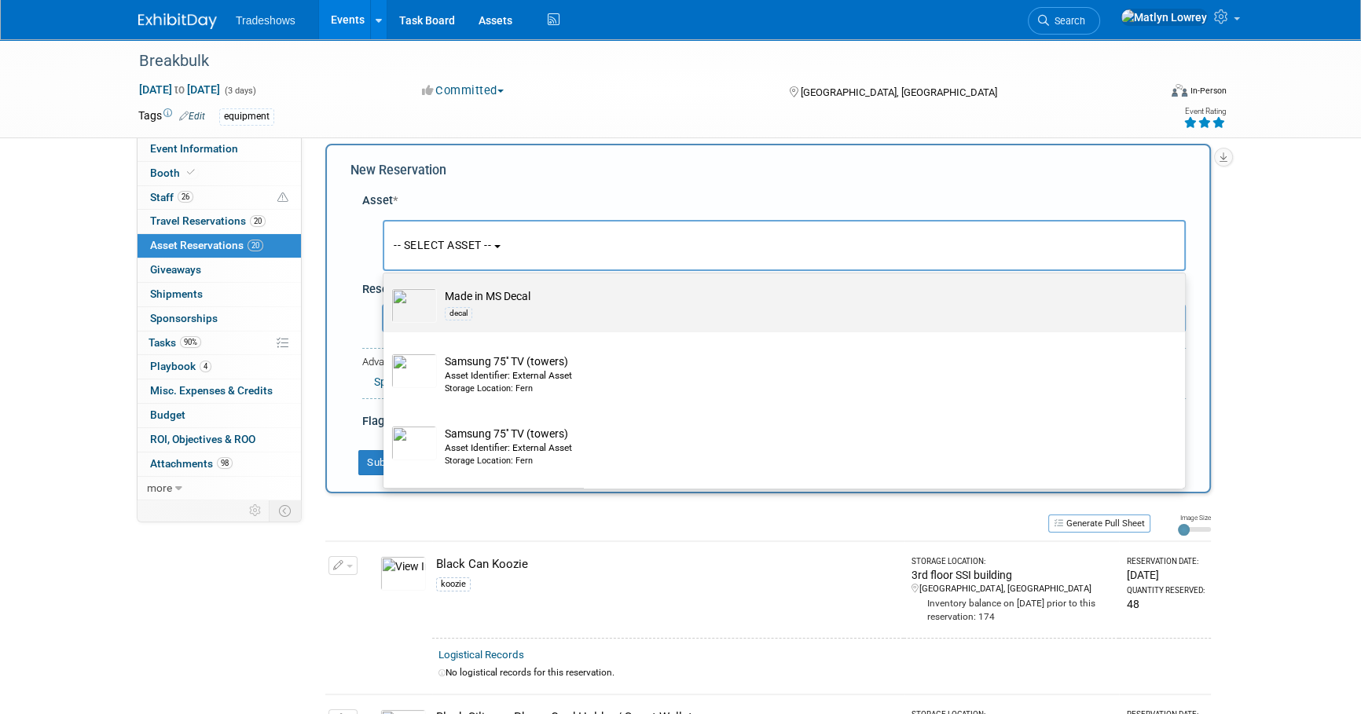
type input "MS"
click at [480, 315] on div "decal" at bounding box center [799, 313] width 709 height 18
click at [386, 286] on input "Made in MS Decal decal" at bounding box center [381, 281] width 10 height 10
select select "10719069"
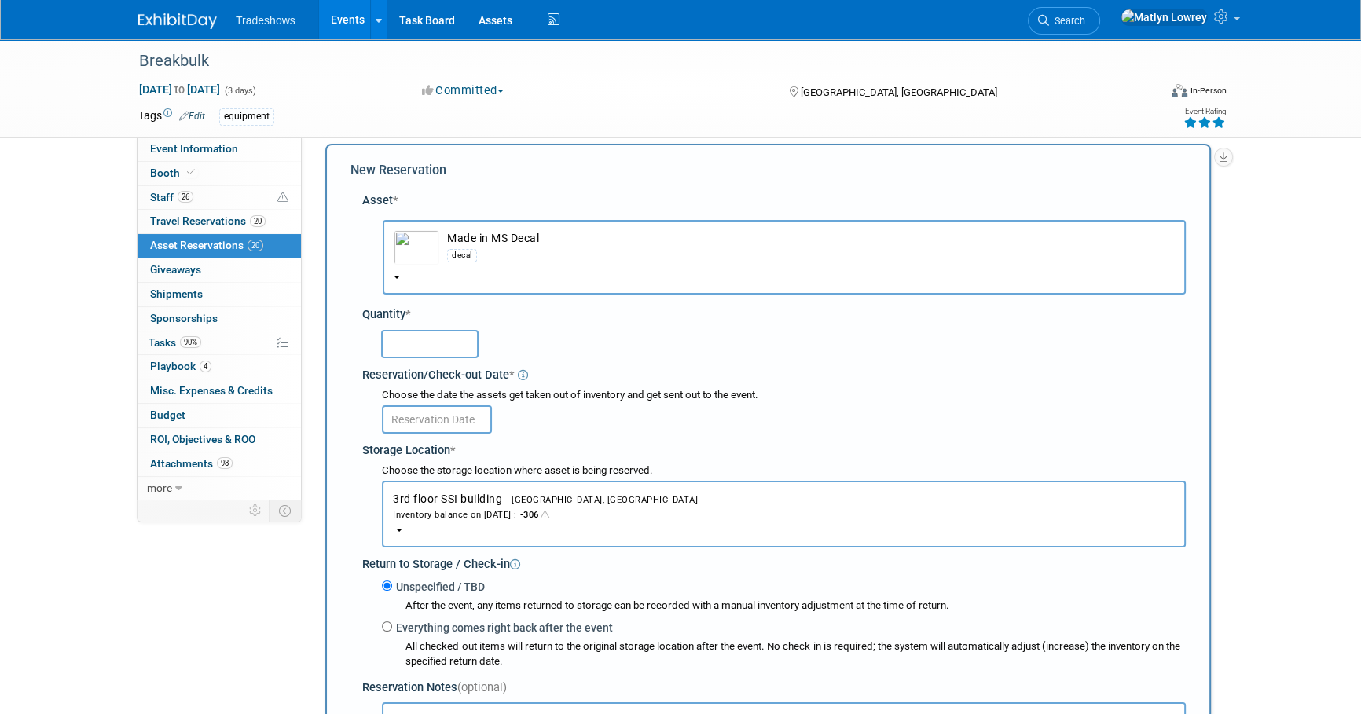
click at [457, 345] on input "text" at bounding box center [429, 344] width 97 height 28
type input "40"
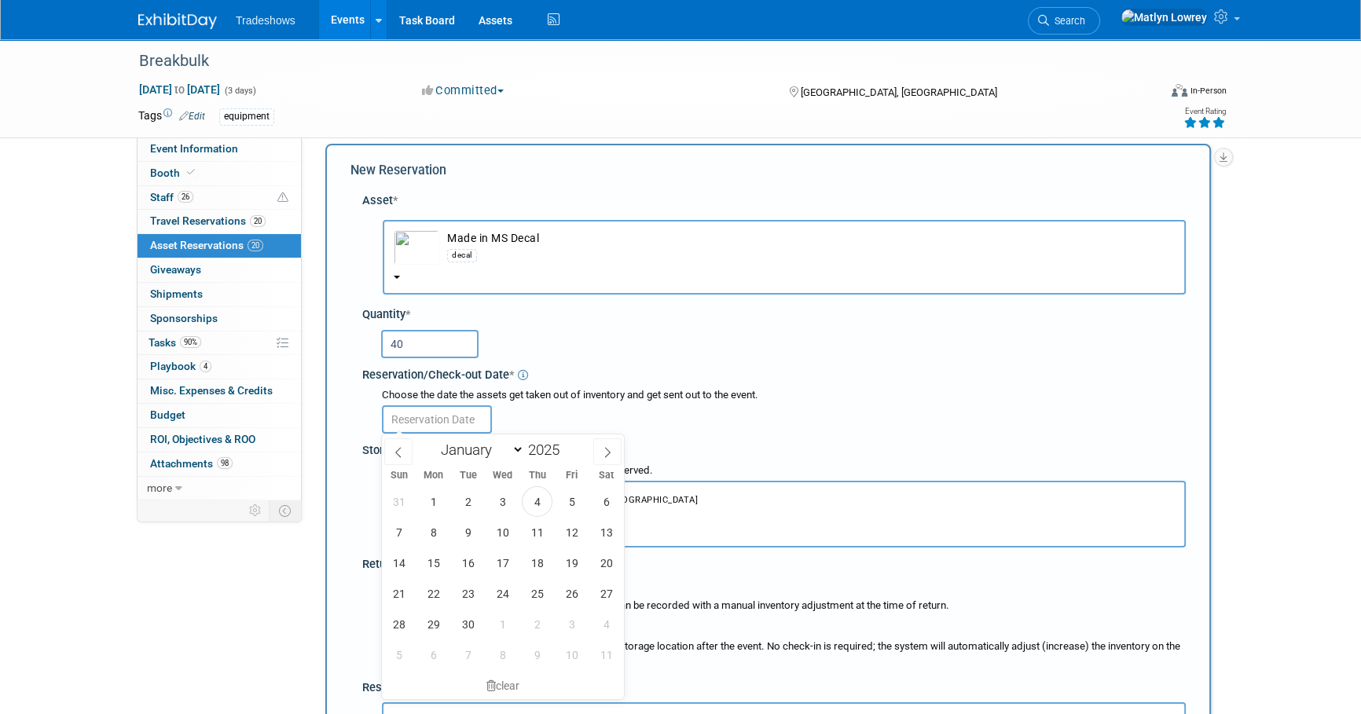
click at [449, 413] on input "text" at bounding box center [437, 419] width 110 height 28
click at [434, 504] on span "1" at bounding box center [433, 501] width 31 height 31
type input "[DATE]"
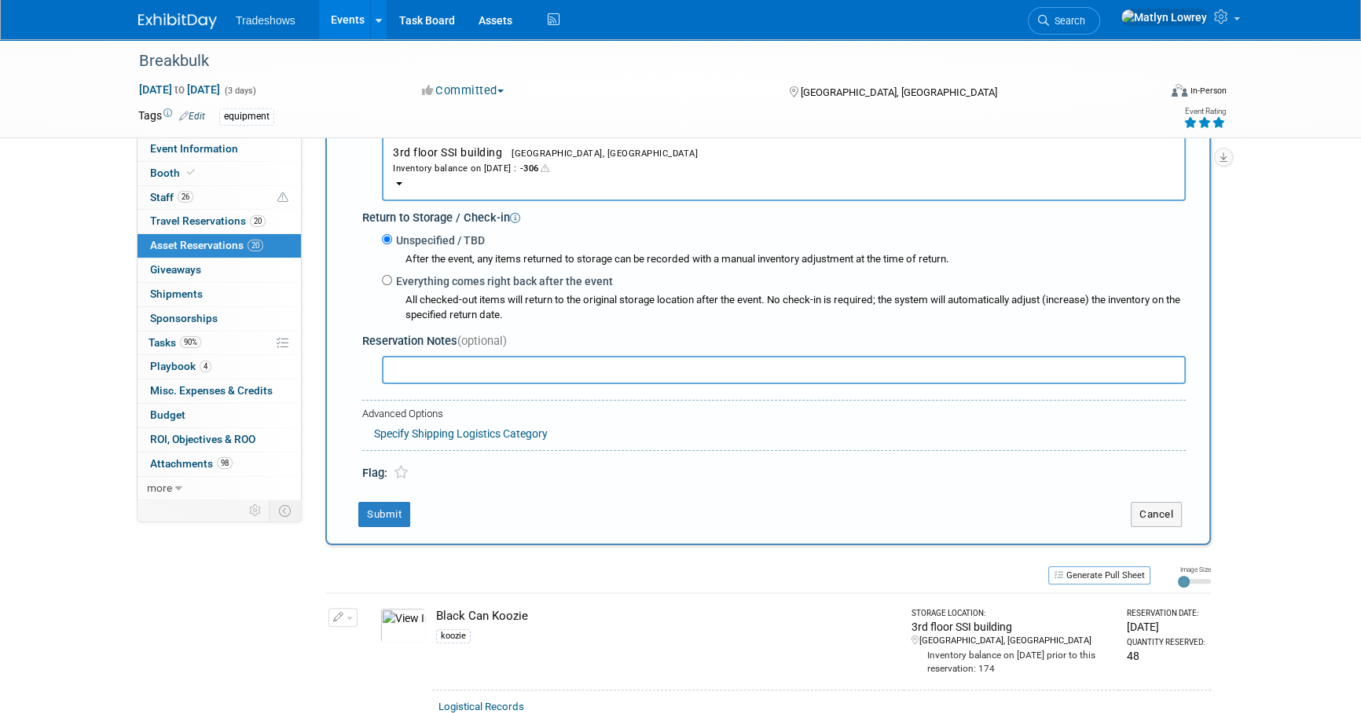
scroll to position [372, 0]
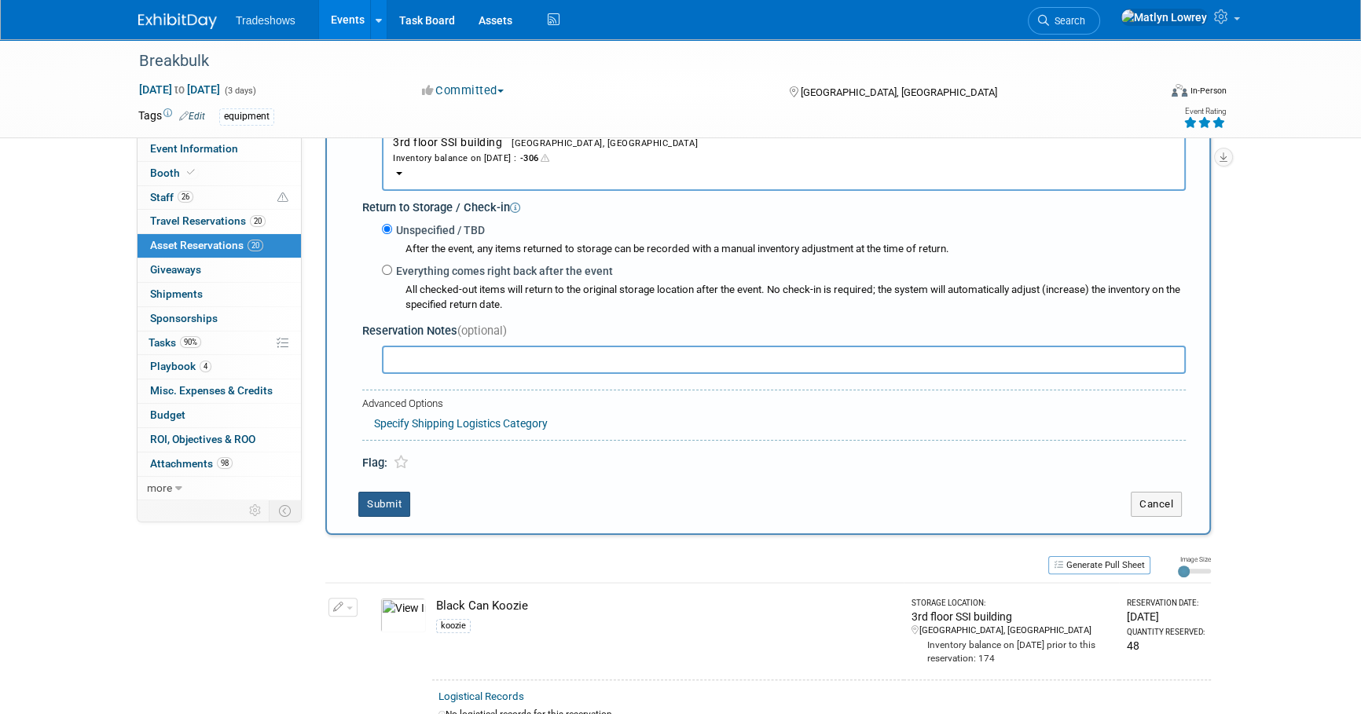
click at [368, 506] on button "Submit" at bounding box center [384, 504] width 52 height 25
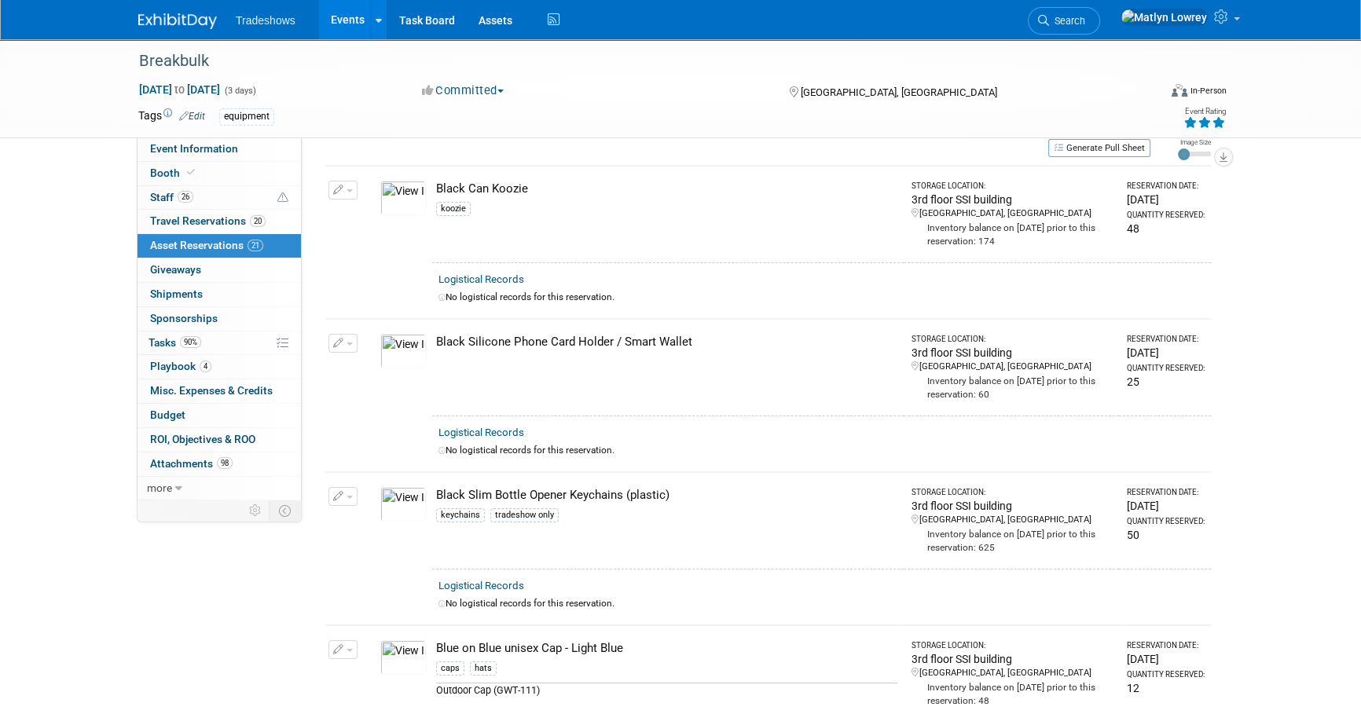
scroll to position [0, 0]
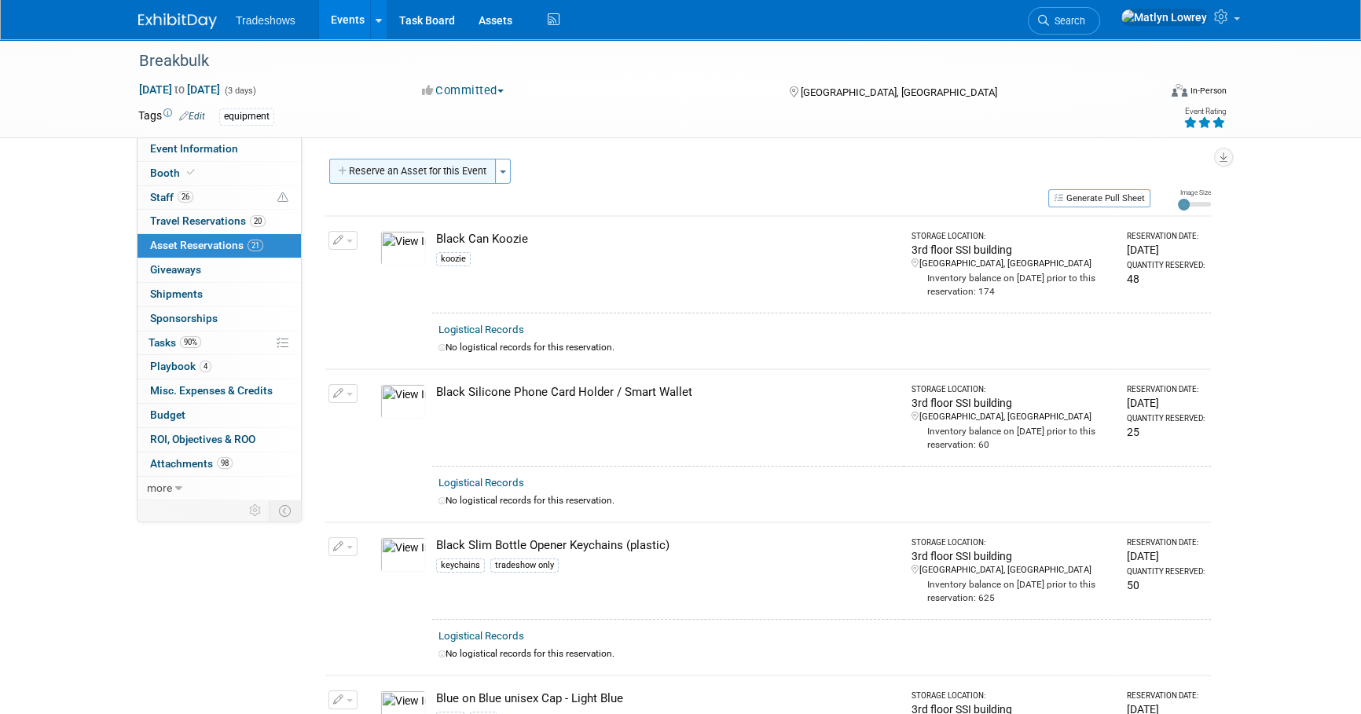
click at [401, 167] on button "Reserve an Asset for this Event" at bounding box center [412, 171] width 167 height 25
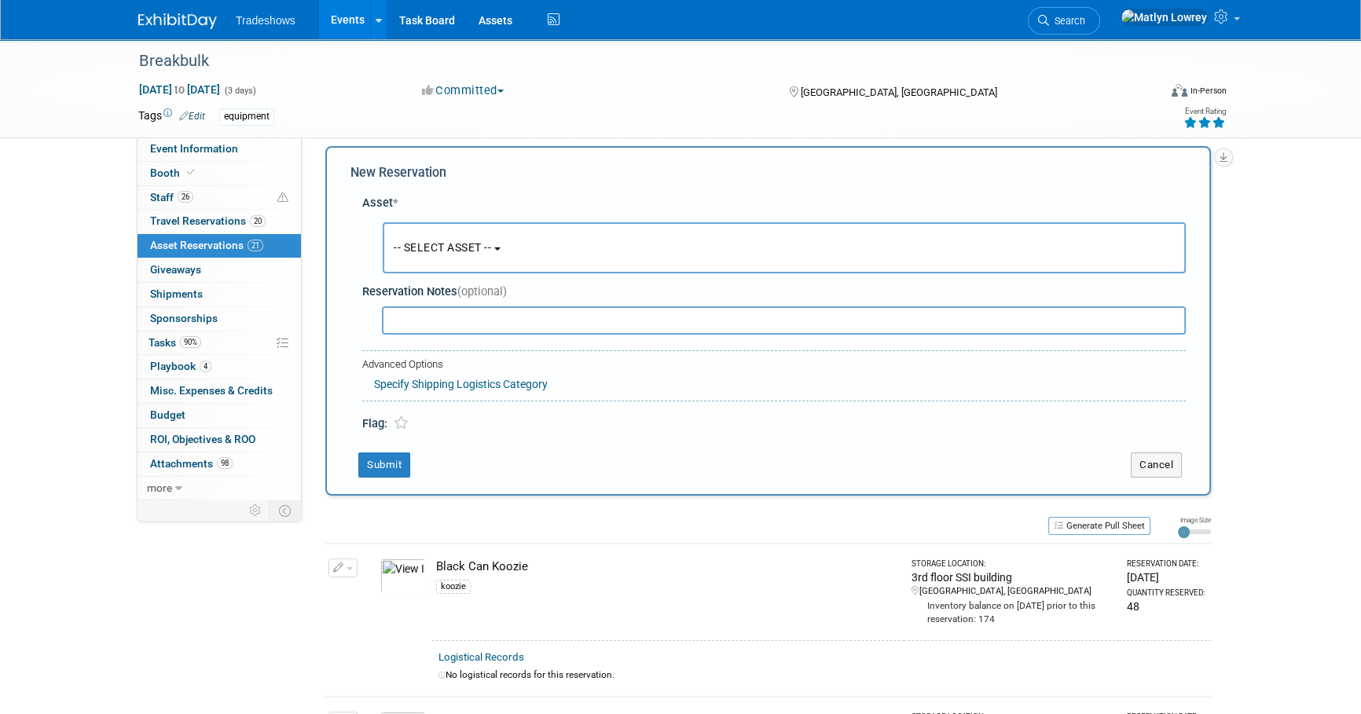
scroll to position [15, 0]
click at [488, 245] on span "-- SELECT ASSET --" at bounding box center [442, 245] width 97 height 13
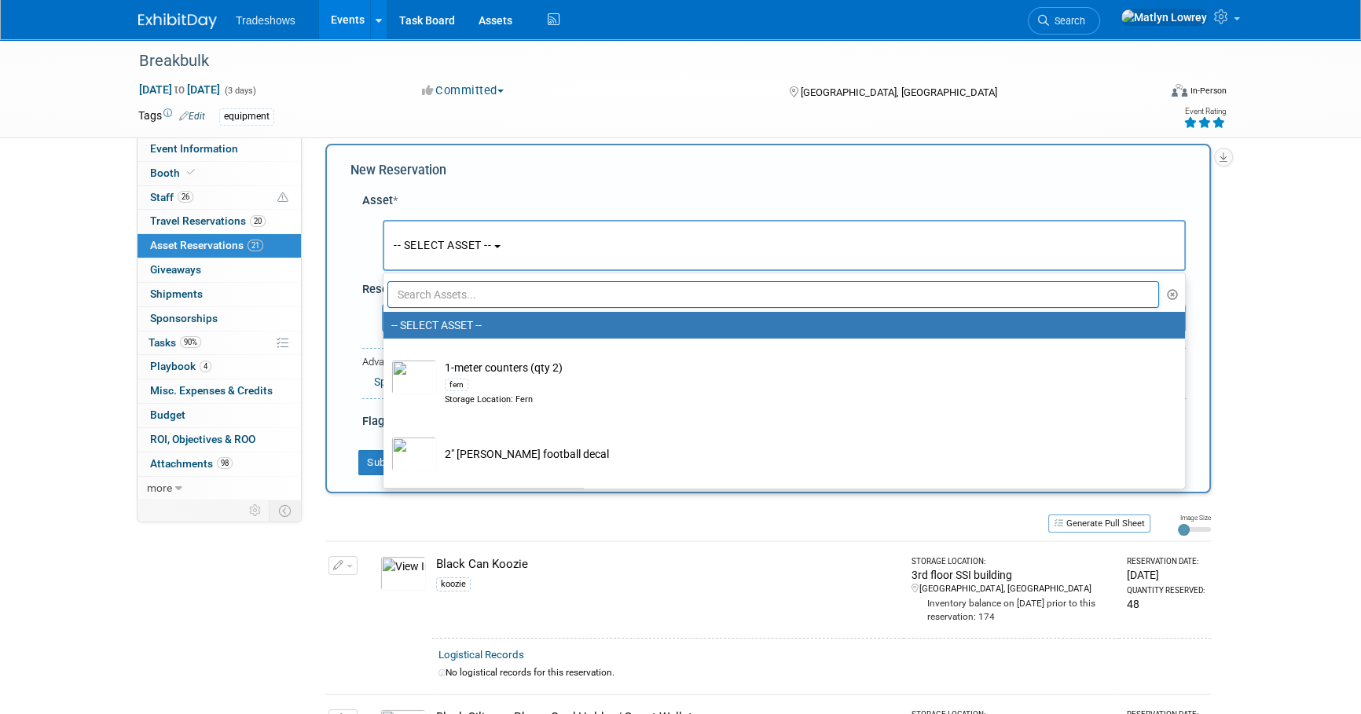
click at [479, 292] on input "text" at bounding box center [772, 294] width 771 height 27
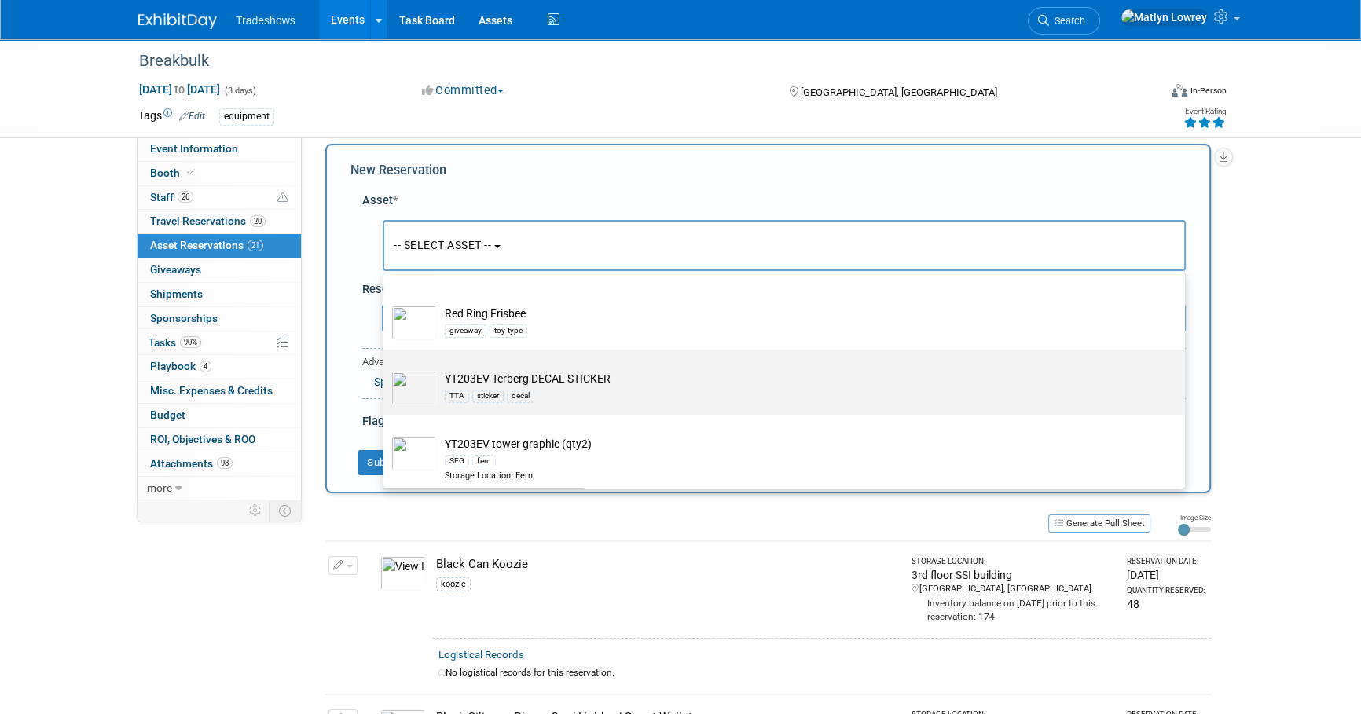
scroll to position [214, 0]
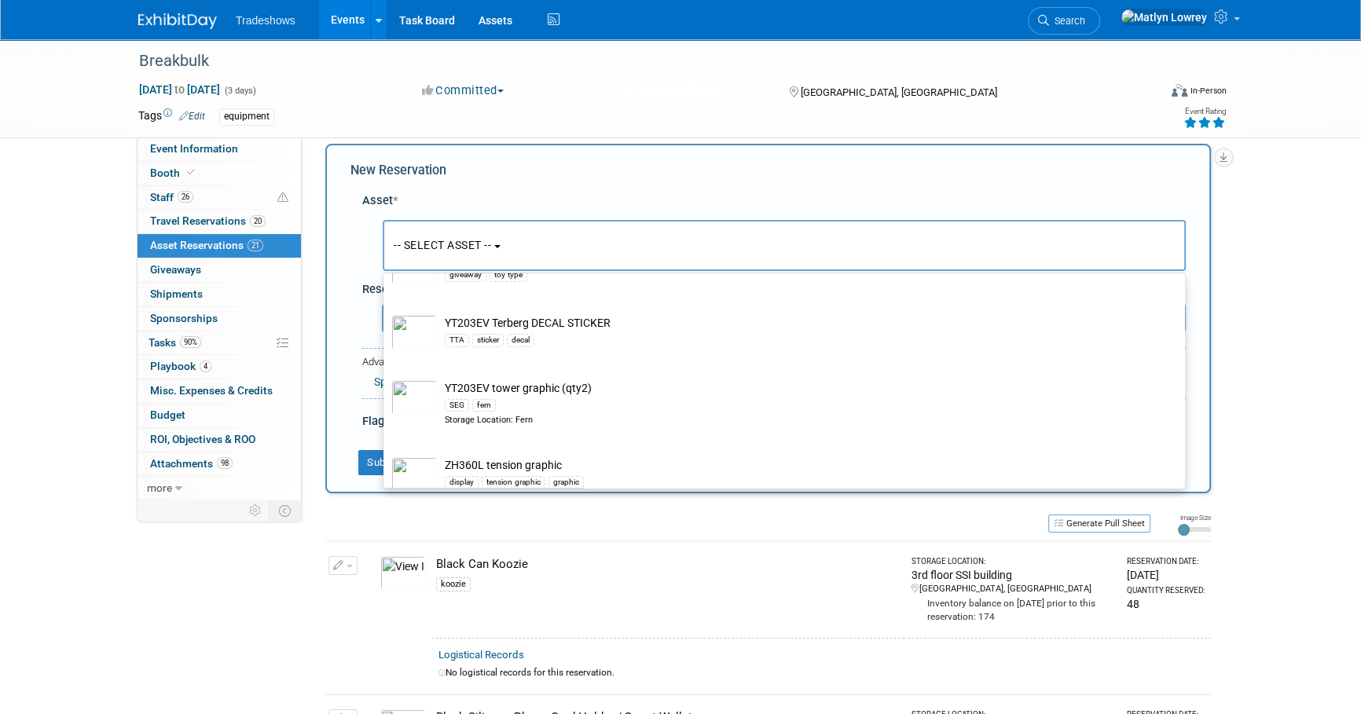
type input "yt"
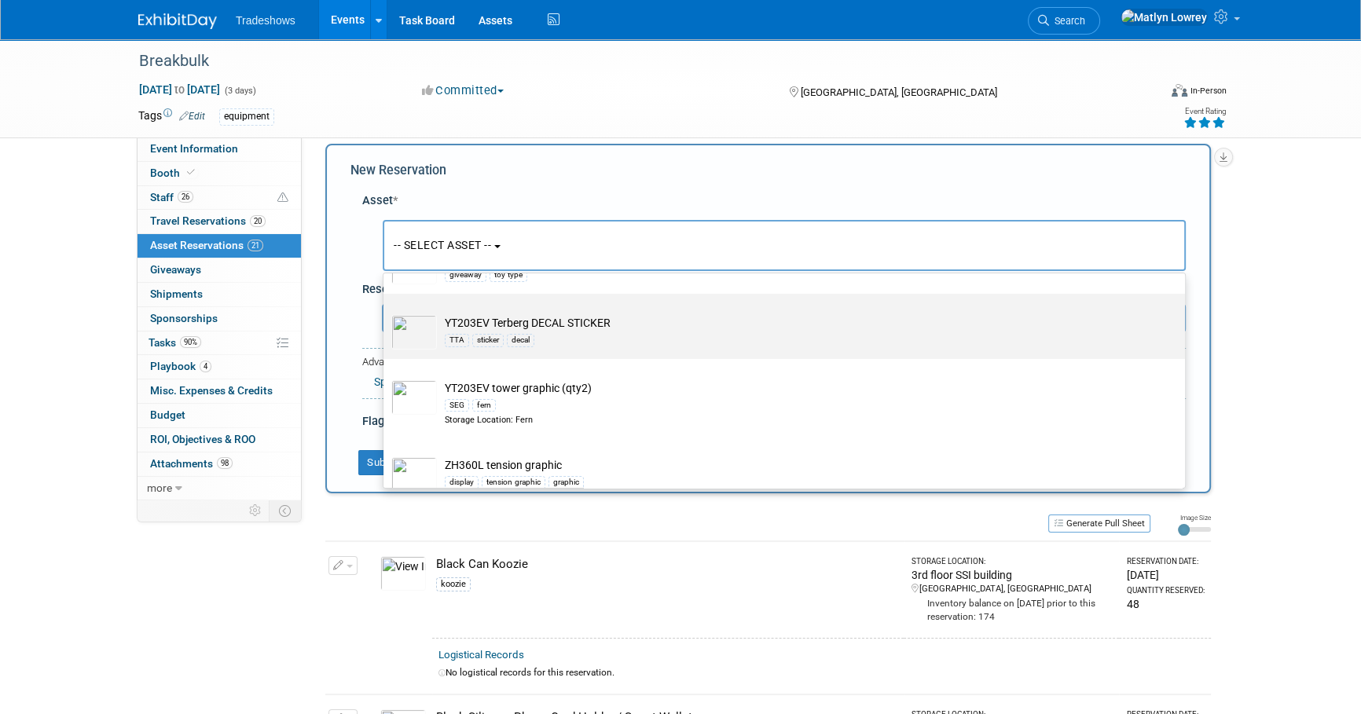
click at [494, 316] on td "YT203EV Terberg DECAL STICKER TTA sticker decal" at bounding box center [795, 332] width 716 height 35
click at [386, 313] on input "YT203EV Terberg DECAL STICKER TTA sticker decal" at bounding box center [381, 307] width 10 height 10
select select "10727498"
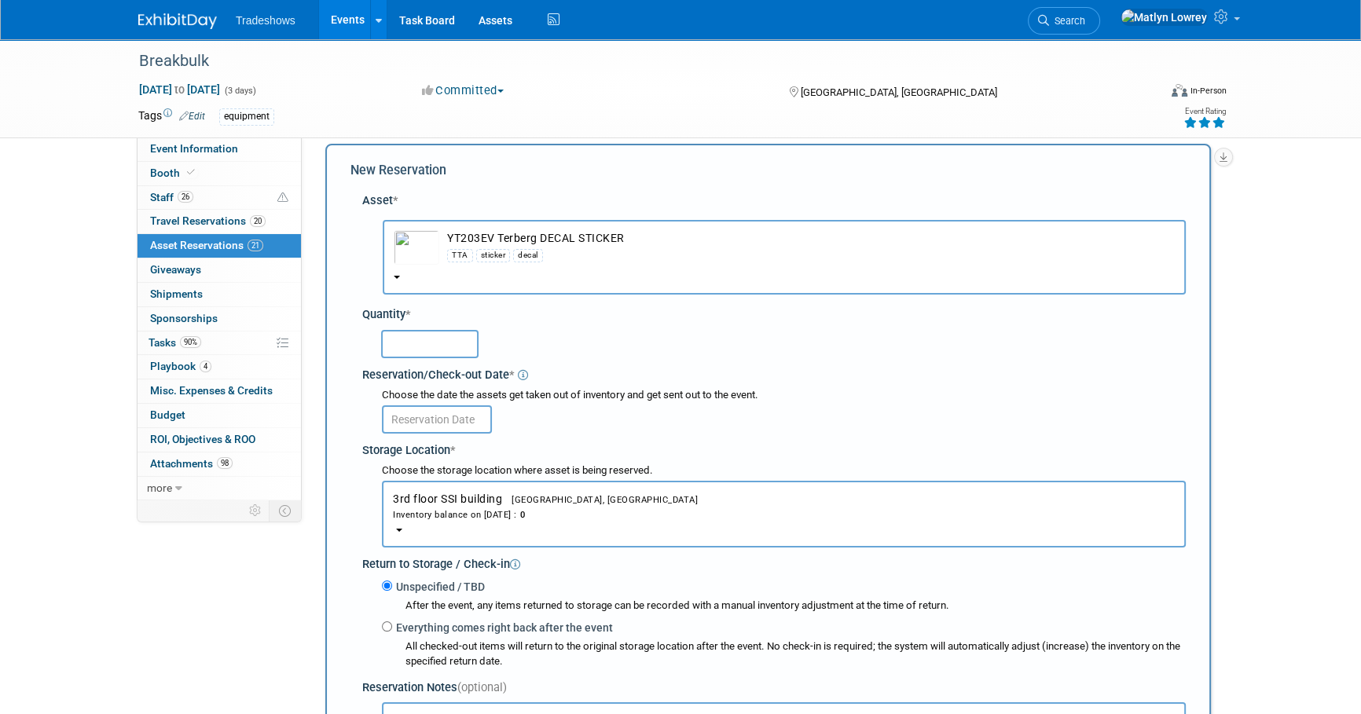
click at [455, 336] on input "text" at bounding box center [429, 344] width 97 height 28
type input "200"
click at [416, 420] on input "text" at bounding box center [437, 419] width 110 height 28
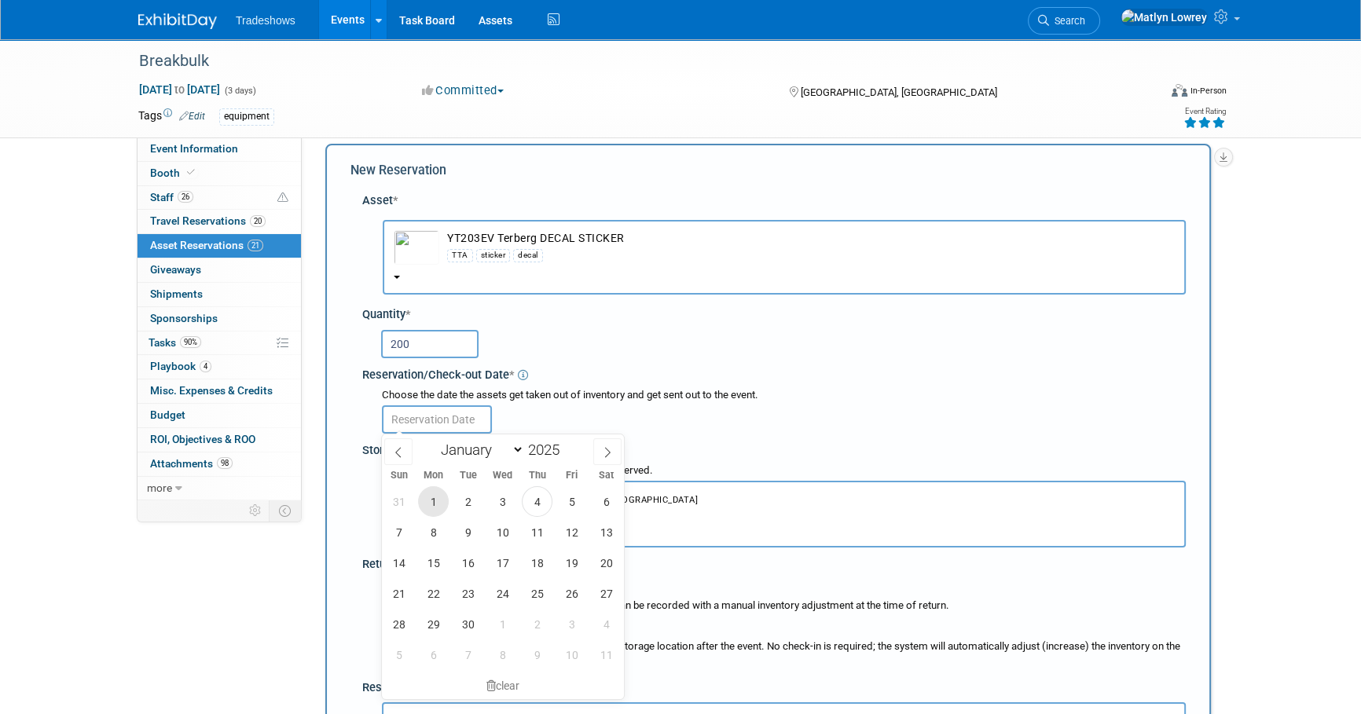
click at [440, 493] on span "1" at bounding box center [433, 501] width 31 height 31
type input "[DATE]"
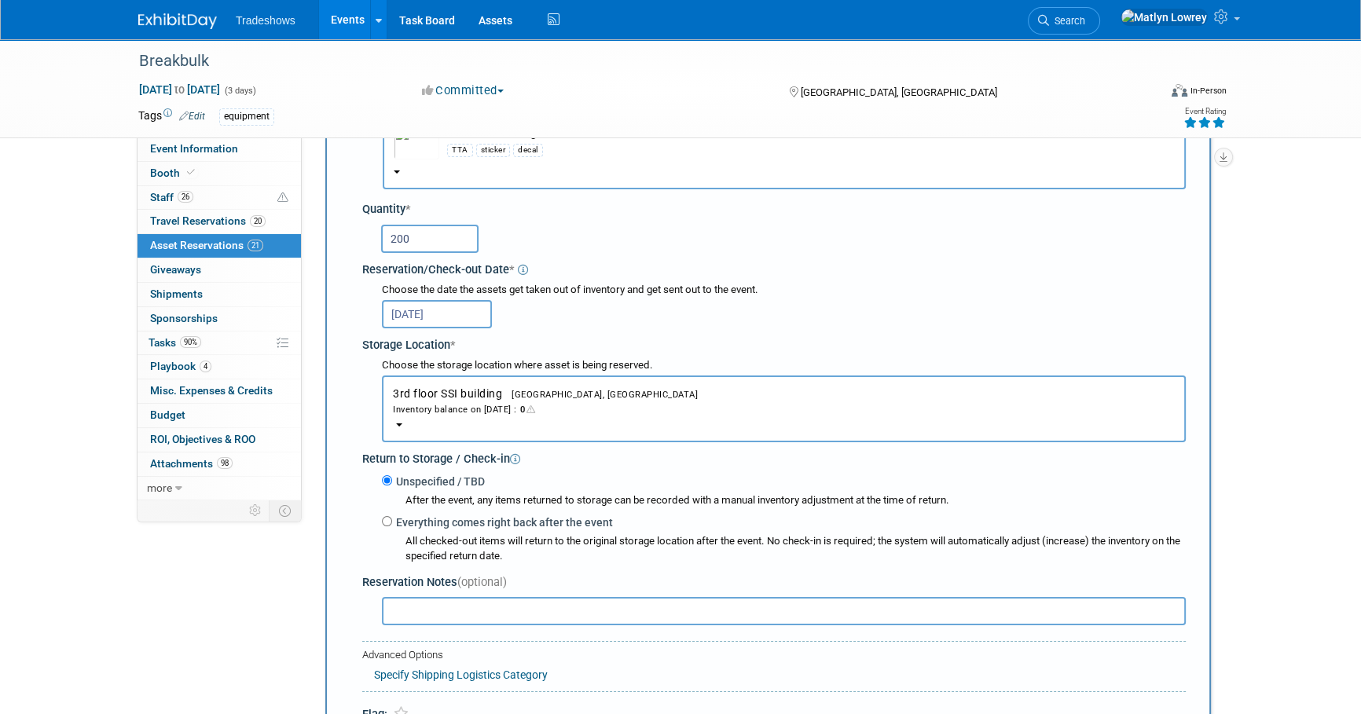
scroll to position [300, 0]
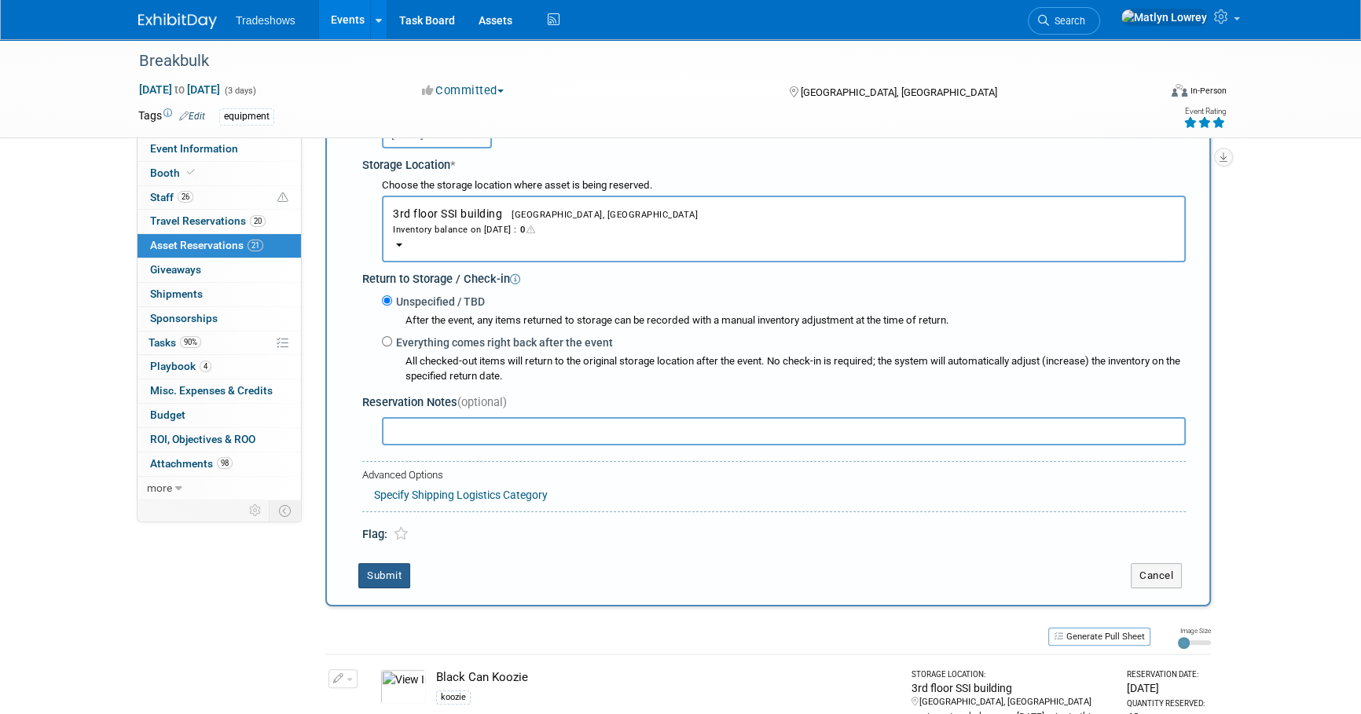
click at [394, 566] on button "Submit" at bounding box center [384, 575] width 52 height 25
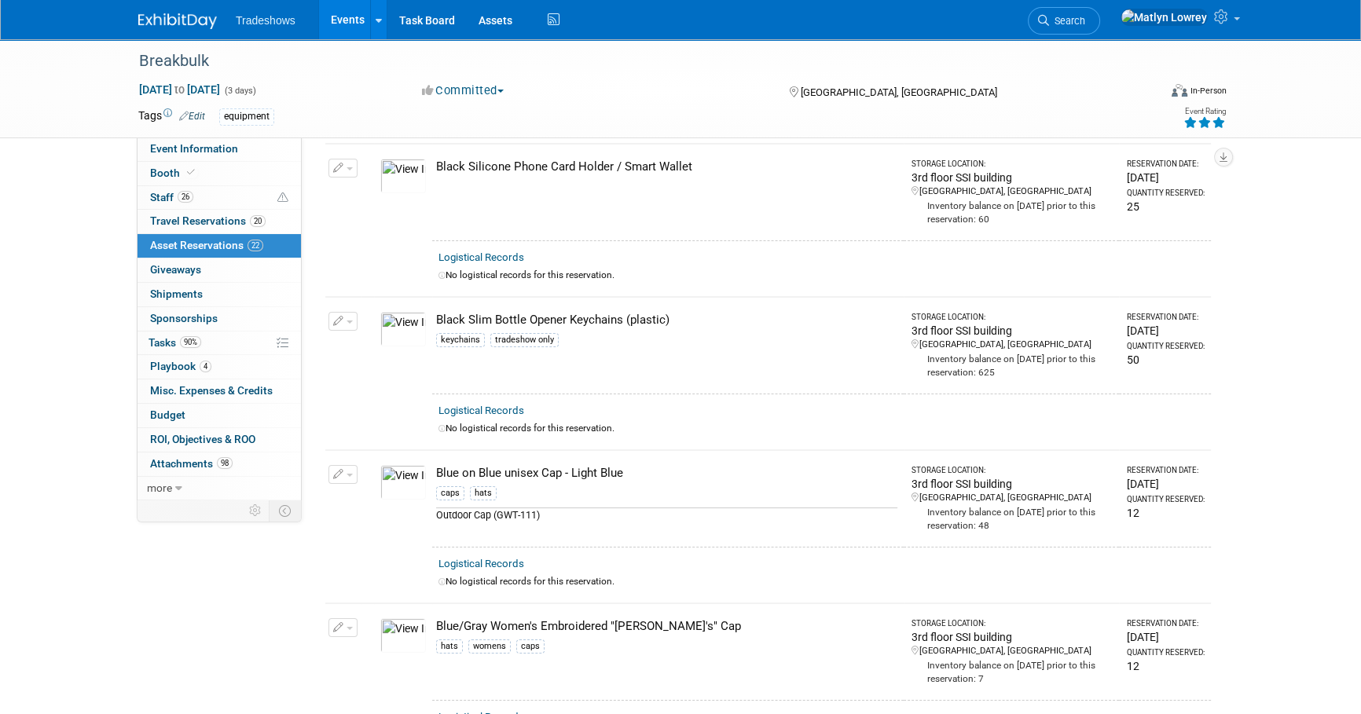
scroll to position [0, 0]
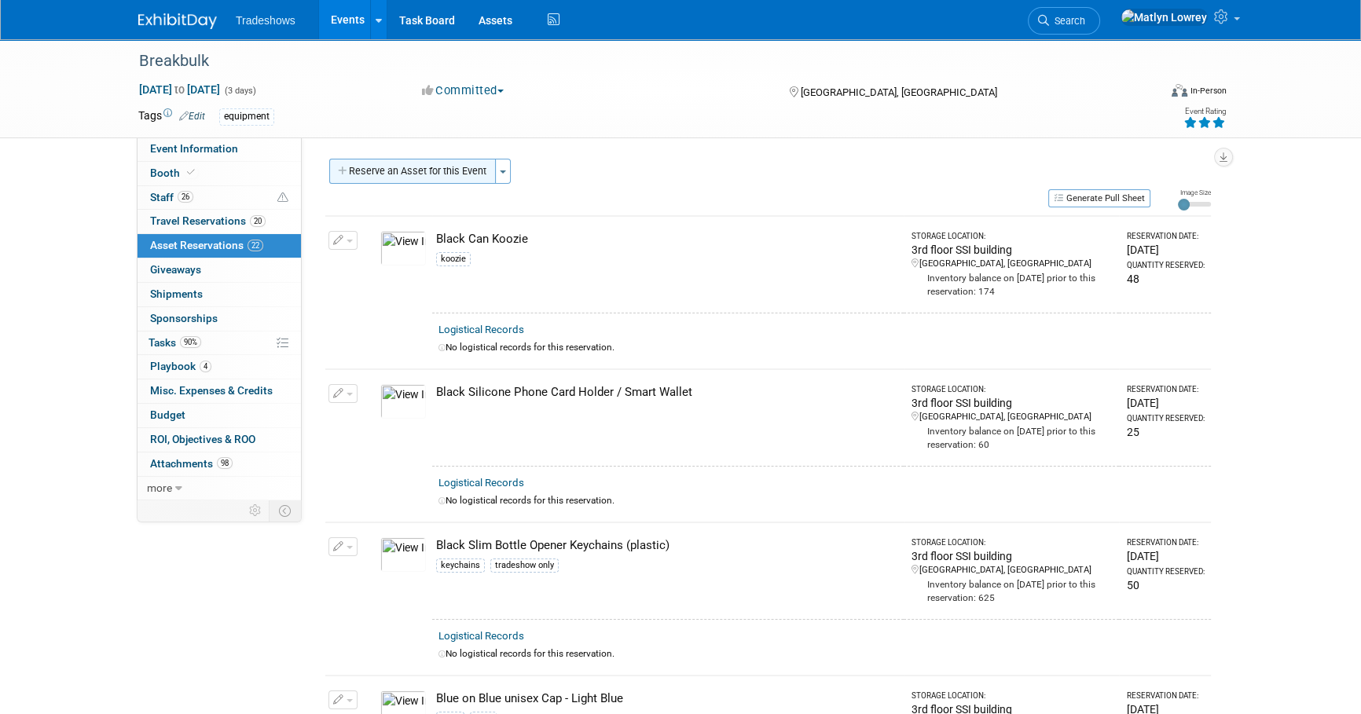
click at [448, 167] on button "Reserve an Asset for this Event" at bounding box center [412, 171] width 167 height 25
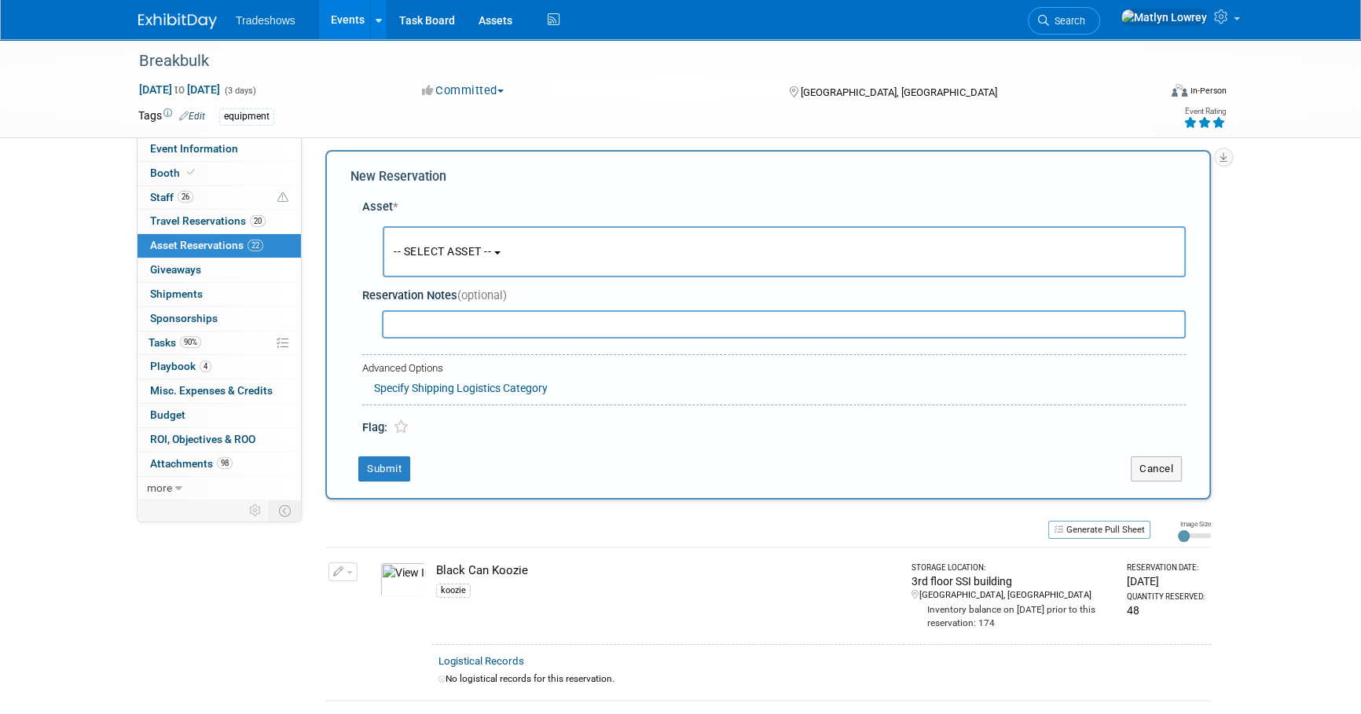
click at [441, 254] on span "-- SELECT ASSET --" at bounding box center [442, 251] width 97 height 13
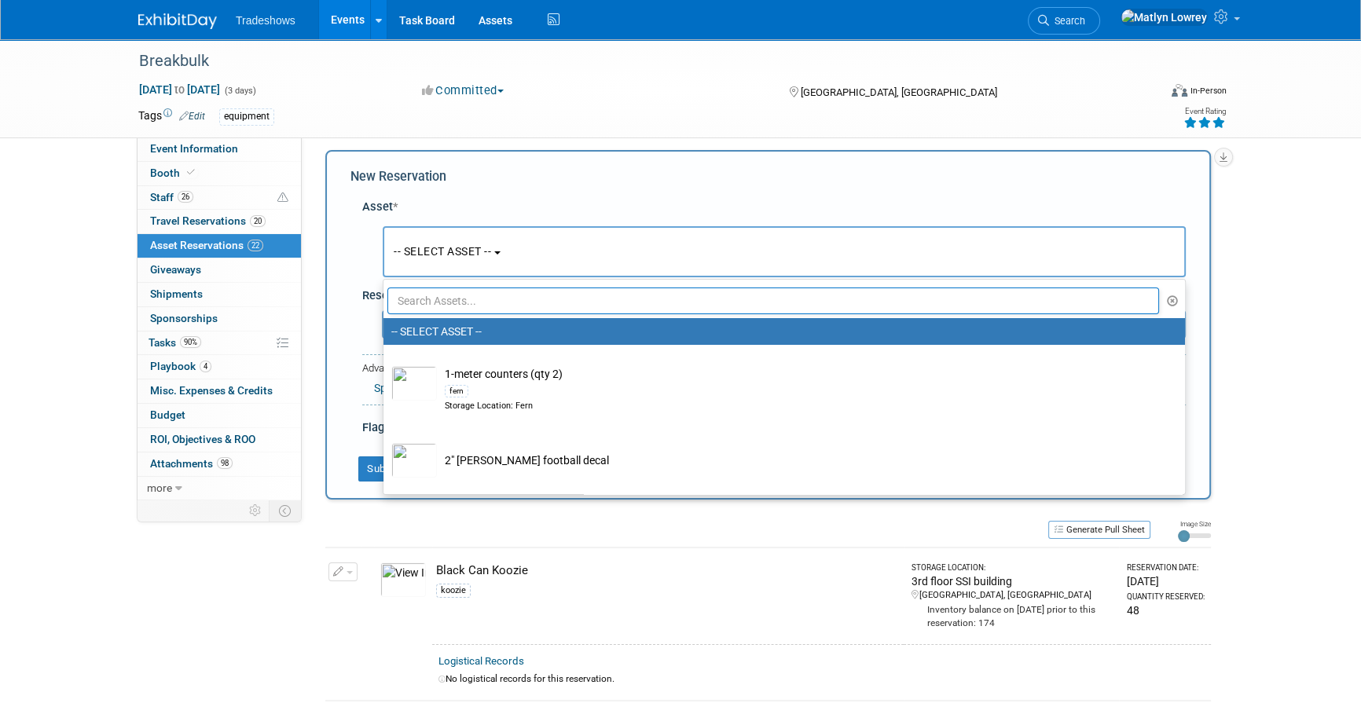
scroll to position [7, 0]
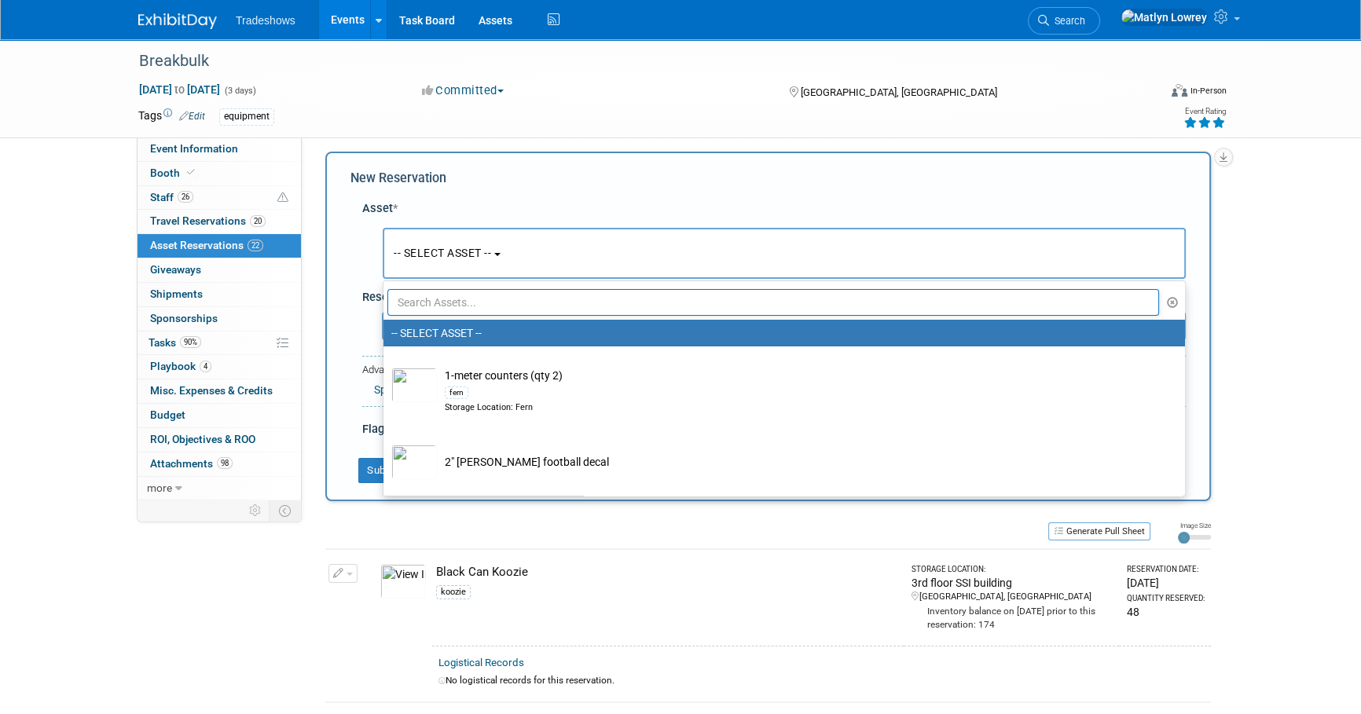
click at [453, 299] on input "text" at bounding box center [772, 302] width 771 height 27
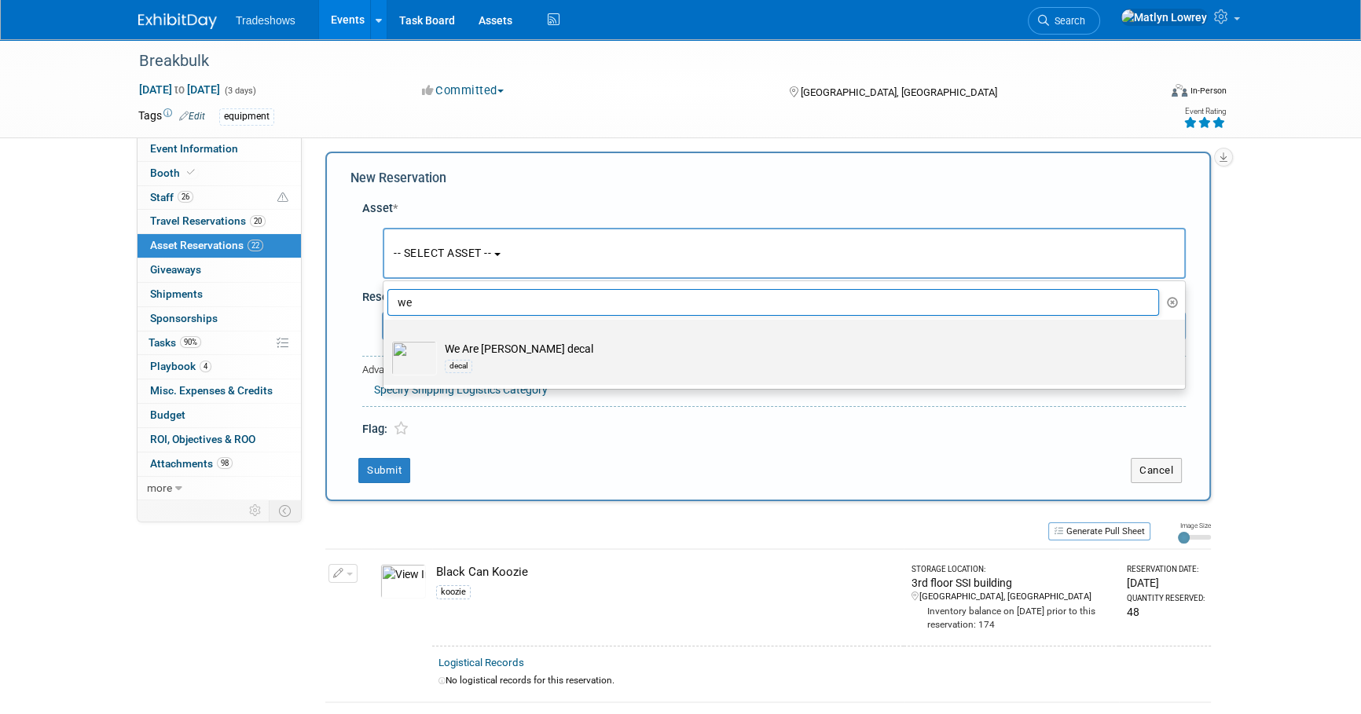
type input "we"
click at [496, 360] on td "We Are [PERSON_NAME] decal decal" at bounding box center [795, 358] width 716 height 35
drag, startPoint x: 496, startPoint y: 360, endPoint x: 436, endPoint y: 367, distance: 60.1
click at [436, 367] on img at bounding box center [414, 358] width 46 height 35
click at [386, 339] on input "We Are [PERSON_NAME] decal decal" at bounding box center [381, 333] width 10 height 10
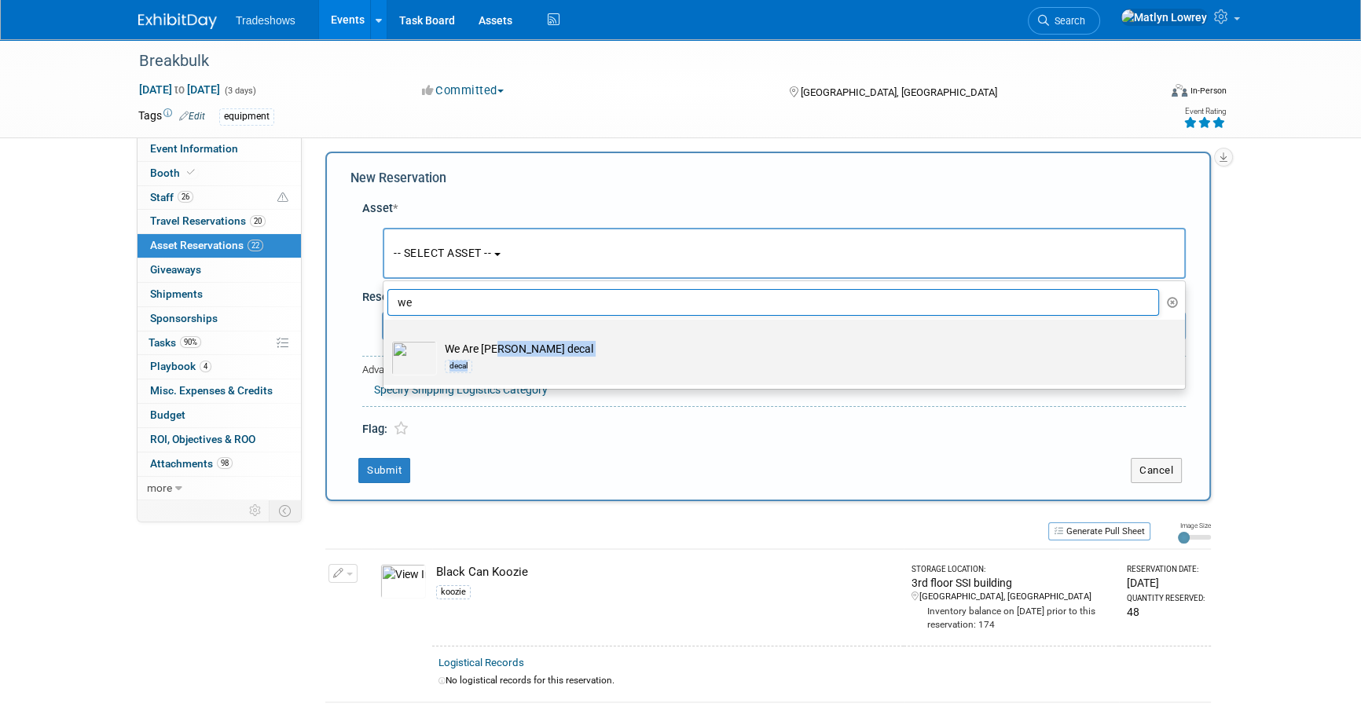
select select "10720584"
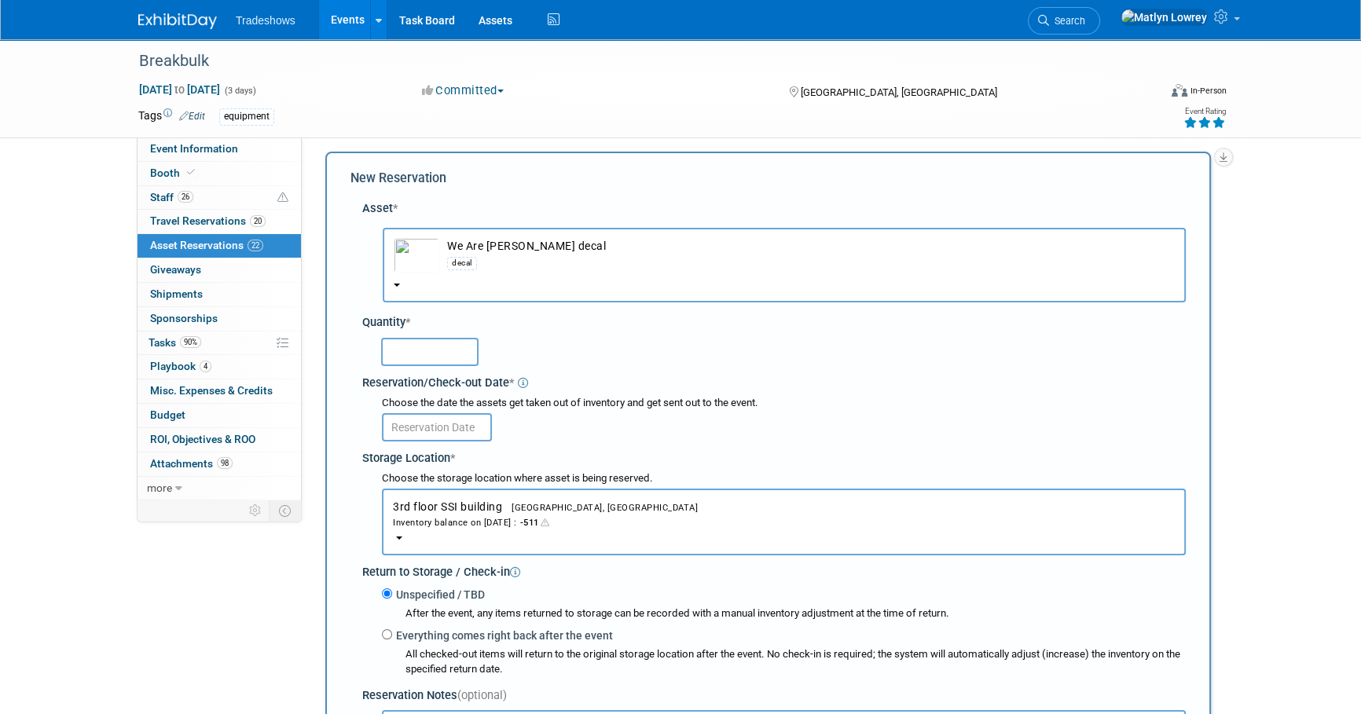
click at [429, 355] on input "text" at bounding box center [429, 352] width 97 height 28
type input "100"
click at [432, 428] on input "text" at bounding box center [437, 427] width 110 height 28
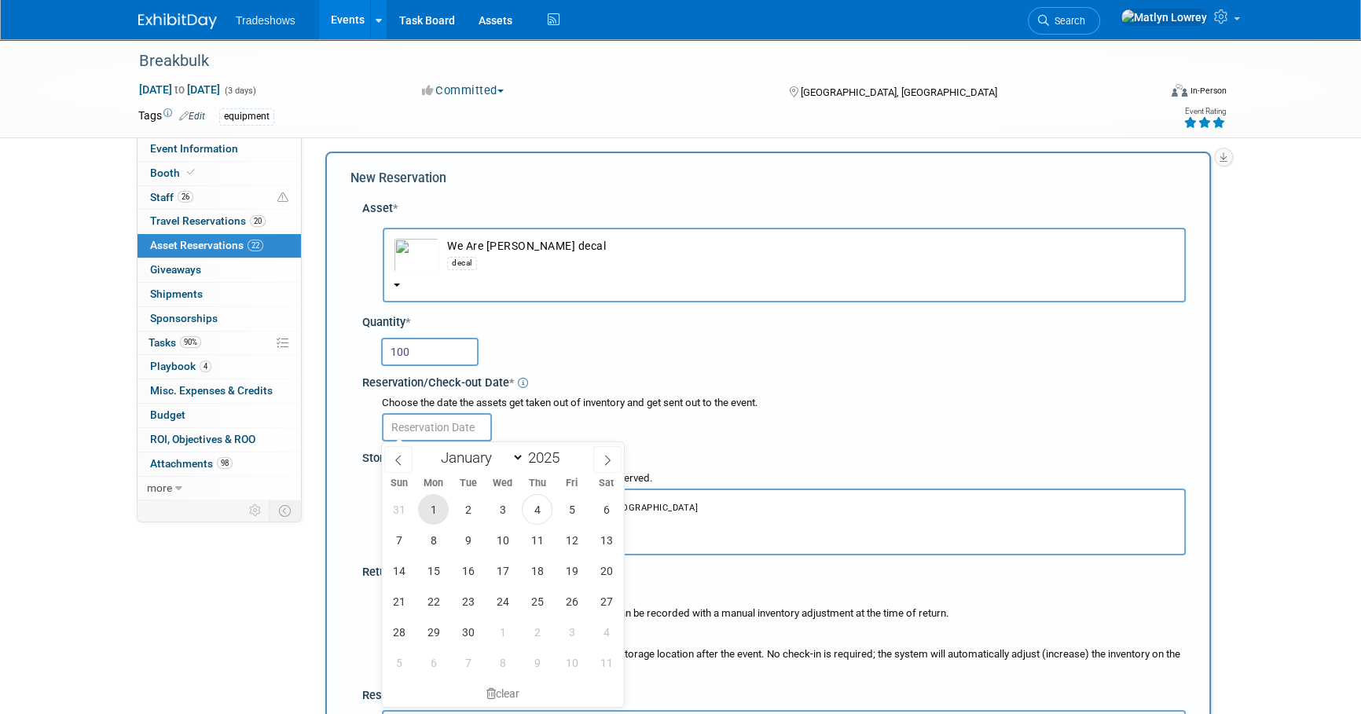
click at [433, 505] on span "1" at bounding box center [433, 509] width 31 height 31
type input "[DATE]"
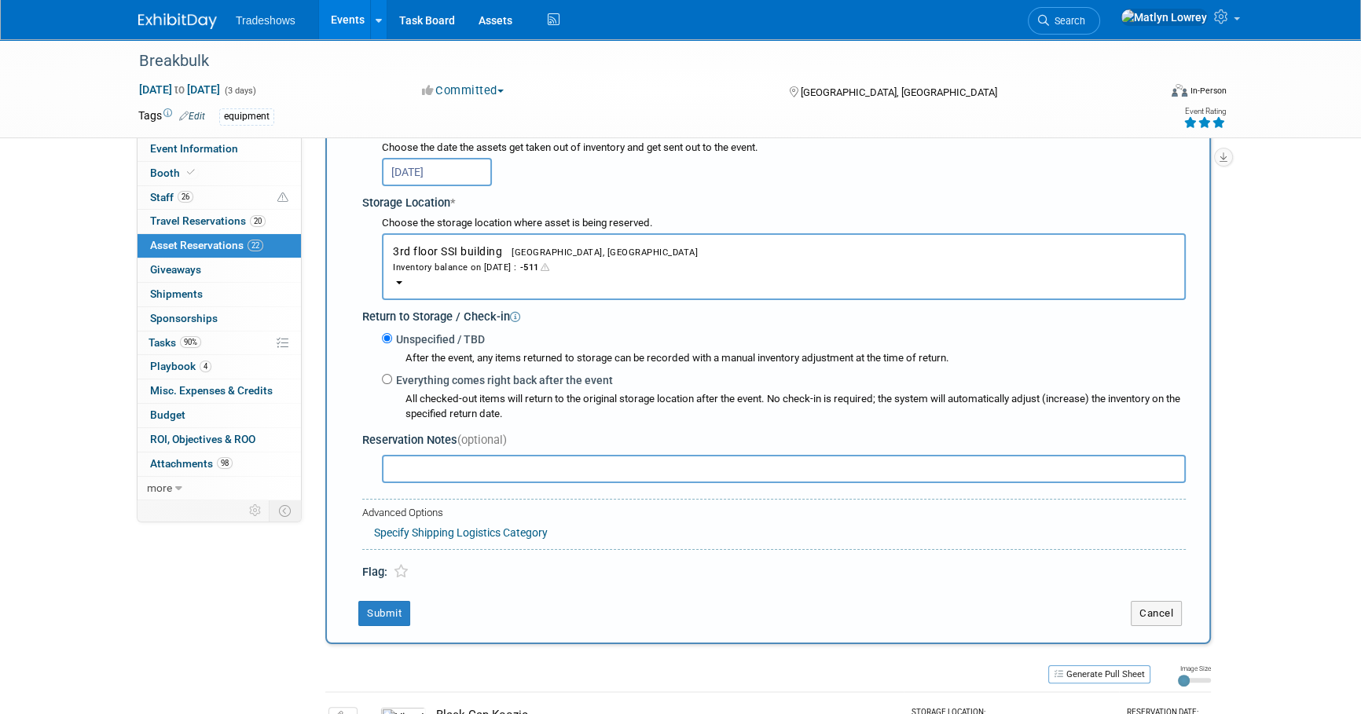
scroll to position [292, 0]
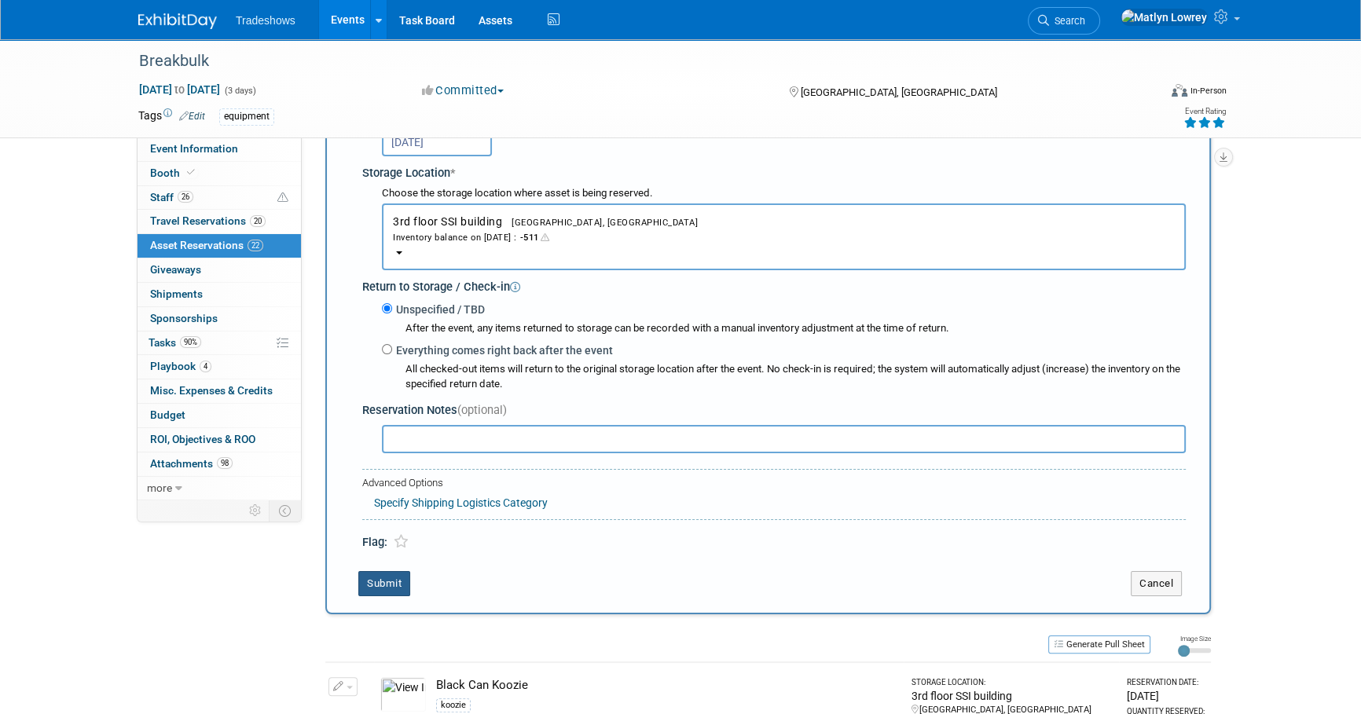
click at [394, 578] on button "Submit" at bounding box center [384, 583] width 52 height 25
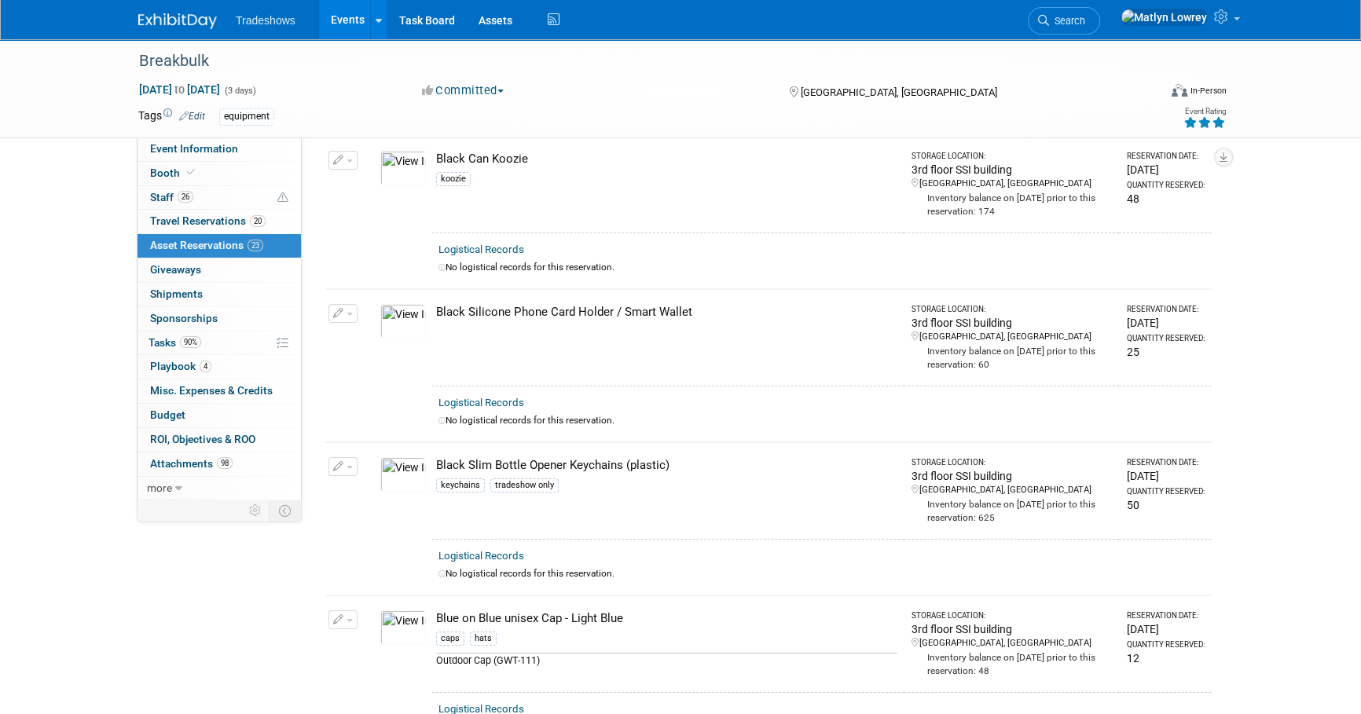
scroll to position [0, 0]
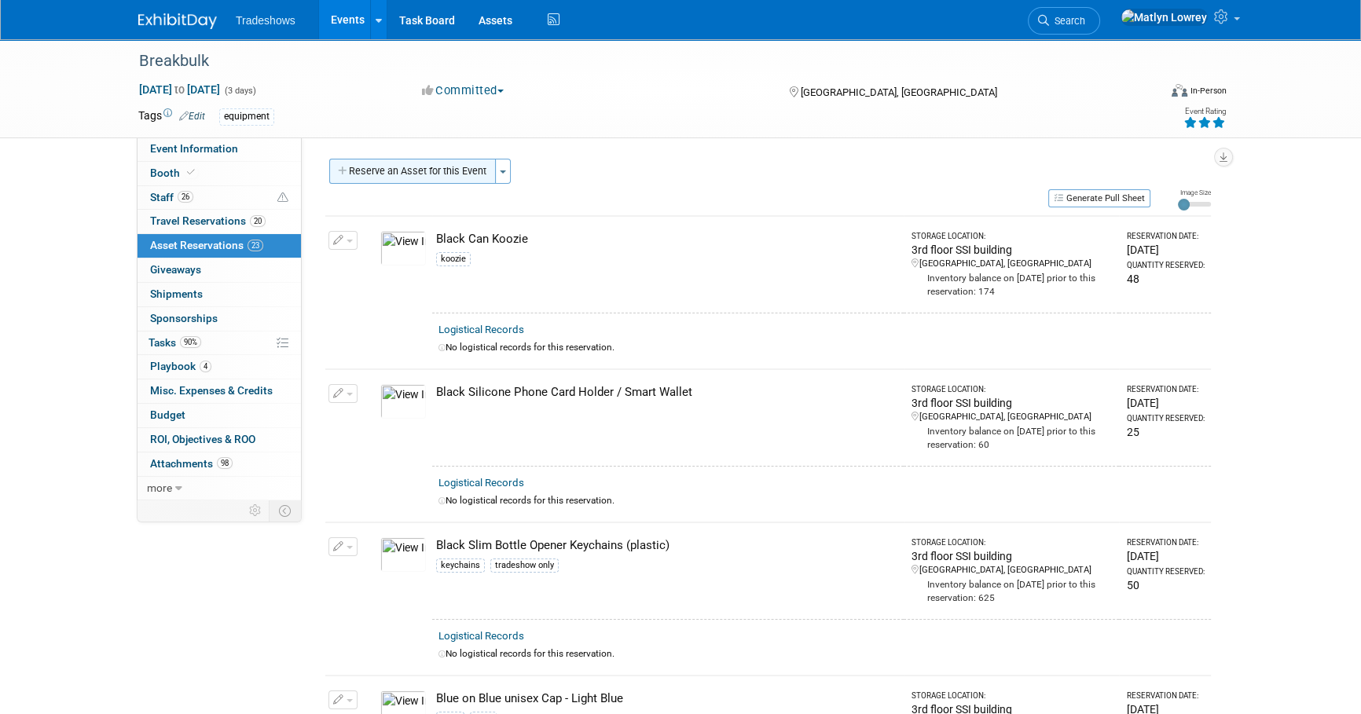
click at [410, 170] on button "Reserve an Asset for this Event" at bounding box center [412, 171] width 167 height 25
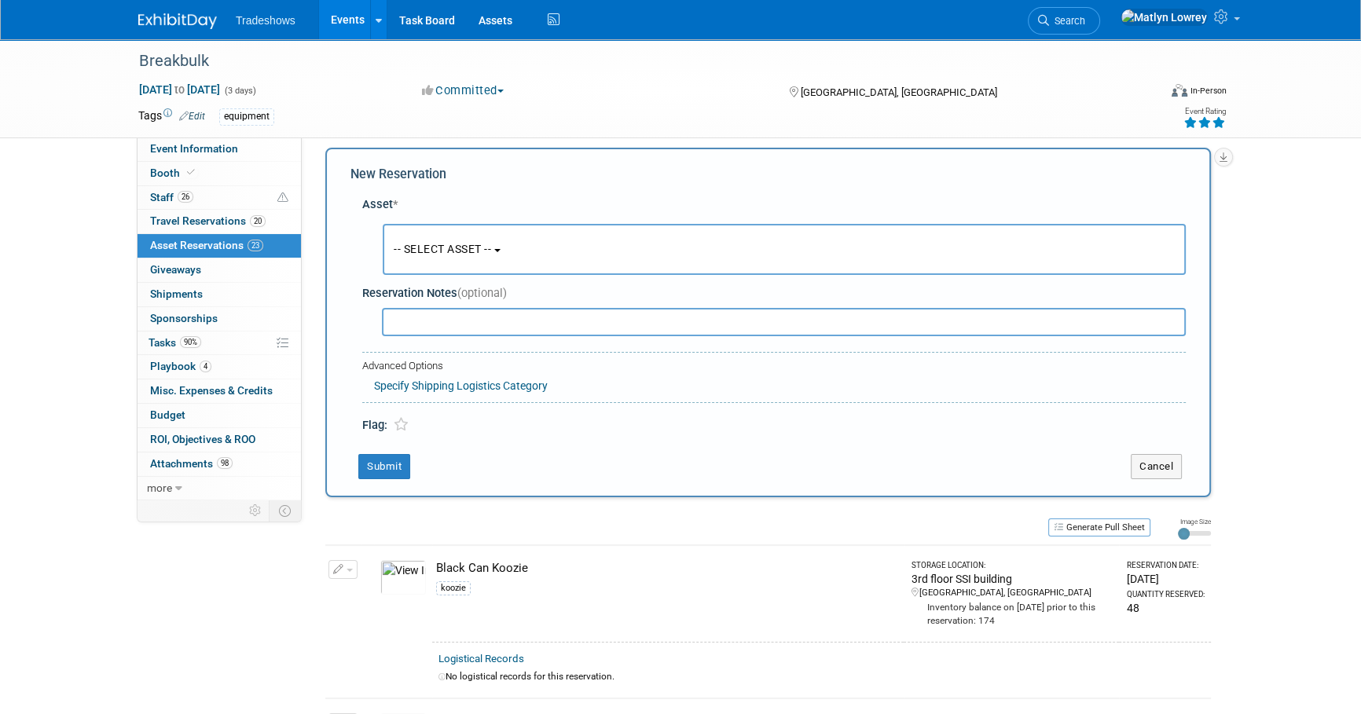
scroll to position [15, 0]
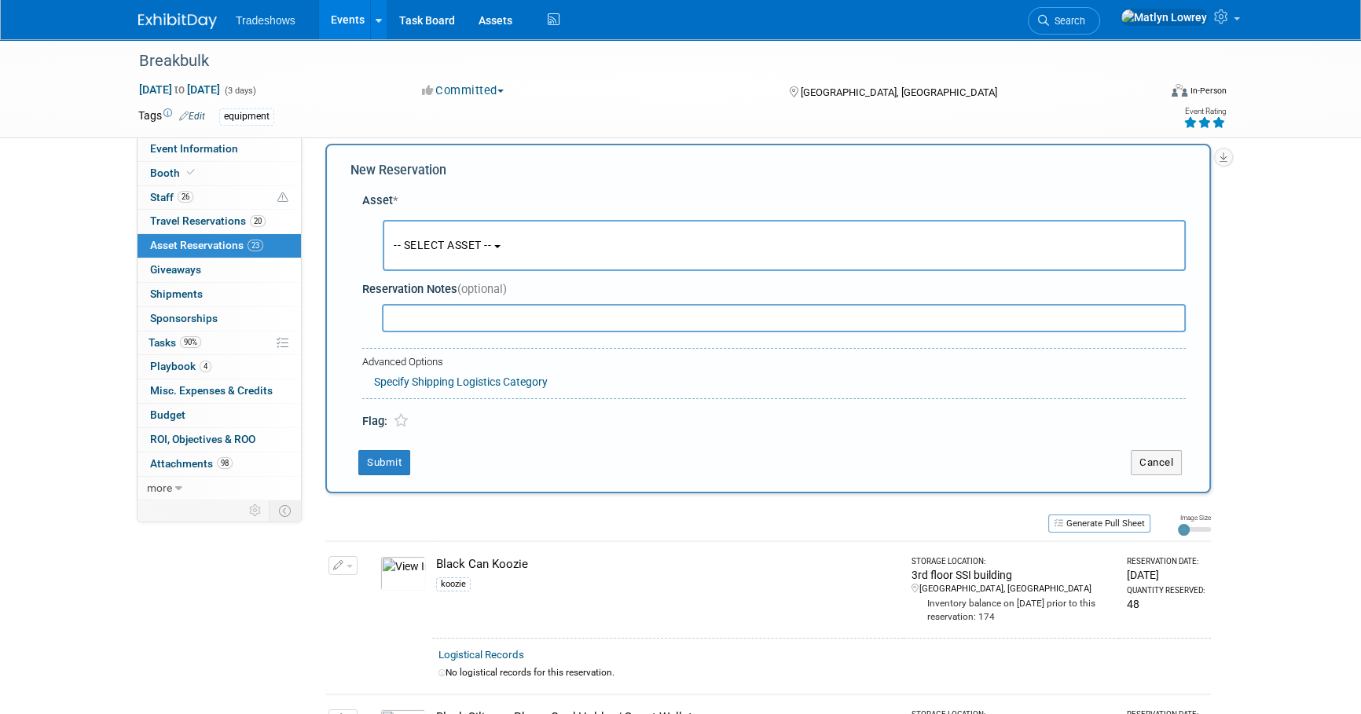
click at [444, 246] on span "-- SELECT ASSET --" at bounding box center [442, 245] width 97 height 13
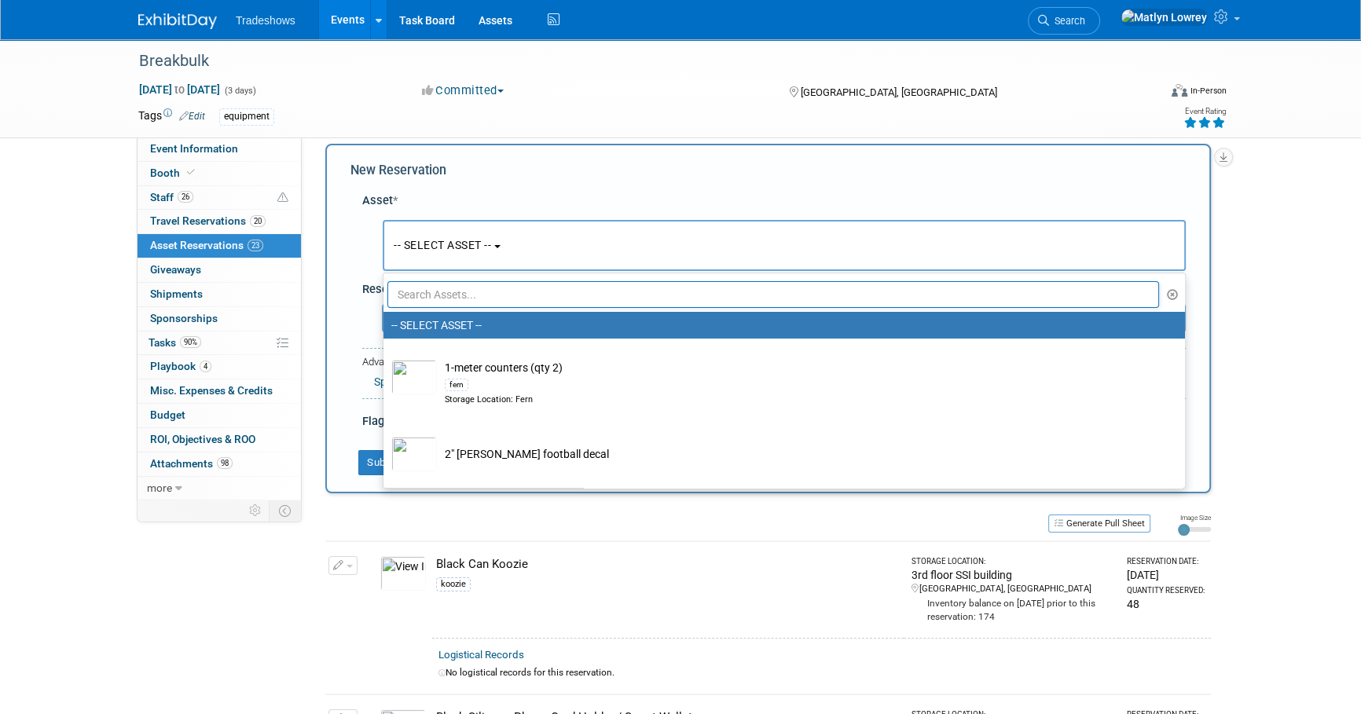
click at [441, 292] on input "text" at bounding box center [772, 294] width 771 height 27
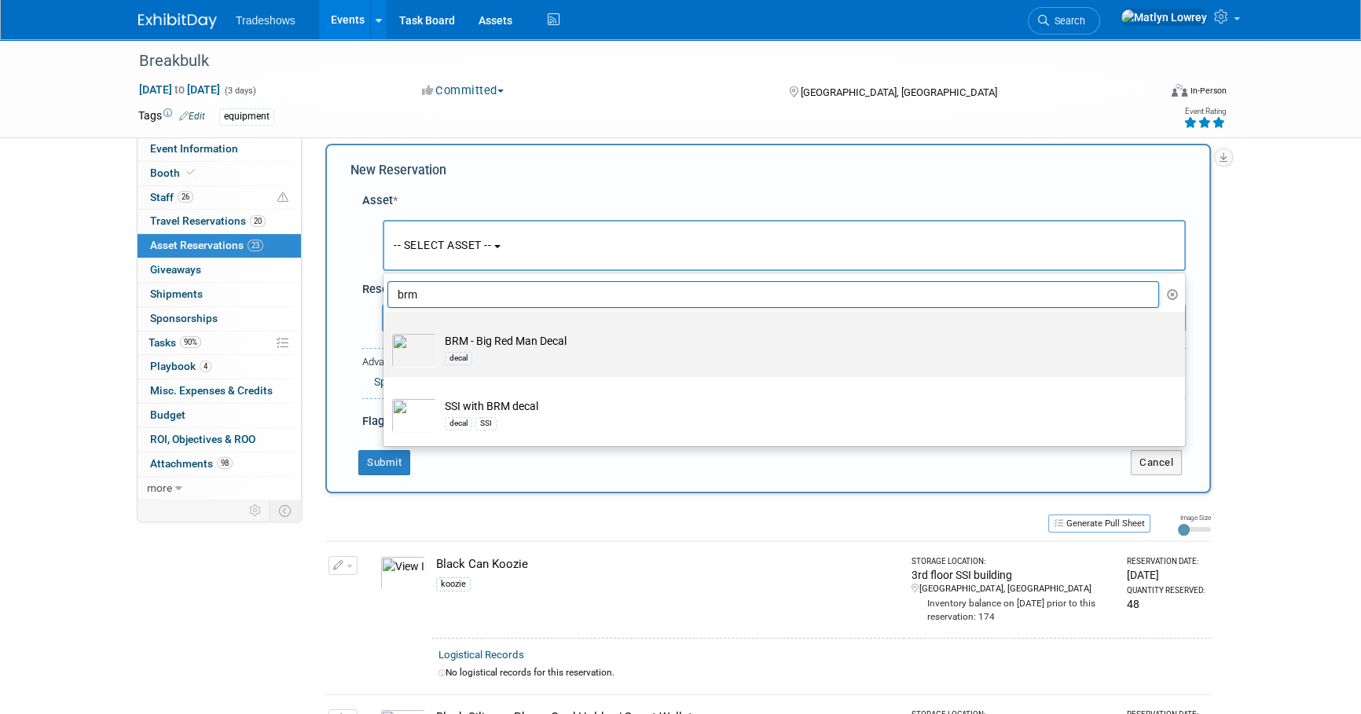
type input "brm"
click at [466, 353] on div "decal" at bounding box center [458, 358] width 27 height 13
click at [386, 331] on input "BRM - Big Red Man Decal decal" at bounding box center [381, 326] width 10 height 10
select select "10719065"
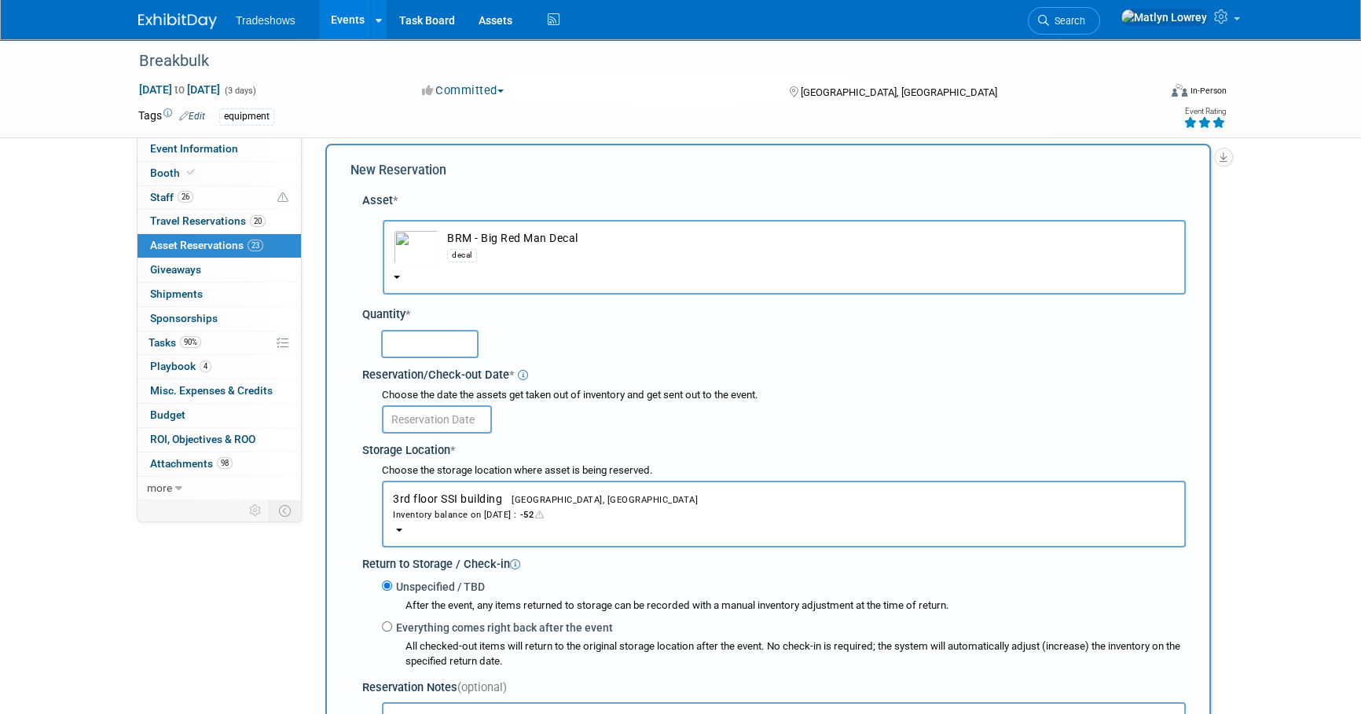
click at [438, 355] on input "text" at bounding box center [429, 344] width 97 height 28
type input "150"
click at [452, 416] on input "text" at bounding box center [437, 419] width 110 height 28
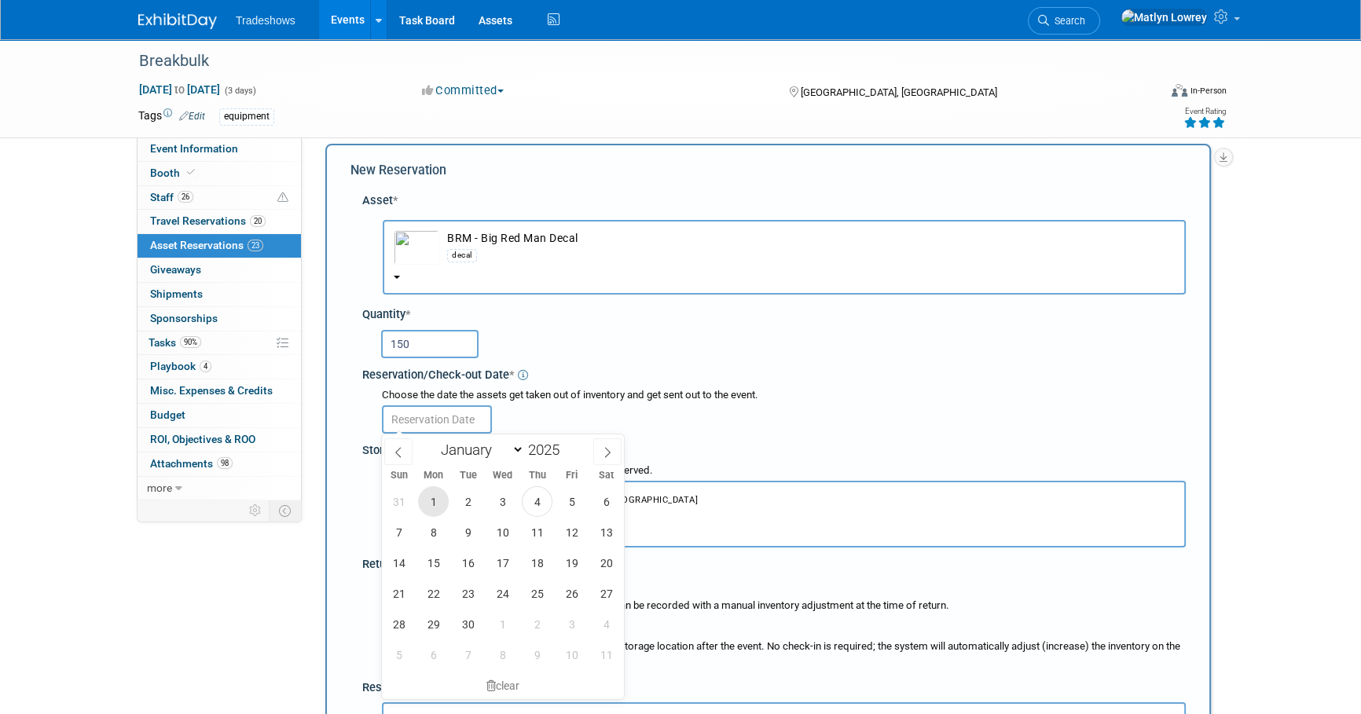
click at [432, 497] on span "1" at bounding box center [433, 501] width 31 height 31
type input "[DATE]"
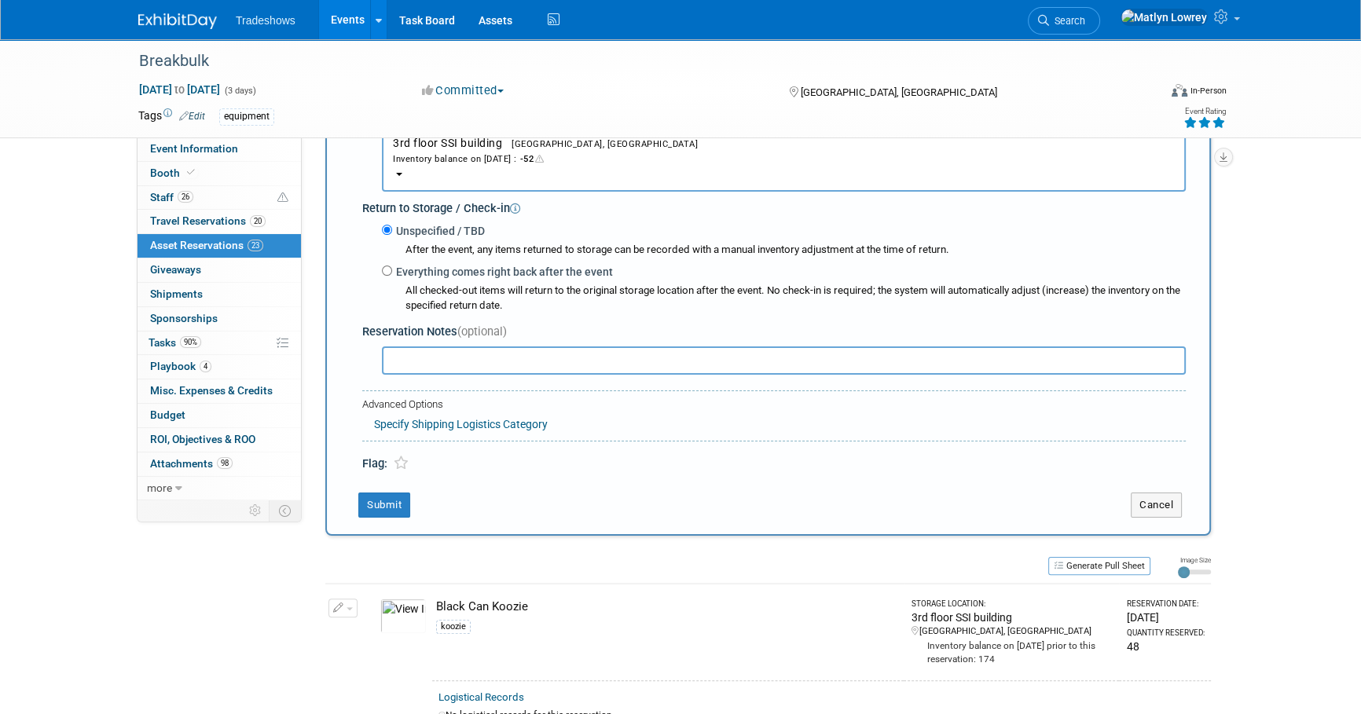
scroll to position [372, 0]
click at [379, 502] on button "Submit" at bounding box center [384, 504] width 52 height 25
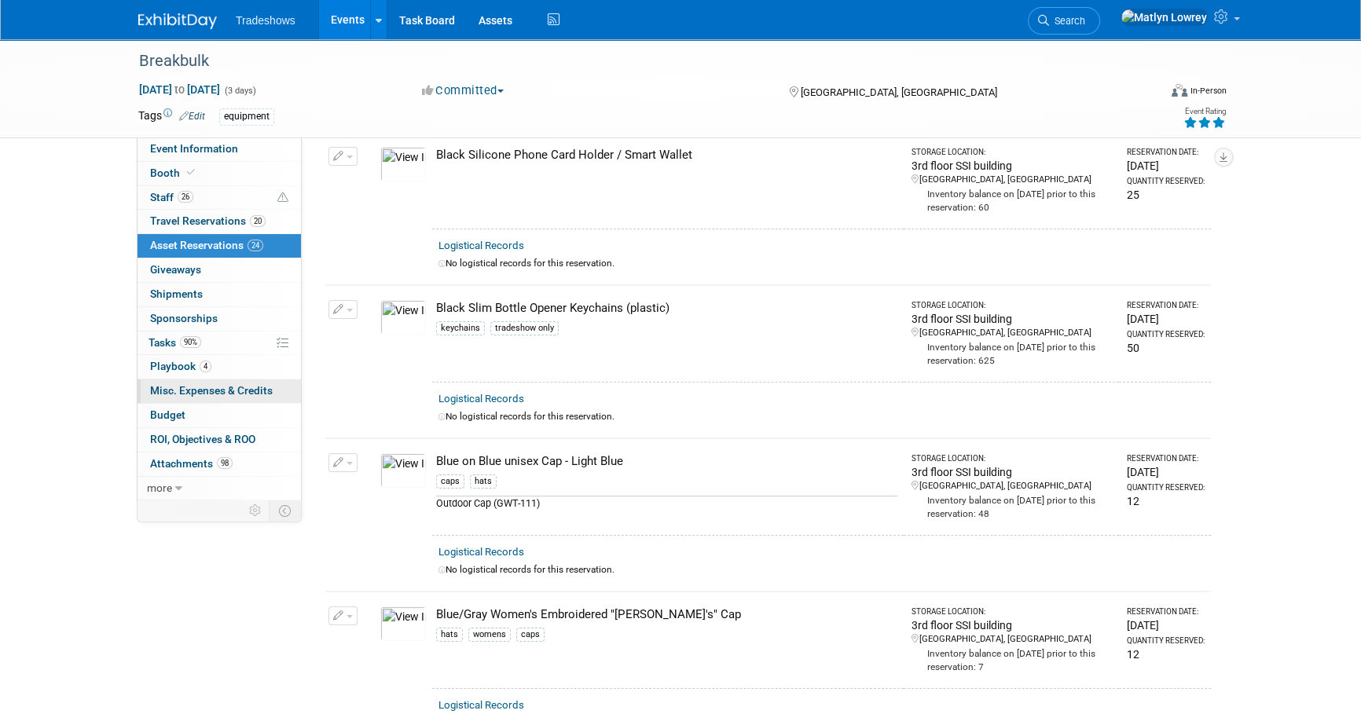
scroll to position [0, 0]
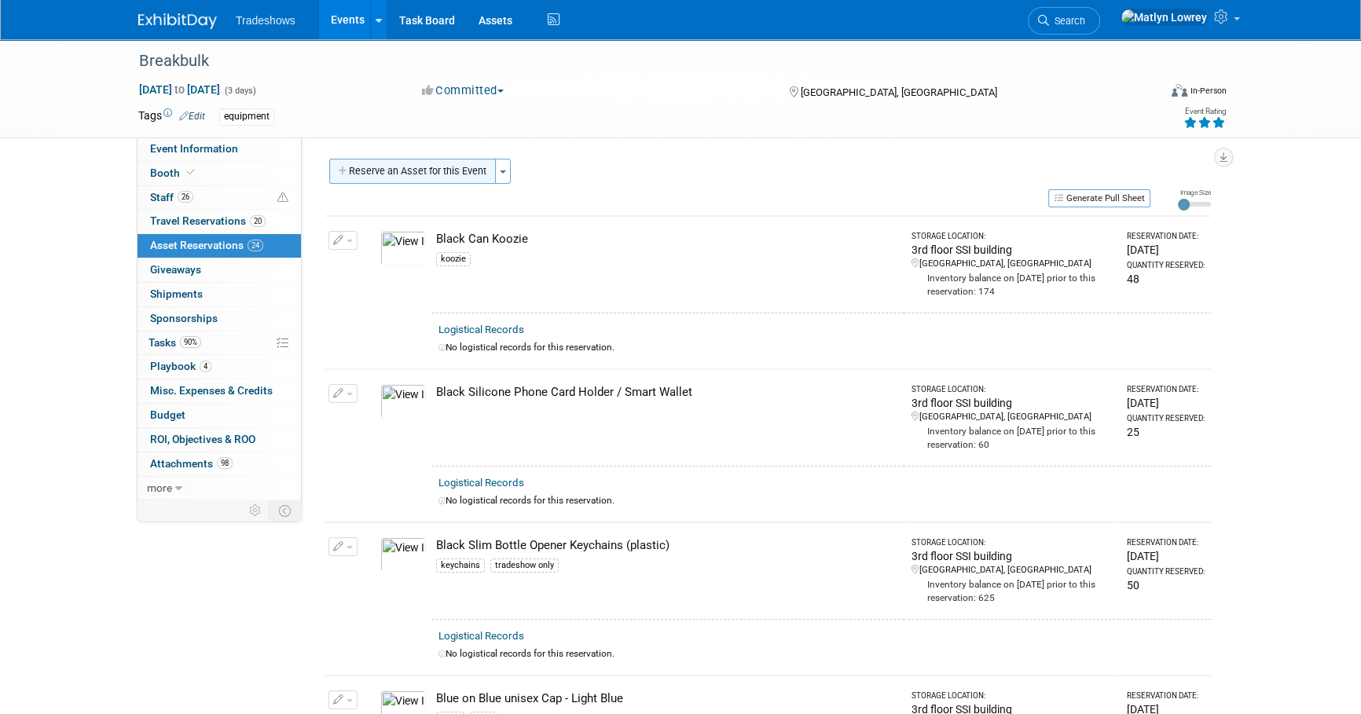
click at [425, 182] on button "Reserve an Asset for this Event" at bounding box center [412, 171] width 167 height 25
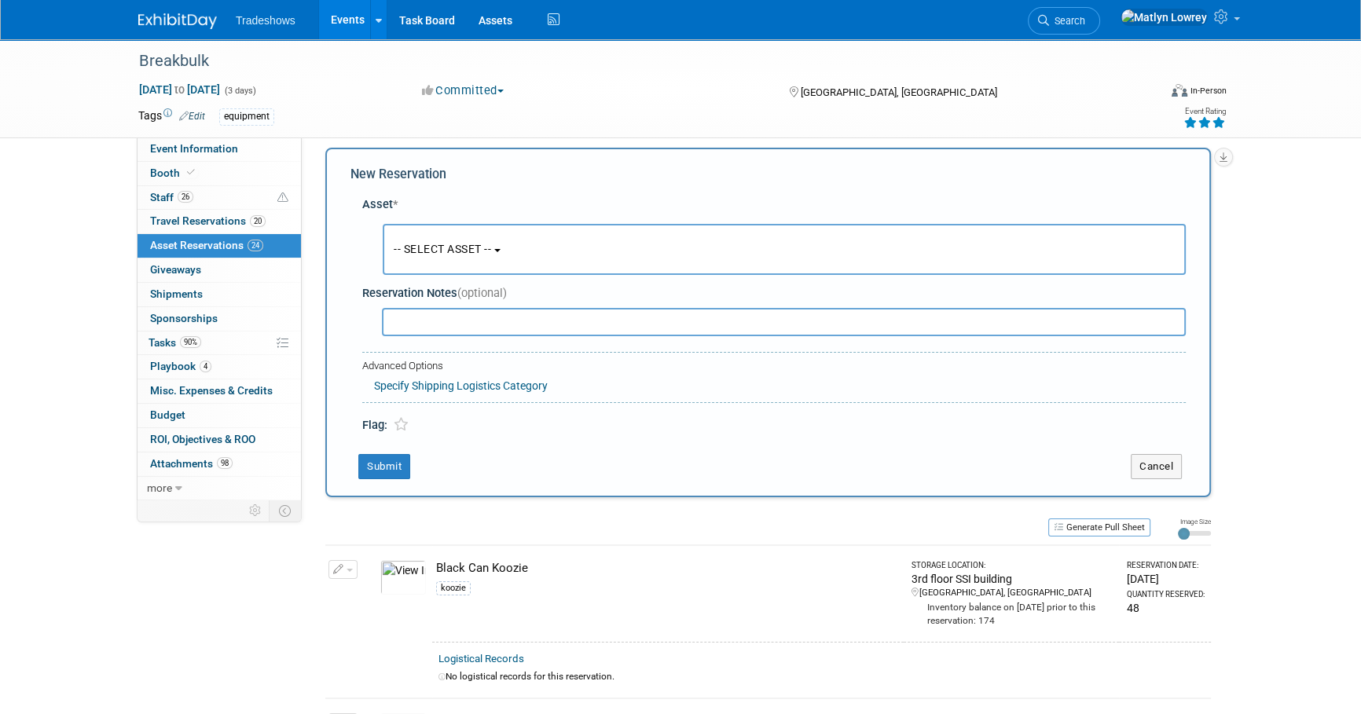
scroll to position [12, 0]
click at [450, 244] on span "-- SELECT ASSET --" at bounding box center [442, 248] width 97 height 13
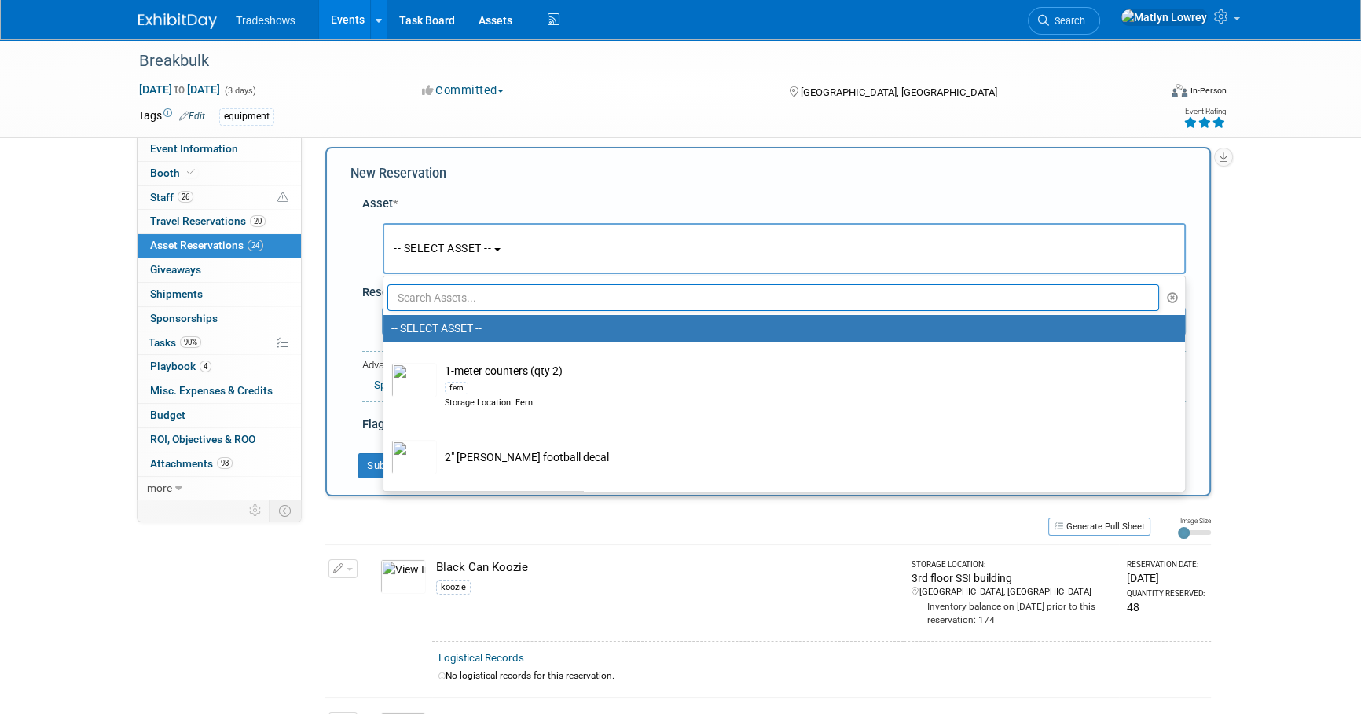
click at [445, 298] on input "text" at bounding box center [772, 297] width 771 height 27
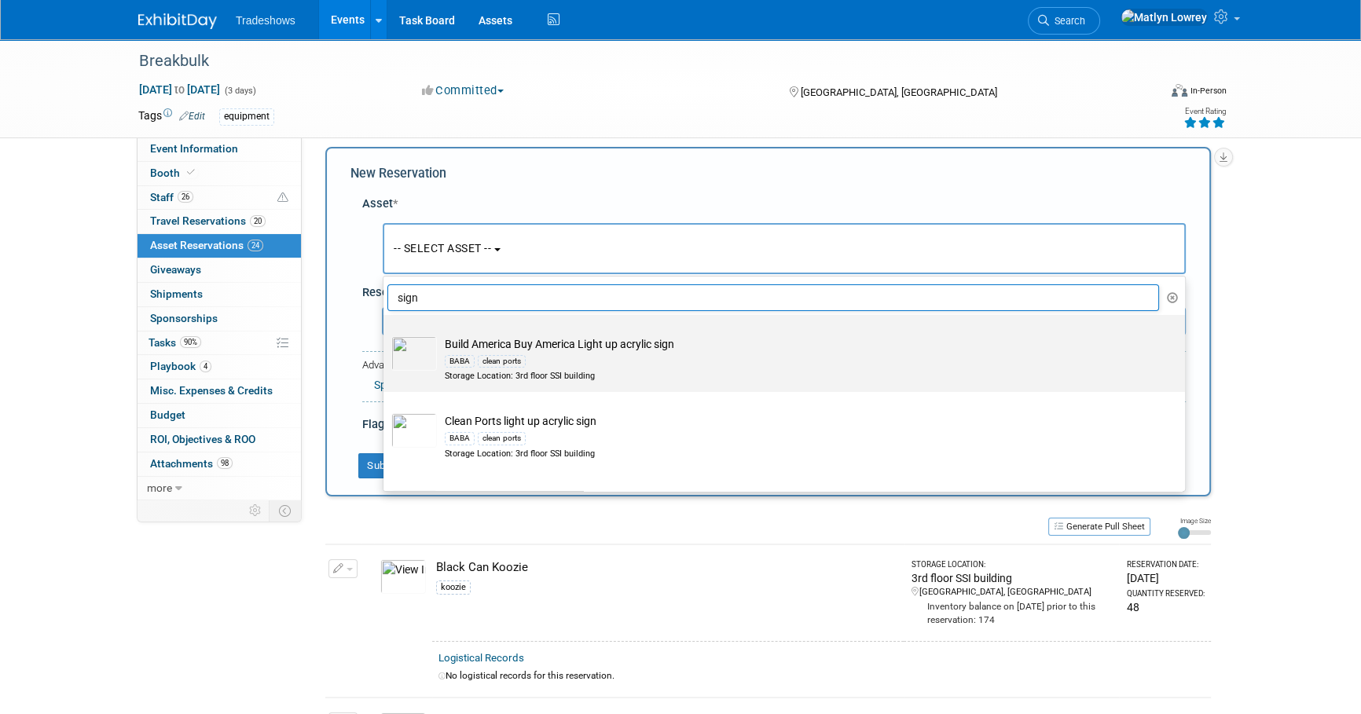
type input "sign"
click at [475, 376] on div "Storage Location: 3rd floor SSI building" at bounding box center [799, 376] width 709 height 13
click at [386, 334] on input "Build America Buy America Light up acrylic sign BABA clean ports Storage Locati…" at bounding box center [381, 329] width 10 height 10
select select "10727495"
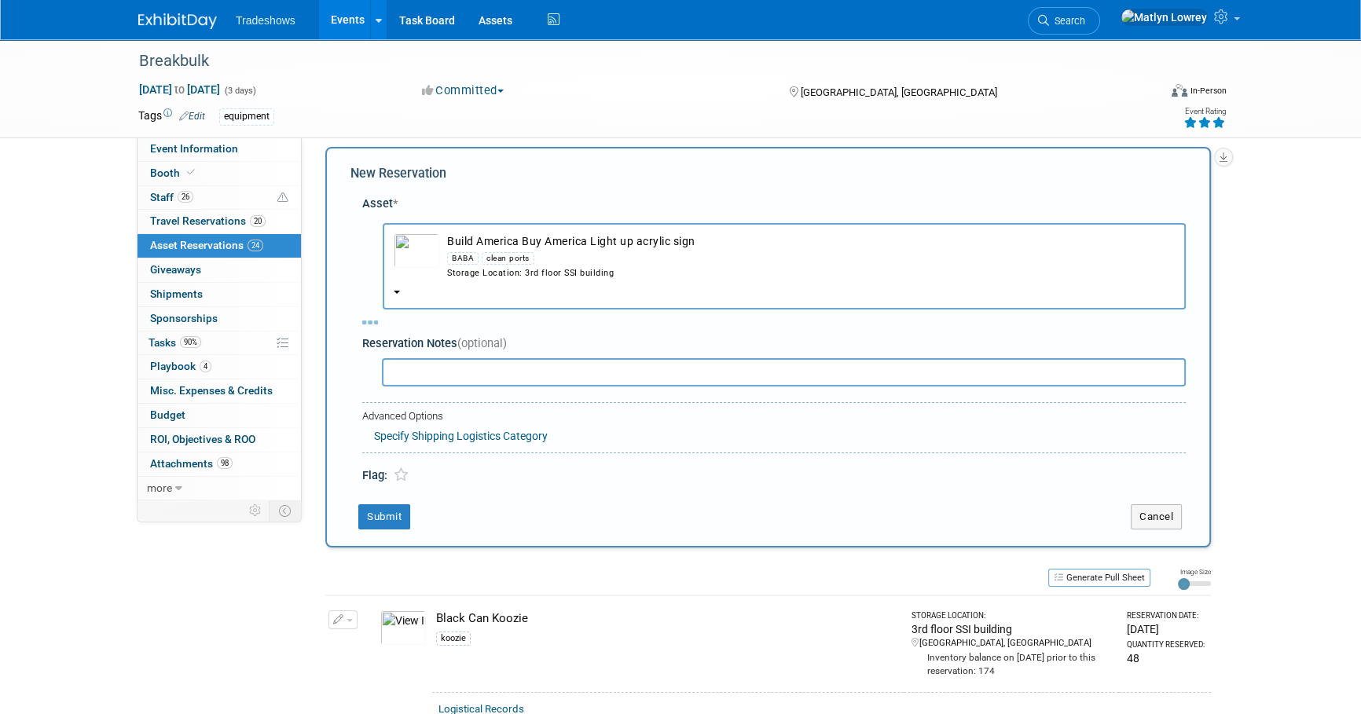
select select "8"
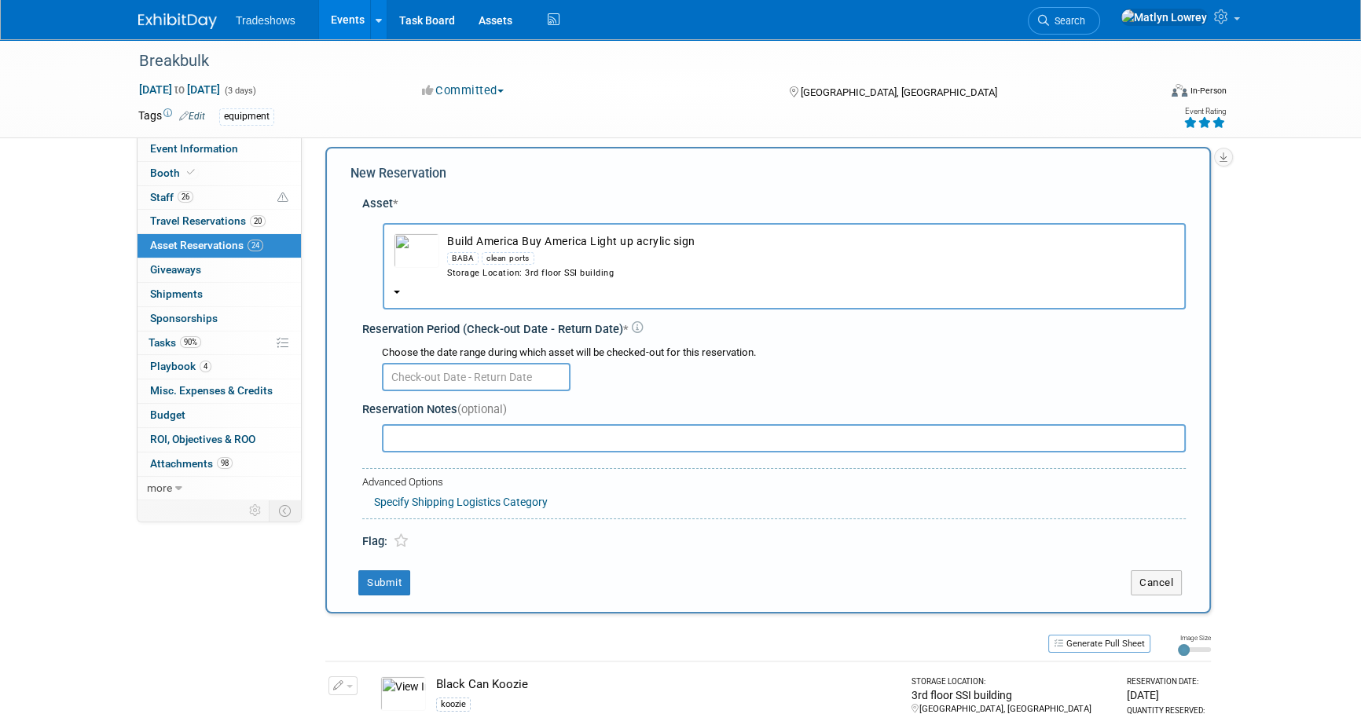
click at [437, 374] on input "text" at bounding box center [476, 377] width 189 height 28
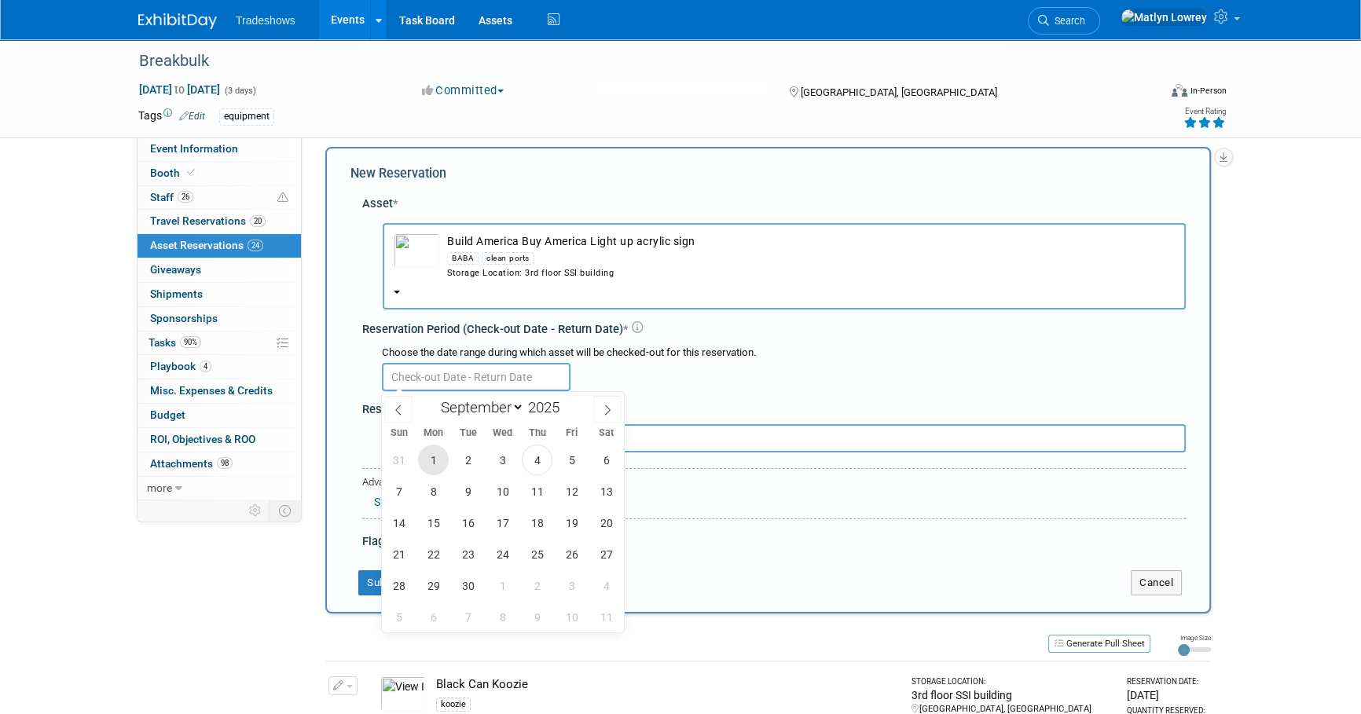
click at [427, 464] on span "1" at bounding box center [433, 460] width 31 height 31
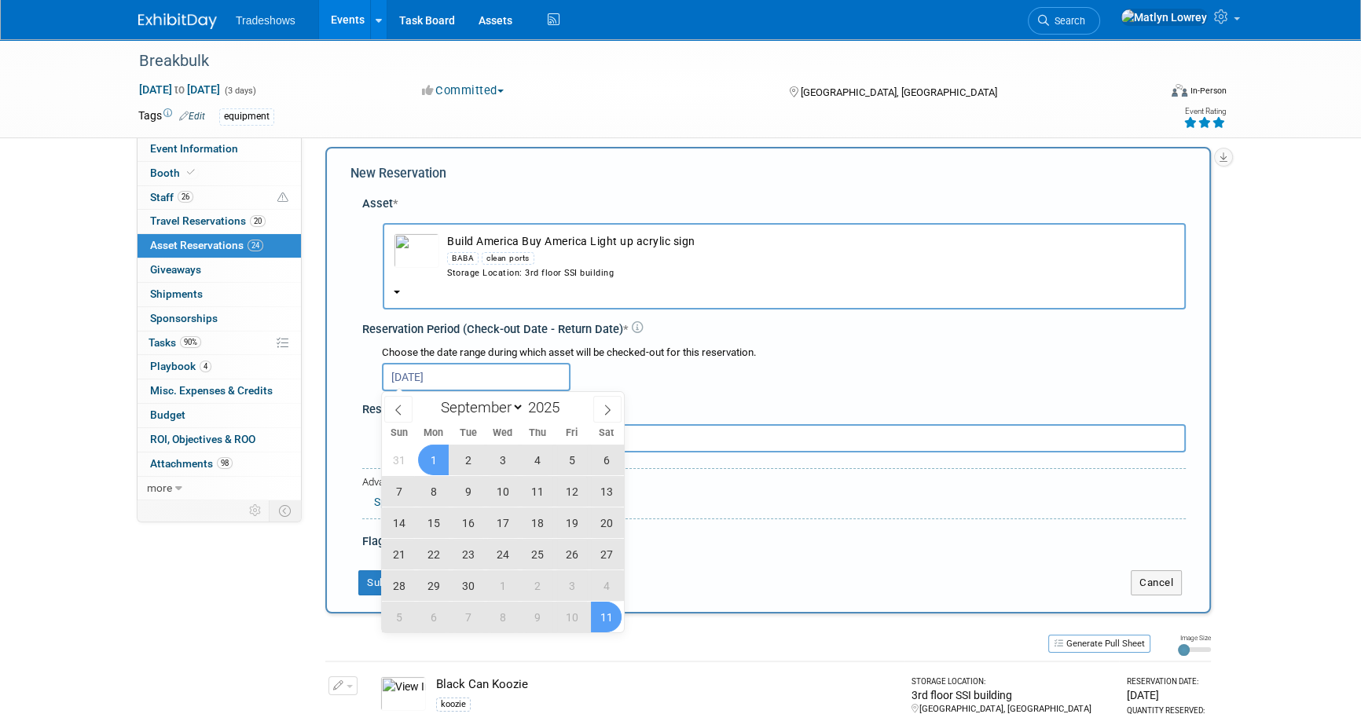
click at [610, 621] on span "11" at bounding box center [606, 617] width 31 height 31
type input "[DATE] to [DATE]"
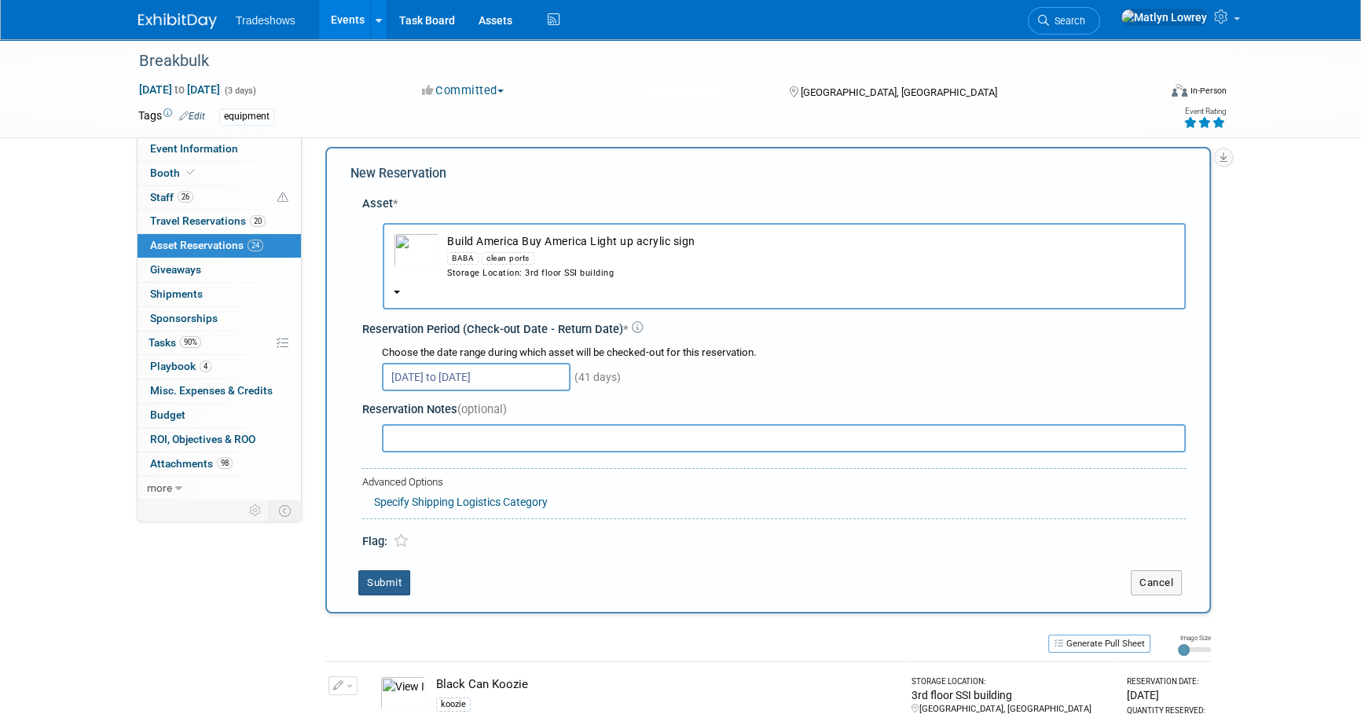
click at [394, 579] on button "Submit" at bounding box center [384, 582] width 52 height 25
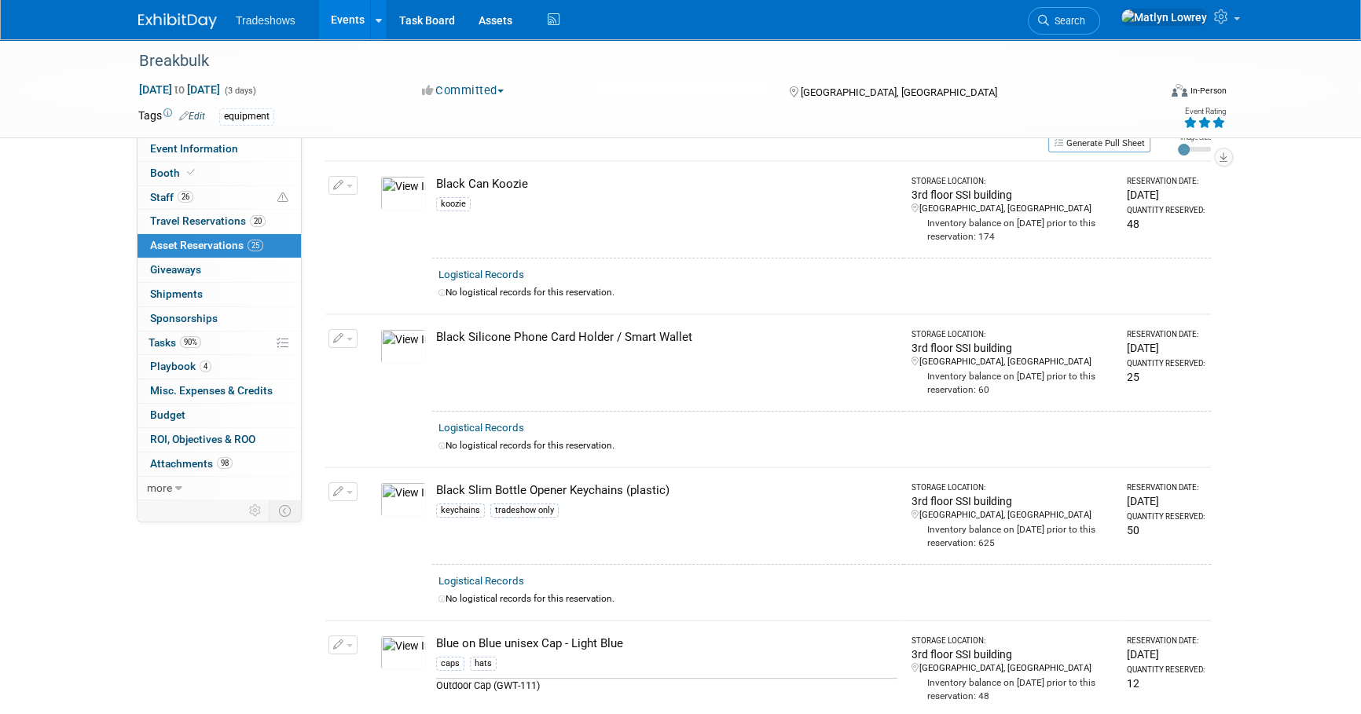
scroll to position [0, 0]
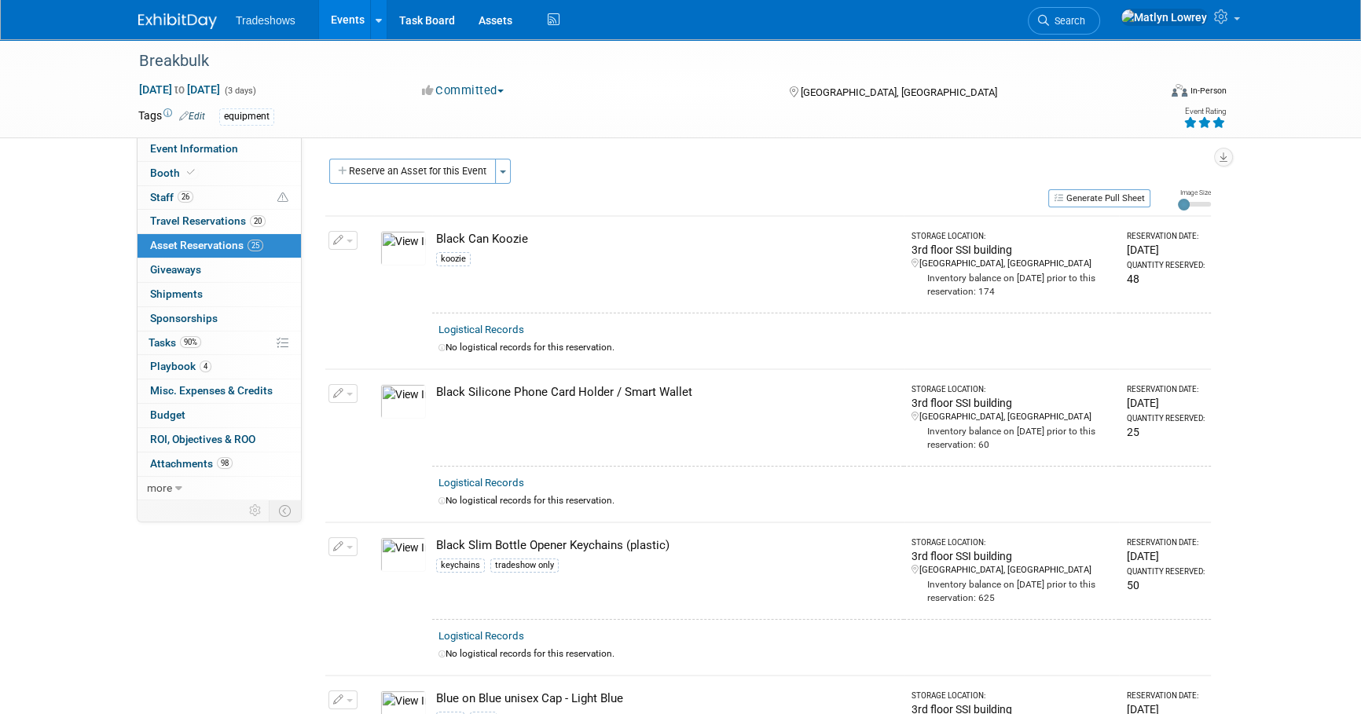
click at [482, 178] on button "Reserve an Asset for this Event" at bounding box center [412, 171] width 167 height 25
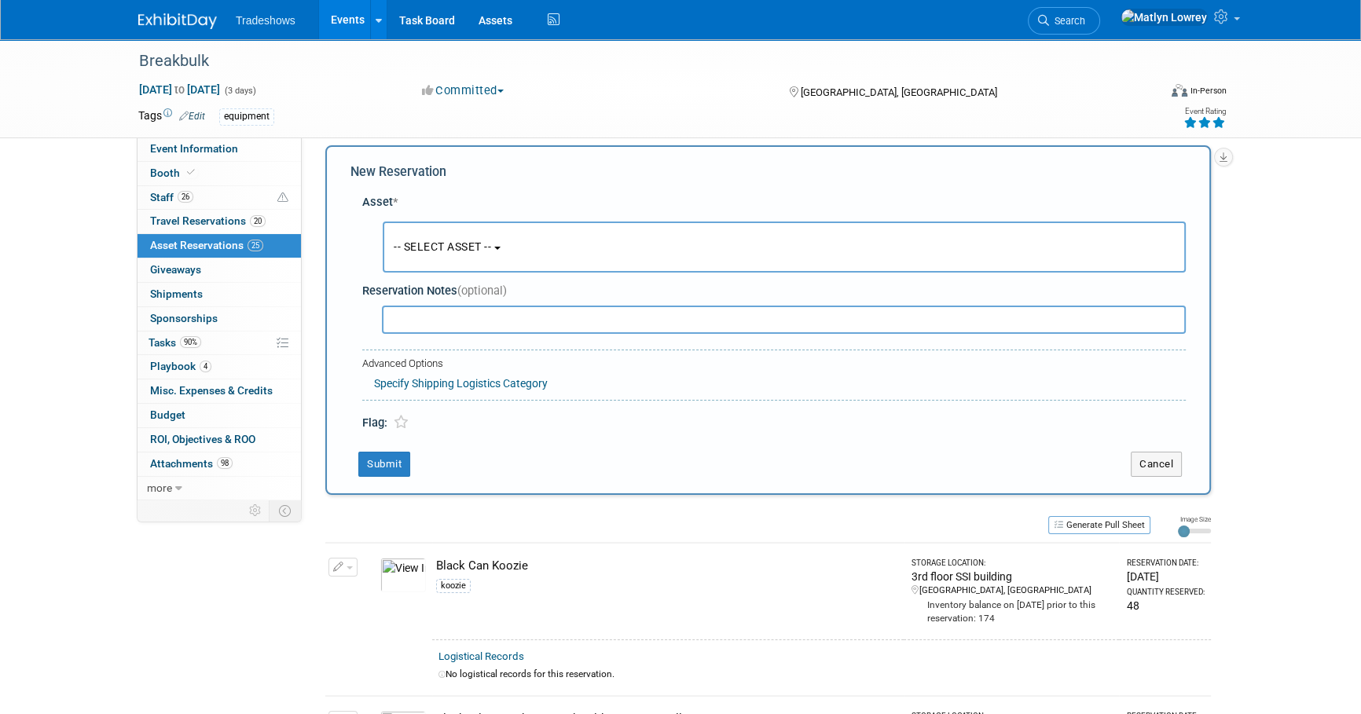
scroll to position [15, 0]
click at [473, 251] on span "-- SELECT ASSET --" at bounding box center [442, 245] width 97 height 13
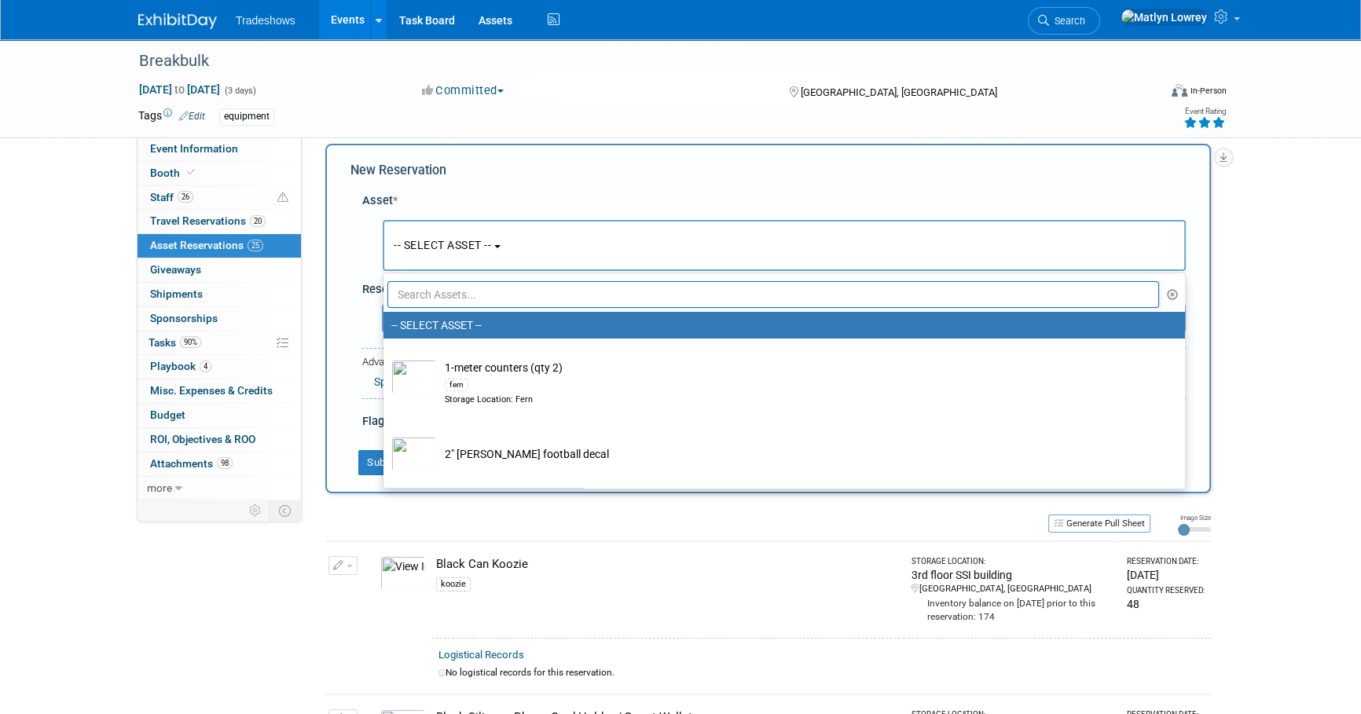
click at [464, 291] on input "text" at bounding box center [772, 294] width 771 height 27
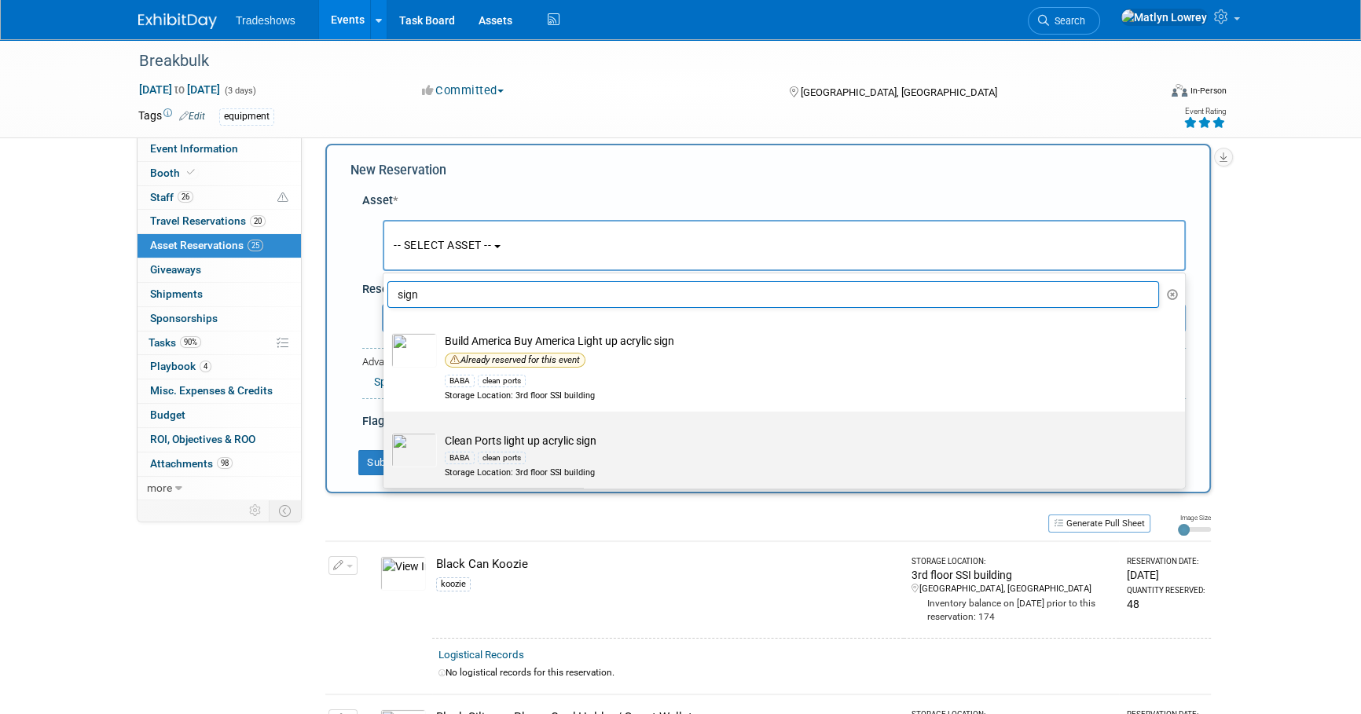
type input "sign"
click at [448, 449] on div "BABA clean ports" at bounding box center [799, 458] width 709 height 18
click at [386, 431] on input "Clean Ports light up acrylic sign BABA clean ports Storage Location: 3rd floor …" at bounding box center [381, 425] width 10 height 10
select select "10727496"
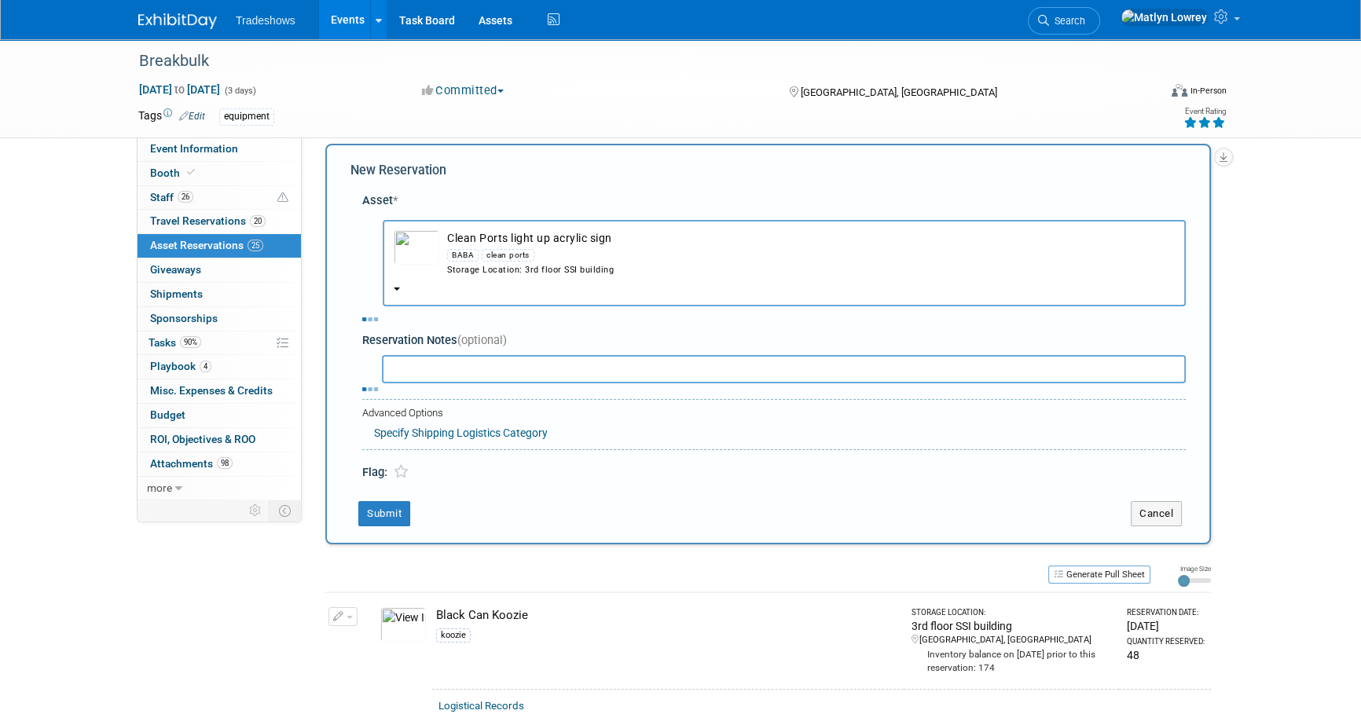
select select "8"
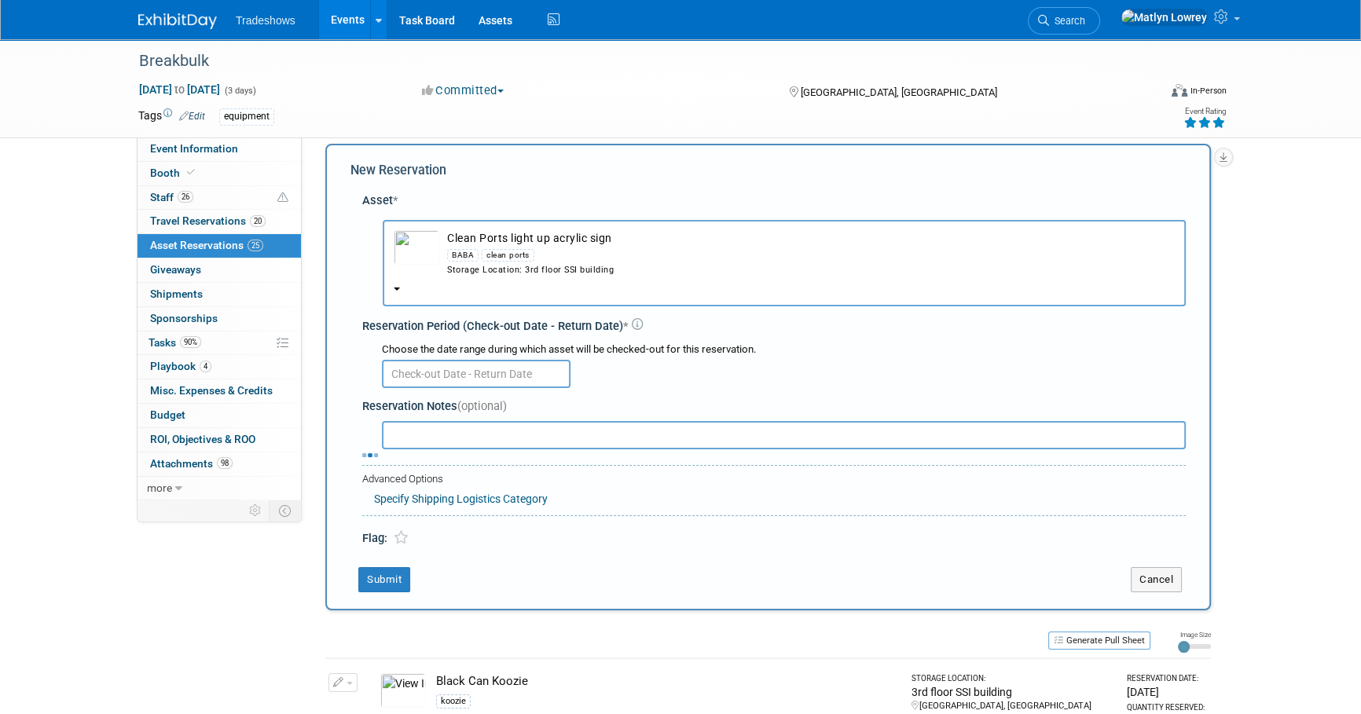
click at [437, 368] on input "text" at bounding box center [476, 374] width 189 height 28
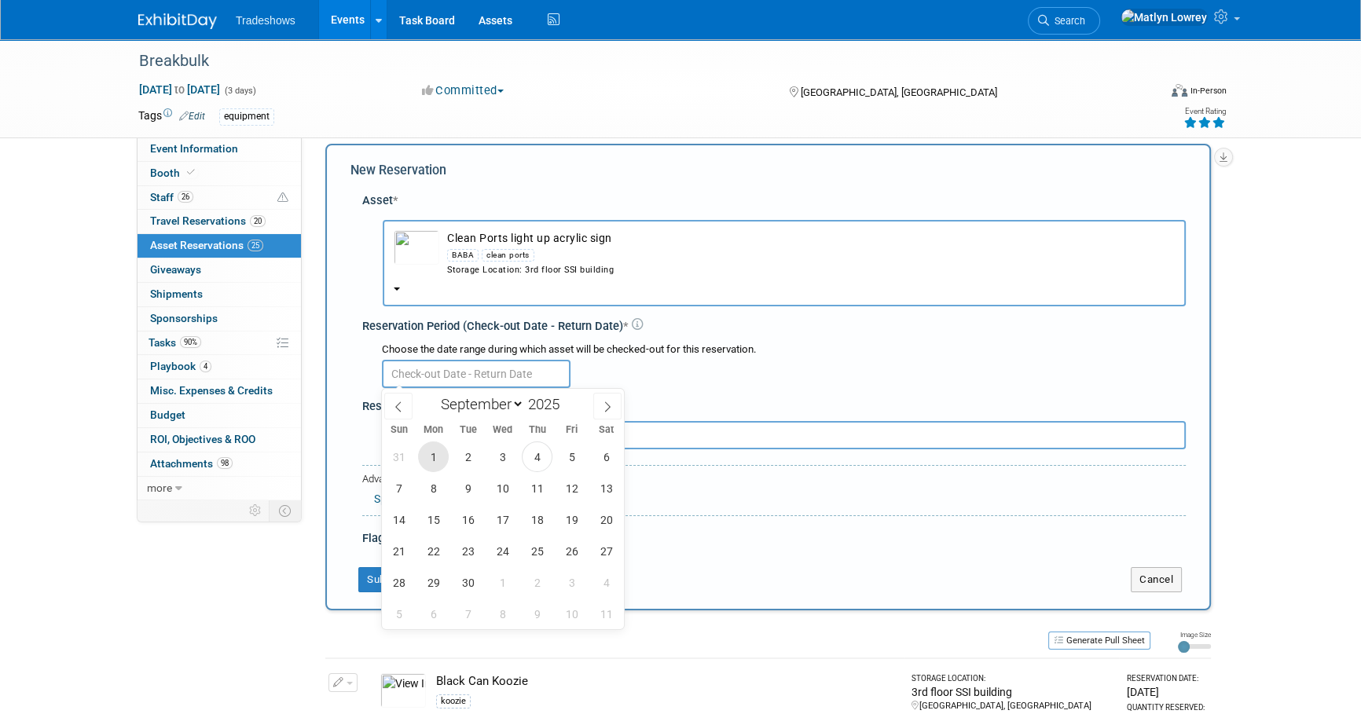
click at [425, 456] on span "1" at bounding box center [433, 457] width 31 height 31
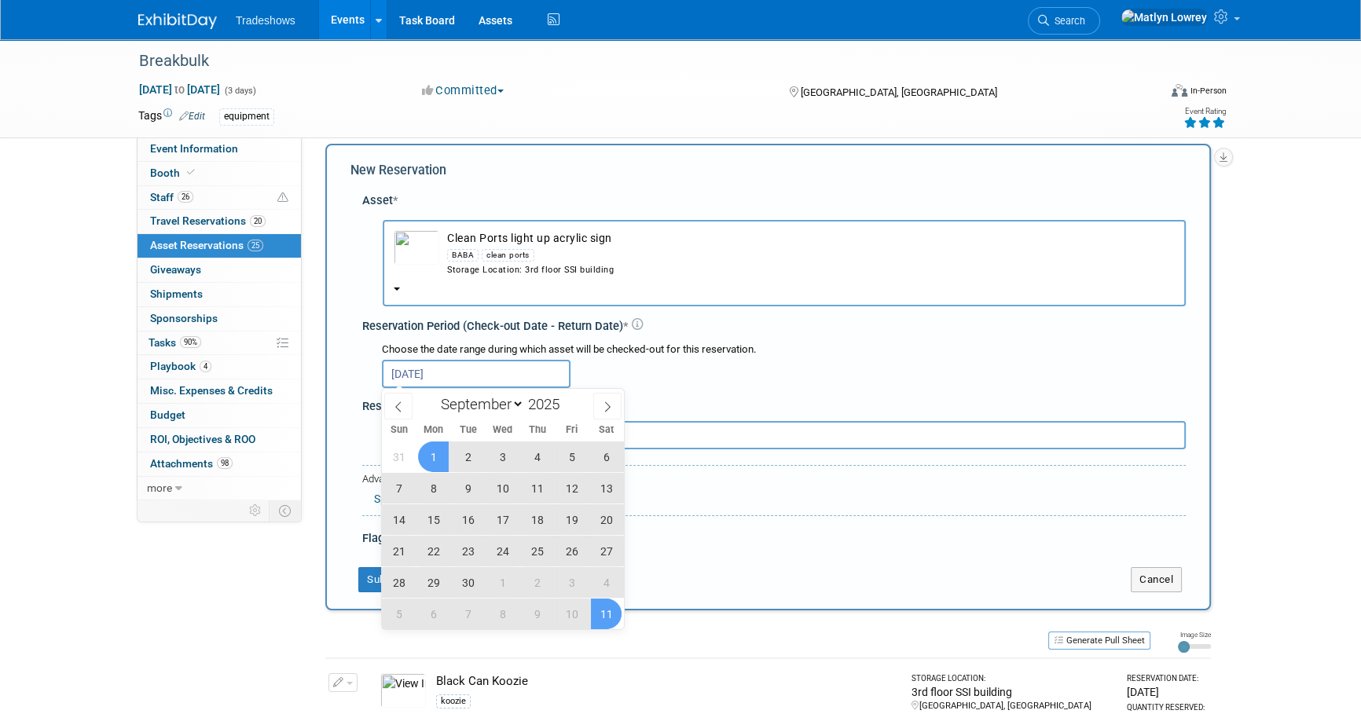
click at [618, 613] on span "11" at bounding box center [606, 614] width 31 height 31
type input "[DATE] to [DATE]"
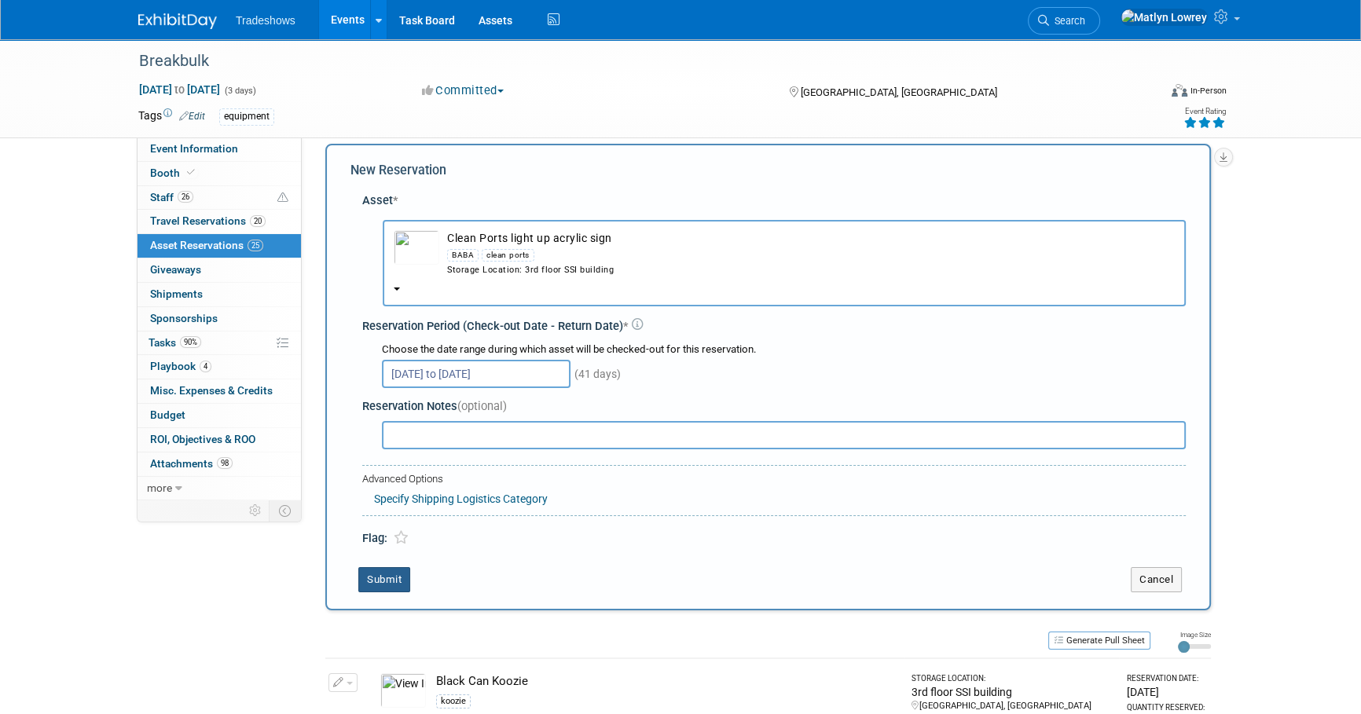
click at [395, 575] on button "Submit" at bounding box center [384, 579] width 52 height 25
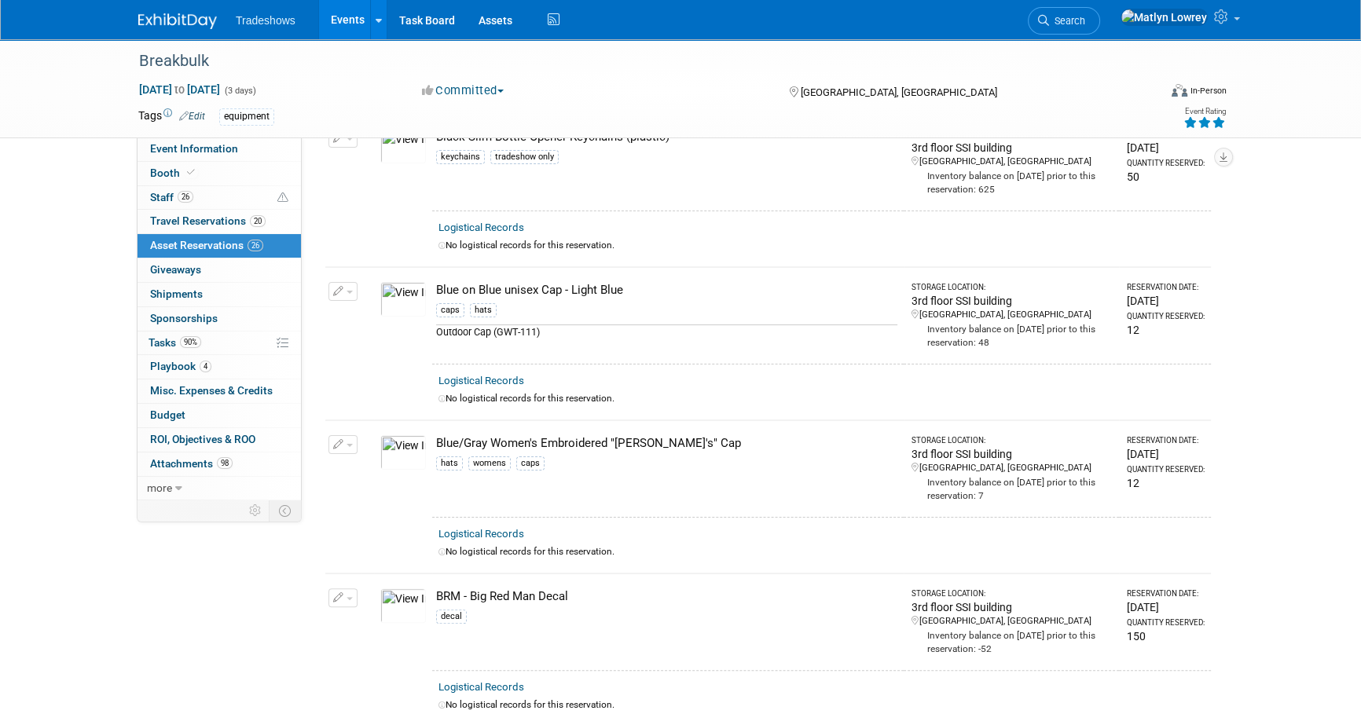
scroll to position [0, 0]
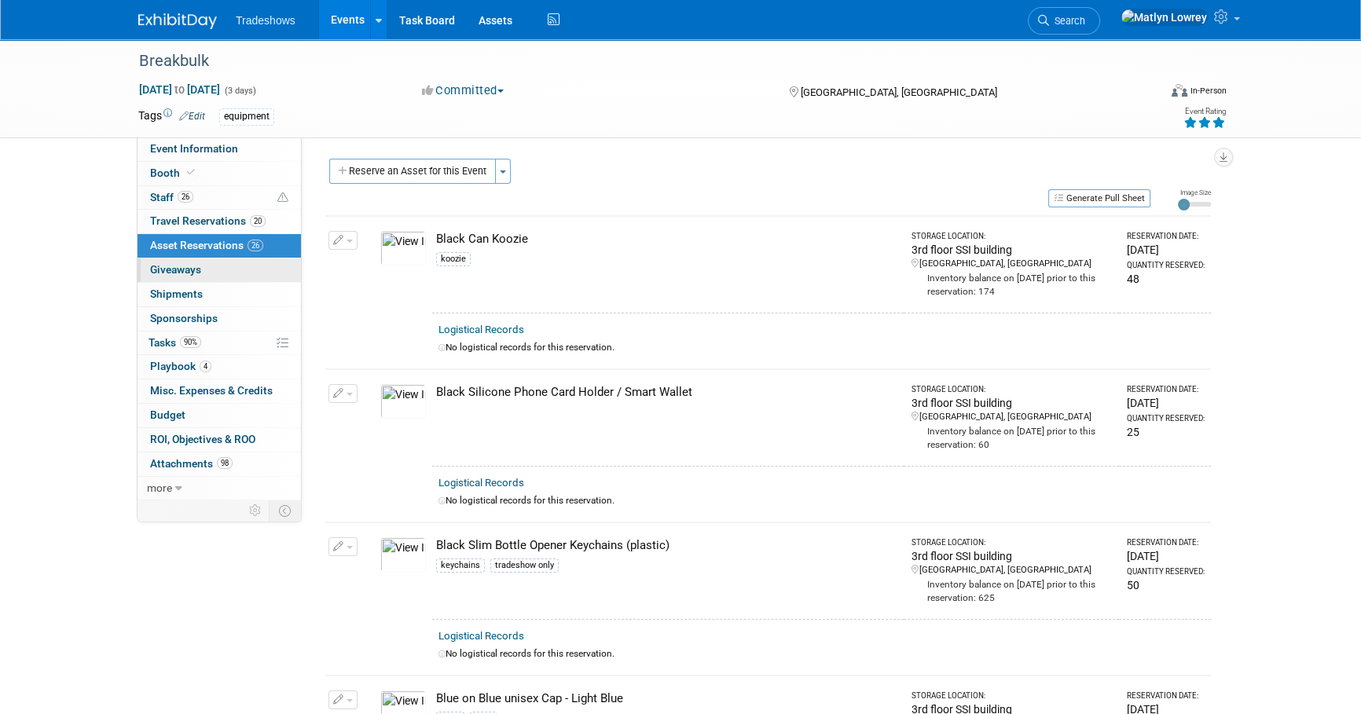
click at [267, 272] on link "0 Giveaways 0" at bounding box center [218, 270] width 163 height 24
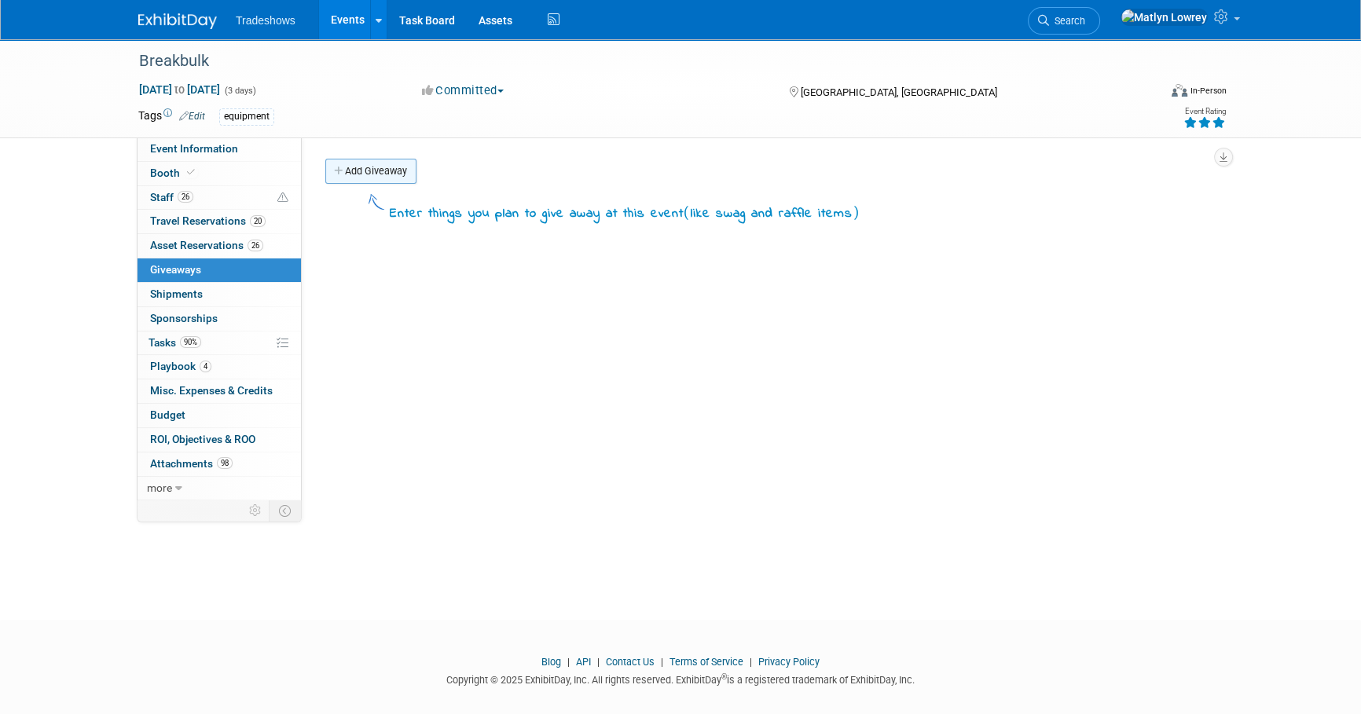
click at [379, 172] on link "Add Giveaway" at bounding box center [370, 171] width 91 height 25
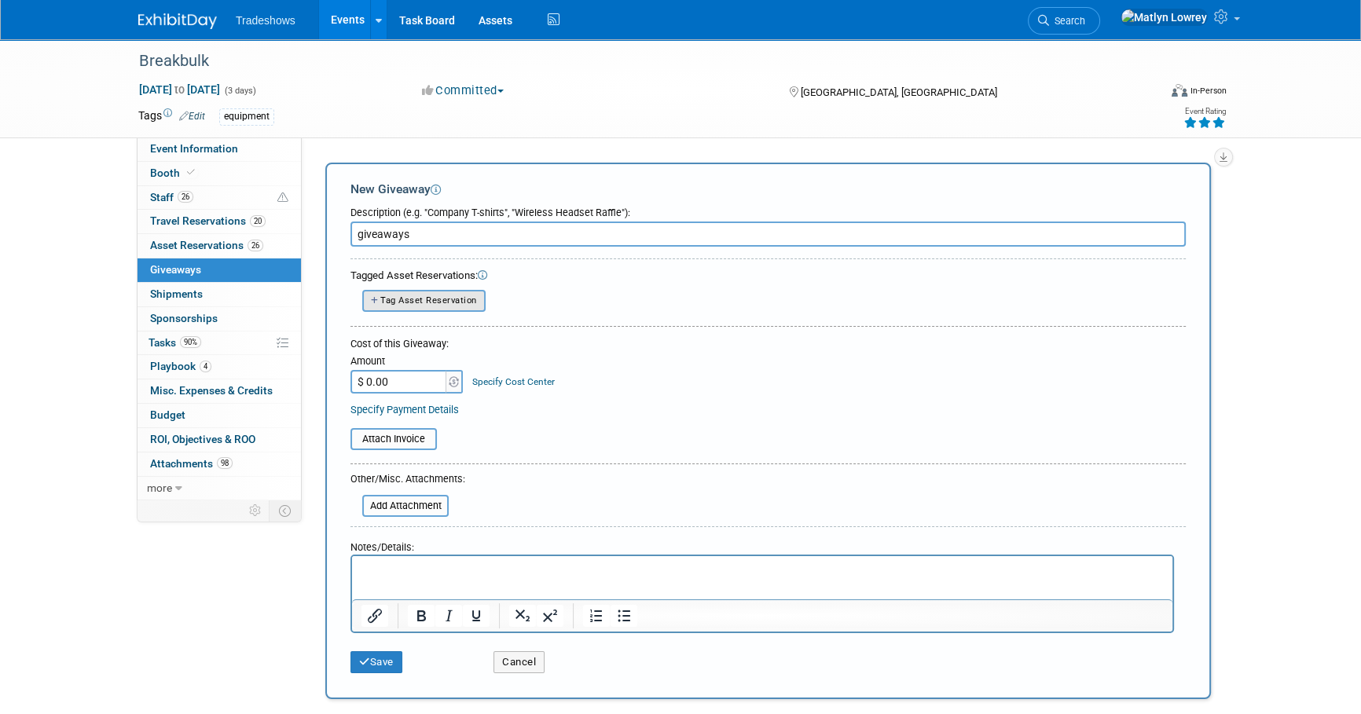
type input "giveaways"
click at [411, 304] on span "Tag Asset Reservation" at bounding box center [428, 300] width 97 height 10
select select
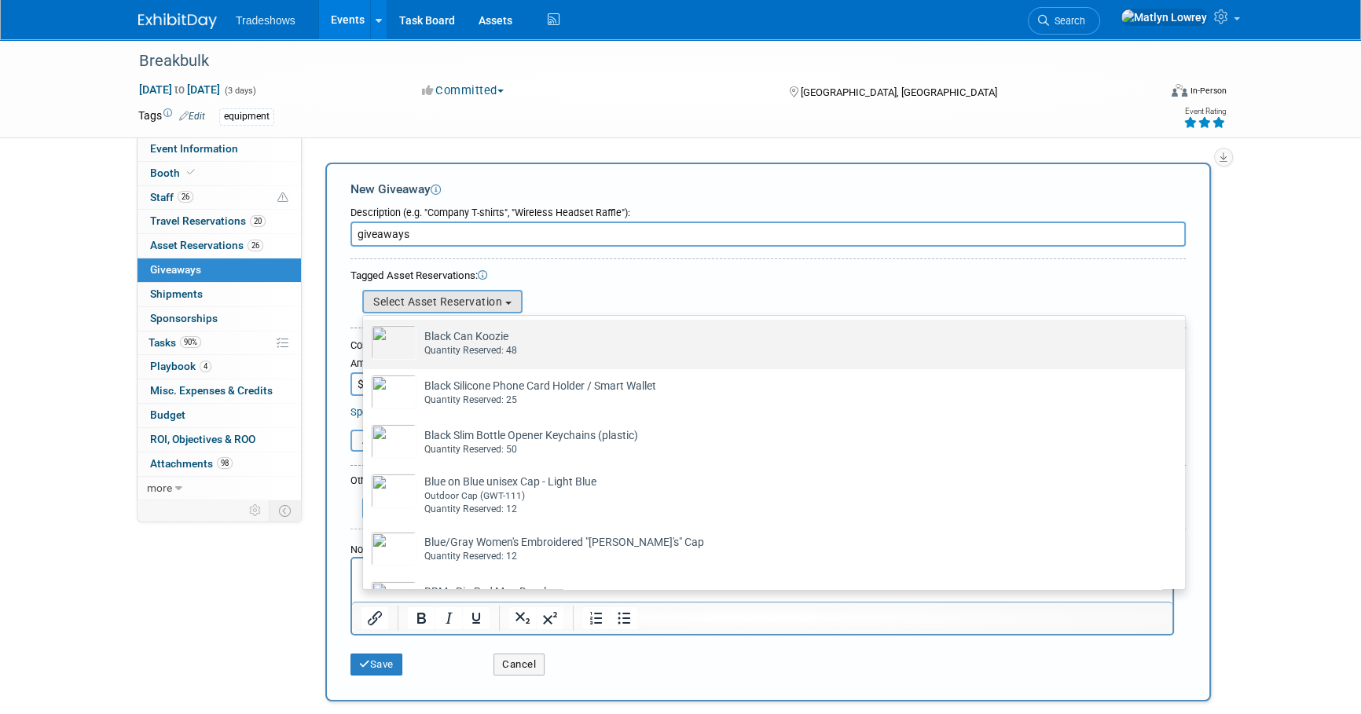
click at [453, 344] on div "Quantity Reserved: 48" at bounding box center [788, 350] width 729 height 13
click at [365, 339] on input "Black Can Koozie Already tagged in this giveaway Quantity Reserved: 48" at bounding box center [360, 333] width 10 height 10
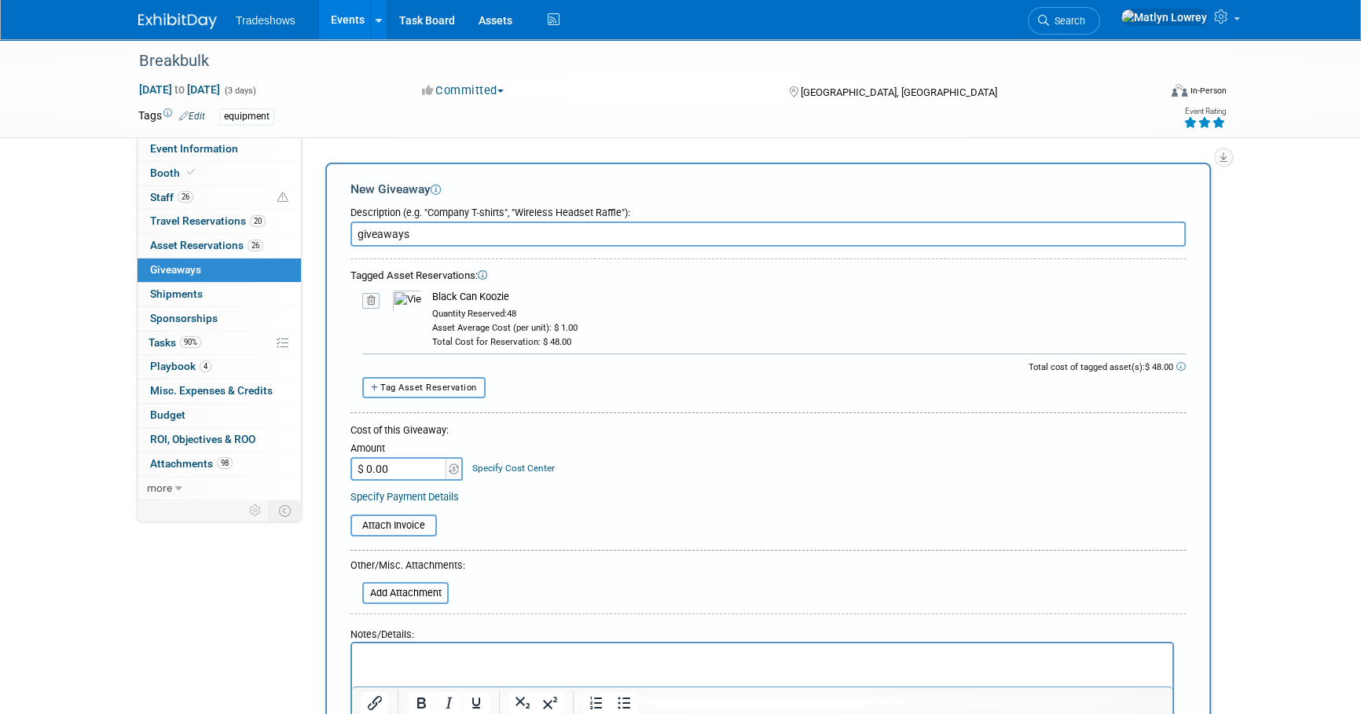
click at [434, 388] on span "Tag Asset Reservation" at bounding box center [428, 388] width 97 height 10
select select
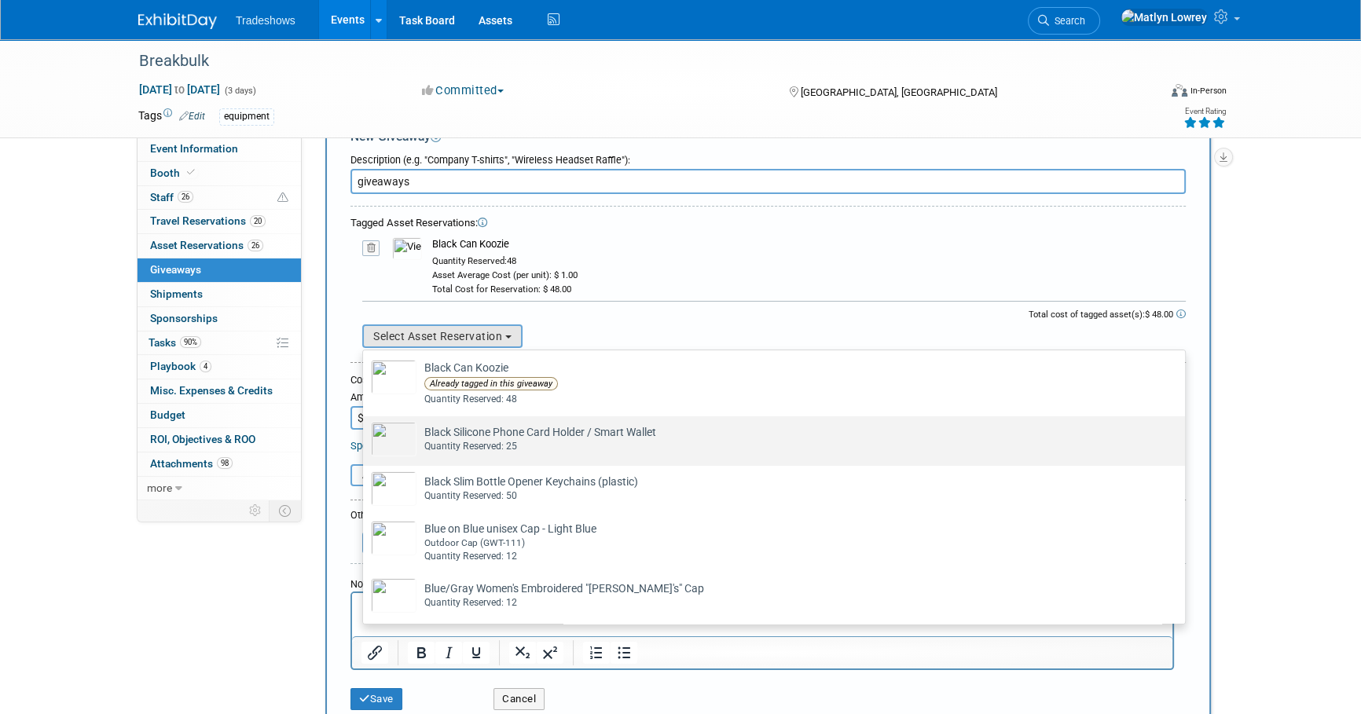
scroll to position [142, 0]
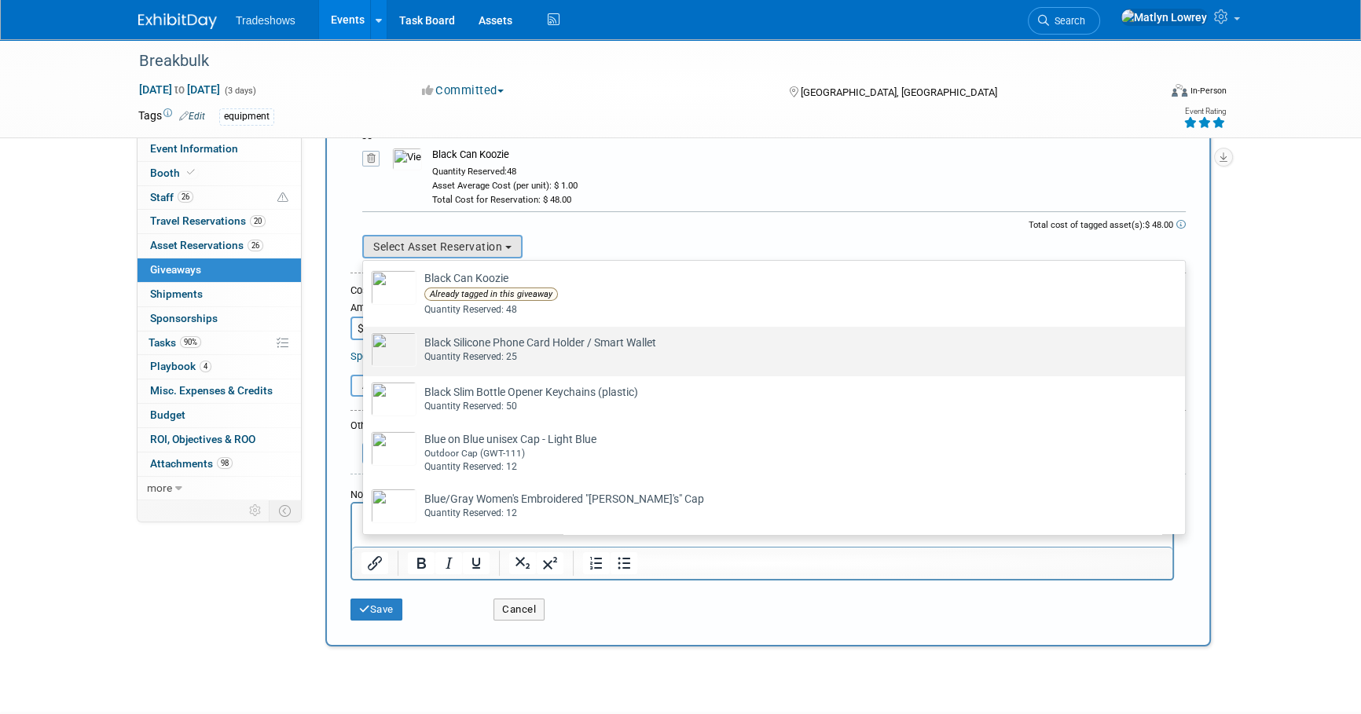
click at [453, 351] on div "Quantity Reserved: 25" at bounding box center [788, 356] width 729 height 13
click at [365, 346] on input "Black Silicone Phone Card Holder / Smart Wallet Already tagged in this giveaway…" at bounding box center [360, 340] width 10 height 10
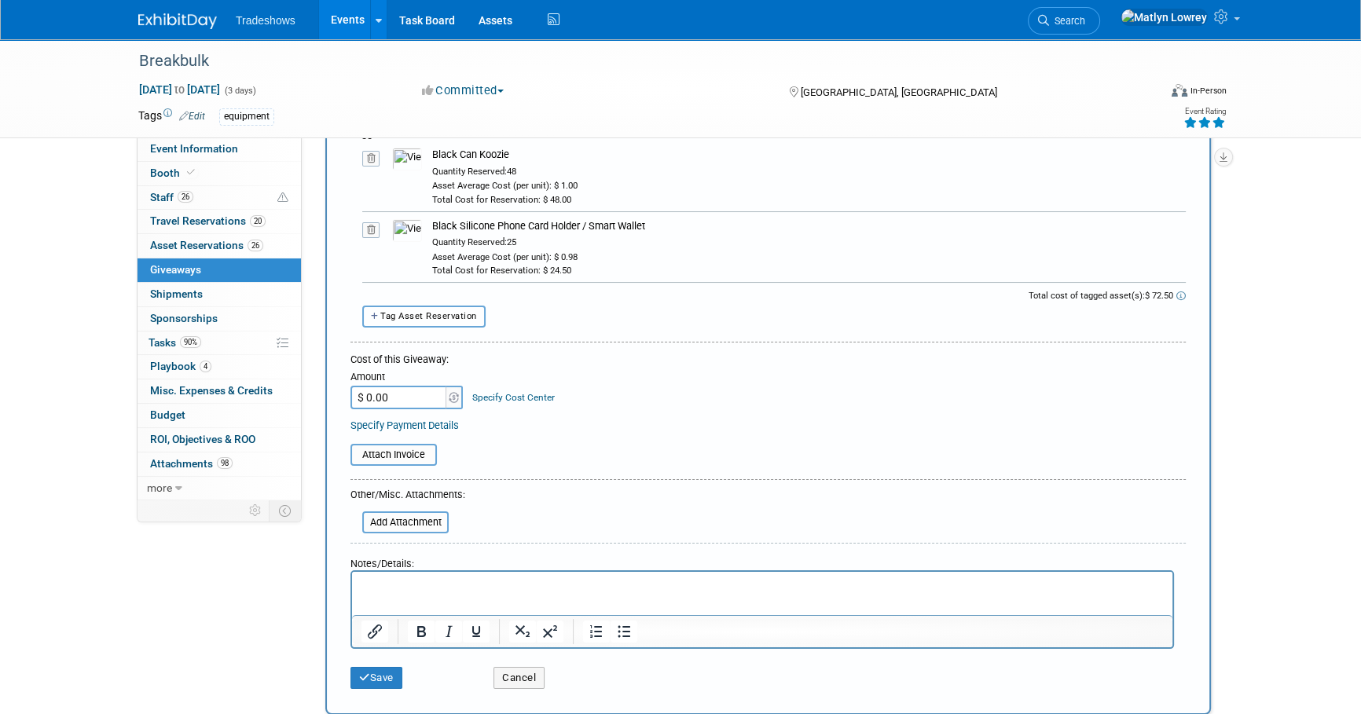
click at [434, 317] on span "Tag Asset Reservation" at bounding box center [428, 316] width 97 height 10
select select
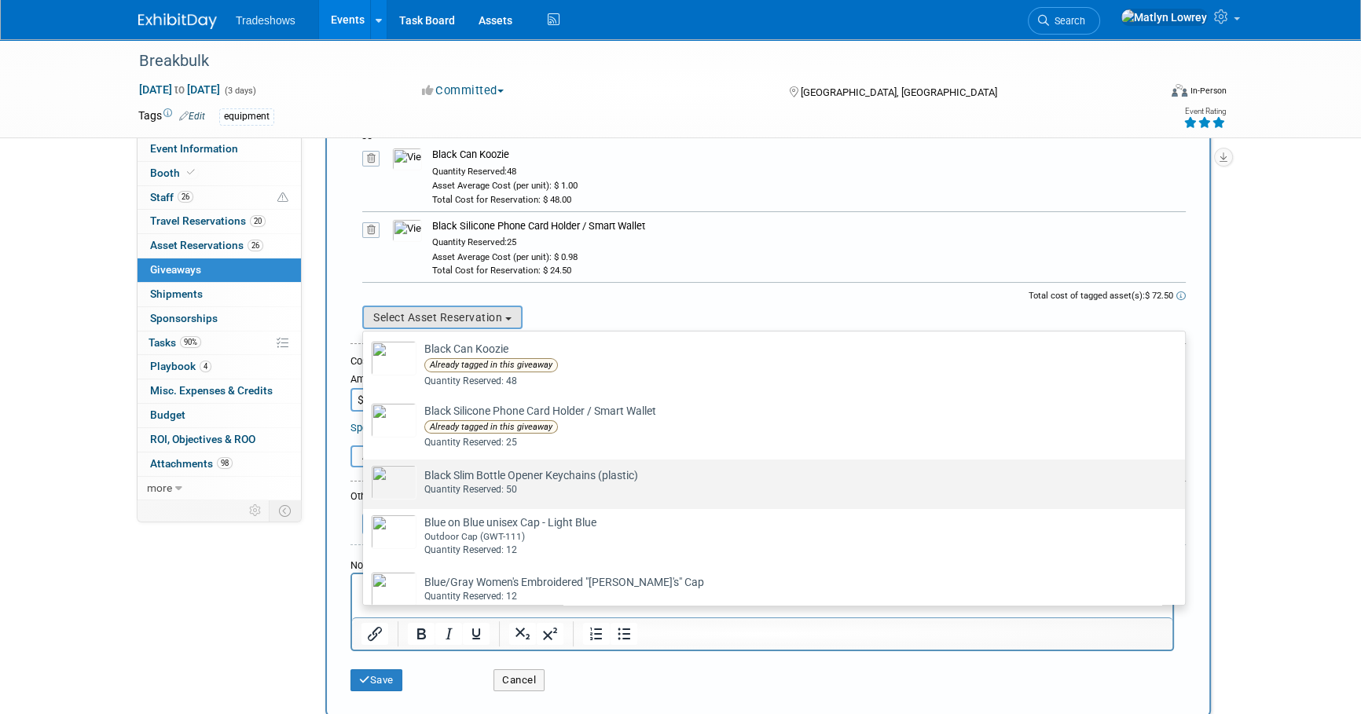
click at [475, 477] on td "Black Slim Bottle Opener Keychains (plastic) Already tagged in this giveaway Qu…" at bounding box center [784, 482] width 737 height 35
click at [365, 477] on input "Black Slim Bottle Opener Keychains (plastic) Already tagged in this giveaway Qu…" at bounding box center [360, 473] width 10 height 10
select select "2_11584685"
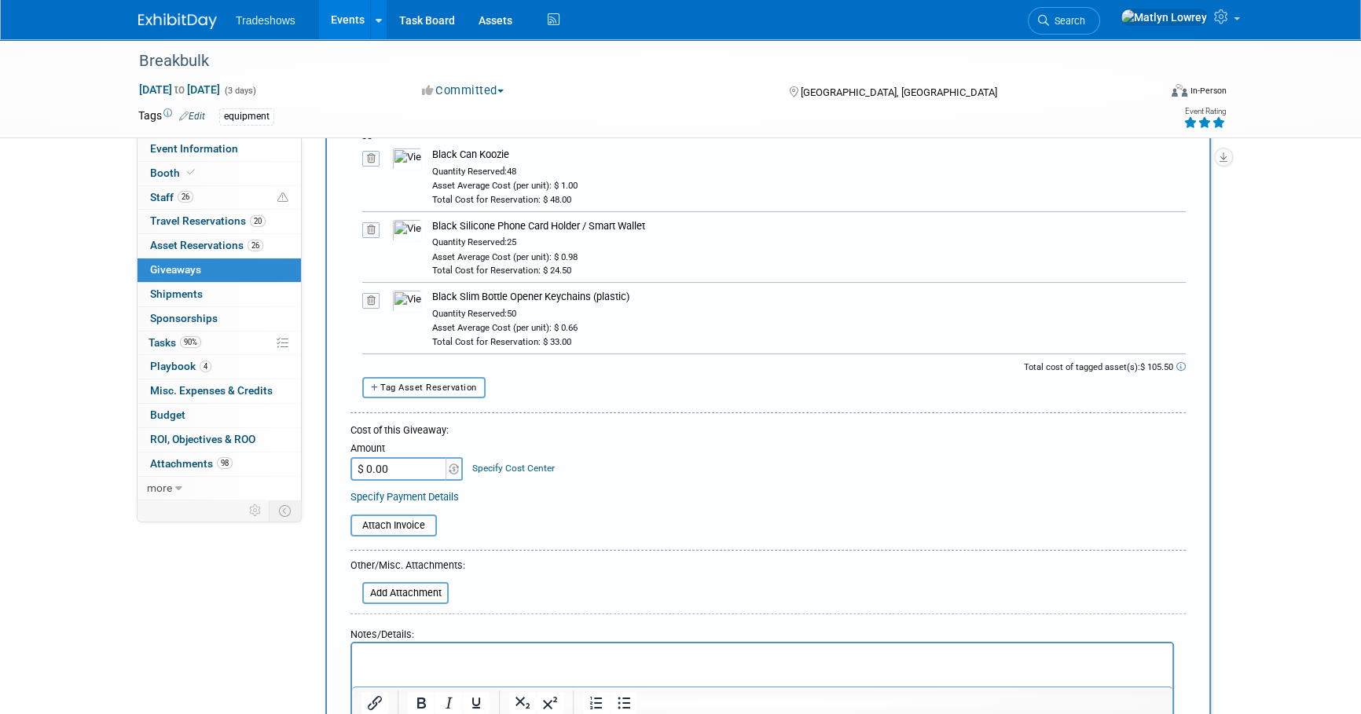
click at [423, 384] on span "Tag Asset Reservation" at bounding box center [428, 388] width 97 height 10
select select
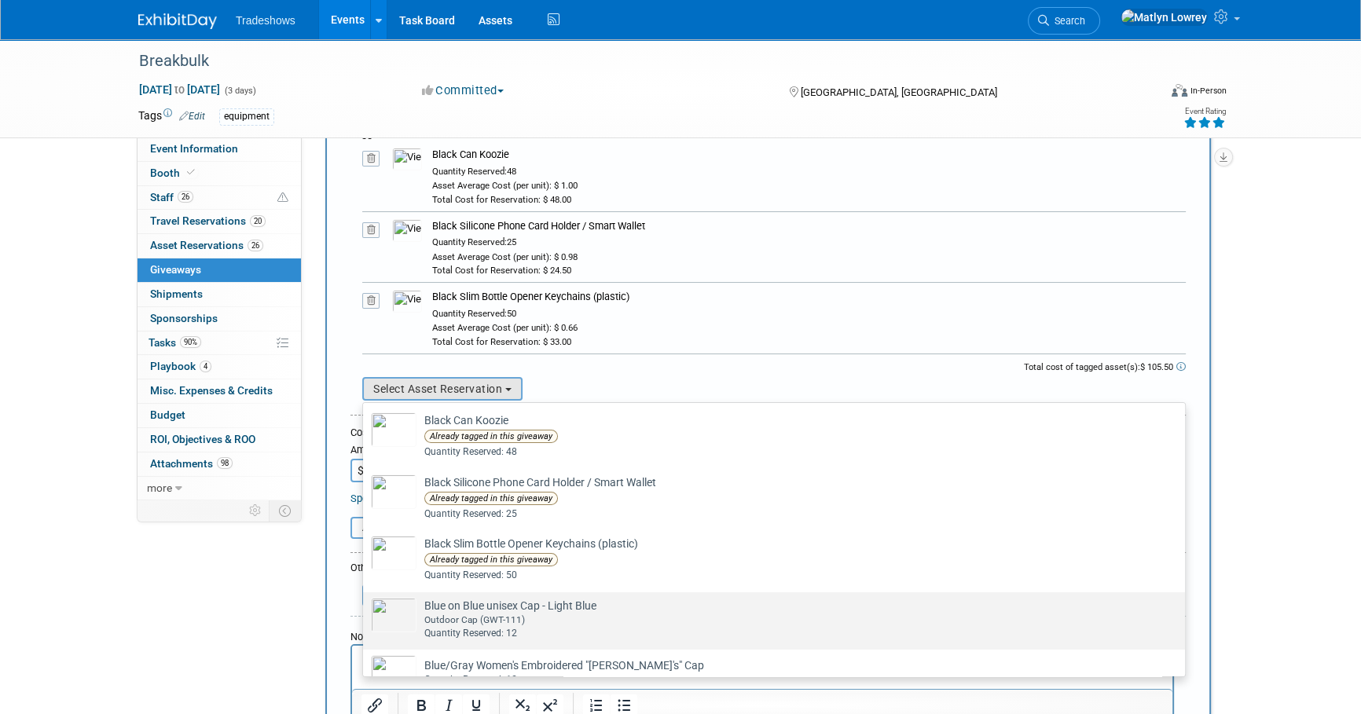
click at [486, 617] on div "Outdoor Cap (GWT-111)" at bounding box center [788, 620] width 729 height 13
click at [365, 611] on input "Blue on Blue unisex Cap - Light Blue Already tagged in this giveaway Outdoor Ca…" at bounding box center [360, 606] width 10 height 10
select select "2_11584688"
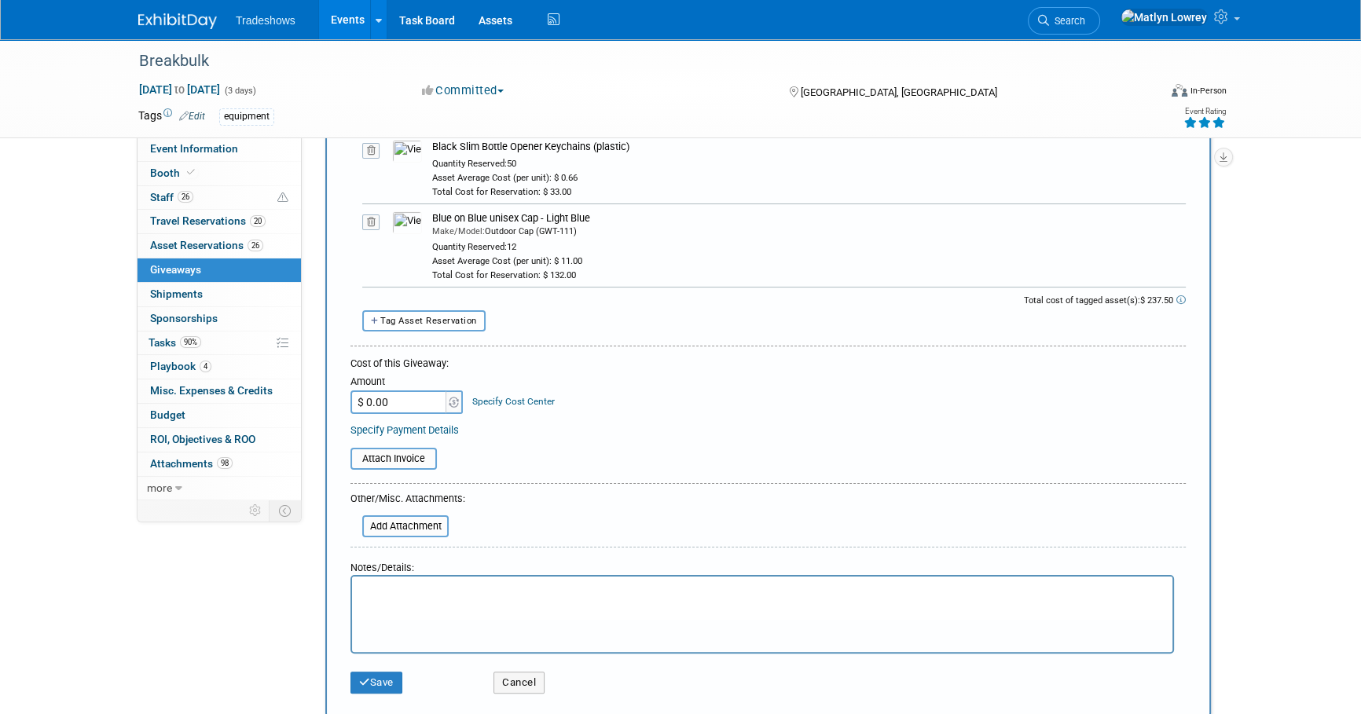
scroll to position [357, 0]
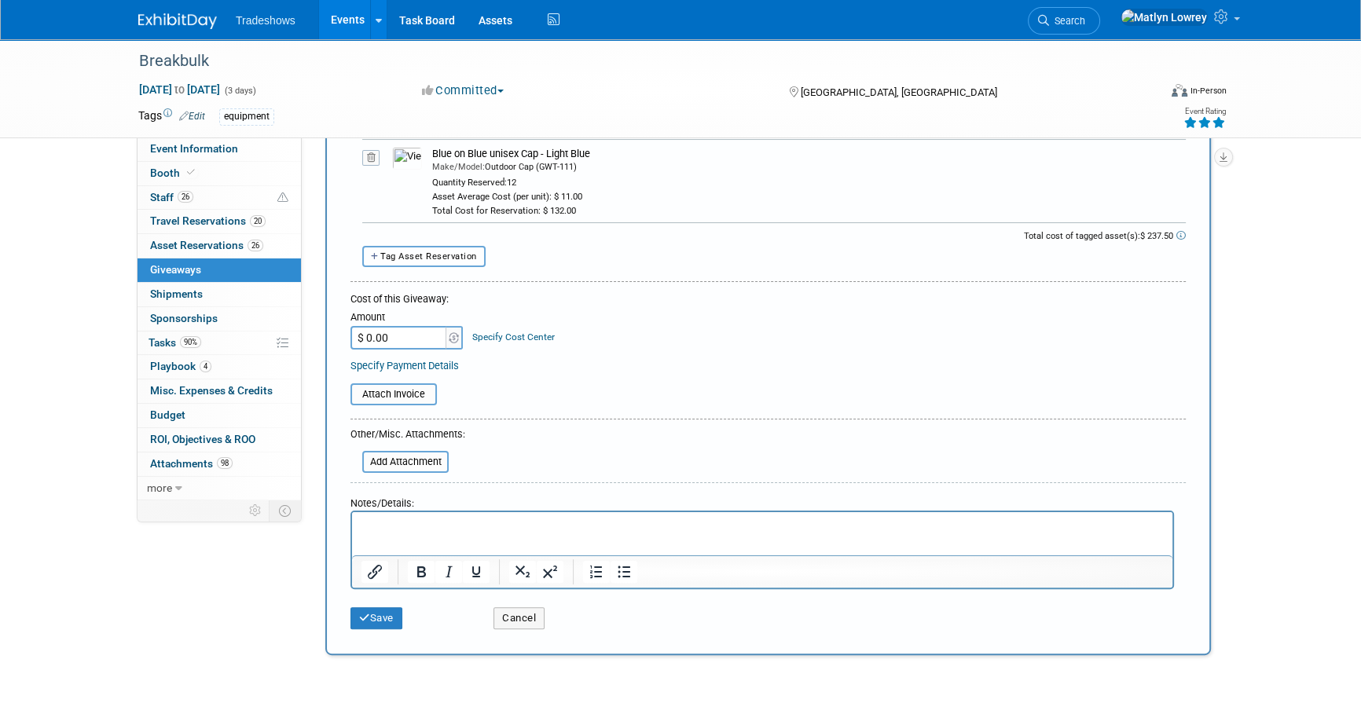
click at [462, 255] on span "Tag Asset Reservation" at bounding box center [428, 256] width 97 height 10
select select
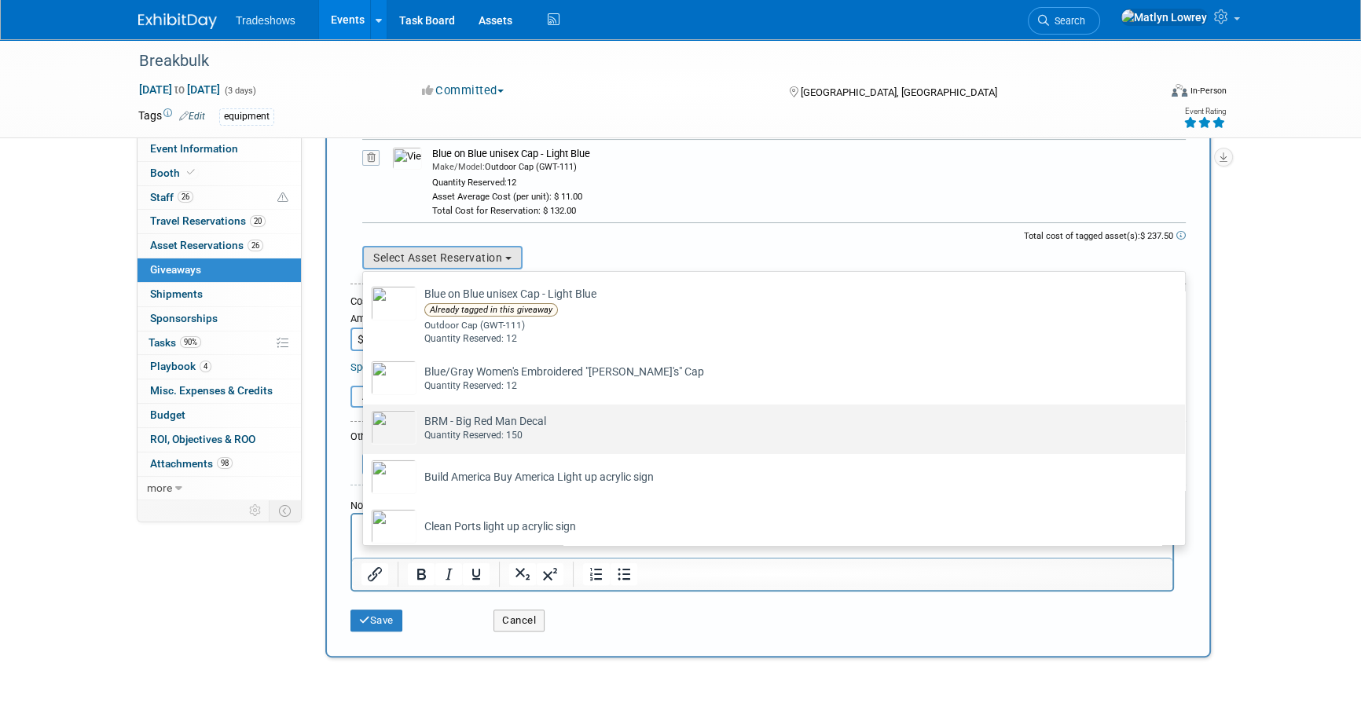
scroll to position [214, 0]
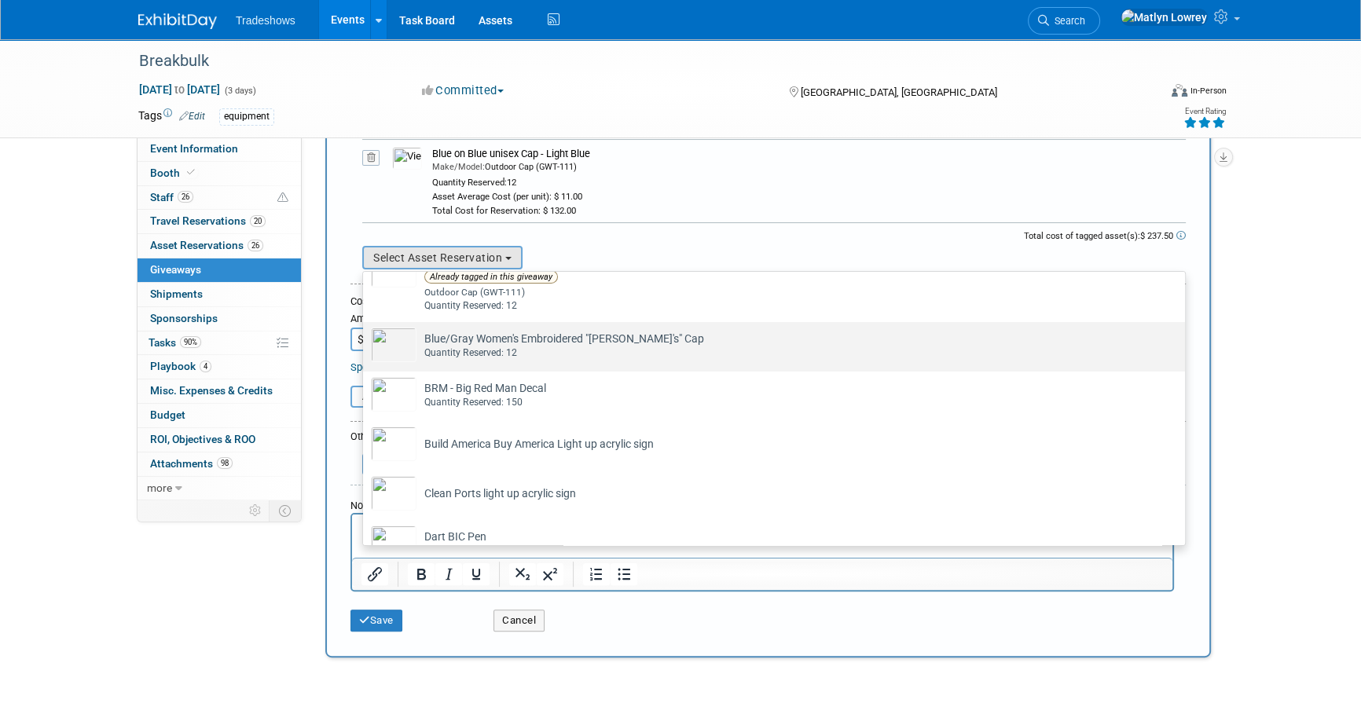
click at [461, 349] on div "Quantity Reserved: 12" at bounding box center [788, 352] width 729 height 13
click at [365, 341] on input "Blue/Gray Women's Embroidered "[PERSON_NAME]'s" Cap Already tagged in this give…" at bounding box center [360, 336] width 10 height 10
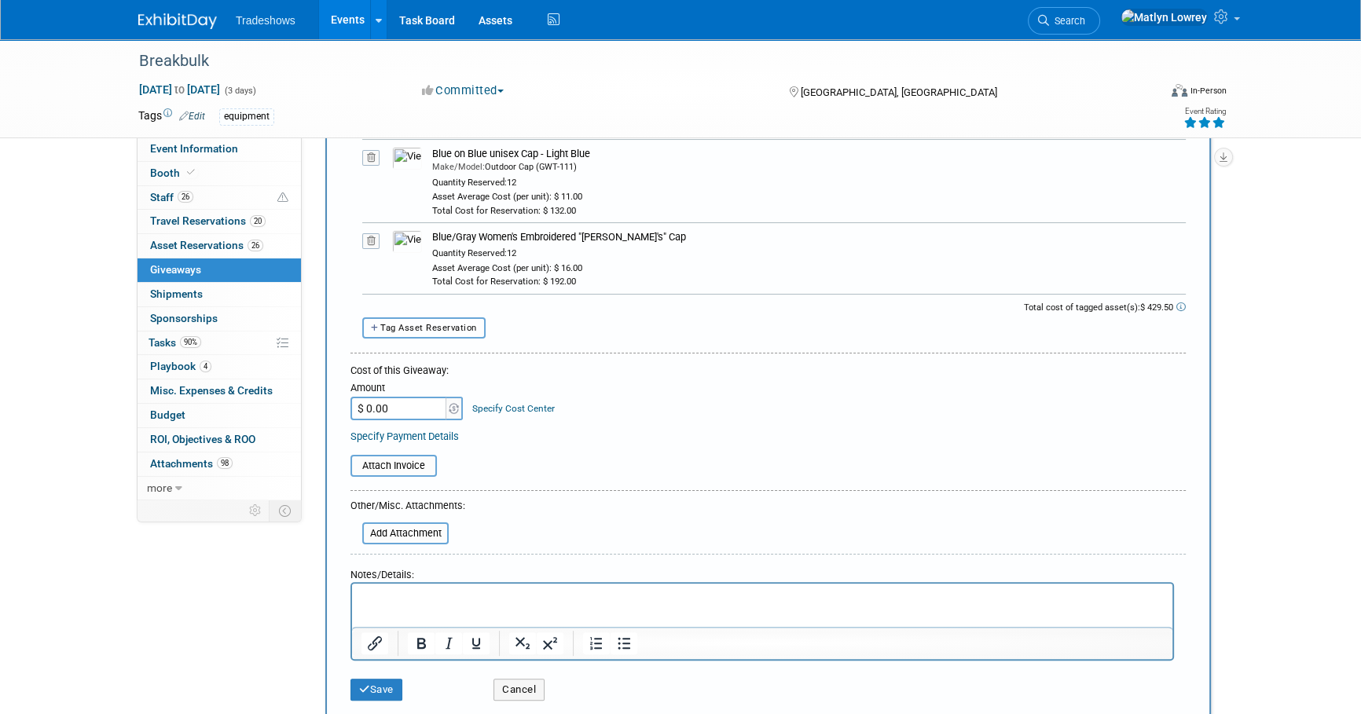
click at [445, 324] on span "Tag Asset Reservation" at bounding box center [428, 328] width 97 height 10
select select
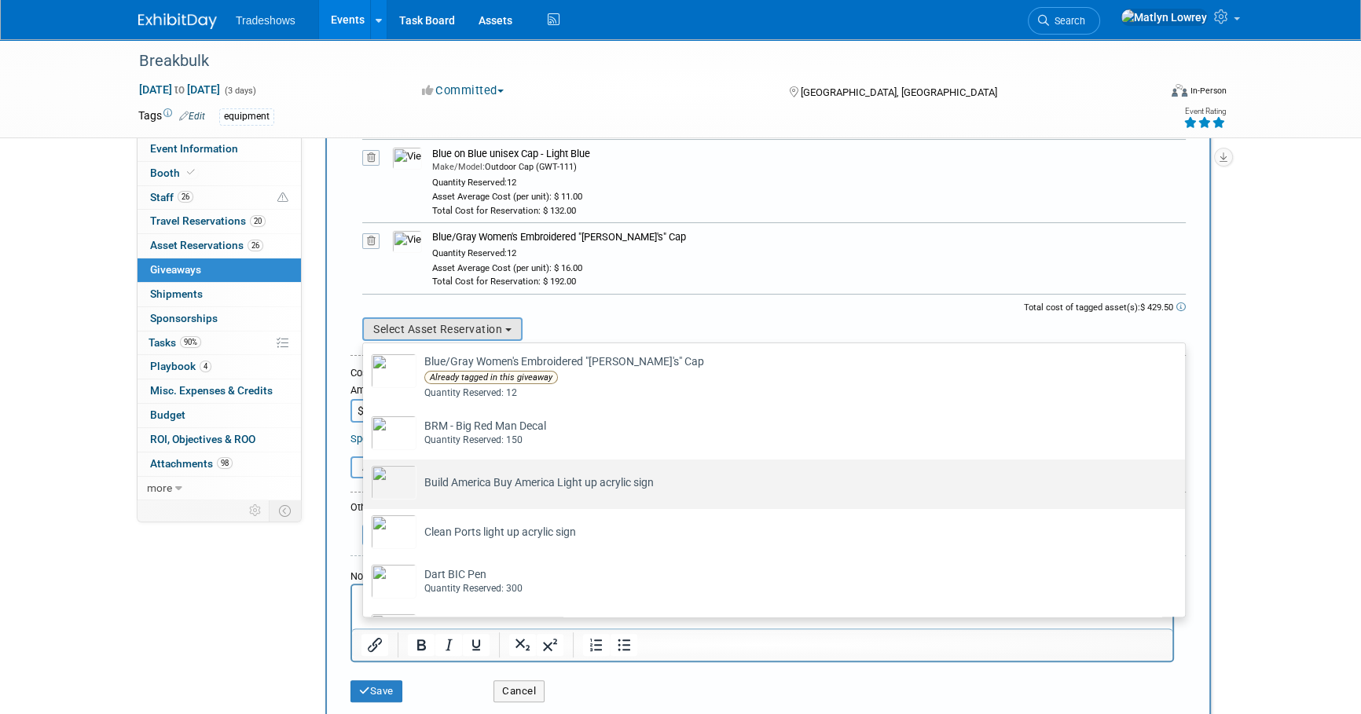
scroll to position [285, 0]
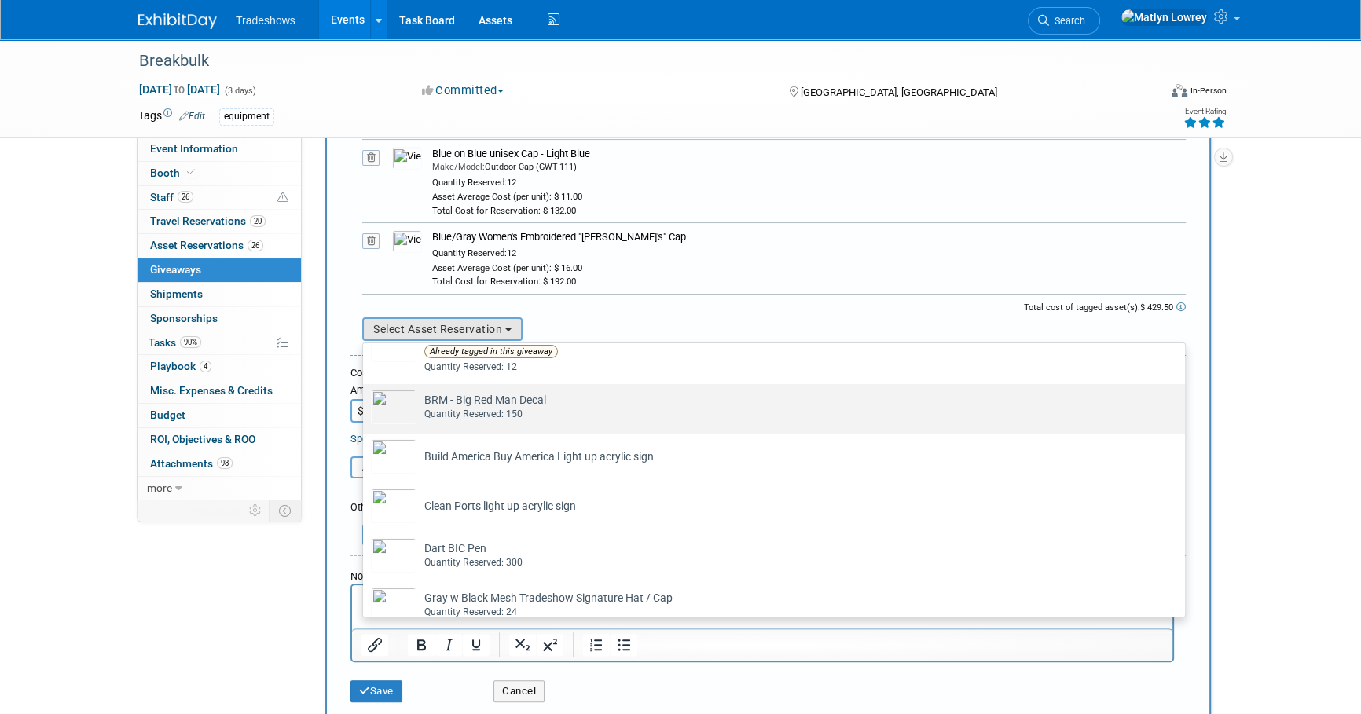
click at [480, 420] on td "BRM - Big Red Man Decal Already tagged in this giveaway Quantity Reserved: 150" at bounding box center [784, 407] width 737 height 35
click at [365, 403] on input "BRM - Big Red Man Decal Already tagged in this giveaway Quantity Reserved: 150" at bounding box center [360, 398] width 10 height 10
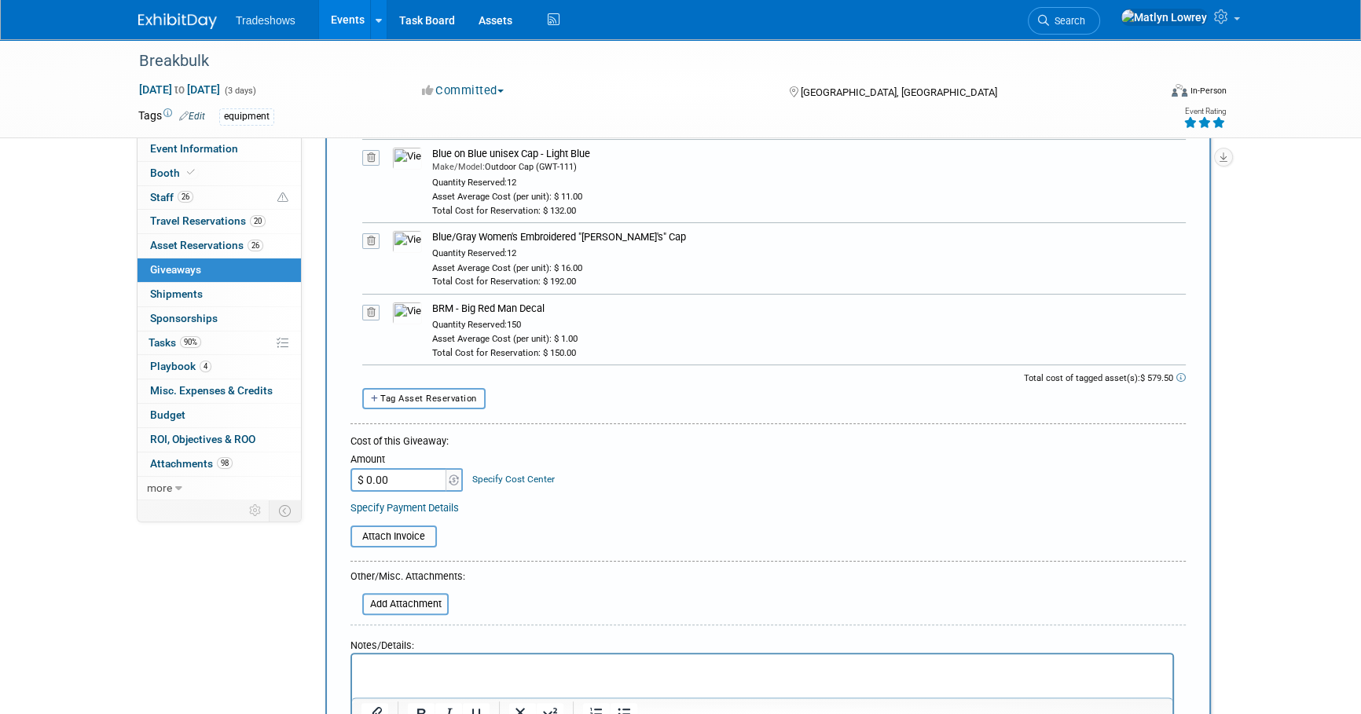
click at [464, 396] on span "Tag Asset Reservation" at bounding box center [428, 399] width 97 height 10
select select
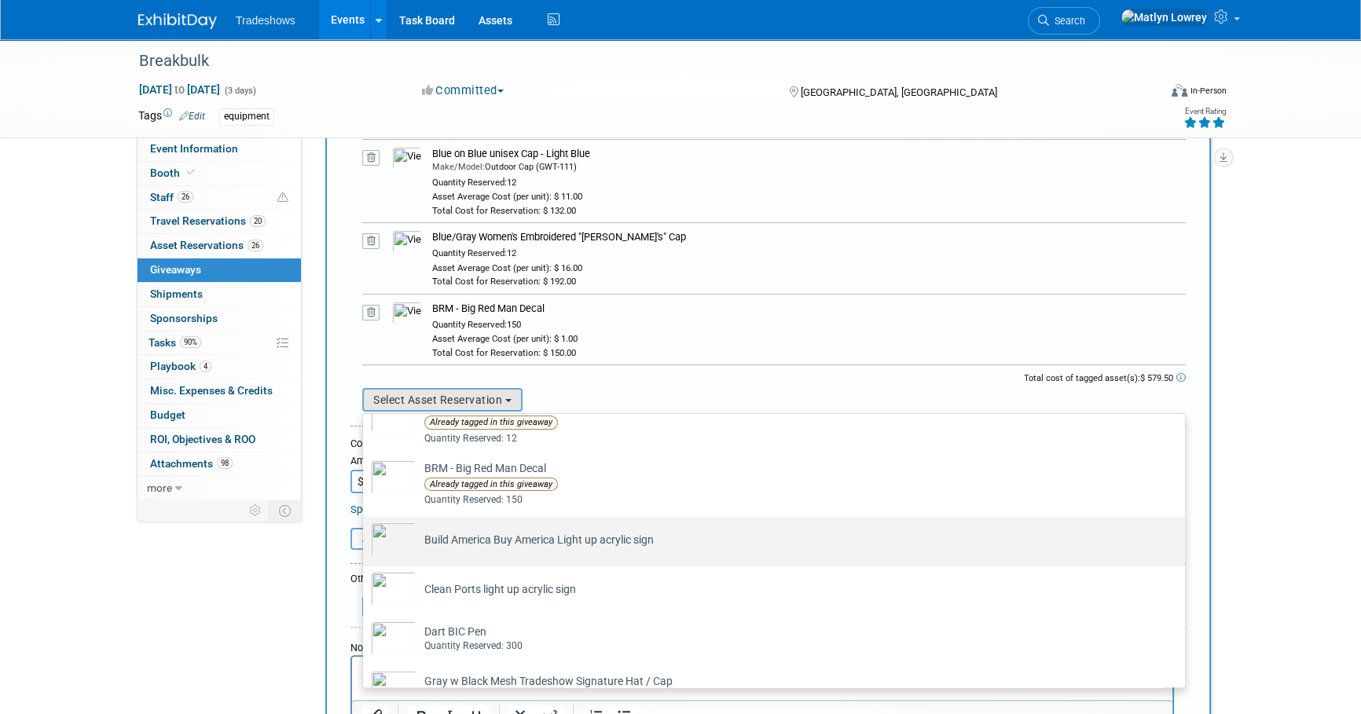
click at [492, 541] on td "Build America Buy America Light up acrylic sign Already tagged in this giveaway" at bounding box center [784, 539] width 737 height 35
click at [365, 536] on input "Build America Buy America Light up acrylic sign Already tagged in this giveaway" at bounding box center [360, 531] width 10 height 10
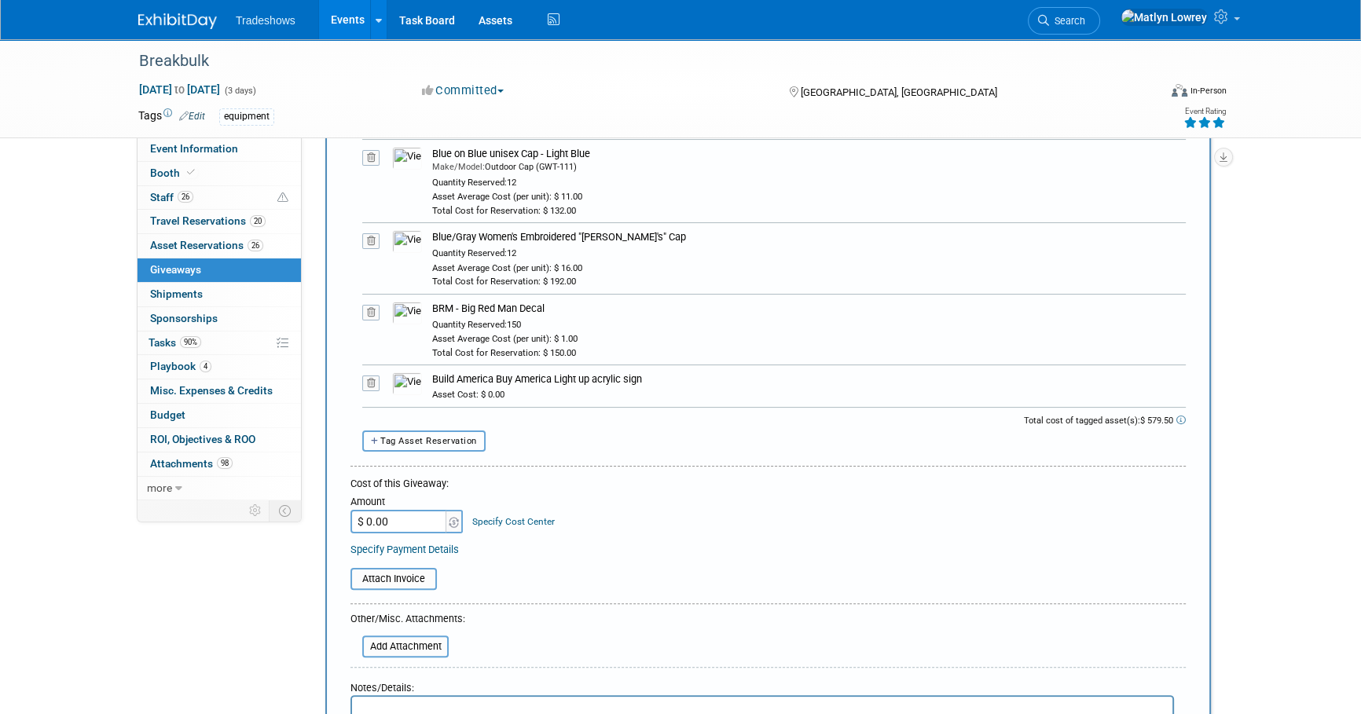
click at [442, 440] on span "Tag Asset Reservation" at bounding box center [428, 441] width 97 height 10
select select
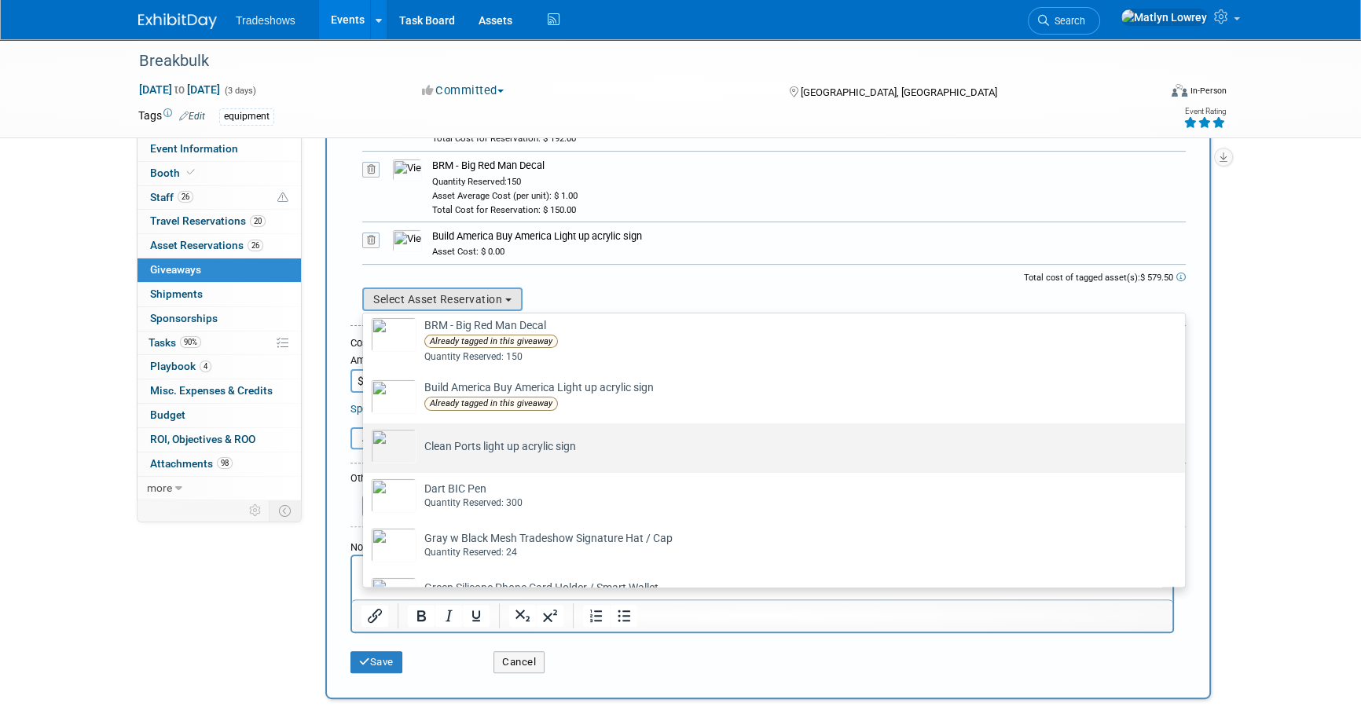
scroll to position [357, 0]
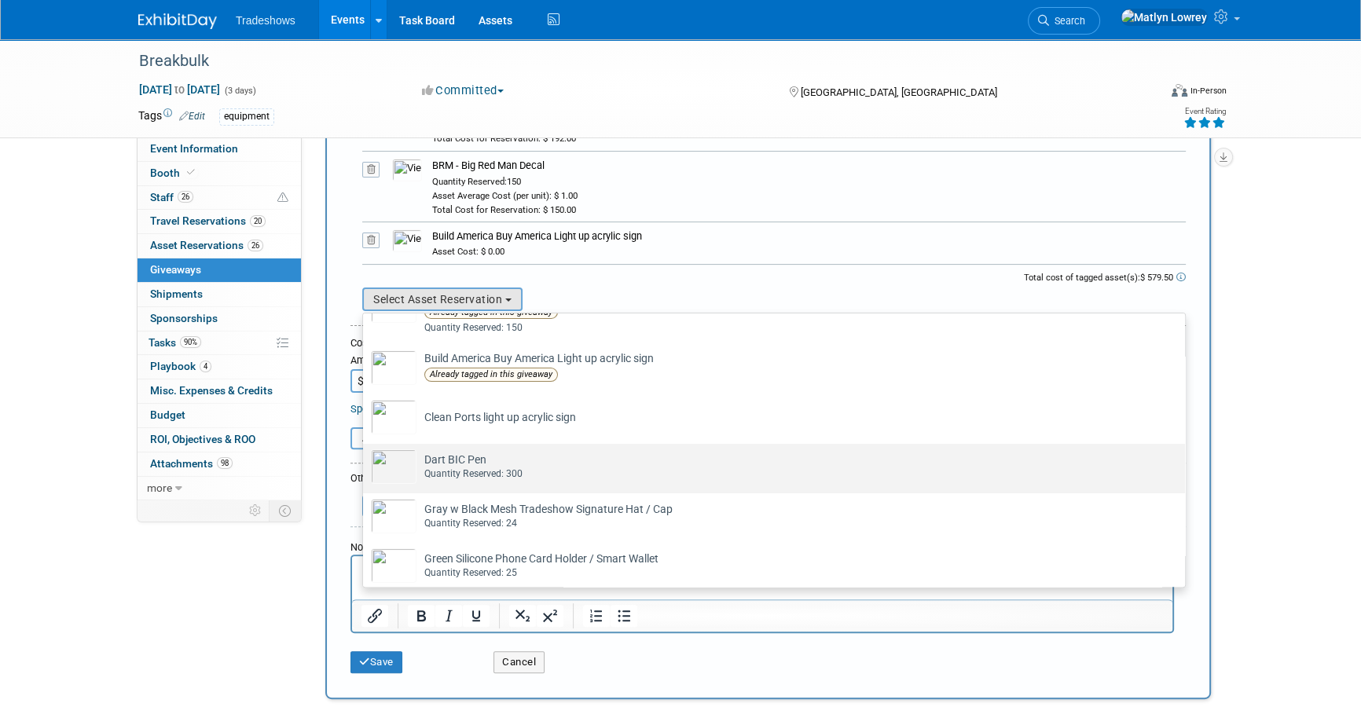
click at [479, 460] on td "Dart BIC Pen Already tagged in this giveaway Quantity Reserved: 300" at bounding box center [784, 466] width 737 height 35
click at [365, 460] on input "Dart BIC Pen Already tagged in this giveaway Quantity Reserved: 300" at bounding box center [360, 458] width 10 height 10
select select "2_11584690"
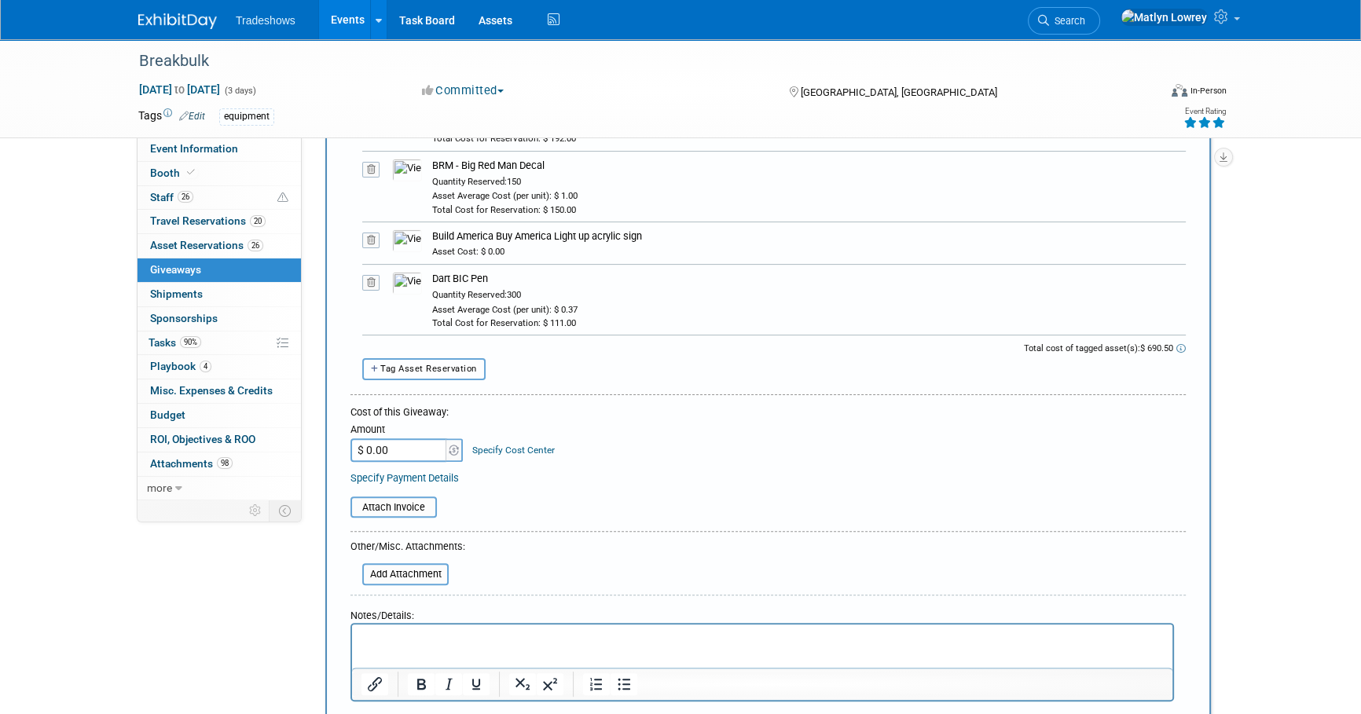
click at [445, 368] on span "Tag Asset Reservation" at bounding box center [428, 369] width 97 height 10
select select
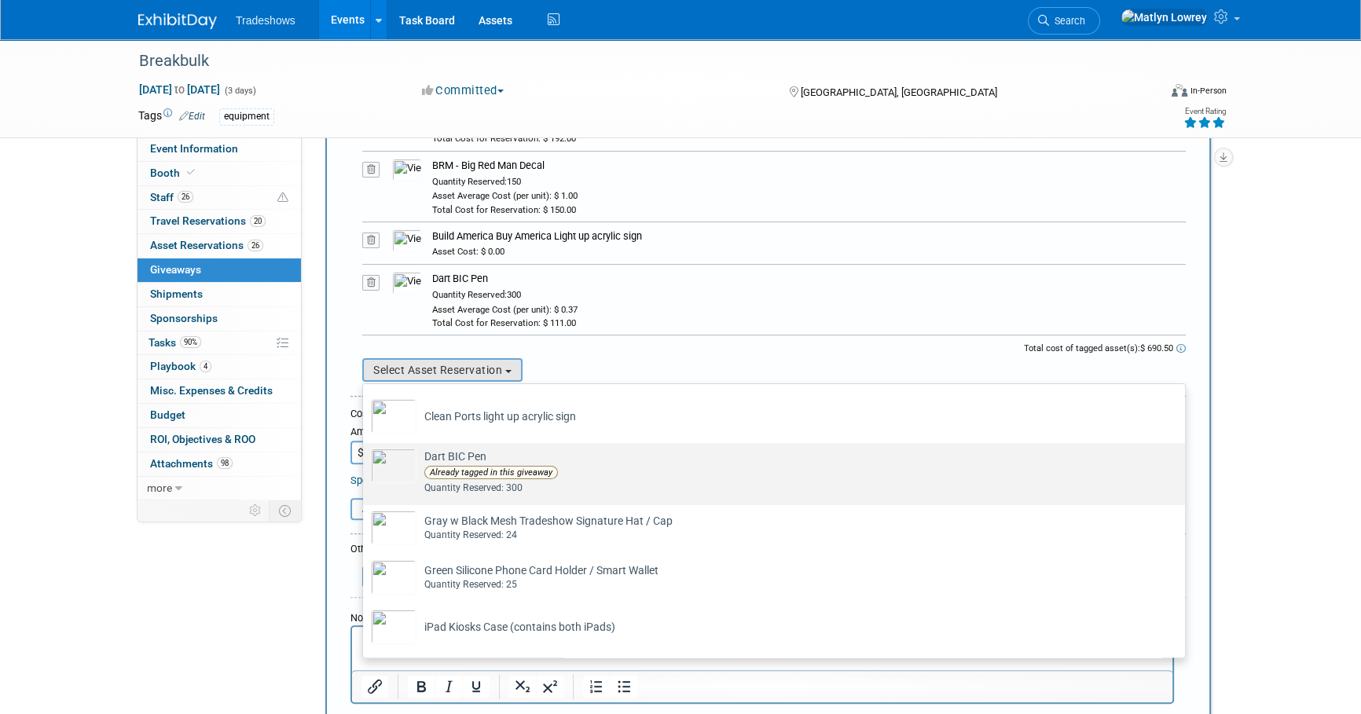
scroll to position [500, 0]
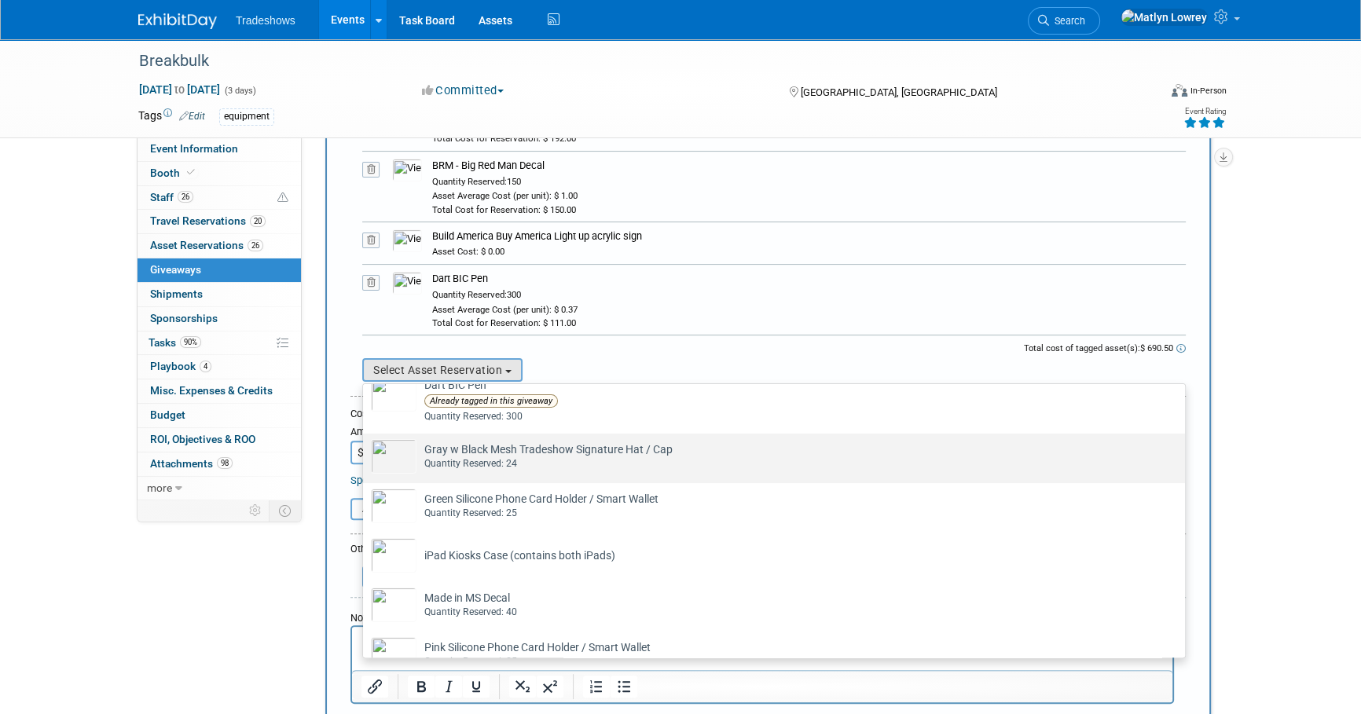
click at [534, 462] on div "Quantity Reserved: 24" at bounding box center [788, 463] width 729 height 13
click at [365, 453] on input "Gray w Black Mesh Tradeshow Signature Hat / Cap Already tagged in this giveaway…" at bounding box center [360, 447] width 10 height 10
select select "2_11583737"
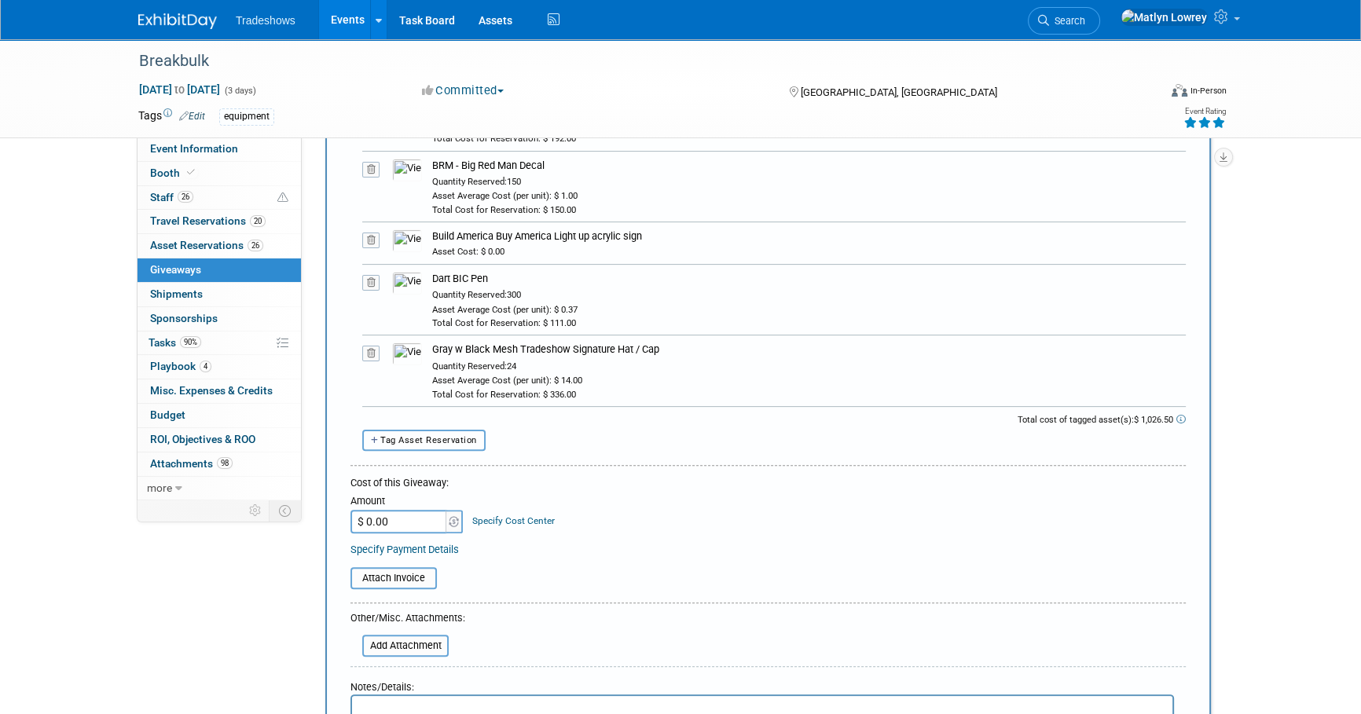
click at [456, 442] on span "Tag Asset Reservation" at bounding box center [428, 440] width 97 height 10
select select
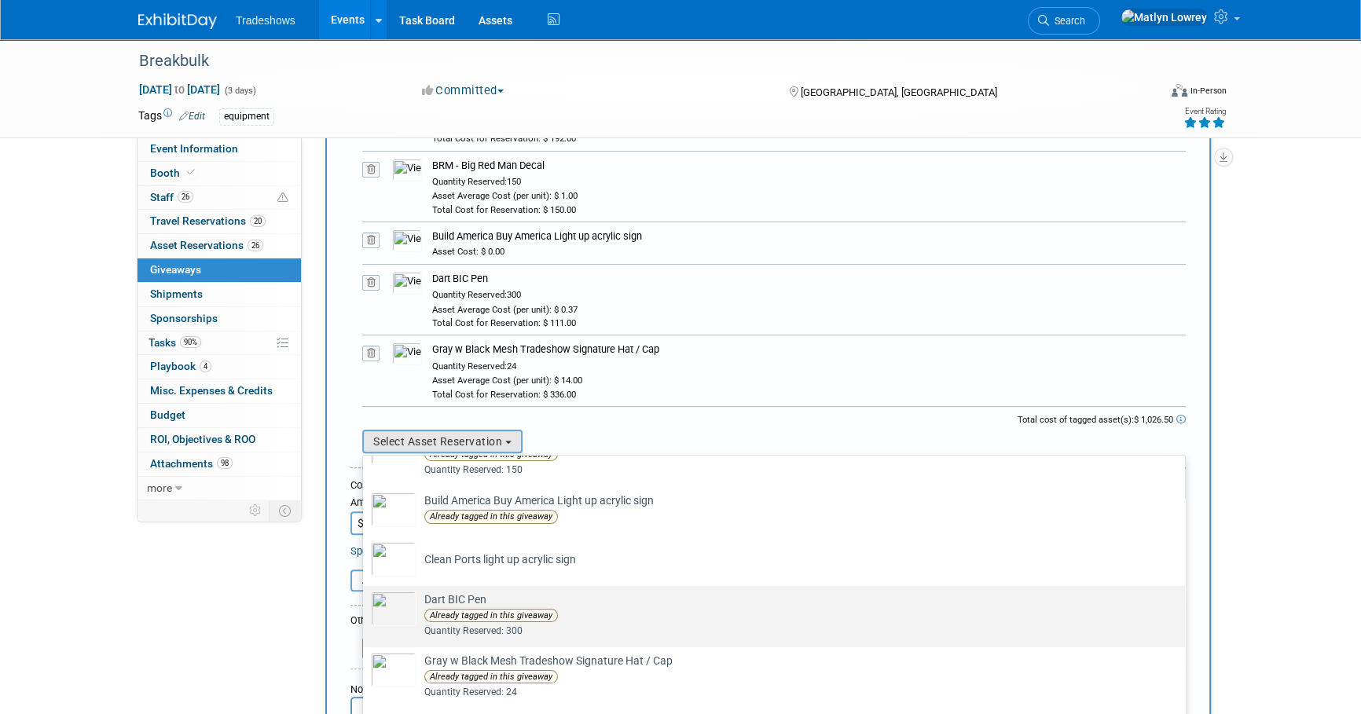
scroll to position [428, 0]
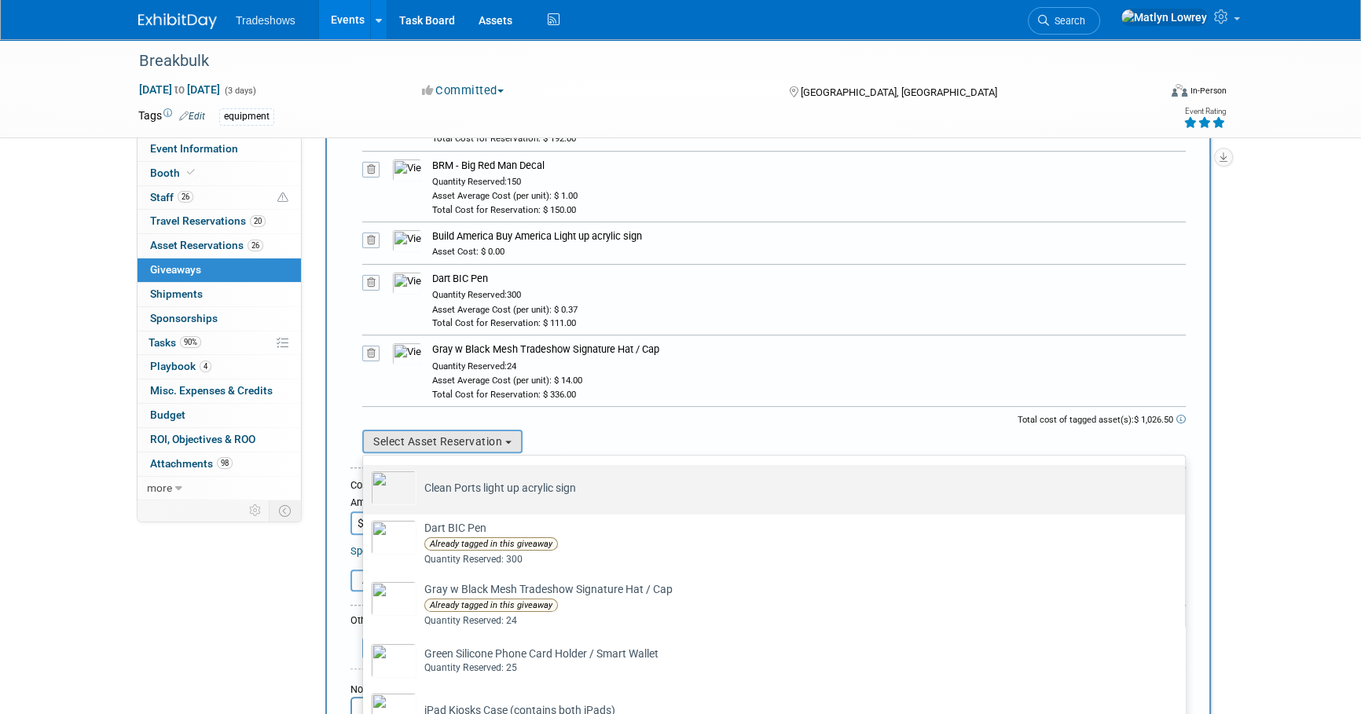
click at [522, 497] on td "Clean Ports light up acrylic sign Already tagged in this giveaway" at bounding box center [784, 488] width 737 height 35
click at [365, 484] on input "Clean Ports light up acrylic sign Already tagged in this giveaway" at bounding box center [360, 479] width 10 height 10
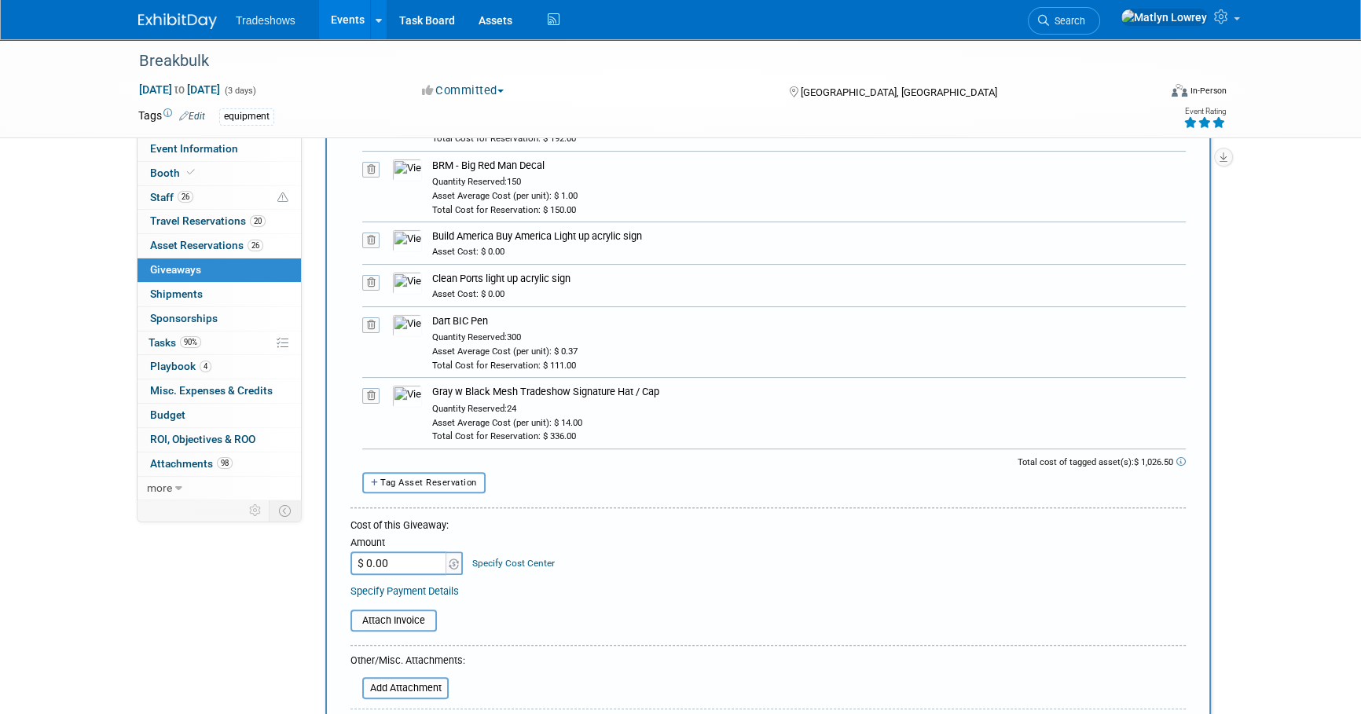
click at [471, 472] on button "Tag Asset Reservation" at bounding box center [423, 482] width 123 height 21
select select
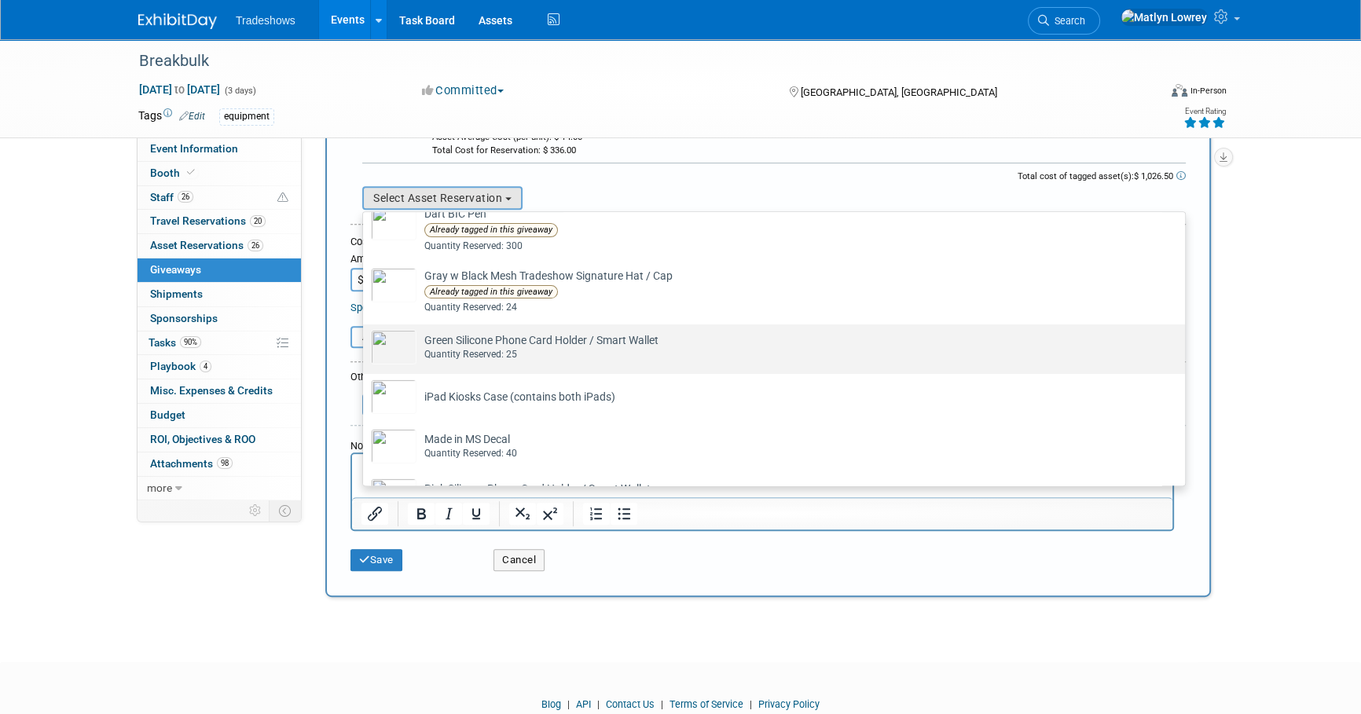
scroll to position [500, 0]
click at [519, 346] on div "Quantity Reserved: 25" at bounding box center [788, 352] width 729 height 13
click at [365, 342] on input "Green Silicone Phone Card Holder / Smart Wallet Already tagged in this giveaway…" at bounding box center [360, 337] width 10 height 10
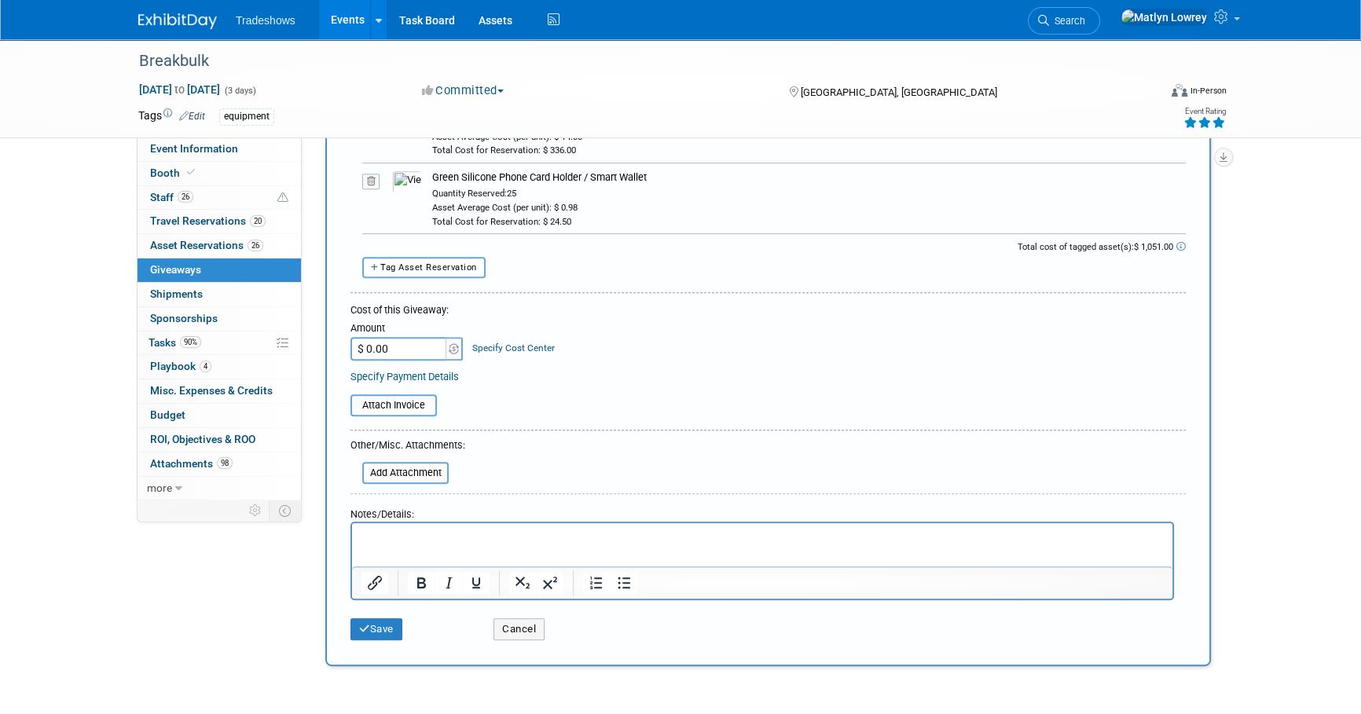
click at [399, 268] on span "Tag Asset Reservation" at bounding box center [428, 267] width 97 height 10
select select
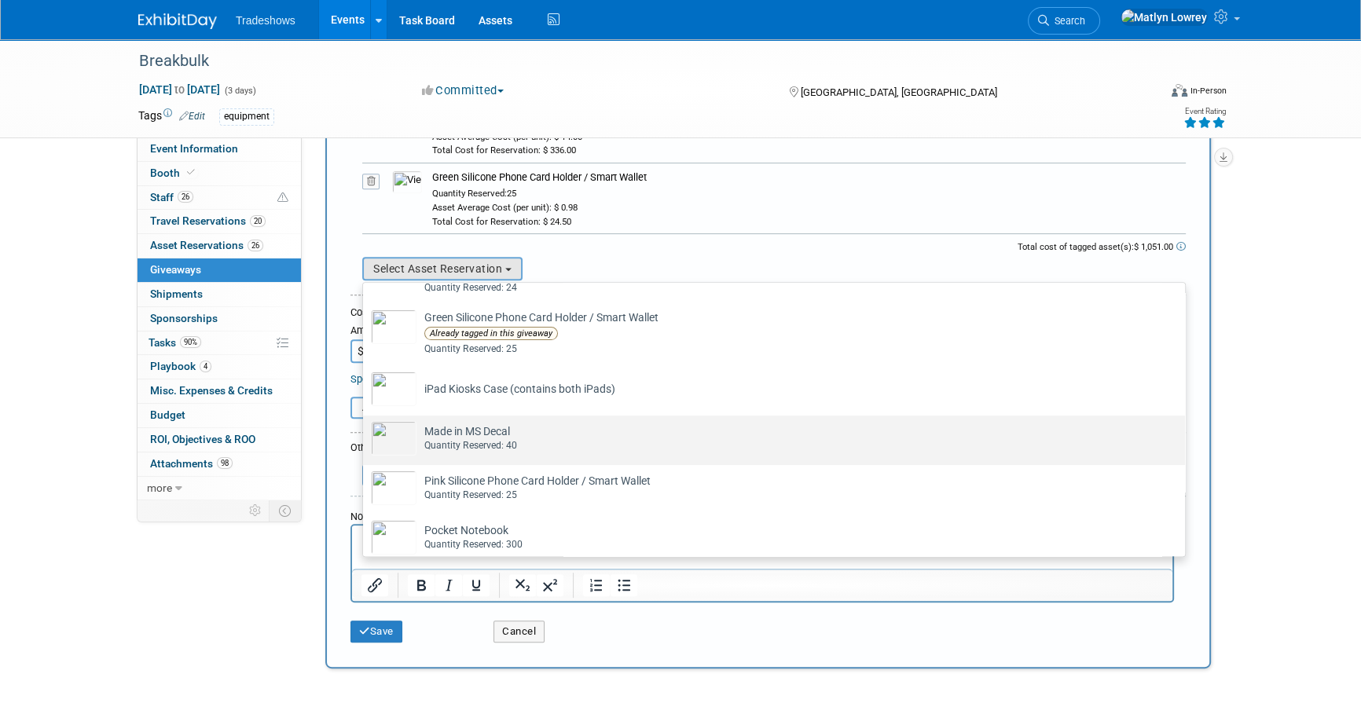
scroll to position [643, 0]
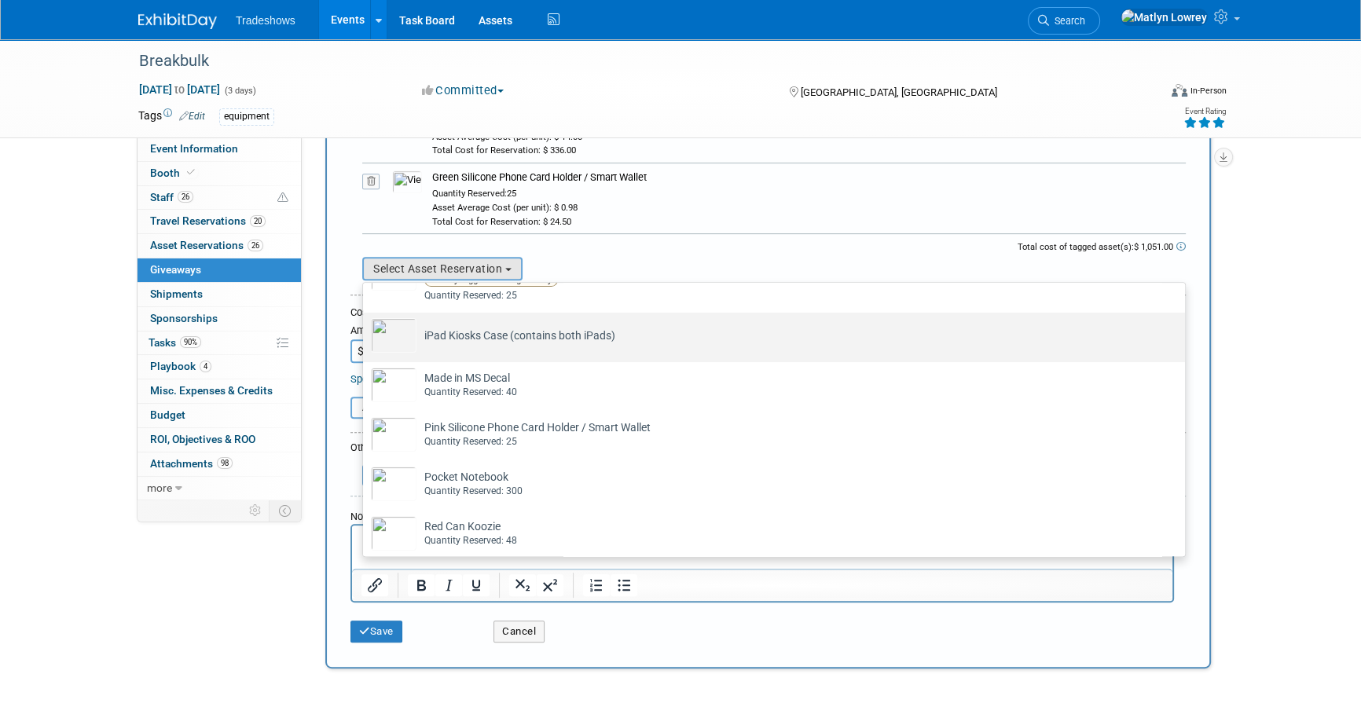
click at [486, 339] on td "iPad Kiosks Case (contains both iPads) Already tagged in this giveaway" at bounding box center [784, 335] width 737 height 35
click at [365, 332] on input "iPad Kiosks Case (contains both iPads) Already tagged in this giveaway" at bounding box center [360, 326] width 10 height 10
select select "1_15651904"
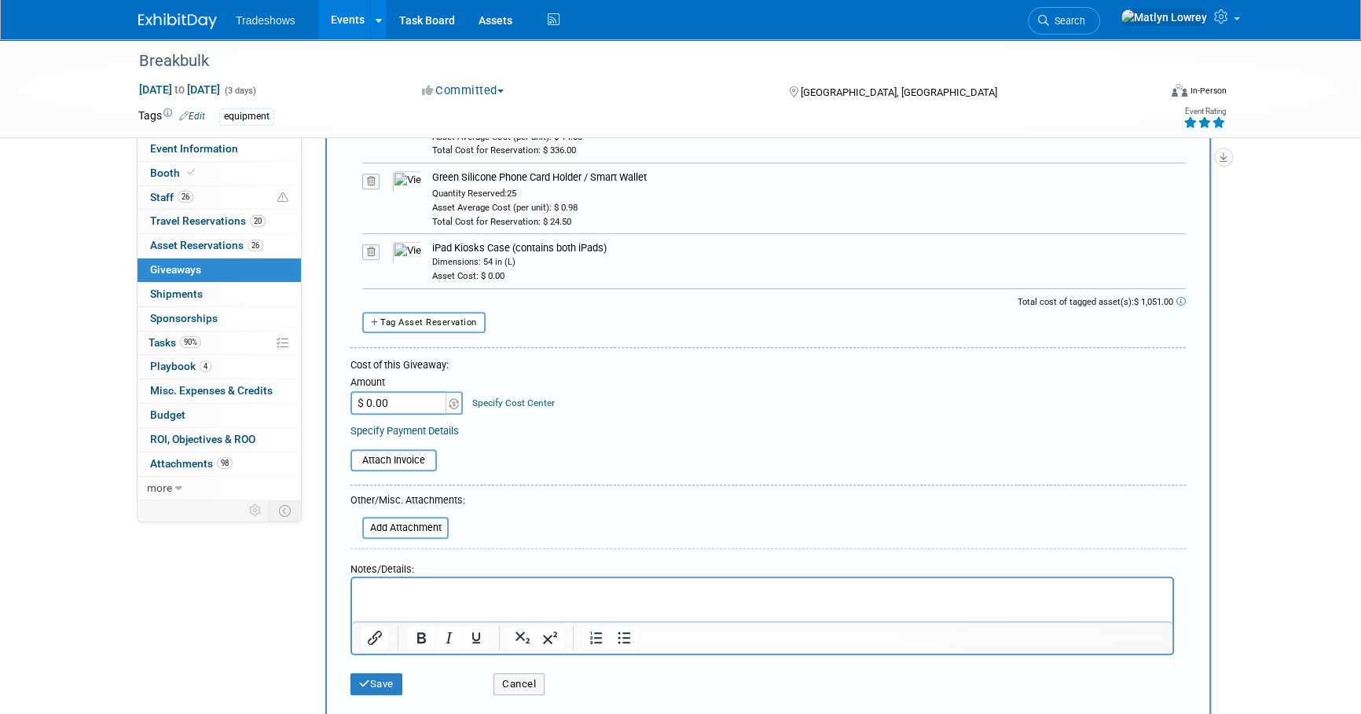
click at [454, 322] on span "Tag Asset Reservation" at bounding box center [428, 322] width 97 height 10
select select
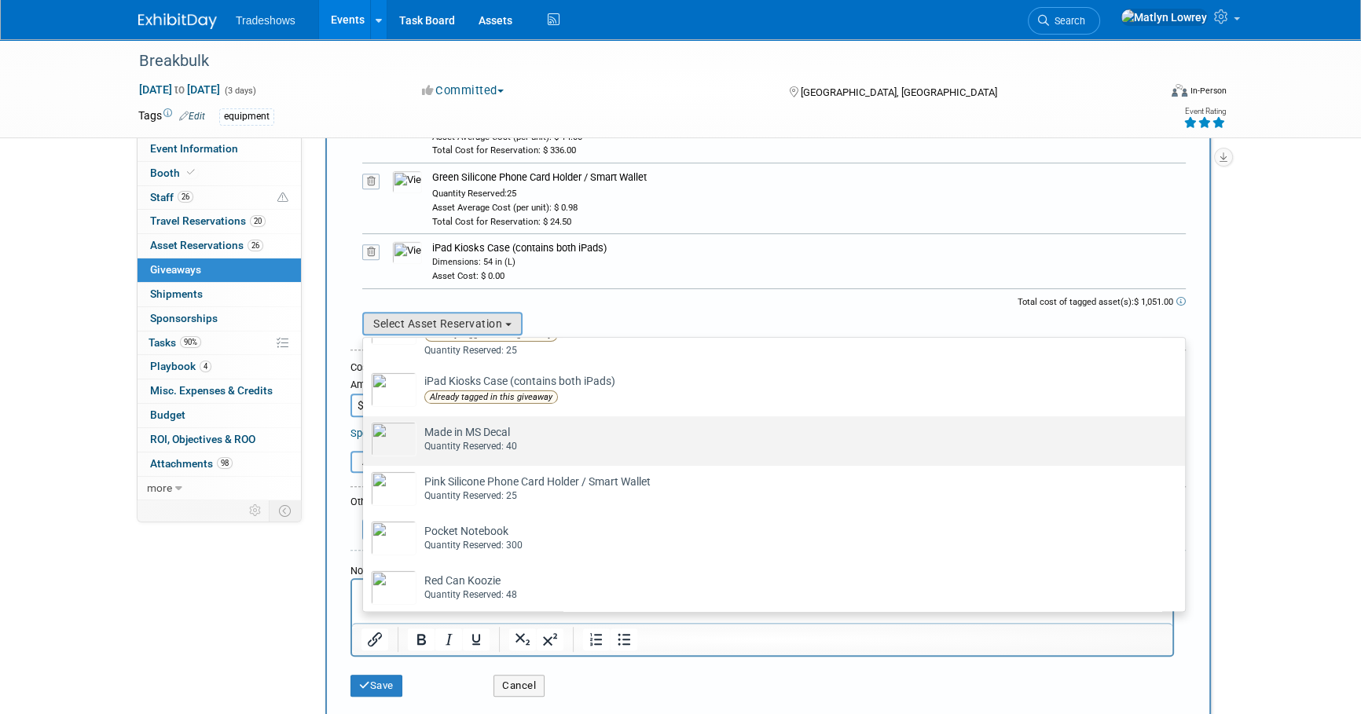
click at [502, 440] on div "Quantity Reserved: 40" at bounding box center [788, 446] width 729 height 13
click at [365, 435] on input "Made in MS Decal Already tagged in this giveaway Quantity Reserved: 40" at bounding box center [360, 430] width 10 height 10
select select "2_11584695"
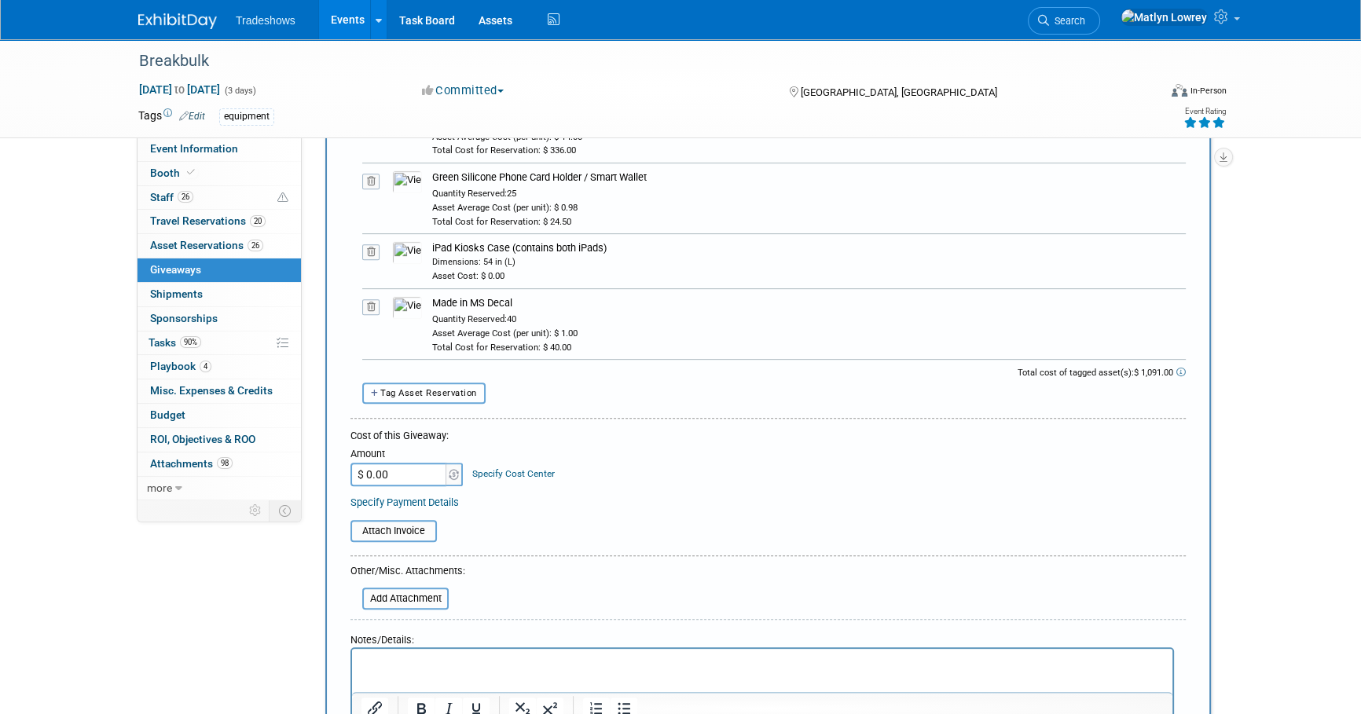
click at [461, 388] on span "Tag Asset Reservation" at bounding box center [428, 393] width 97 height 10
select select
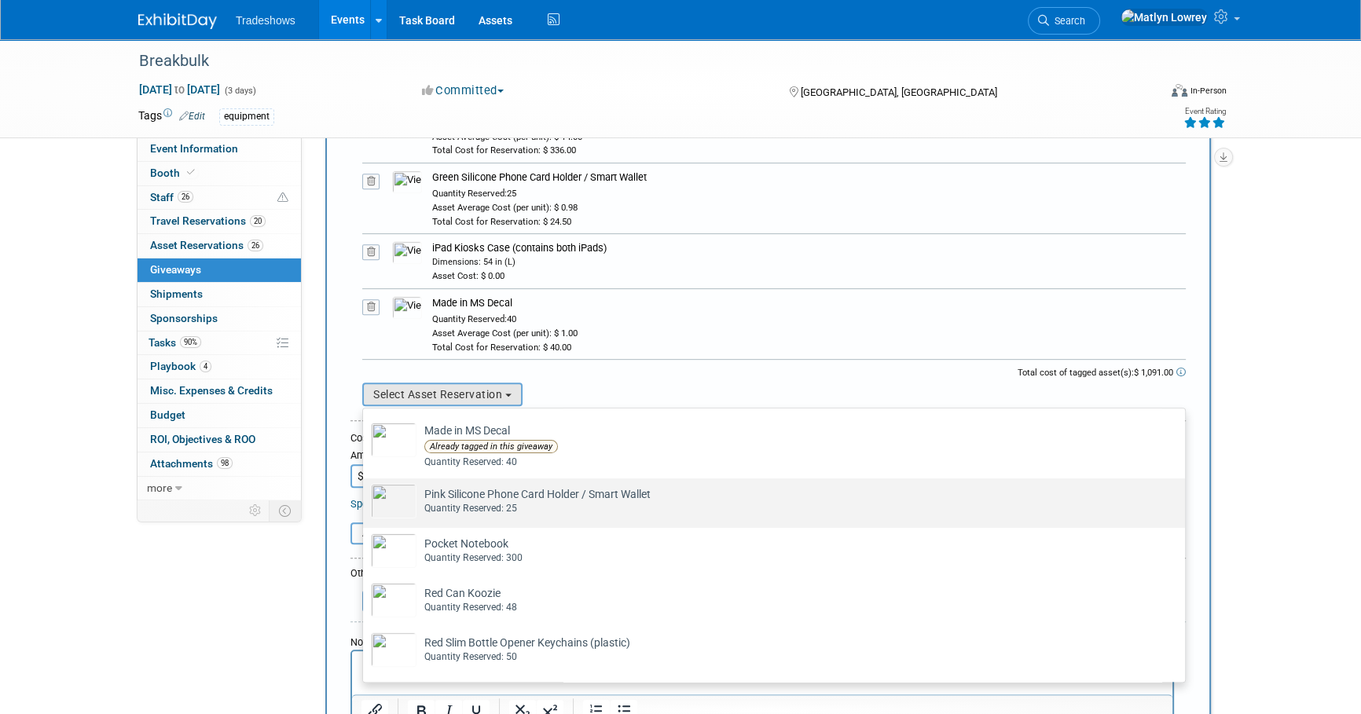
scroll to position [714, 0]
click at [504, 503] on div "Quantity Reserved: 25" at bounding box center [788, 507] width 729 height 13
click at [365, 497] on input "Pink Silicone Phone Card Holder / Smart Wallet Already tagged in this giveaway …" at bounding box center [360, 491] width 10 height 10
select select "2_11584693"
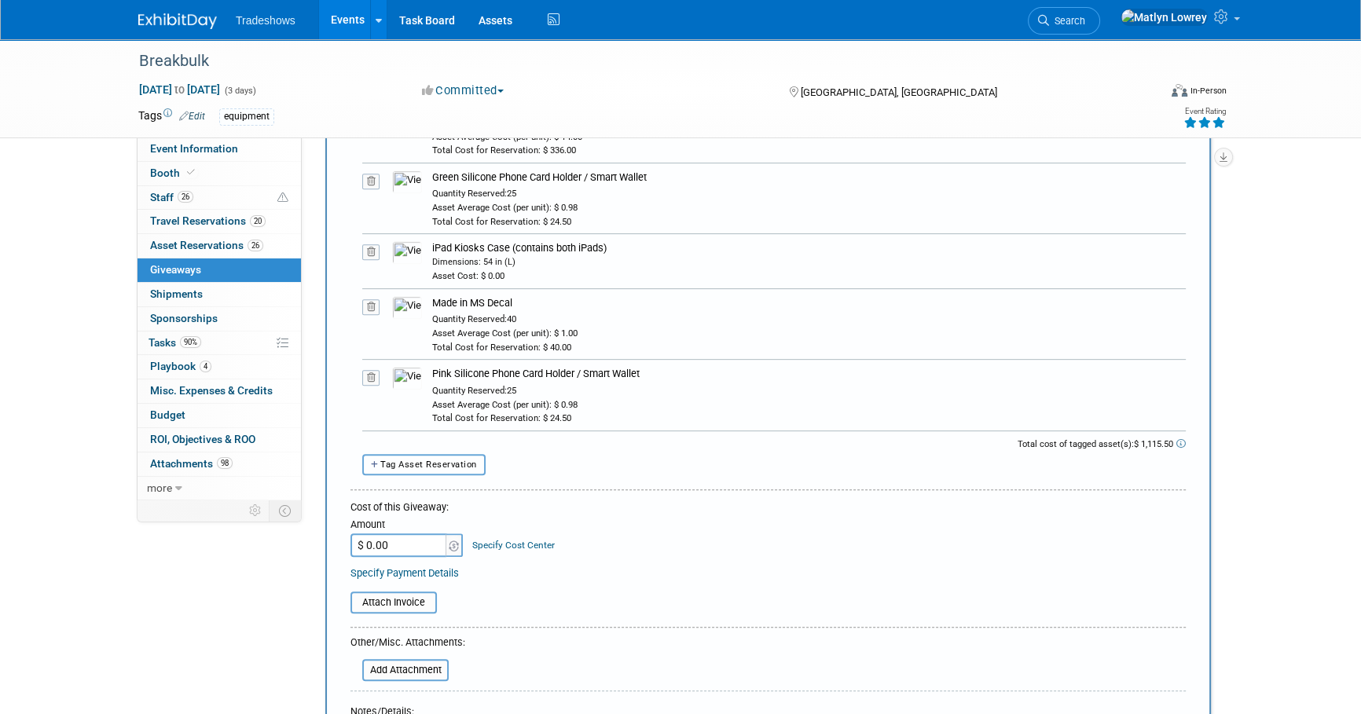
click at [468, 460] on span "Tag Asset Reservation" at bounding box center [428, 465] width 97 height 10
select select
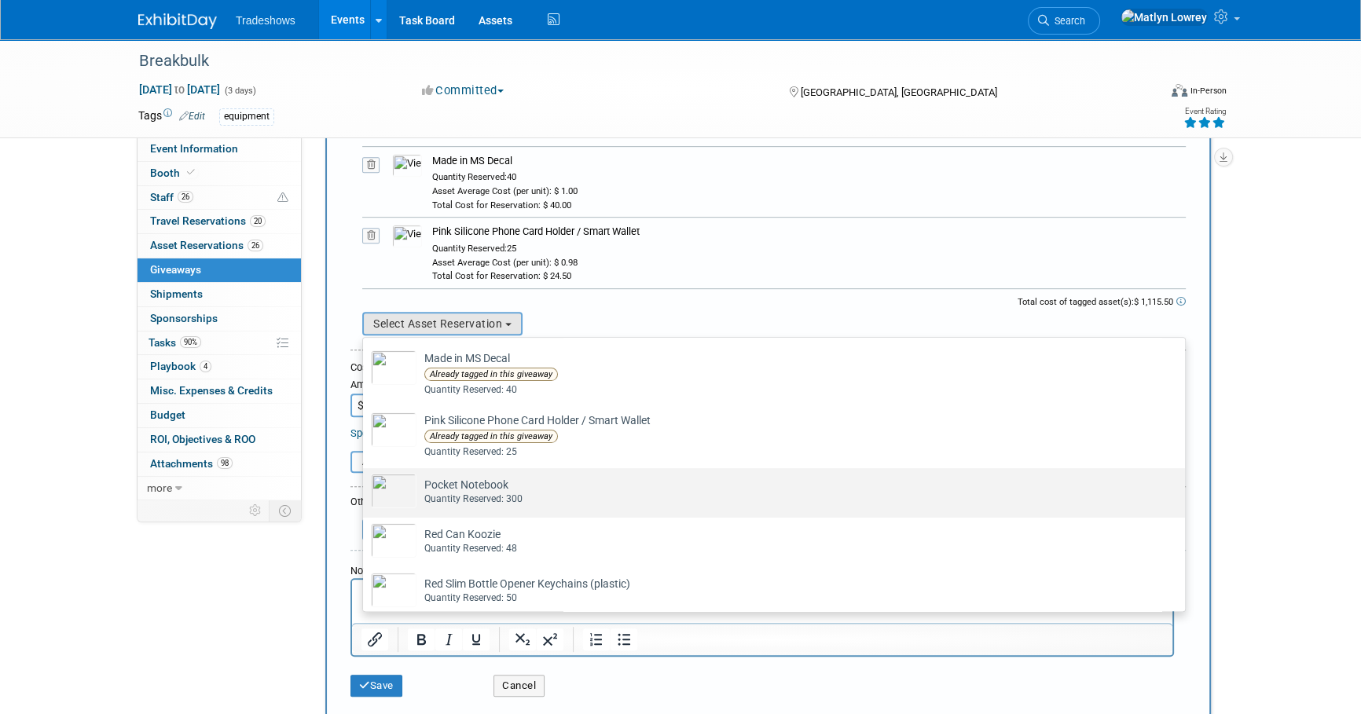
click at [471, 500] on div "Quantity Reserved: 300" at bounding box center [788, 499] width 729 height 13
click at [365, 487] on input "Pocket Notebook Already tagged in this giveaway Quantity Reserved: 300" at bounding box center [360, 482] width 10 height 10
select select "2_11584682"
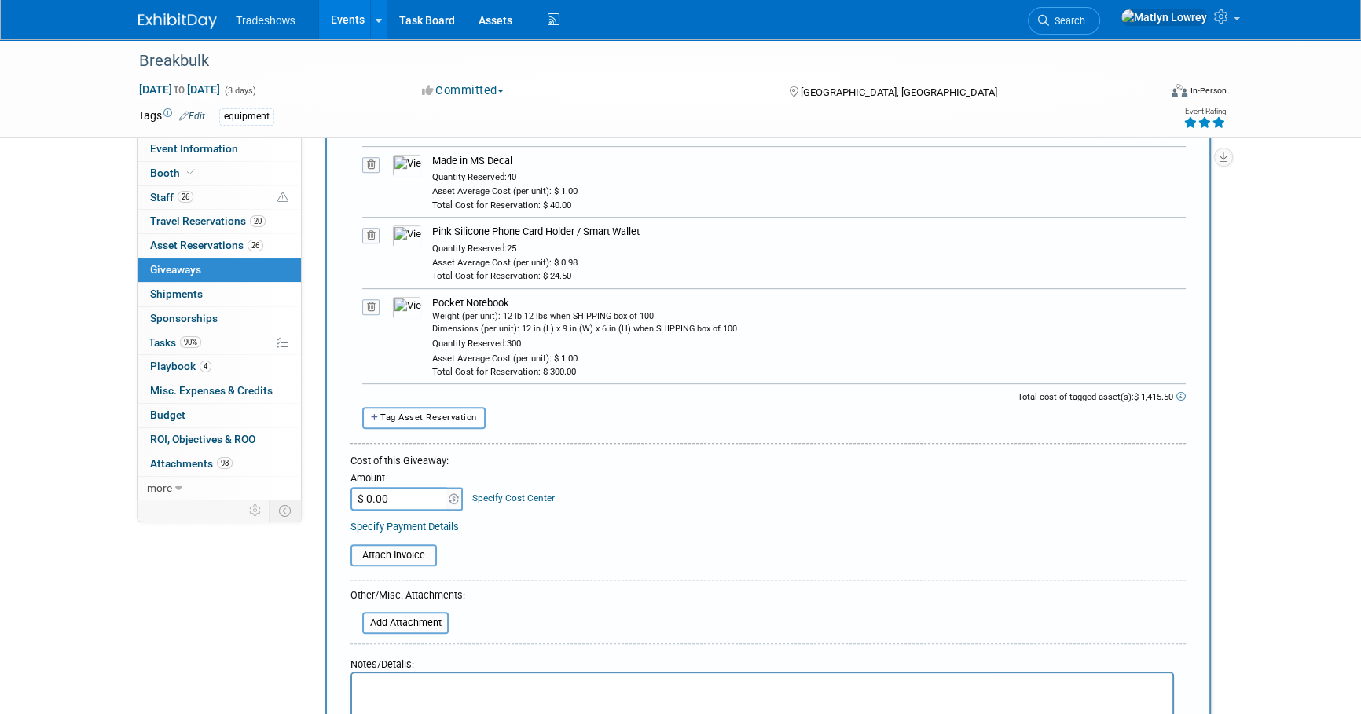
click at [436, 416] on span "Tag Asset Reservation" at bounding box center [428, 417] width 97 height 10
select select
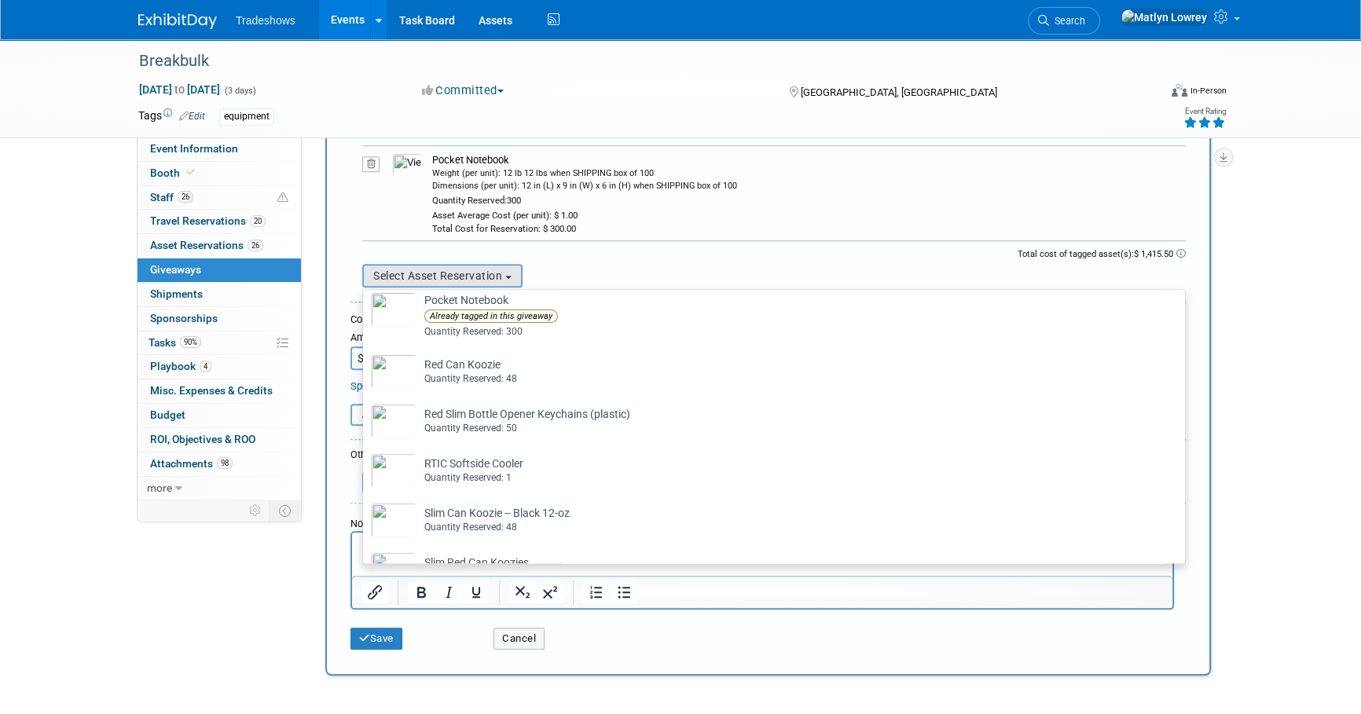
scroll to position [856, 0]
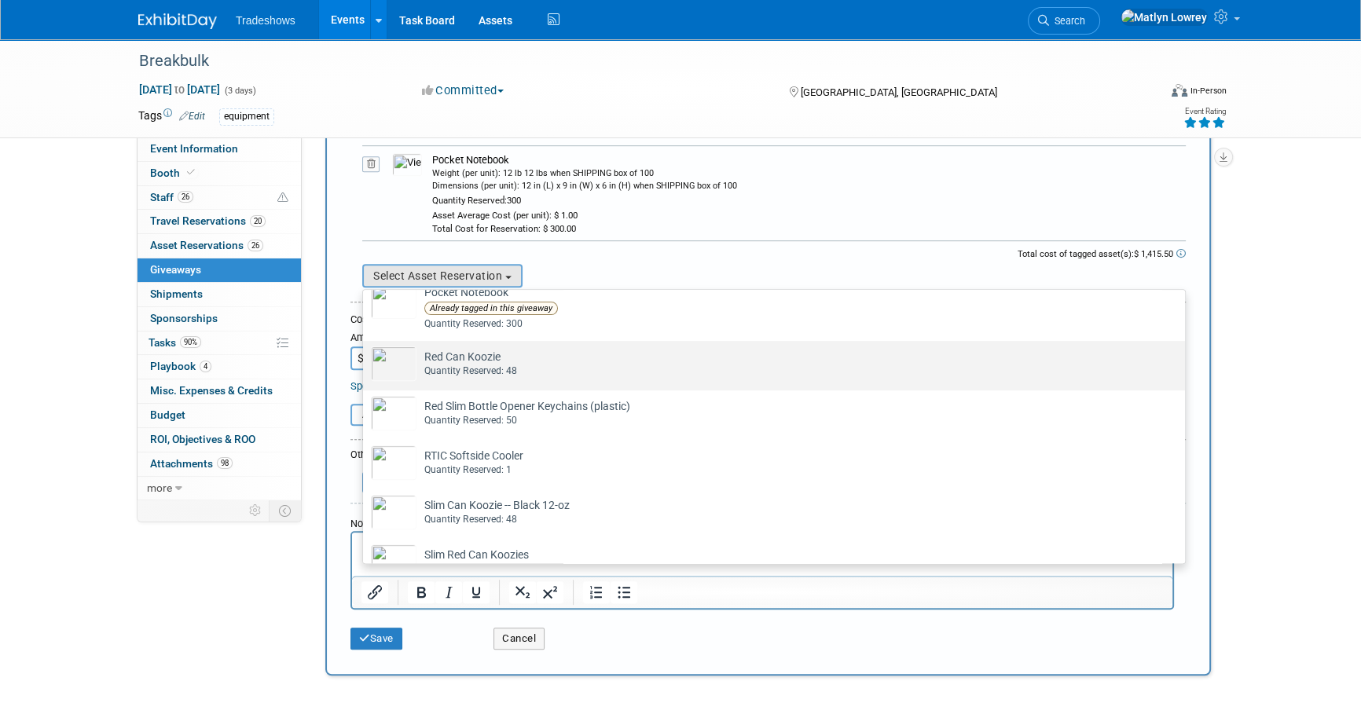
click at [493, 372] on div "Quantity Reserved: 48" at bounding box center [788, 371] width 729 height 13
click at [365, 360] on input "Red Can Koozie Already tagged in this giveaway Quantity Reserved: 48" at bounding box center [360, 355] width 10 height 10
select select "2_11581435"
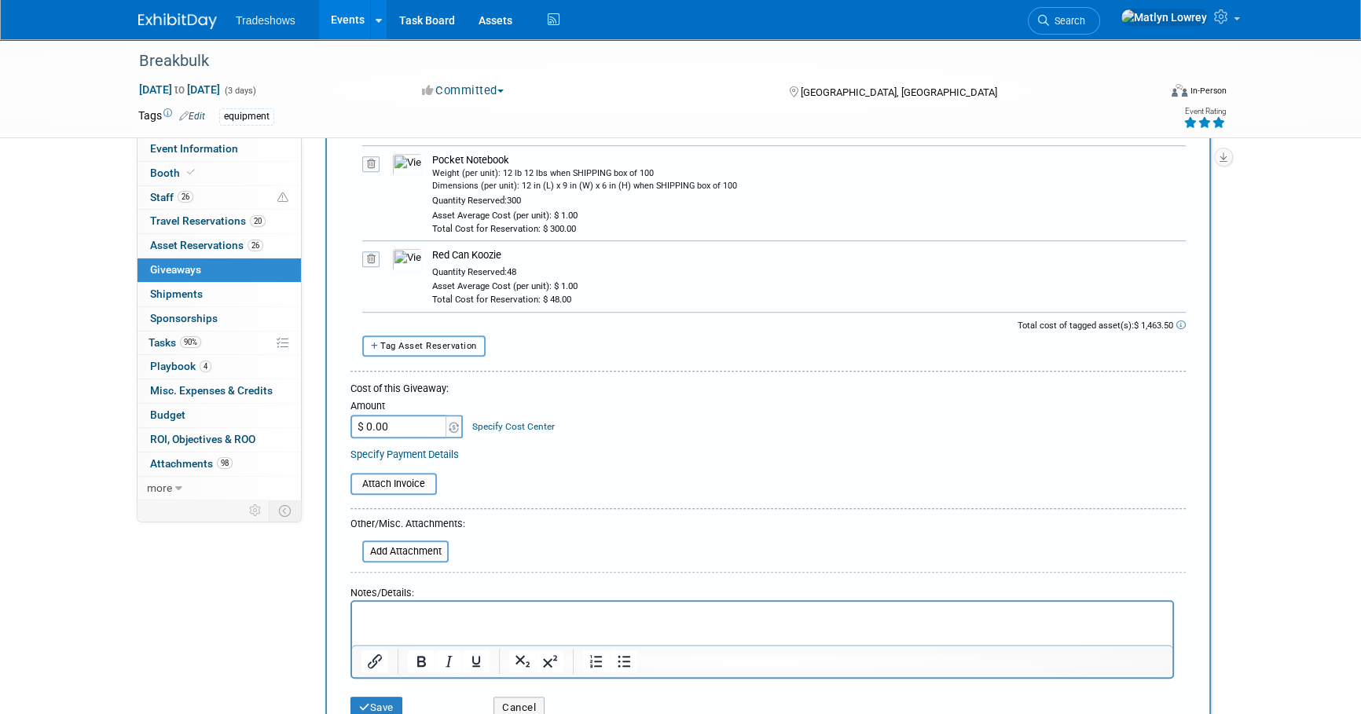
click at [415, 344] on span "Tag Asset Reservation" at bounding box center [428, 346] width 97 height 10
select select
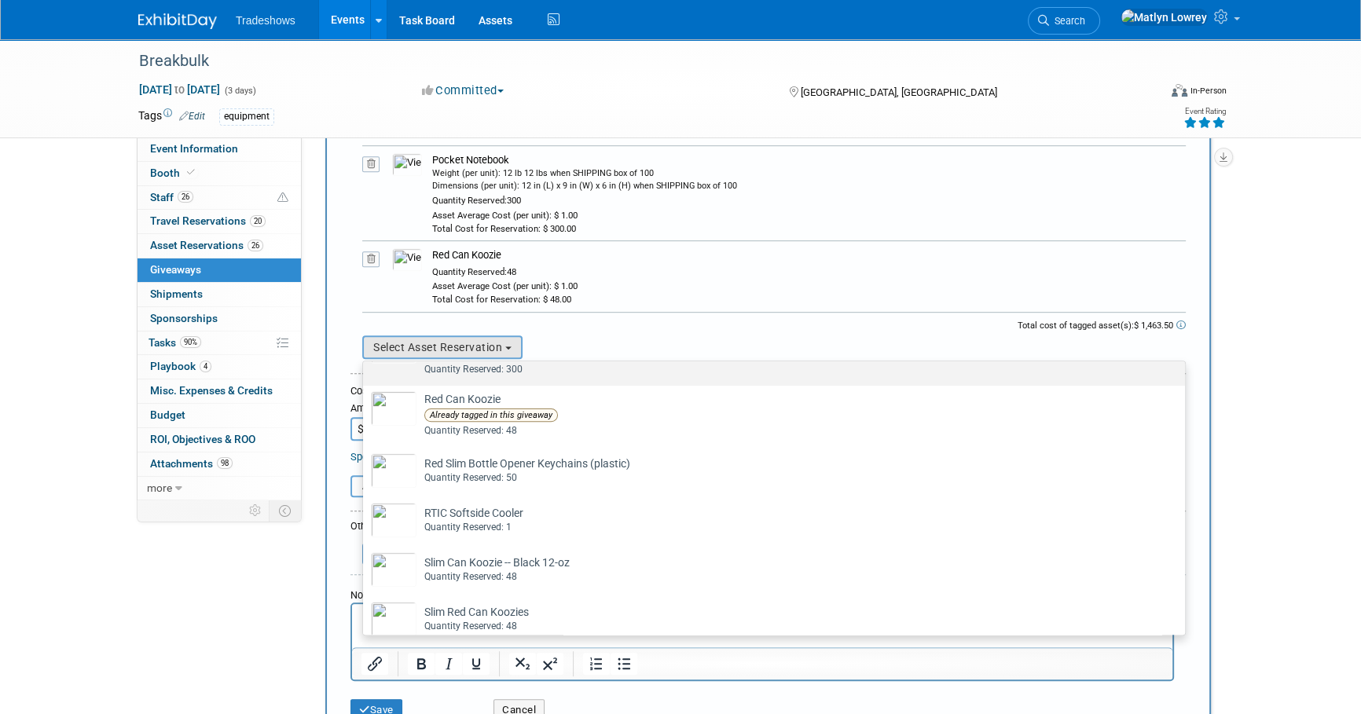
scroll to position [928, 0]
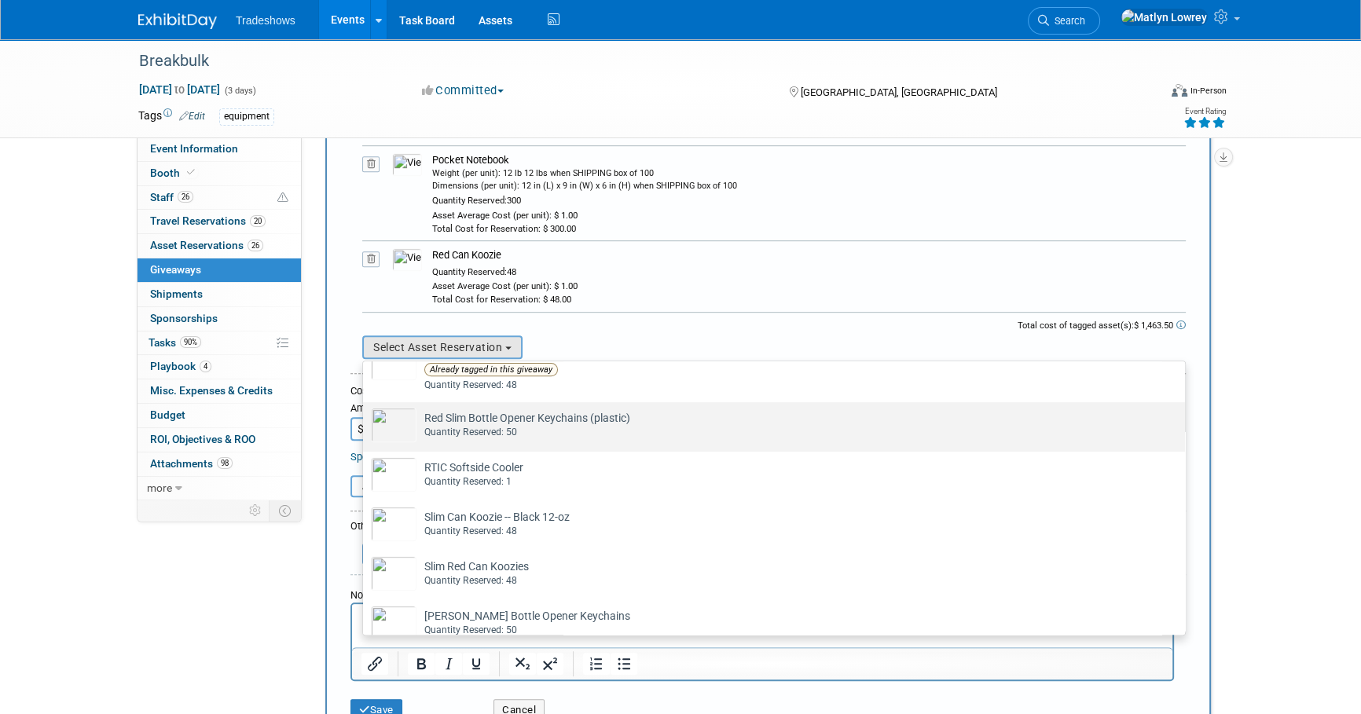
click at [555, 431] on div "Quantity Reserved: 50" at bounding box center [788, 432] width 729 height 13
click at [365, 421] on input "Red Slim Bottle Opener Keychains (plastic) Already tagged in this giveaway Quan…" at bounding box center [360, 416] width 10 height 10
select select "2_11584684"
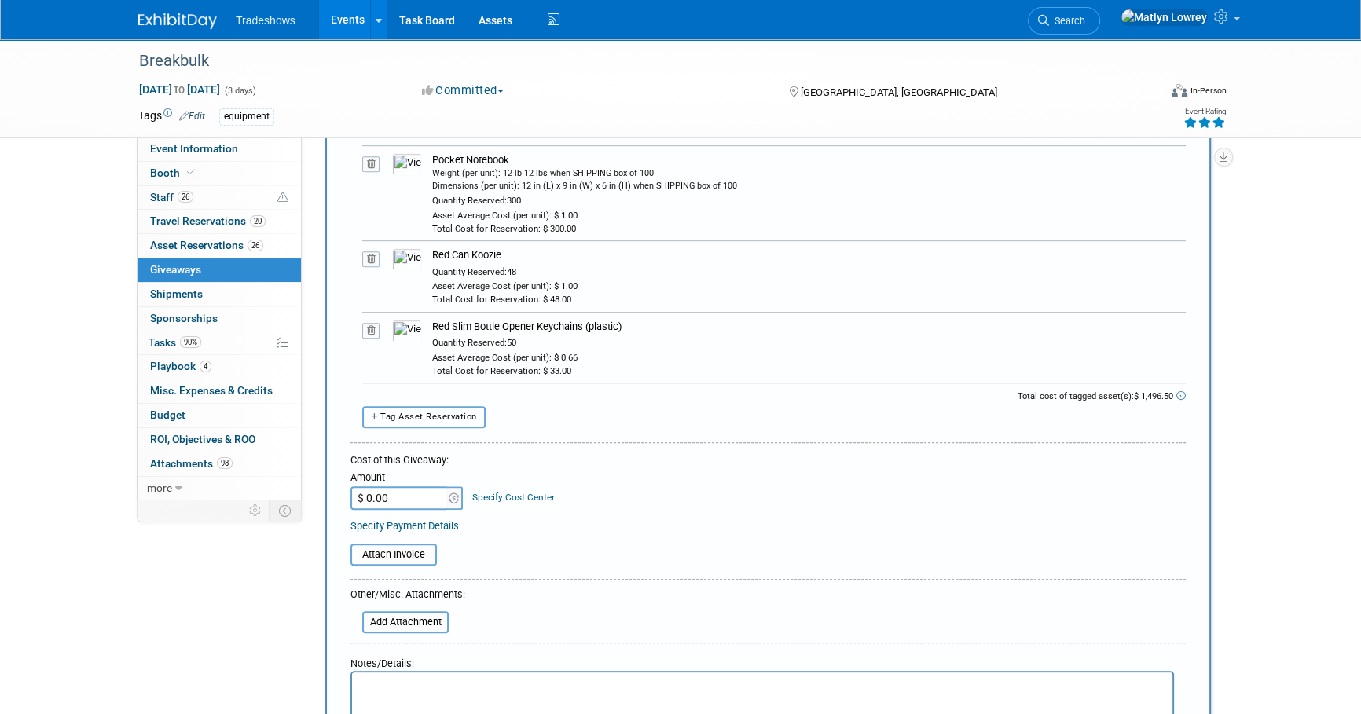
click at [434, 417] on button "Tag Asset Reservation" at bounding box center [423, 416] width 123 height 21
select select
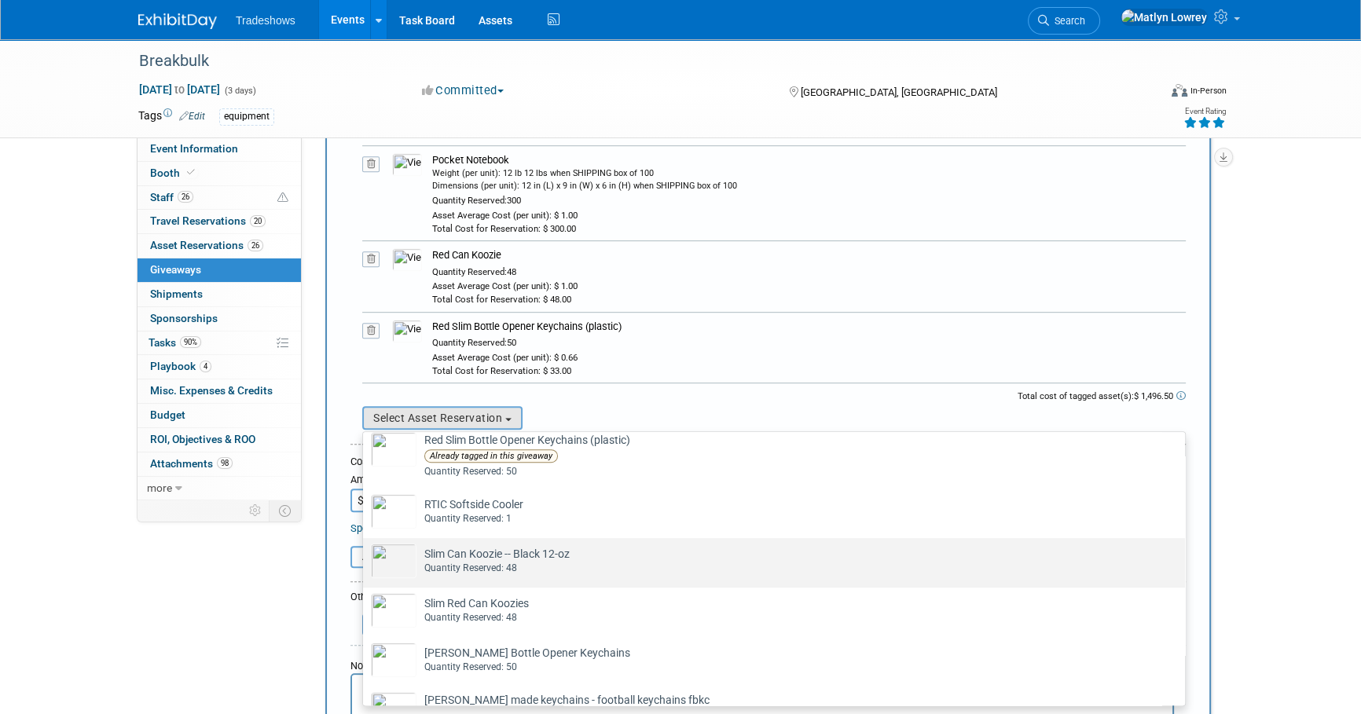
scroll to position [999, 0]
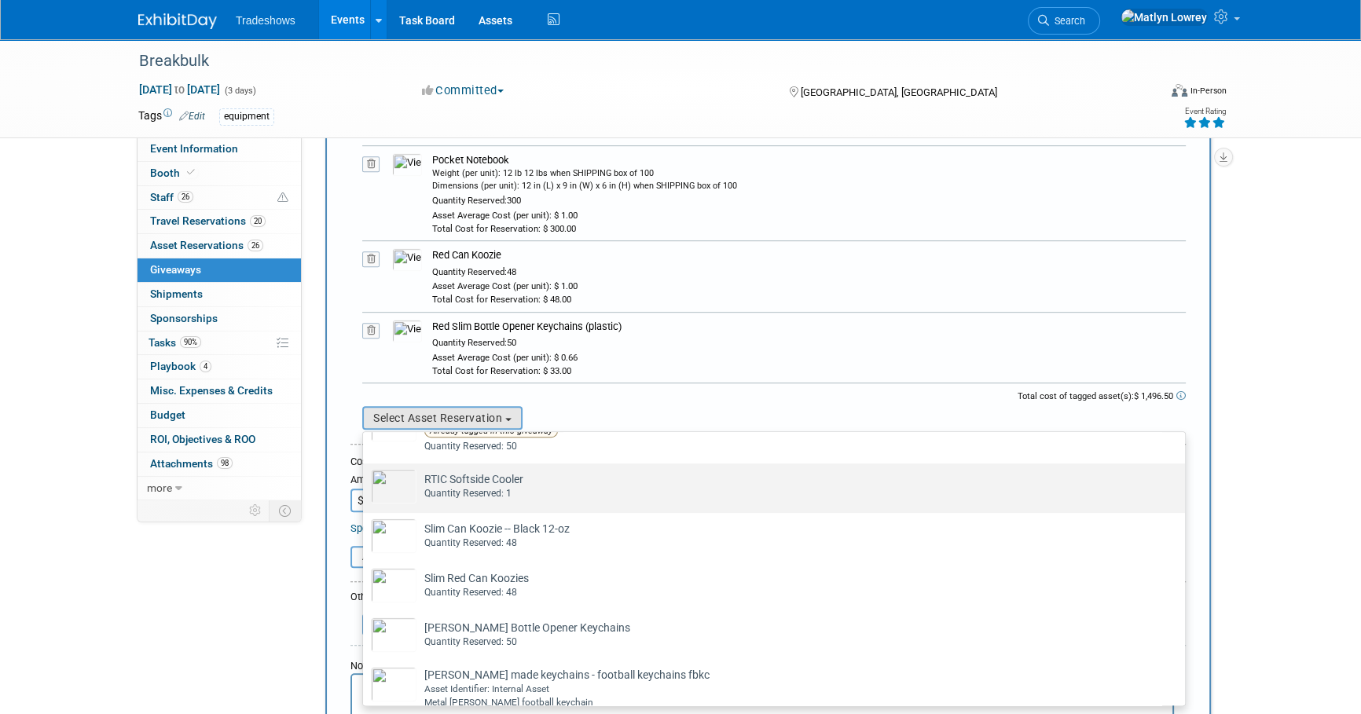
click at [510, 476] on td "RTIC Softside Cooler Already tagged in this giveaway Quantity Reserved: 1" at bounding box center [784, 486] width 737 height 35
click at [365, 476] on input "RTIC Softside Cooler Already tagged in this giveaway Quantity Reserved: 1" at bounding box center [360, 477] width 10 height 10
select select "2_11583365"
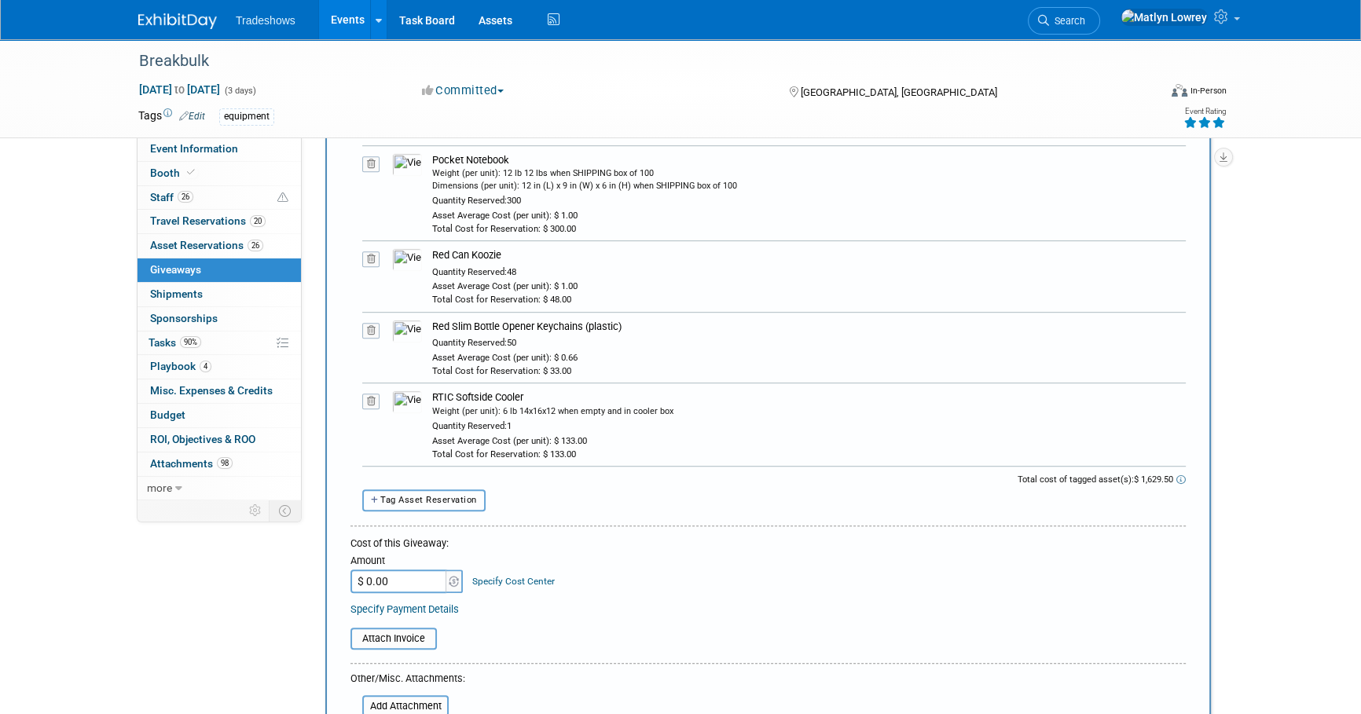
click at [461, 495] on span "Tag Asset Reservation" at bounding box center [428, 500] width 97 height 10
select select
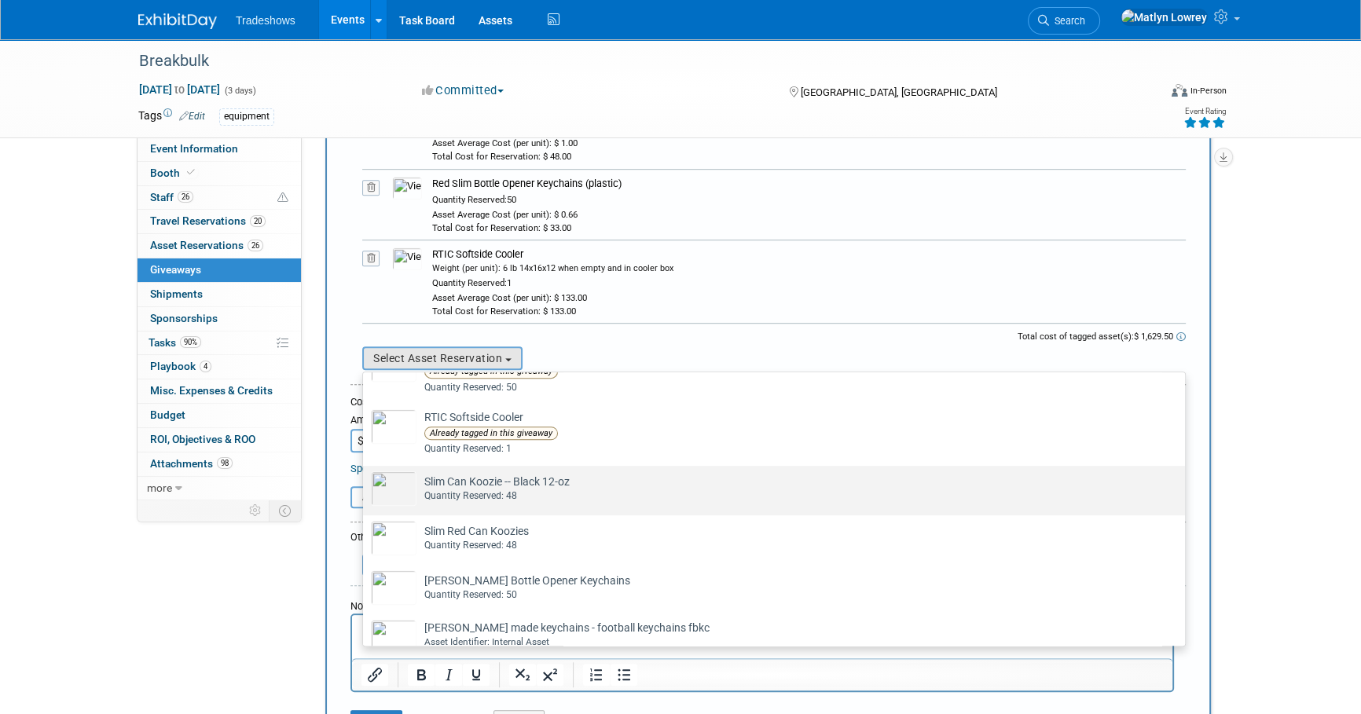
click at [474, 490] on div "Quantity Reserved: 48" at bounding box center [788, 495] width 729 height 13
click at [365, 485] on input "Slim Can Koozie -- Black 12-oz Already tagged in this giveaway Quantity Reserve…" at bounding box center [360, 480] width 10 height 10
select select "2_11584485"
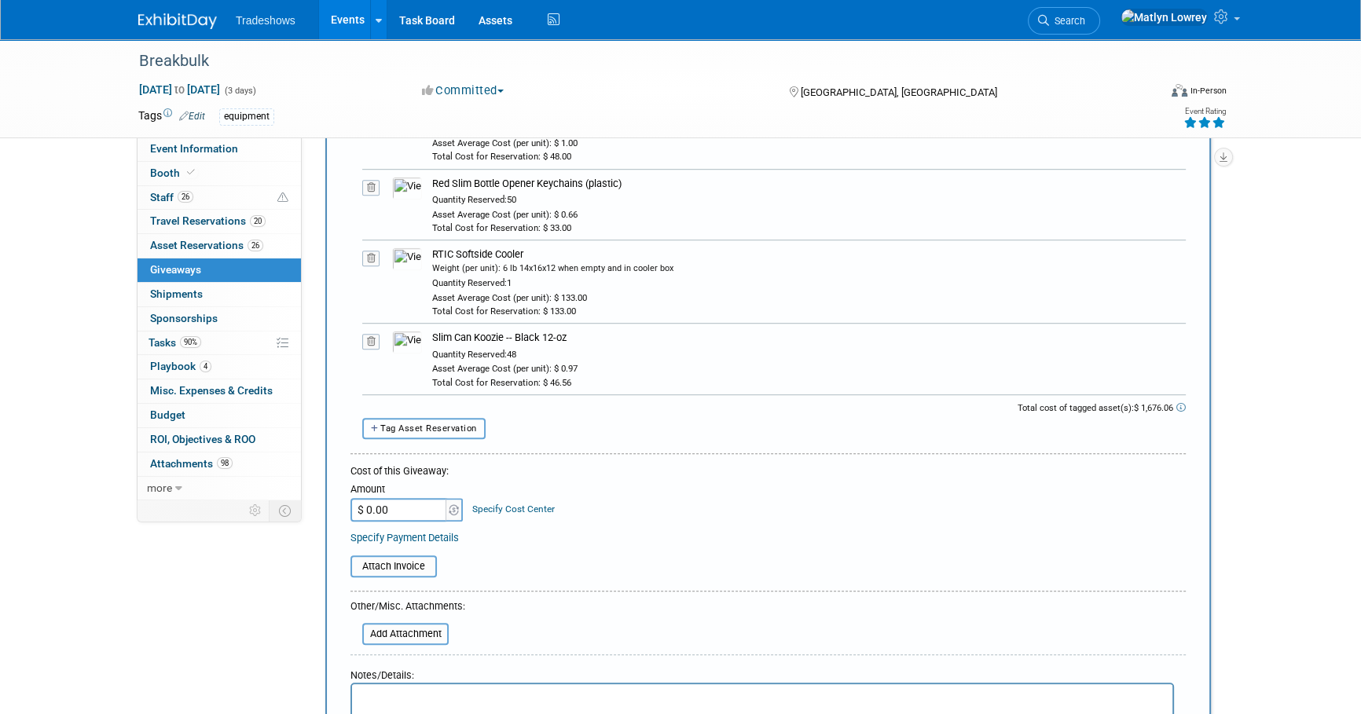
click at [436, 423] on span "Tag Asset Reservation" at bounding box center [428, 428] width 97 height 10
select select
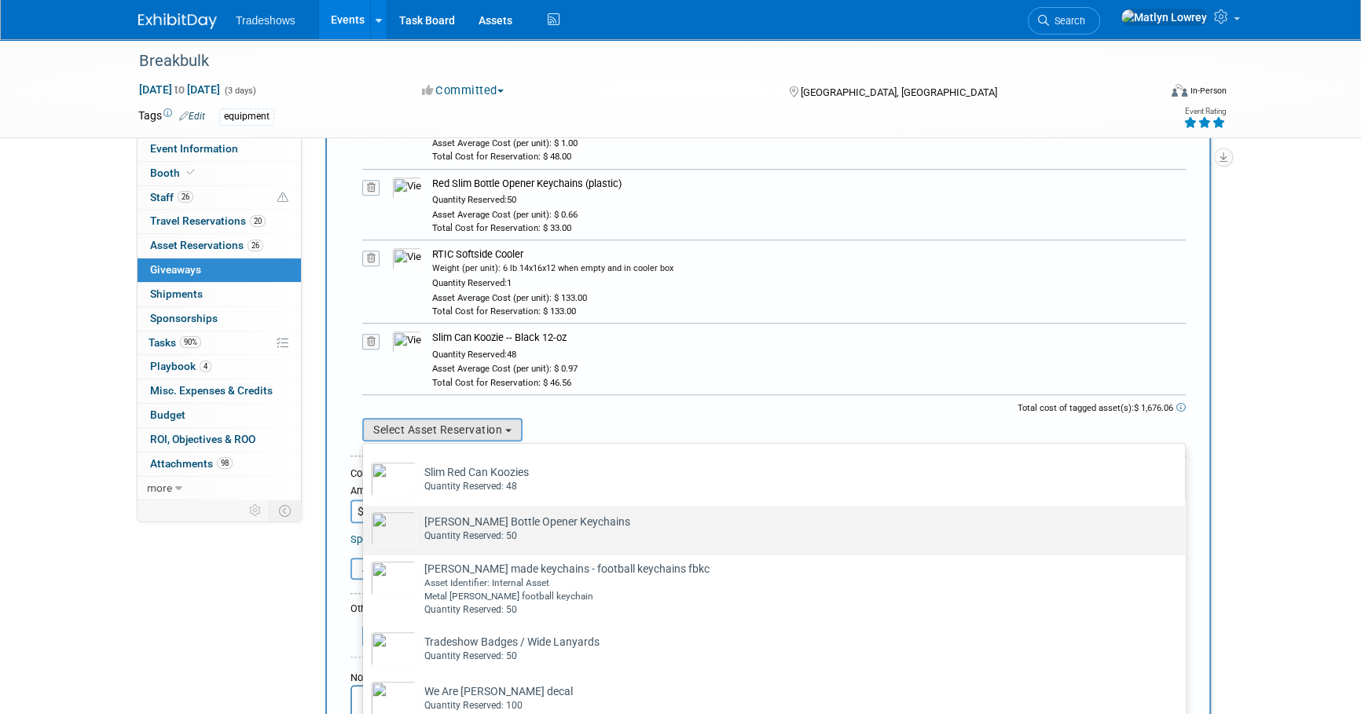
scroll to position [1142, 0]
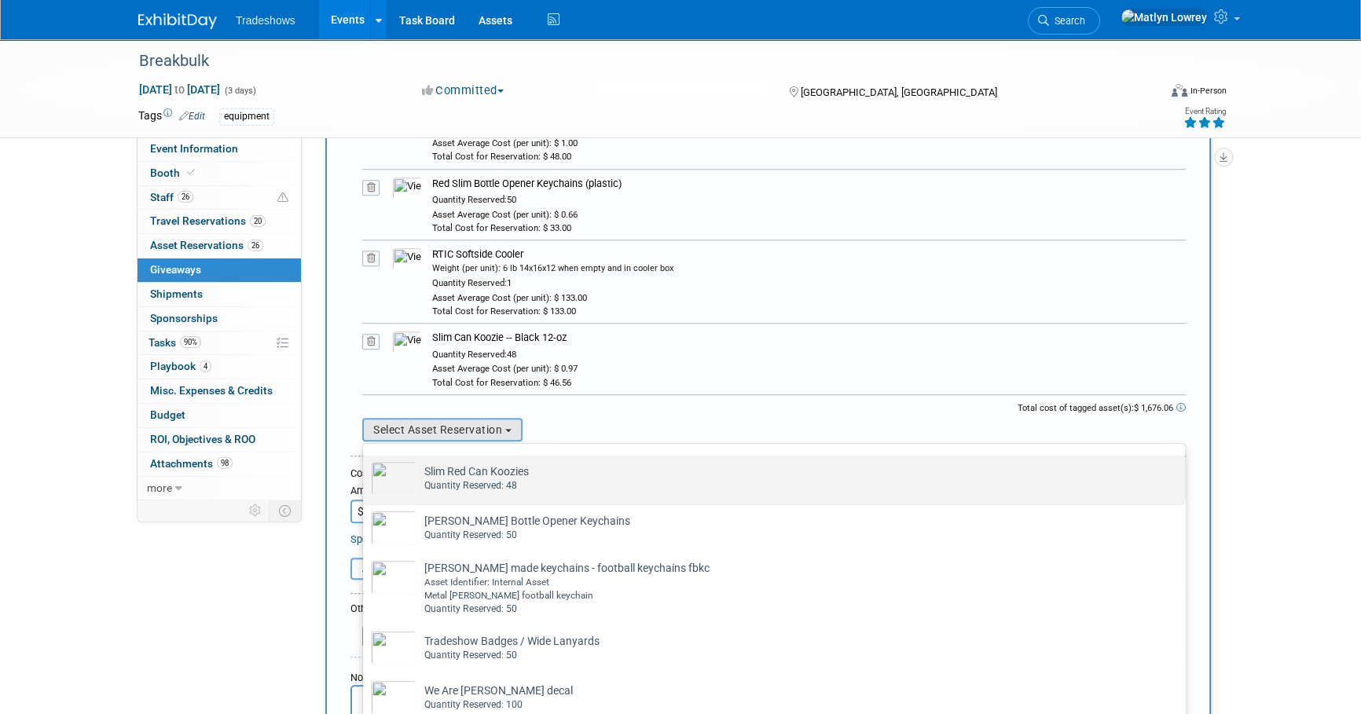
click at [500, 479] on div "Quantity Reserved: 48" at bounding box center [788, 485] width 729 height 13
click at [365, 475] on input "Slim Red Can Koozies Already tagged in this giveaway Quantity Reserved: 48" at bounding box center [360, 469] width 10 height 10
select select "2_11584486"
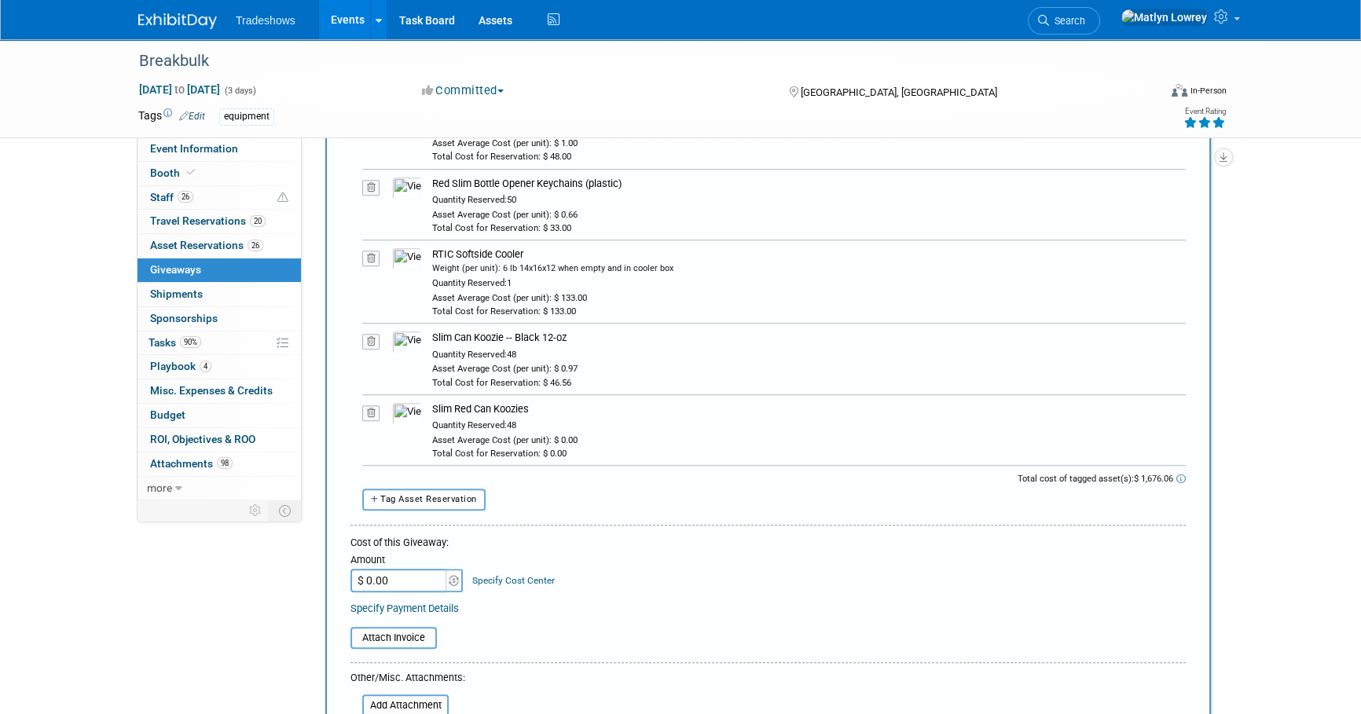
click at [427, 489] on button "Tag Asset Reservation" at bounding box center [423, 499] width 123 height 21
select select
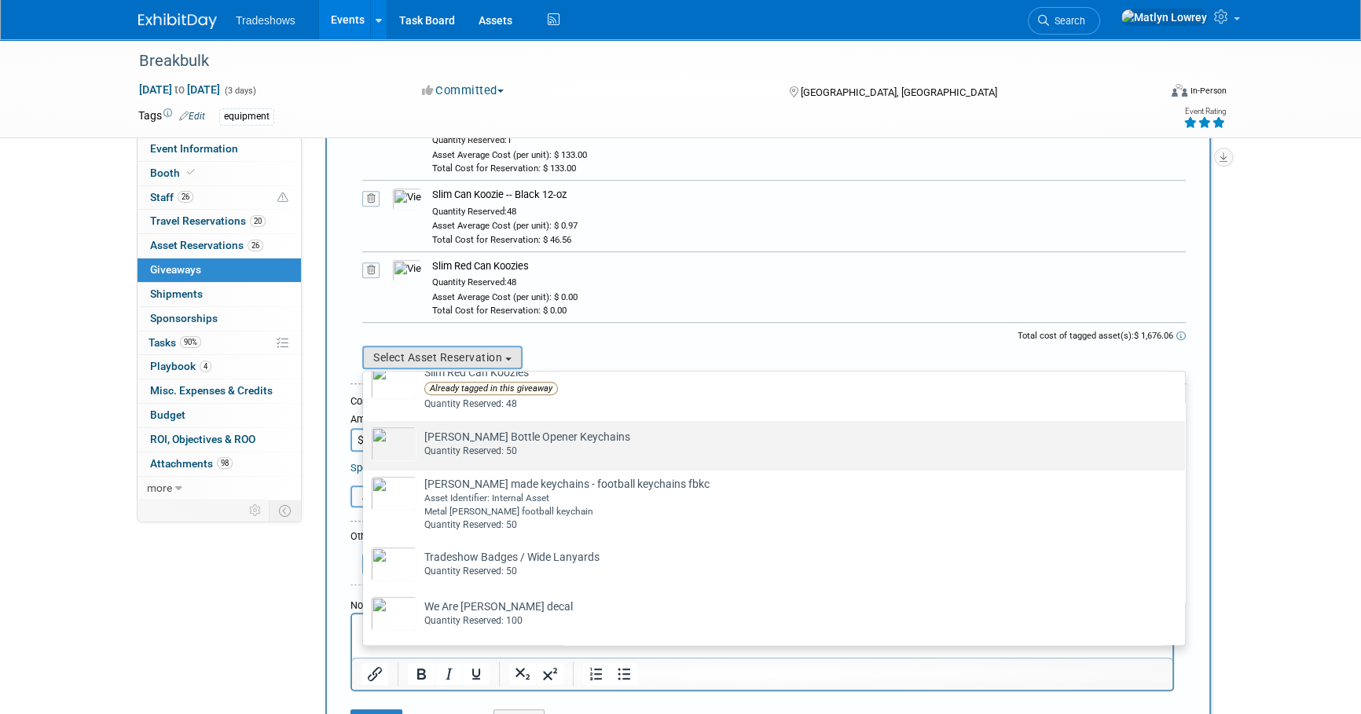
scroll to position [1127, 0]
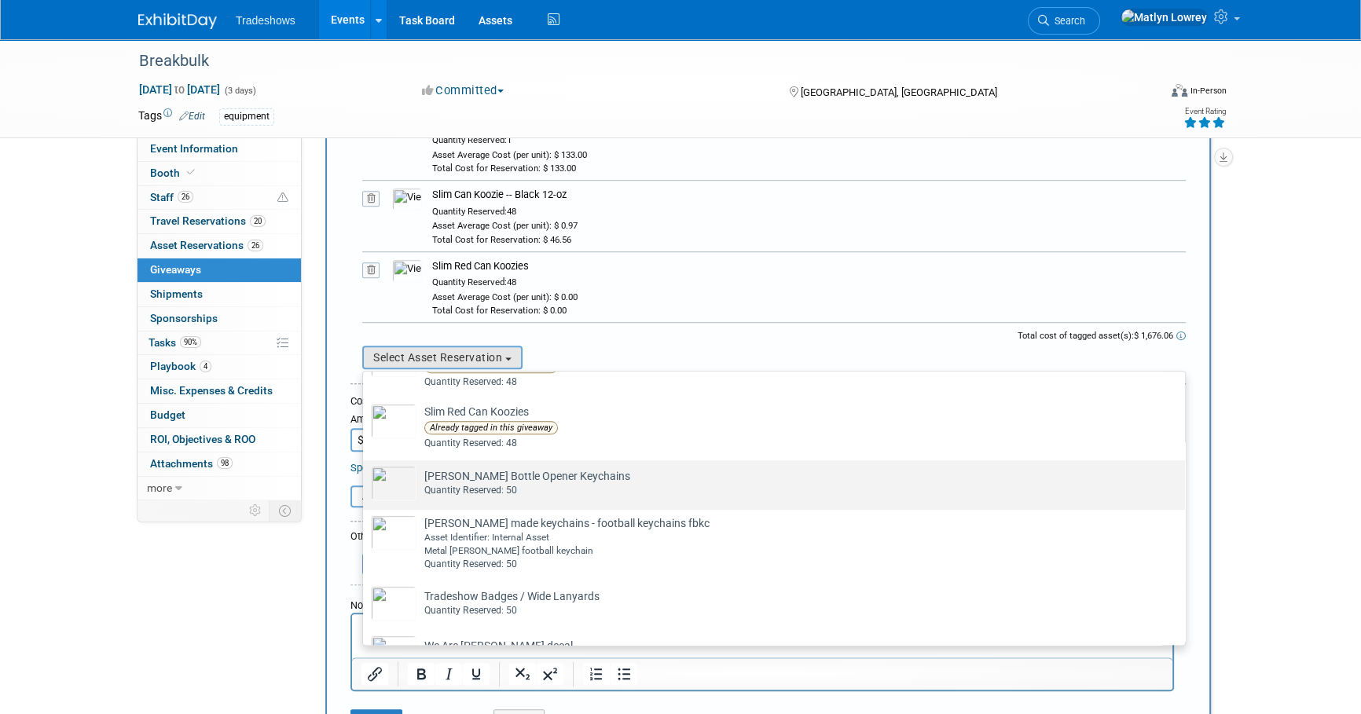
click at [506, 478] on td "[PERSON_NAME] Bottle Opener Keychains Already tagged in this giveaway Quantity …" at bounding box center [784, 483] width 737 height 35
click at [365, 478] on input "[PERSON_NAME] Bottle Opener Keychains Already tagged in this giveaway Quantity …" at bounding box center [360, 474] width 10 height 10
select select "2_11584686"
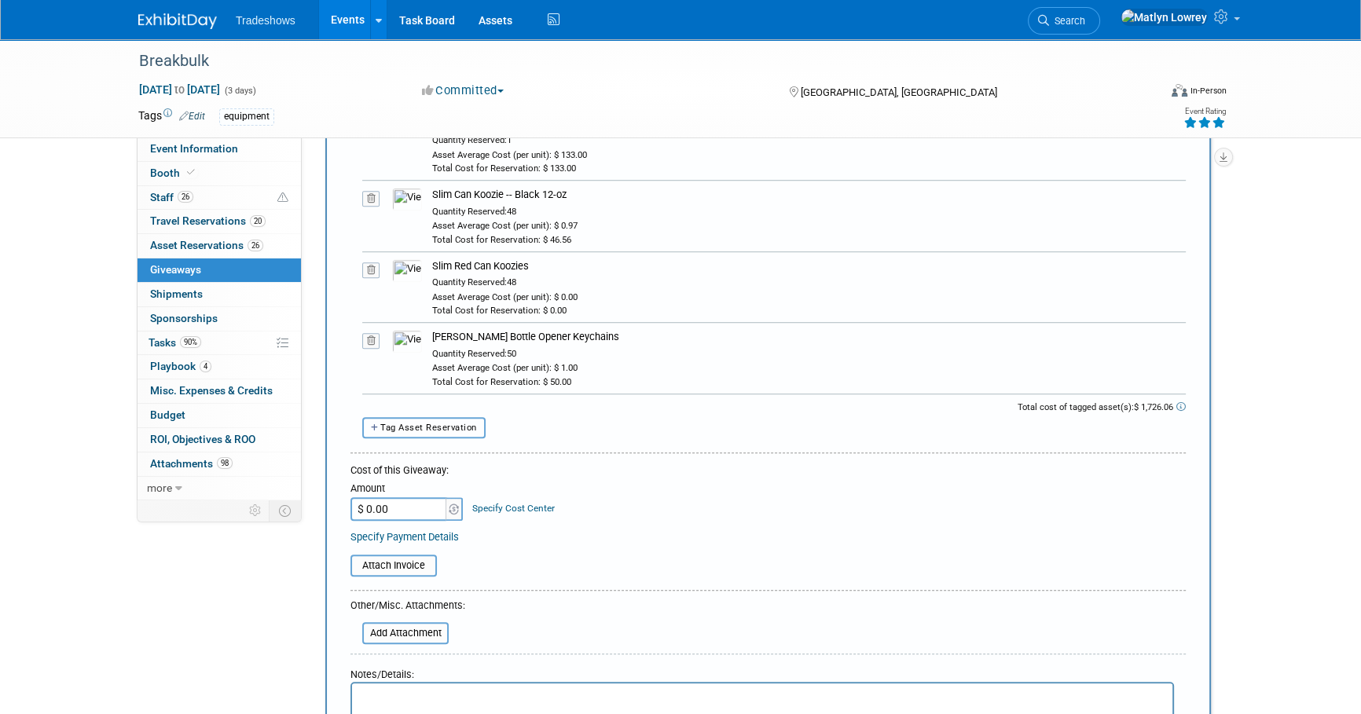
click at [468, 424] on span "Tag Asset Reservation" at bounding box center [428, 428] width 97 height 10
select select
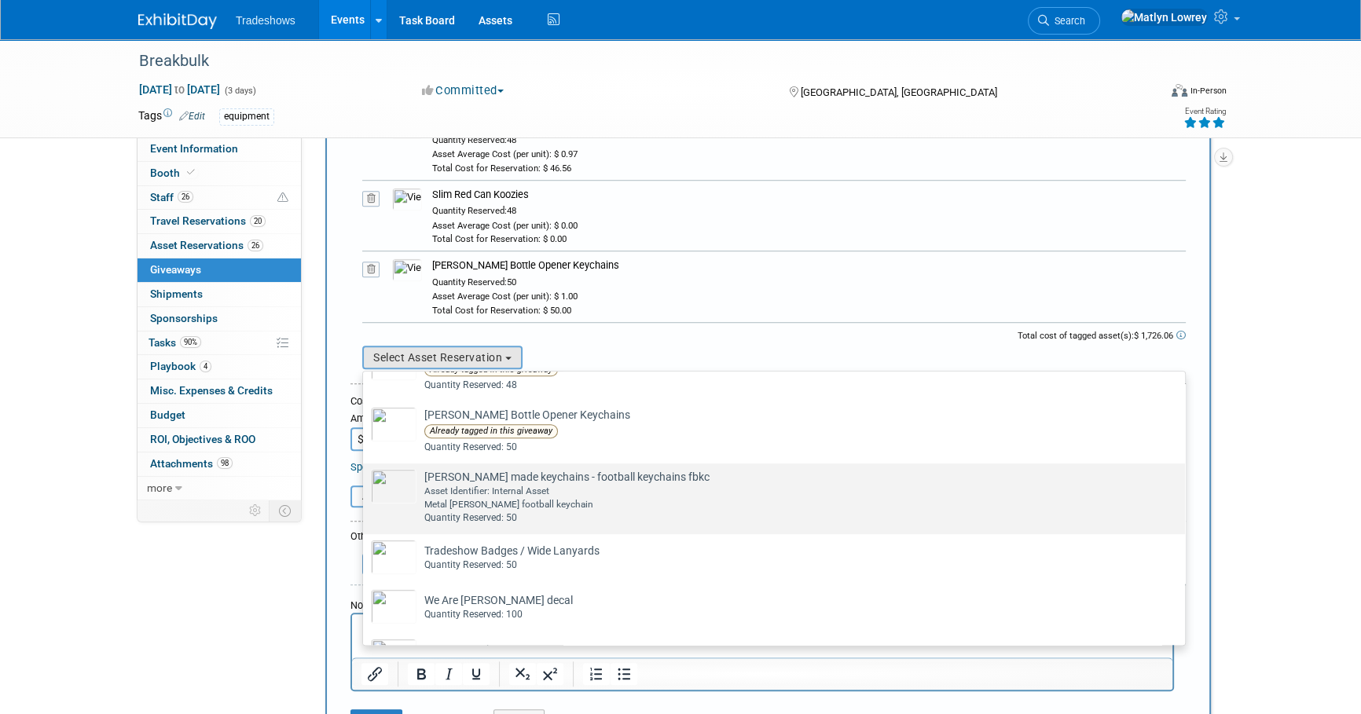
scroll to position [1214, 0]
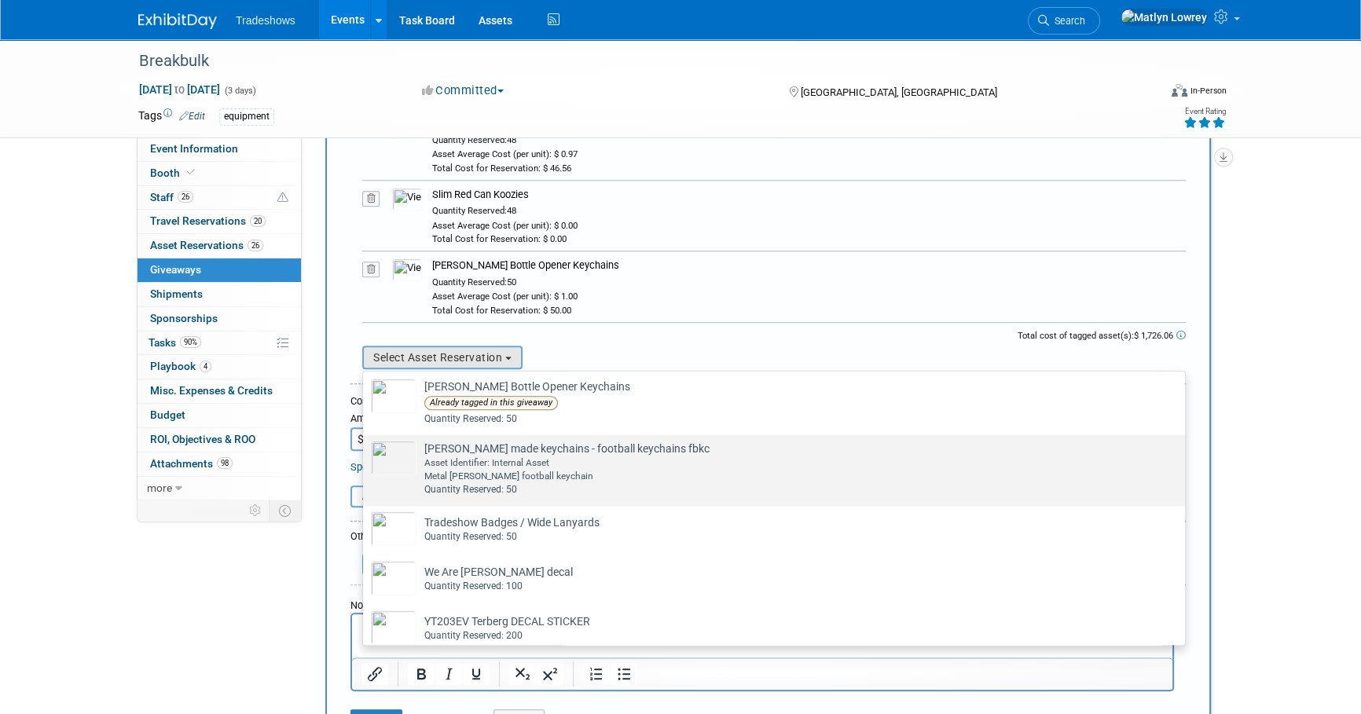
click at [484, 464] on div "Asset Identifier: Internal Asset" at bounding box center [788, 462] width 729 height 13
click at [365, 454] on input "[PERSON_NAME] made keychains - football keychains fbkc Already tagged in this g…" at bounding box center [360, 449] width 10 height 10
select select "2_11584687"
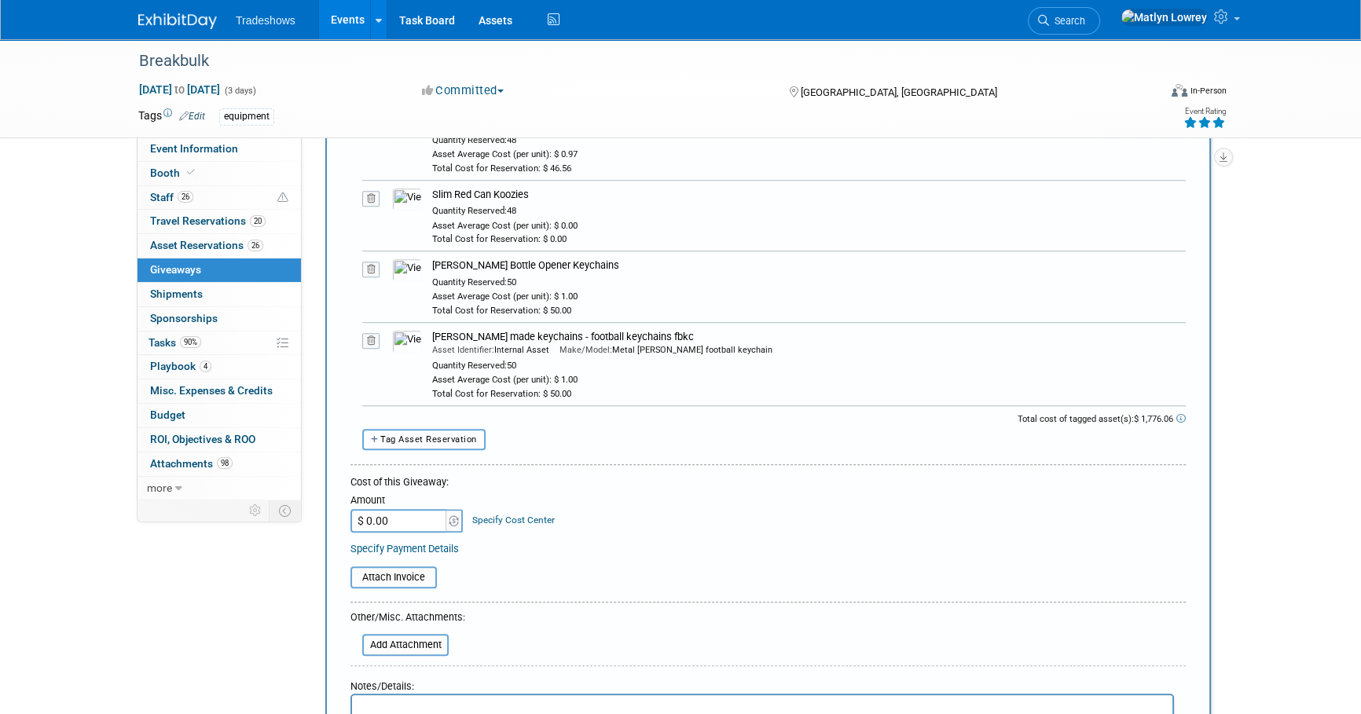
click at [445, 434] on span "Tag Asset Reservation" at bounding box center [428, 439] width 97 height 10
select select
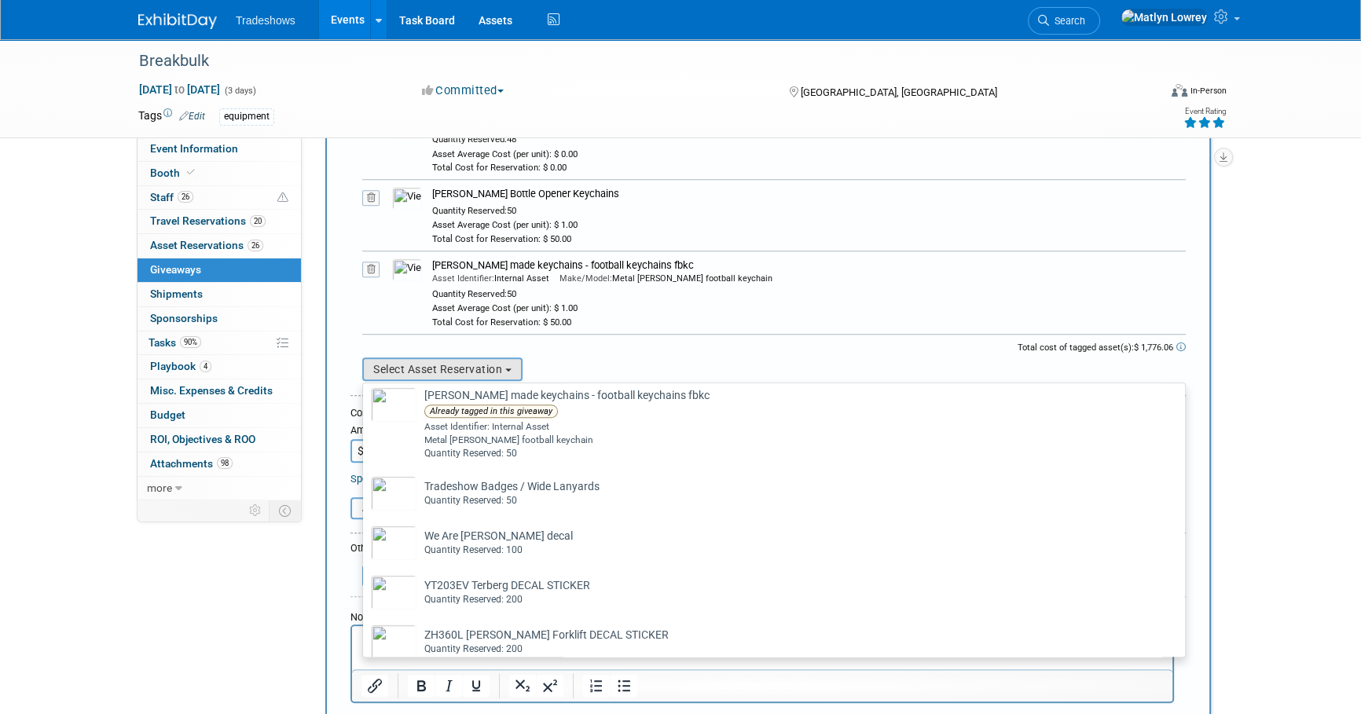
scroll to position [1285, 0]
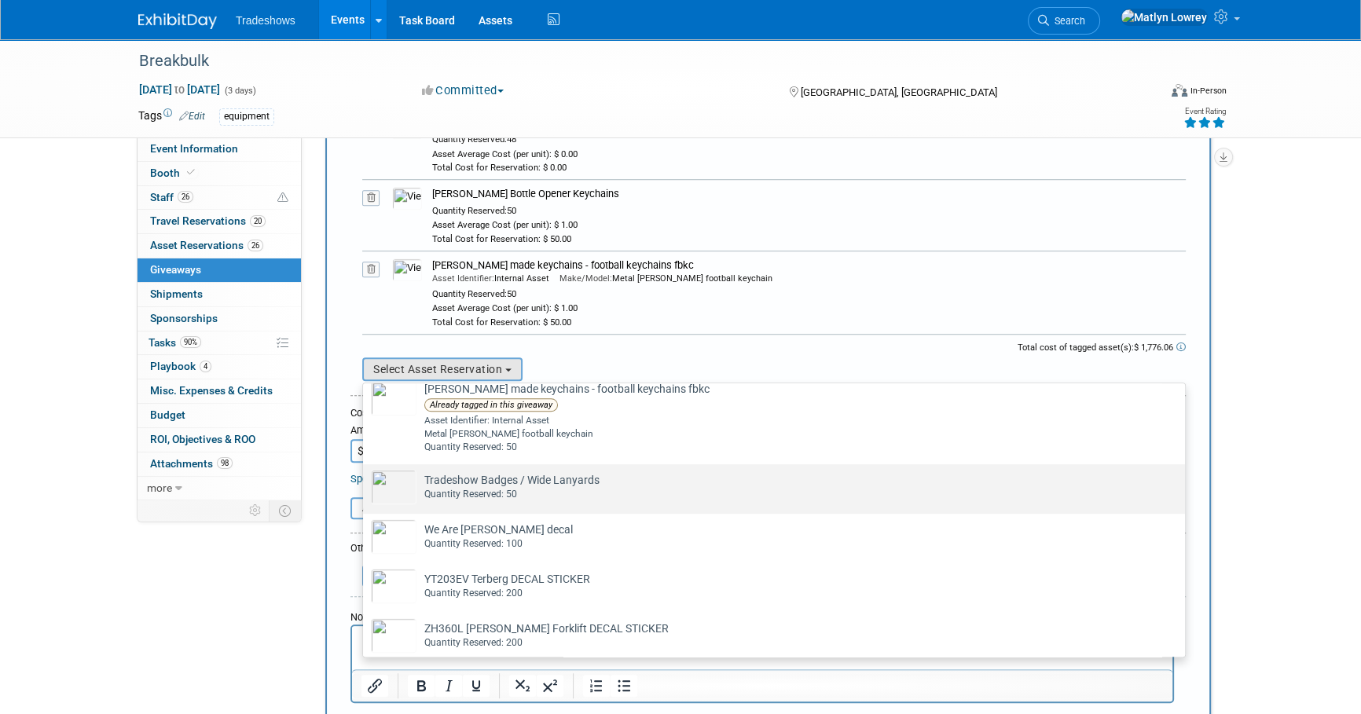
click at [494, 483] on td "Tradeshow Badges / Wide Lanyards Already tagged in this giveaway Quantity Reser…" at bounding box center [784, 487] width 737 height 35
click at [365, 483] on input "Tradeshow Badges / Wide Lanyards Already tagged in this giveaway Quantity Reser…" at bounding box center [360, 478] width 10 height 10
select select "2_11584683"
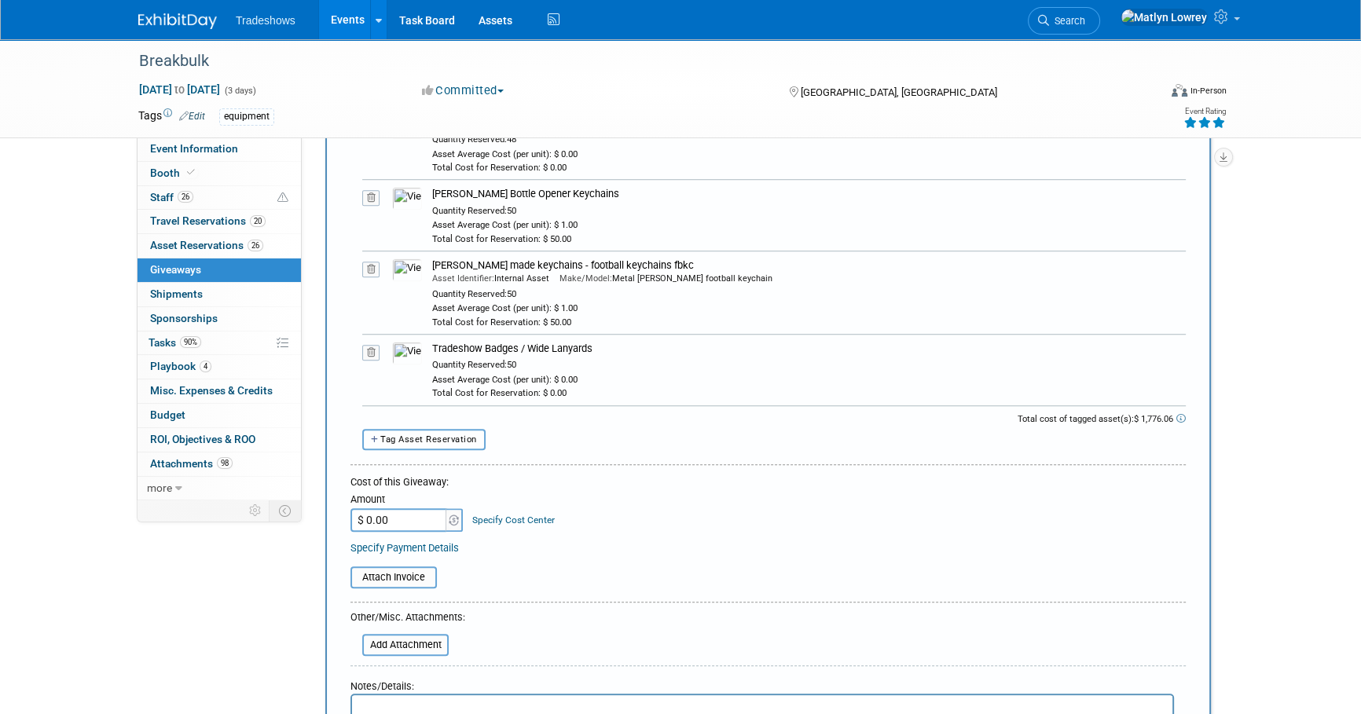
click at [449, 436] on span "Tag Asset Reservation" at bounding box center [428, 439] width 97 height 10
select select
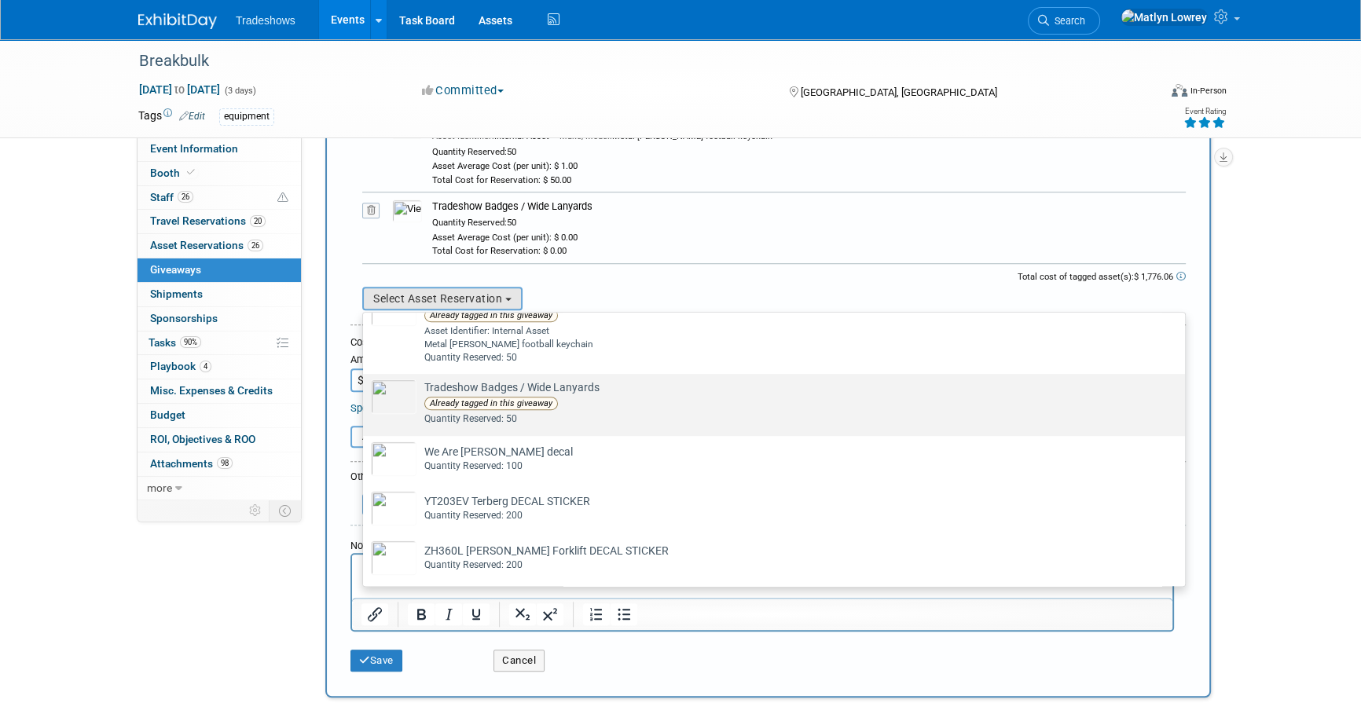
scroll to position [1311, 0]
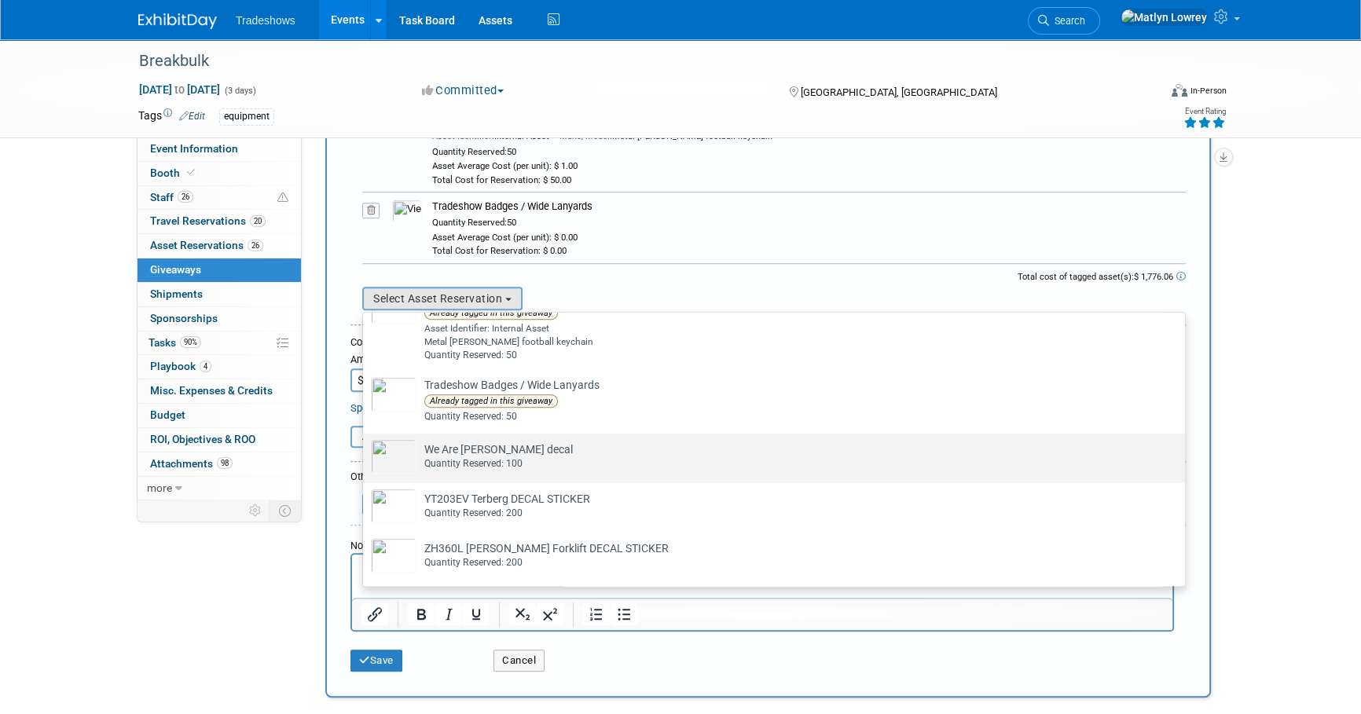
click at [466, 448] on td "We Are [PERSON_NAME] decal Already tagged in this giveaway Quantity Reserved: 1…" at bounding box center [784, 456] width 737 height 35
click at [365, 448] on input "We Are [PERSON_NAME] decal Already tagged in this giveaway Quantity Reserved: 1…" at bounding box center [360, 447] width 10 height 10
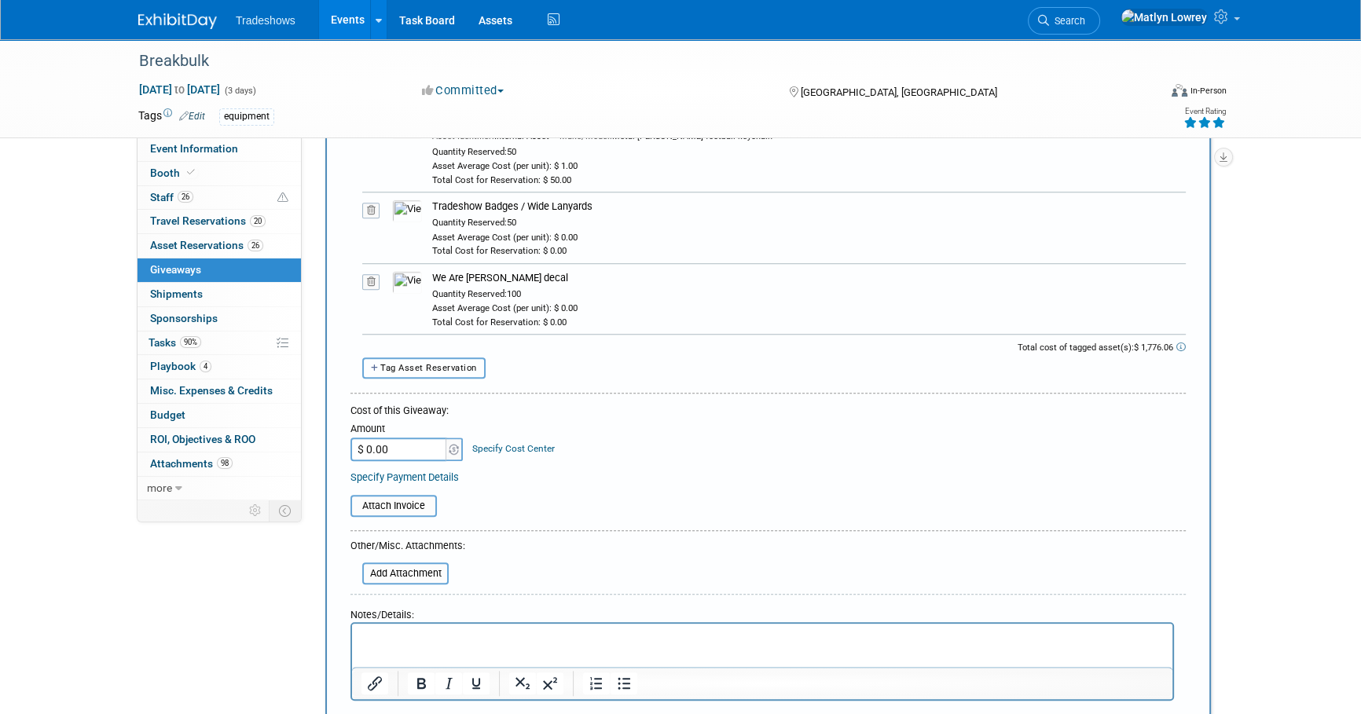
click at [416, 357] on button "Tag Asset Reservation" at bounding box center [423, 367] width 123 height 21
select select
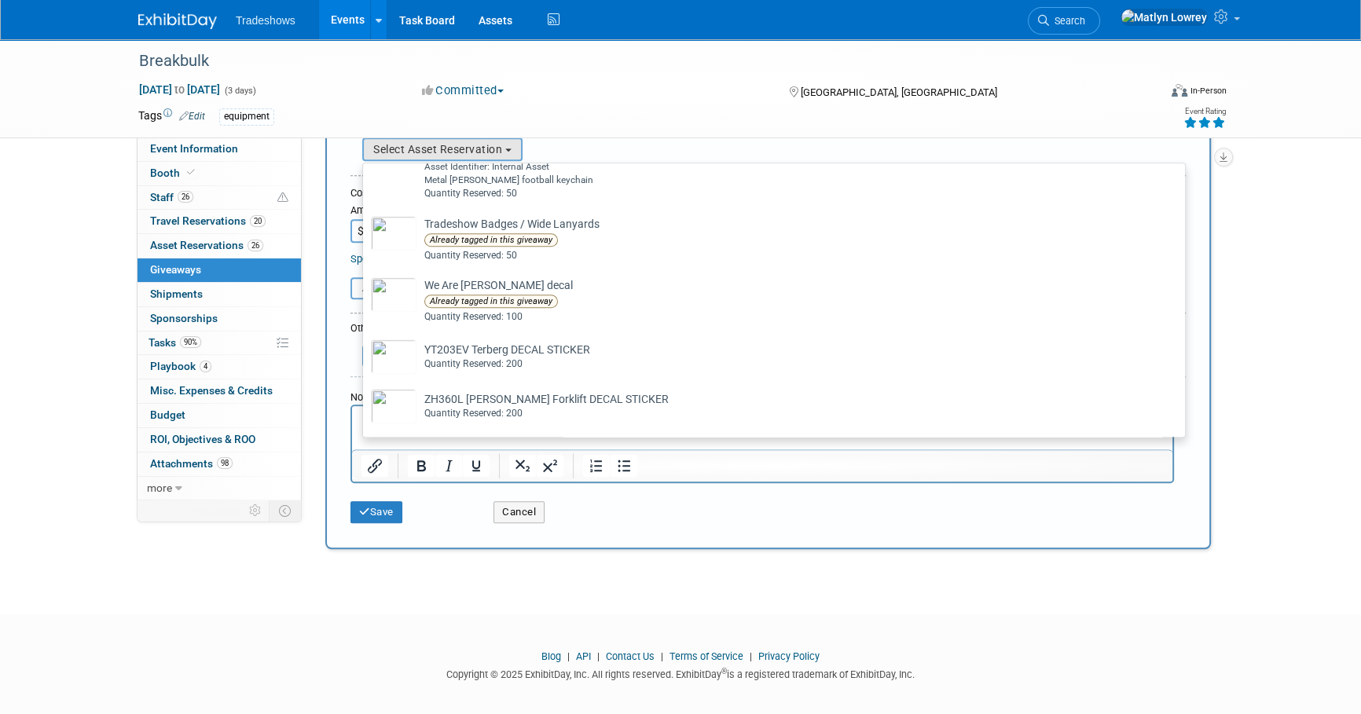
scroll to position [1866, 0]
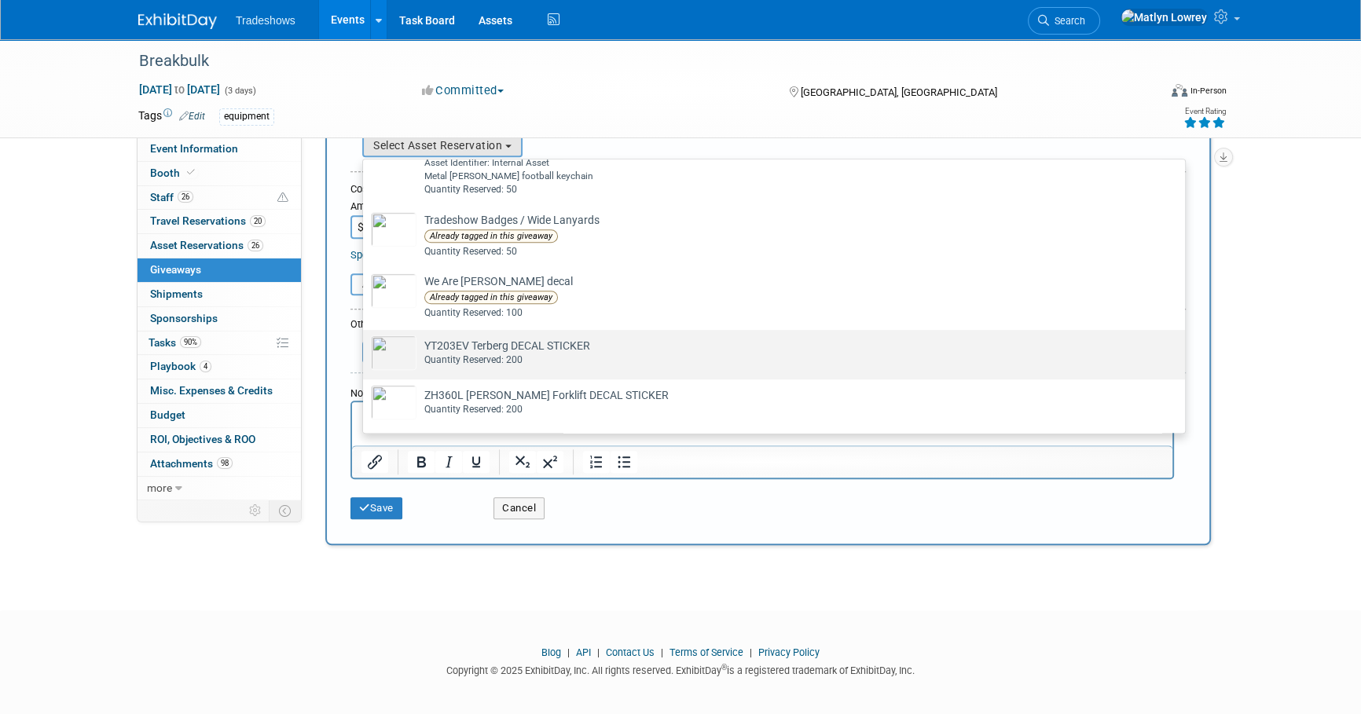
click at [467, 339] on td "YT203EV Terberg DECAL STICKER Already tagged in this giveaway Quantity Reserved…" at bounding box center [784, 352] width 737 height 35
click at [365, 339] on input "YT203EV Terberg DECAL STICKER Already tagged in this giveaway Quantity Reserved…" at bounding box center [360, 344] width 10 height 10
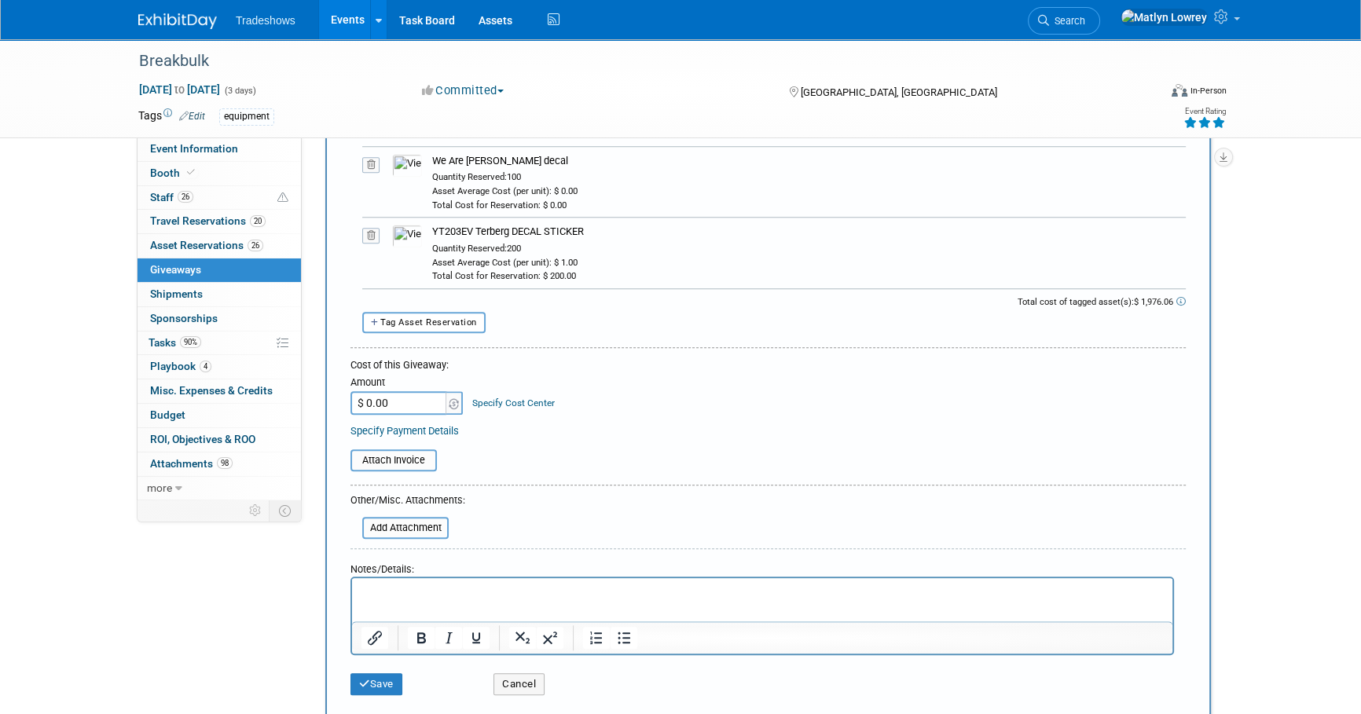
scroll to position [1792, 0]
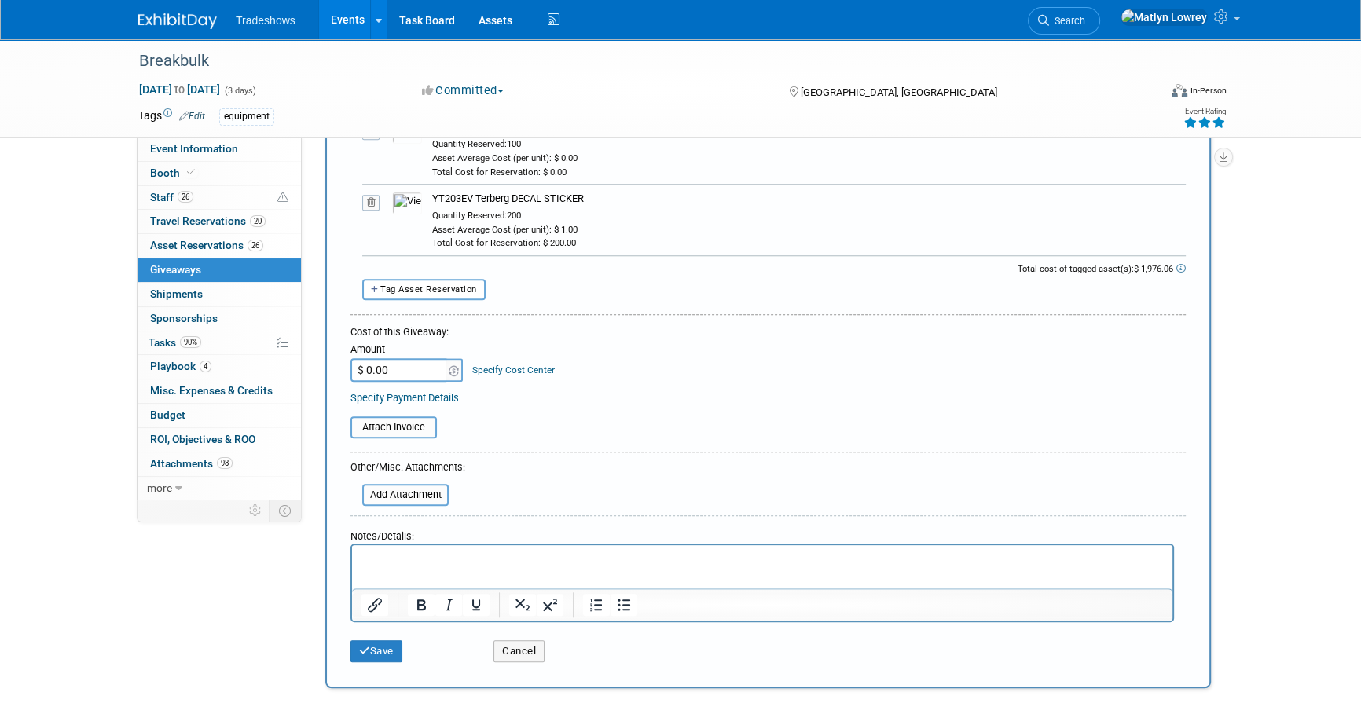
click at [449, 362] on td "Amount $ 0.00" at bounding box center [407, 360] width 114 height 42
click at [439, 290] on button "Tag Asset Reservation" at bounding box center [423, 289] width 123 height 21
select select
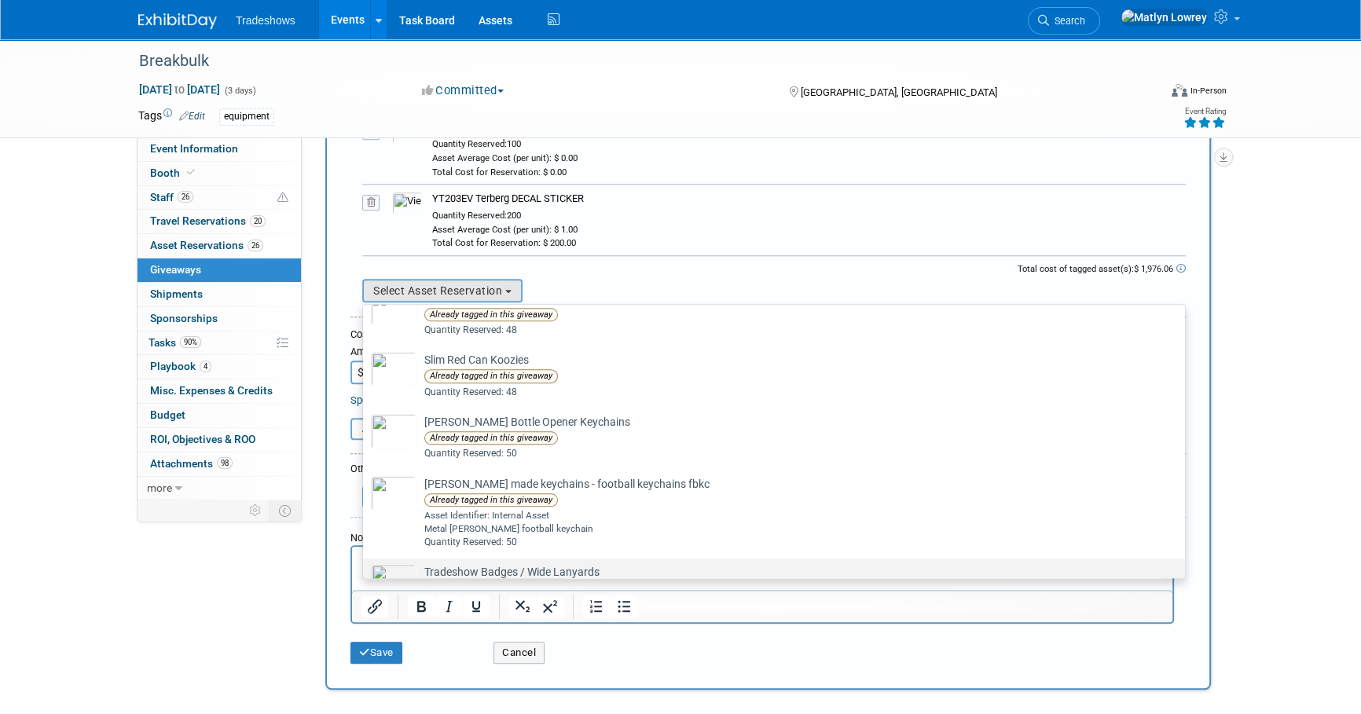
scroll to position [1336, 0]
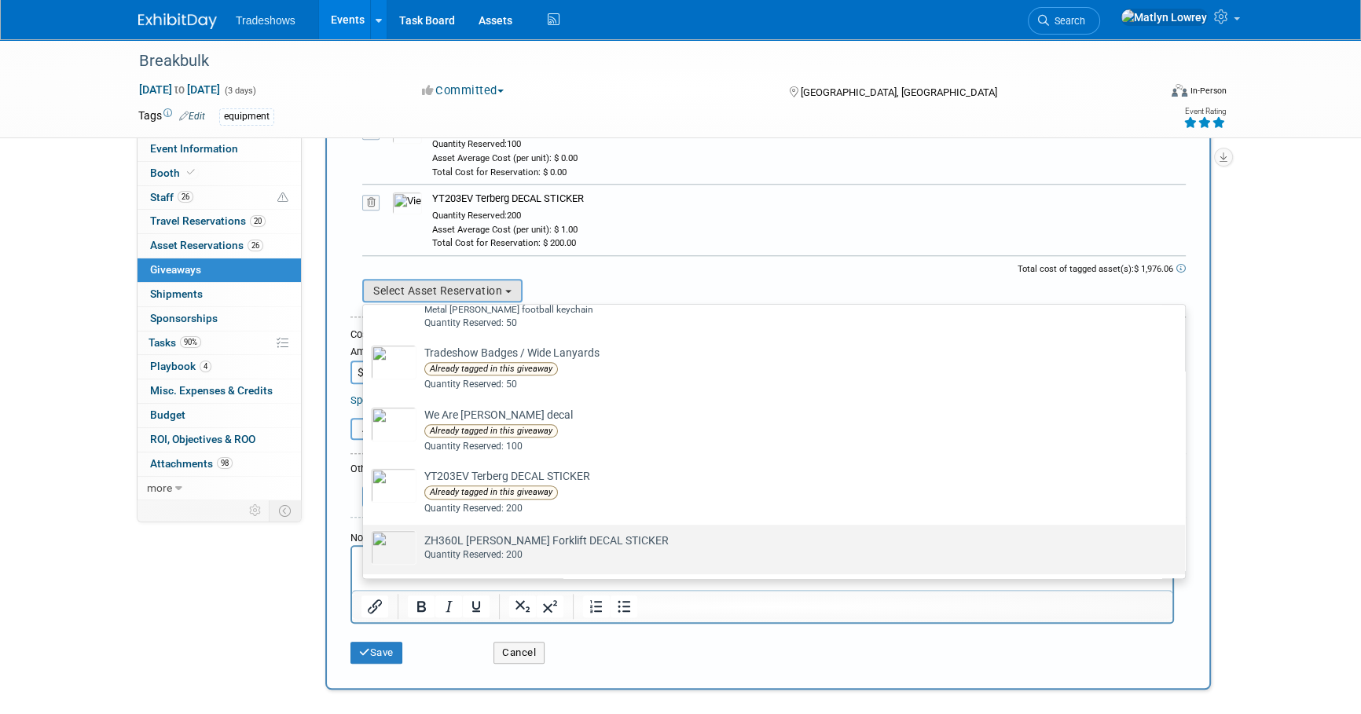
click at [466, 548] on div "Quantity Reserved: 200" at bounding box center [788, 554] width 729 height 13
click at [365, 544] on input "ZH360L [PERSON_NAME] Forklift DECAL STICKER Already tagged in this giveaway Qua…" at bounding box center [360, 538] width 10 height 10
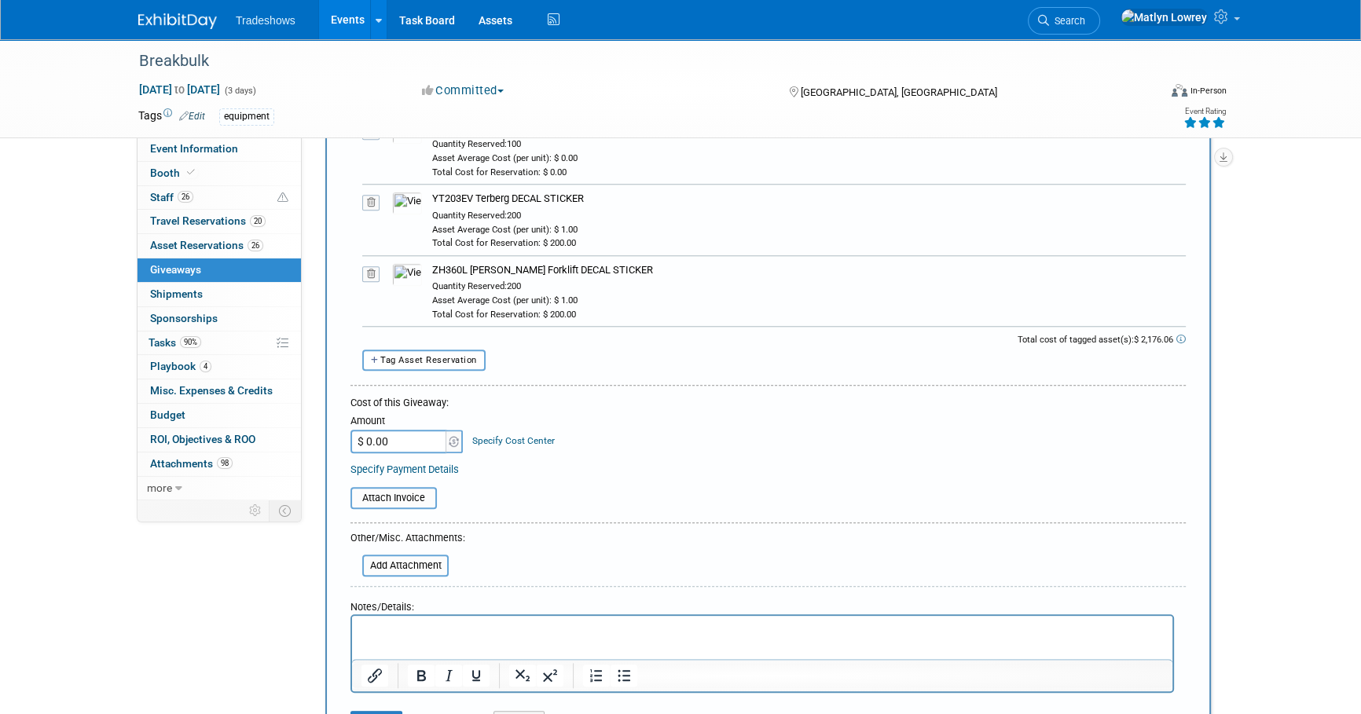
click at [416, 438] on input "$ 0.00" at bounding box center [399, 442] width 98 height 24
type input "$ 2,176.06"
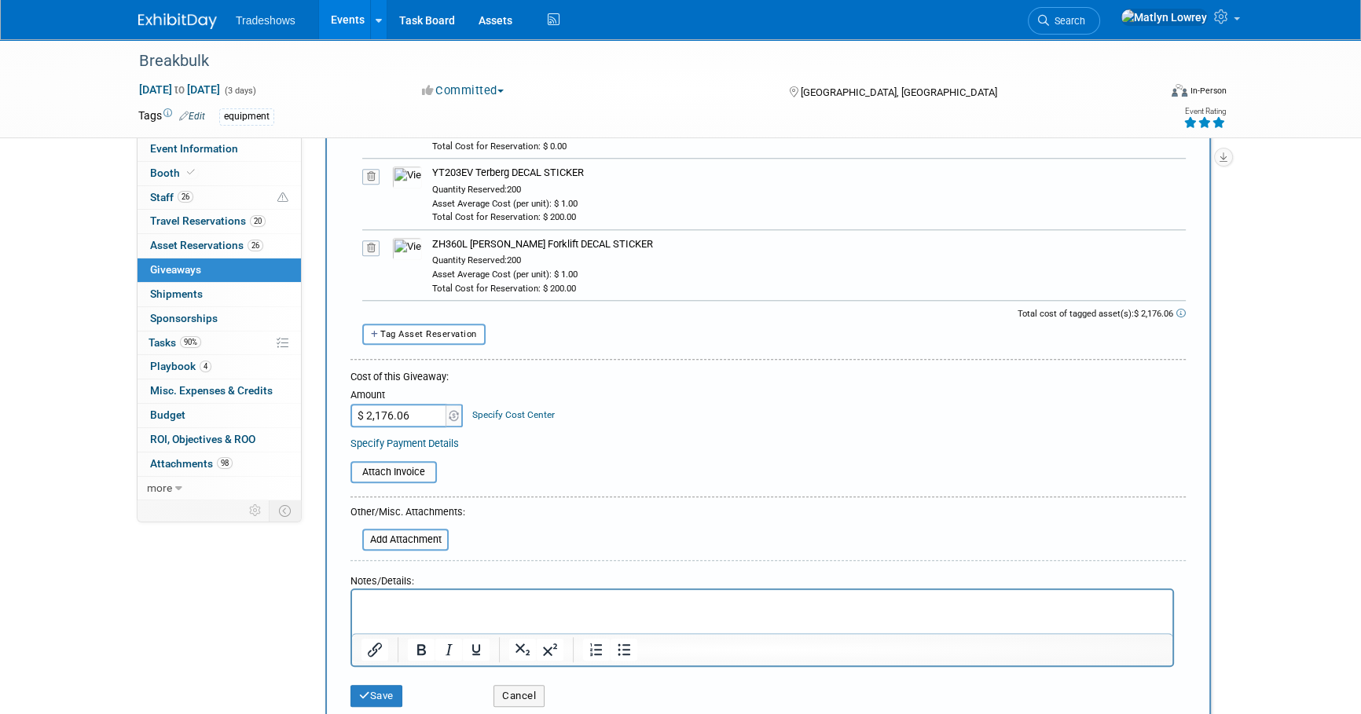
scroll to position [1864, 0]
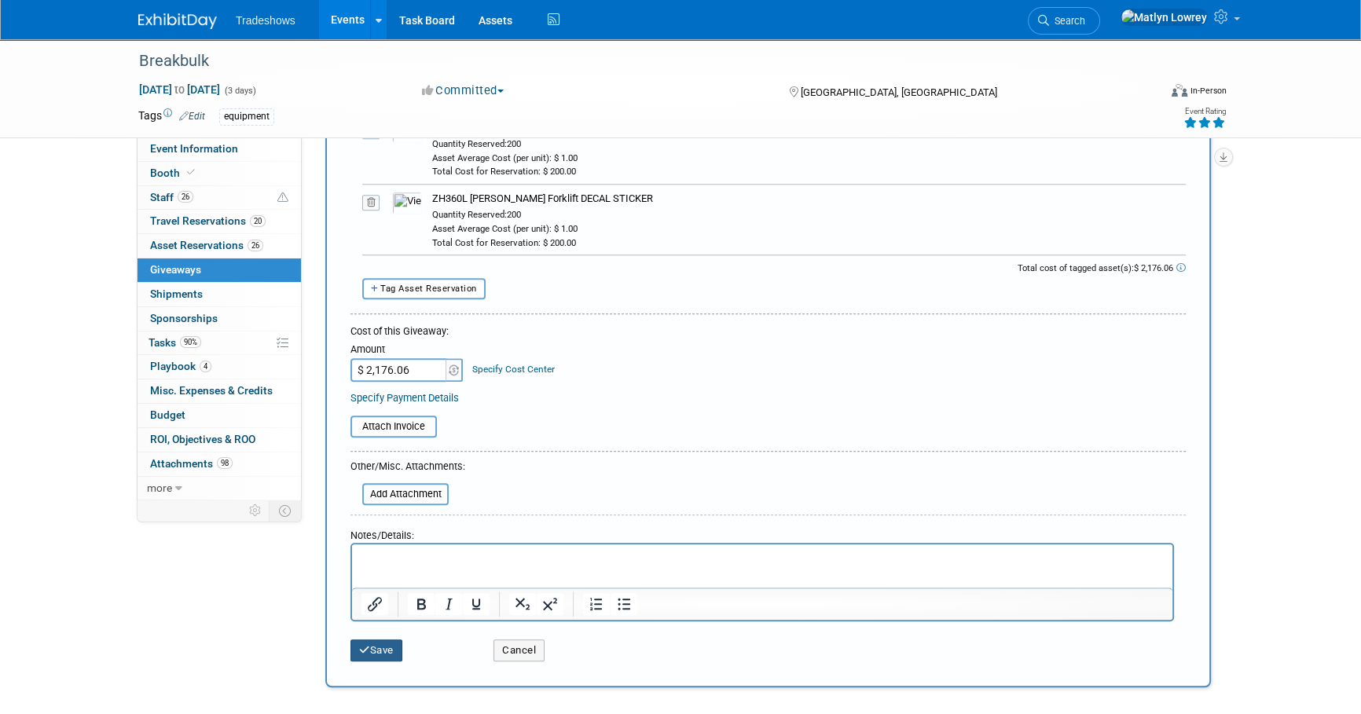
click at [368, 640] on button "Save" at bounding box center [376, 651] width 52 height 22
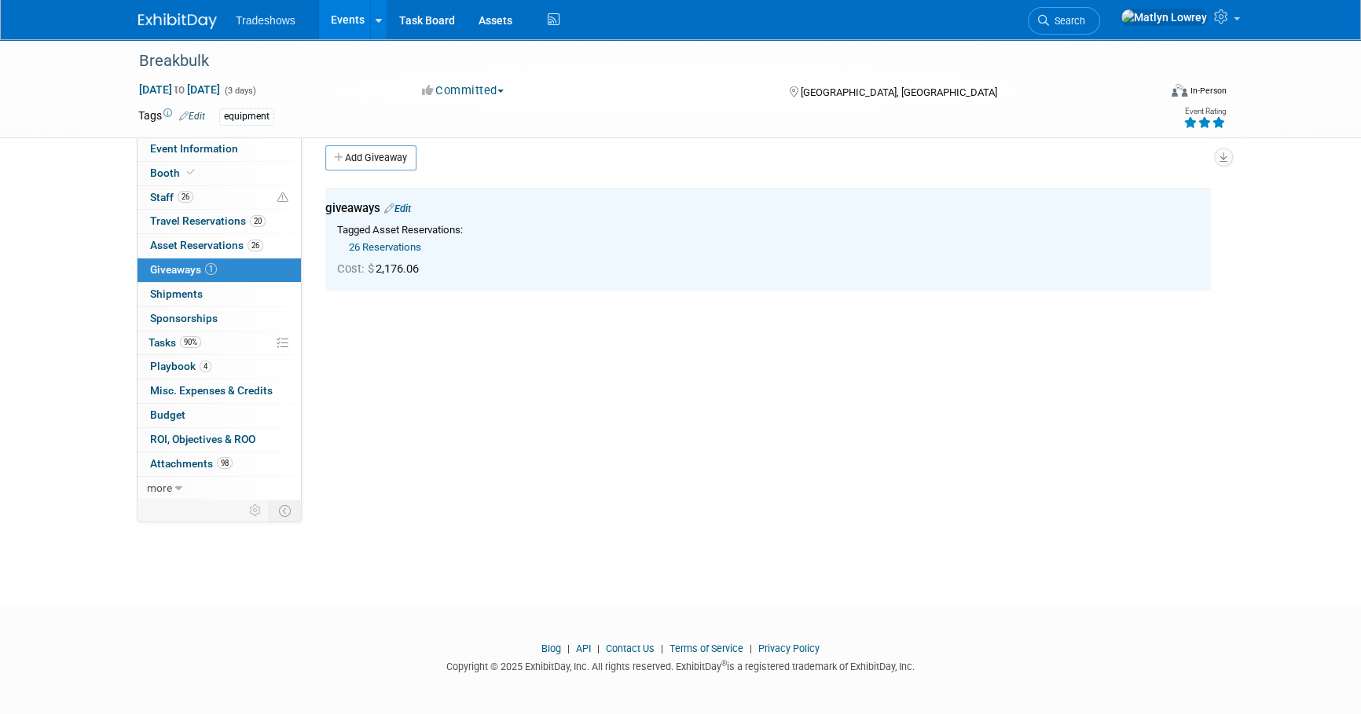
scroll to position [0, 0]
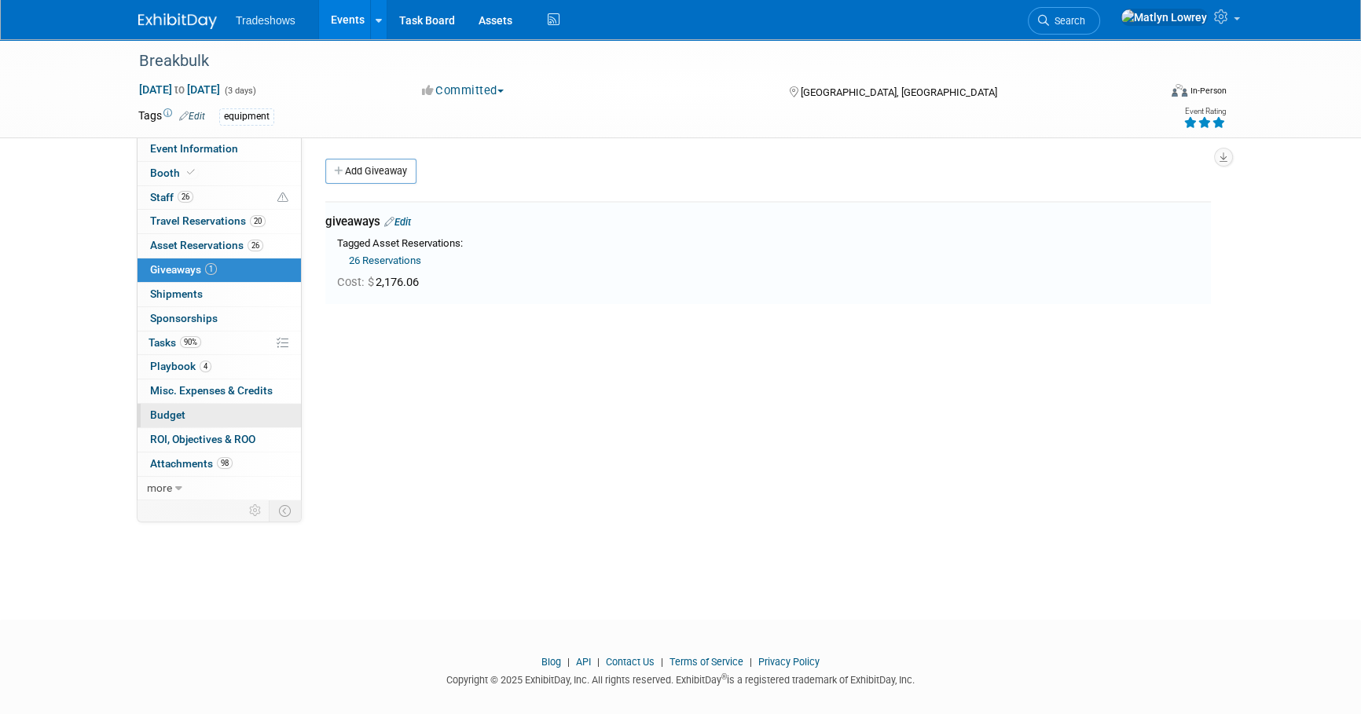
click at [174, 413] on span "Budget" at bounding box center [167, 415] width 35 height 13
